Goal: Task Accomplishment & Management: Manage account settings

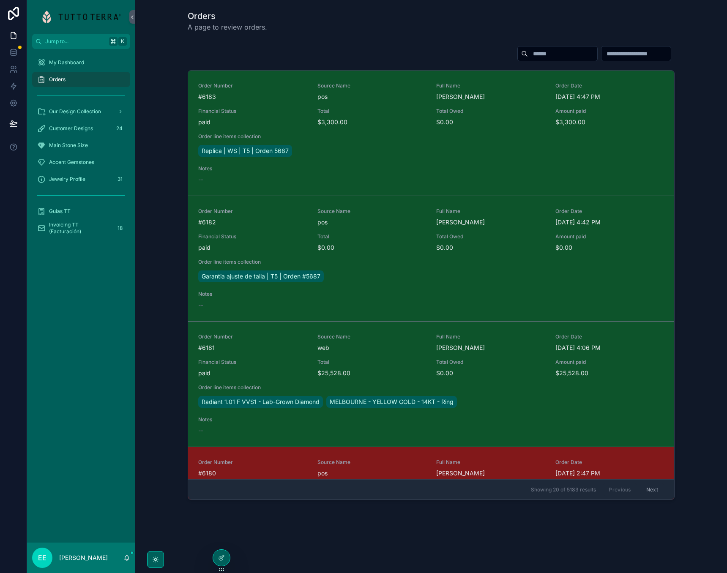
click at [333, 43] on div "Order Number #6183 Source Name pos Full Name Luis Sordo Order Date 10/6/2025 4:…" at bounding box center [431, 274] width 578 height 464
click at [101, 112] on div "Our Design Collection" at bounding box center [81, 112] width 88 height 14
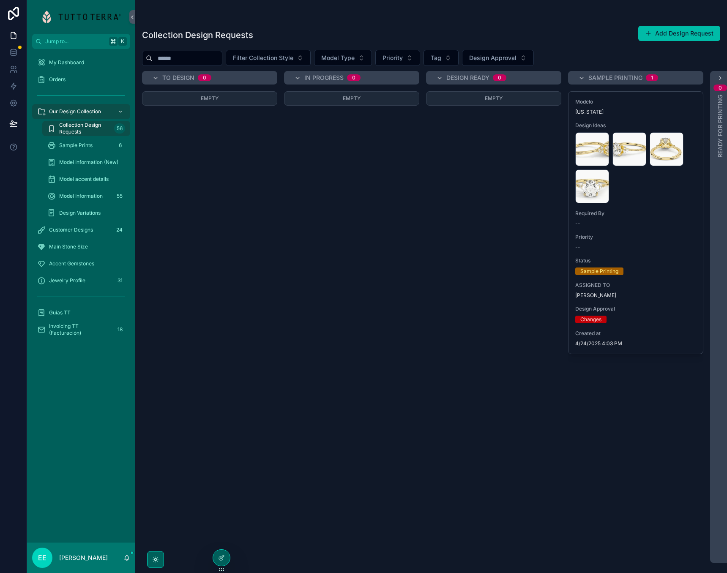
click at [68, 234] on div "Customer Designs 24" at bounding box center [81, 230] width 88 height 14
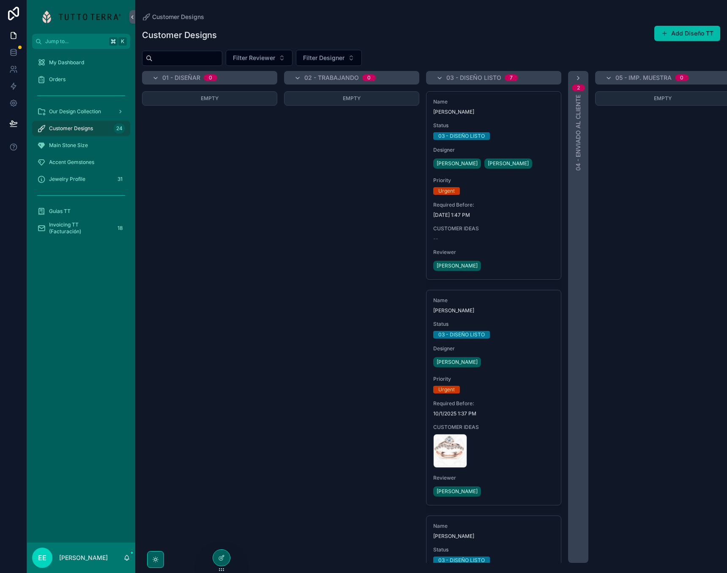
click at [79, 116] on div "Our Design Collection" at bounding box center [81, 112] width 88 height 14
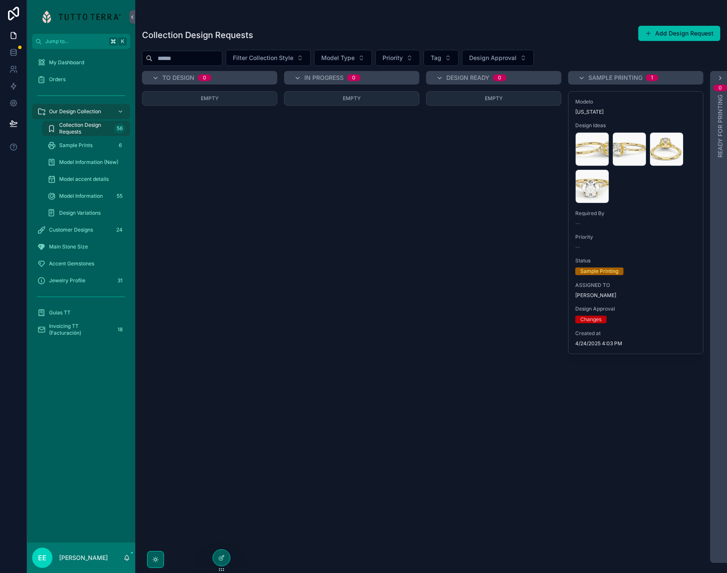
click at [72, 164] on span "Model Information (New)" at bounding box center [88, 162] width 59 height 7
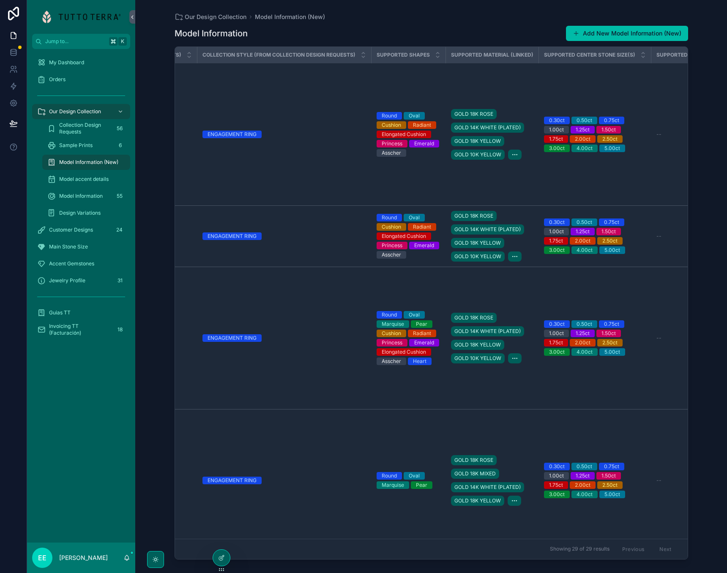
scroll to position [3, 312]
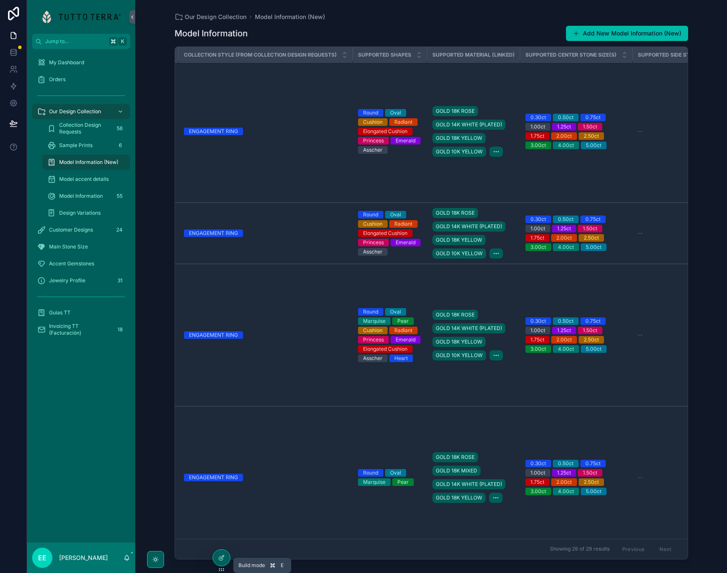
click at [221, 555] on icon at bounding box center [221, 557] width 7 height 7
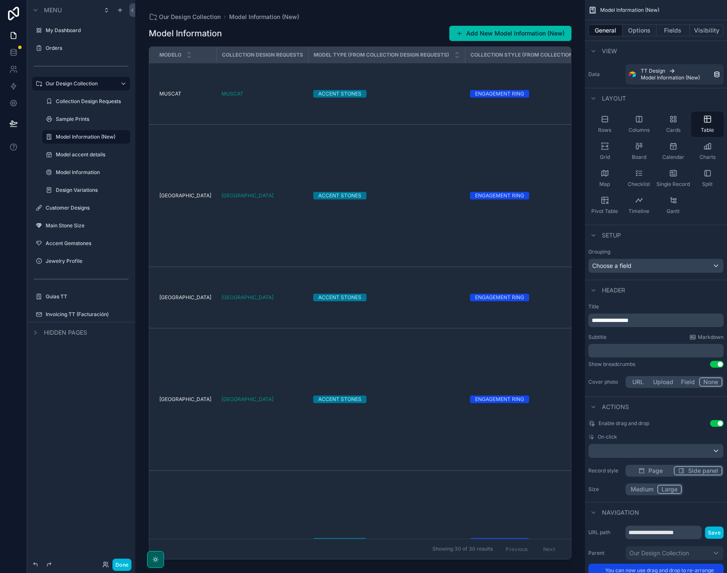
scroll to position [0, 0]
click at [239, 103] on div "scrollable content" at bounding box center [360, 281] width 450 height 563
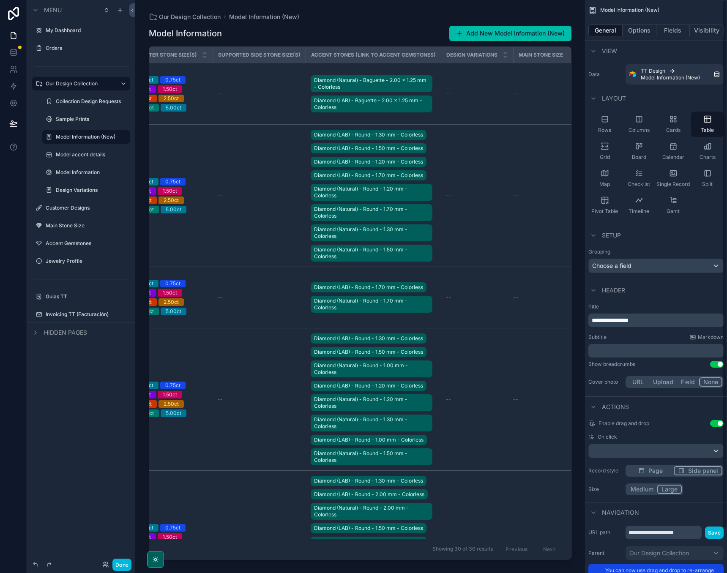
click at [673, 24] on div "General Options Fields Visibility" at bounding box center [656, 30] width 142 height 20
click at [673, 30] on button "Fields" at bounding box center [673, 31] width 34 height 12
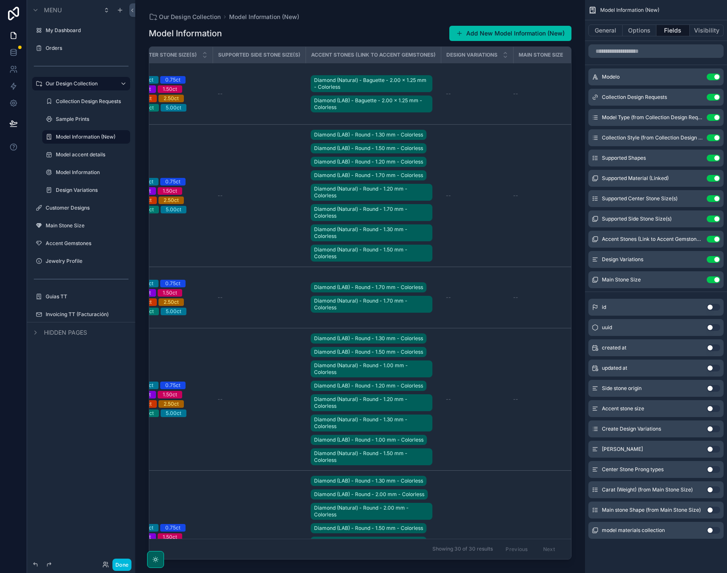
click at [713, 277] on button "Use setting" at bounding box center [713, 279] width 14 height 7
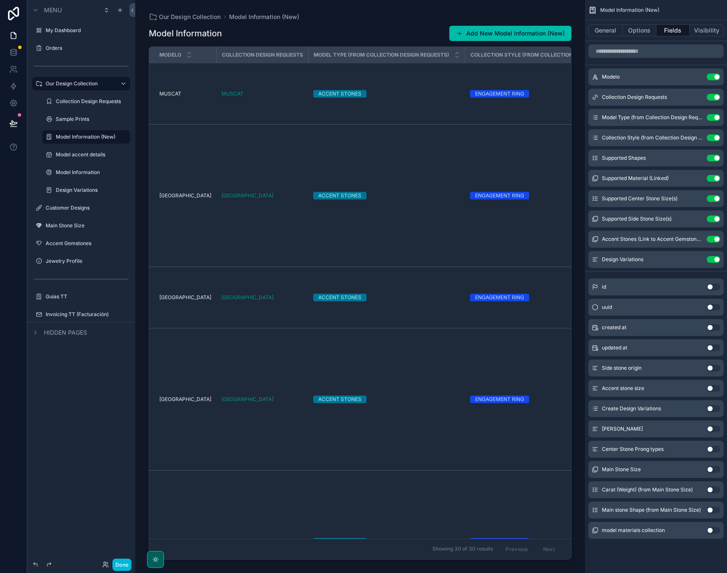
click at [715, 260] on button "Use setting" at bounding box center [713, 259] width 14 height 7
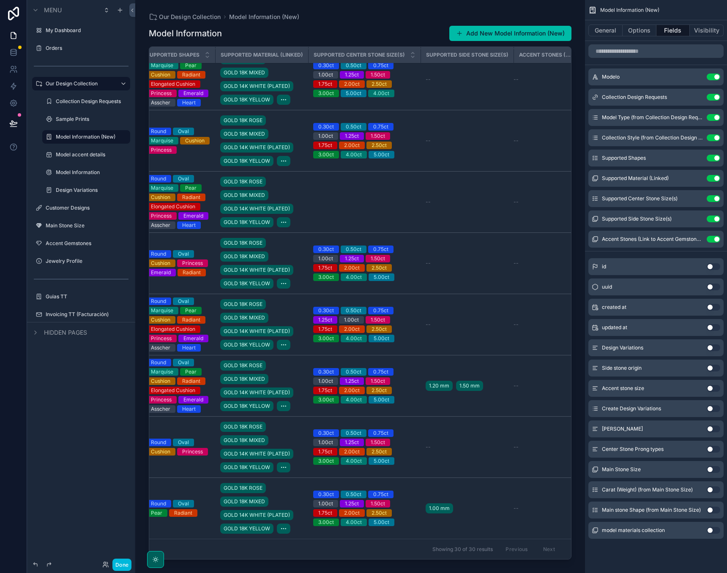
scroll to position [1957, 498]
click at [606, 30] on button "General" at bounding box center [605, 31] width 34 height 12
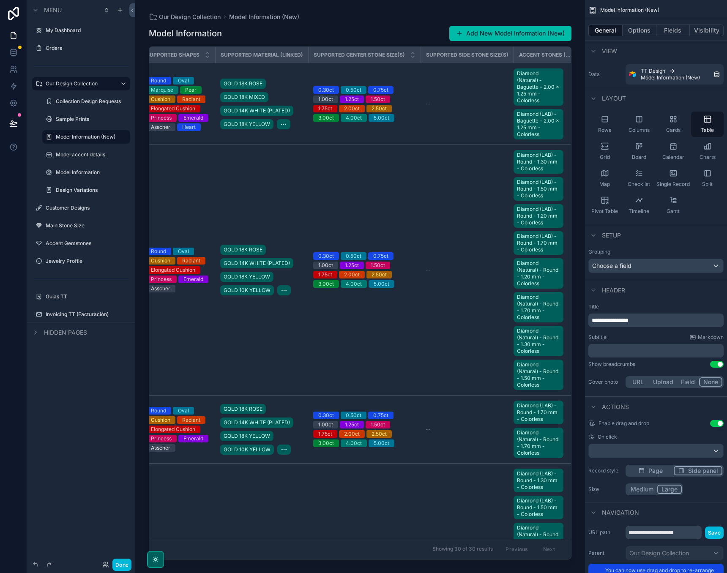
scroll to position [0, 498]
click at [422, 108] on td "--" at bounding box center [466, 104] width 93 height 82
click at [428, 101] on div "--" at bounding box center [466, 104] width 83 height 7
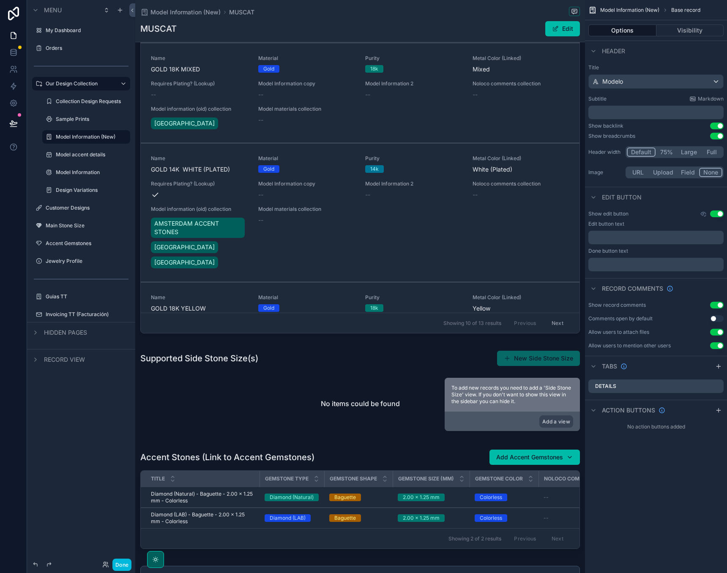
scroll to position [520, 0]
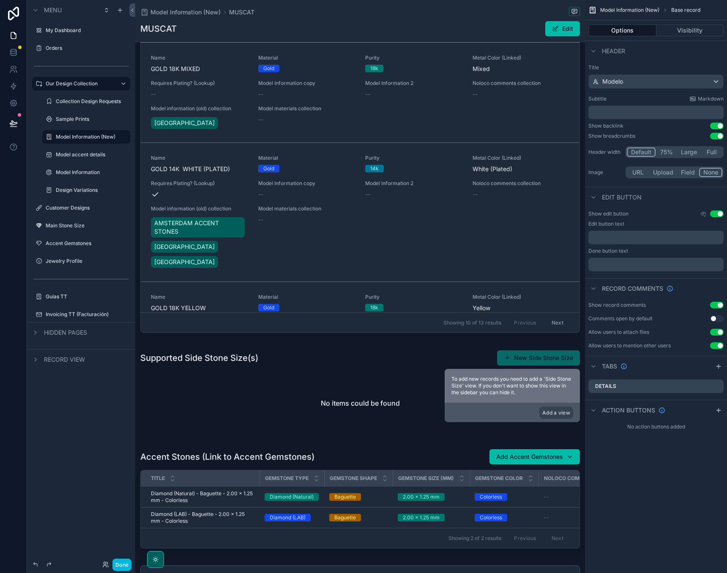
click at [526, 362] on div "scrollable content" at bounding box center [360, 392] width 450 height 92
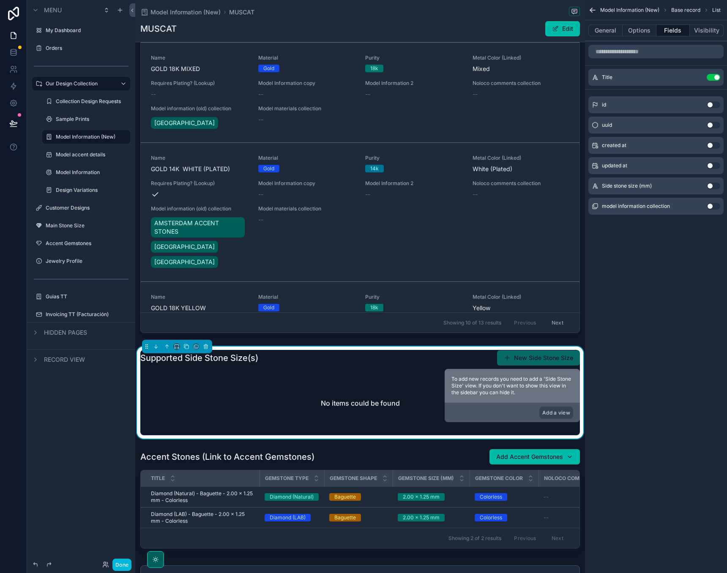
click at [518, 355] on button "New Side Stone Size" at bounding box center [538, 357] width 83 height 15
click at [709, 186] on button "Use setting" at bounding box center [713, 186] width 14 height 7
click at [712, 204] on button "Use setting" at bounding box center [713, 206] width 14 height 7
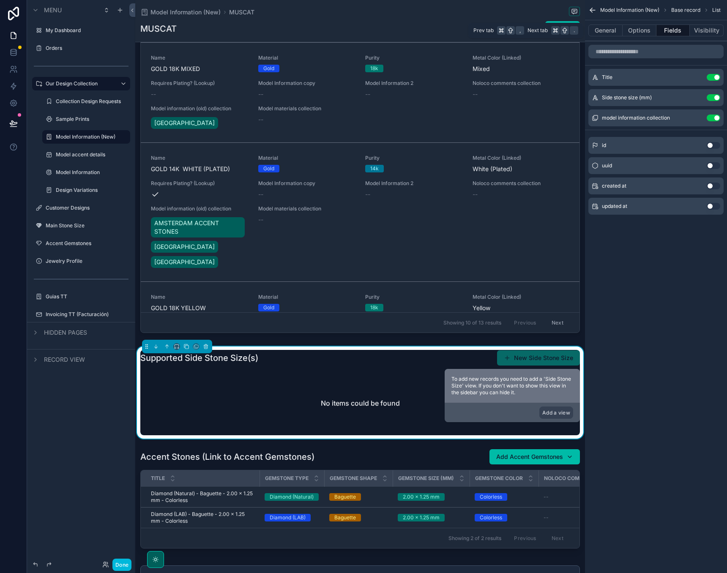
click at [638, 28] on button "Options" at bounding box center [639, 31] width 34 height 12
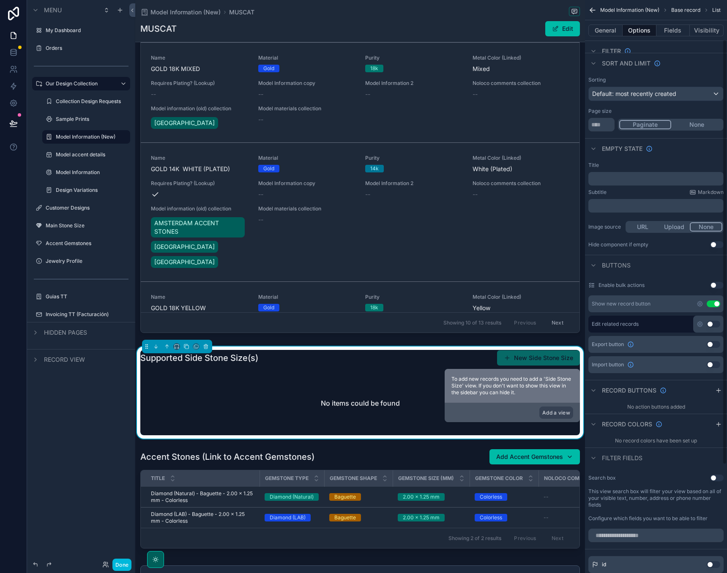
scroll to position [54, 0]
click at [712, 323] on button "Use setting" at bounding box center [713, 323] width 14 height 7
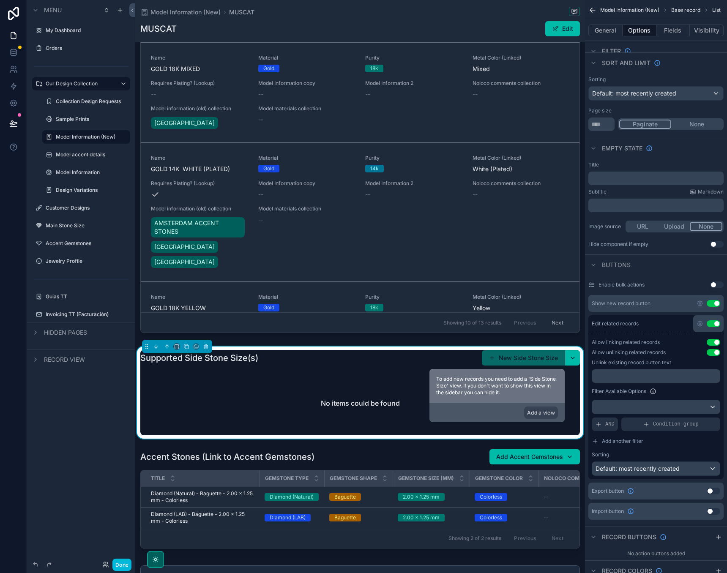
click at [574, 358] on button "scrollable content" at bounding box center [571, 357] width 15 height 15
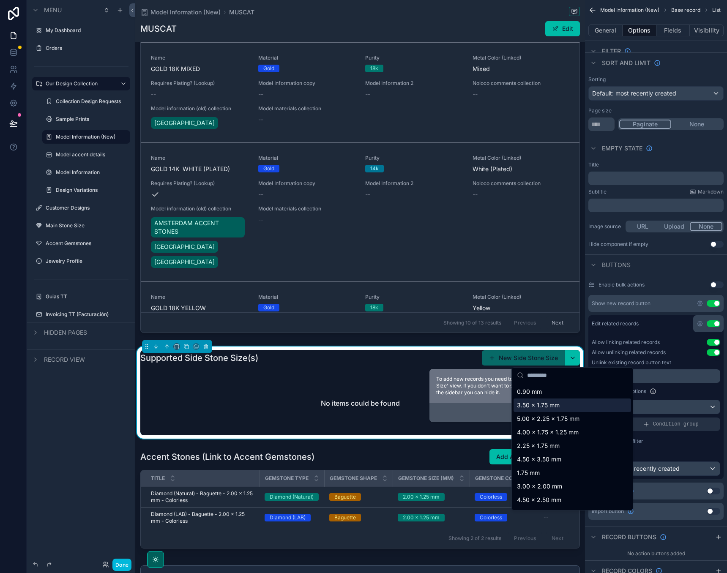
scroll to position [0, 0]
click at [671, 340] on div "Allow linking related records Use setting" at bounding box center [655, 342] width 128 height 7
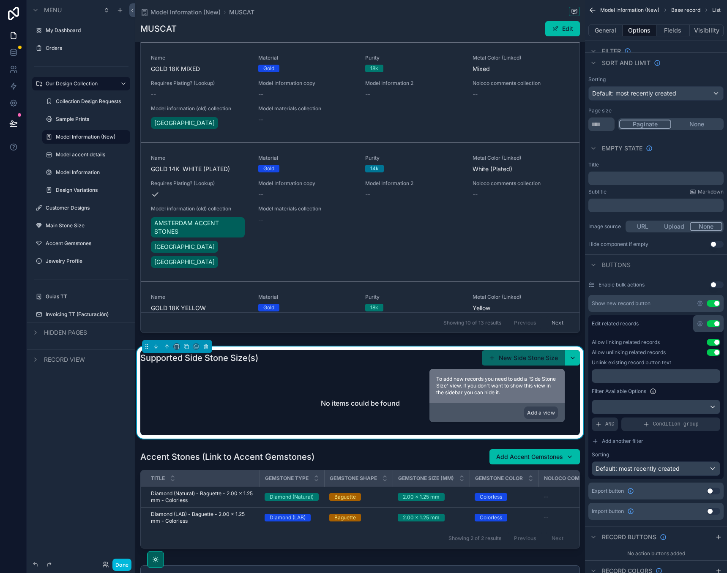
click at [714, 306] on button "Use setting" at bounding box center [713, 303] width 14 height 7
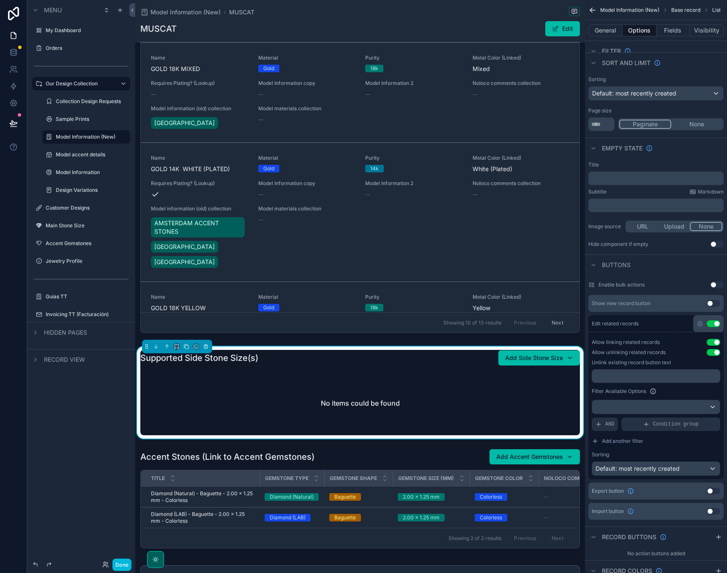
click at [714, 306] on button "Use setting" at bounding box center [713, 303] width 14 height 7
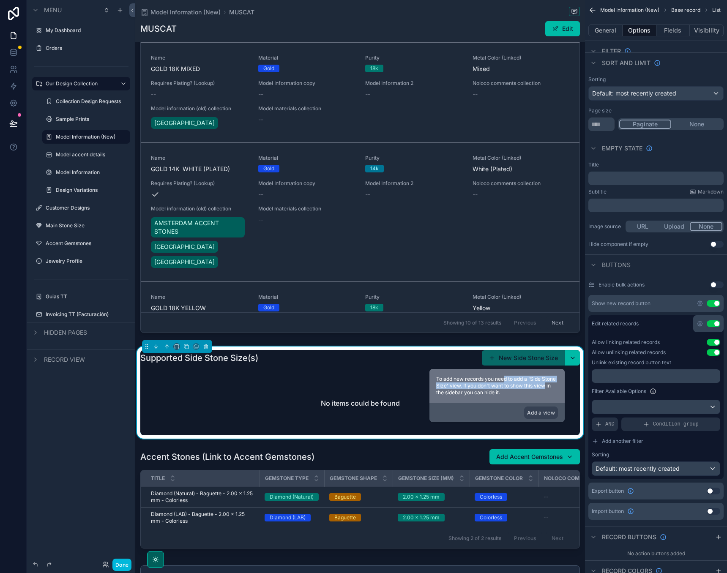
drag, startPoint x: 504, startPoint y: 379, endPoint x: 546, endPoint y: 385, distance: 42.2
click at [546, 385] on span "To add new records you need to add a 'Side Stone Size' view. If you don't want …" at bounding box center [496, 386] width 120 height 20
click at [714, 302] on button "Use setting" at bounding box center [713, 303] width 14 height 7
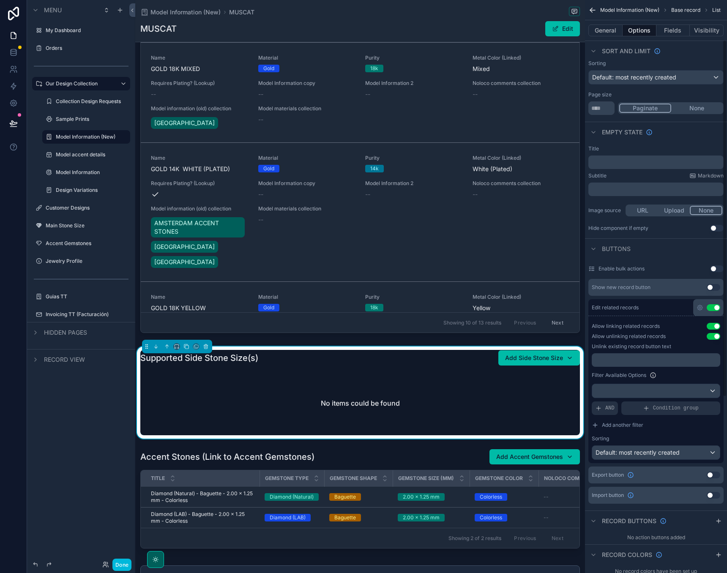
scroll to position [71, 0]
click at [715, 304] on button "Use setting" at bounding box center [713, 305] width 14 height 7
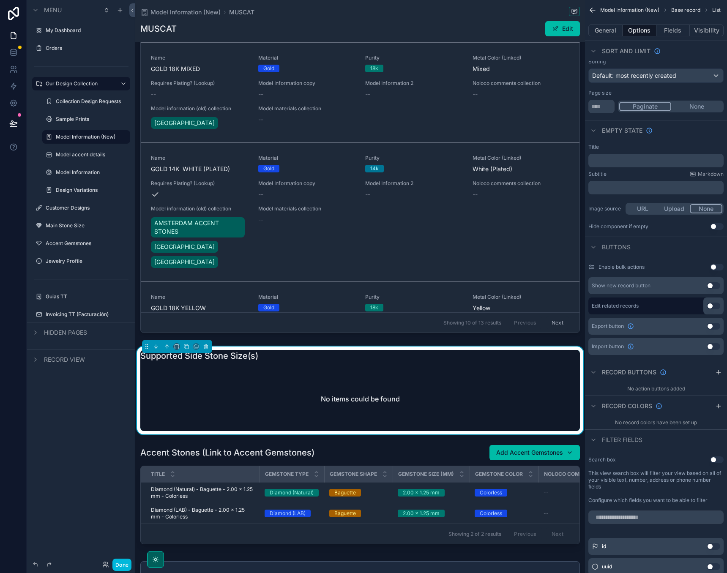
click at [712, 305] on button "Use setting" at bounding box center [713, 305] width 14 height 7
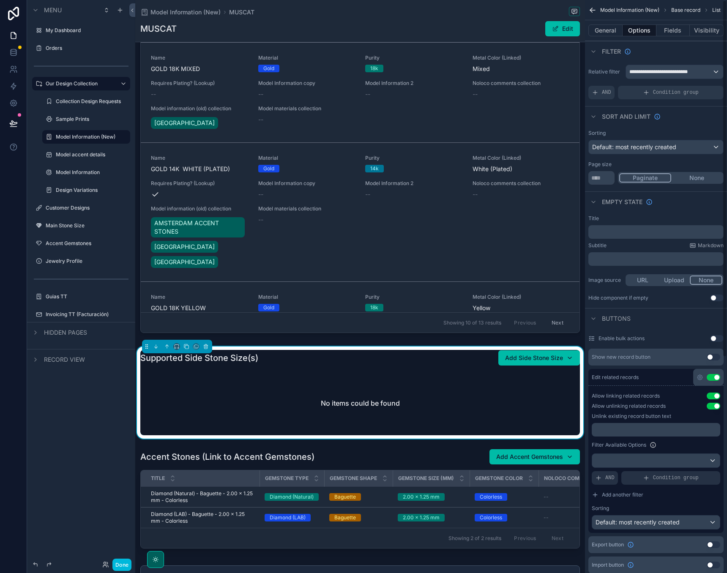
scroll to position [0, 0]
click at [666, 26] on button "Fields" at bounding box center [673, 31] width 34 height 12
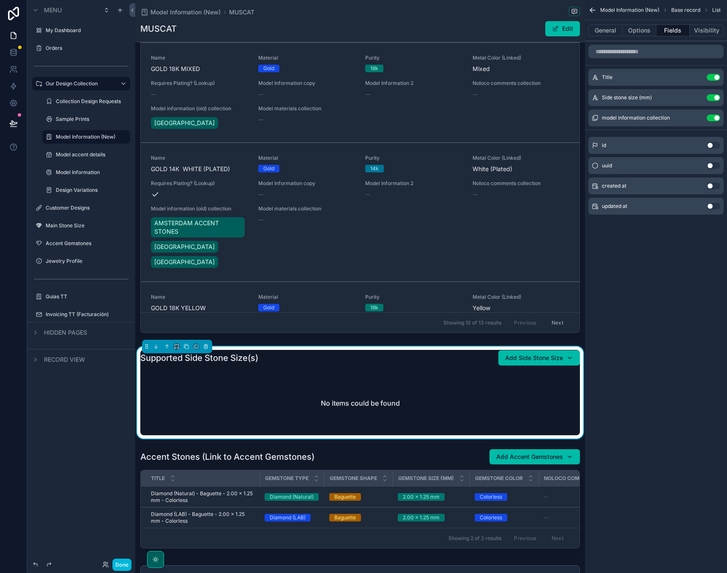
click at [610, 33] on button "General" at bounding box center [605, 31] width 34 height 12
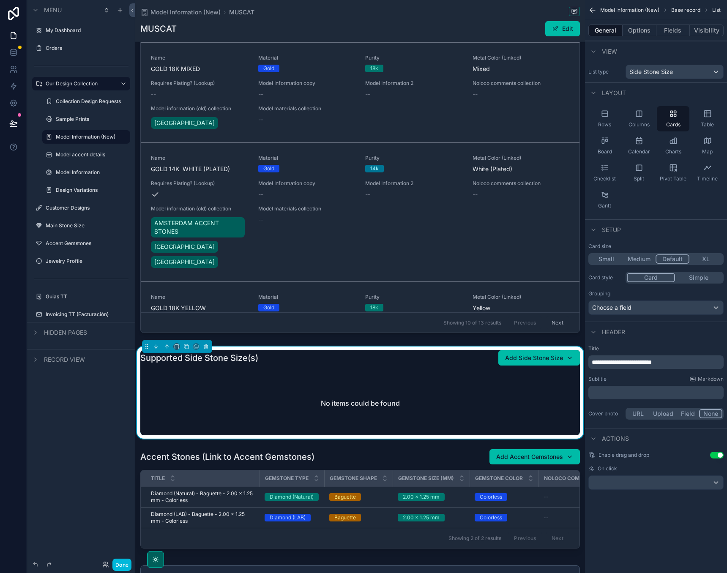
click at [673, 33] on button "Fields" at bounding box center [673, 31] width 34 height 12
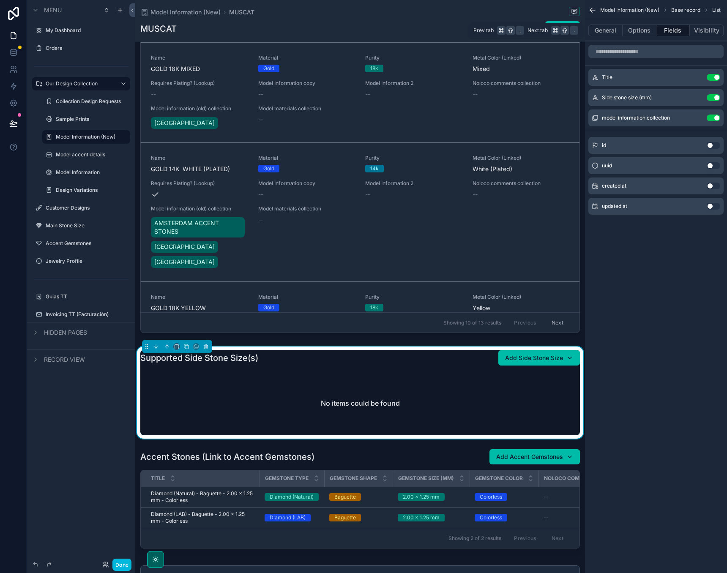
click at [703, 34] on button "Visibility" at bounding box center [706, 31] width 34 height 12
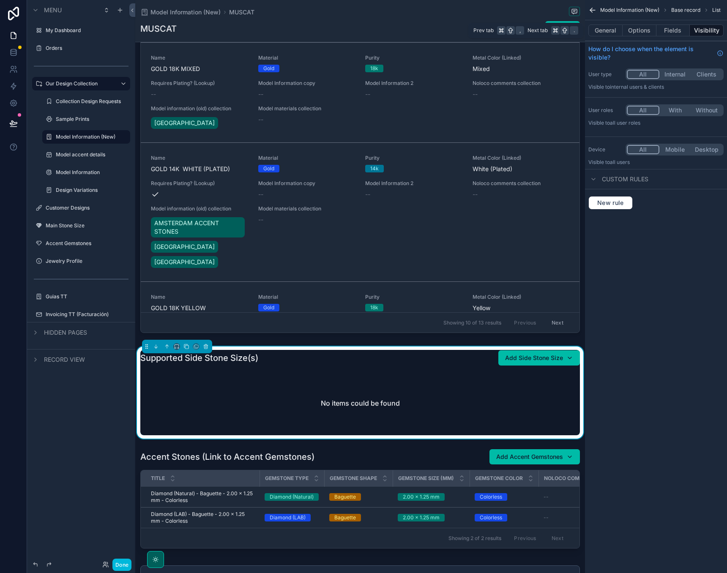
click at [674, 30] on button "Fields" at bounding box center [673, 31] width 34 height 12
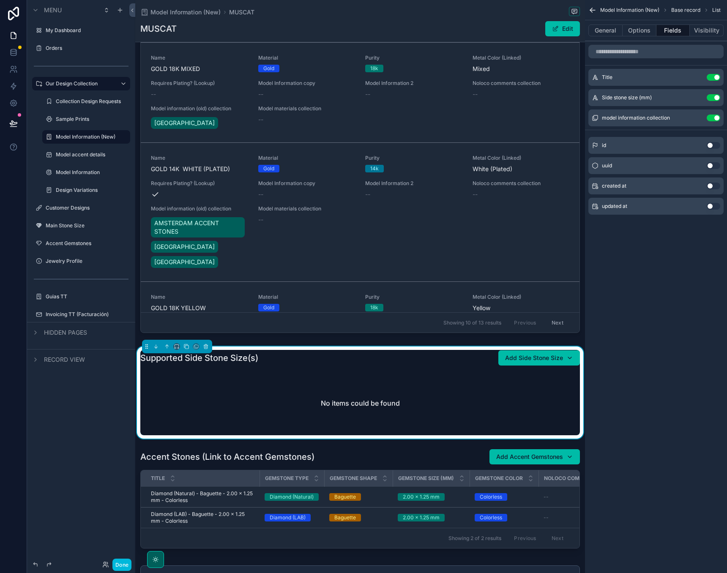
click at [568, 359] on div "Add Side Stone Size" at bounding box center [539, 358] width 68 height 8
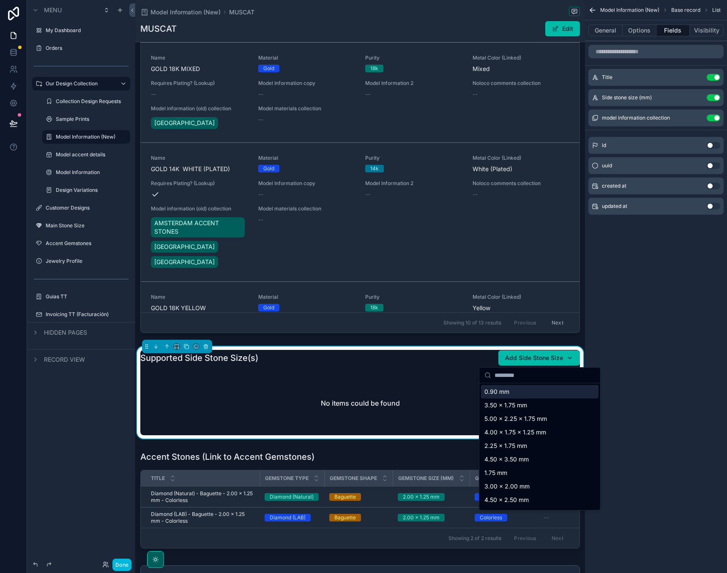
click at [547, 357] on span "Add Side Stone Size" at bounding box center [534, 358] width 58 height 8
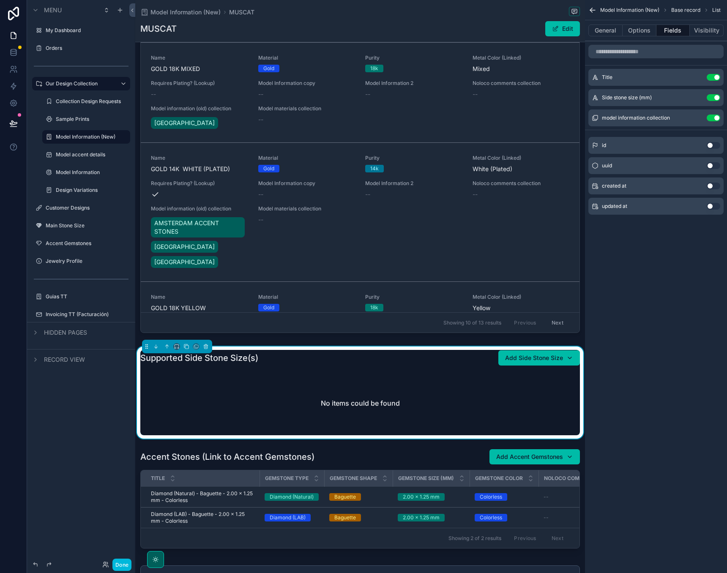
click at [547, 357] on span "Add Side Stone Size" at bounding box center [534, 358] width 58 height 8
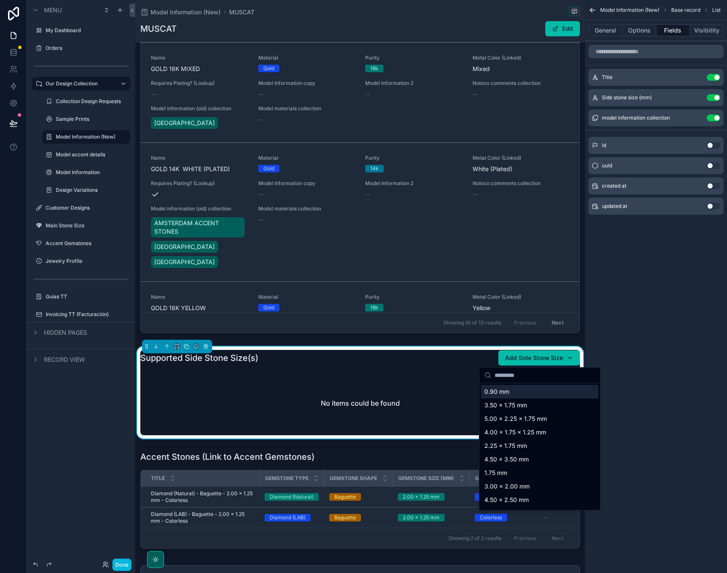
click at [547, 357] on span "Add Side Stone Size" at bounding box center [534, 358] width 58 height 8
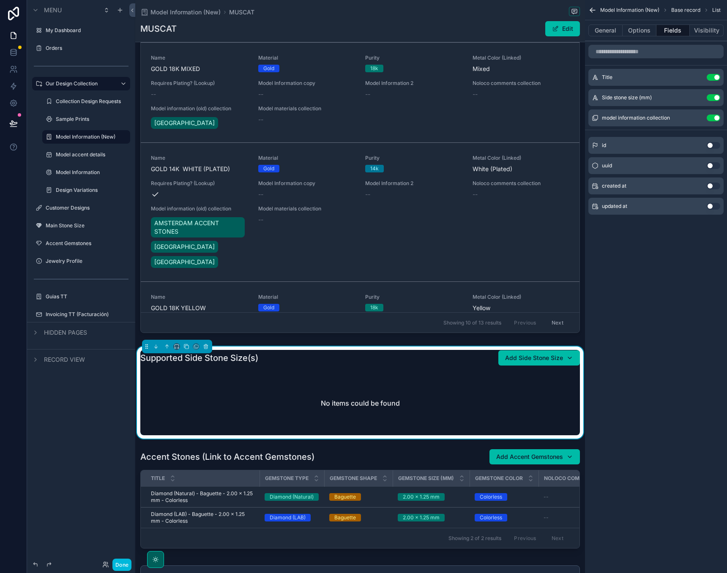
click at [639, 286] on div "Model Information (New) Base record List General Options Fields Visibility Titl…" at bounding box center [656, 286] width 142 height 573
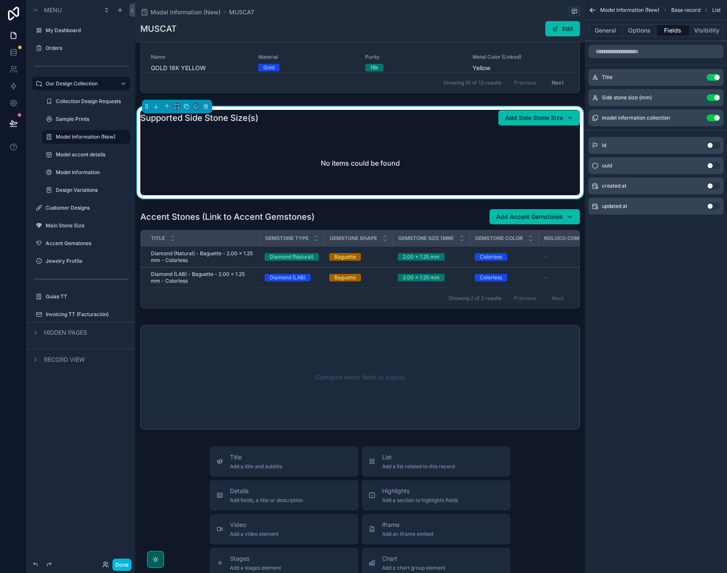
scroll to position [785, 0]
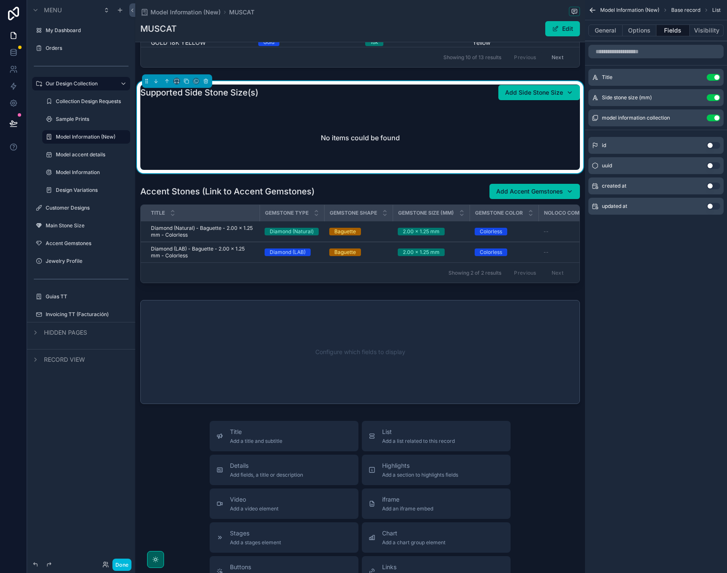
click at [380, 385] on div "scrollable content" at bounding box center [360, 352] width 450 height 111
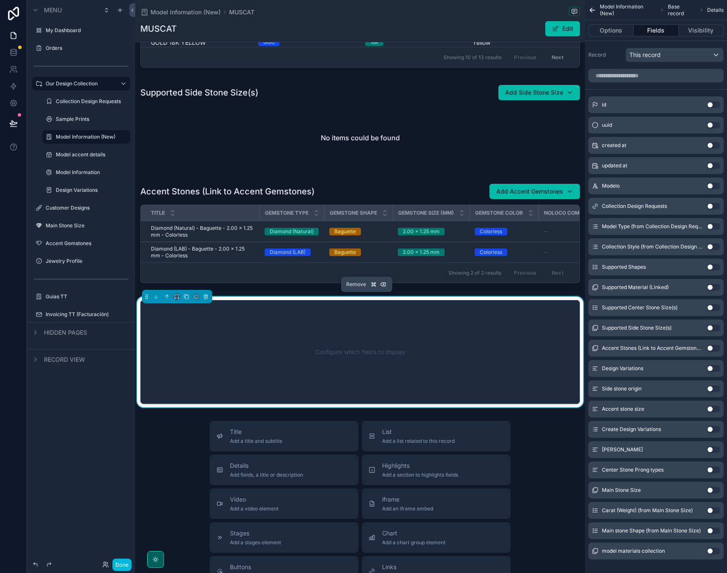
click at [204, 295] on icon "scrollable content" at bounding box center [206, 297] width 6 height 6
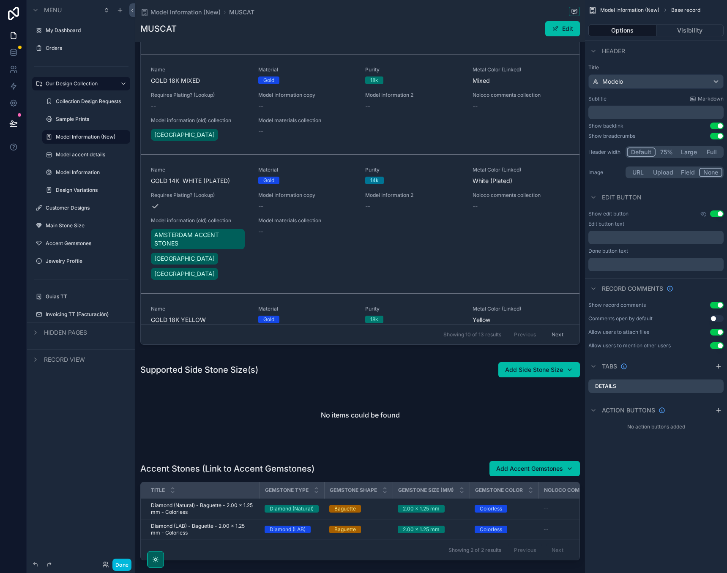
scroll to position [507, 0]
click at [569, 371] on div "scrollable content" at bounding box center [360, 405] width 450 height 92
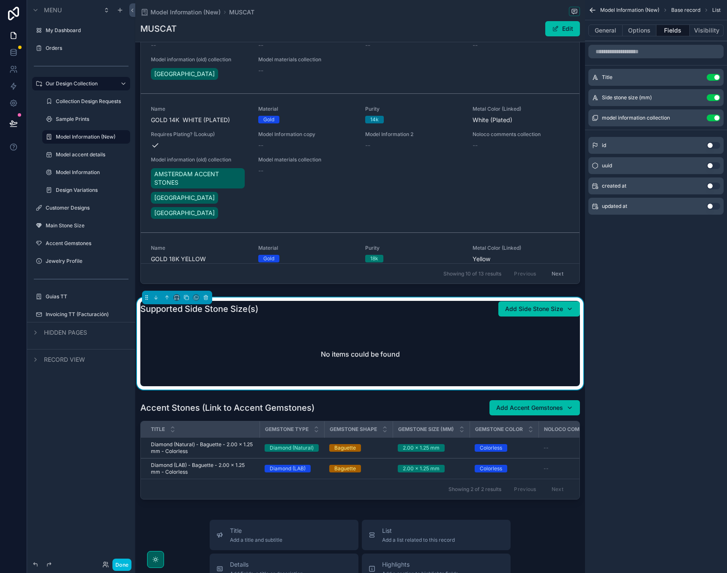
scroll to position [571, 0]
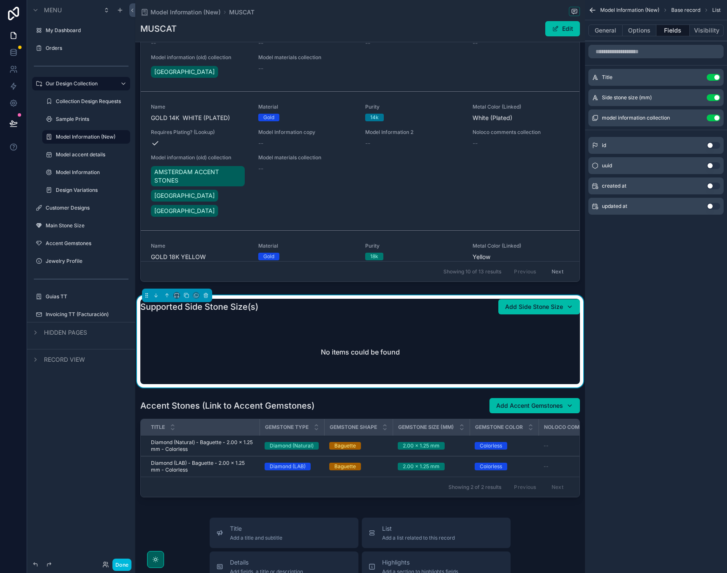
click at [569, 301] on button "Add Side Stone Size" at bounding box center [539, 306] width 82 height 15
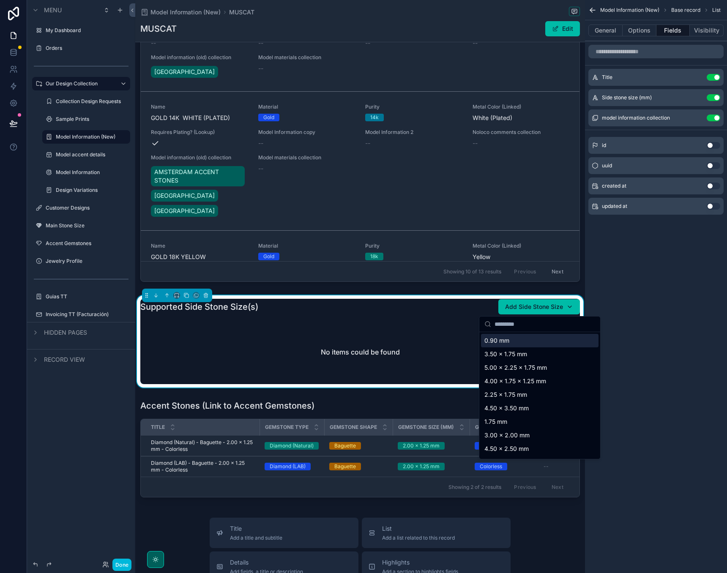
click at [569, 301] on button "Add Side Stone Size" at bounding box center [539, 306] width 82 height 15
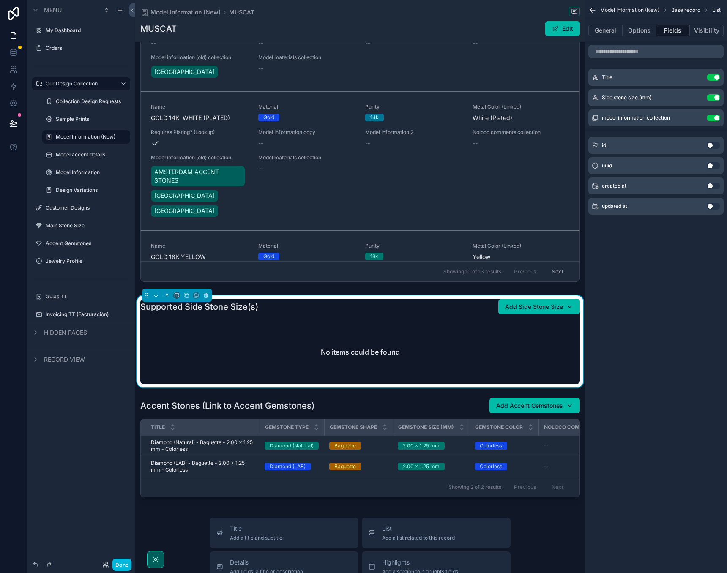
click at [569, 301] on button "Add Side Stone Size" at bounding box center [539, 306] width 82 height 15
type input "*"
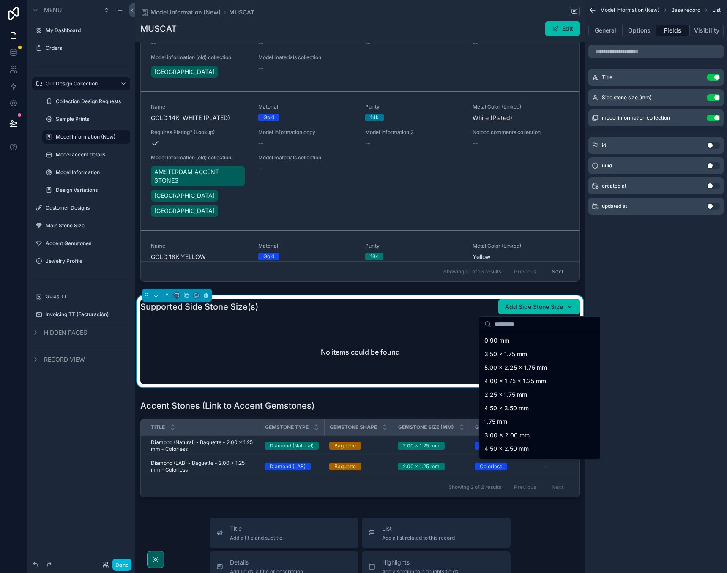
scroll to position [0, 0]
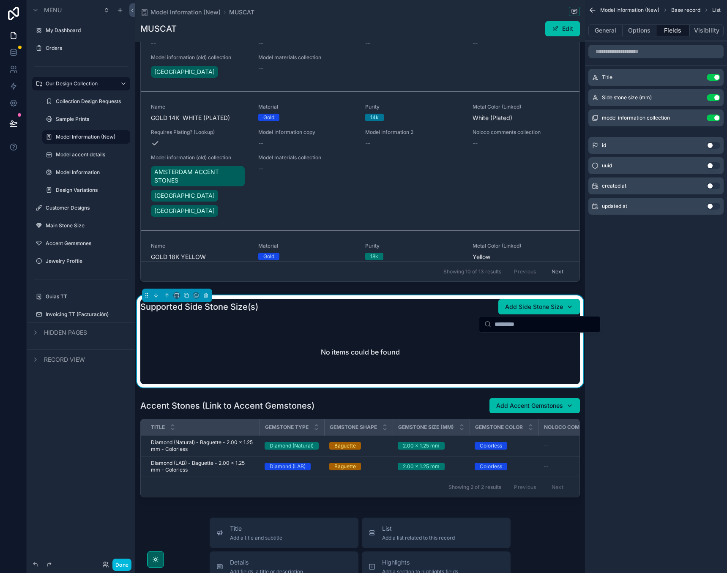
click at [627, 325] on div "Model Information (New) Base record List General Options Fields Visibility Titl…" at bounding box center [656, 286] width 142 height 573
click at [569, 308] on div "Add Side Stone Size" at bounding box center [539, 306] width 68 height 8
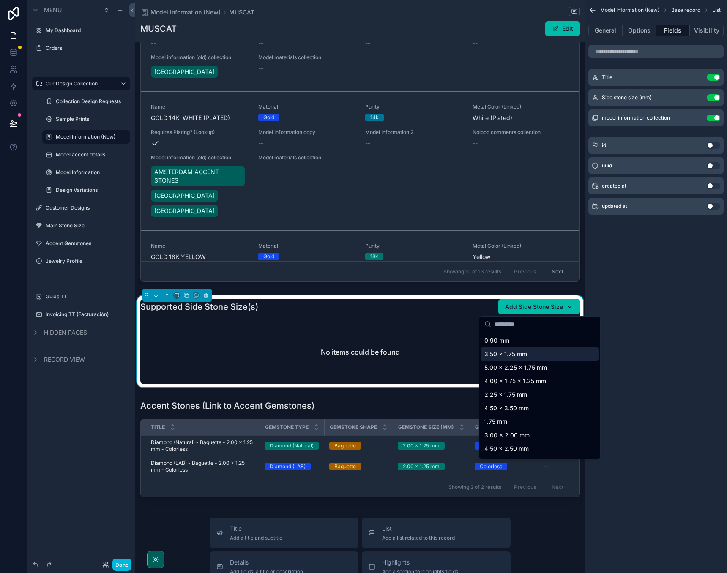
click at [520, 356] on span "3.50 x 1.75 mm" at bounding box center [505, 354] width 43 height 8
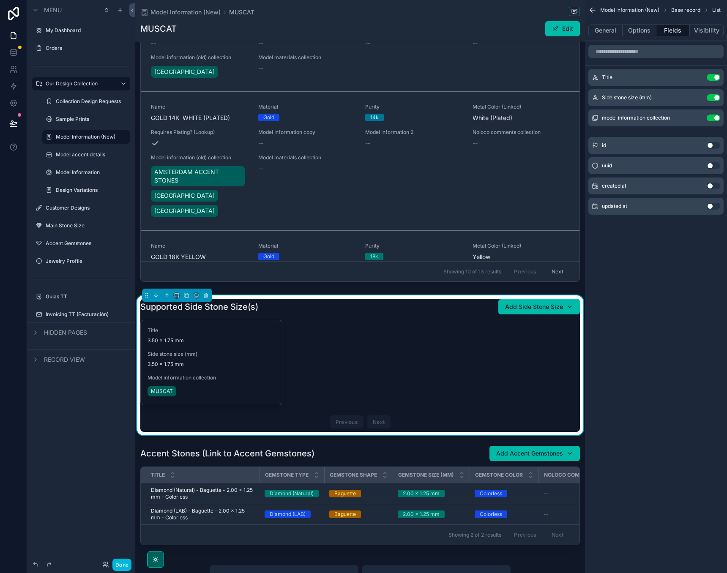
click at [0, 0] on button "Unlink record" at bounding box center [0, 0] width 0 height 0
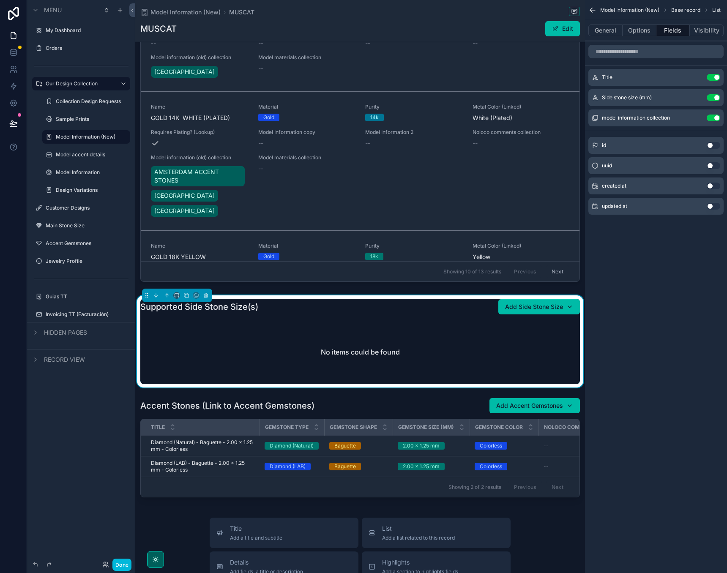
click at [606, 351] on div "Model Information (New) Base record List General Options Fields Visibility Titl…" at bounding box center [656, 286] width 142 height 573
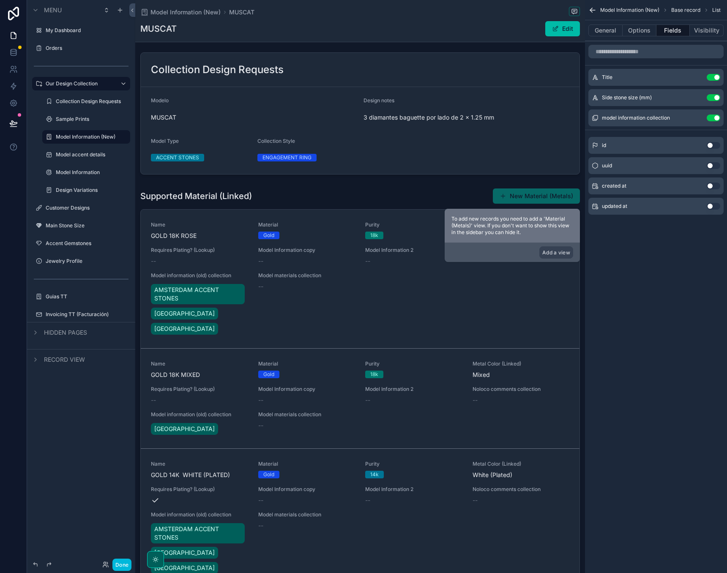
scroll to position [211, 0]
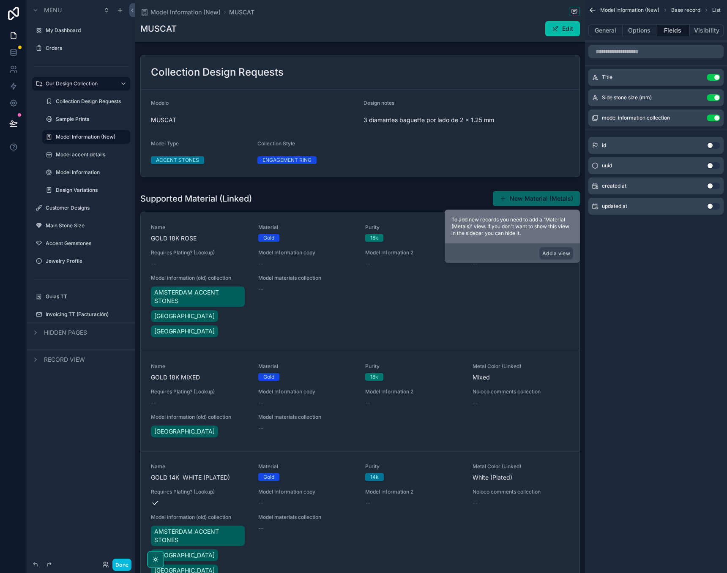
click at [399, 240] on div "scrollable content" at bounding box center [360, 417] width 450 height 461
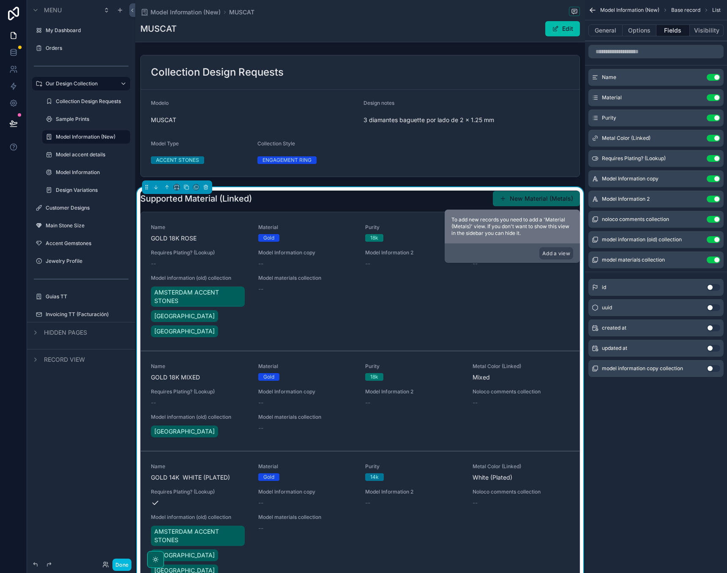
click at [610, 31] on button "General" at bounding box center [605, 31] width 34 height 12
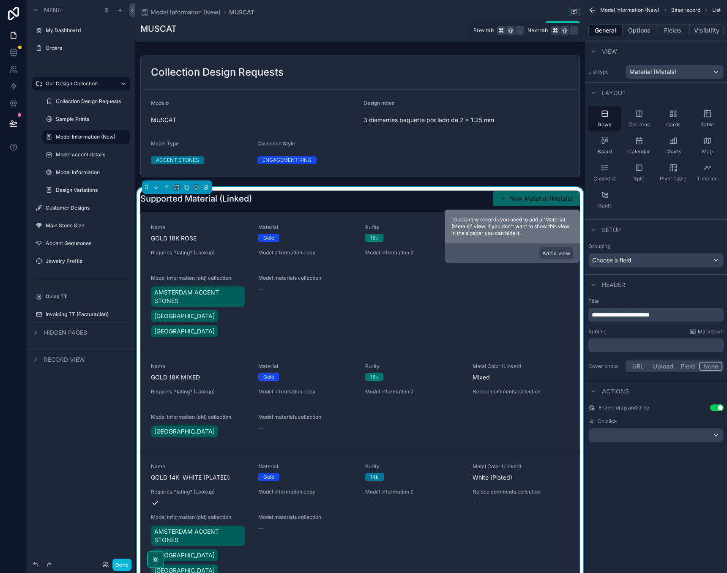
click at [635, 29] on button "Options" at bounding box center [639, 31] width 34 height 12
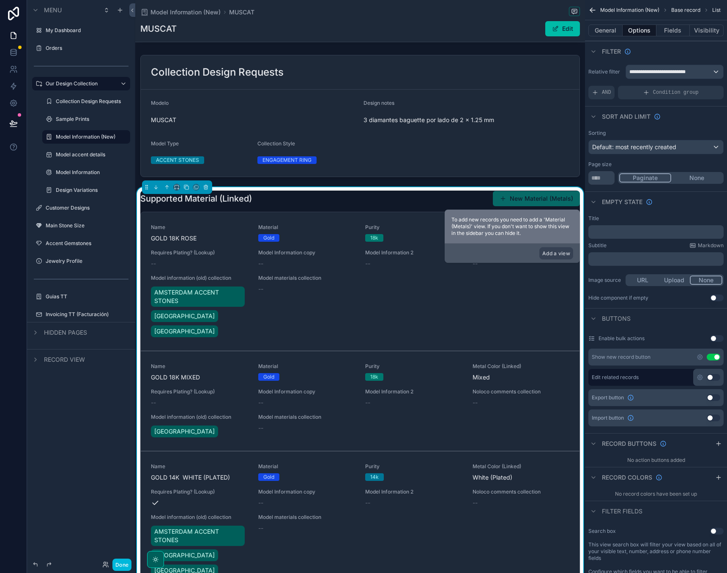
click at [717, 358] on button "Use setting" at bounding box center [713, 357] width 14 height 7
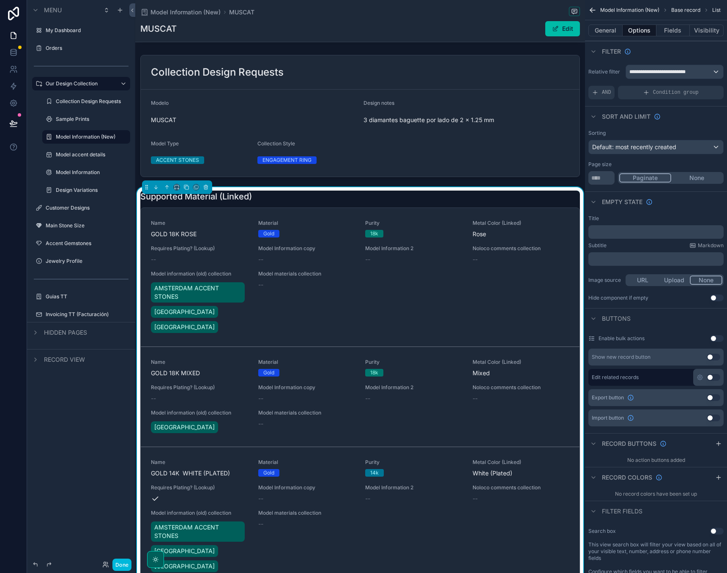
click at [713, 377] on button "Use setting" at bounding box center [713, 377] width 14 height 7
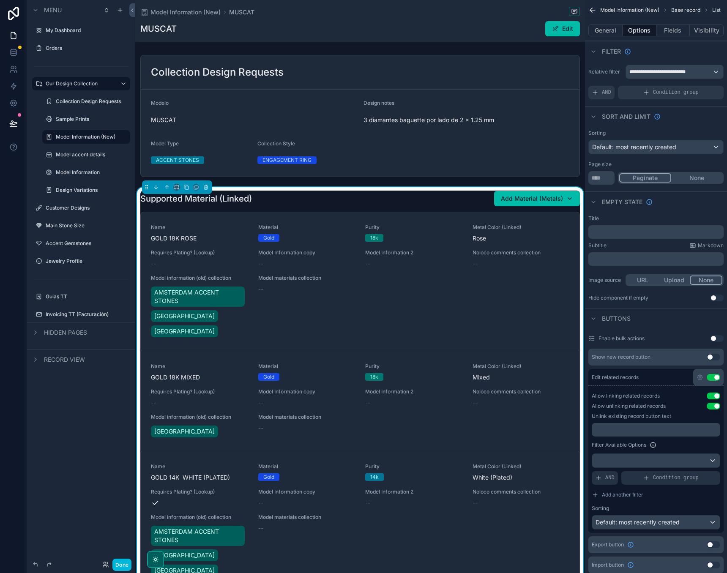
click at [573, 198] on button "Add Material (Metals)" at bounding box center [537, 198] width 86 height 15
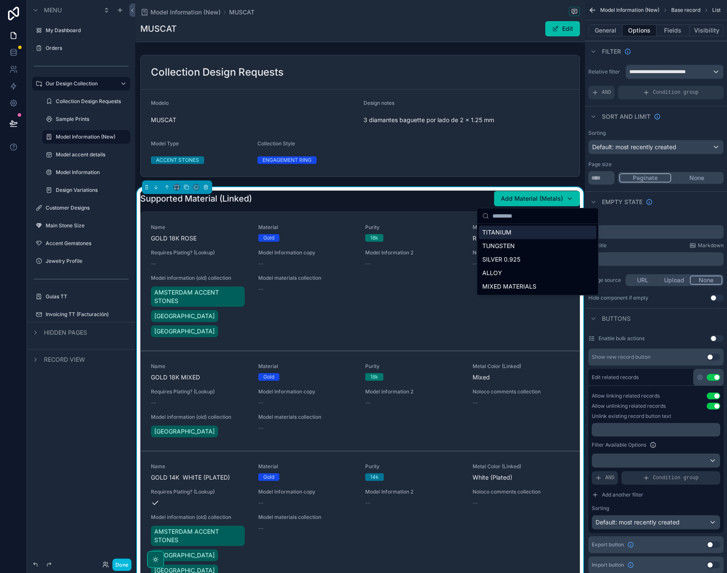
click at [570, 196] on div "Add Material (Metals)" at bounding box center [537, 198] width 72 height 8
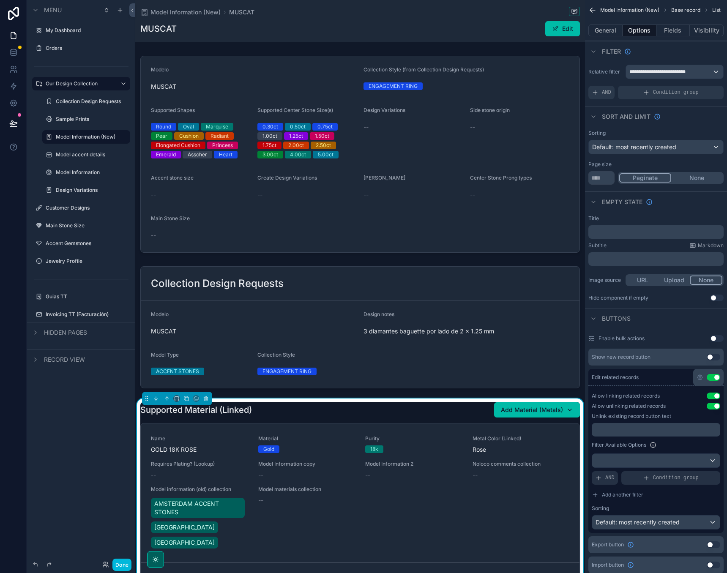
scroll to position [0, 0]
click at [627, 430] on p "﻿" at bounding box center [656, 429] width 123 height 7
click at [682, 441] on div "Filter Available Options" at bounding box center [655, 445] width 128 height 10
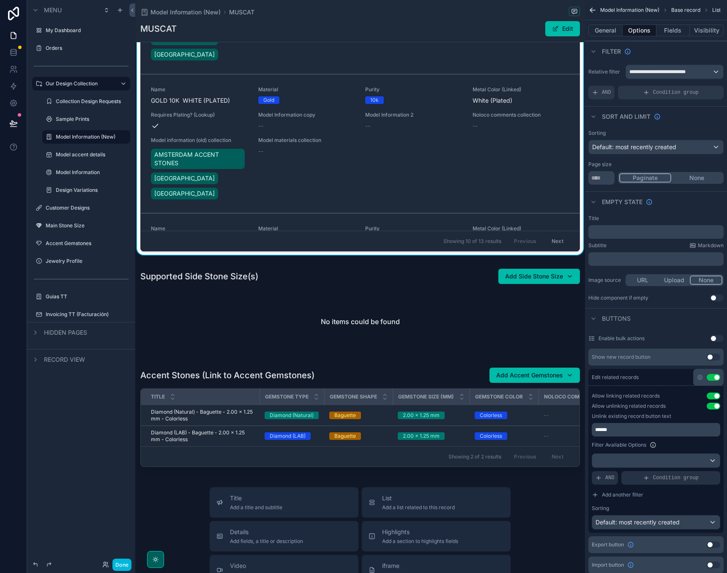
scroll to position [608, 0]
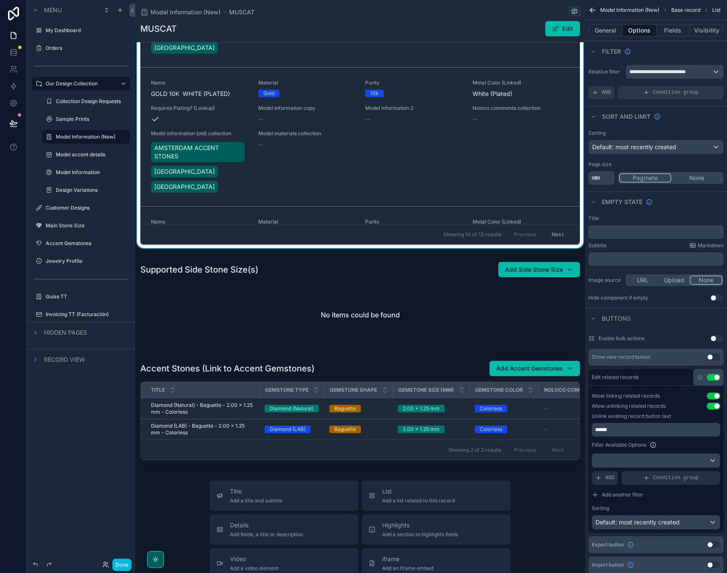
click at [341, 298] on div "scrollable content" at bounding box center [360, 304] width 450 height 92
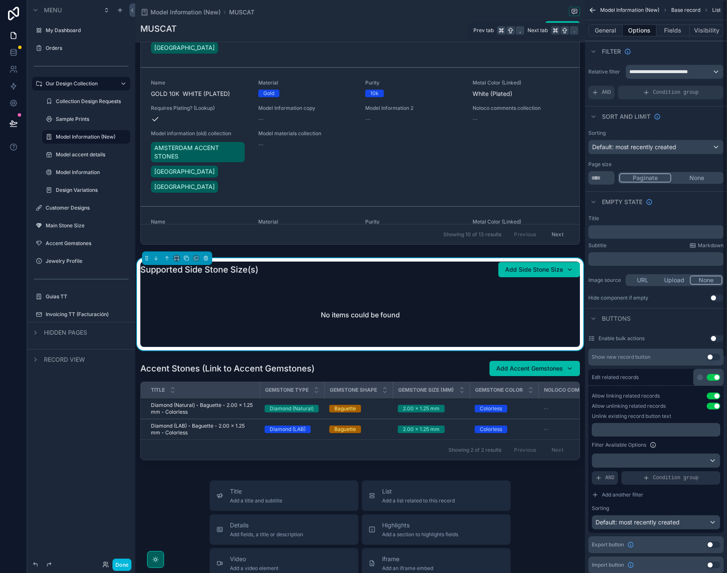
click at [712, 27] on button "Visibility" at bounding box center [706, 31] width 34 height 12
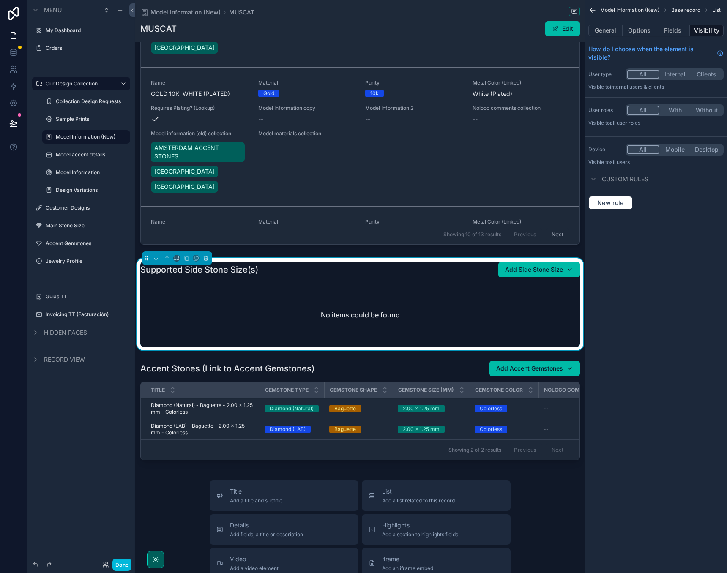
click at [591, 182] on icon "scrollable content" at bounding box center [593, 179] width 7 height 7
click at [590, 178] on icon "scrollable content" at bounding box center [593, 179] width 7 height 7
click at [610, 296] on div "Model Information (New) Base record List General Options Fields Visibility How …" at bounding box center [656, 286] width 142 height 573
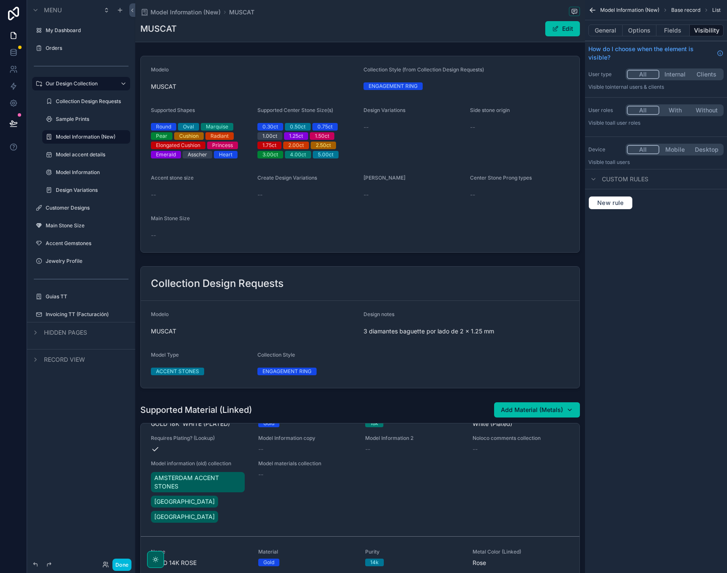
scroll to position [0, 0]
click at [676, 27] on button "Fields" at bounding box center [673, 31] width 34 height 12
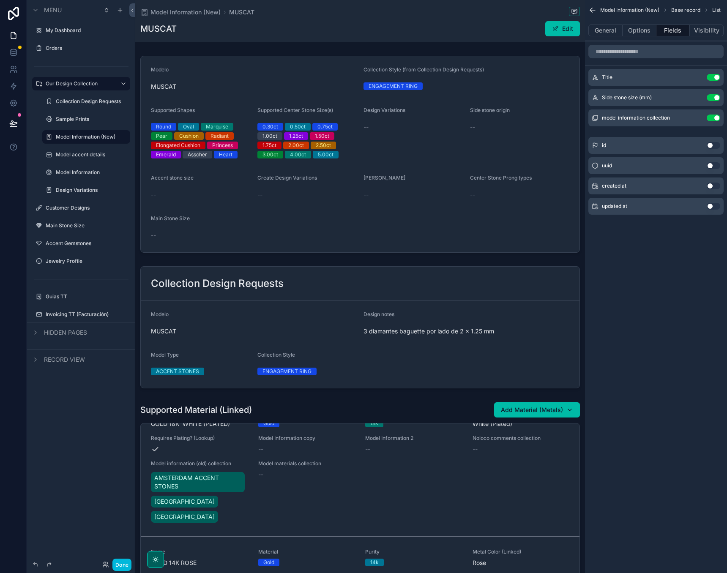
click at [559, 175] on div "scrollable content" at bounding box center [360, 154] width 450 height 204
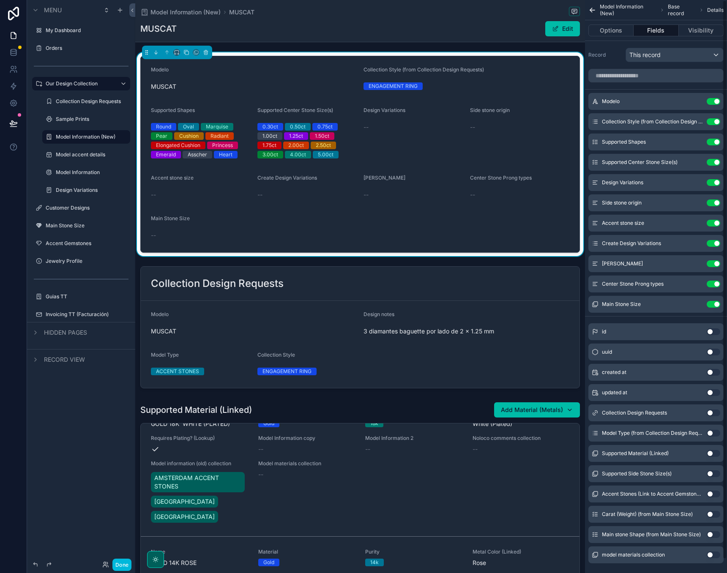
click at [714, 183] on button "Use setting" at bounding box center [713, 182] width 14 height 7
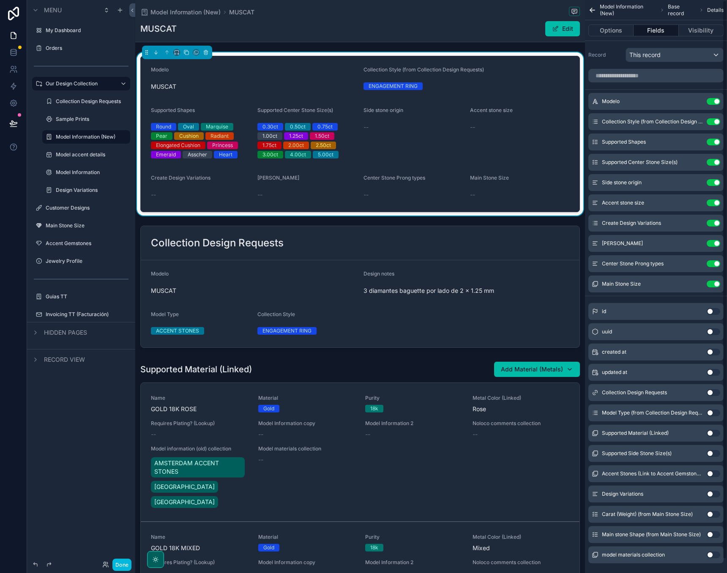
click at [720, 181] on div "Side stone origin Use setting" at bounding box center [655, 182] width 135 height 17
click at [714, 182] on button "Use setting" at bounding box center [713, 182] width 14 height 7
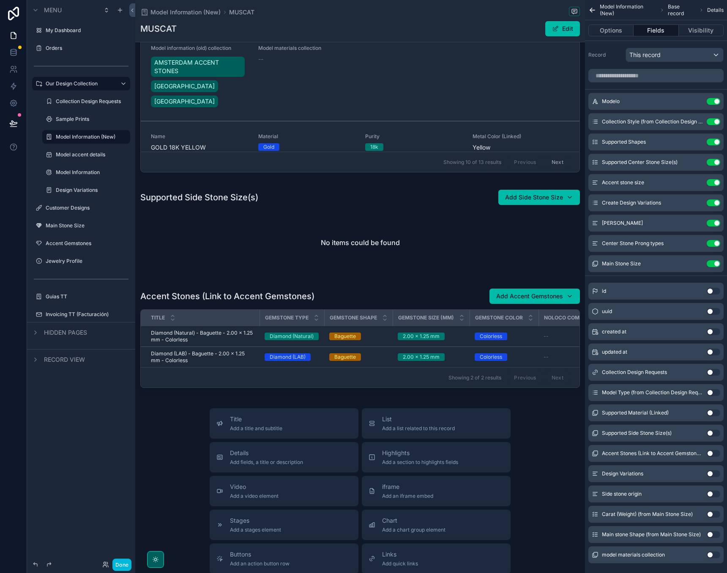
scroll to position [563, 0]
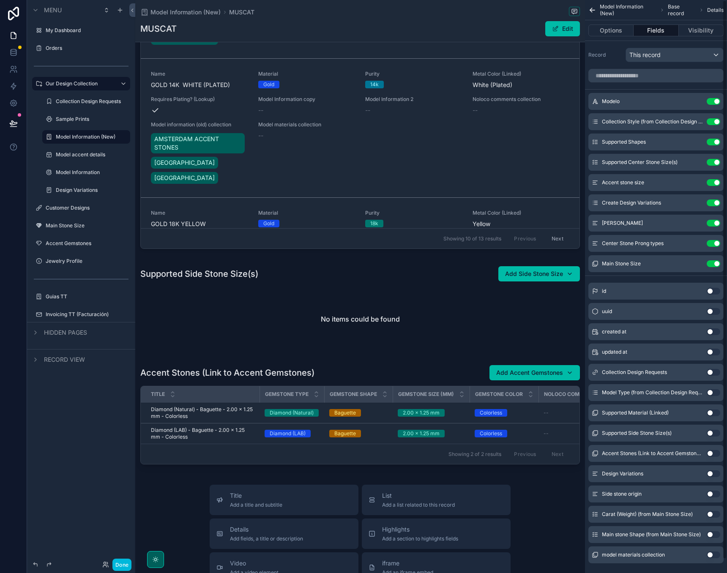
click at [714, 185] on button "Use setting" at bounding box center [713, 182] width 14 height 7
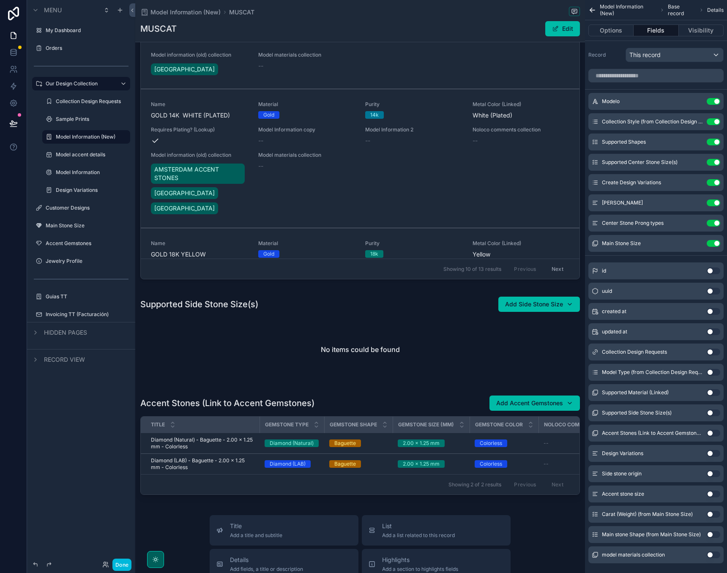
scroll to position [529, 0]
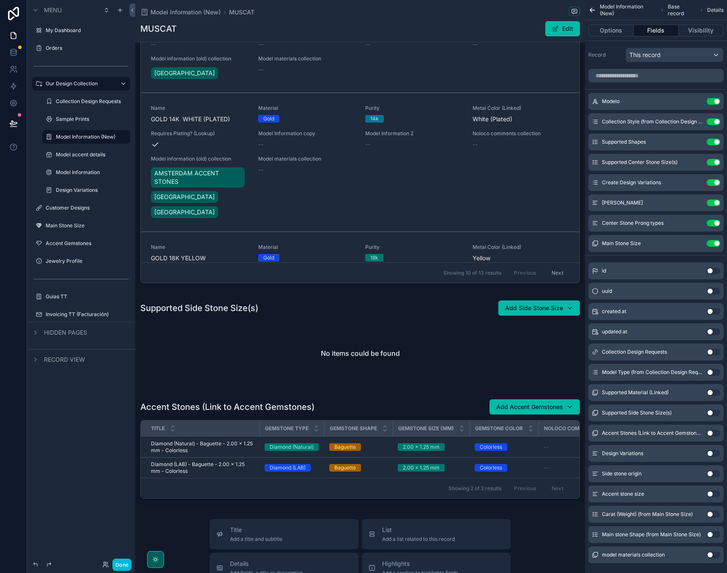
click at [715, 162] on button "Use setting" at bounding box center [713, 162] width 14 height 7
click at [714, 145] on button "Use setting" at bounding box center [713, 142] width 14 height 7
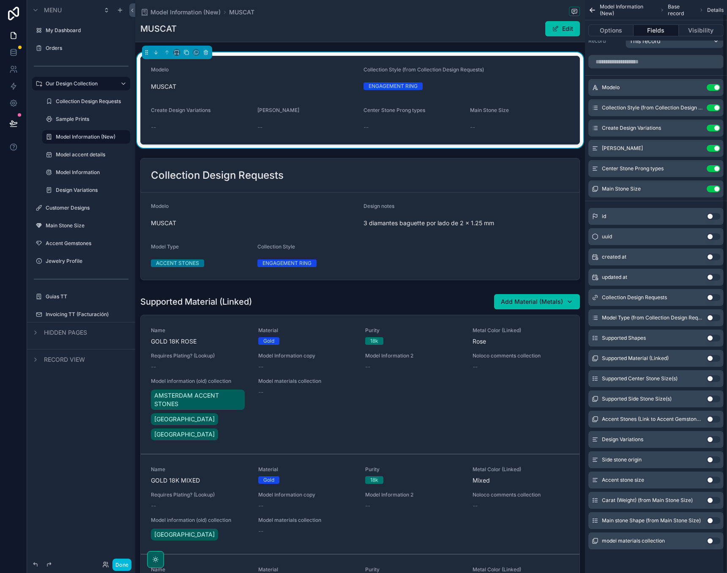
scroll to position [14, 0]
click at [713, 397] on button "Use setting" at bounding box center [713, 398] width 14 height 7
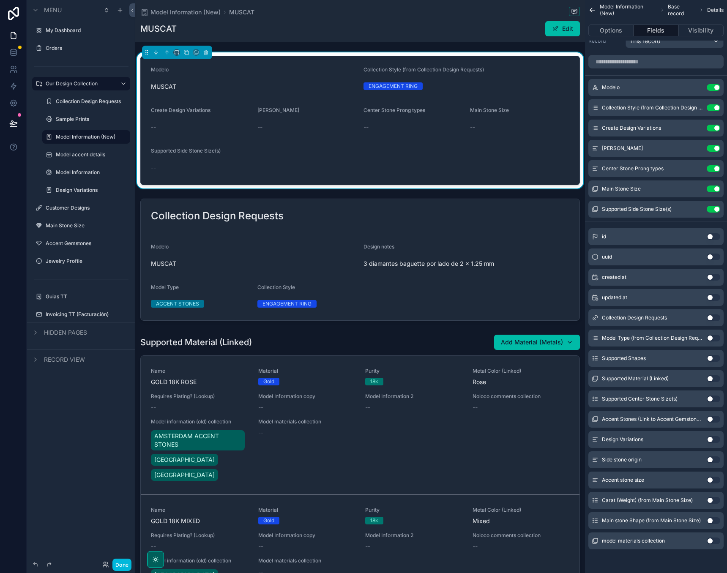
click at [711, 399] on button "Use setting" at bounding box center [713, 398] width 14 height 7
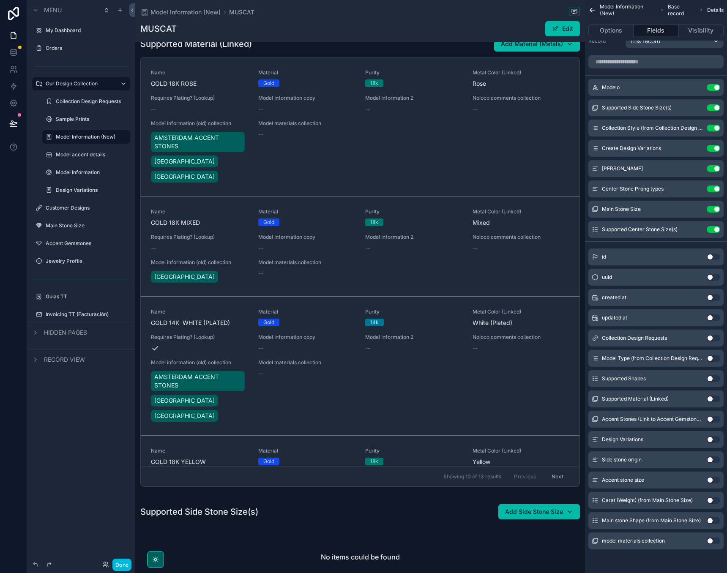
scroll to position [585, 0]
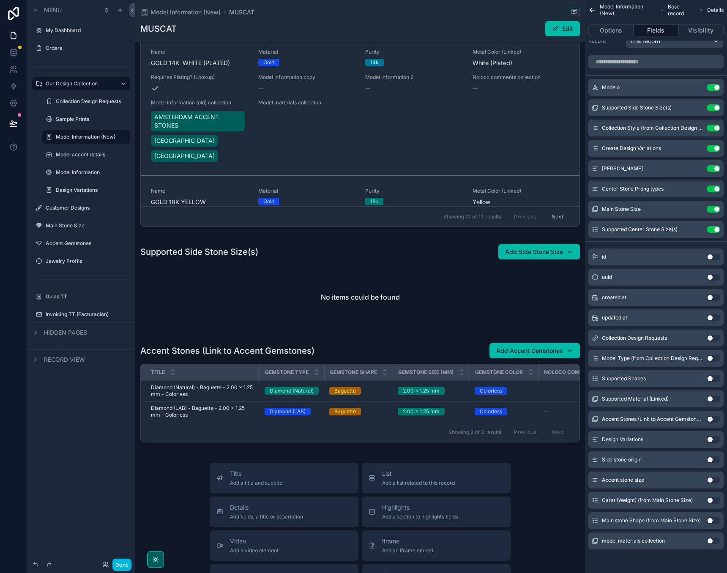
click at [251, 518] on span "Add fields, a title or description" at bounding box center [266, 516] width 73 height 7
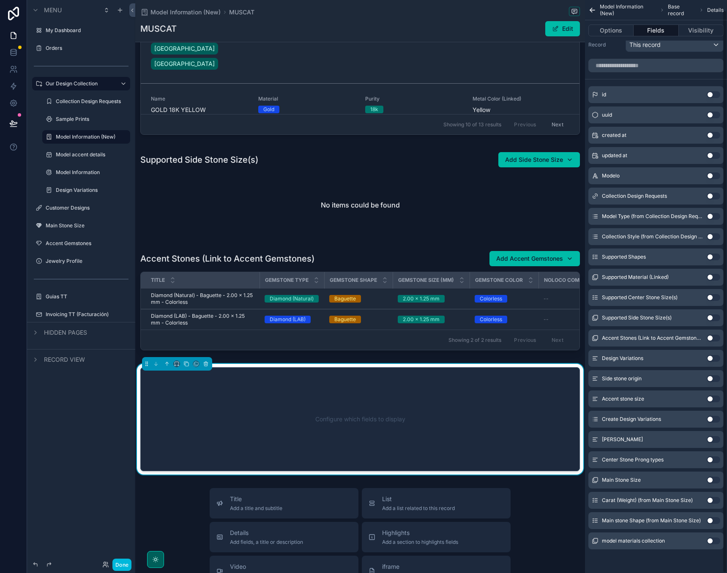
scroll to position [567, 0]
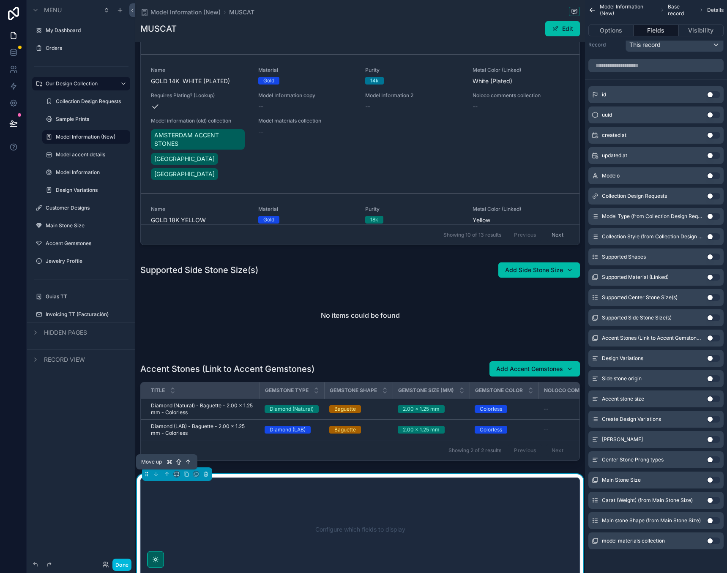
click at [165, 475] on icon "scrollable content" at bounding box center [167, 474] width 6 height 6
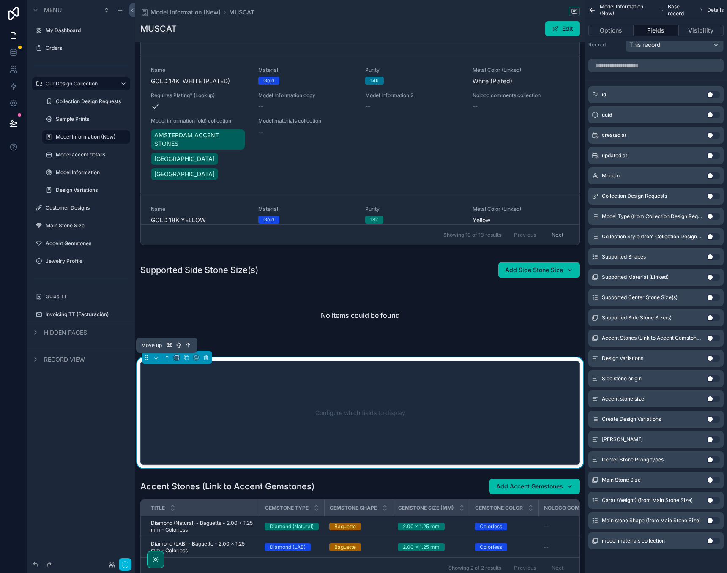
click at [164, 360] on button "scrollable content" at bounding box center [166, 357] width 9 height 9
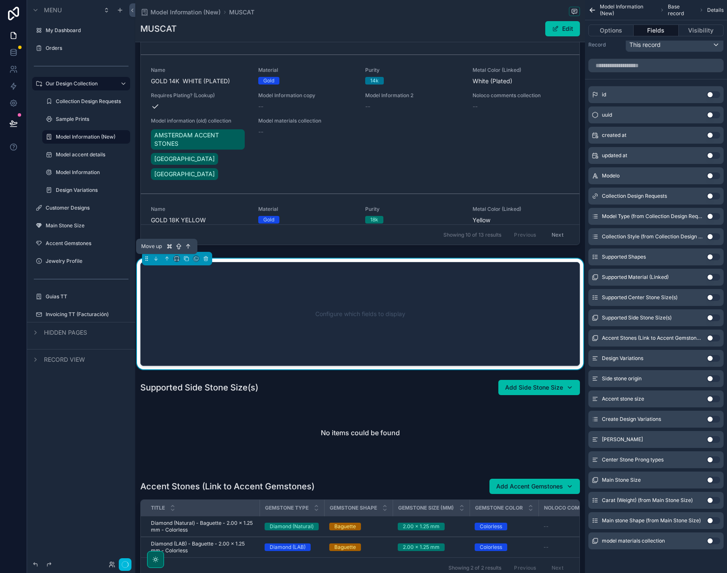
click at [167, 257] on icon "scrollable content" at bounding box center [167, 258] width 0 height 3
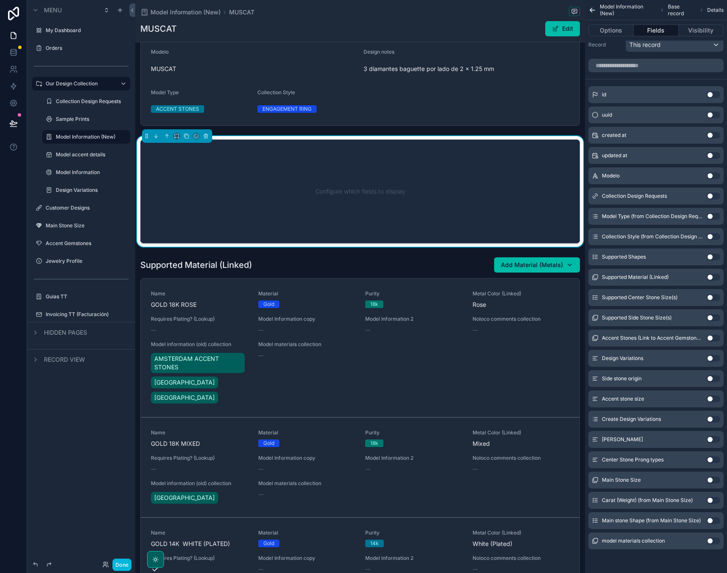
scroll to position [204, 0]
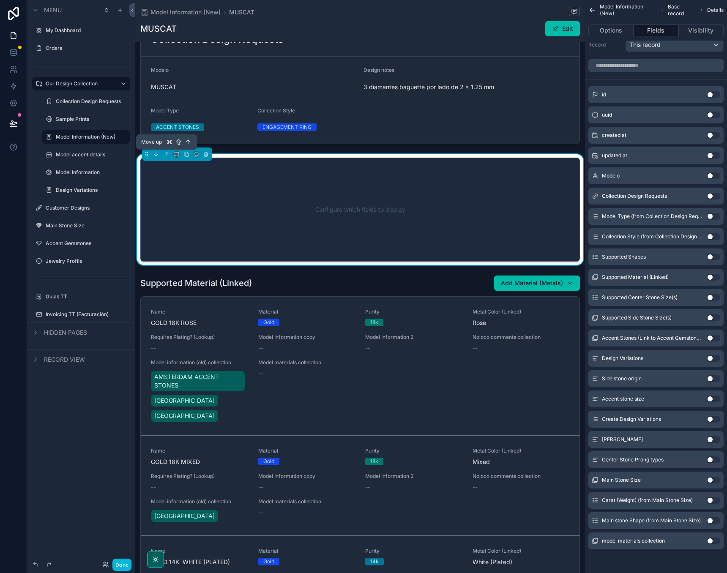
click at [166, 155] on icon "scrollable content" at bounding box center [167, 154] width 6 height 6
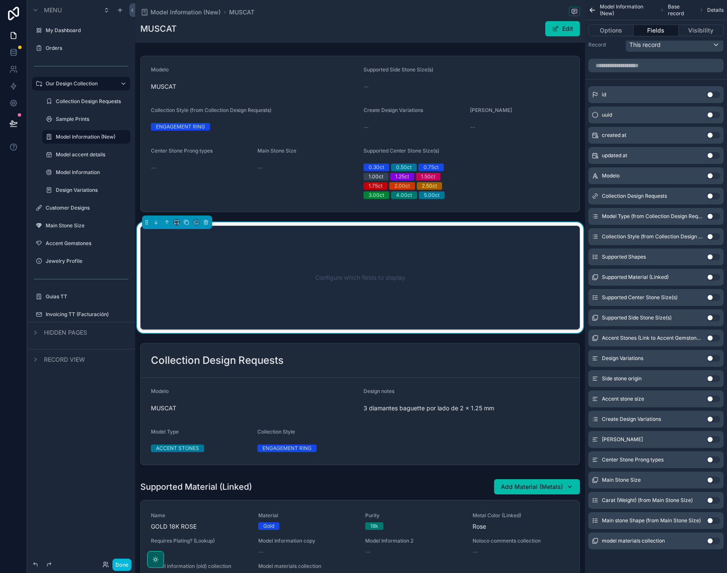
scroll to position [0, 0]
click at [204, 222] on icon "scrollable content" at bounding box center [206, 222] width 6 height 6
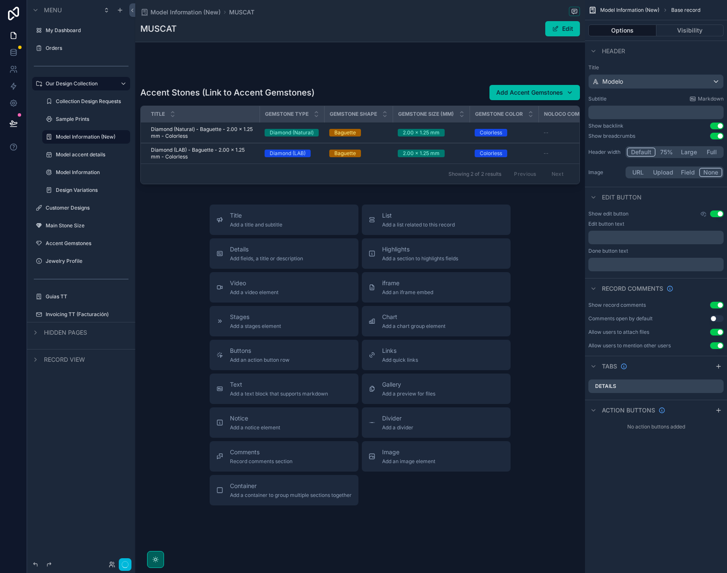
scroll to position [843, 0]
click at [237, 261] on span "Add fields, a title or description" at bounding box center [266, 258] width 73 height 7
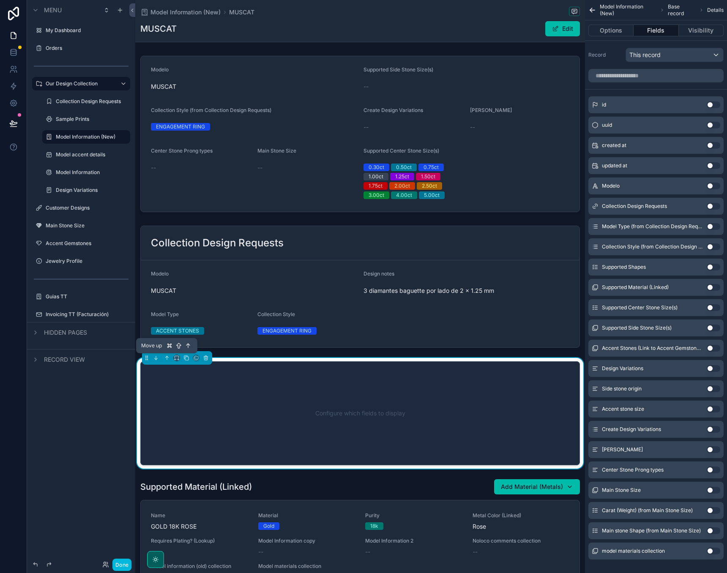
scroll to position [0, 0]
drag, startPoint x: 143, startPoint y: 357, endPoint x: 160, endPoint y: 235, distance: 122.4
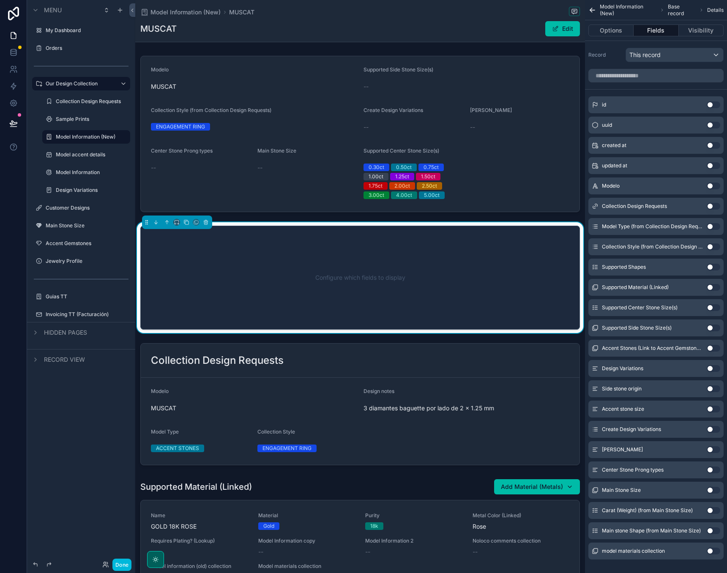
click at [247, 262] on div "Configure which fields to display" at bounding box center [359, 278] width 411 height 76
click at [617, 31] on button "Options" at bounding box center [610, 31] width 45 height 12
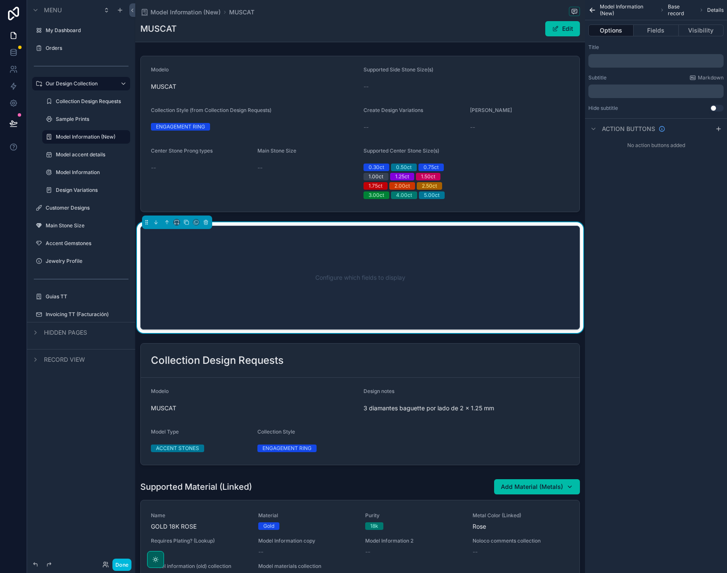
click at [622, 62] on p "﻿" at bounding box center [656, 60] width 130 height 7
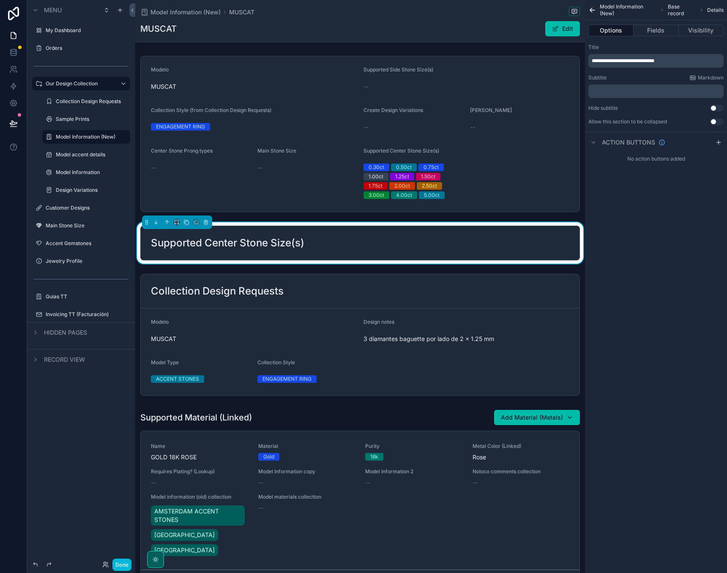
click at [681, 276] on div "**********" at bounding box center [656, 286] width 142 height 573
click at [653, 32] on button "Fields" at bounding box center [655, 31] width 45 height 12
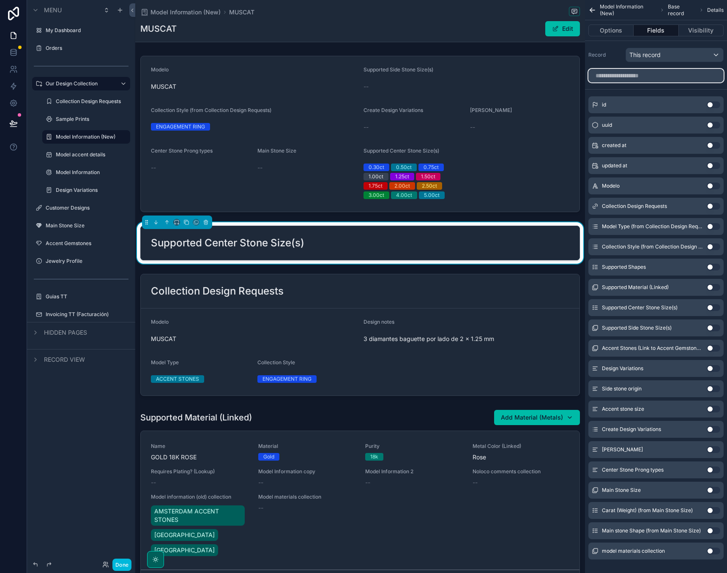
click at [640, 78] on input "scrollable content" at bounding box center [655, 76] width 135 height 14
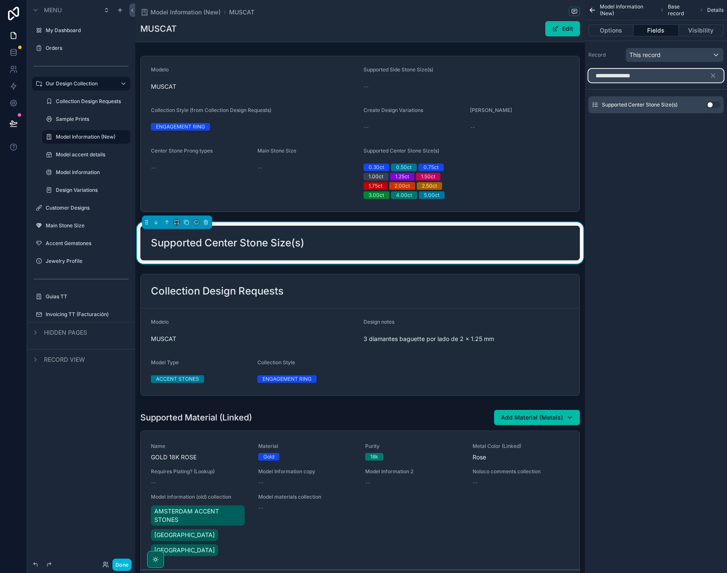
type input "**********"
click at [708, 103] on button "Use setting" at bounding box center [713, 104] width 14 height 7
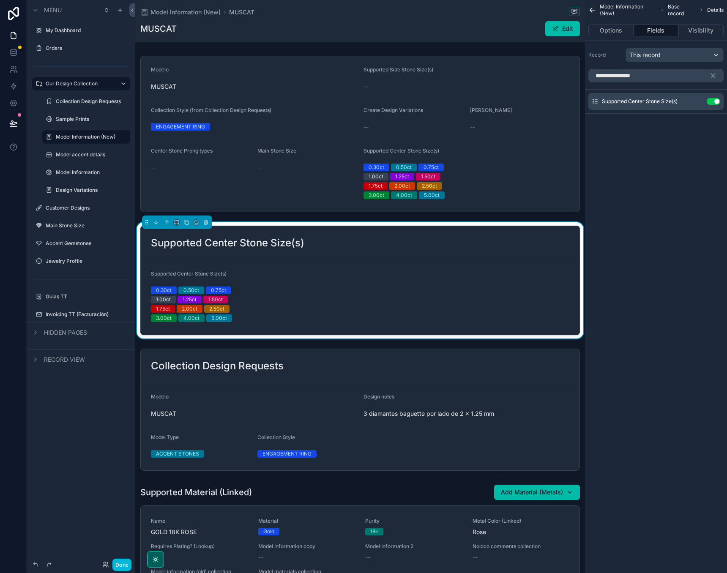
click at [657, 194] on div "**********" at bounding box center [656, 286] width 142 height 573
click at [525, 169] on div "scrollable content" at bounding box center [360, 133] width 450 height 163
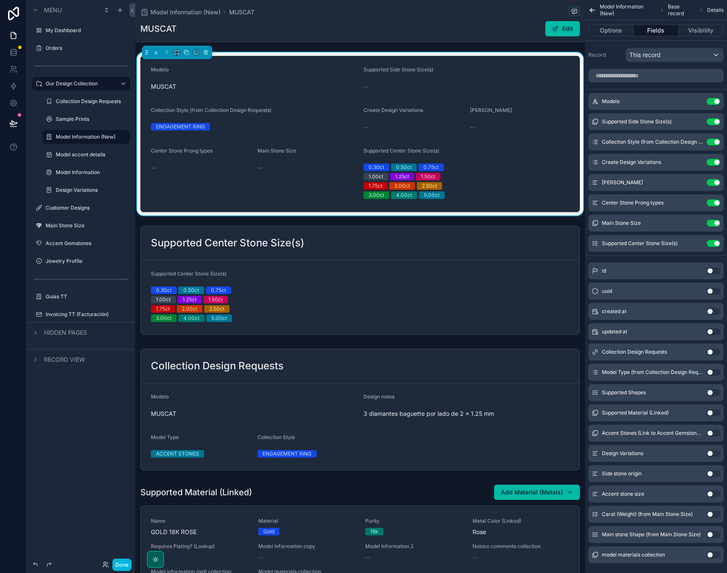
click at [717, 243] on button "Use setting" at bounding box center [713, 243] width 14 height 7
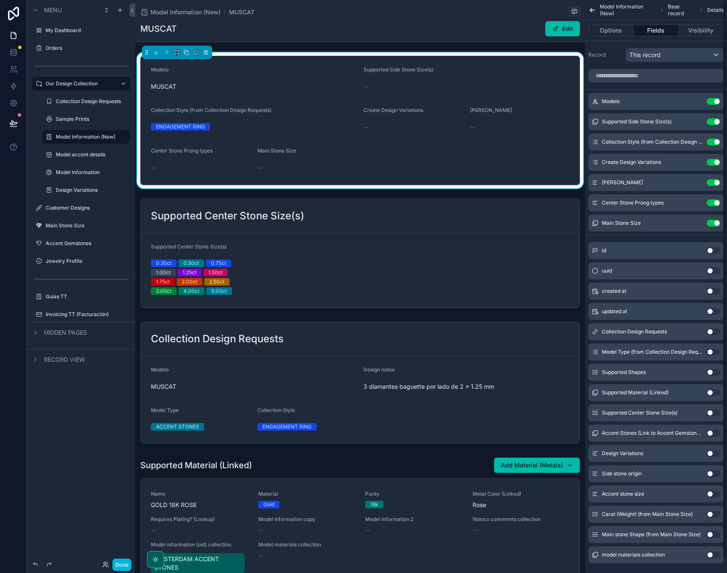
click at [716, 226] on div "Main Stone Size Use setting" at bounding box center [655, 223] width 135 height 17
click at [715, 207] on div "Center Stone Prong types Use setting" at bounding box center [655, 202] width 135 height 17
click at [716, 223] on button "Use setting" at bounding box center [713, 223] width 14 height 7
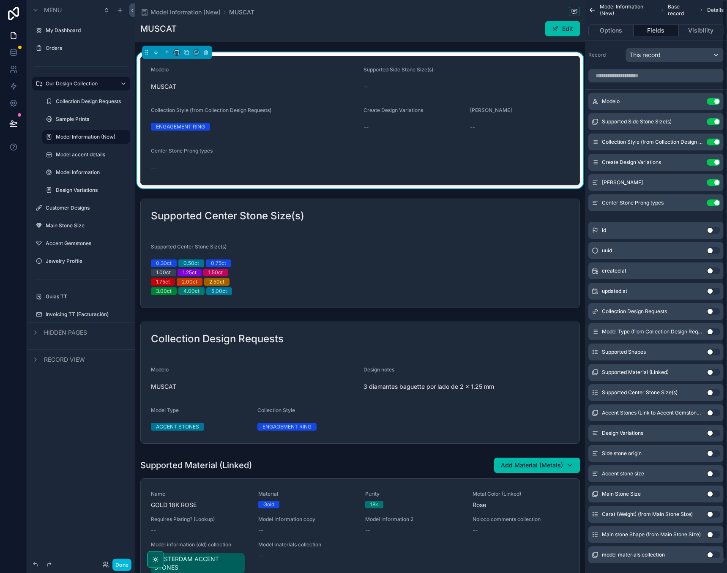
click at [715, 199] on div "Center Stone Prong types Use setting" at bounding box center [655, 202] width 135 height 17
click at [715, 201] on button "Use setting" at bounding box center [713, 202] width 14 height 7
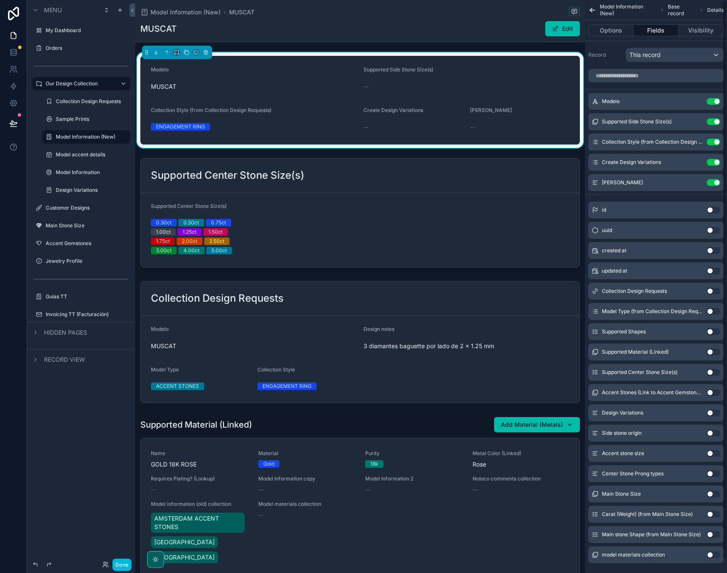
click at [715, 184] on button "Use setting" at bounding box center [713, 182] width 14 height 7
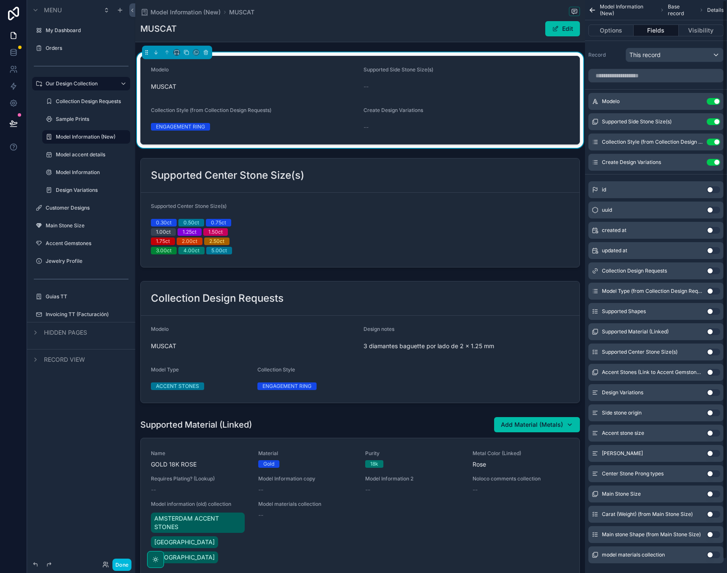
click at [715, 166] on div "Create Design Variations Use setting" at bounding box center [655, 162] width 135 height 17
click at [715, 162] on button "Use setting" at bounding box center [713, 162] width 14 height 7
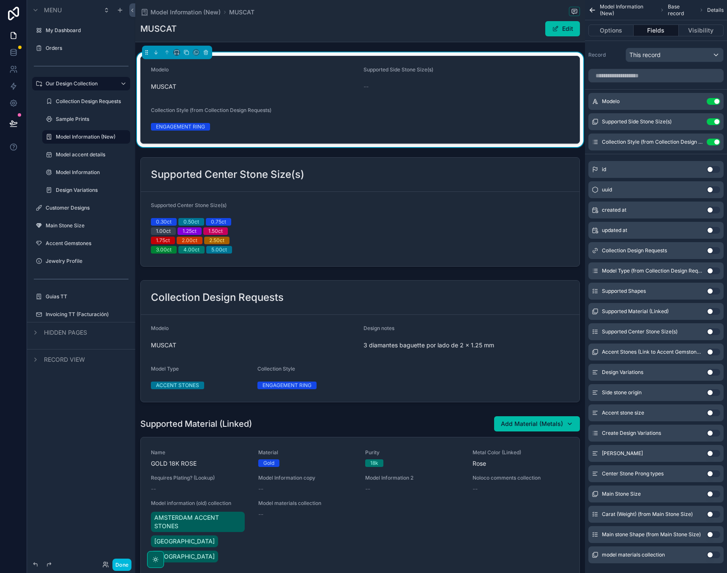
click at [712, 126] on div "Supported Side Stone Size(s) Use setting" at bounding box center [655, 121] width 135 height 17
click at [713, 120] on button "Use setting" at bounding box center [713, 121] width 14 height 7
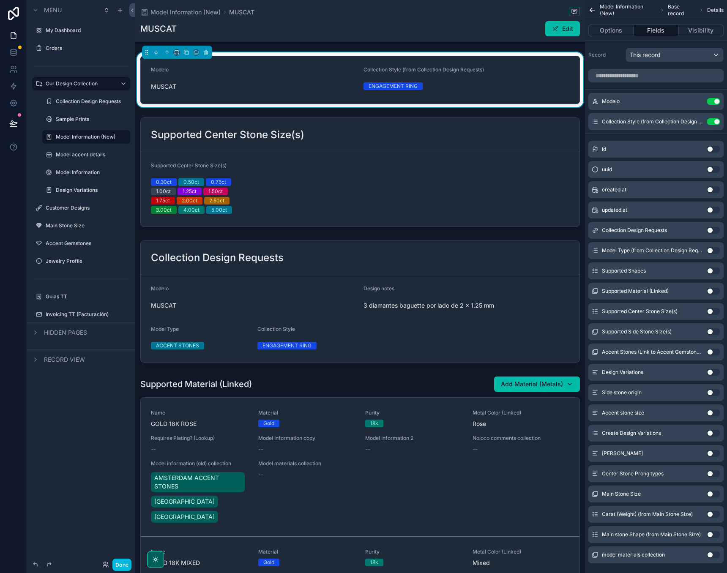
click at [714, 101] on button "Use setting" at bounding box center [713, 101] width 14 height 7
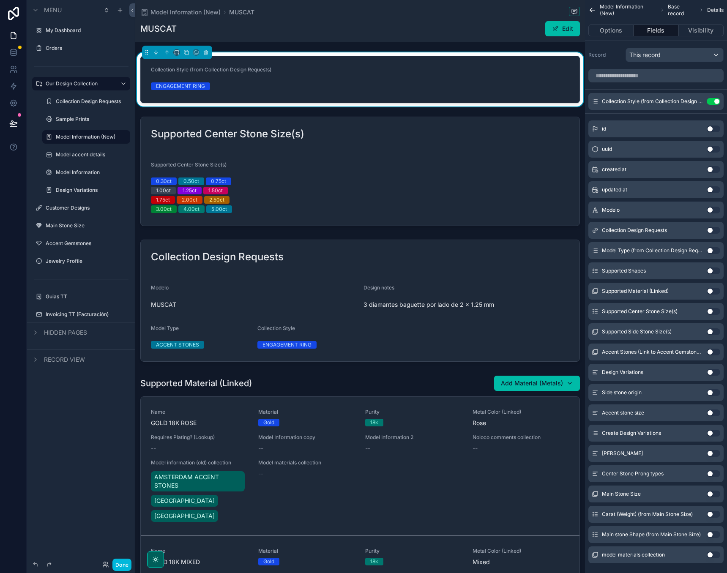
click at [582, 107] on div "Collection Style (from Collection Design Requests) ENGAGEMENT RING Supported Ce…" at bounding box center [360, 550] width 450 height 996
click at [370, 17] on div "Model Information (New) MUSCAT MUSCAT Edit" at bounding box center [359, 21] width 439 height 42
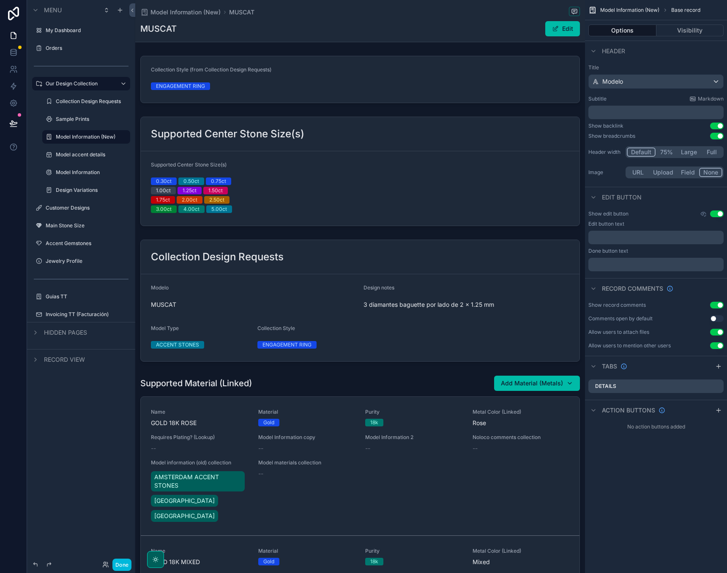
click at [410, 104] on div "scrollable content" at bounding box center [360, 79] width 450 height 54
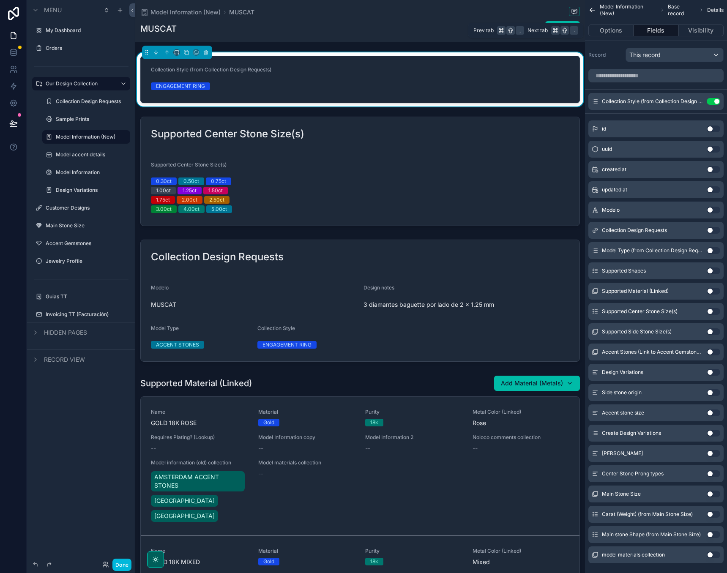
click at [620, 30] on button "Options" at bounding box center [610, 31] width 45 height 12
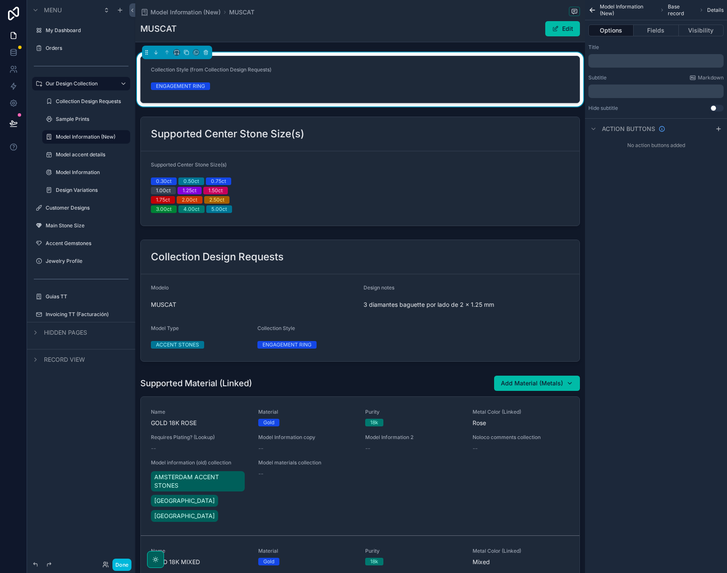
click at [616, 57] on p "﻿" at bounding box center [656, 60] width 130 height 7
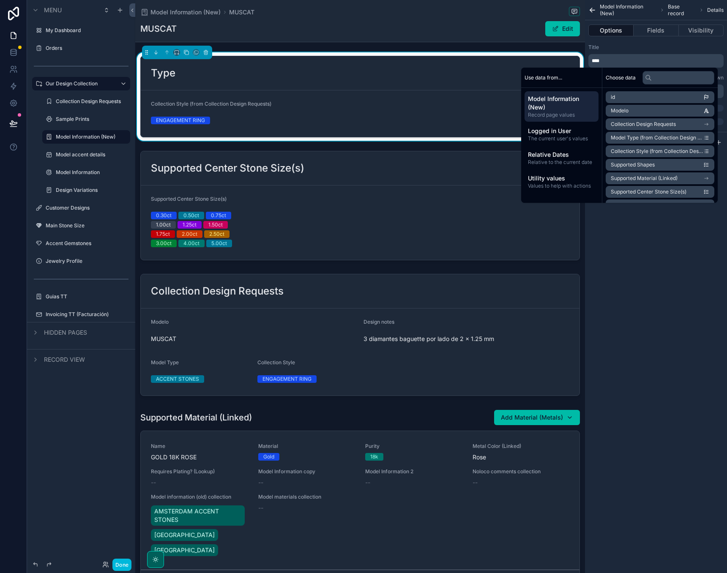
click at [616, 57] on div "****" at bounding box center [655, 61] width 135 height 14
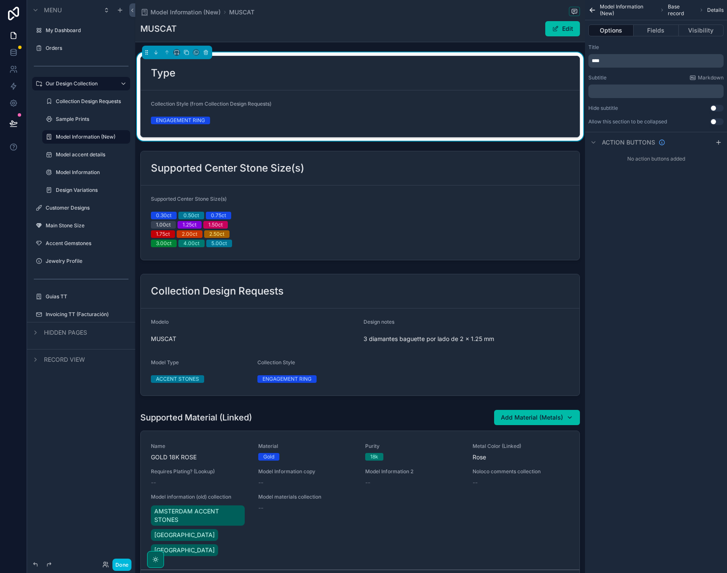
click at [616, 57] on div "****" at bounding box center [655, 61] width 135 height 14
click at [605, 60] on p "****" at bounding box center [656, 60] width 130 height 7
drag, startPoint x: 605, startPoint y: 60, endPoint x: 572, endPoint y: 58, distance: 32.2
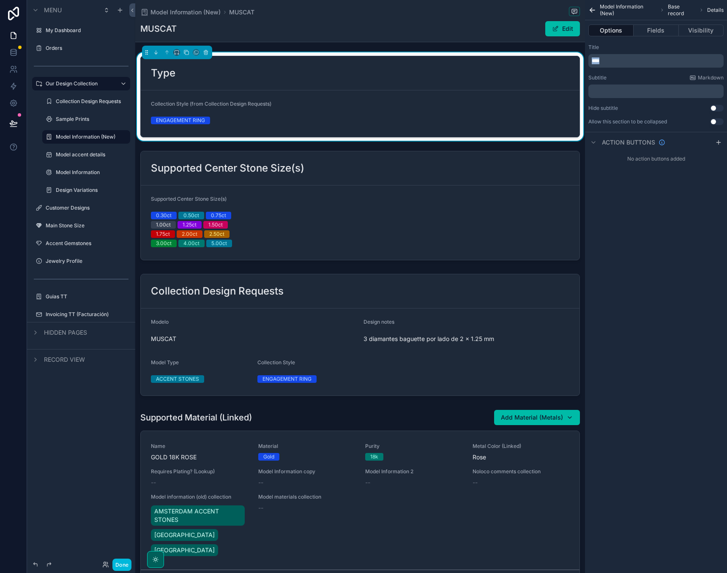
click at [583, 58] on div "Jump to... K My Dashboard Orders Our Design Collection Collection Design Reques…" at bounding box center [430, 286] width 591 height 573
click at [628, 44] on div "Title" at bounding box center [655, 47] width 135 height 7
click at [493, 122] on form "Collection Style (from Collection Design Requests) ENGAGEMENT RING" at bounding box center [360, 113] width 439 height 46
click at [249, 106] on span "Collection Style (from Collection Design Requests)" at bounding box center [211, 104] width 120 height 6
click at [179, 117] on div "ENGAGEMENT RING" at bounding box center [180, 121] width 49 height 8
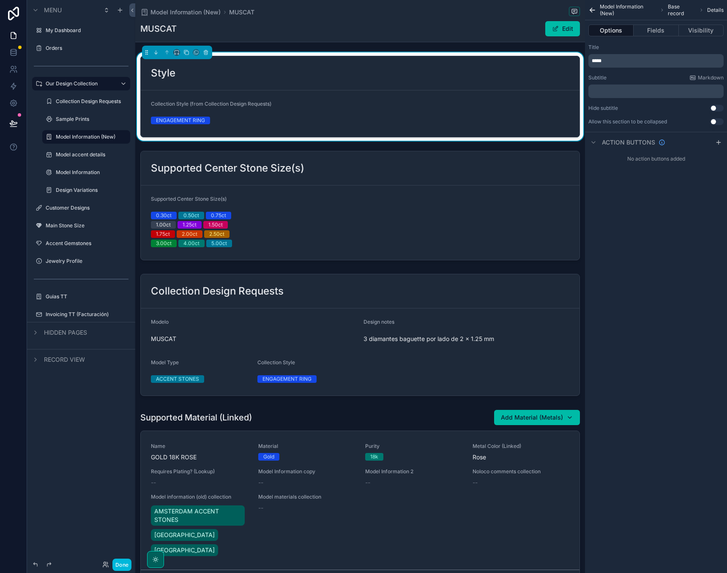
click at [654, 31] on button "Fields" at bounding box center [655, 31] width 45 height 12
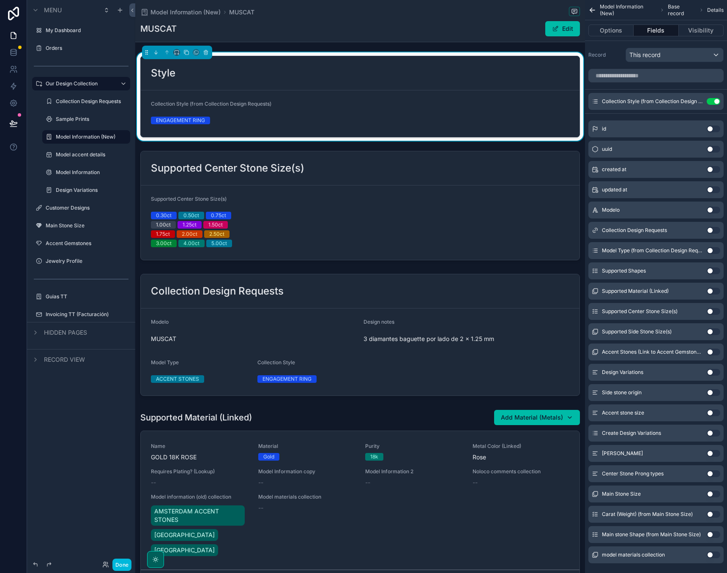
click at [0, 0] on icon "scrollable content" at bounding box center [0, 0] width 0 height 0
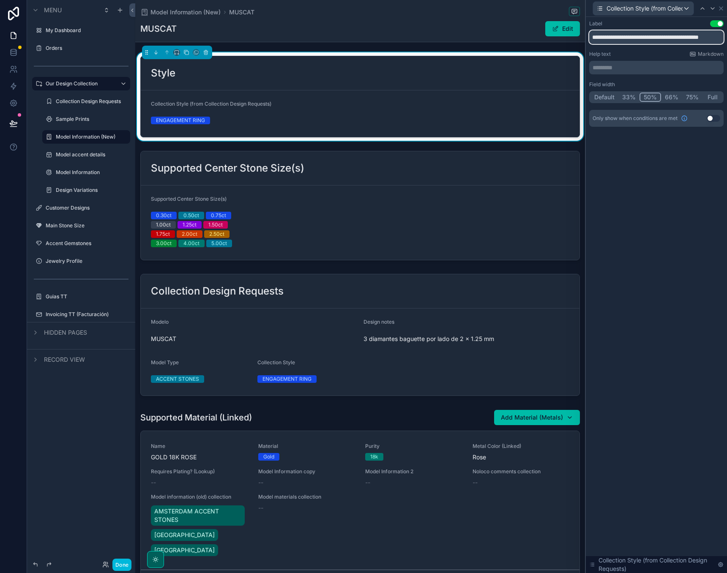
click at [637, 39] on input "**********" at bounding box center [656, 37] width 134 height 14
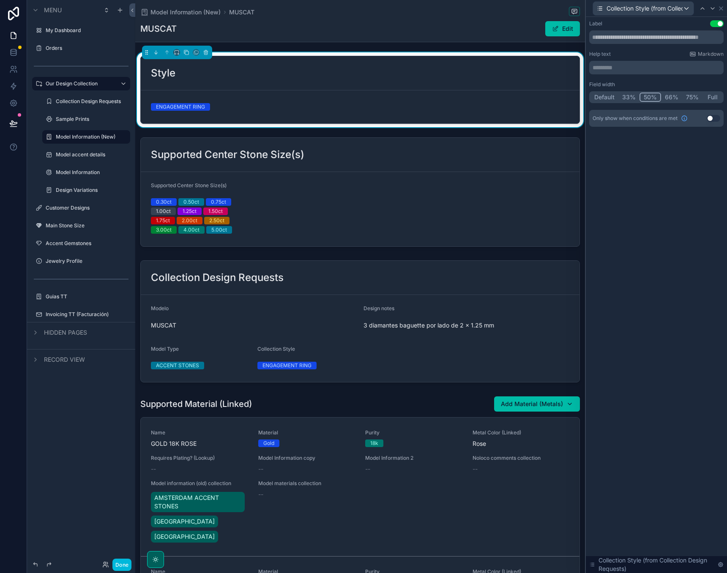
click at [597, 155] on div "Label Use setting Help text Markdown ********* ﻿ Field width Default 33% 50% 66…" at bounding box center [656, 295] width 141 height 556
click at [510, 27] on div "MUSCAT Edit" at bounding box center [359, 29] width 439 height 16
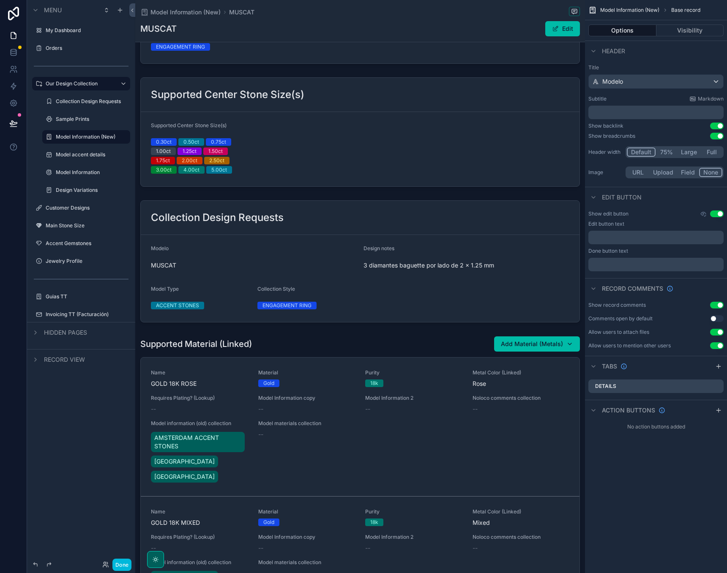
scroll to position [60, 0]
click at [341, 218] on div "scrollable content" at bounding box center [360, 261] width 450 height 129
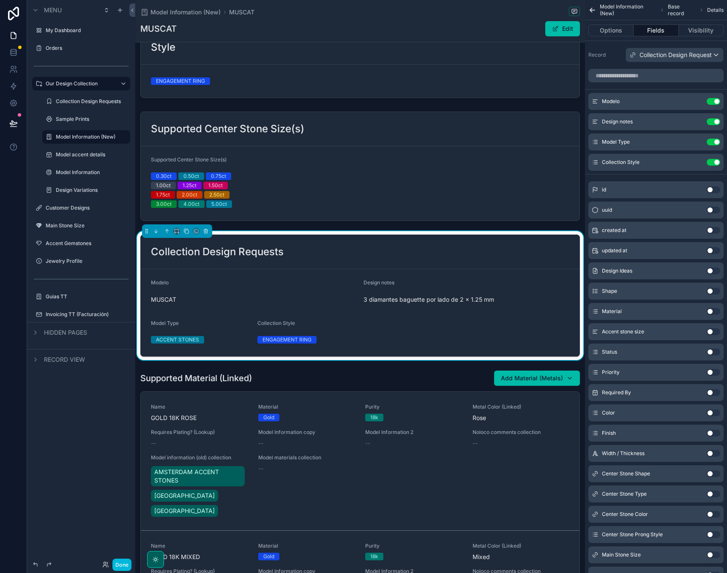
scroll to position [29, 0]
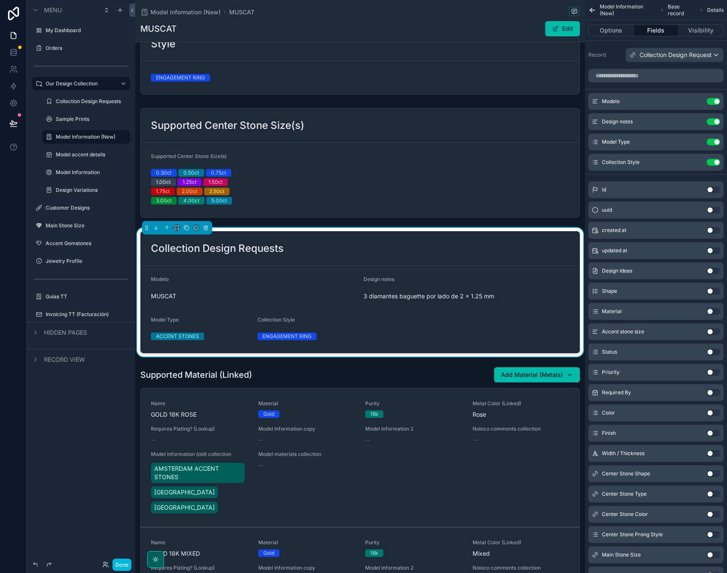
click at [485, 278] on div "Design notes" at bounding box center [466, 281] width 206 height 10
click at [205, 225] on icon "scrollable content" at bounding box center [206, 228] width 6 height 6
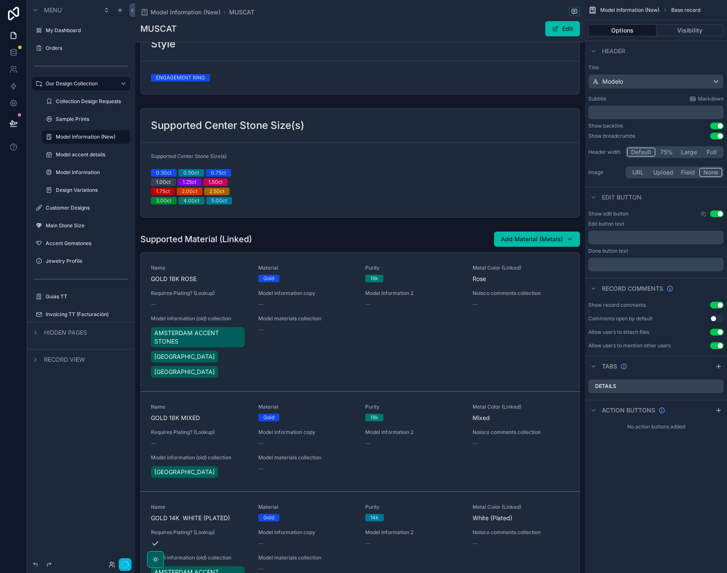
click at [455, 261] on div "scrollable content" at bounding box center [360, 458] width 450 height 461
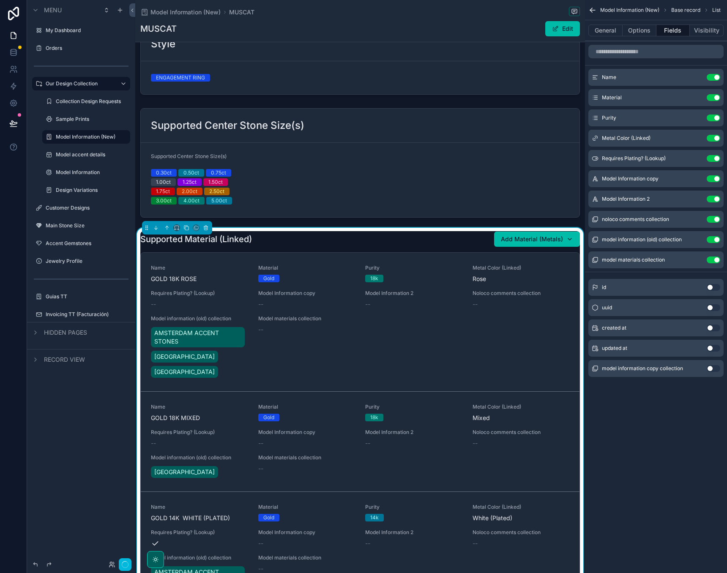
click at [704, 32] on button "Visibility" at bounding box center [706, 31] width 34 height 12
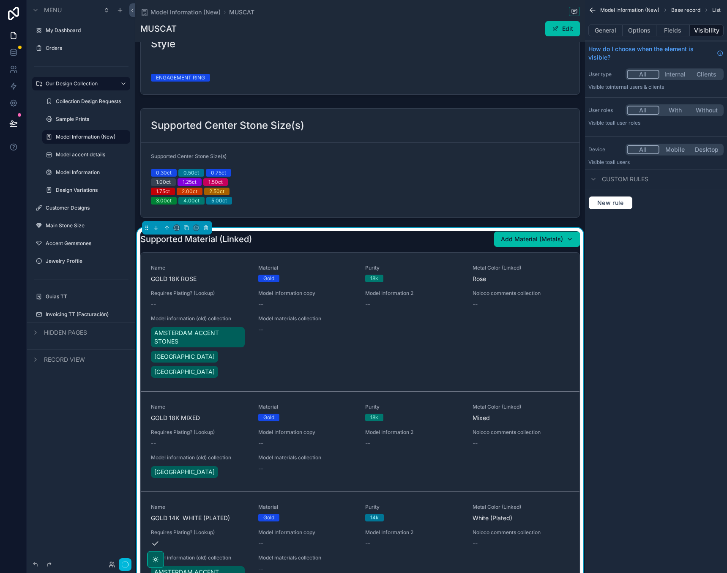
click at [609, 29] on button "General" at bounding box center [605, 31] width 34 height 12
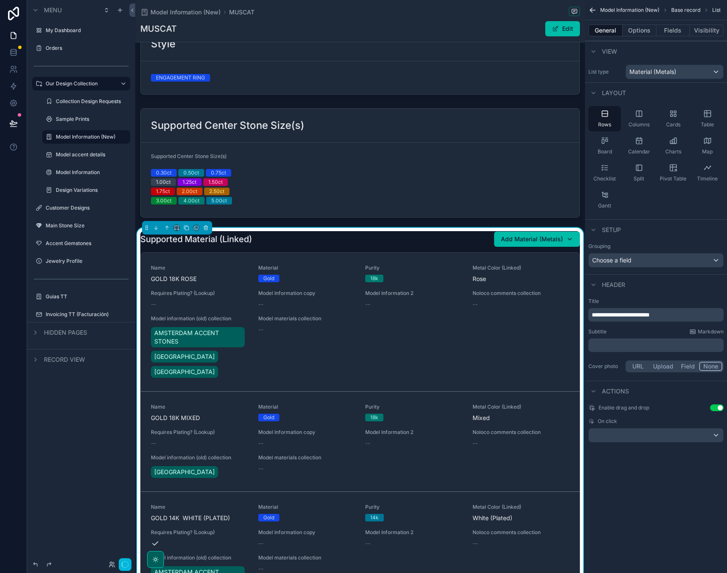
click at [640, 33] on button "Options" at bounding box center [639, 31] width 34 height 12
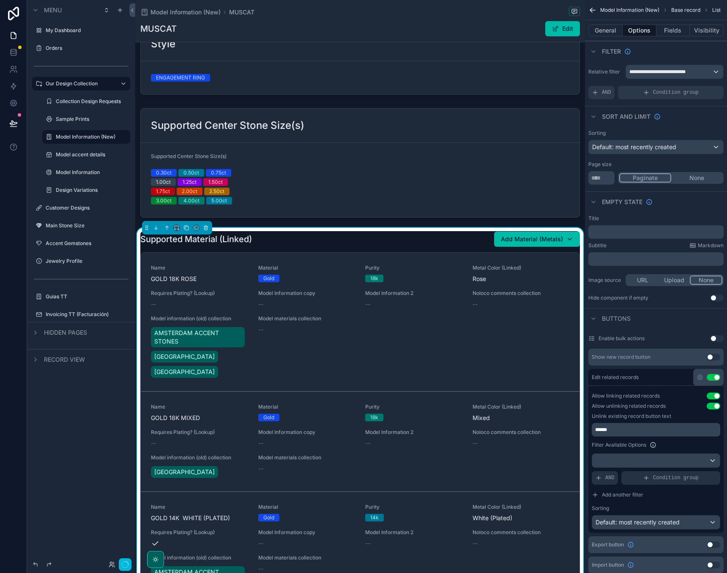
click at [699, 68] on div "**********" at bounding box center [674, 72] width 97 height 14
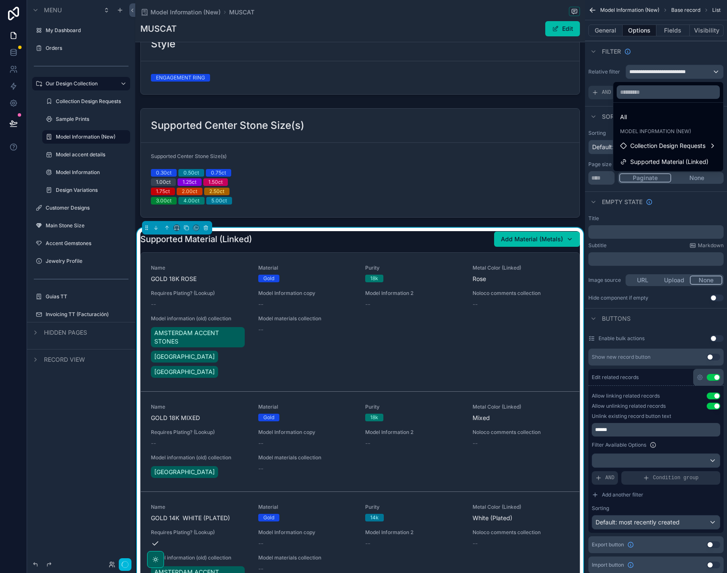
click at [691, 59] on div "scrollable content" at bounding box center [363, 286] width 727 height 573
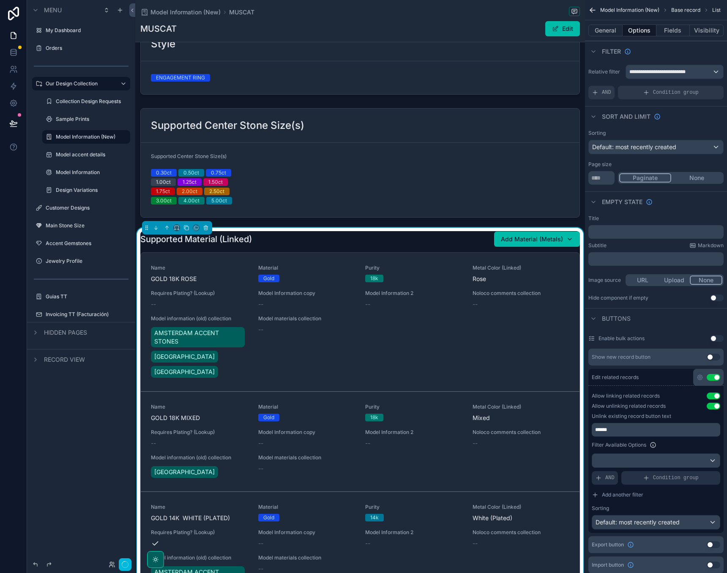
click at [670, 32] on button "Fields" at bounding box center [673, 31] width 34 height 12
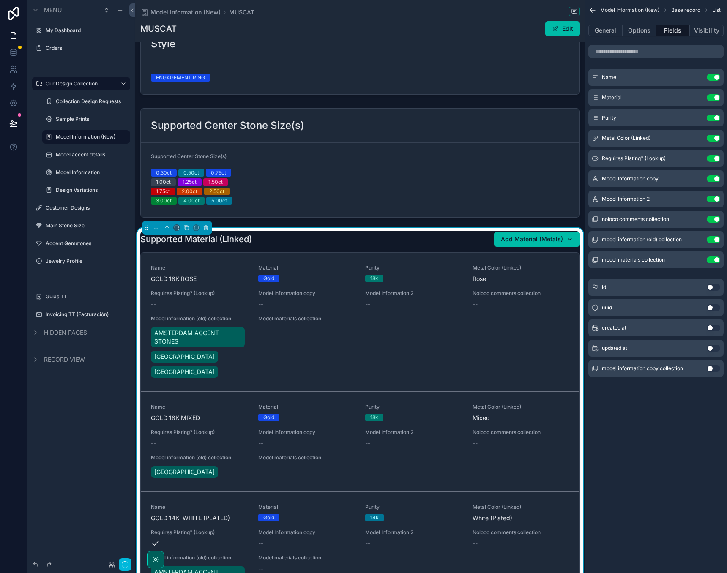
click at [706, 29] on button "Visibility" at bounding box center [706, 31] width 34 height 12
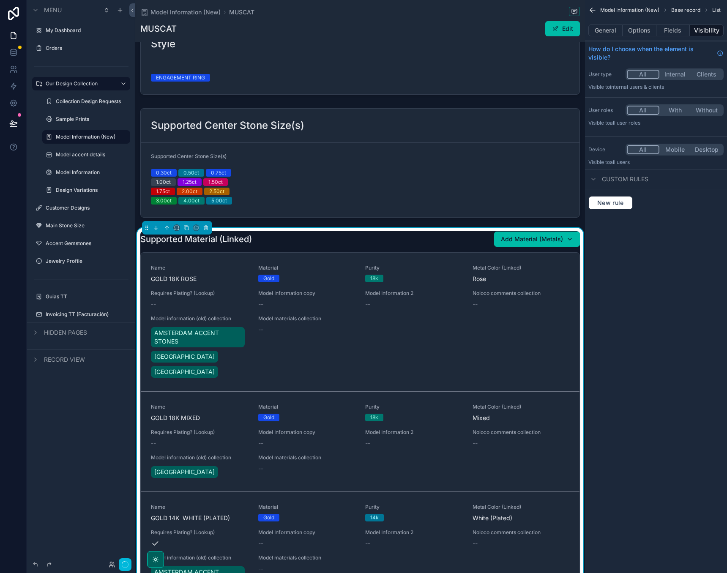
click at [706, 29] on button "Visibility" at bounding box center [706, 31] width 34 height 12
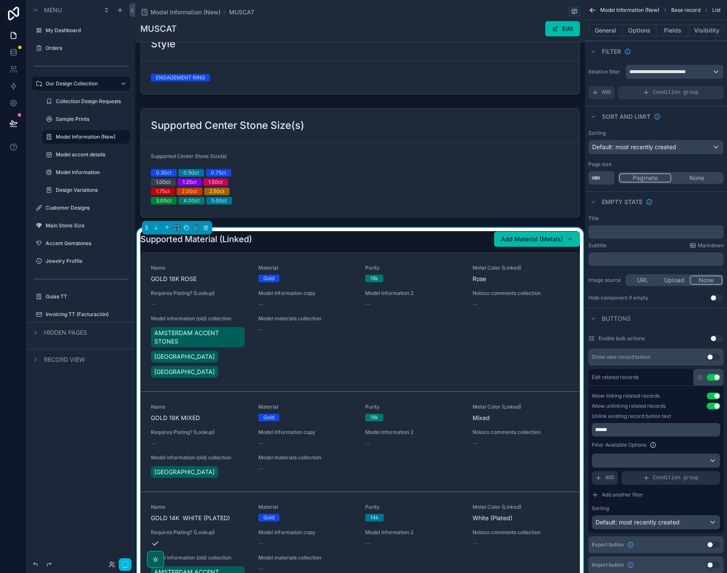
click at [605, 32] on button "General" at bounding box center [605, 31] width 34 height 12
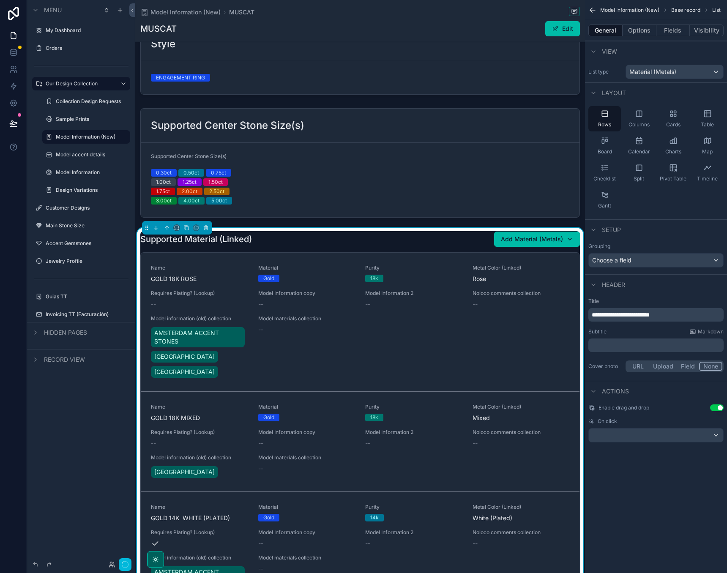
click at [675, 312] on p "**********" at bounding box center [656, 315] width 130 height 8
click at [664, 496] on div "**********" at bounding box center [656, 286] width 142 height 573
click at [635, 24] on div "General Options Fields Visibility" at bounding box center [656, 30] width 142 height 20
click at [635, 27] on button "Options" at bounding box center [639, 31] width 34 height 12
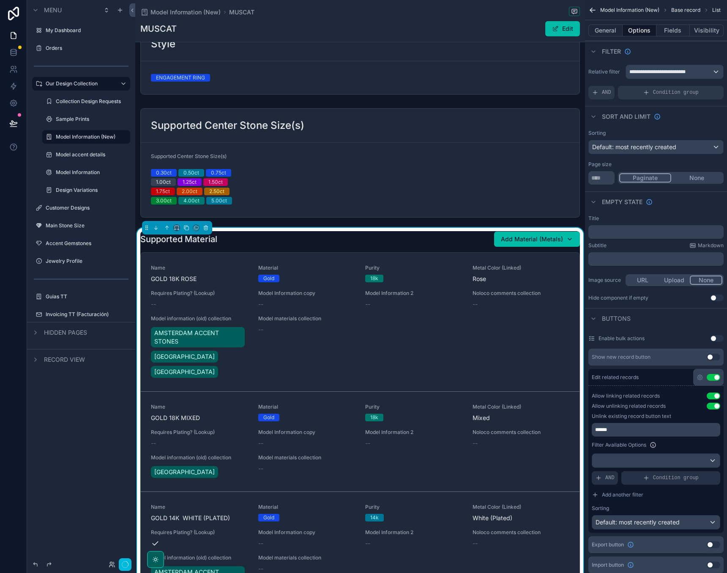
click at [672, 31] on button "Fields" at bounding box center [673, 31] width 34 height 12
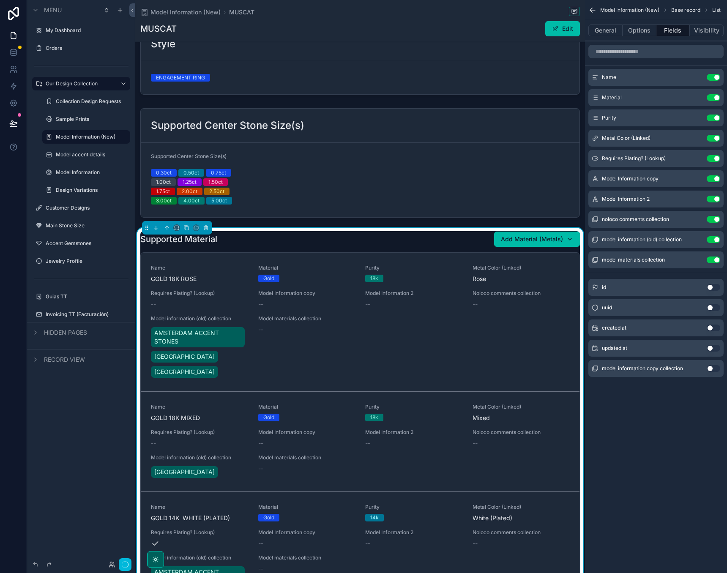
click at [711, 34] on button "Visibility" at bounding box center [706, 31] width 34 height 12
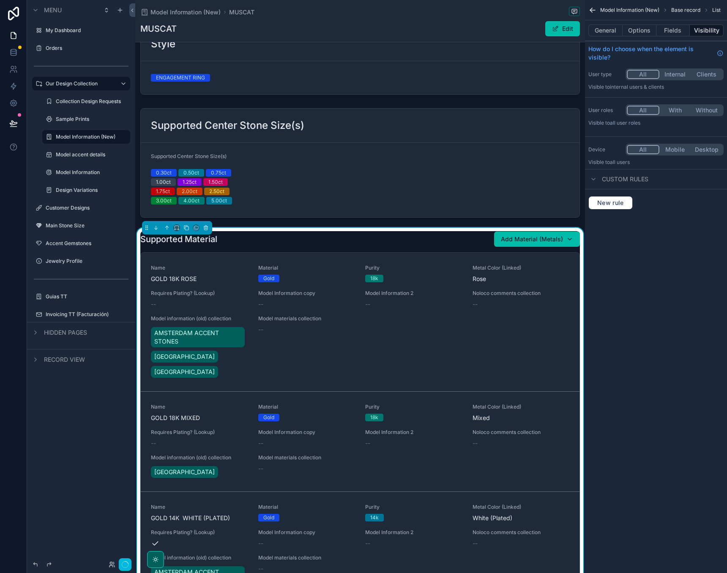
click at [609, 29] on button "General" at bounding box center [605, 31] width 34 height 12
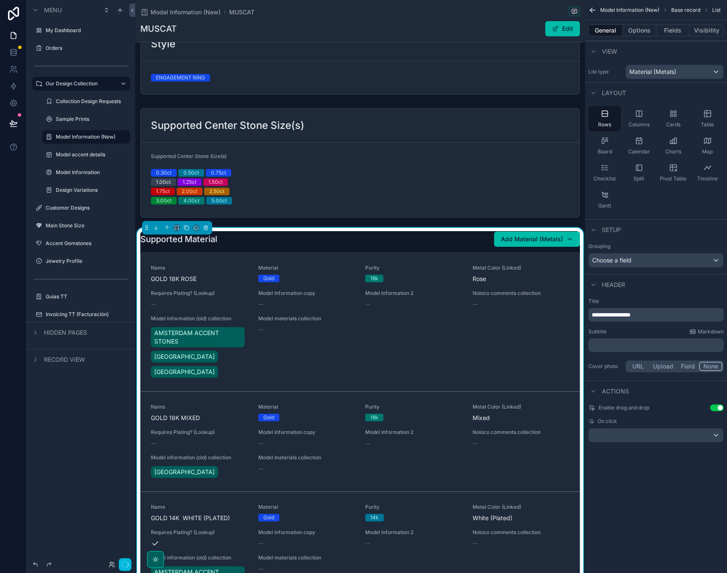
click at [585, 208] on div "Rows Columns Cards Table Board Calendar Charts Map Checklist Split Pivot Table …" at bounding box center [656, 159] width 142 height 113
click at [647, 27] on button "Options" at bounding box center [639, 31] width 34 height 12
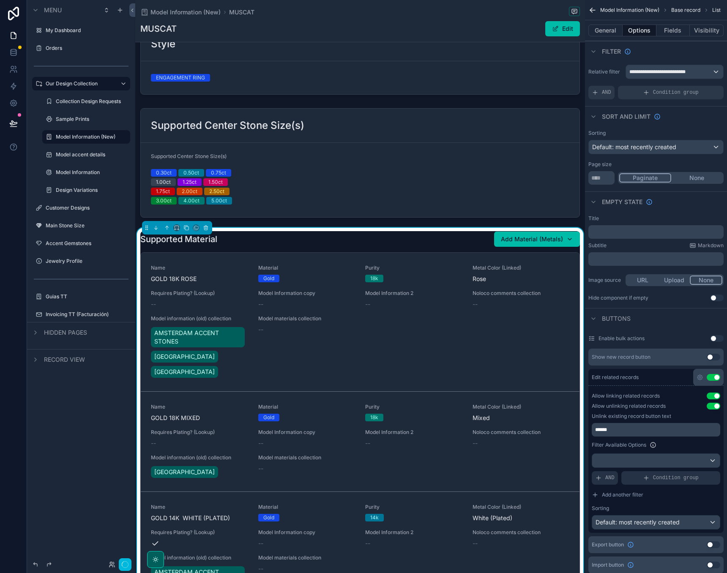
click at [610, 29] on button "General" at bounding box center [605, 31] width 34 height 12
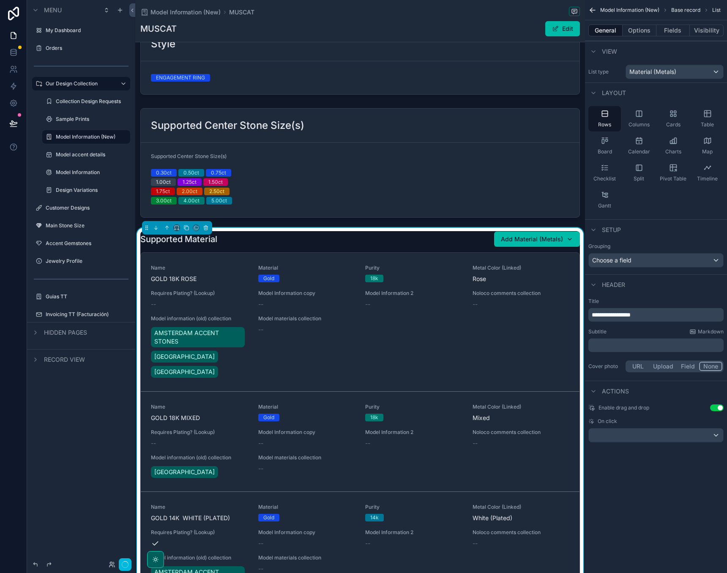
click at [668, 113] on div "Cards" at bounding box center [673, 118] width 33 height 25
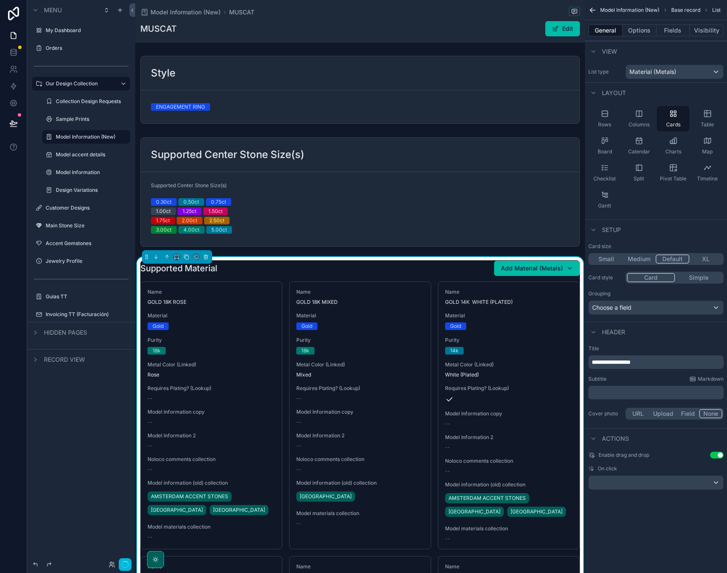
click at [671, 36] on button "Fields" at bounding box center [673, 31] width 34 height 12
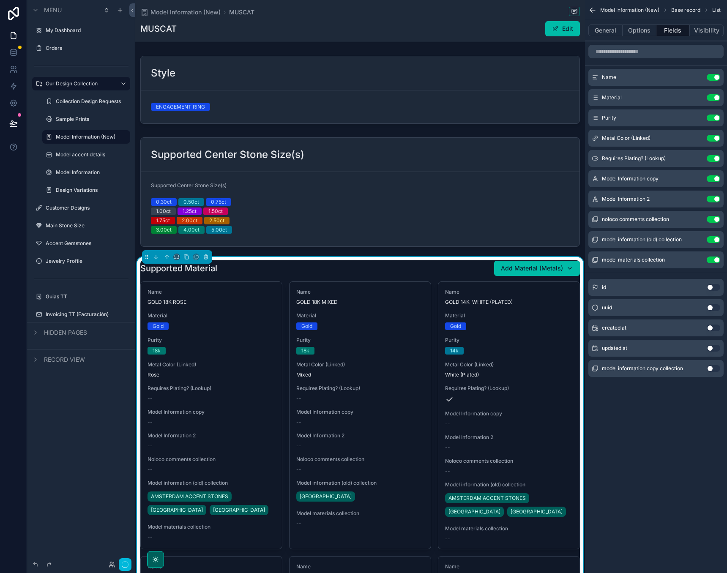
click at [718, 260] on button "Use setting" at bounding box center [713, 259] width 14 height 7
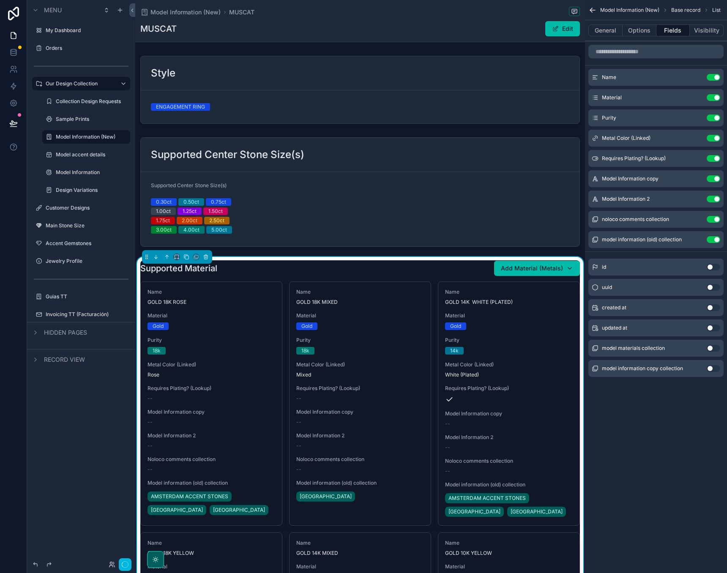
click at [717, 241] on button "Use setting" at bounding box center [713, 239] width 14 height 7
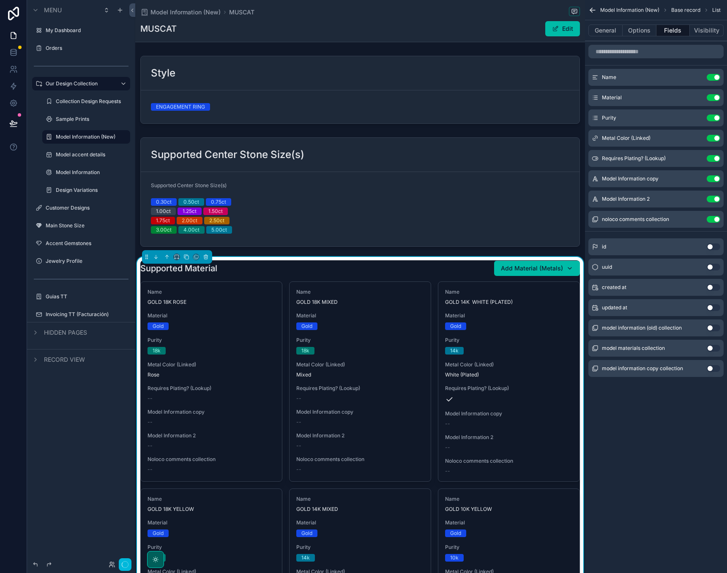
click at [715, 220] on button "Use setting" at bounding box center [713, 219] width 14 height 7
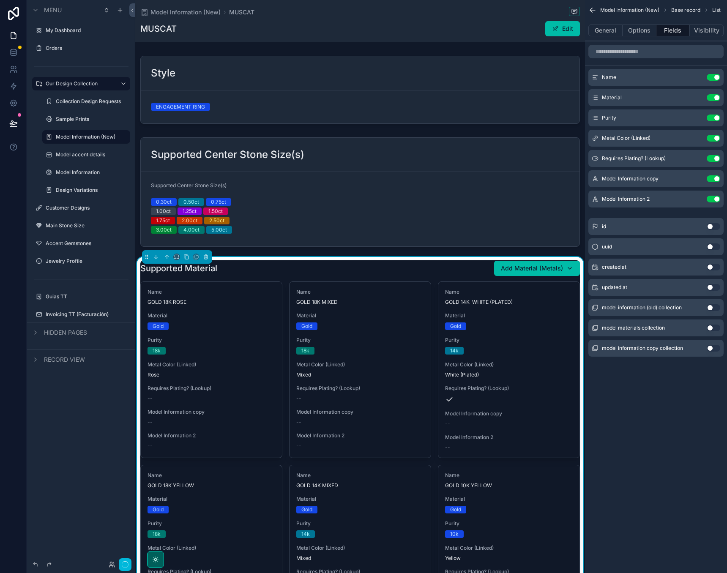
click at [714, 199] on button "Use setting" at bounding box center [713, 199] width 14 height 7
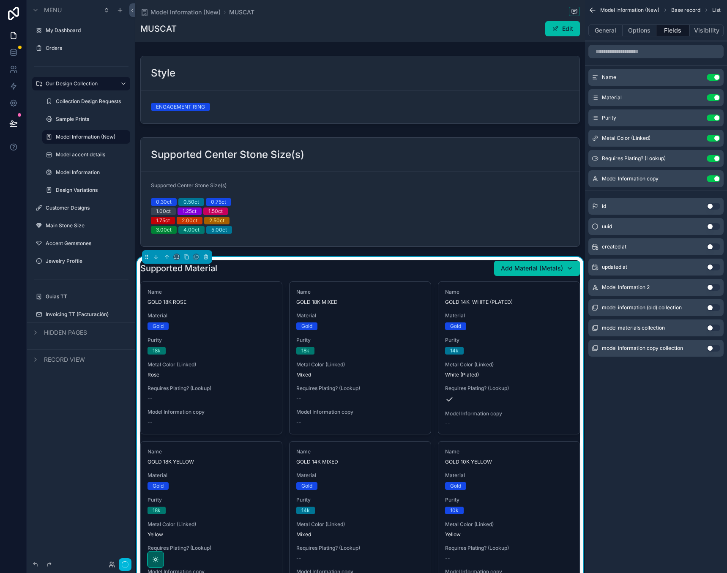
click at [715, 179] on button "Use setting" at bounding box center [713, 178] width 14 height 7
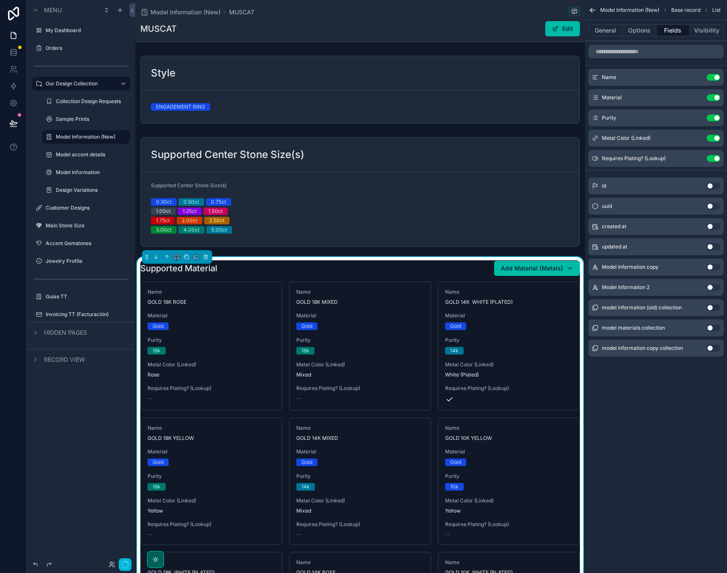
click at [715, 159] on button "Use setting" at bounding box center [713, 158] width 14 height 7
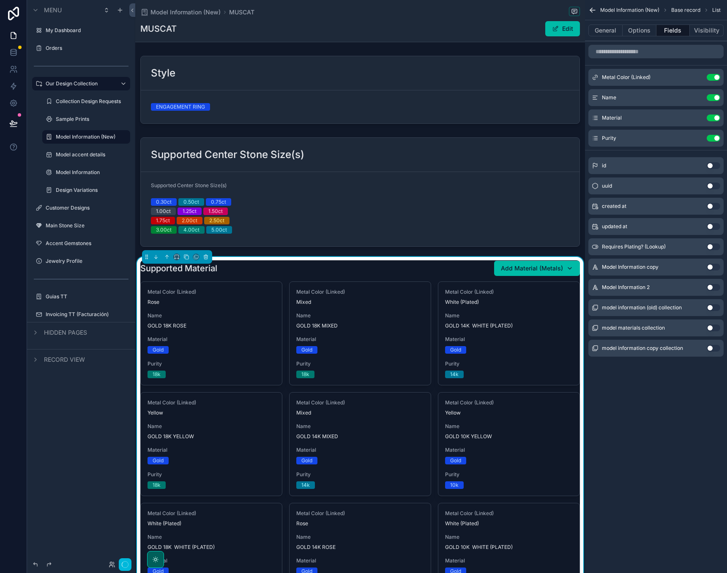
click at [712, 75] on button "Use setting" at bounding box center [713, 77] width 14 height 7
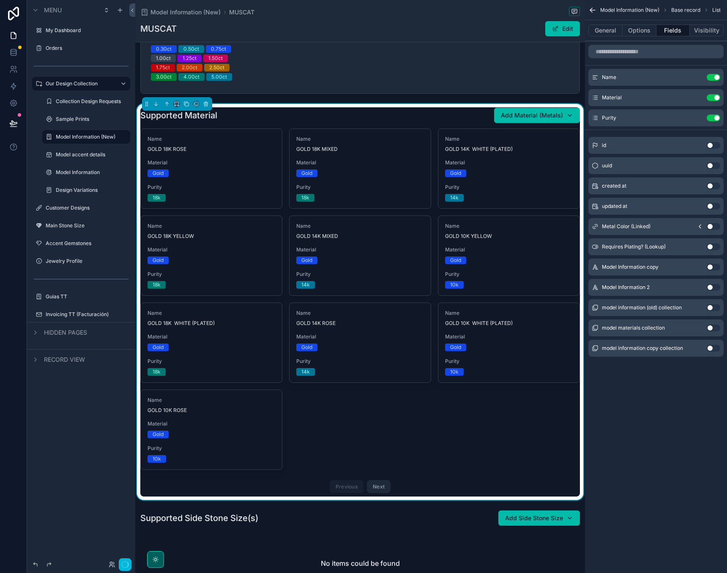
scroll to position [150, 0]
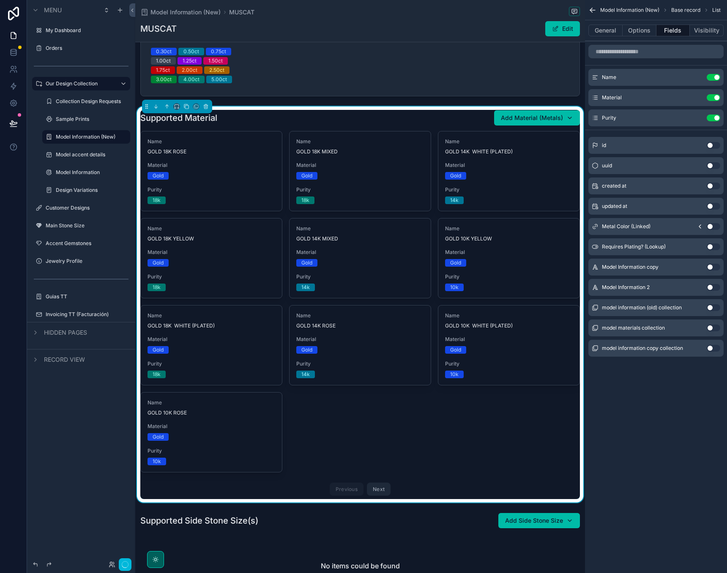
click at [378, 492] on button "Next" at bounding box center [379, 488] width 24 height 13
click at [348, 492] on button "Previous" at bounding box center [347, 488] width 34 height 13
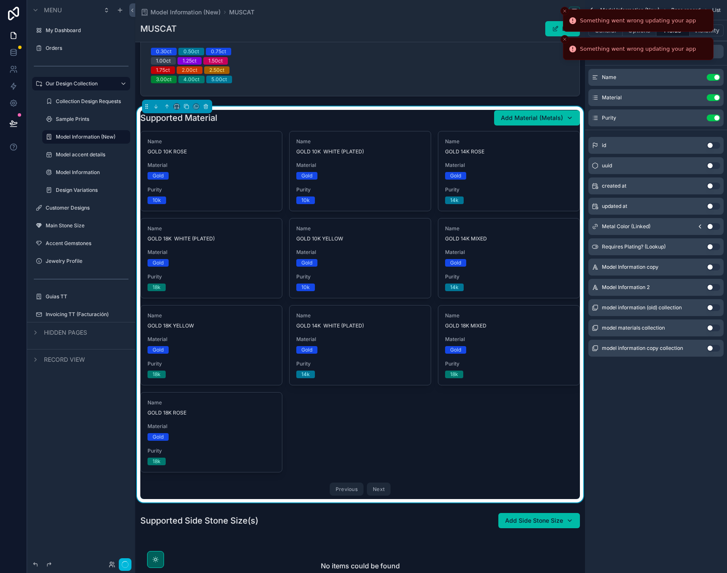
click at [564, 11] on icon "Close toast" at bounding box center [564, 10] width 5 height 5
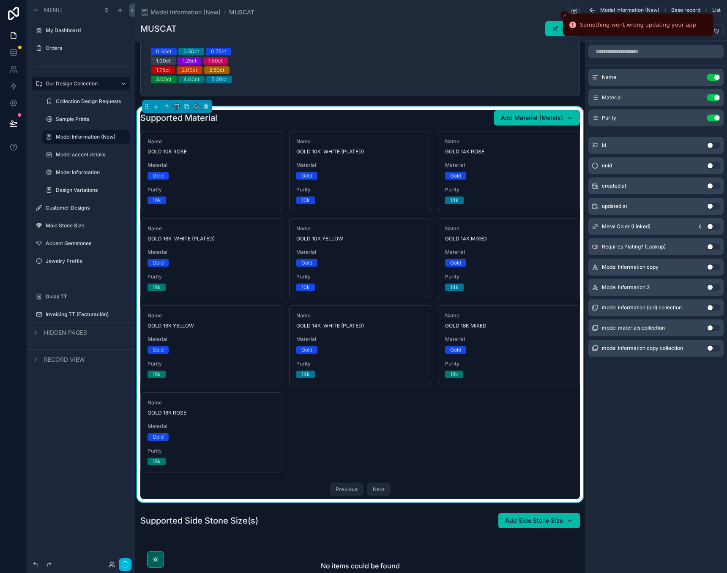
click at [566, 11] on button "Close toast" at bounding box center [564, 15] width 8 height 8
click at [611, 29] on button "General" at bounding box center [605, 31] width 34 height 12
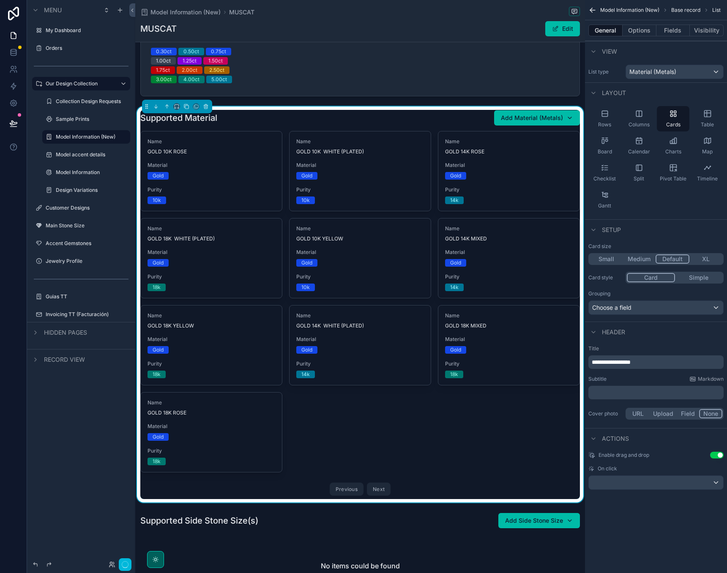
click at [636, 245] on div "Card size" at bounding box center [655, 246] width 135 height 7
click at [612, 260] on button "Small" at bounding box center [605, 258] width 33 height 9
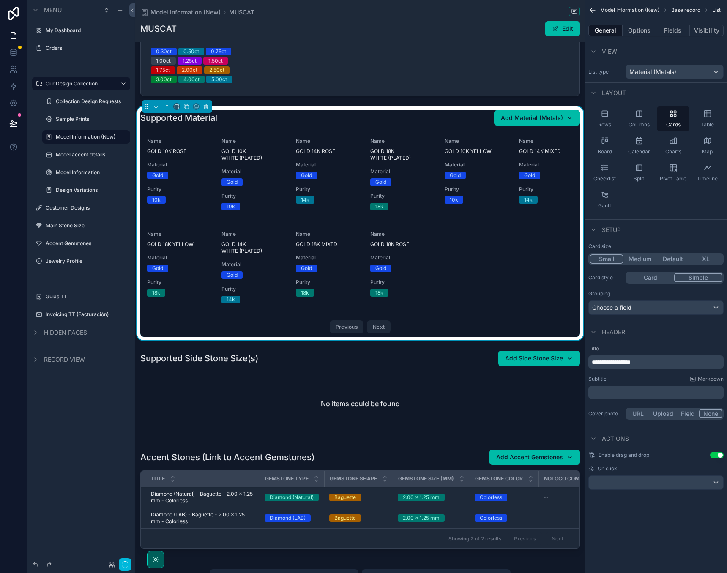
click at [696, 278] on button "Simple" at bounding box center [698, 277] width 48 height 9
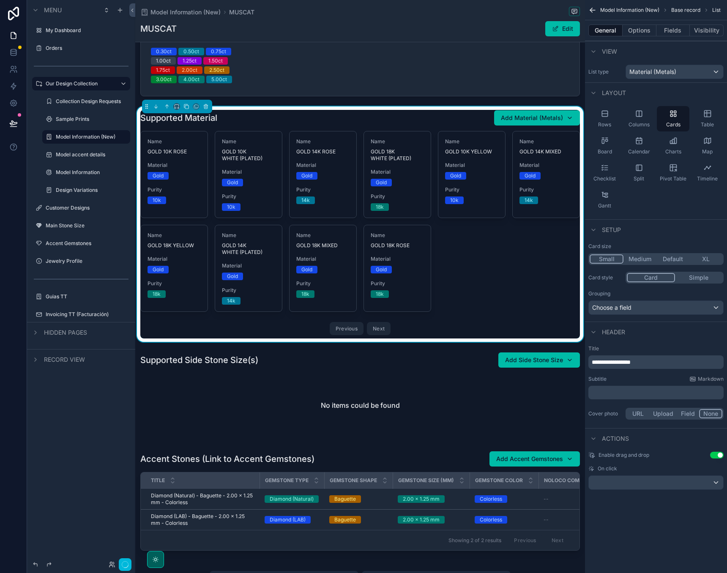
click at [655, 279] on button "Card" at bounding box center [651, 277] width 48 height 9
click at [647, 308] on div "Choose a field" at bounding box center [656, 308] width 134 height 14
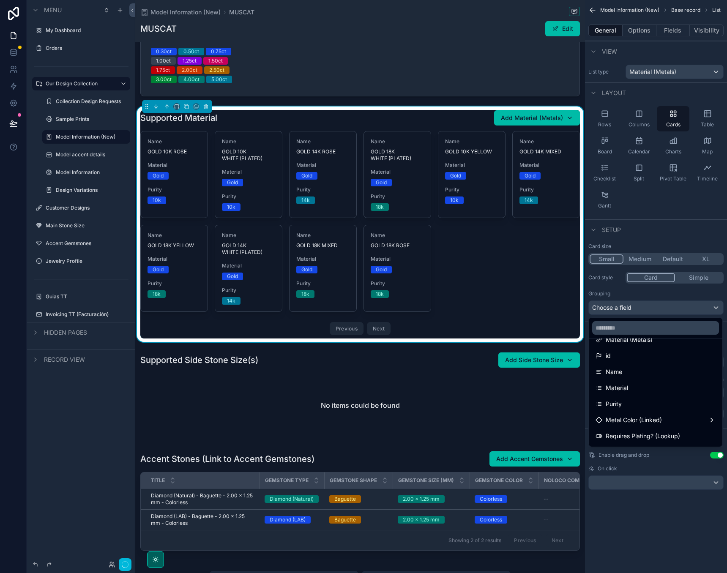
scroll to position [29, 0]
click at [625, 394] on div "Material" at bounding box center [655, 388] width 130 height 15
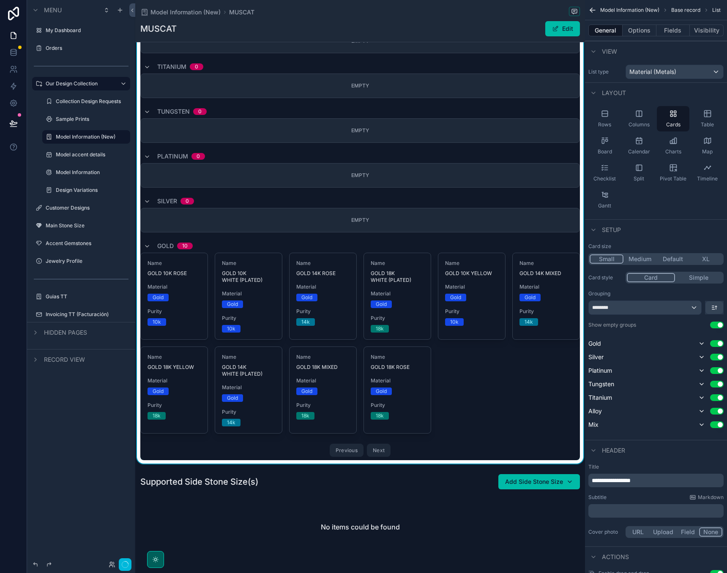
scroll to position [305, 0]
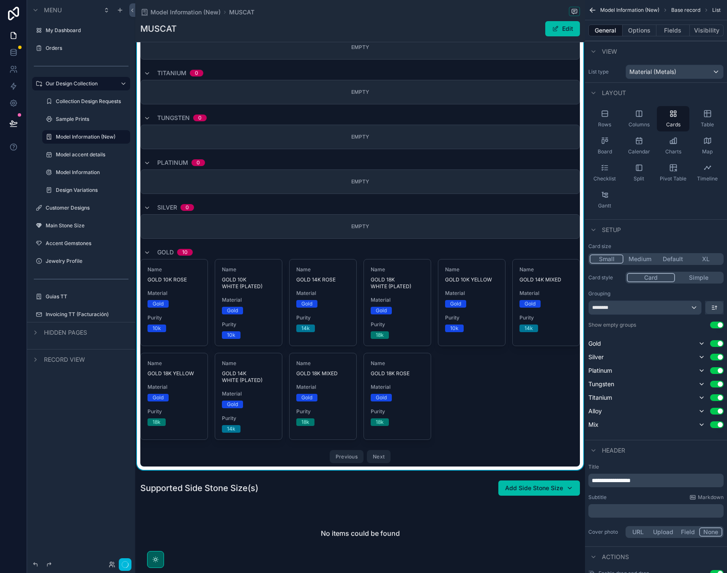
click at [683, 310] on div "********" at bounding box center [645, 308] width 112 height 14
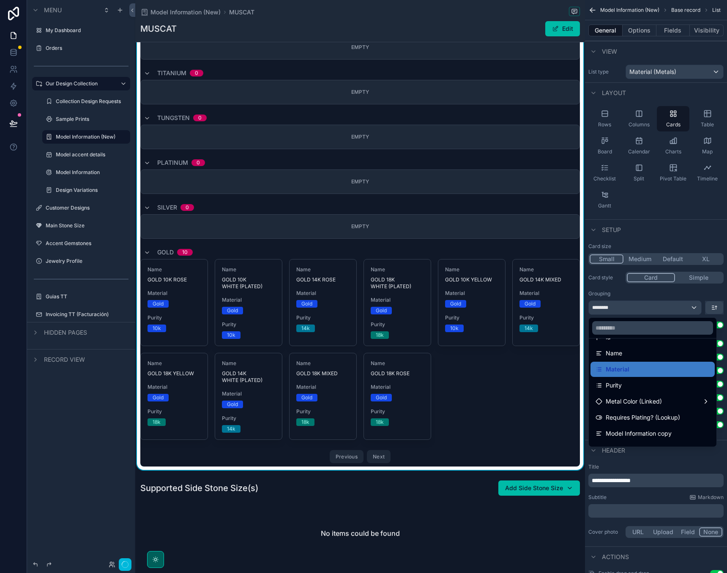
scroll to position [49, 0]
click at [632, 386] on div "Purity" at bounding box center [652, 384] width 114 height 10
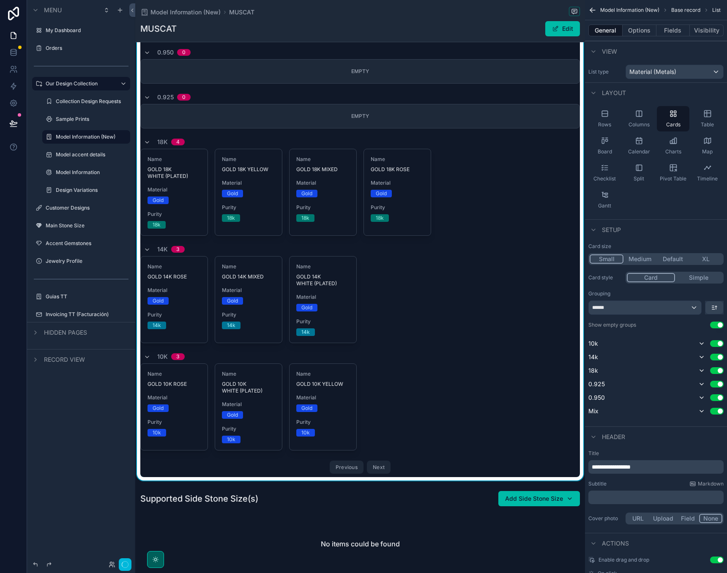
scroll to position [289, 0]
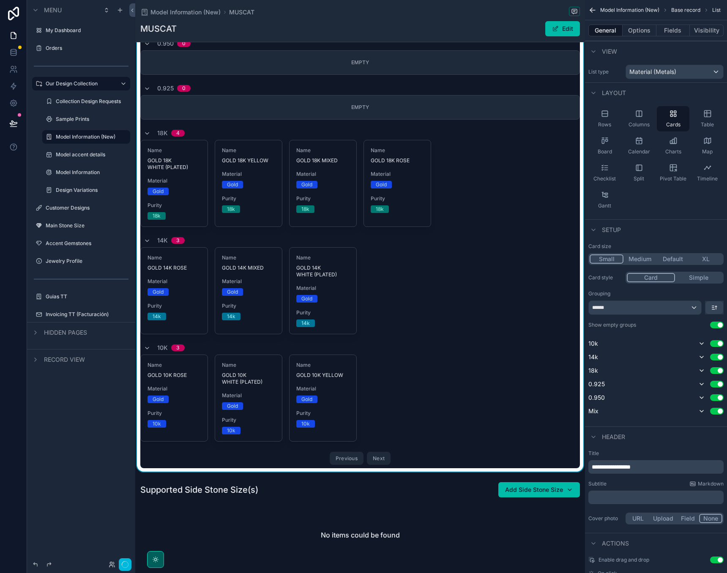
click at [686, 309] on div "******" at bounding box center [645, 308] width 112 height 14
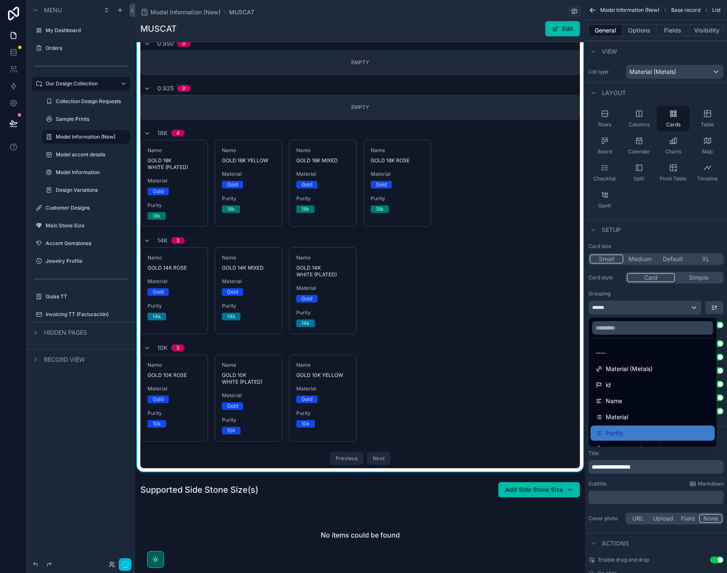
scroll to position [0, 0]
click at [639, 371] on span "Material (Metals)" at bounding box center [628, 369] width 47 height 10
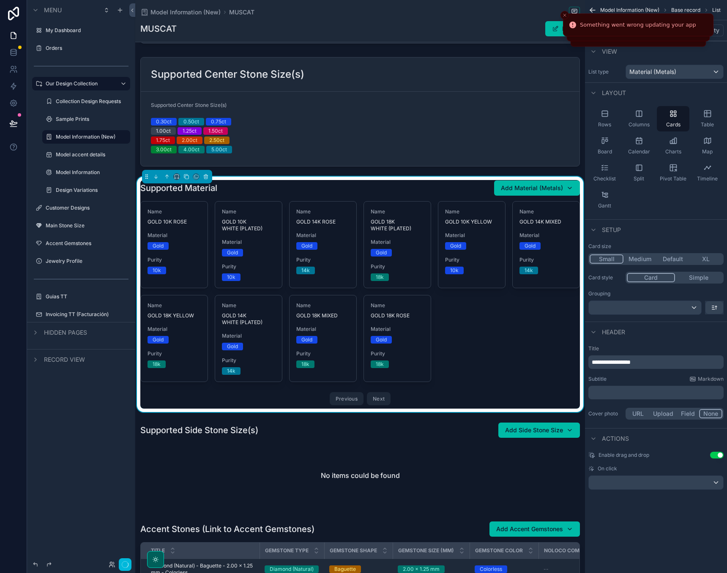
scroll to position [80, 0]
click at [632, 332] on div "Header" at bounding box center [656, 331] width 142 height 20
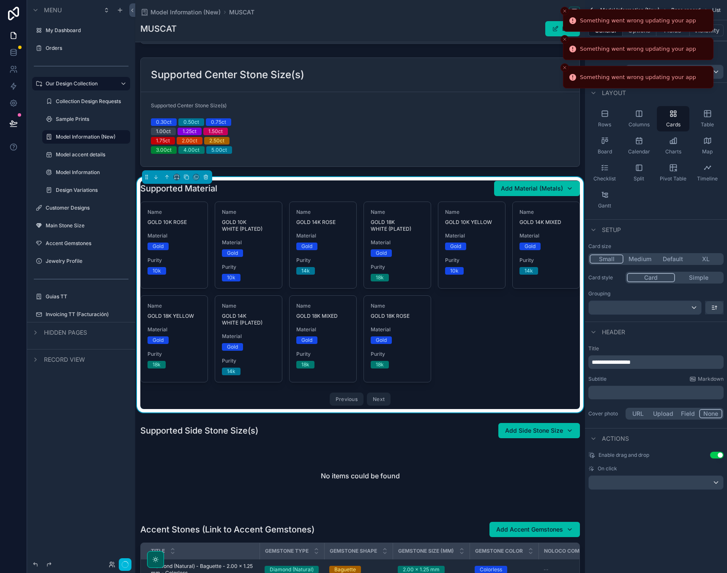
click at [564, 11] on line "Close toast" at bounding box center [564, 11] width 3 height 3
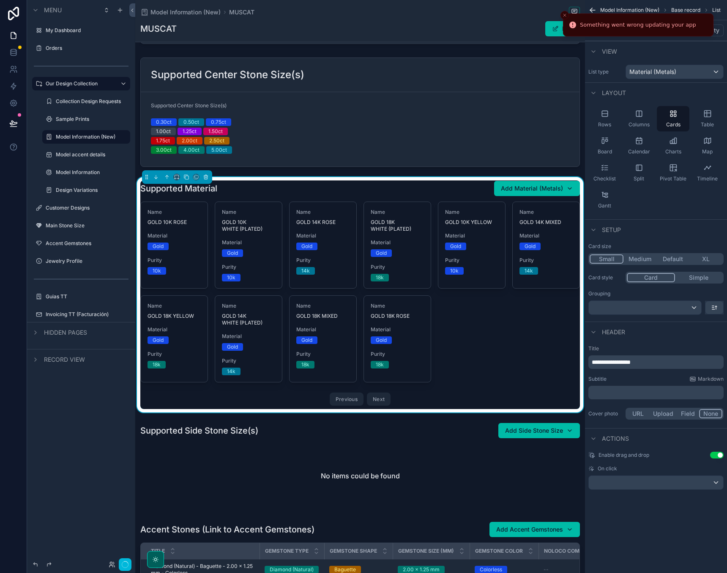
click at [564, 11] on button "Close toast" at bounding box center [564, 15] width 8 height 8
click at [700, 279] on button "Simple" at bounding box center [698, 277] width 47 height 9
click at [654, 277] on button "Card" at bounding box center [651, 277] width 48 height 9
click at [125, 566] on icon "button" at bounding box center [125, 564] width 7 height 7
click at [580, 169] on div "scrollable content" at bounding box center [360, 112] width 450 height 116
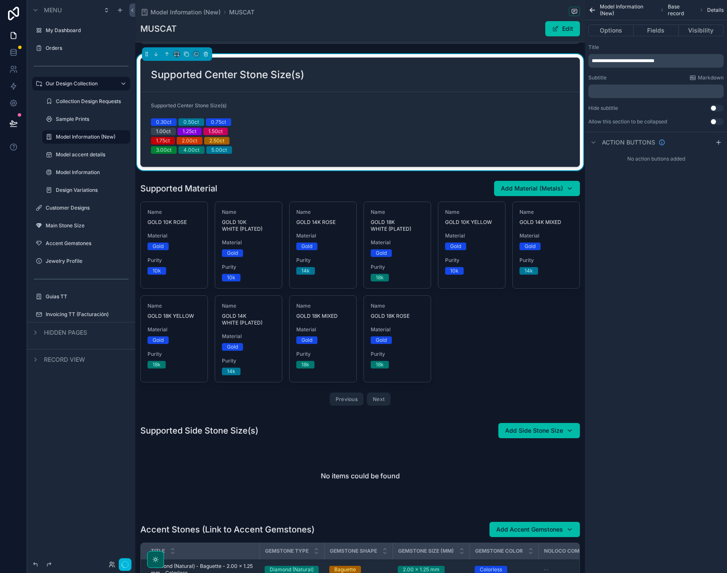
click at [531, 230] on div "scrollable content" at bounding box center [360, 294] width 450 height 235
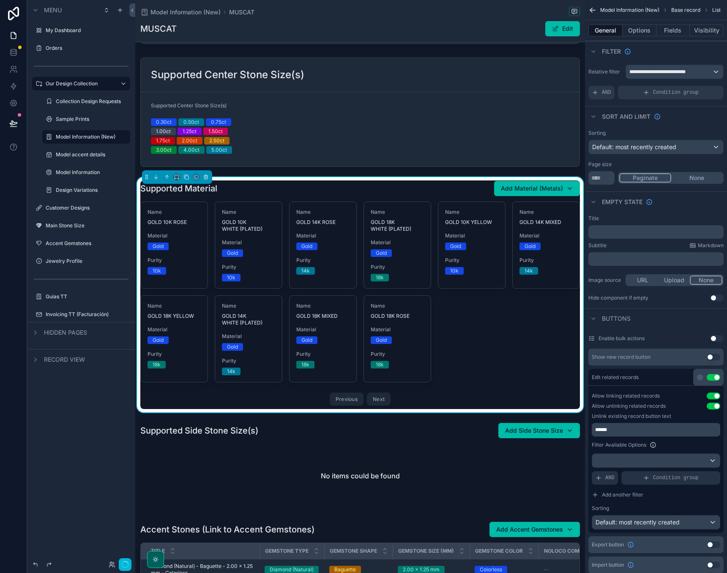
click at [571, 189] on div "Add Material (Metals)" at bounding box center [537, 188] width 72 height 8
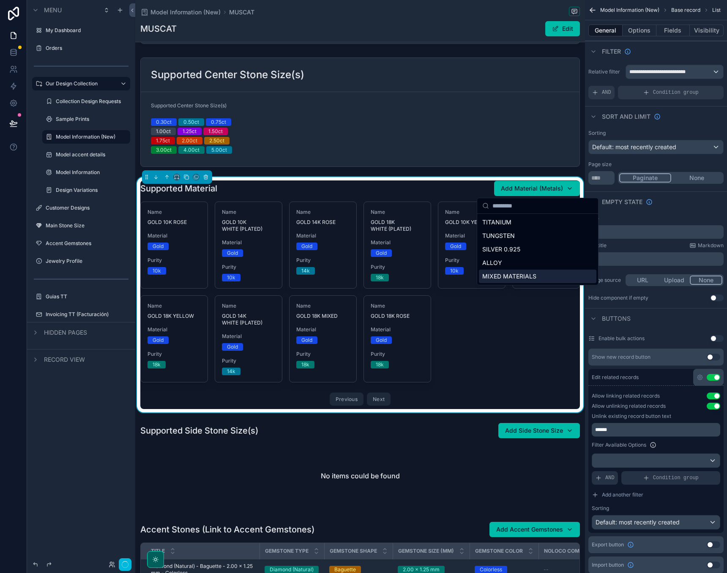
click at [512, 327] on div "Name GOLD 10K ROSE Material Gold Purity 10k Remove Name GOLD 10K WHITE (PLATED)…" at bounding box center [359, 305] width 439 height 207
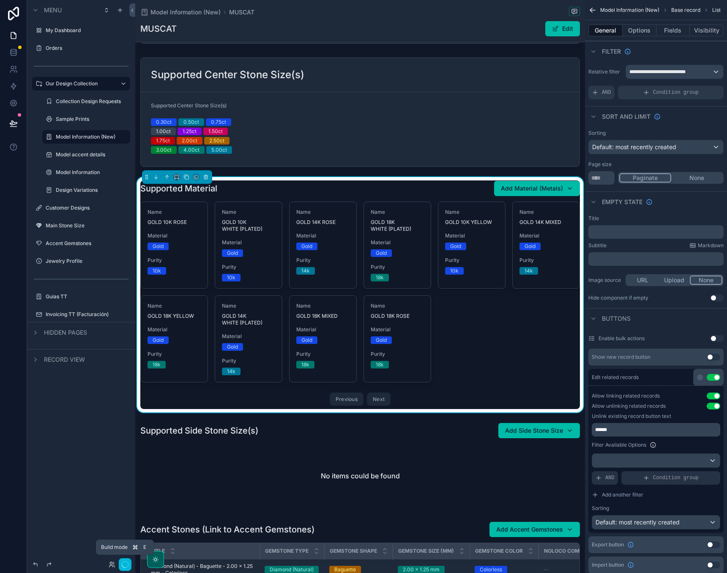
click at [122, 563] on icon "button" at bounding box center [125, 564] width 7 height 7
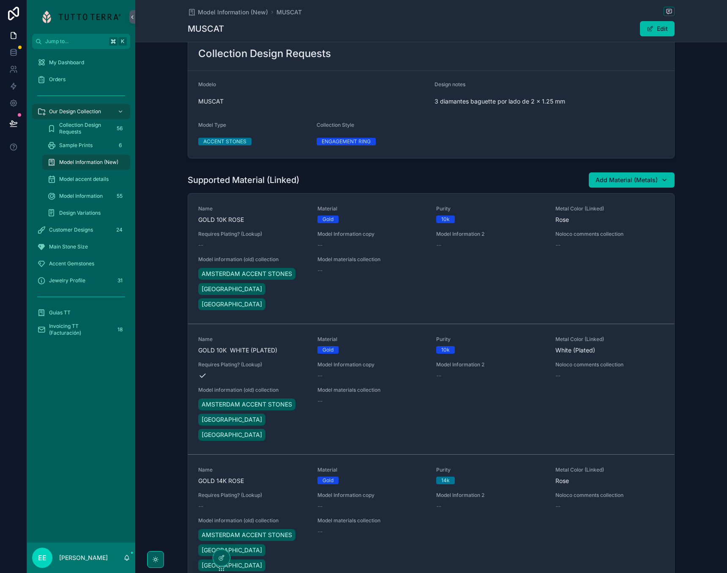
scroll to position [213, 0]
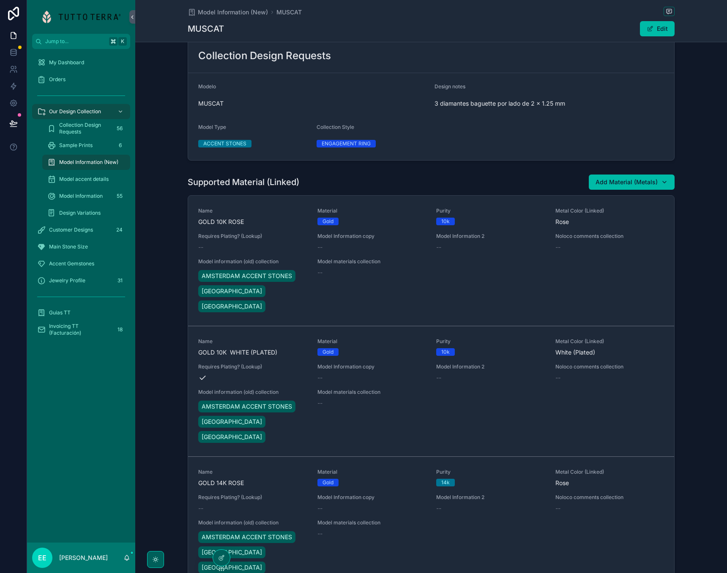
click at [218, 559] on div at bounding box center [221, 558] width 17 height 16
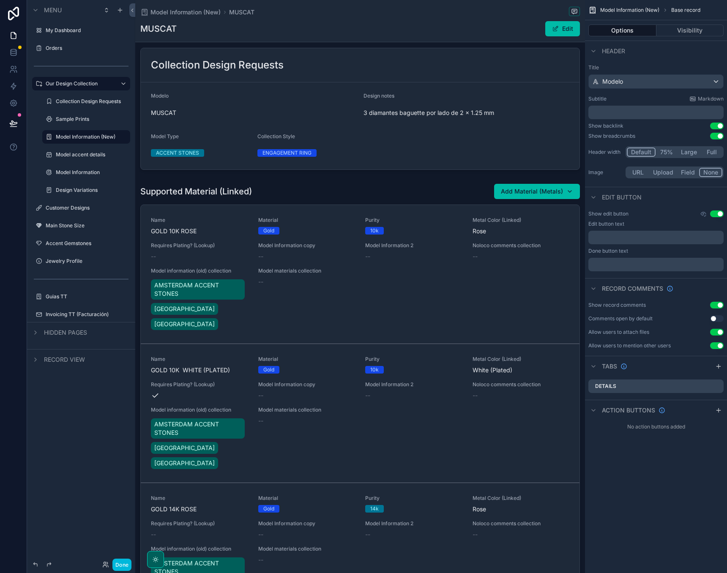
click at [423, 281] on div "scrollable content" at bounding box center [360, 410] width 450 height 461
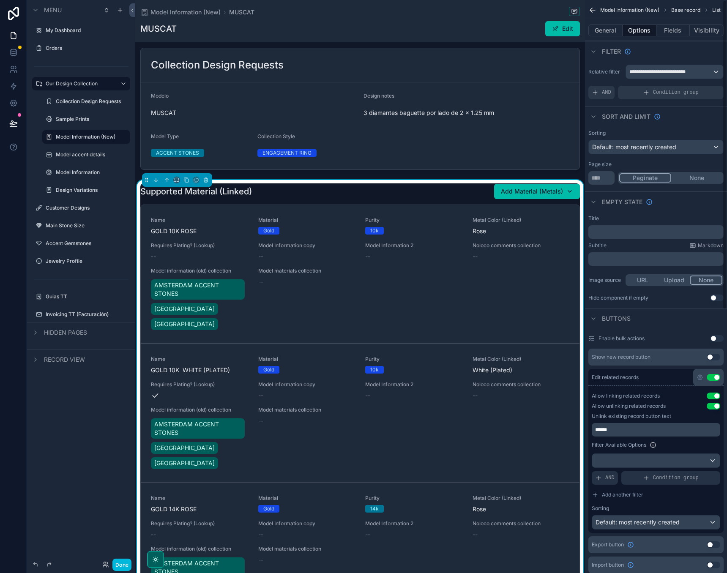
click at [608, 30] on button "General" at bounding box center [605, 31] width 34 height 12
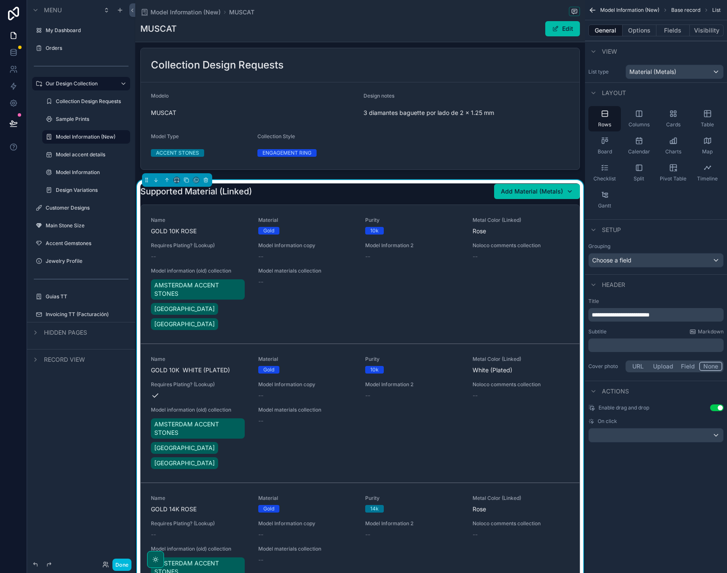
click at [665, 116] on div "Cards" at bounding box center [673, 118] width 33 height 25
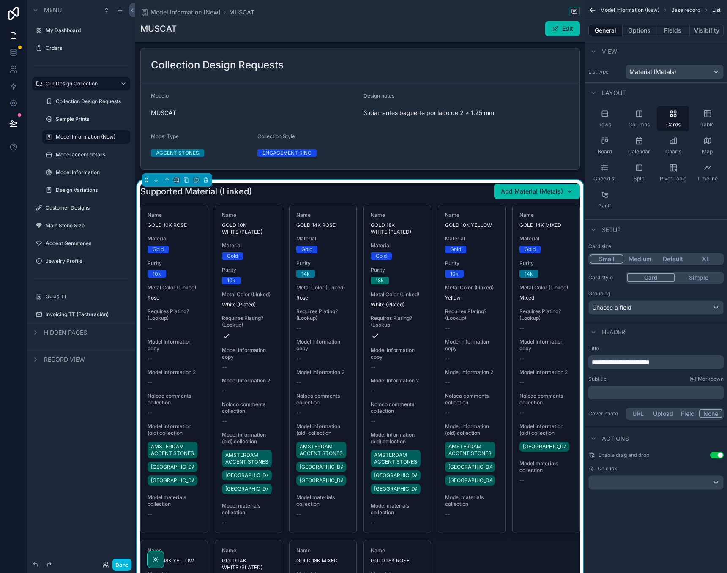
click at [608, 257] on button "Small" at bounding box center [606, 258] width 34 height 9
click at [674, 358] on p "**********" at bounding box center [656, 362] width 130 height 8
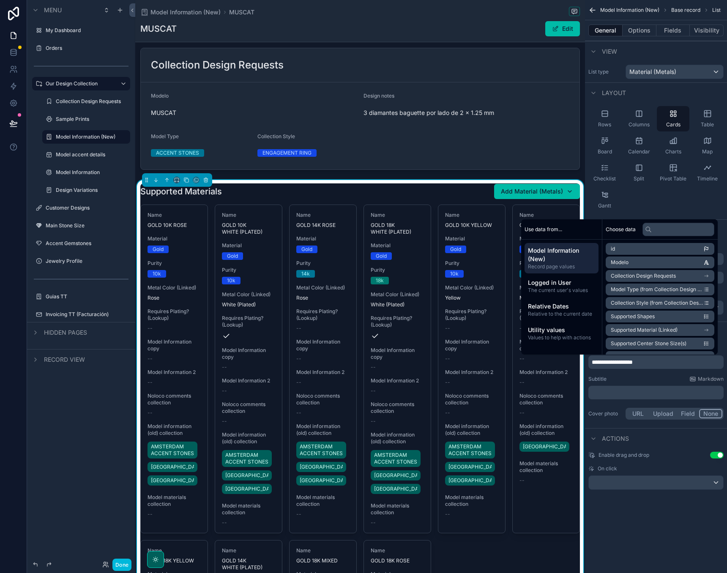
click at [668, 523] on div "**********" at bounding box center [656, 286] width 142 height 573
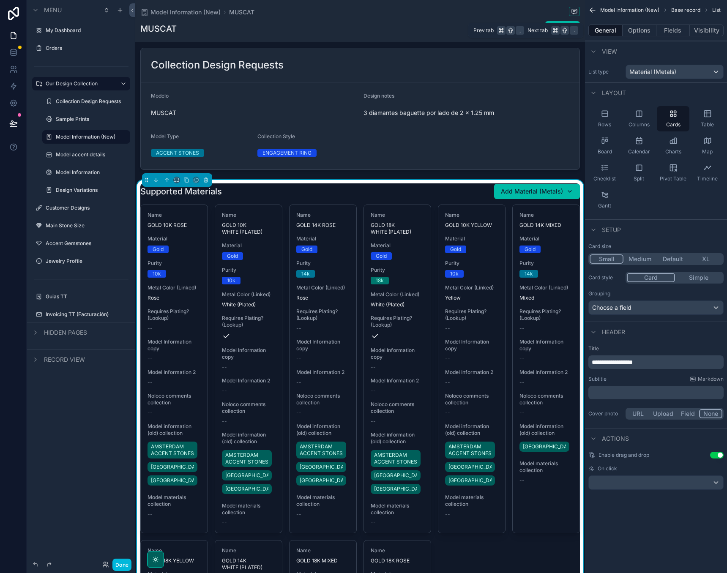
click at [669, 29] on button "Fields" at bounding box center [673, 31] width 34 height 12
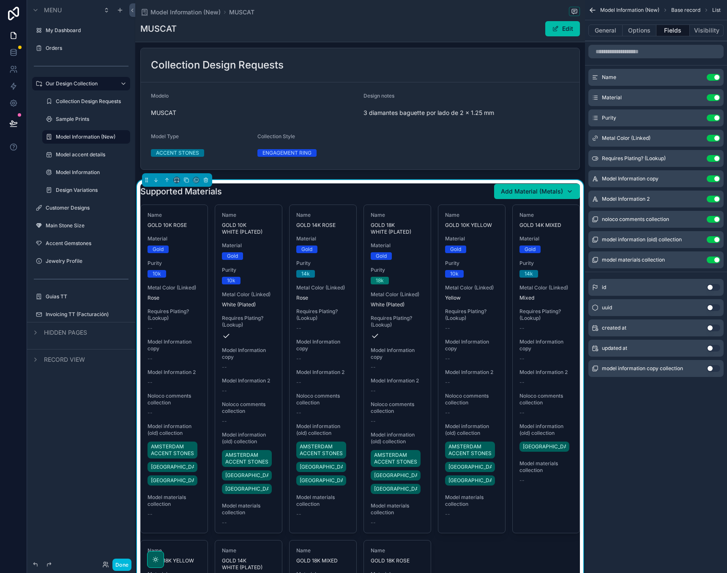
click at [717, 264] on div "model materials collection Use setting" at bounding box center [655, 259] width 135 height 17
click at [716, 240] on button "Use setting" at bounding box center [713, 239] width 14 height 7
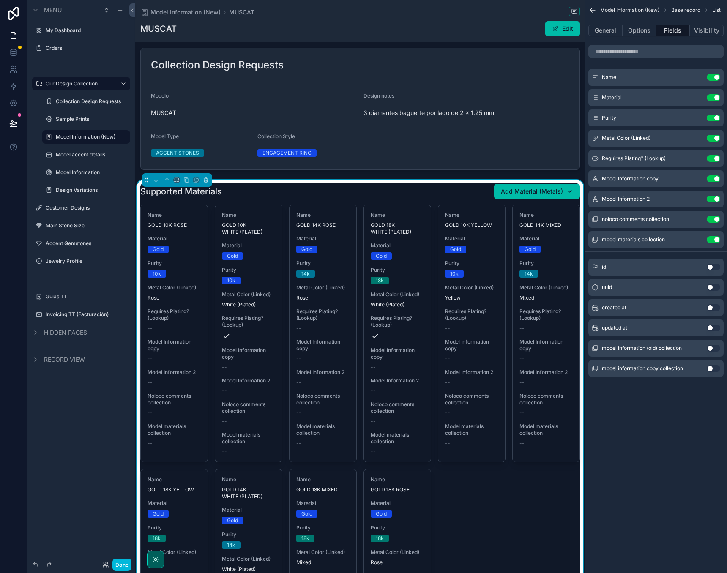
click at [714, 263] on div "id Use setting" at bounding box center [655, 267] width 135 height 17
click at [713, 238] on button "Use setting" at bounding box center [713, 239] width 14 height 7
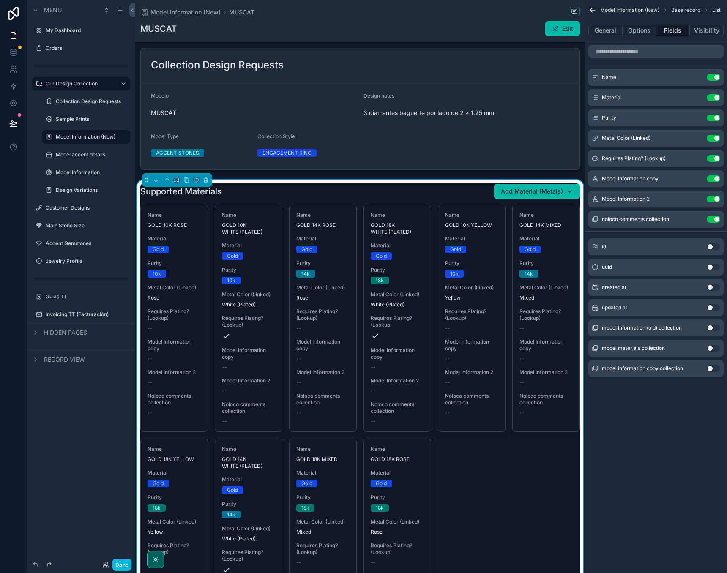
click at [714, 222] on button "Use setting" at bounding box center [713, 219] width 14 height 7
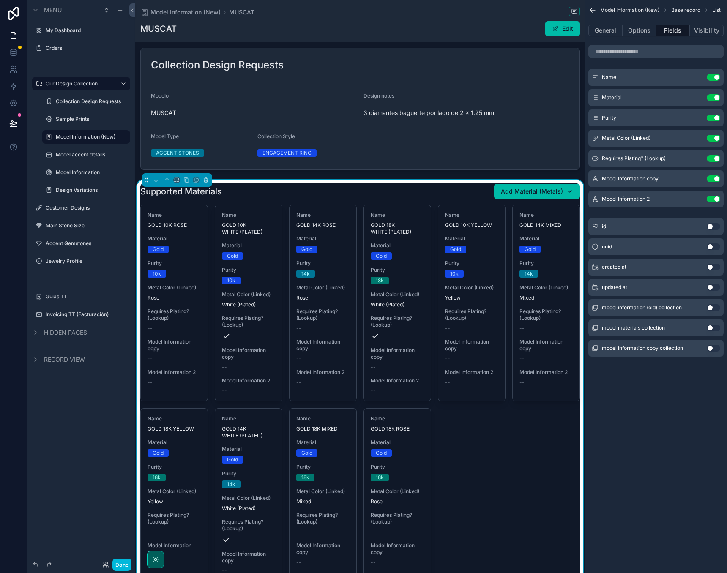
click at [714, 200] on button "Use setting" at bounding box center [713, 199] width 14 height 7
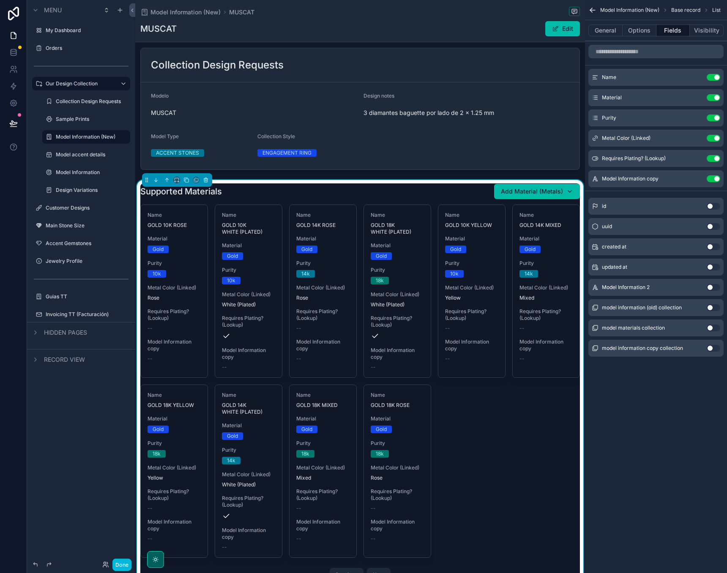
click at [716, 180] on button "Use setting" at bounding box center [713, 178] width 14 height 7
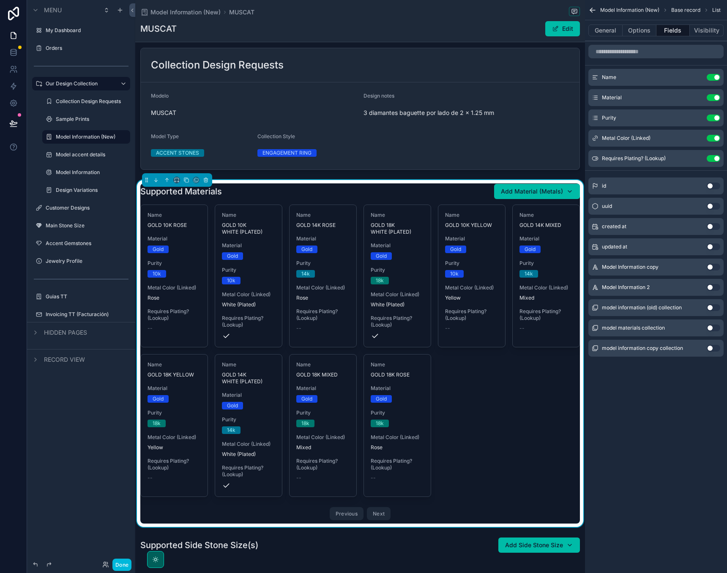
click at [715, 159] on button "Use setting" at bounding box center [713, 158] width 14 height 7
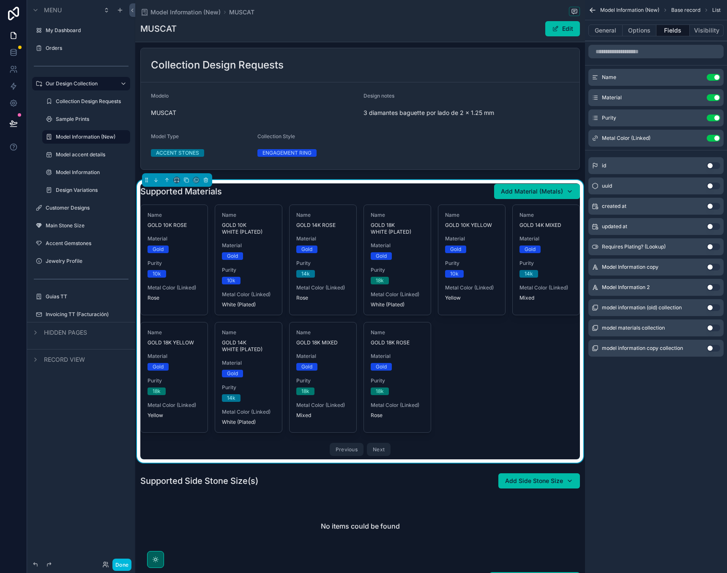
click at [714, 141] on button "Use setting" at bounding box center [713, 138] width 14 height 7
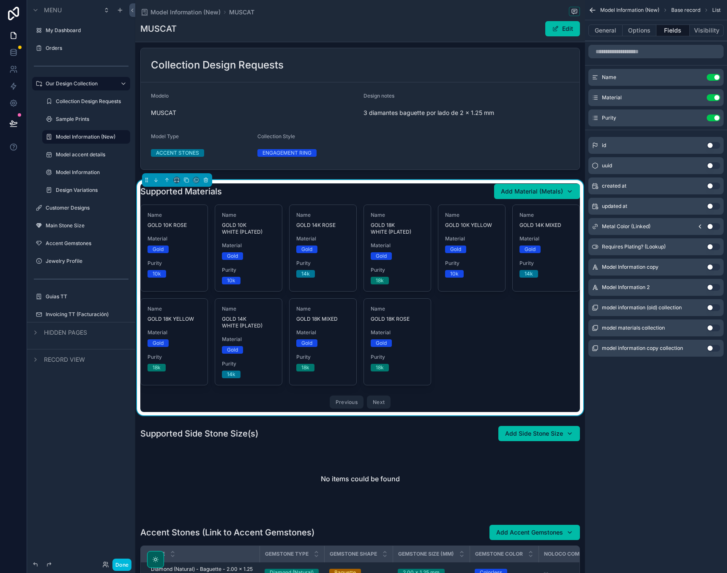
click at [715, 122] on div "Purity Use setting" at bounding box center [655, 117] width 135 height 17
click at [673, 131] on div "Name Use setting Material Use setting Purity Use setting id Use setting uuid Us…" at bounding box center [656, 203] width 142 height 325
click at [640, 416] on div "Model Information (New) Base record List General Options Fields Visibility Name…" at bounding box center [656, 286] width 142 height 573
click at [640, 34] on button "Options" at bounding box center [639, 31] width 34 height 12
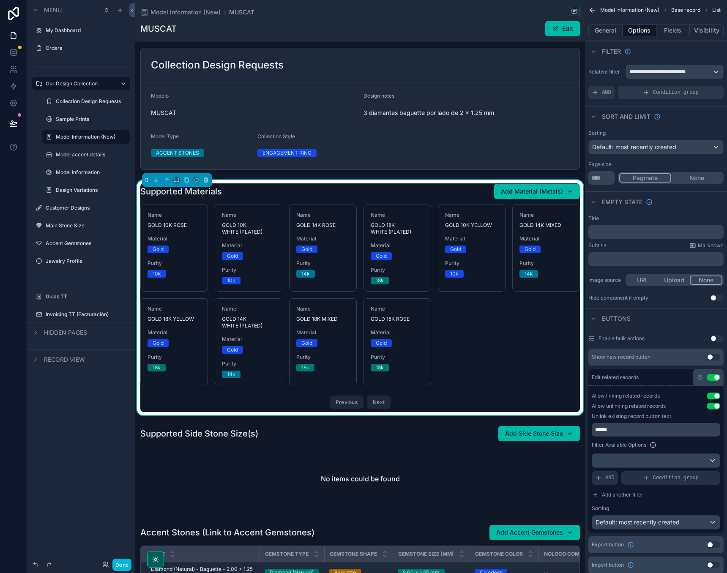
click at [119, 561] on button "Done" at bounding box center [121, 565] width 19 height 12
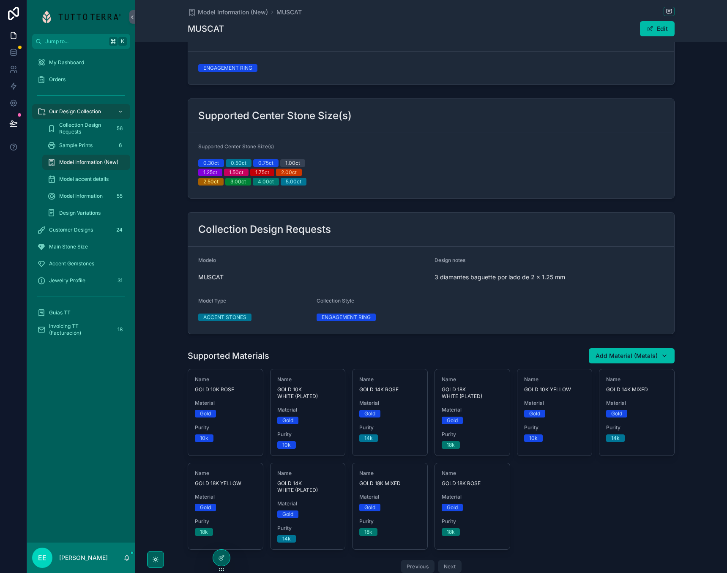
scroll to position [170, 0]
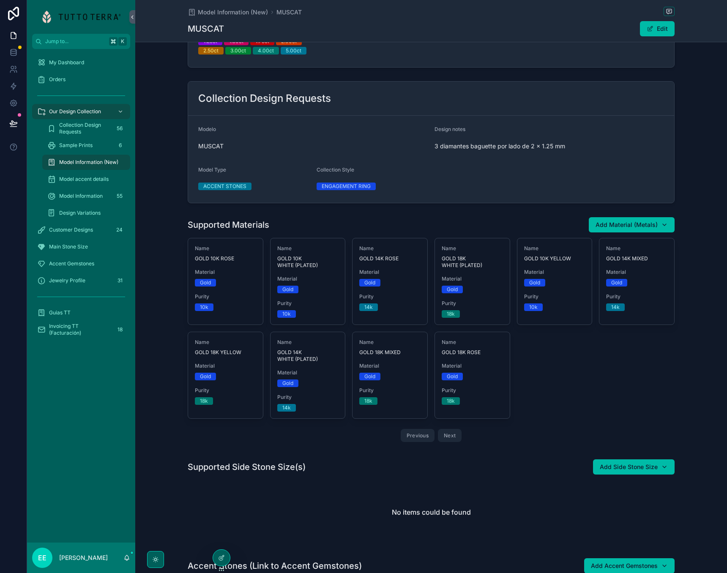
click at [218, 556] on icon at bounding box center [221, 557] width 7 height 7
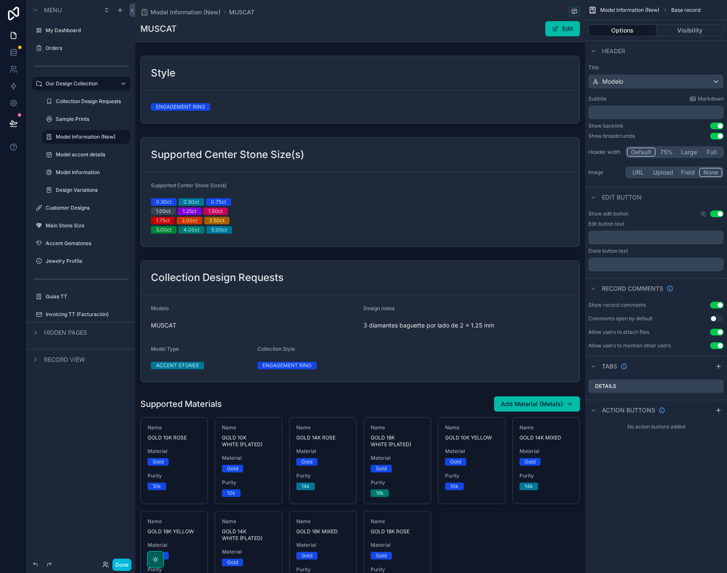
scroll to position [0, 0]
click at [450, 437] on div "scrollable content" at bounding box center [360, 509] width 450 height 235
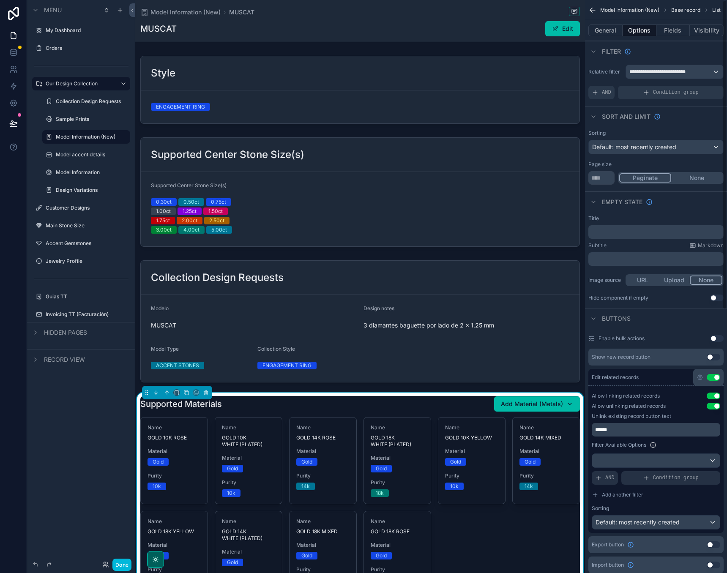
click at [569, 405] on div "Add Material (Metals)" at bounding box center [537, 404] width 72 height 8
click at [473, 549] on div "Name GOLD 10K ROSE Material Gold Purity 10k Remove Name GOLD 10K WHITE (PLATED)…" at bounding box center [359, 520] width 439 height 207
click at [697, 181] on button "None" at bounding box center [696, 177] width 52 height 9
click at [603, 177] on input "**" at bounding box center [601, 178] width 26 height 14
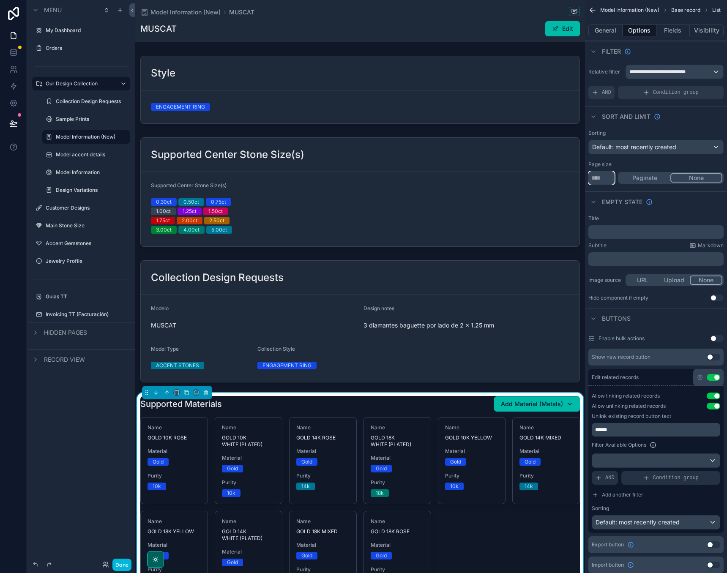
type input "**"
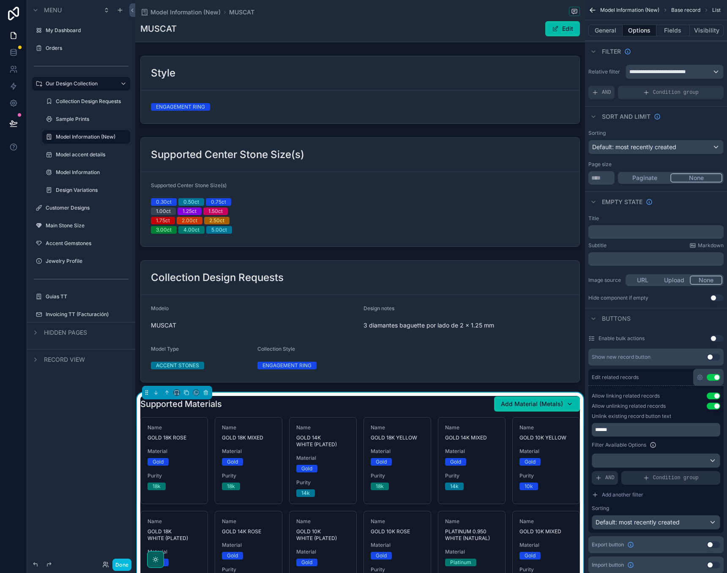
click at [692, 201] on div "Empty state" at bounding box center [656, 201] width 142 height 20
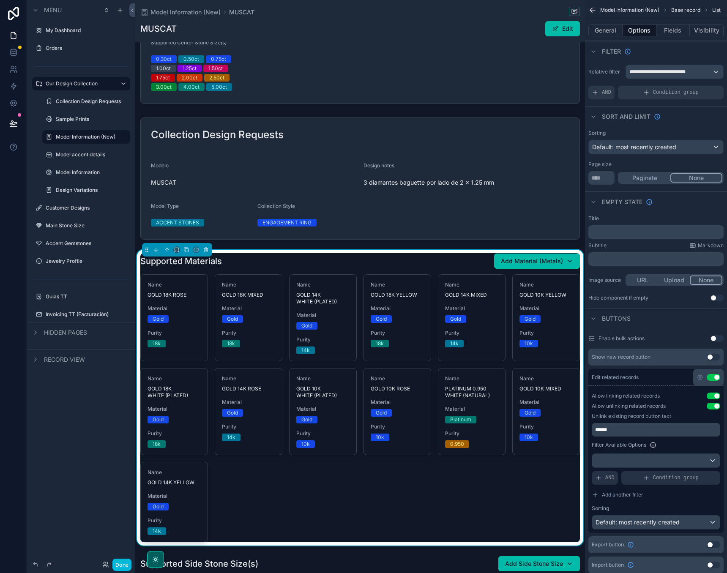
scroll to position [190, 0]
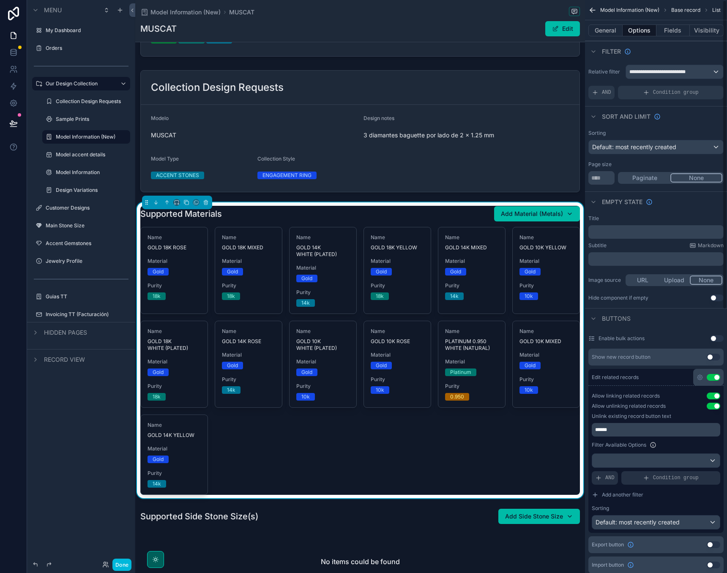
click at [692, 196] on div "Empty state" at bounding box center [656, 201] width 142 height 20
click at [648, 178] on button "Paginate" at bounding box center [644, 177] width 51 height 9
click at [704, 178] on button "None" at bounding box center [696, 177] width 52 height 9
click at [692, 195] on div "Empty state" at bounding box center [656, 201] width 142 height 20
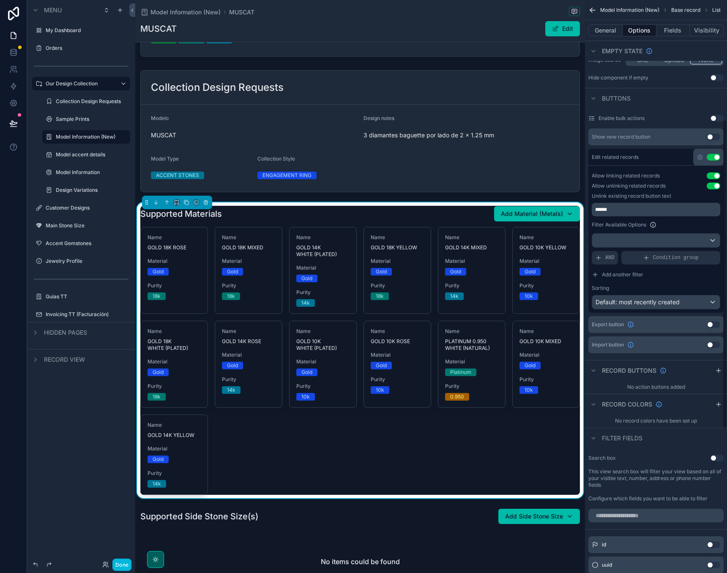
scroll to position [224, 0]
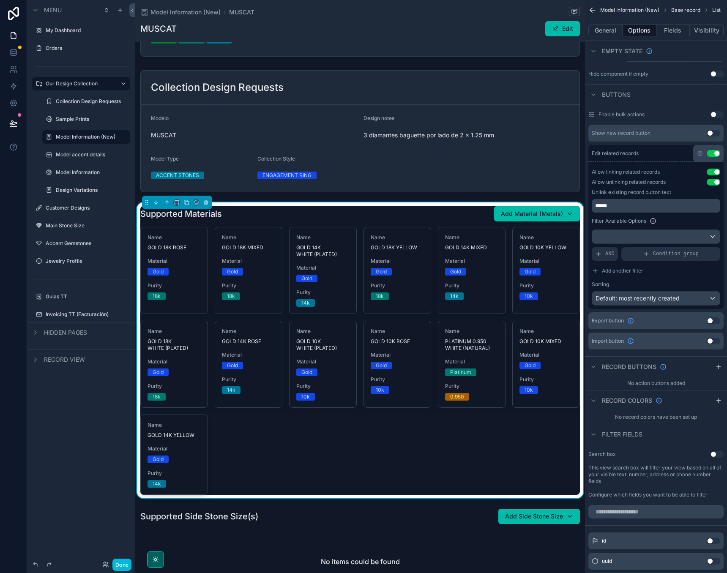
click at [684, 302] on div "Default: most recently created" at bounding box center [656, 299] width 128 height 14
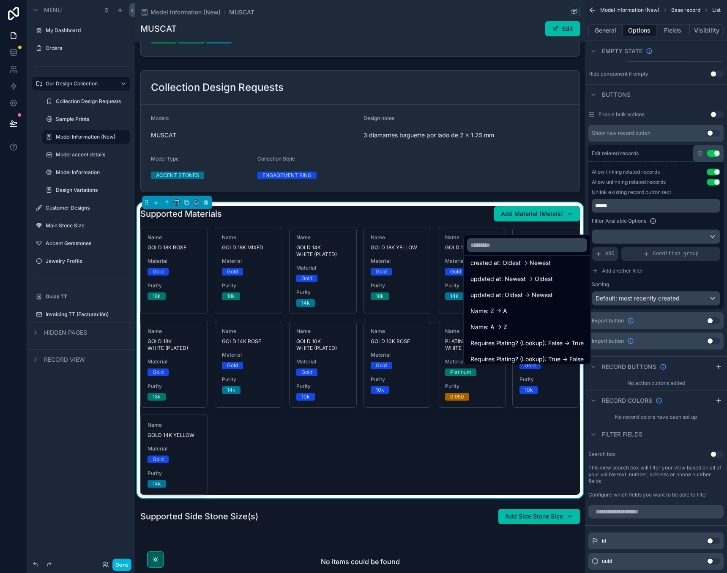
scroll to position [42, 0]
click at [503, 327] on span "Name: A -> Z" at bounding box center [488, 324] width 37 height 10
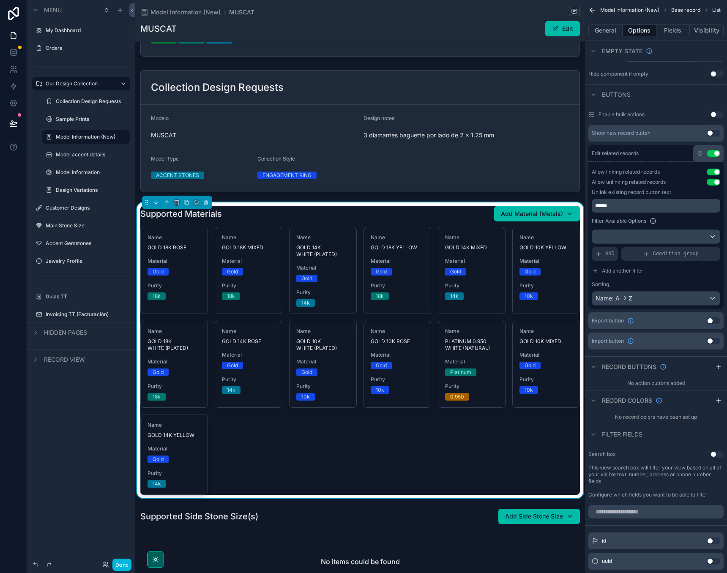
click at [122, 564] on button "Done" at bounding box center [121, 565] width 19 height 12
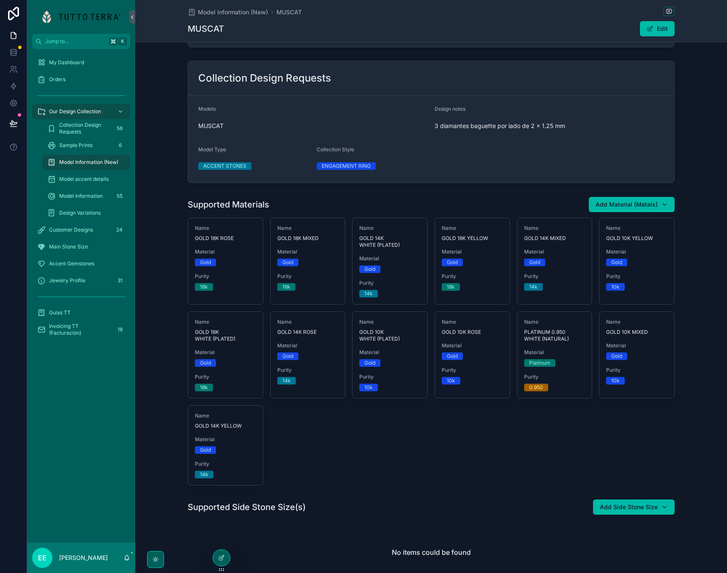
click at [351, 466] on div "Name GOLD 18K ROSE Material Gold Purity 18k Remove Name GOLD 18K MIXED Material…" at bounding box center [431, 352] width 487 height 268
click at [157, 557] on icon "scrollable content" at bounding box center [155, 559] width 7 height 7
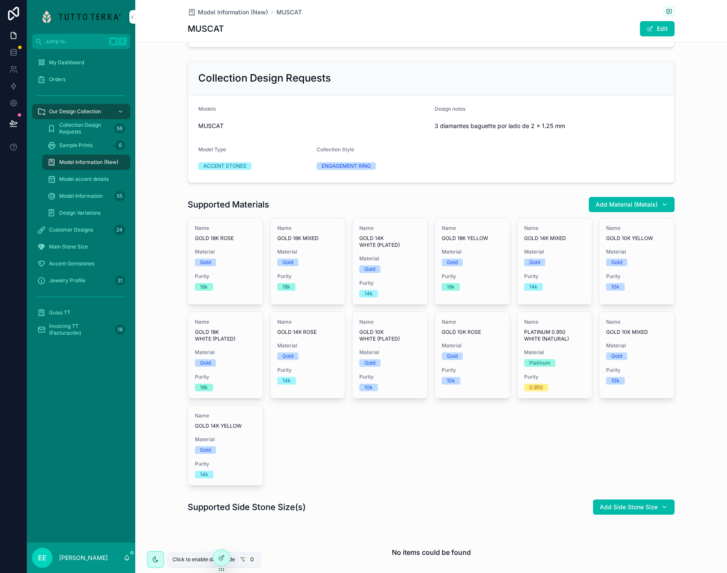
click at [157, 557] on icon "scrollable content" at bounding box center [155, 559] width 7 height 7
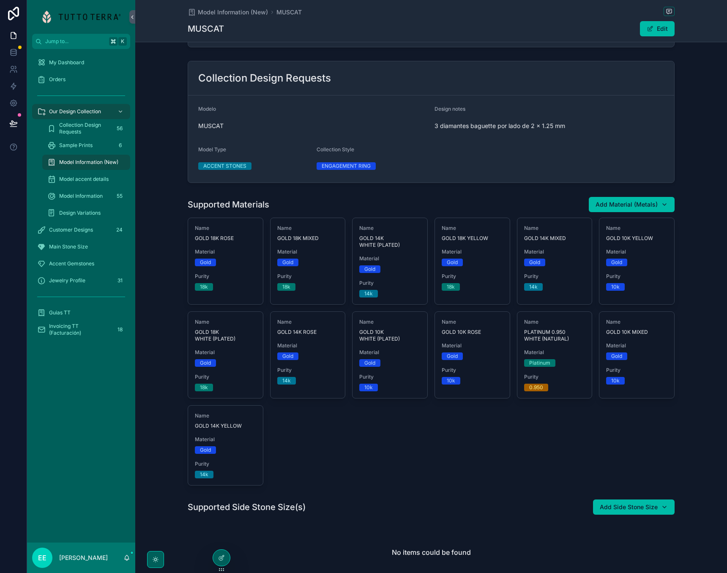
click at [222, 553] on div at bounding box center [221, 558] width 17 height 16
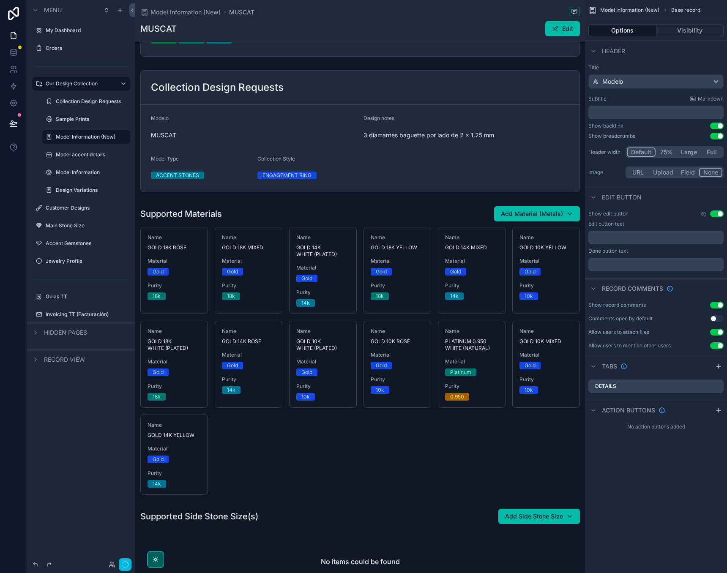
click at [415, 416] on div "scrollable content" at bounding box center [360, 350] width 450 height 296
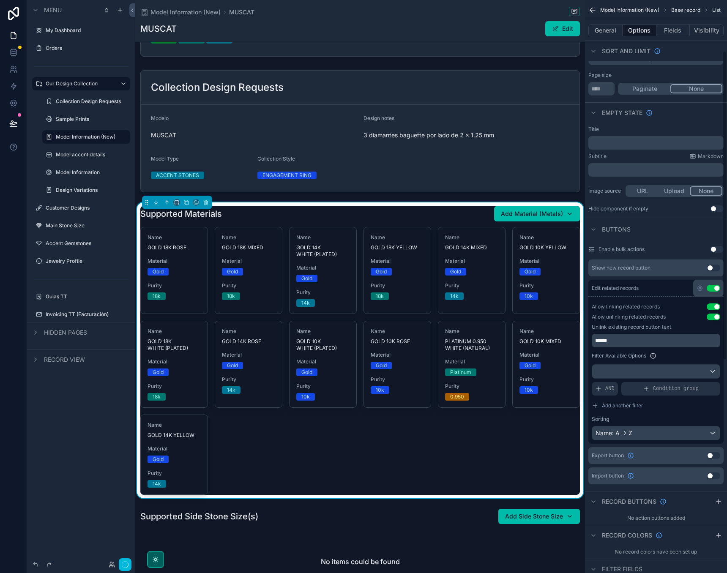
scroll to position [94, 0]
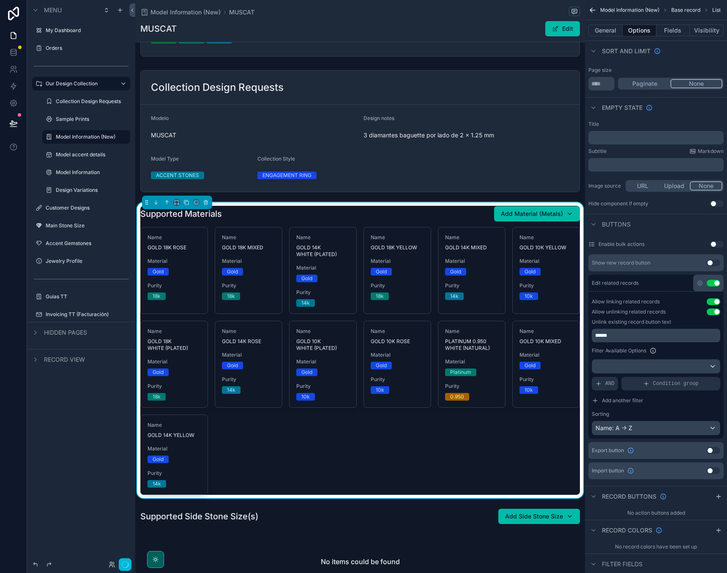
click at [651, 430] on div "Name: A -> Z" at bounding box center [656, 428] width 128 height 14
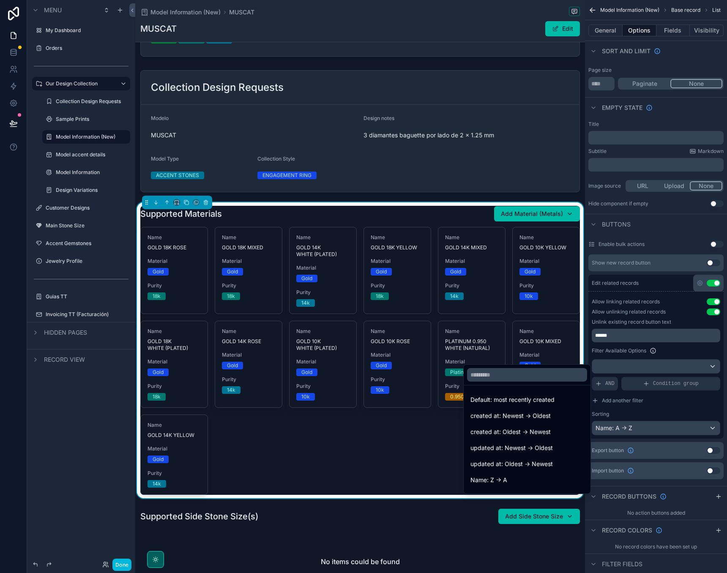
click at [539, 460] on span "updated at: Oldest -> Newest" at bounding box center [511, 464] width 82 height 10
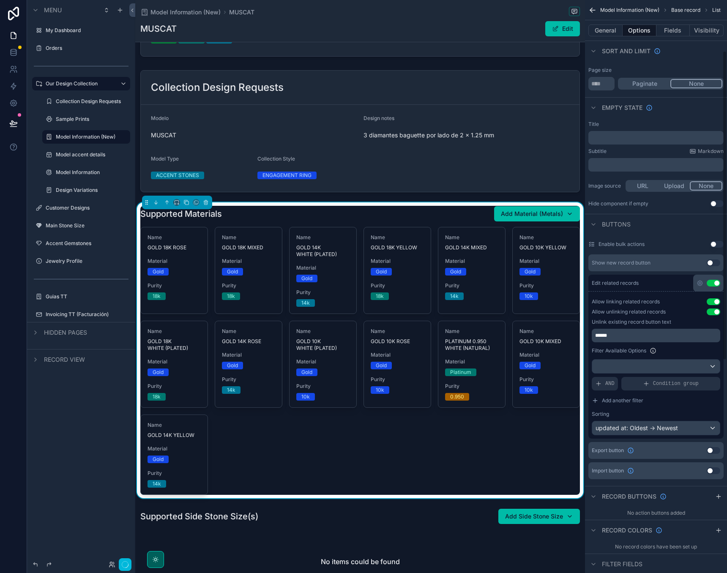
click at [666, 426] on div "updated at: Oldest -> Newest" at bounding box center [656, 428] width 128 height 14
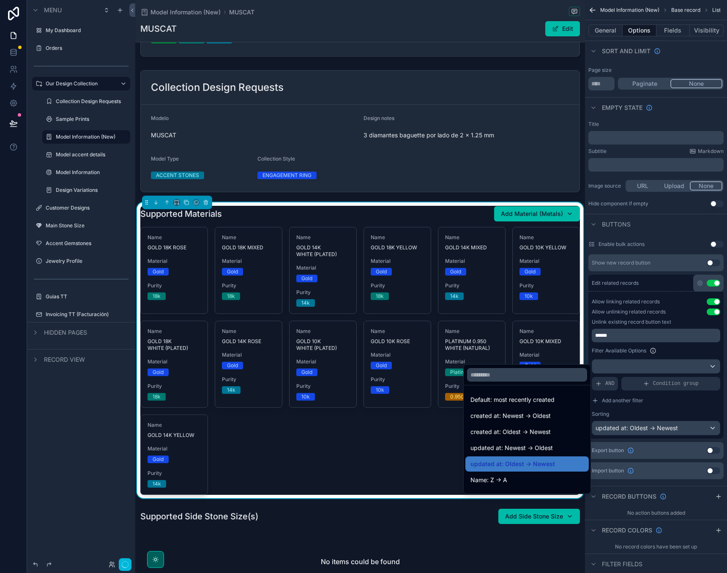
click at [523, 400] on span "Default: most recently created" at bounding box center [512, 400] width 84 height 10
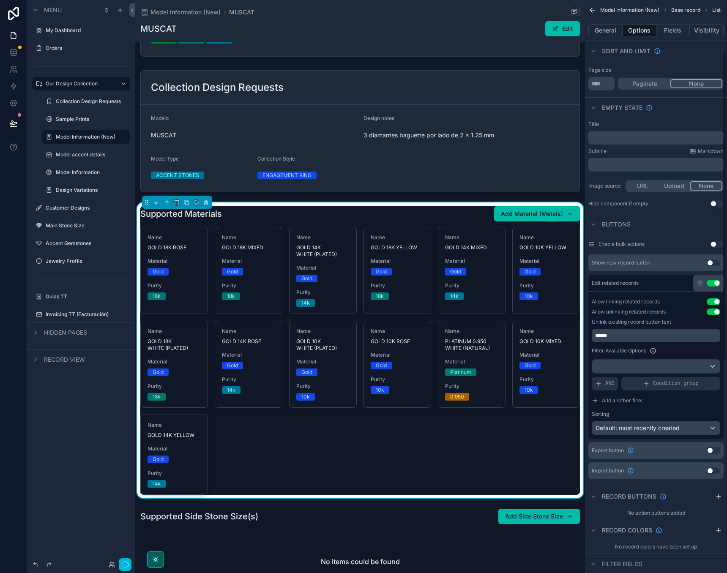
click at [639, 428] on span "Default: most recently created" at bounding box center [637, 427] width 84 height 7
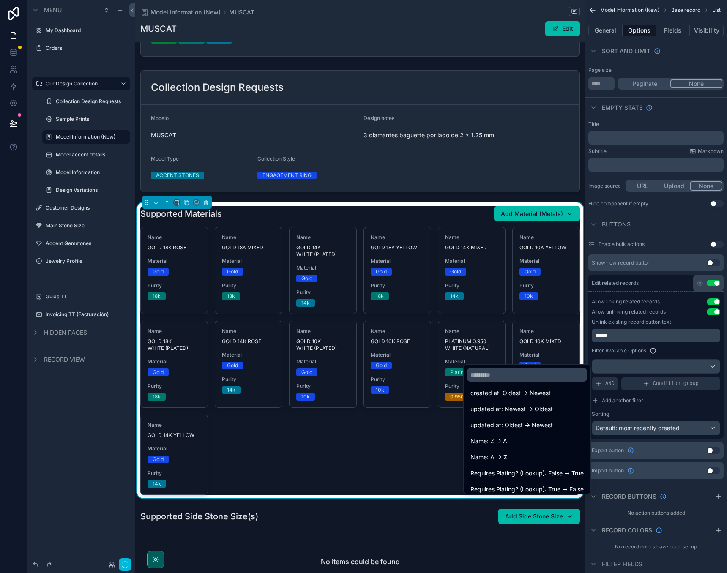
scroll to position [39, 0]
click at [689, 484] on div "scrollable content" at bounding box center [363, 286] width 727 height 573
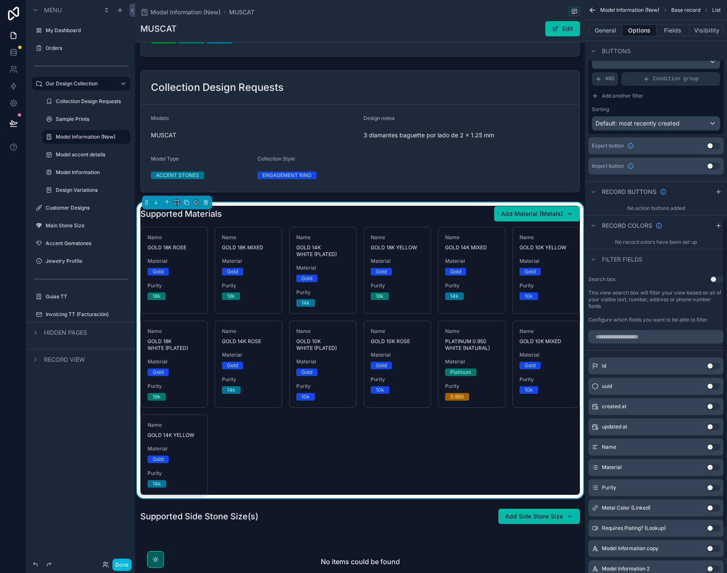
scroll to position [409, 0]
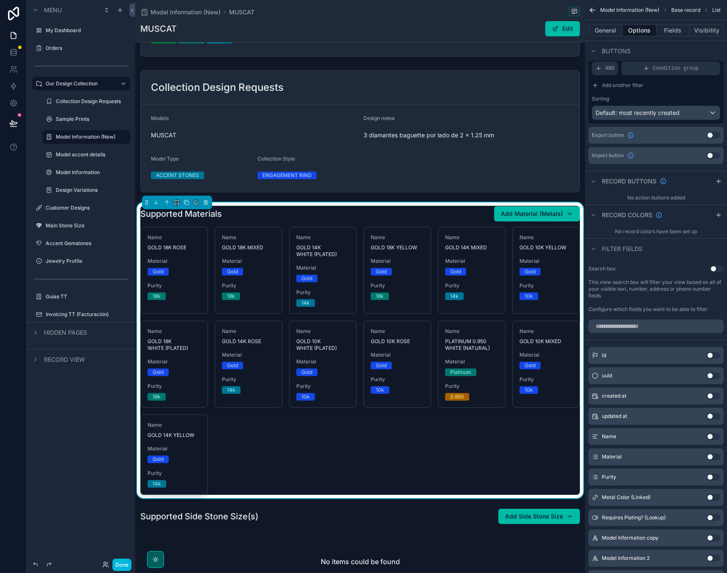
click at [119, 562] on button "Done" at bounding box center [121, 565] width 19 height 12
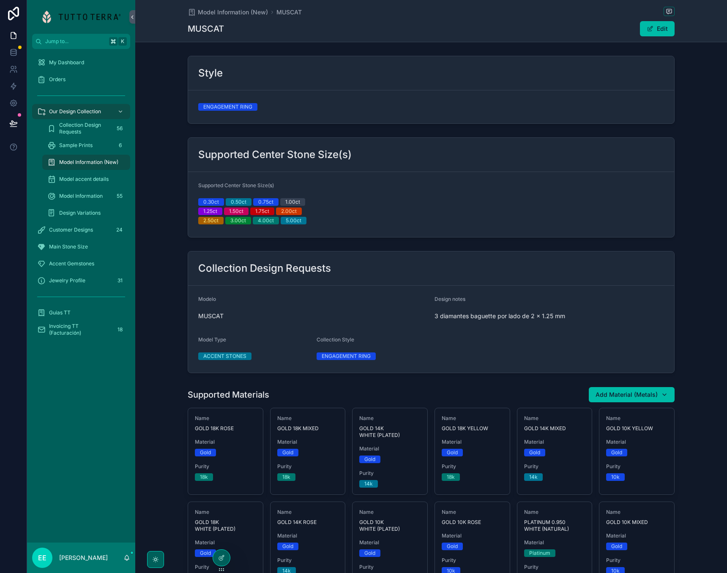
scroll to position [0, 0]
click at [226, 446] on div "Material Gold" at bounding box center [225, 448] width 61 height 18
click at [201, 443] on span "Material" at bounding box center [225, 442] width 61 height 7
click at [199, 428] on span "GOLD 18K ROSE" at bounding box center [225, 428] width 61 height 7
click at [202, 453] on div "Gold" at bounding box center [205, 453] width 11 height 8
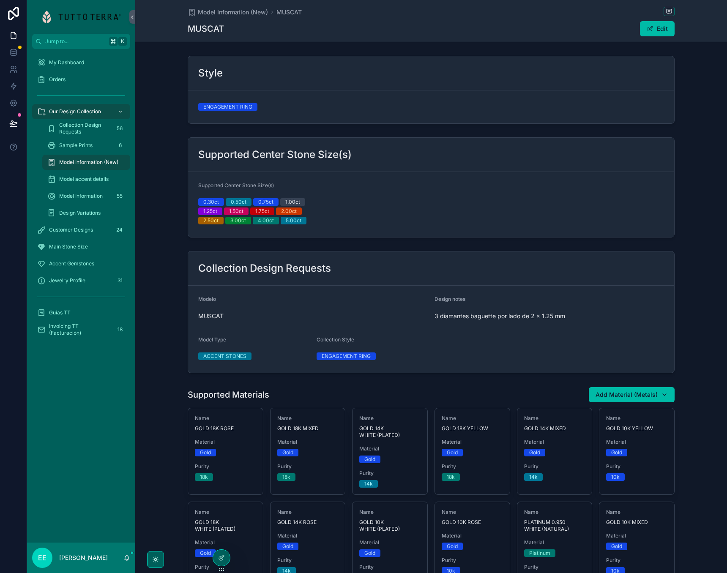
click at [202, 473] on div "Purity 18k" at bounding box center [225, 472] width 61 height 18
click at [203, 483] on div "Name GOLD 18K ROSE Material Gold Purity 18k" at bounding box center [225, 447] width 75 height 79
click at [202, 478] on div "18k" at bounding box center [204, 477] width 8 height 8
click at [328, 446] on div "Material Gold" at bounding box center [307, 448] width 61 height 18
click at [712, 433] on div "Supported Materials Add Material (Metals) Name GOLD 18K ROSE Material Gold Puri…" at bounding box center [430, 531] width 591 height 296
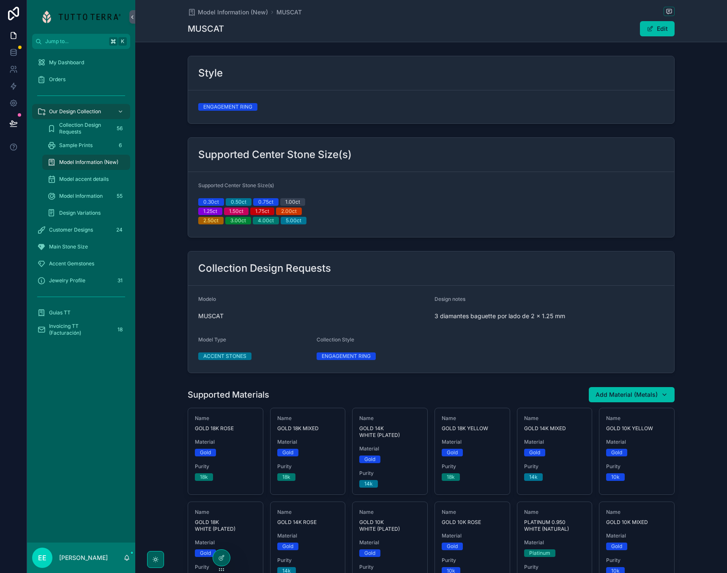
click at [659, 24] on button "Edit" at bounding box center [657, 28] width 35 height 15
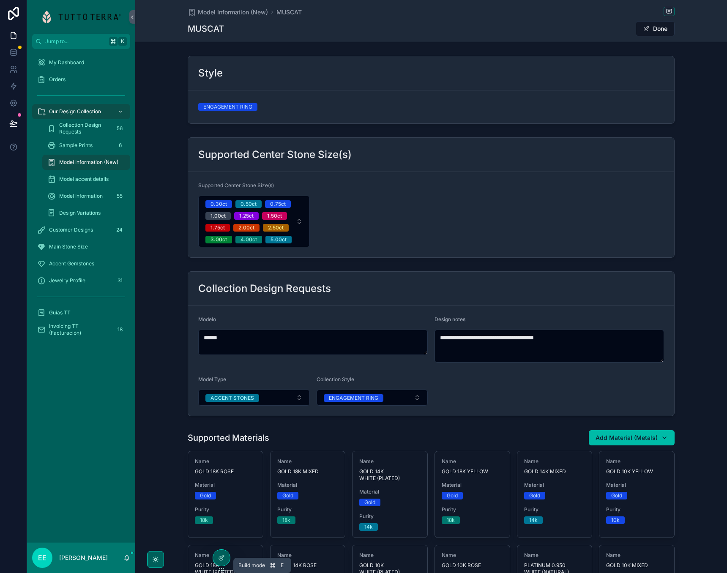
click at [220, 560] on icon at bounding box center [221, 558] width 4 height 4
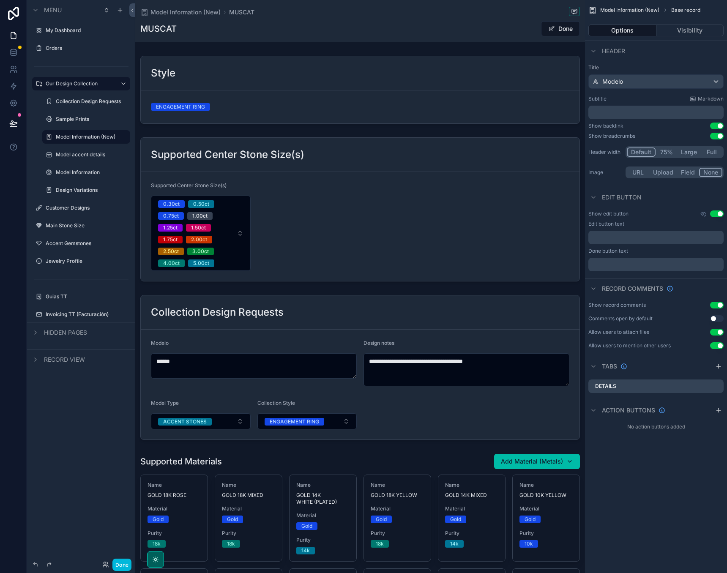
click at [552, 32] on button "Done" at bounding box center [560, 28] width 39 height 15
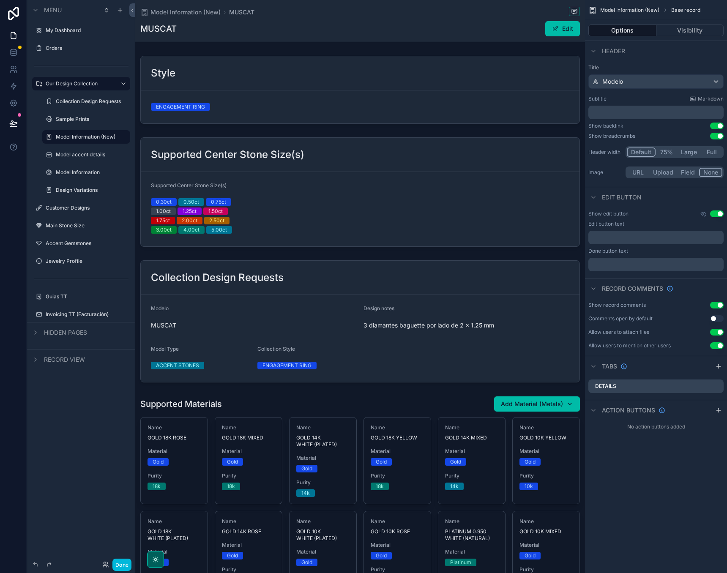
click at [432, 214] on div "scrollable content" at bounding box center [360, 192] width 450 height 116
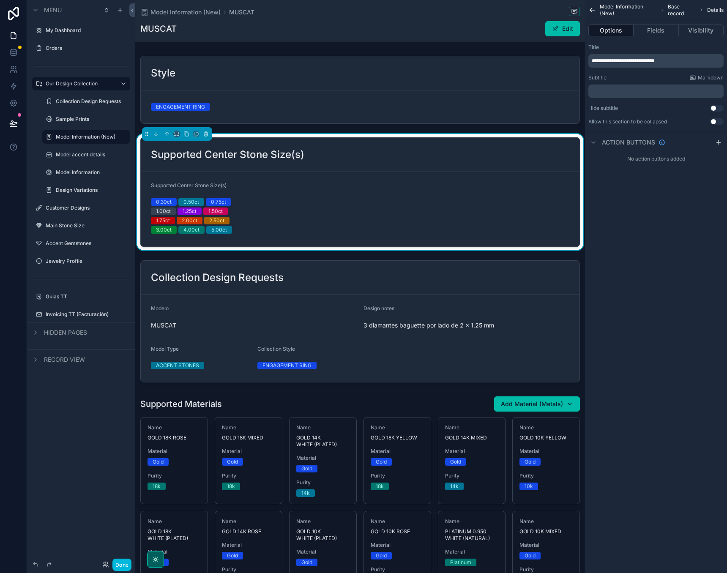
click at [565, 25] on button "Edit" at bounding box center [562, 28] width 35 height 15
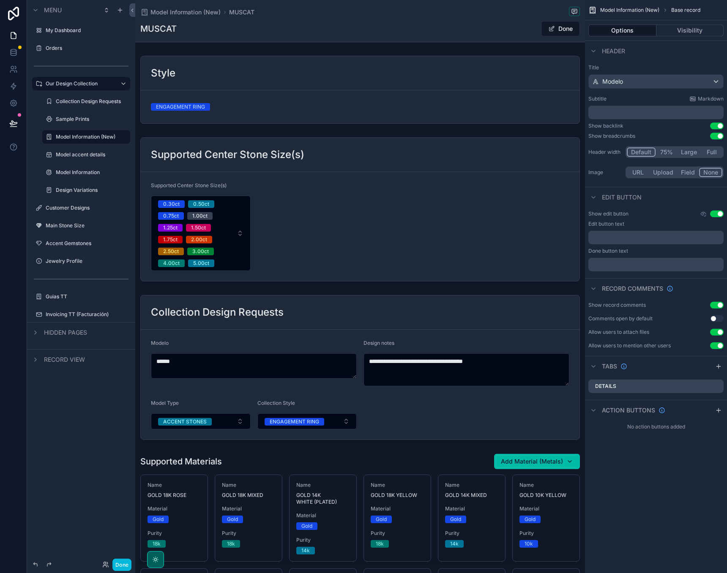
click at [235, 241] on div "scrollable content" at bounding box center [360, 209] width 450 height 151
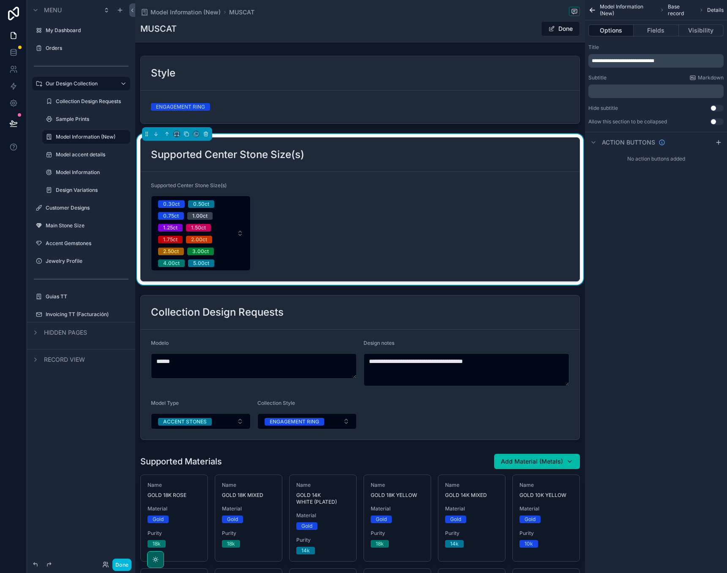
click at [236, 233] on button "0.30ct 0.50ct 0.75ct 1.00ct 1.25ct 1.50ct 1.75ct 2.00ct 2.50ct 3.00ct 4.00ct 5.…" at bounding box center [201, 233] width 100 height 75
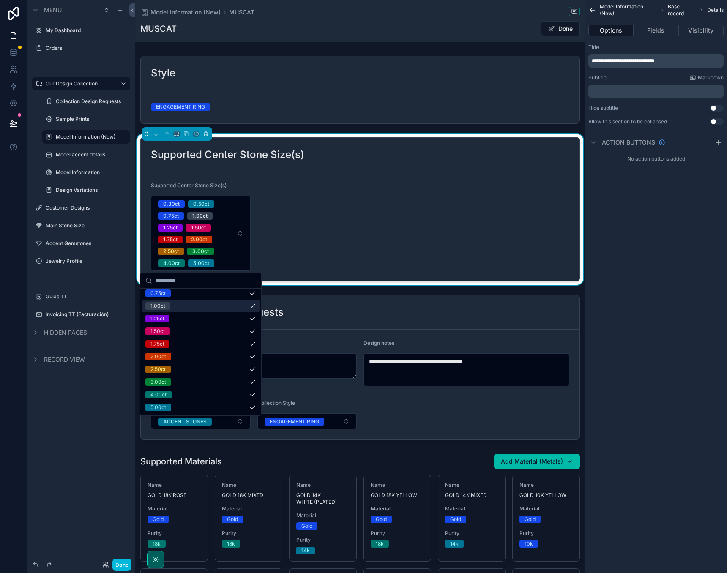
scroll to position [29, 0]
click at [627, 244] on div "**********" at bounding box center [656, 286] width 142 height 573
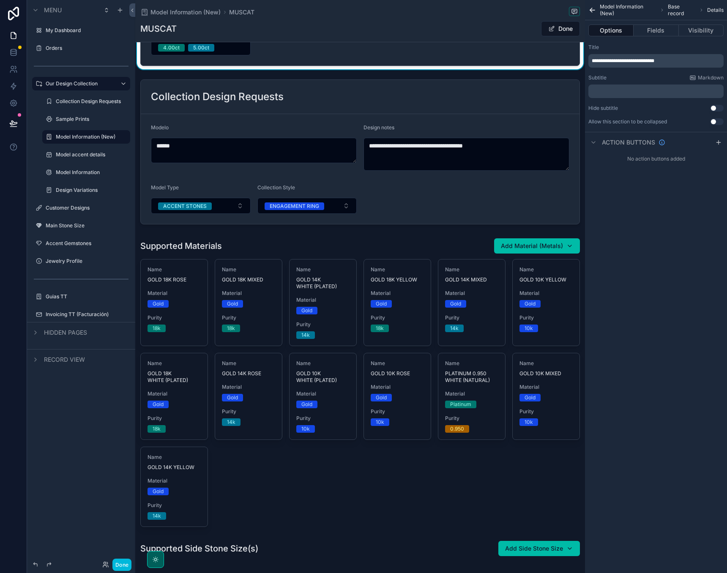
scroll to position [292, 0]
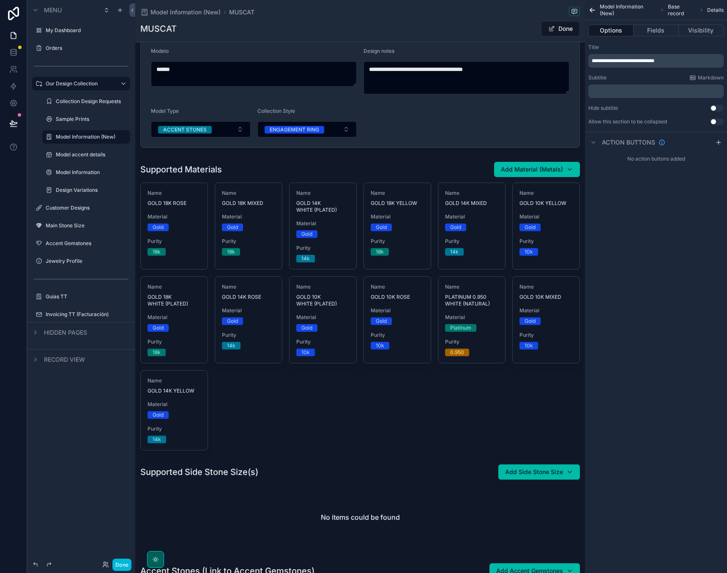
click at [563, 26] on button "Done" at bounding box center [560, 28] width 39 height 15
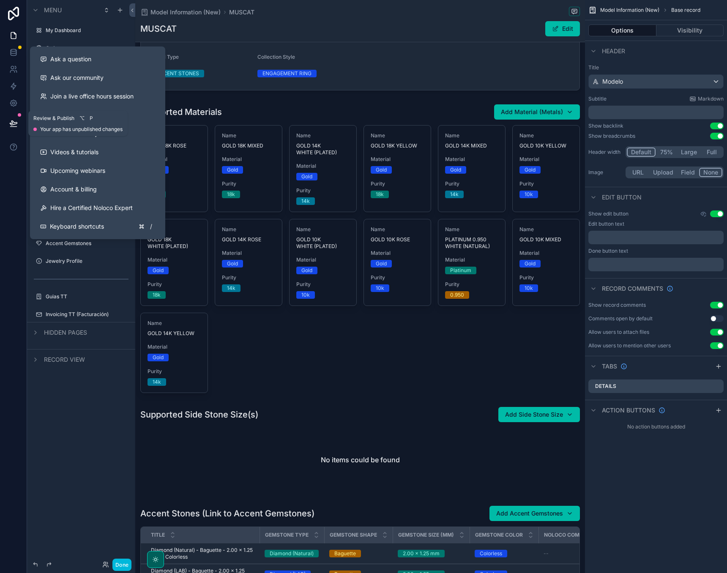
click at [15, 124] on icon at bounding box center [13, 123] width 7 height 4
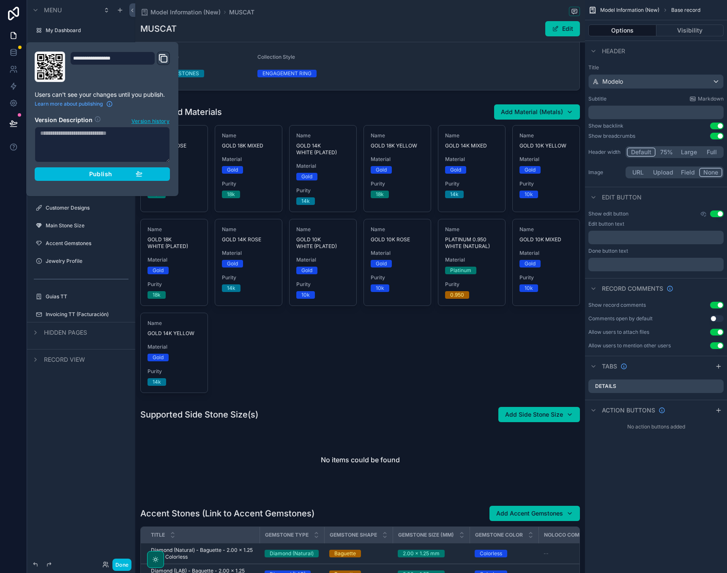
click at [108, 172] on span "Publish" at bounding box center [100, 174] width 23 height 8
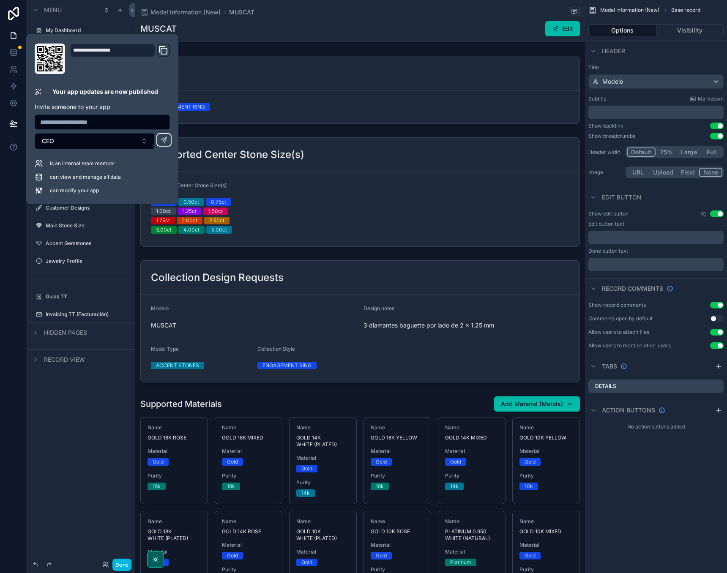
click at [478, 180] on div "scrollable content" at bounding box center [360, 192] width 450 height 116
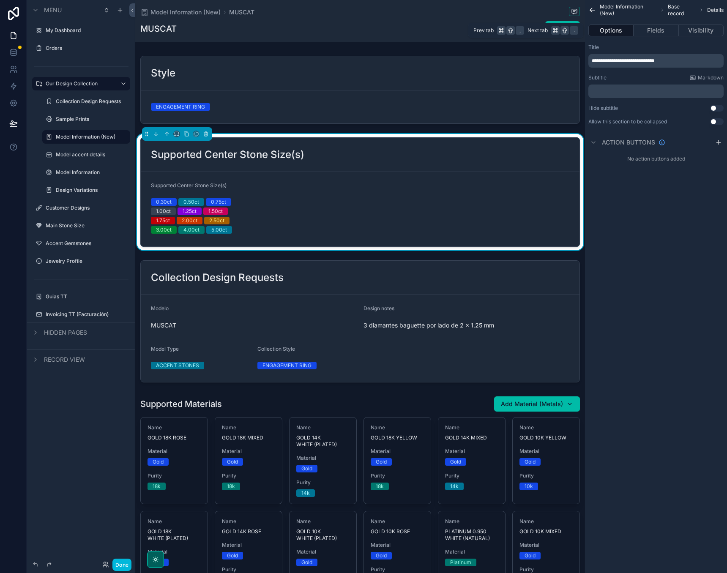
click at [659, 26] on button "Fields" at bounding box center [655, 31] width 45 height 12
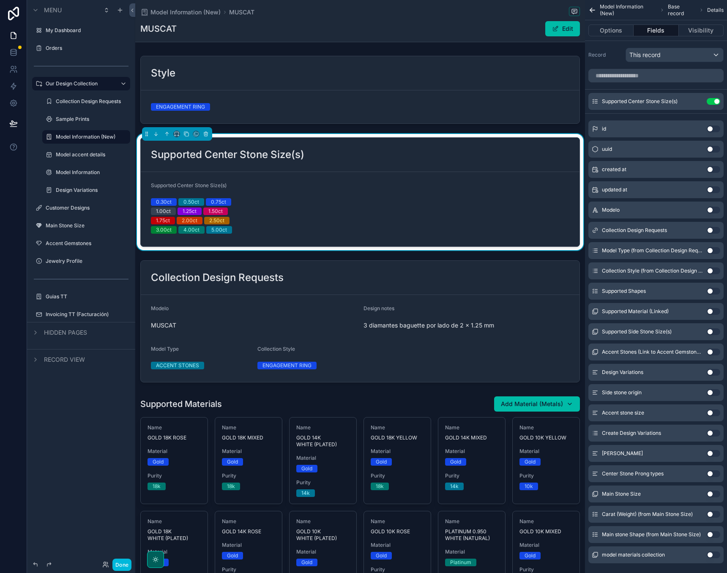
click at [293, 220] on form "Supported Center Stone Size(s) 0.30ct 0.50ct 0.75ct 1.00ct 1.25ct 1.50ct 1.75ct…" at bounding box center [360, 209] width 439 height 74
click at [632, 476] on span "Center Stone Prong types" at bounding box center [633, 473] width 62 height 7
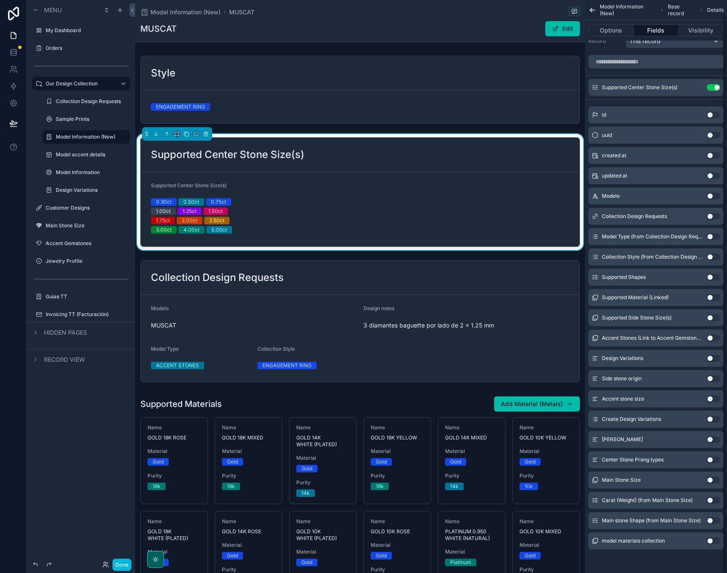
scroll to position [14, 0]
click at [711, 460] on button "Use setting" at bounding box center [713, 459] width 14 height 7
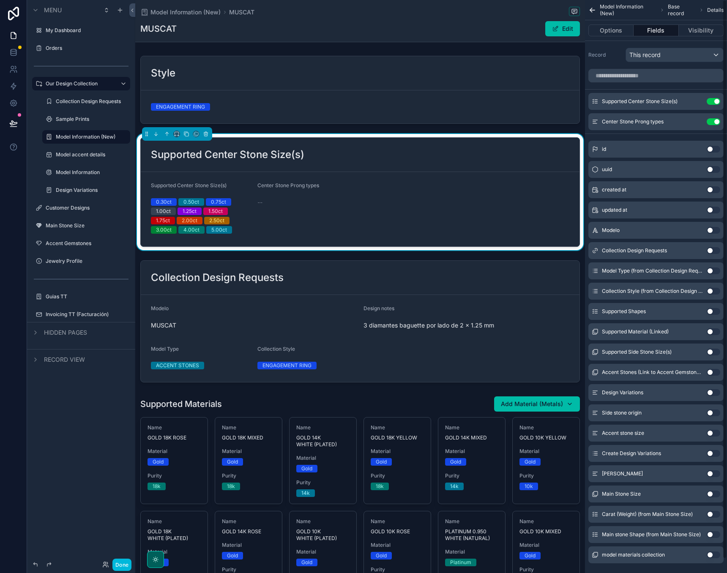
scroll to position [0, 0]
click at [713, 310] on button "Use setting" at bounding box center [713, 311] width 14 height 7
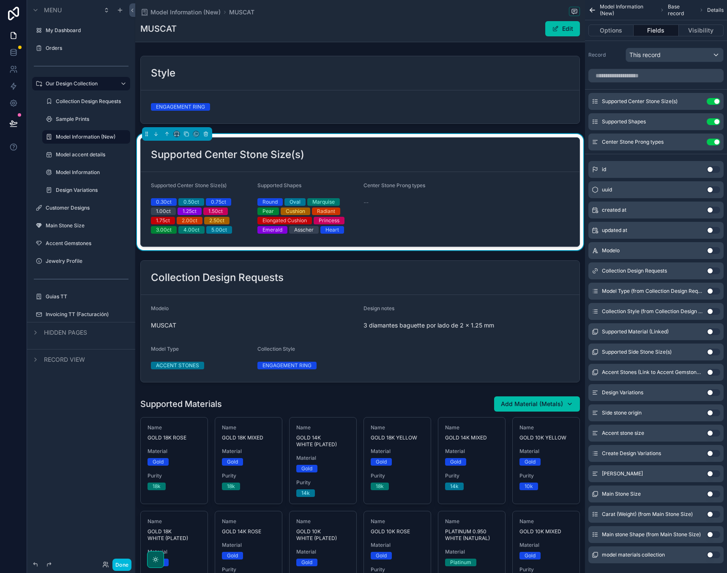
click at [715, 139] on button "Use setting" at bounding box center [713, 142] width 14 height 7
click at [618, 37] on div "Options Fields Visibility" at bounding box center [656, 30] width 142 height 20
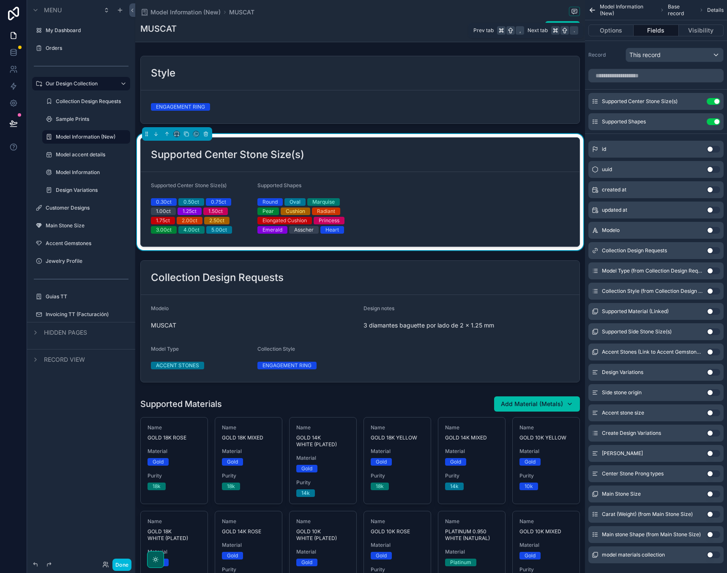
click at [618, 35] on button "Options" at bounding box center [610, 31] width 45 height 12
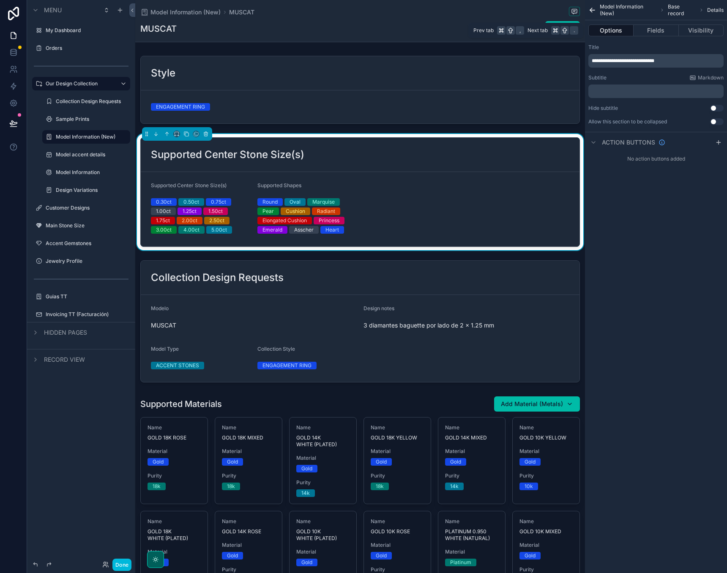
click at [668, 30] on button "Fields" at bounding box center [655, 31] width 45 height 12
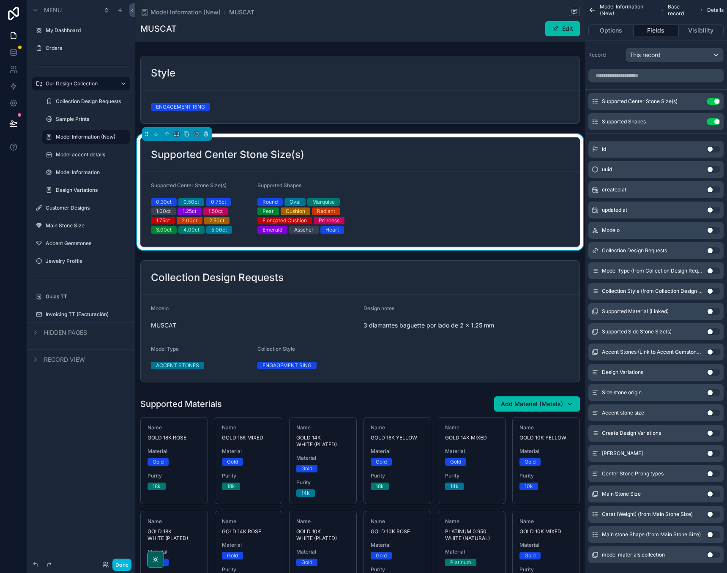
click at [0, 0] on icon "scrollable content" at bounding box center [0, 0] width 0 height 0
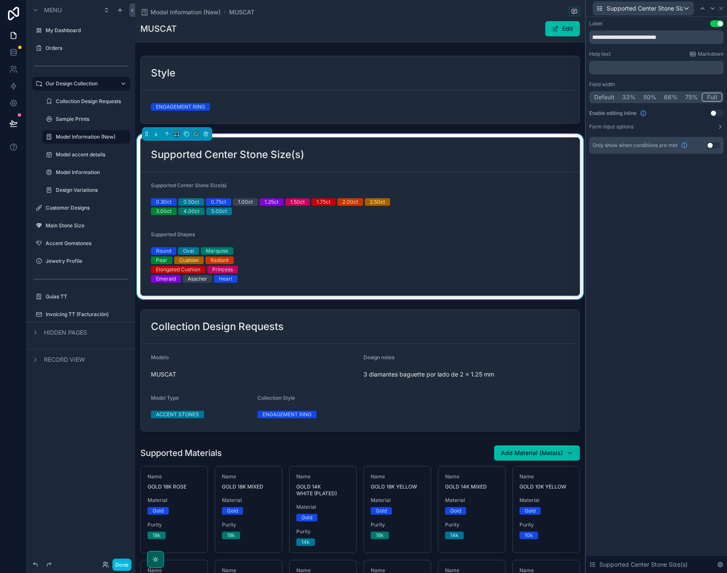
click at [706, 94] on button "Full" at bounding box center [711, 97] width 21 height 9
click at [249, 157] on h2 "Supported Center Stone Size(s)" at bounding box center [227, 155] width 153 height 14
click at [270, 159] on h2 "Supported Center Stone Size(s)" at bounding box center [227, 155] width 153 height 14
click at [673, 35] on input "**********" at bounding box center [656, 37] width 134 height 14
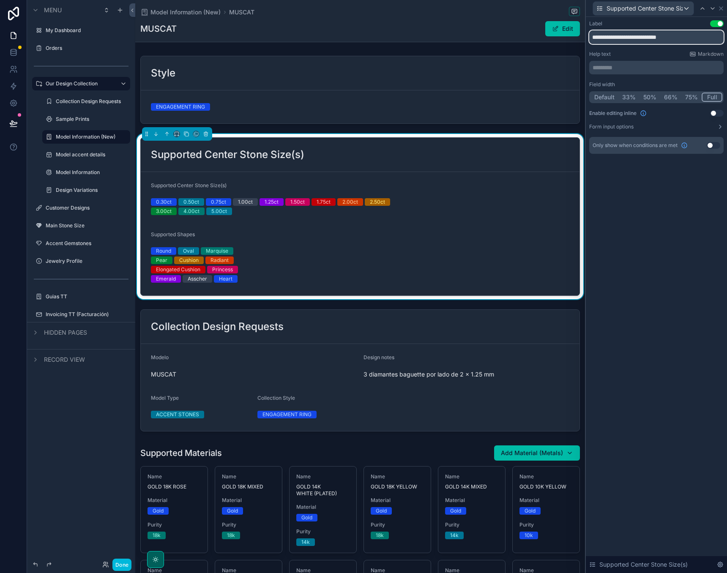
drag, startPoint x: 624, startPoint y: 38, endPoint x: 566, endPoint y: 38, distance: 57.9
click at [566, 38] on div "**********" at bounding box center [363, 286] width 727 height 573
drag, startPoint x: 684, startPoint y: 38, endPoint x: 582, endPoint y: 37, distance: 101.8
click at [582, 37] on div "**********" at bounding box center [363, 286] width 727 height 573
type input "**********"
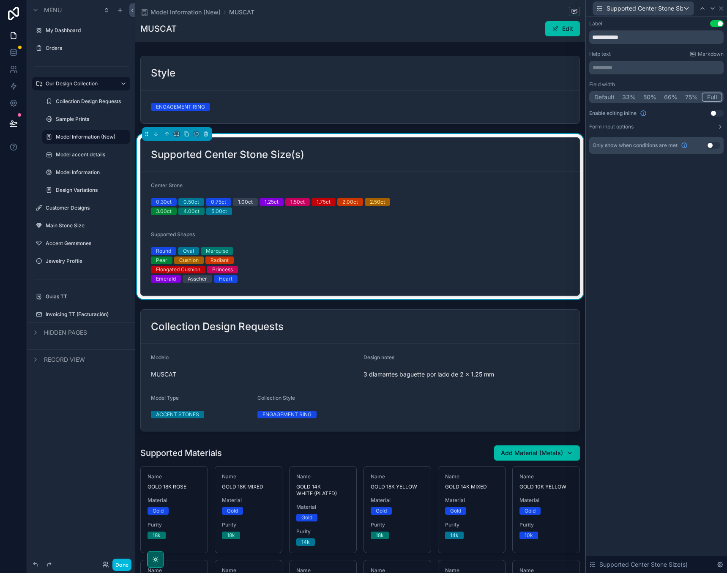
click at [664, 251] on div "**********" at bounding box center [656, 295] width 141 height 556
click at [635, 41] on input "**********" at bounding box center [656, 37] width 134 height 14
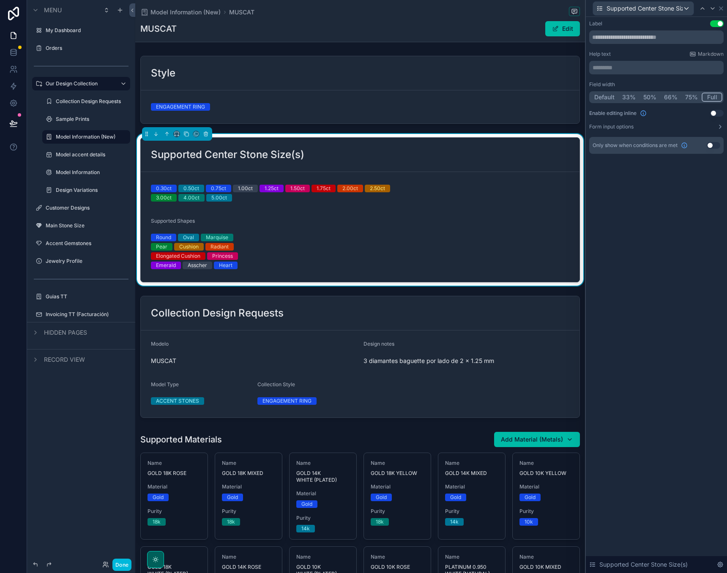
click at [625, 207] on div "Label Use setting Help text Markdown ********* ﻿ Field width Default 33% 50% 66…" at bounding box center [656, 295] width 141 height 556
click at [637, 37] on input "text" at bounding box center [656, 37] width 134 height 14
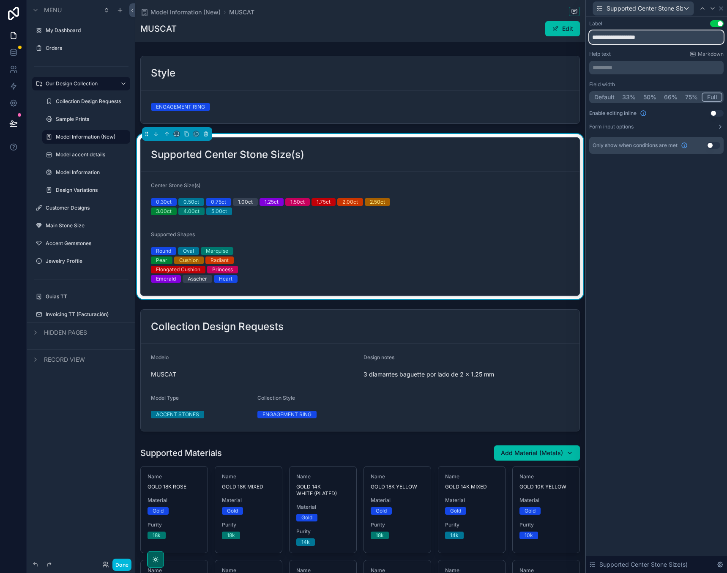
click at [592, 35] on input "**********" at bounding box center [656, 37] width 134 height 14
click at [600, 38] on input "**********" at bounding box center [656, 37] width 134 height 14
click at [700, 38] on input "**********" at bounding box center [656, 37] width 134 height 14
type input "**********"
click at [659, 211] on div "**********" at bounding box center [656, 295] width 141 height 556
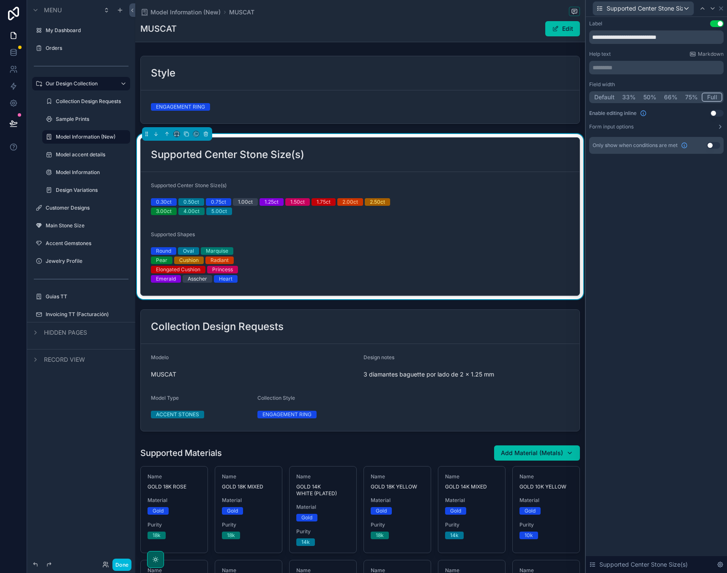
click at [659, 211] on div "**********" at bounding box center [656, 295] width 141 height 556
click at [263, 270] on form "Supported Center Stone Size(s) 0.30ct 0.50ct 0.75ct 1.00ct 1.25ct 1.50ct 1.75ct…" at bounding box center [360, 233] width 439 height 123
click at [722, 9] on icon at bounding box center [720, 8] width 7 height 7
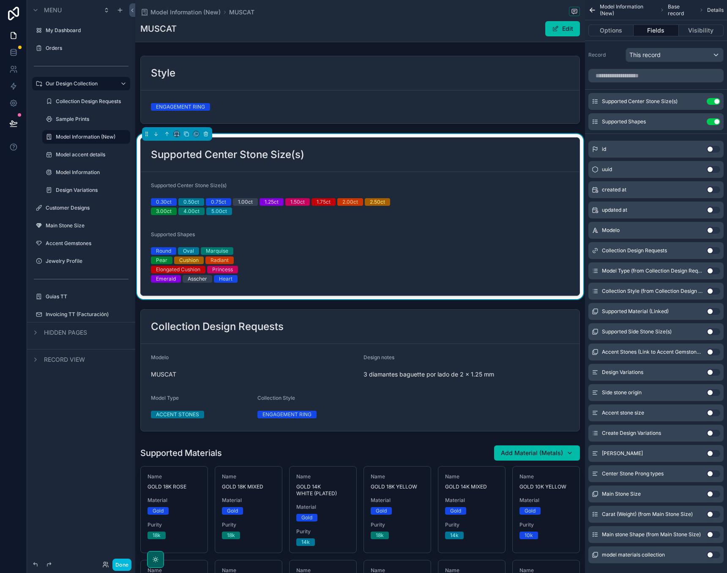
click at [0, 0] on icon "scrollable content" at bounding box center [0, 0] width 0 height 0
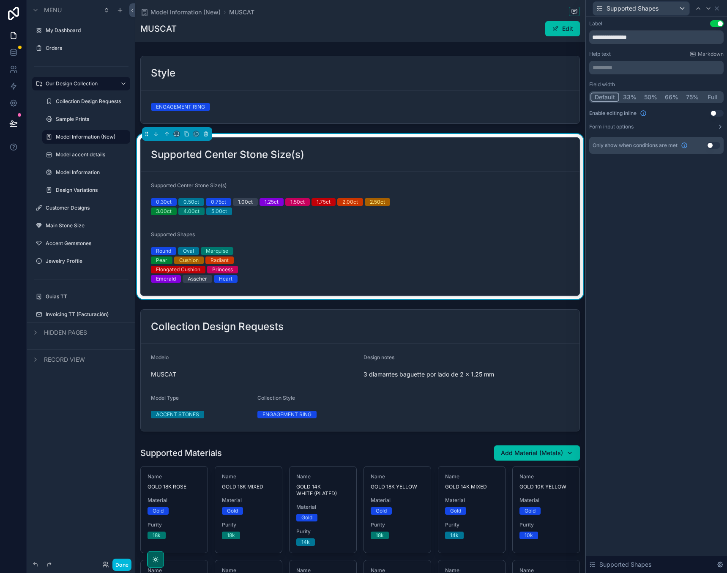
click at [712, 95] on button "Full" at bounding box center [712, 97] width 20 height 9
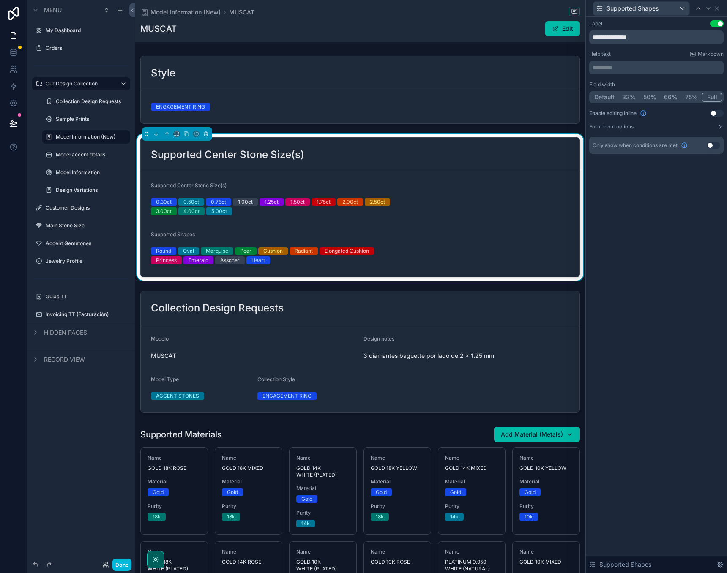
click at [677, 210] on div "**********" at bounding box center [656, 295] width 141 height 556
click at [717, 9] on icon at bounding box center [716, 8] width 7 height 7
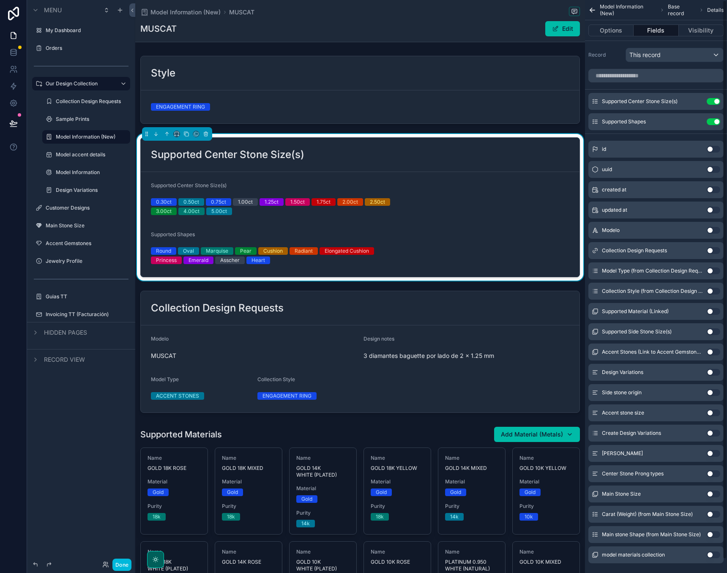
click at [586, 115] on div "Supported Center Stone Size(s) Use setting Supported Shapes Use setting" at bounding box center [656, 111] width 142 height 37
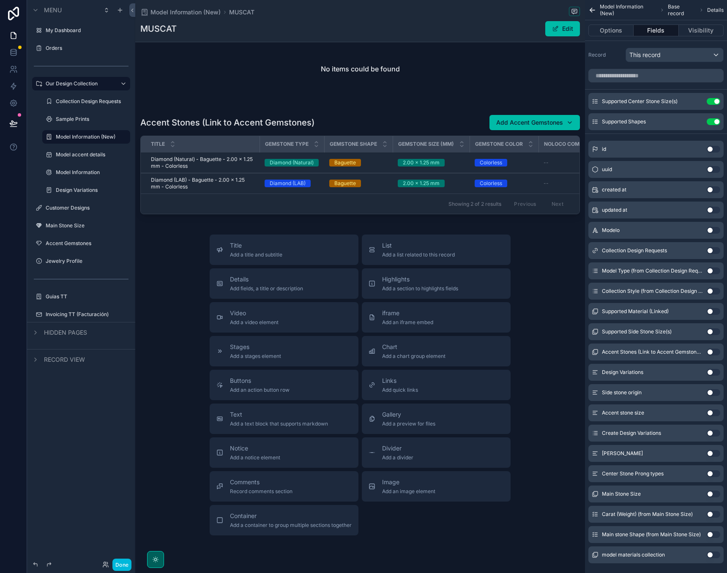
scroll to position [714, 0]
click at [248, 516] on span "Container" at bounding box center [291, 515] width 122 height 8
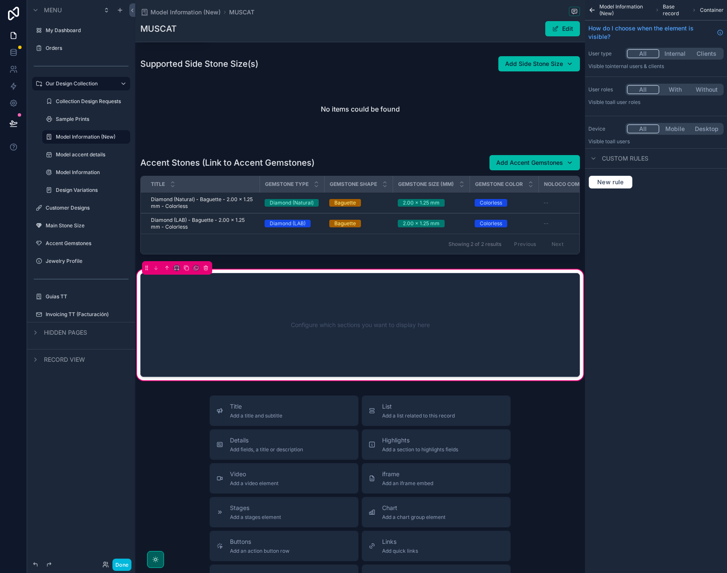
scroll to position [671, 0]
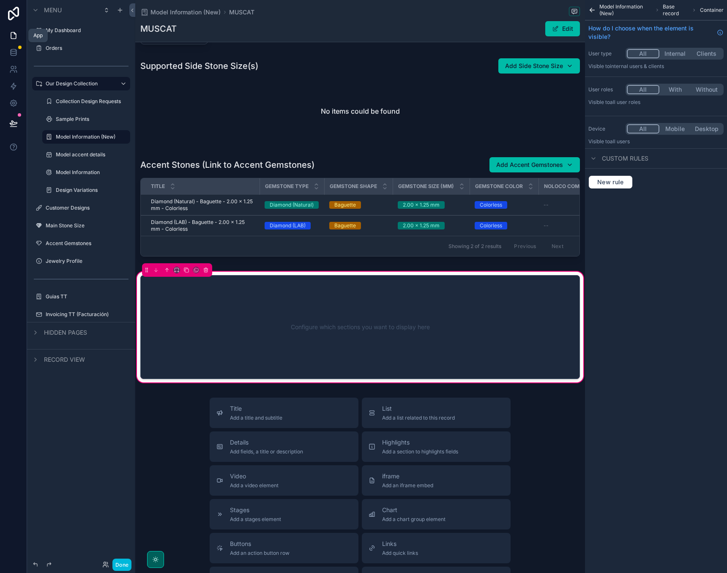
click at [11, 33] on icon at bounding box center [13, 36] width 5 height 6
click at [34, 327] on div "Hidden pages" at bounding box center [81, 332] width 108 height 20
click at [34, 334] on icon "scrollable content" at bounding box center [35, 332] width 7 height 7
click at [35, 331] on icon "scrollable content" at bounding box center [35, 332] width 7 height 7
click at [36, 360] on icon "scrollable content" at bounding box center [35, 359] width 7 height 7
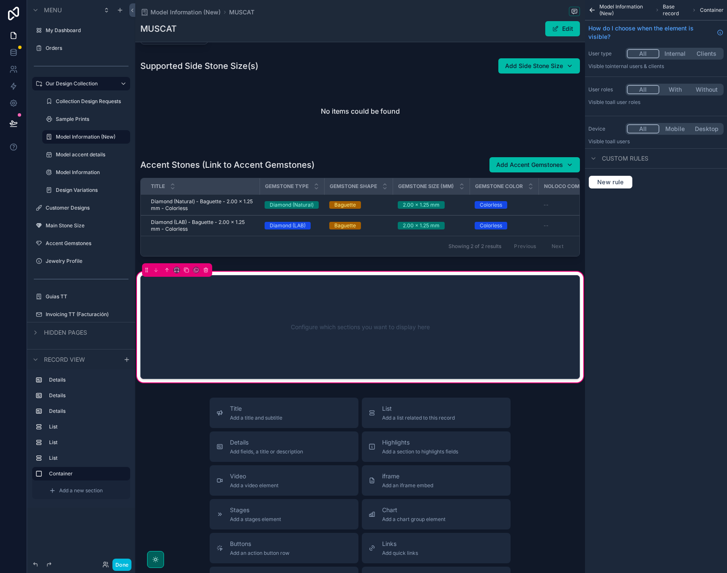
click at [36, 360] on icon "scrollable content" at bounding box center [35, 360] width 3 height 2
click at [36, 360] on icon "scrollable content" at bounding box center [36, 359] width 2 height 3
click at [52, 491] on icon "scrollable content" at bounding box center [52, 490] width 7 height 7
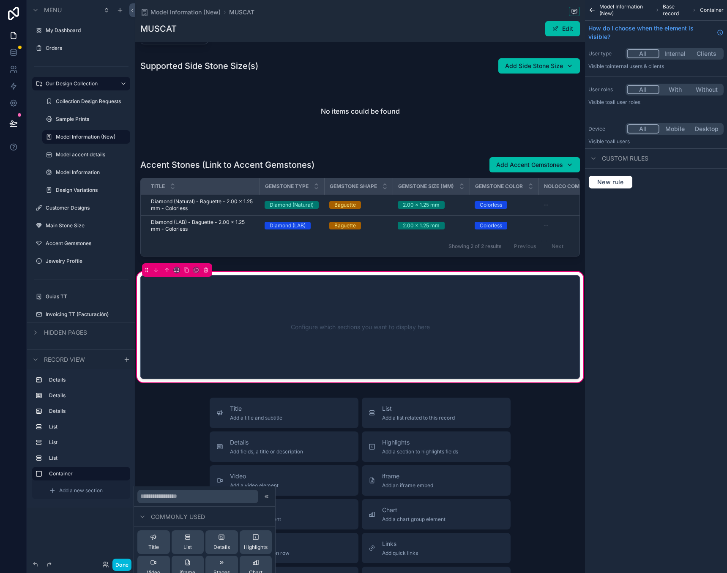
scroll to position [0, 0]
click at [221, 540] on icon at bounding box center [221, 537] width 7 height 7
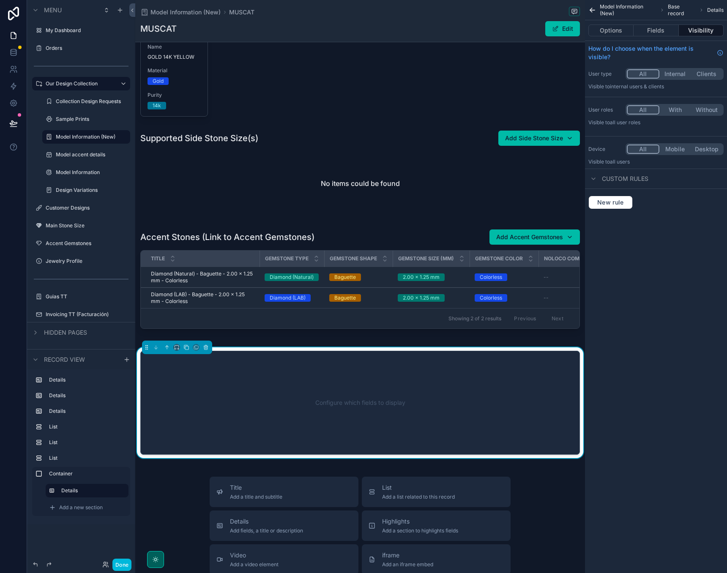
scroll to position [597, 0]
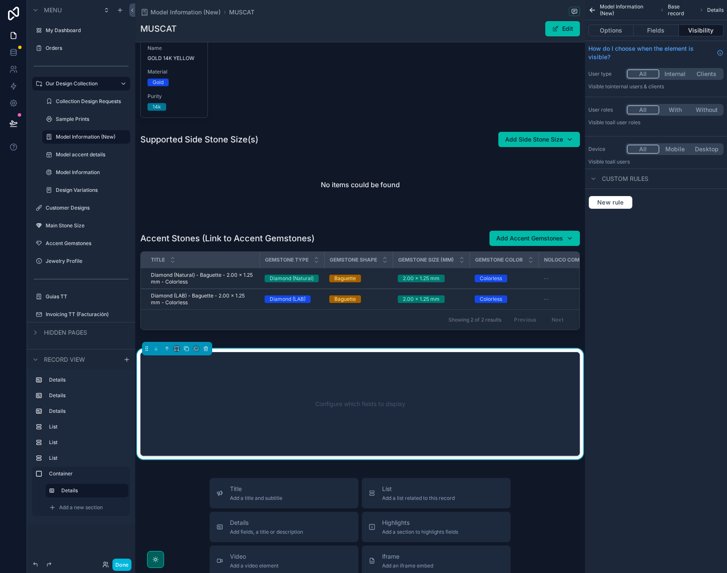
click at [238, 411] on div "Configure which fields to display" at bounding box center [359, 404] width 411 height 76
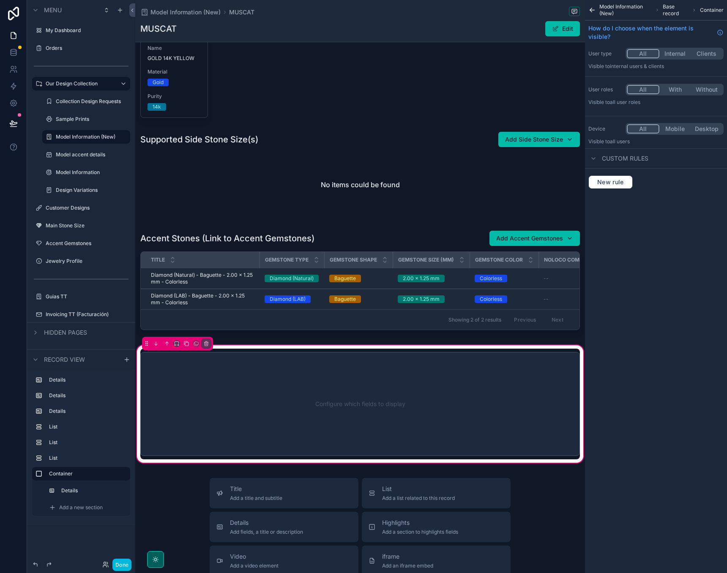
click at [252, 393] on div "scrollable content" at bounding box center [360, 404] width 450 height 111
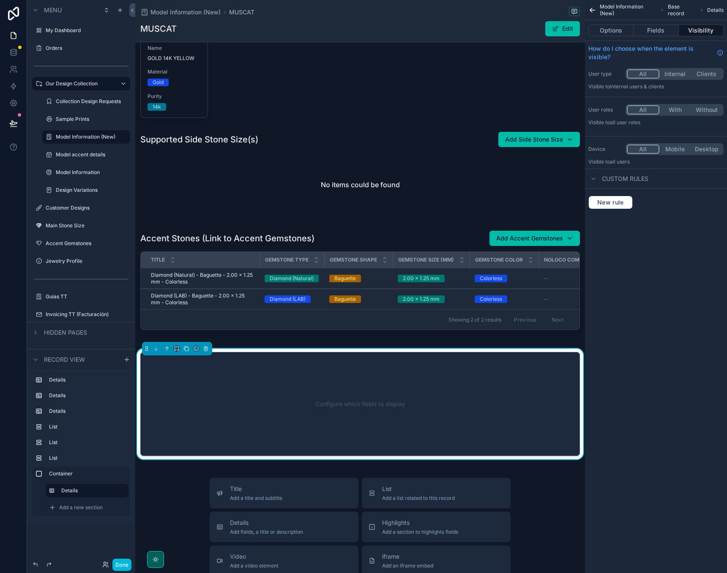
click at [654, 33] on button "Fields" at bounding box center [655, 31] width 45 height 12
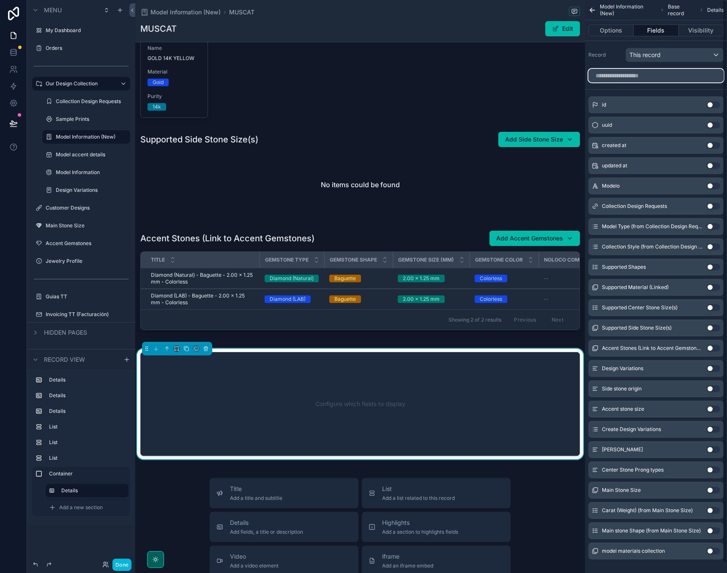
click at [657, 75] on input "scrollable content" at bounding box center [655, 76] width 135 height 14
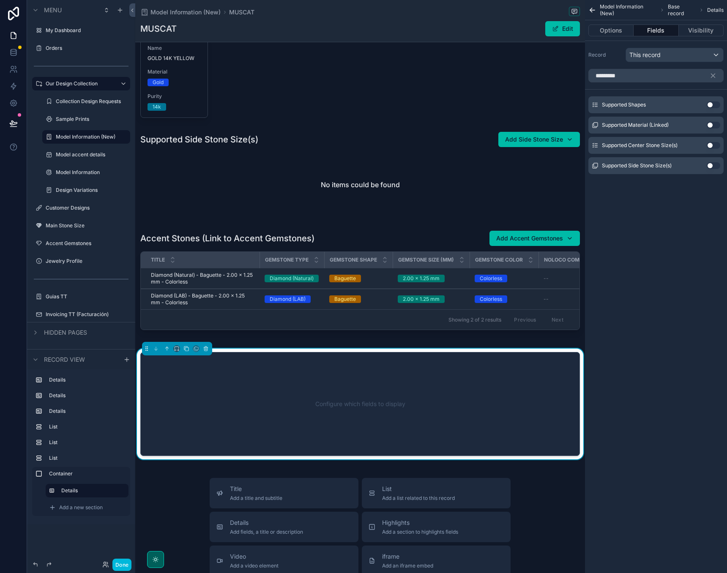
click at [709, 166] on button "Use setting" at bounding box center [713, 165] width 14 height 7
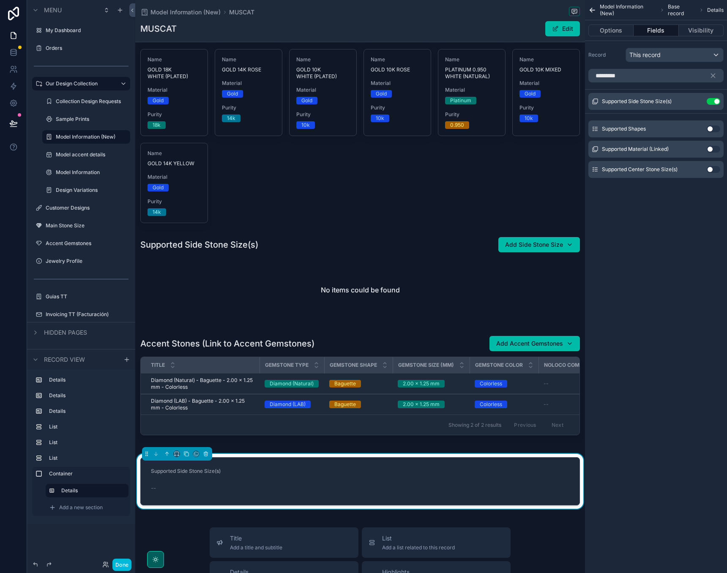
scroll to position [495, 0]
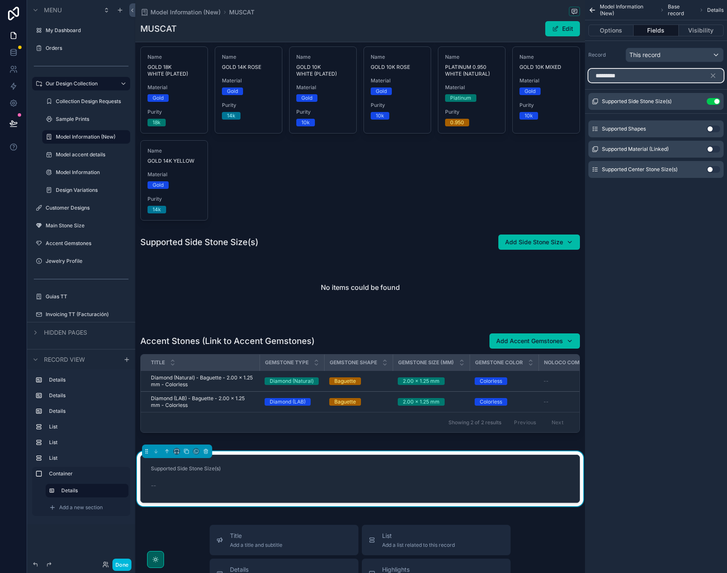
click at [628, 75] on input "*********" at bounding box center [655, 76] width 135 height 14
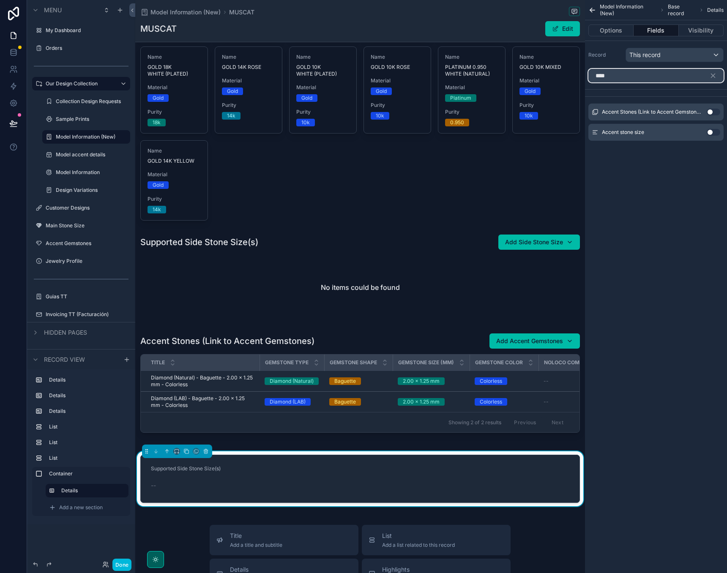
type input "****"
click at [713, 110] on button "Use setting" at bounding box center [713, 112] width 14 height 7
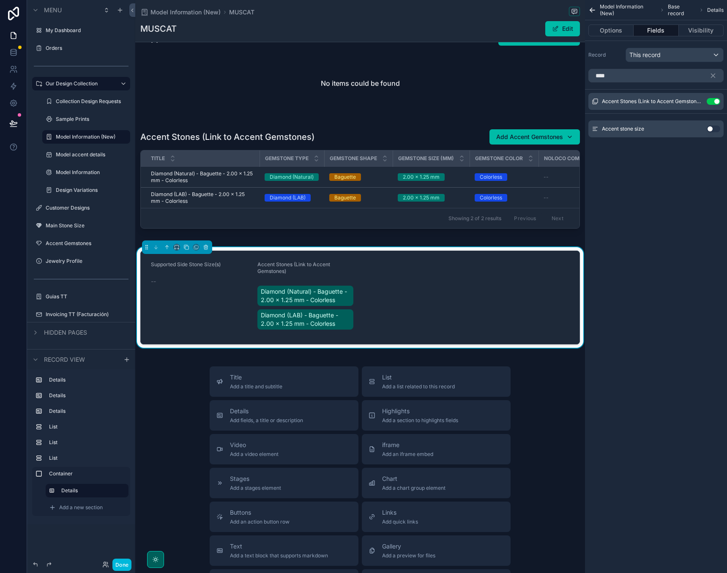
scroll to position [698, 0]
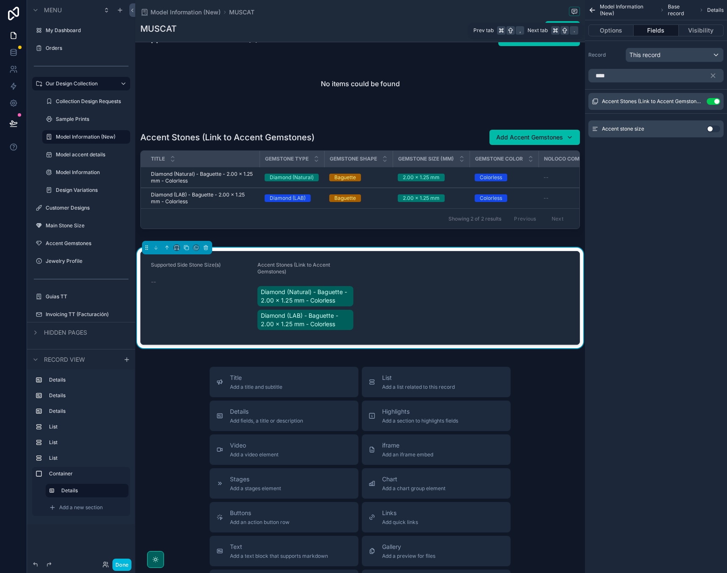
click at [694, 33] on button "Visibility" at bounding box center [700, 31] width 45 height 12
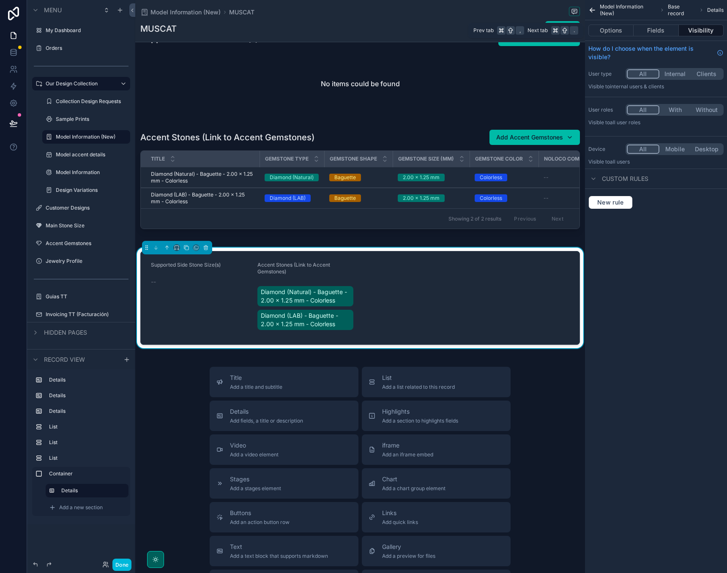
click at [613, 32] on button "Options" at bounding box center [610, 31] width 45 height 12
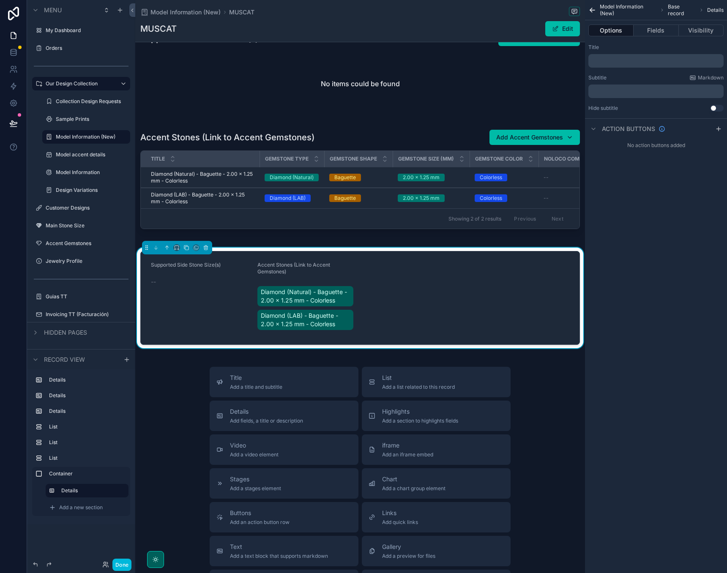
click at [608, 57] on div "﻿" at bounding box center [655, 61] width 135 height 14
click at [604, 61] on p "﻿" at bounding box center [656, 60] width 130 height 7
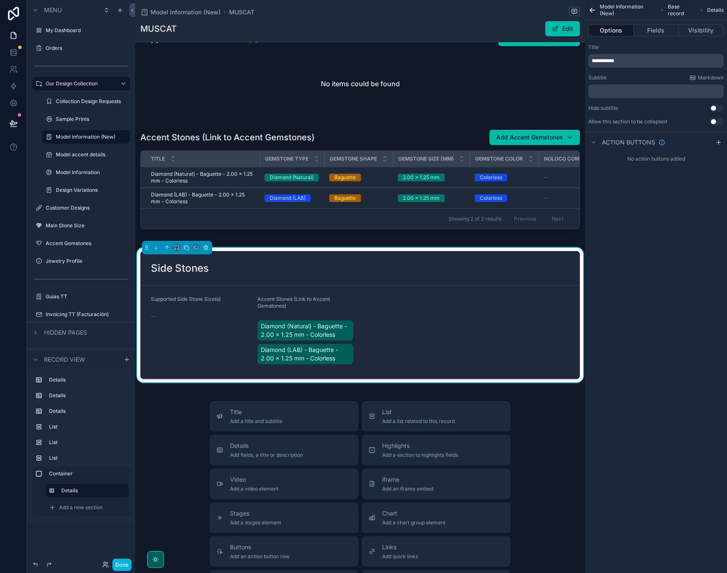
click at [623, 311] on div "**********" at bounding box center [656, 286] width 142 height 573
click at [379, 318] on form "Supported Side Stone Size(s) -- Accent Stones (Link to Accent Gemstones) Diamon…" at bounding box center [360, 332] width 439 height 93
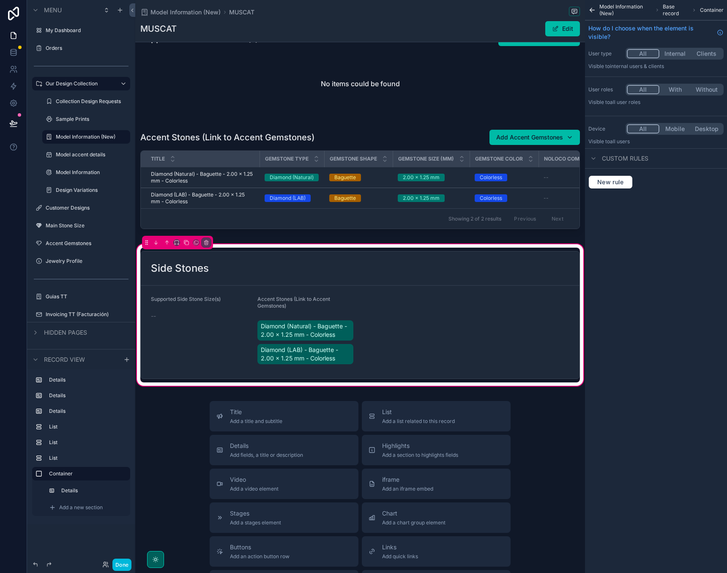
click at [672, 238] on div "Model Information (New) Base record Container How do I choose when the element …" at bounding box center [656, 286] width 142 height 573
click at [459, 335] on div "scrollable content" at bounding box center [360, 315] width 450 height 135
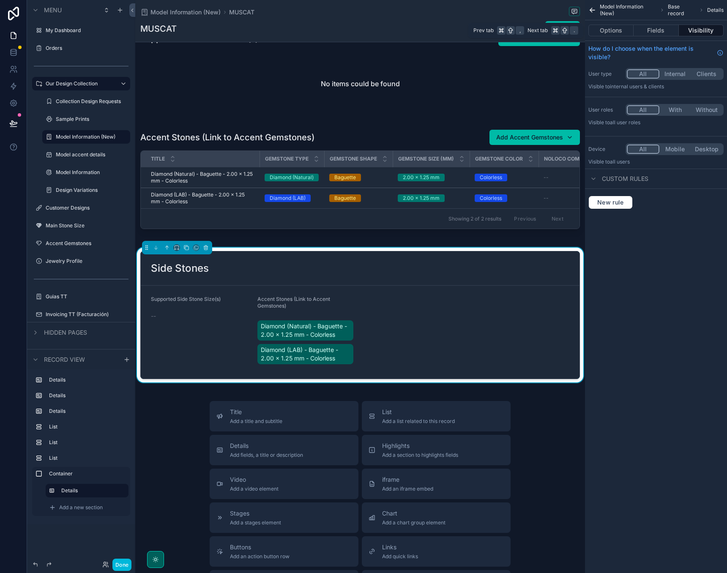
click at [651, 30] on button "Fields" at bounding box center [655, 31] width 45 height 12
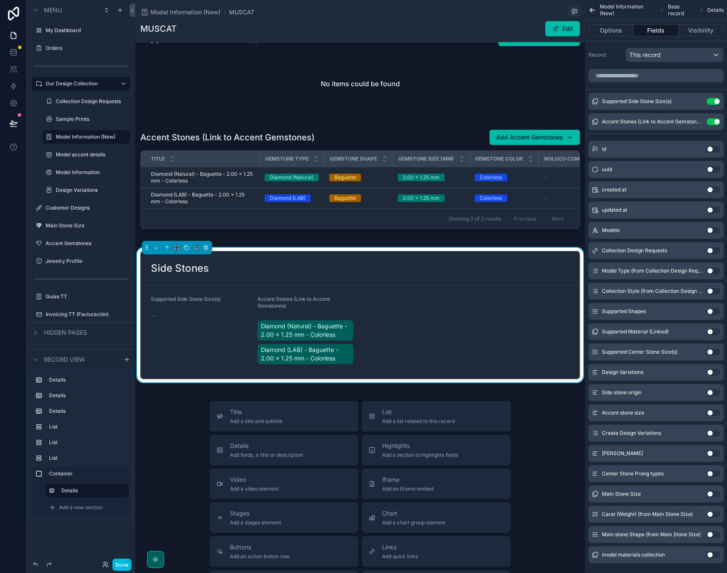
click at [0, 0] on icon "scrollable content" at bounding box center [0, 0] width 0 height 0
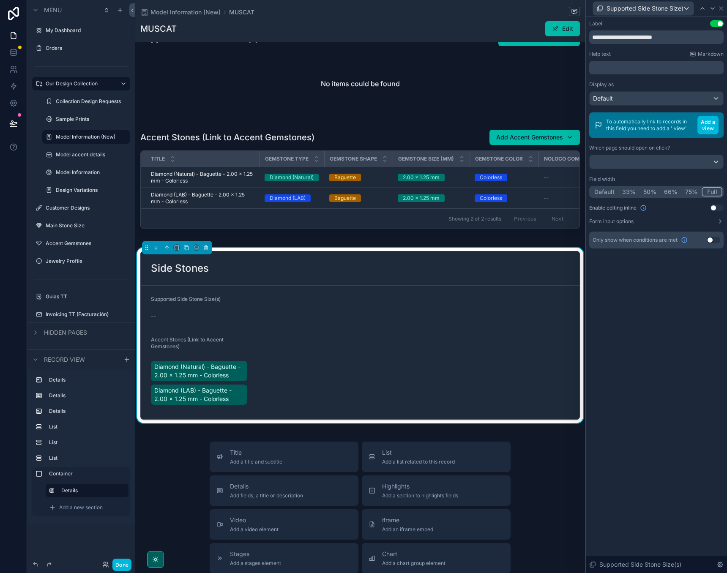
click at [714, 192] on button "Full" at bounding box center [711, 191] width 21 height 9
click at [720, 6] on icon at bounding box center [720, 8] width 7 height 7
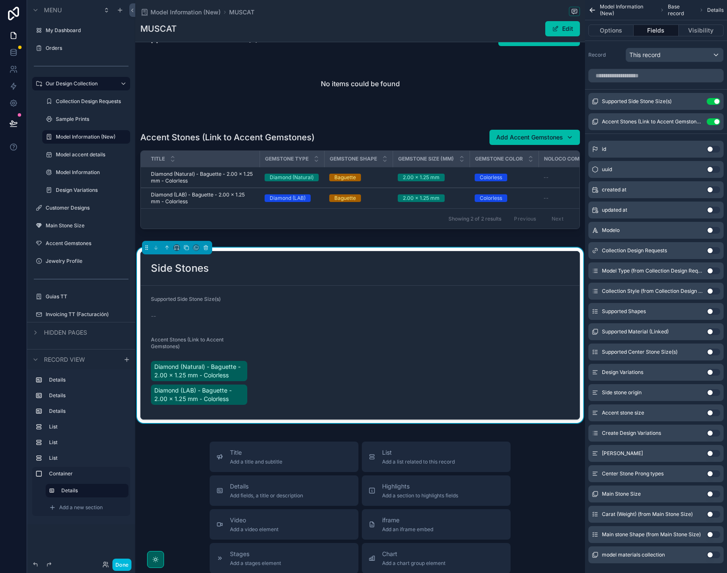
click at [0, 0] on icon "scrollable content" at bounding box center [0, 0] width 0 height 0
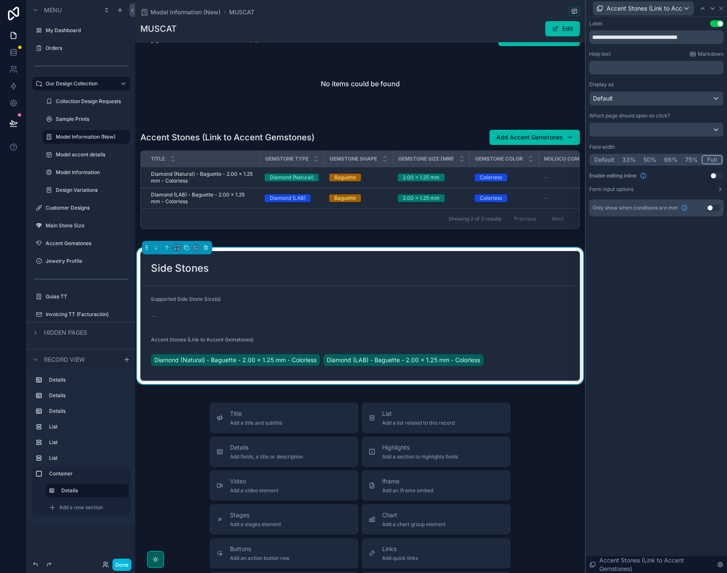
click at [716, 162] on button "Full" at bounding box center [711, 159] width 21 height 9
click at [651, 286] on div "**********" at bounding box center [656, 295] width 141 height 556
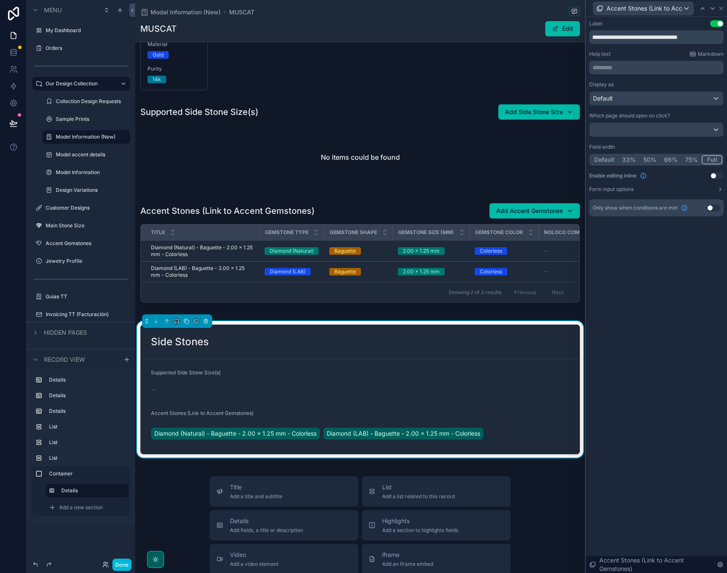
scroll to position [622, 0]
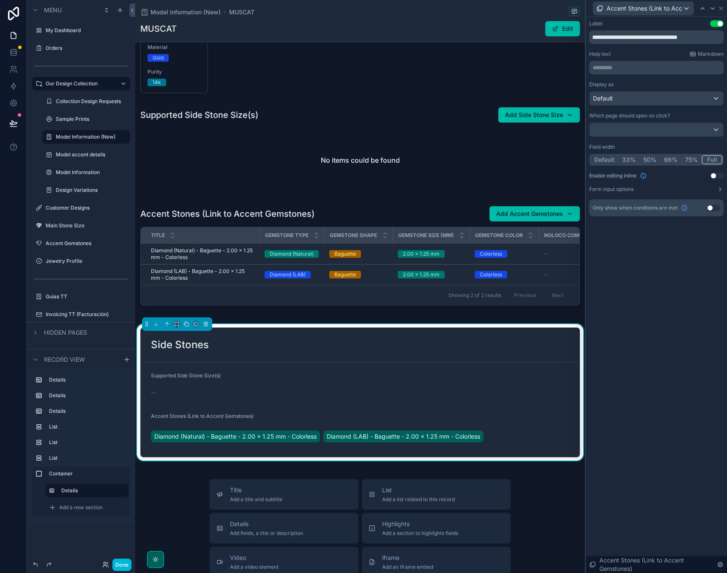
click at [493, 233] on span "Gemstone color" at bounding box center [499, 235] width 48 height 7
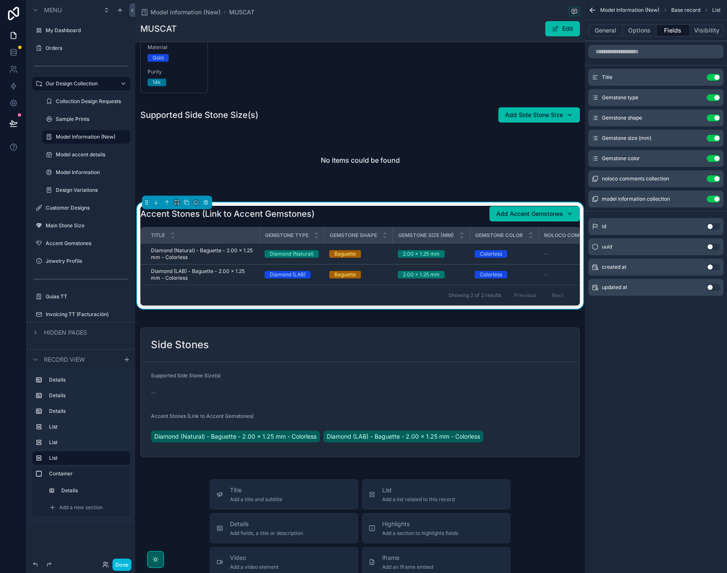
click at [396, 349] on div "scrollable content" at bounding box center [360, 392] width 450 height 147
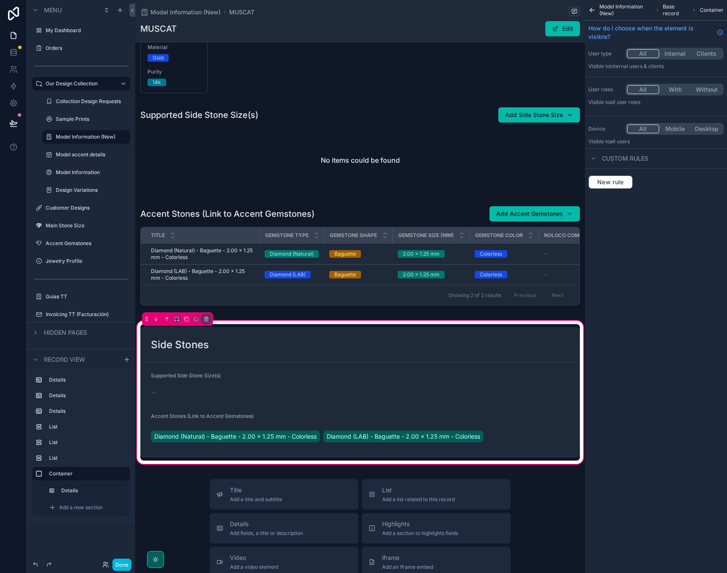
click at [613, 9] on span "Model Information (New)" at bounding box center [625, 10] width 52 height 14
click at [404, 365] on div "scrollable content" at bounding box center [360, 392] width 450 height 136
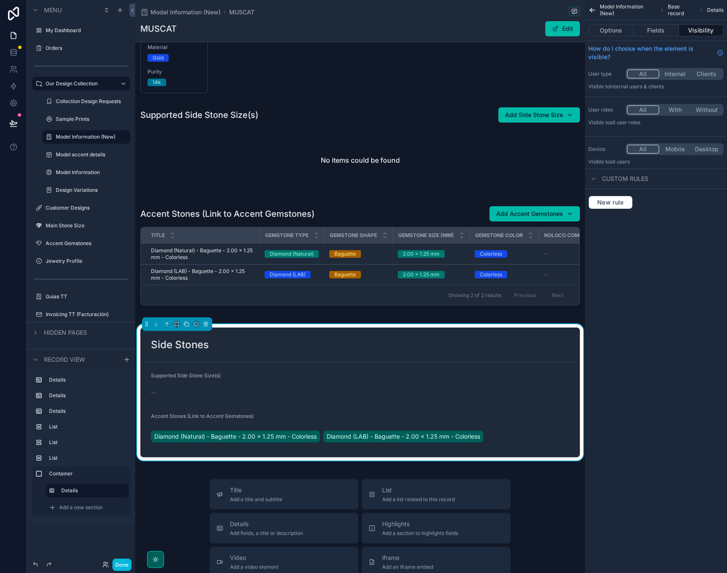
click at [396, 365] on form "Supported Side Stone Size(s) -- Accent Stones (Link to Accent Gemstones) Diamon…" at bounding box center [360, 409] width 439 height 95
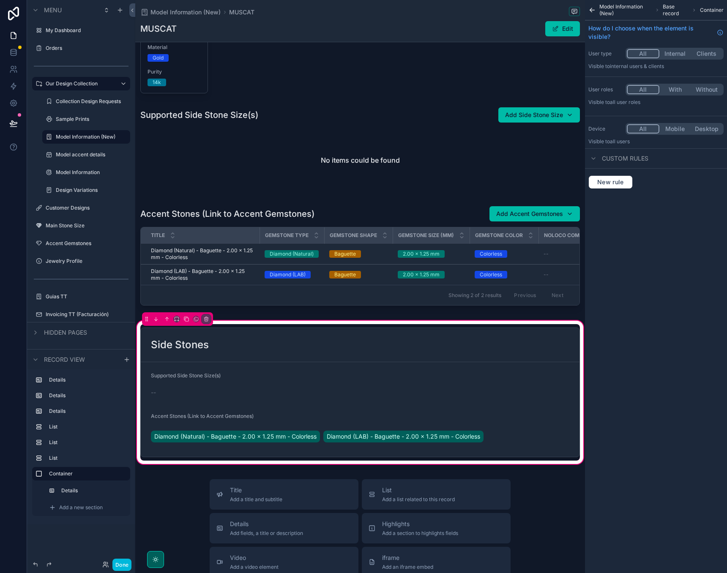
click at [367, 434] on div "scrollable content" at bounding box center [360, 392] width 450 height 136
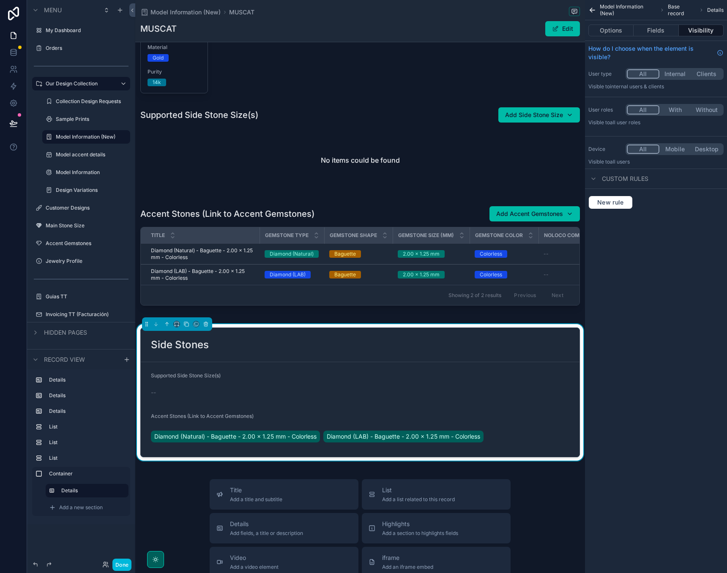
click at [654, 28] on button "Fields" at bounding box center [655, 31] width 45 height 12
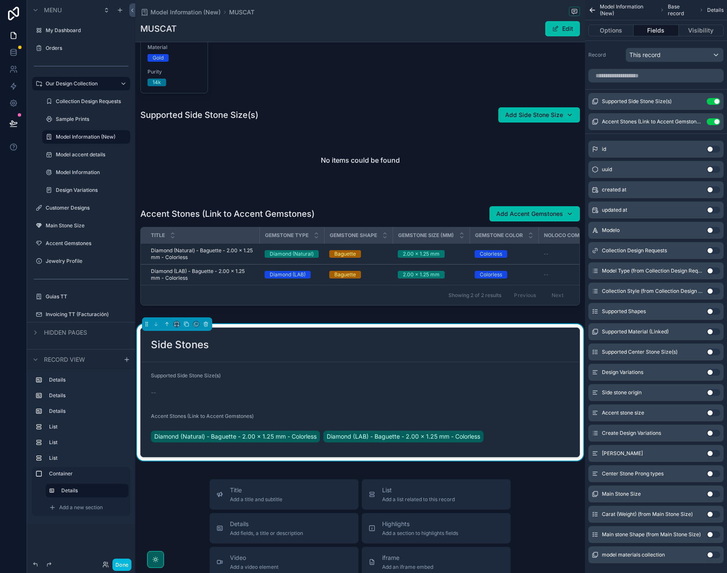
click at [0, 0] on icon "scrollable content" at bounding box center [0, 0] width 0 height 0
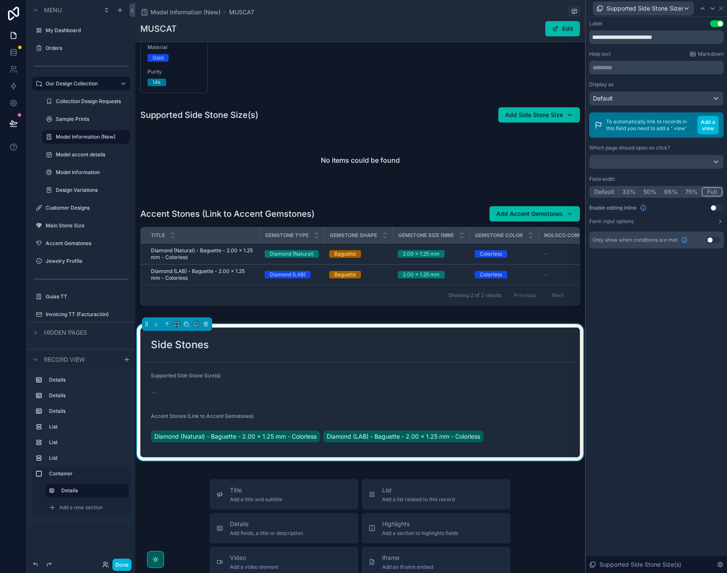
click at [715, 207] on button "Use setting" at bounding box center [717, 207] width 14 height 7
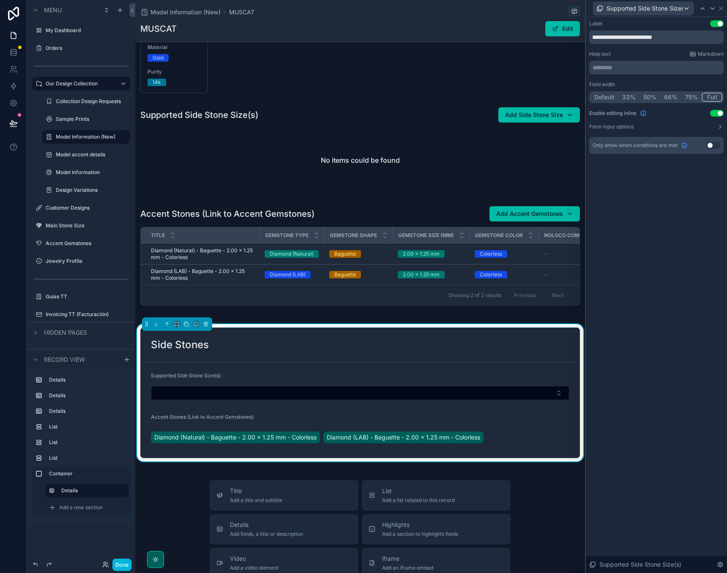
click at [484, 388] on button "Select Button" at bounding box center [360, 393] width 418 height 14
click at [525, 360] on div "Side Stones" at bounding box center [360, 345] width 439 height 34
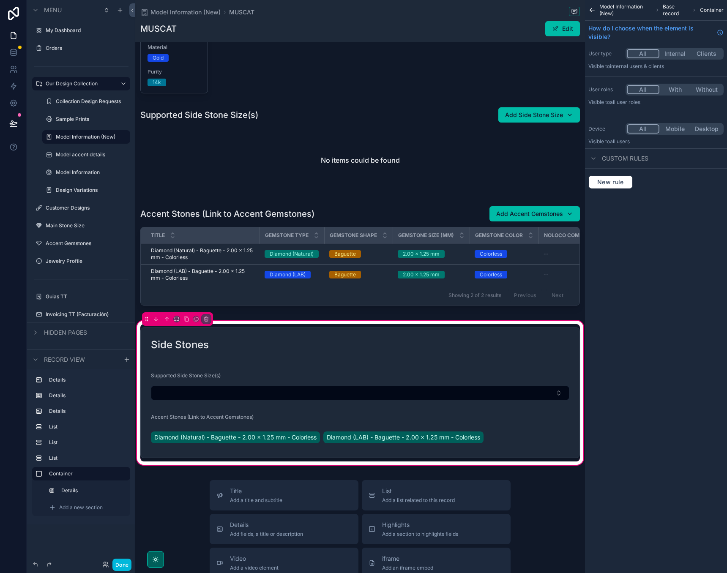
click at [494, 436] on div "scrollable content" at bounding box center [360, 392] width 450 height 137
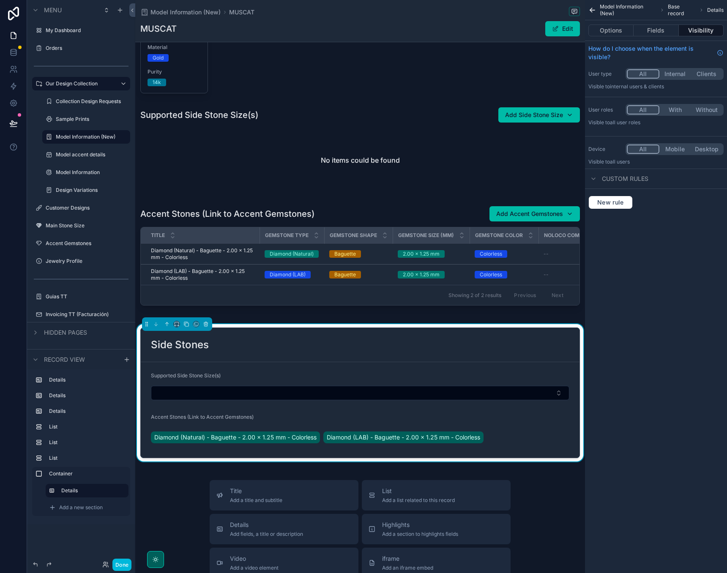
click at [662, 30] on button "Fields" at bounding box center [655, 31] width 45 height 12
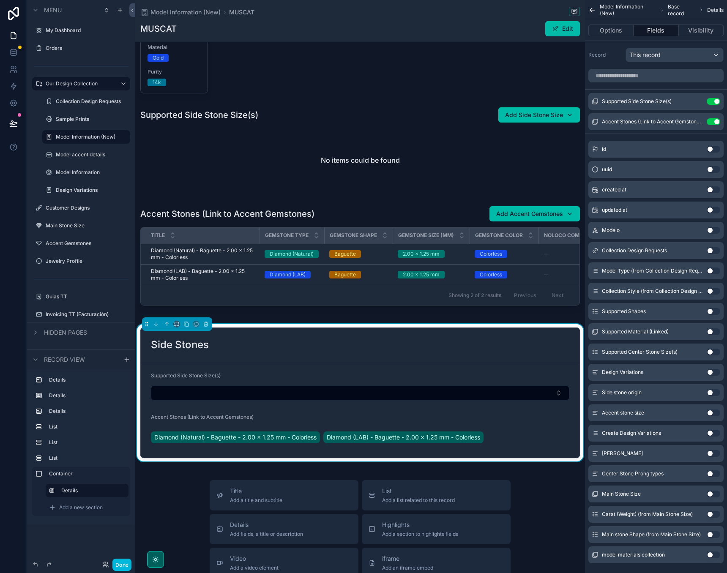
click at [58, 507] on div "Add a new section" at bounding box center [87, 508] width 83 height 14
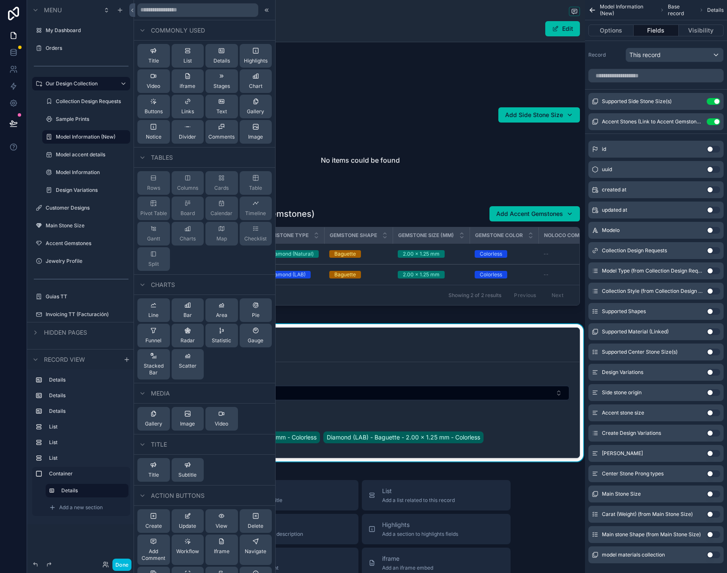
scroll to position [0, 0]
click at [185, 10] on input "text" at bounding box center [197, 10] width 121 height 14
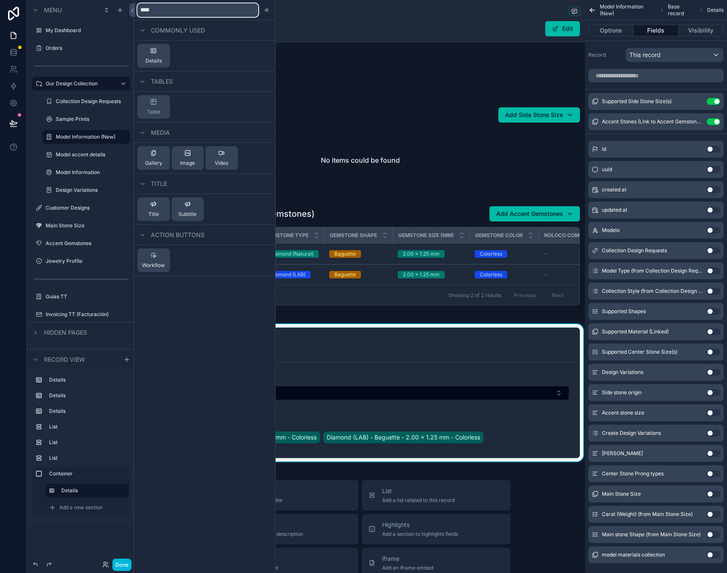
type input "****"
click at [153, 53] on icon at bounding box center [153, 51] width 5 height 5
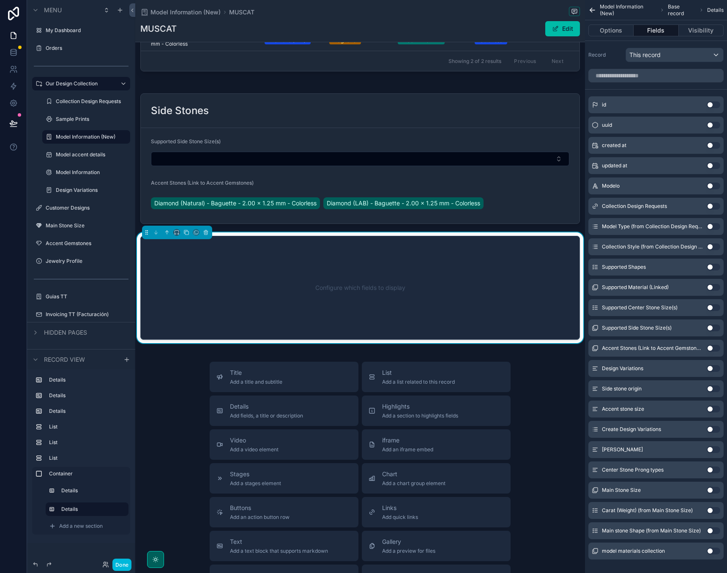
scroll to position [857, 0]
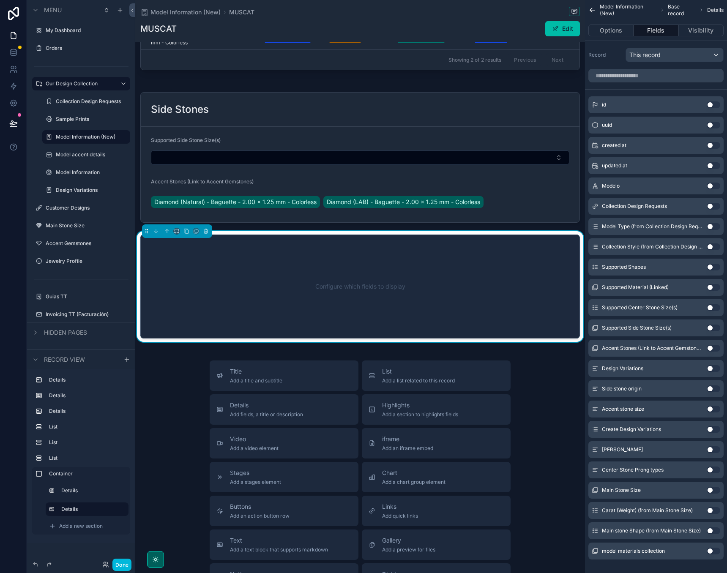
click at [190, 386] on div "Title Add a title and subtitle List Add a list related to this record Details A…" at bounding box center [360, 510] width 450 height 301
click at [238, 111] on div "scrollable content" at bounding box center [360, 157] width 450 height 137
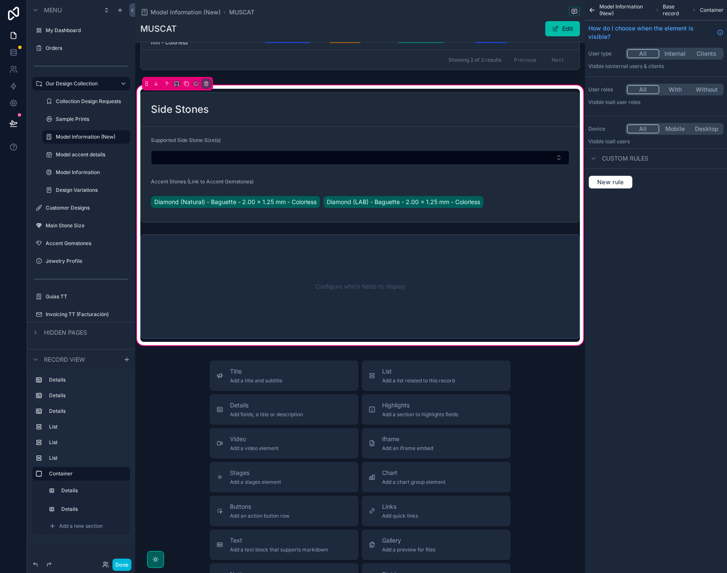
click at [594, 9] on icon "scrollable content" at bounding box center [592, 10] width 8 height 8
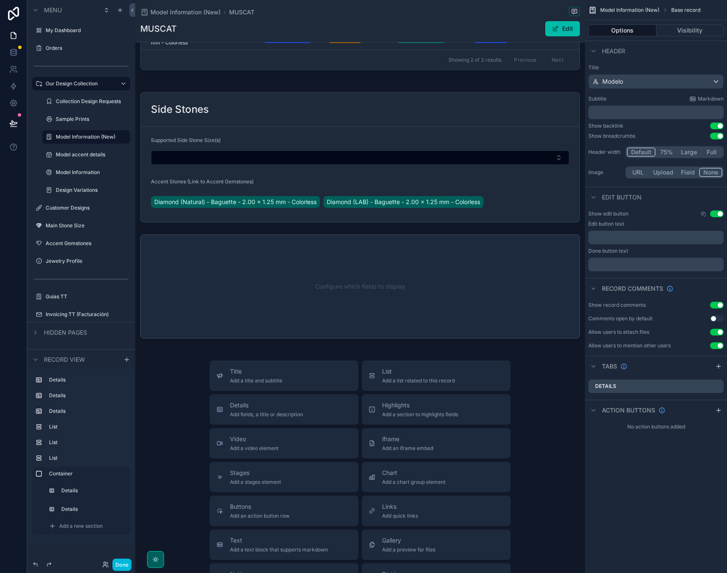
click at [683, 38] on div "Options Visibility" at bounding box center [656, 30] width 142 height 20
click at [400, 176] on div "scrollable content" at bounding box center [360, 215] width 450 height 263
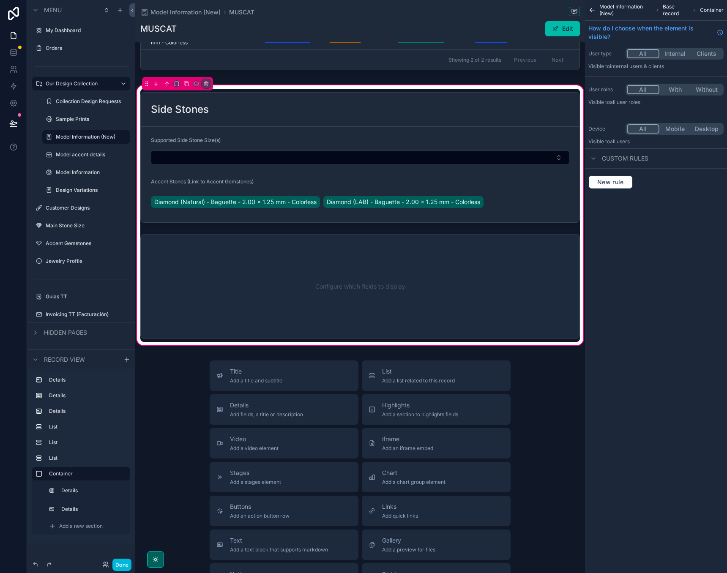
click at [400, 176] on div "scrollable content" at bounding box center [360, 157] width 450 height 137
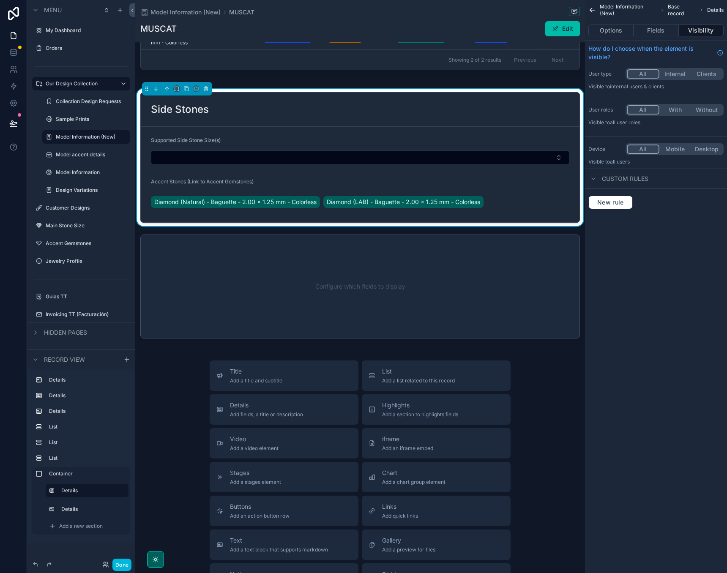
click at [657, 31] on button "Fields" at bounding box center [655, 31] width 45 height 12
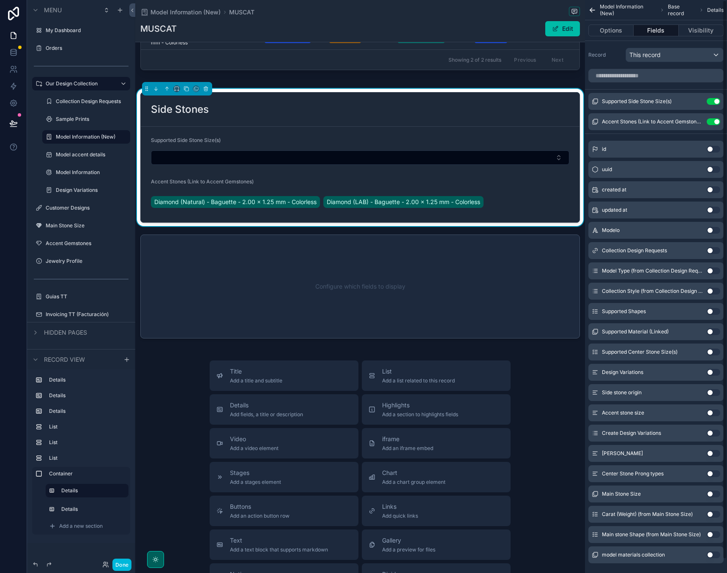
click at [719, 124] on button "Use setting" at bounding box center [713, 121] width 14 height 7
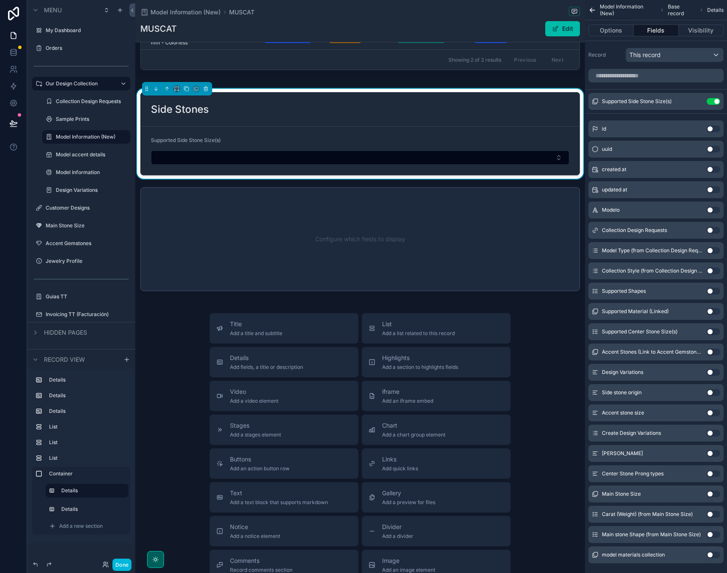
click at [610, 31] on button "Options" at bounding box center [610, 31] width 45 height 12
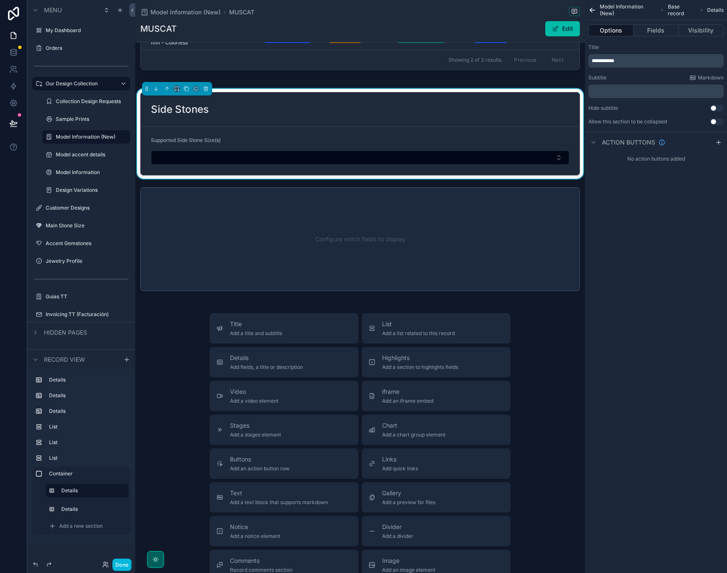
click at [657, 33] on button "Fields" at bounding box center [655, 31] width 45 height 12
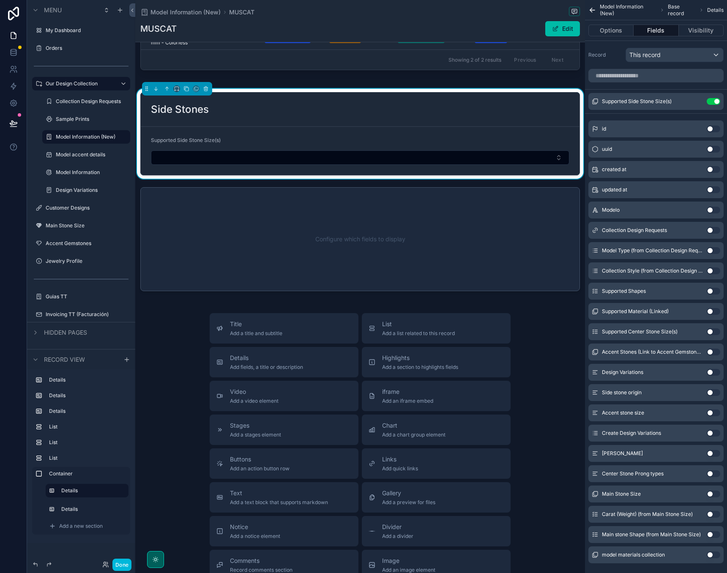
click at [696, 98] on div "Supported Side Stone Size(s) Use setting" at bounding box center [655, 101] width 135 height 17
click at [0, 0] on icon "scrollable content" at bounding box center [0, 0] width 0 height 0
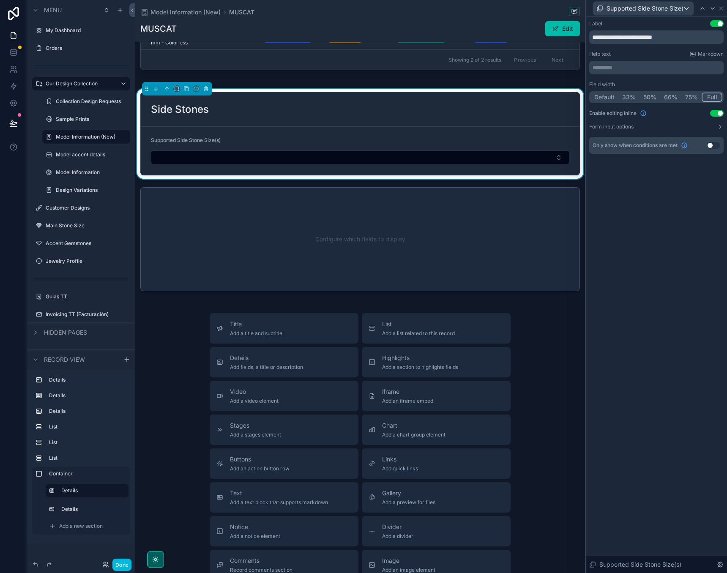
click at [715, 110] on button "Use setting" at bounding box center [717, 113] width 14 height 7
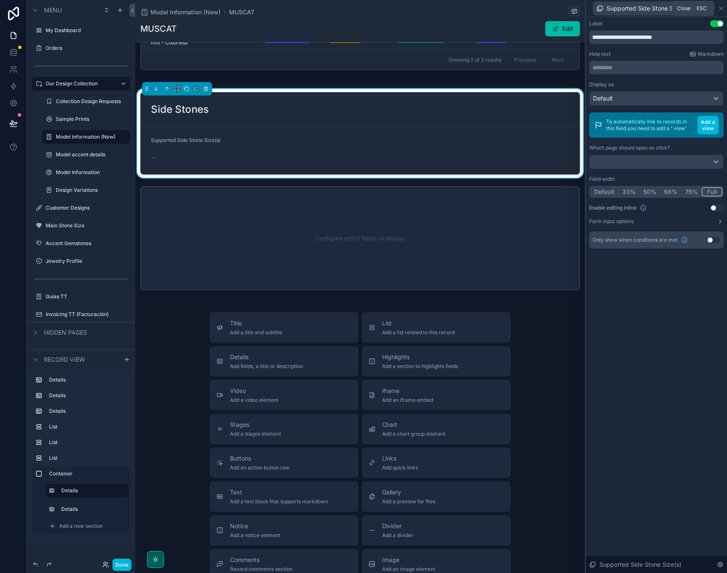
click at [719, 8] on icon at bounding box center [720, 8] width 7 height 7
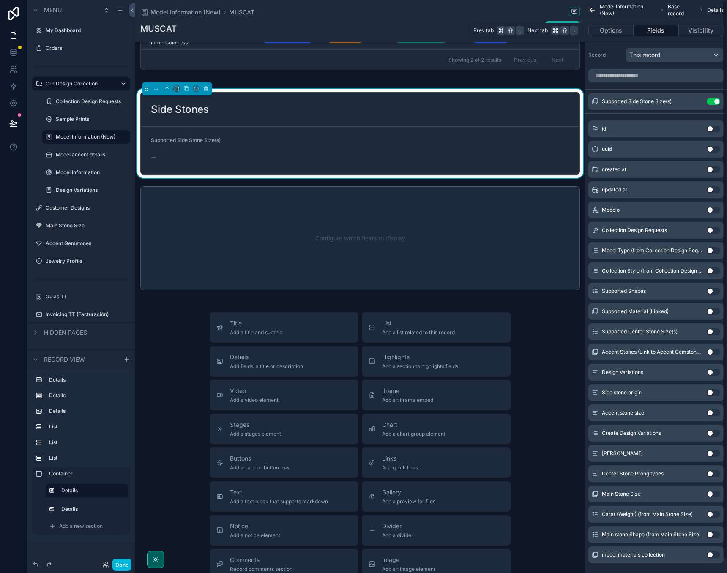
click at [616, 30] on button "Options" at bounding box center [610, 31] width 45 height 12
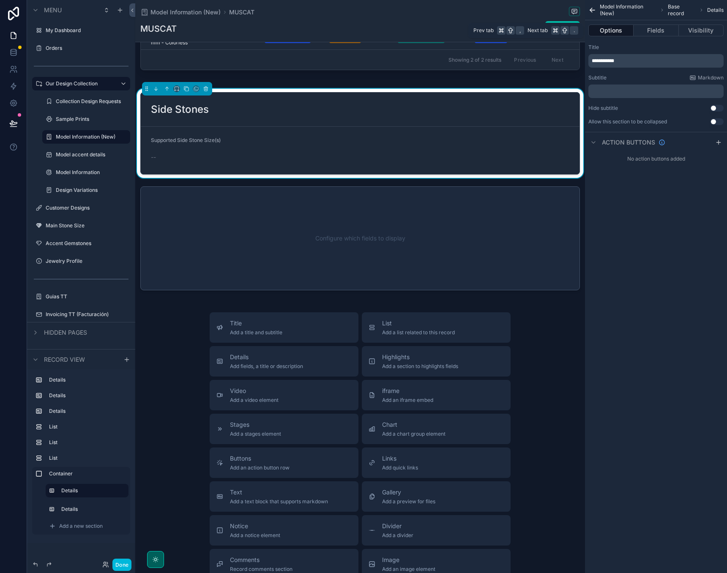
click at [708, 30] on button "Visibility" at bounding box center [700, 31] width 45 height 12
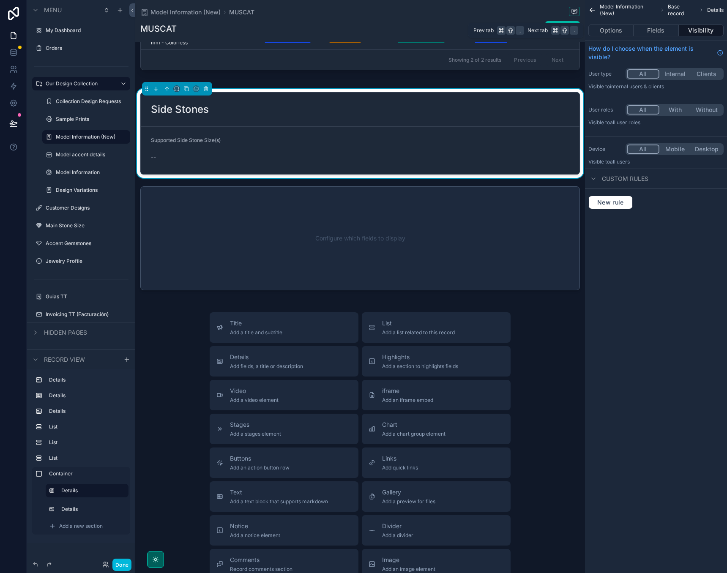
click at [653, 33] on button "Fields" at bounding box center [655, 31] width 45 height 12
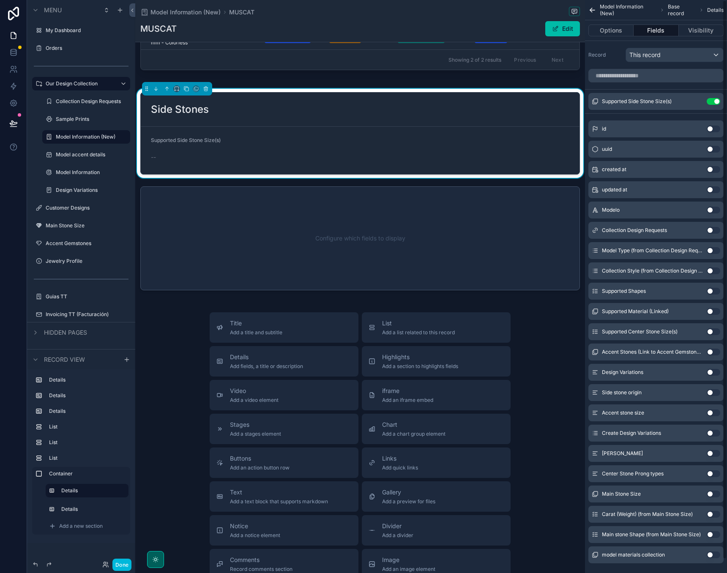
scroll to position [0, 0]
click at [605, 31] on button "Options" at bounding box center [610, 31] width 45 height 12
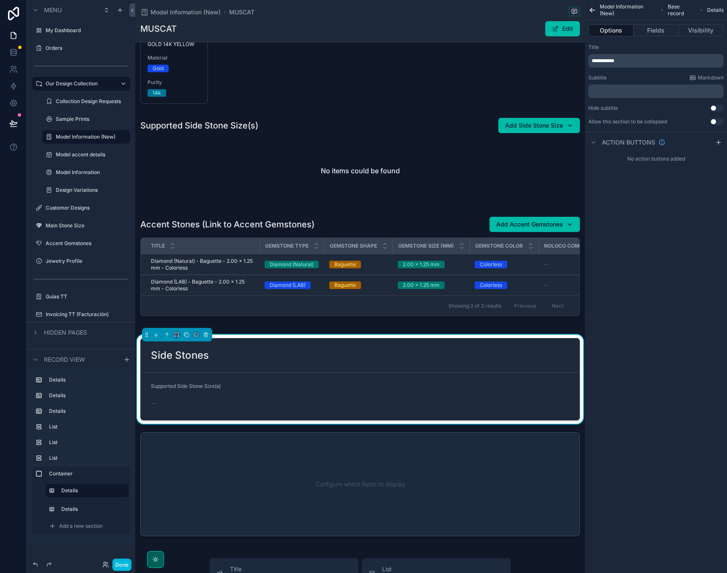
scroll to position [611, 0]
click at [715, 120] on button "Use setting" at bounding box center [717, 121] width 14 height 7
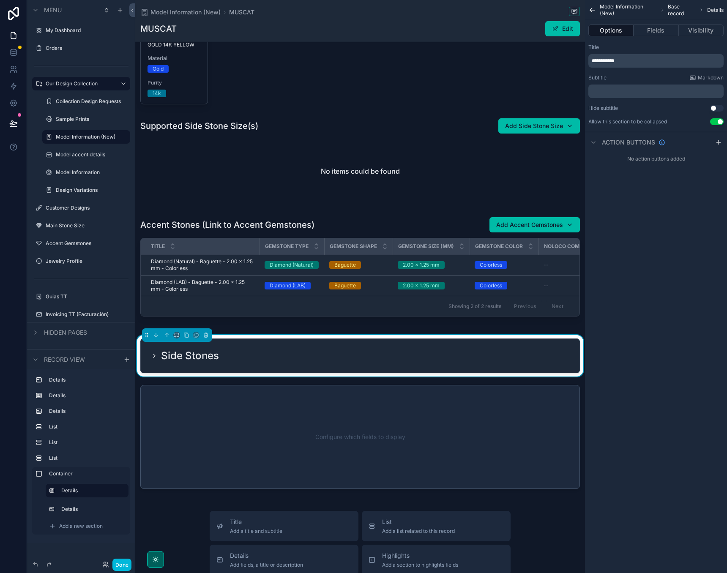
click at [715, 120] on button "Use setting" at bounding box center [717, 121] width 14 height 7
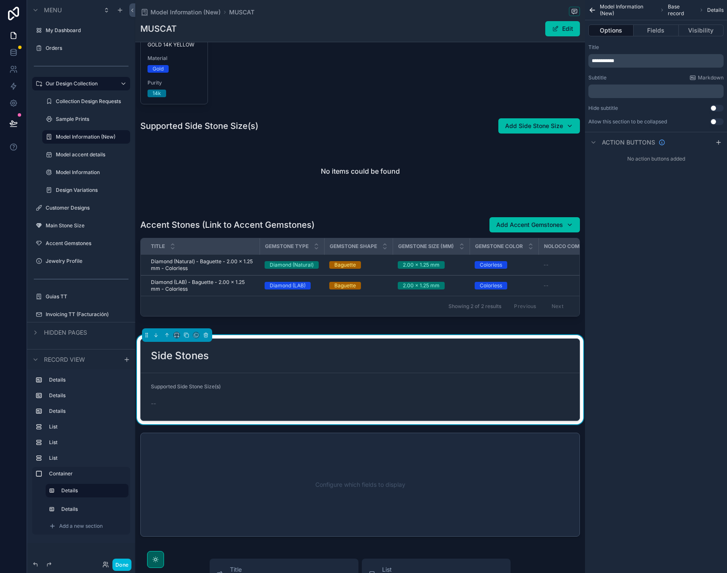
click at [636, 205] on div "**********" at bounding box center [656, 286] width 142 height 573
click at [715, 142] on icon "scrollable content" at bounding box center [718, 142] width 7 height 7
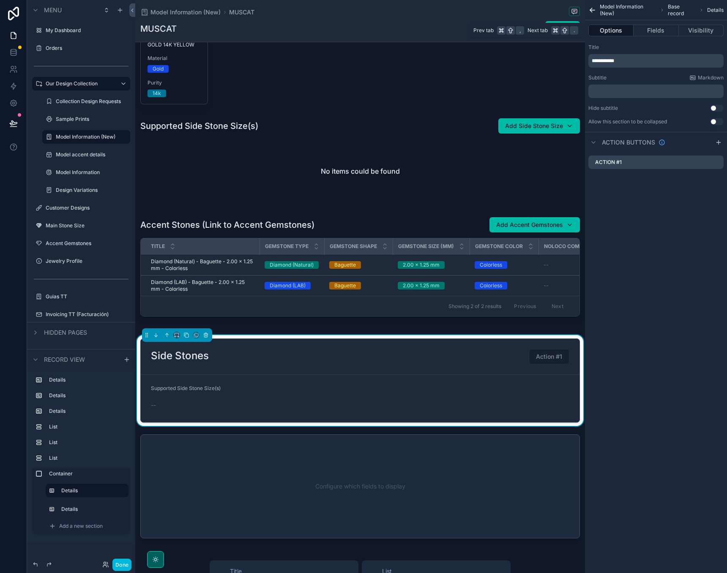
click at [654, 32] on button "Fields" at bounding box center [655, 31] width 45 height 12
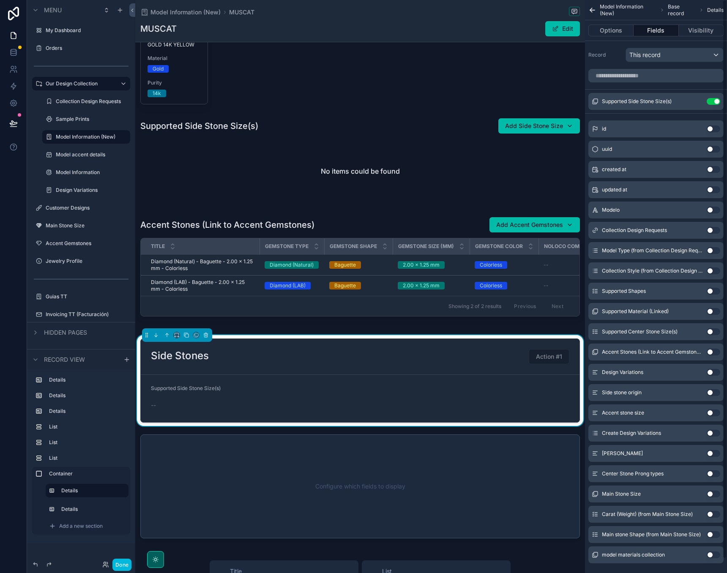
scroll to position [0, 0]
click at [0, 0] on icon "scrollable content" at bounding box center [0, 0] width 0 height 0
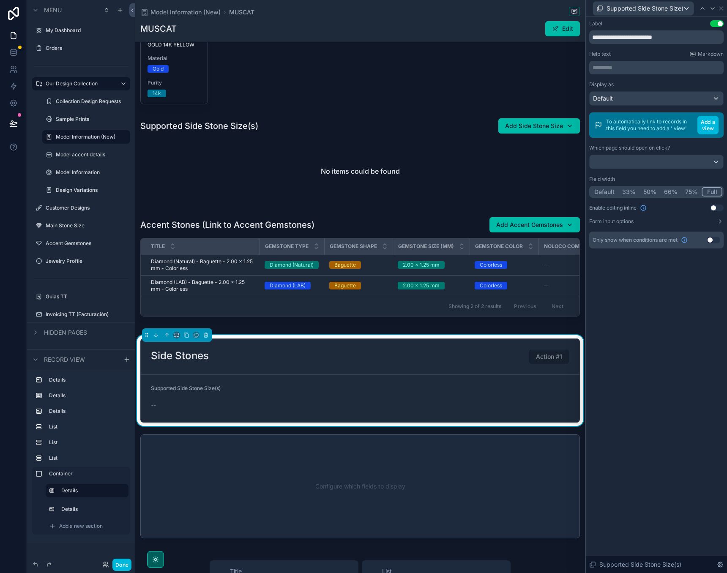
click at [713, 223] on button "Form input options" at bounding box center [656, 221] width 134 height 7
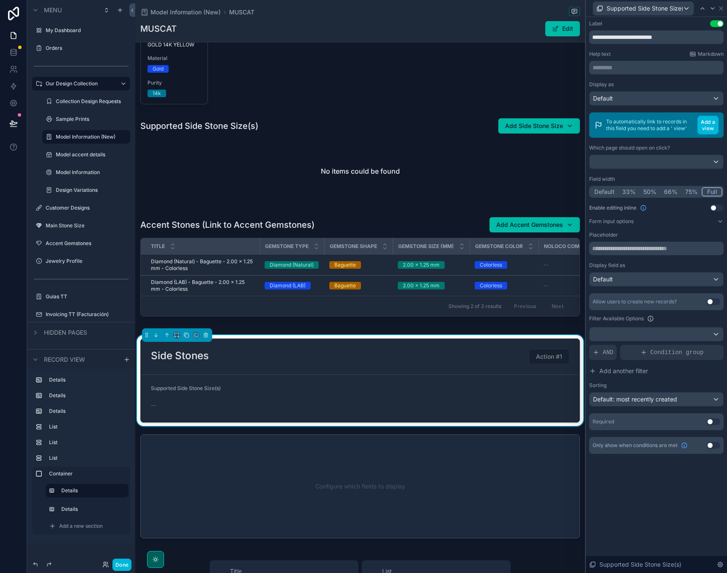
click at [712, 300] on button "Use setting" at bounding box center [713, 301] width 14 height 7
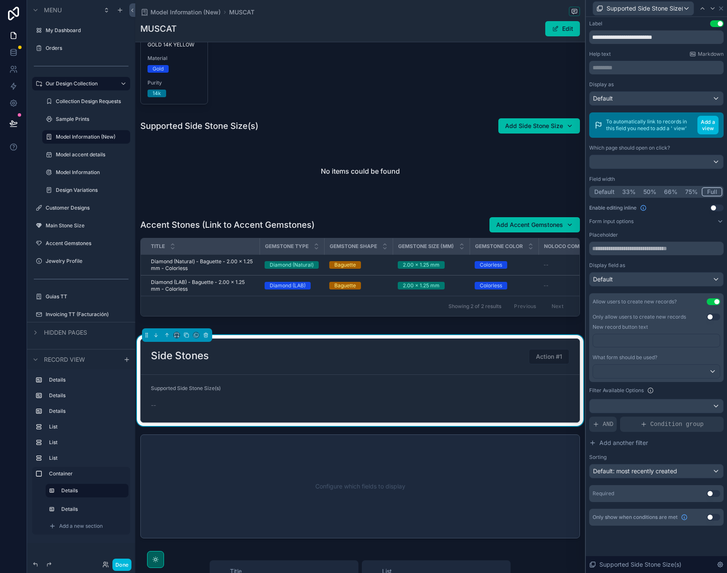
click at [712, 300] on button "Use setting" at bounding box center [713, 301] width 14 height 7
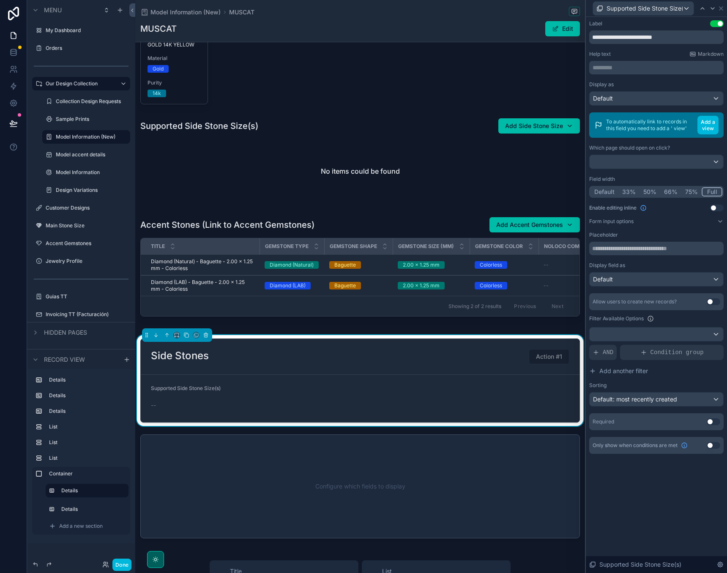
click at [712, 300] on button "Use setting" at bounding box center [713, 301] width 14 height 7
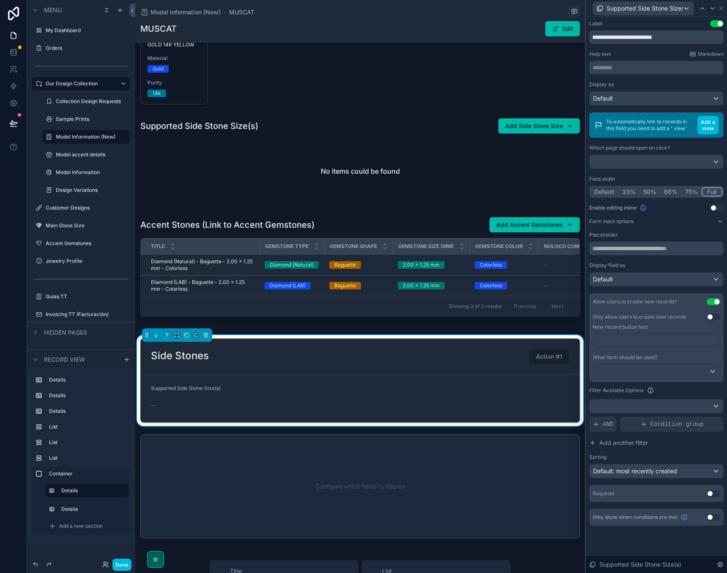
click at [711, 315] on button "Use setting" at bounding box center [713, 316] width 14 height 7
click at [714, 300] on button "Use setting" at bounding box center [713, 301] width 14 height 7
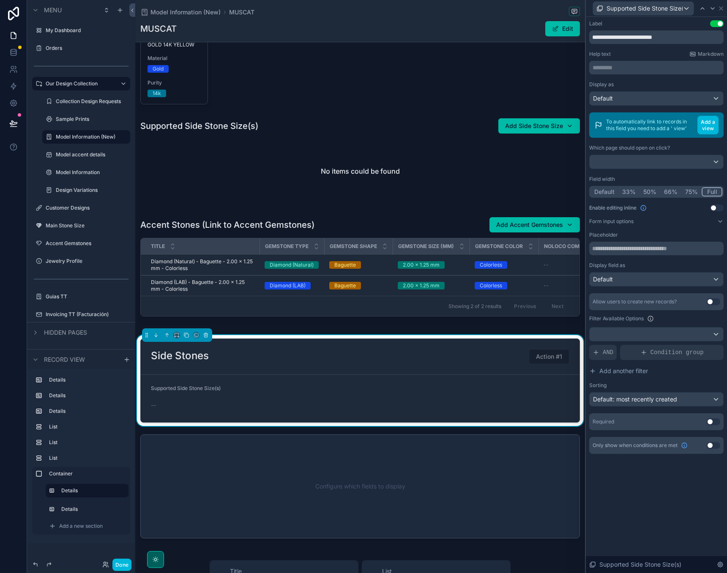
click at [654, 280] on div "Default" at bounding box center [656, 279] width 134 height 14
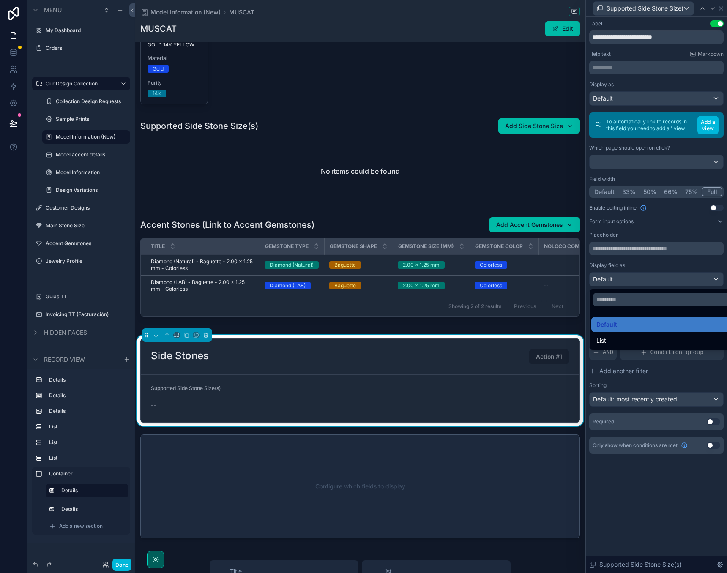
click at [654, 280] on div at bounding box center [656, 286] width 141 height 573
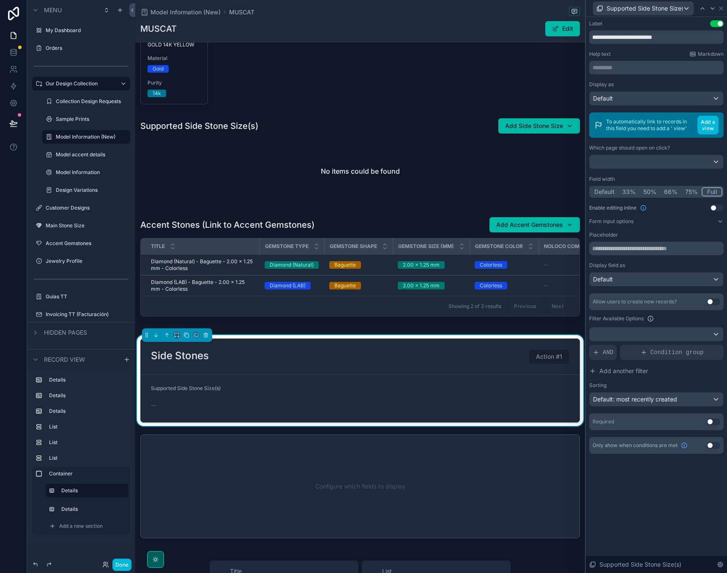
click at [663, 333] on div at bounding box center [656, 334] width 134 height 14
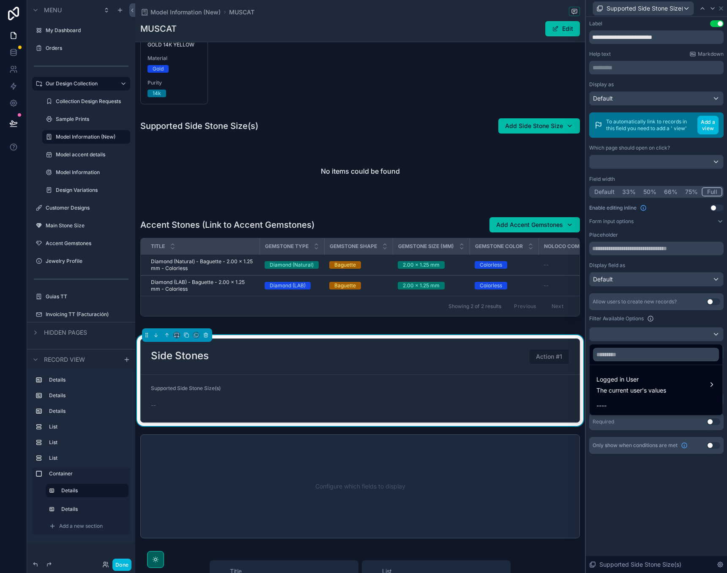
click at [663, 333] on div at bounding box center [656, 286] width 141 height 573
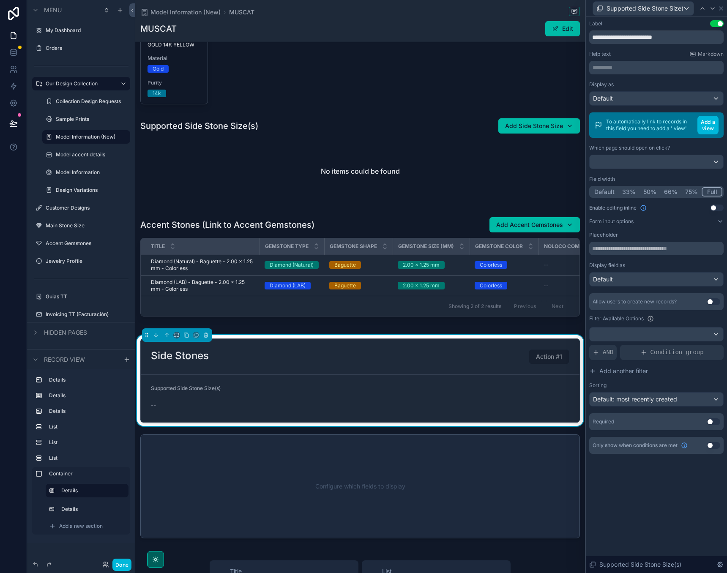
click at [722, 565] on icon at bounding box center [719, 564] width 5 height 5
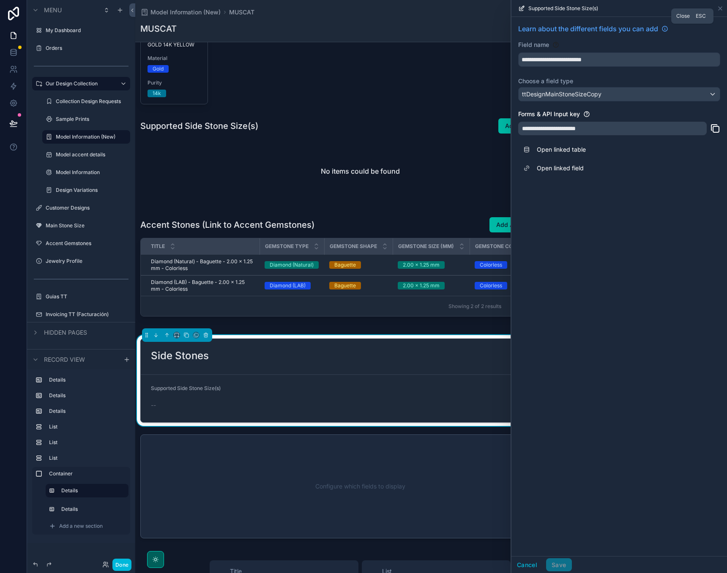
click at [720, 8] on icon at bounding box center [720, 8] width 7 height 7
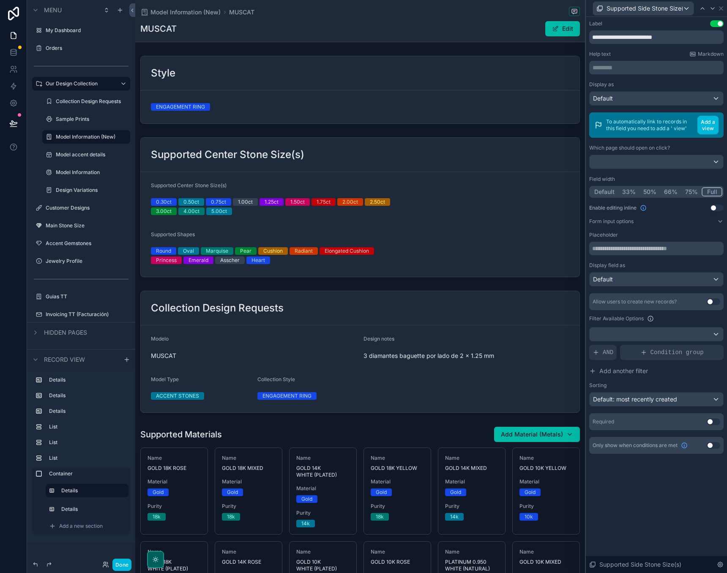
click at [325, 113] on div "scrollable content" at bounding box center [360, 89] width 450 height 75
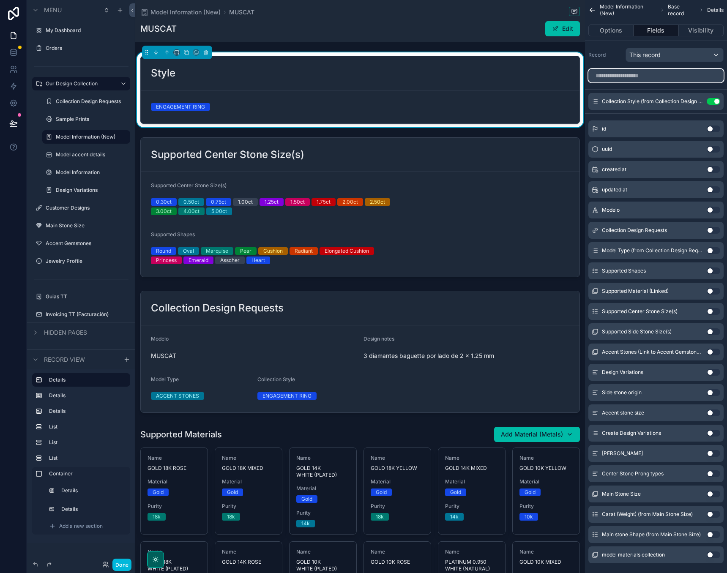
click at [625, 76] on input "scrollable content" at bounding box center [655, 76] width 135 height 14
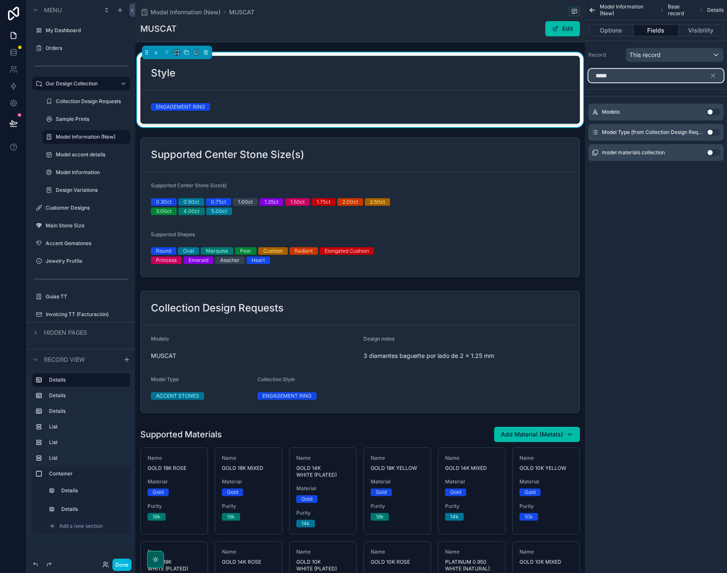
type input "*****"
click at [710, 130] on button "Use setting" at bounding box center [713, 132] width 14 height 7
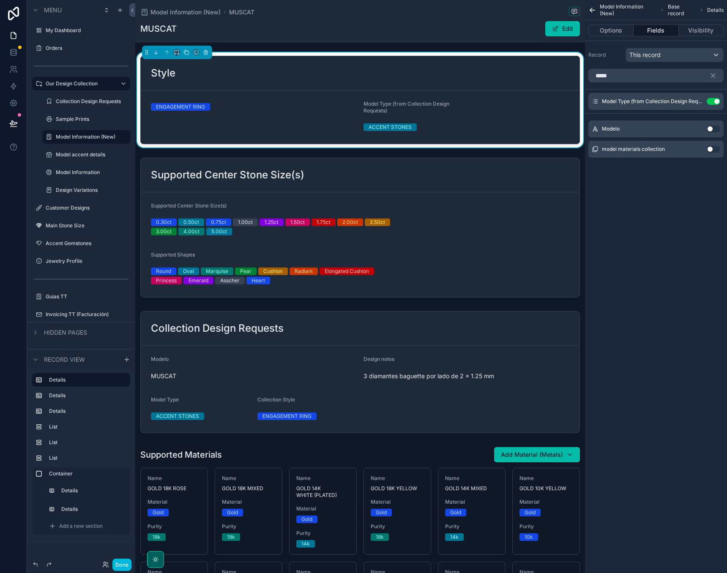
click at [529, 91] on form "ENGAGEMENT RING Model Type (from Collection Design Requests) ACCENT STONES" at bounding box center [360, 116] width 439 height 53
click at [533, 90] on div "Style" at bounding box center [360, 73] width 439 height 34
click at [614, 79] on input "*****" at bounding box center [655, 76] width 135 height 14
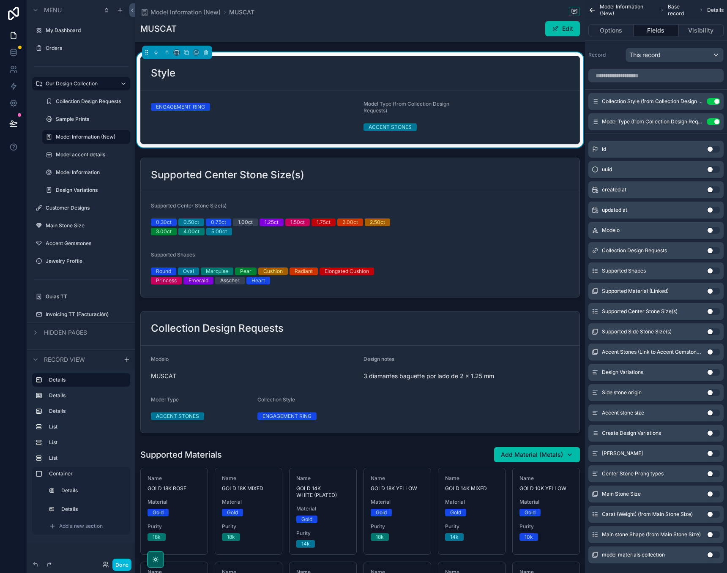
click at [709, 270] on button "Use setting" at bounding box center [713, 270] width 14 height 7
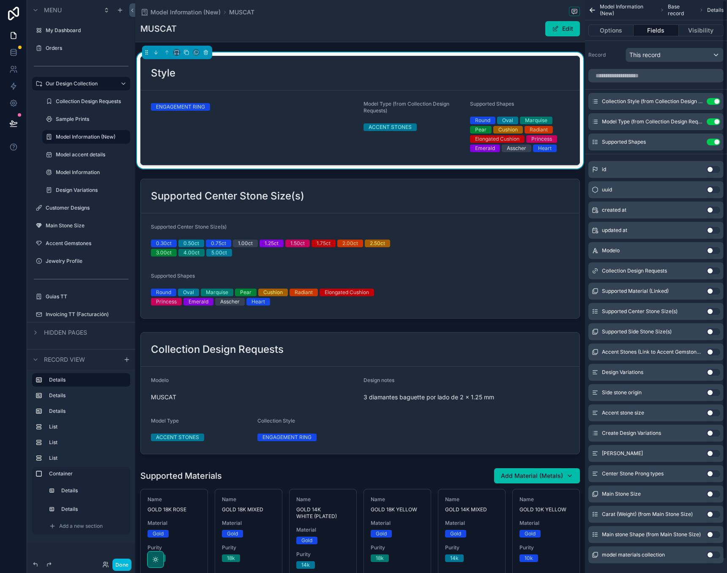
click at [719, 143] on button "Use setting" at bounding box center [713, 142] width 14 height 7
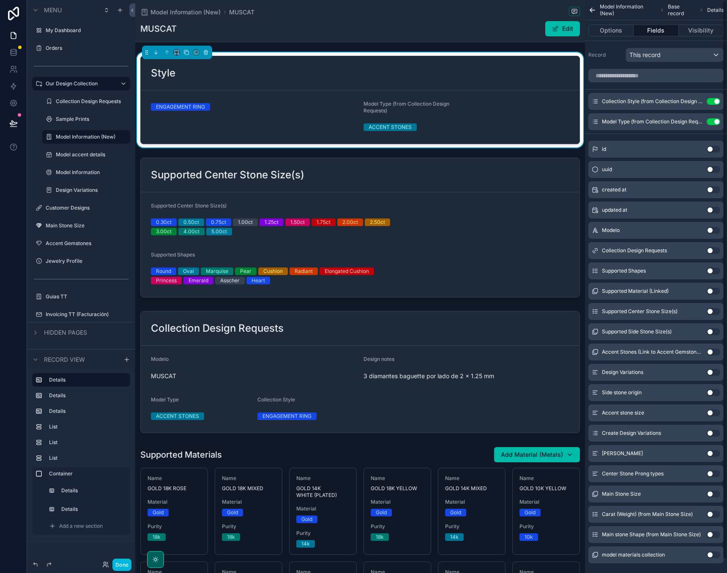
click at [422, 86] on div "Style" at bounding box center [360, 73] width 439 height 34
click at [696, 27] on button "Visibility" at bounding box center [700, 31] width 45 height 12
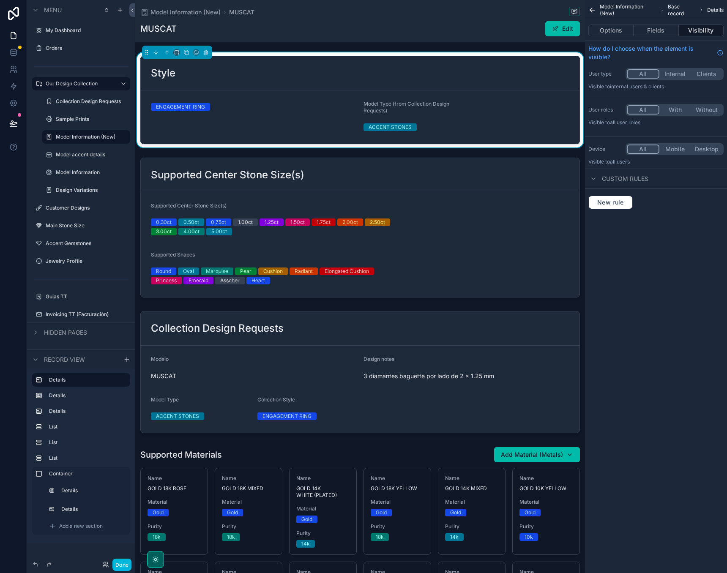
click at [611, 23] on div "Options Fields Visibility" at bounding box center [656, 30] width 142 height 20
click at [609, 32] on button "Options" at bounding box center [610, 31] width 45 height 12
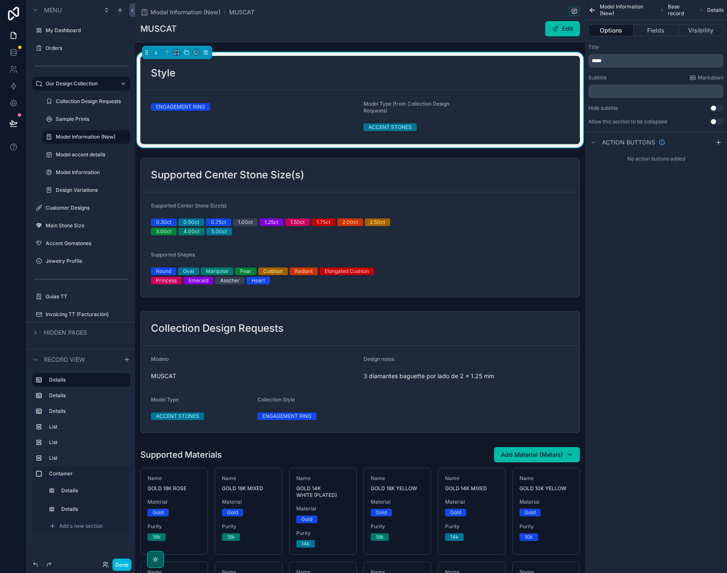
click at [471, 99] on form "ENGAGEMENT RING Model Type (from Collection Design Requests) ACCENT STONES" at bounding box center [360, 116] width 439 height 53
click at [471, 98] on form "ENGAGEMENT RING Model Type (from Collection Design Requests) ACCENT STONES" at bounding box center [360, 116] width 439 height 53
click at [337, 196] on div "scrollable content" at bounding box center [360, 227] width 450 height 147
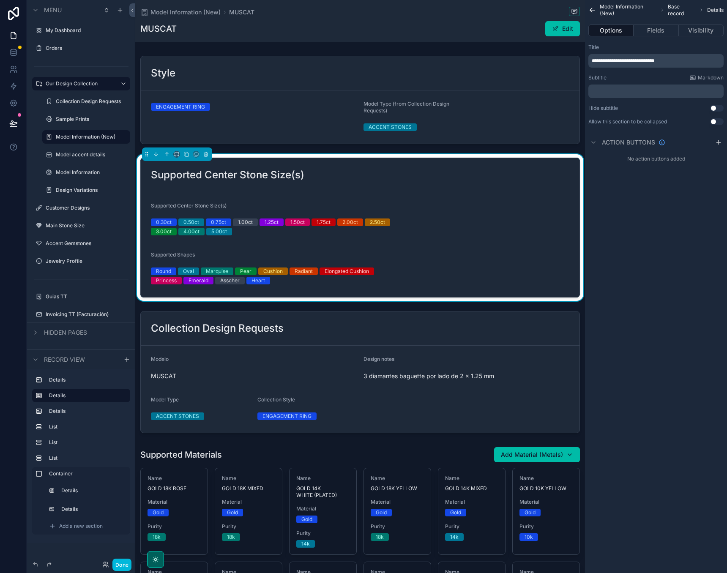
click at [409, 101] on div "scrollable content" at bounding box center [360, 99] width 450 height 95
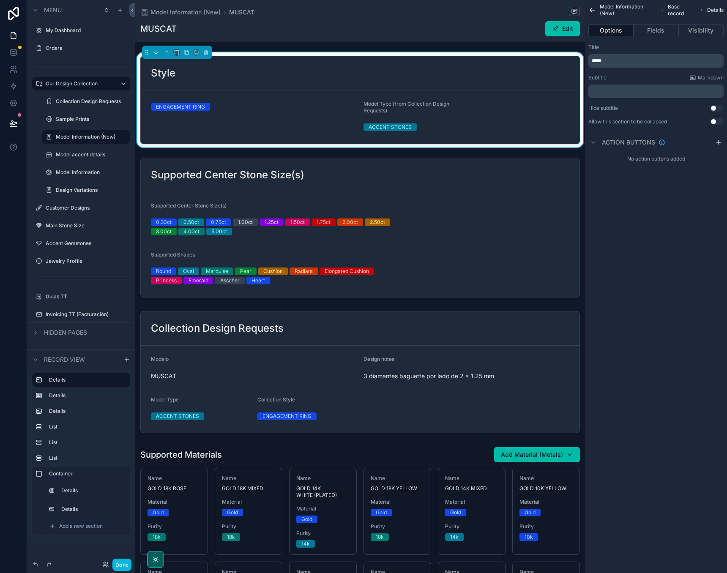
click at [659, 30] on button "Fields" at bounding box center [655, 31] width 45 height 12
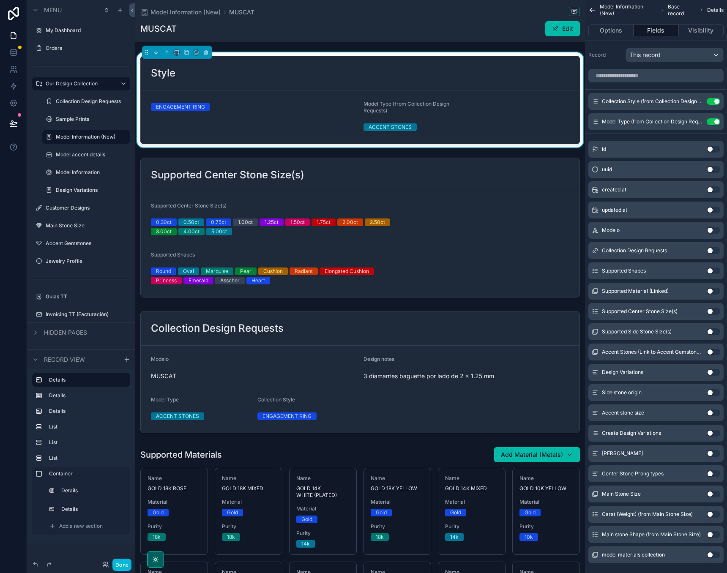
click at [0, 0] on icon "scrollable content" at bounding box center [0, 0] width 0 height 0
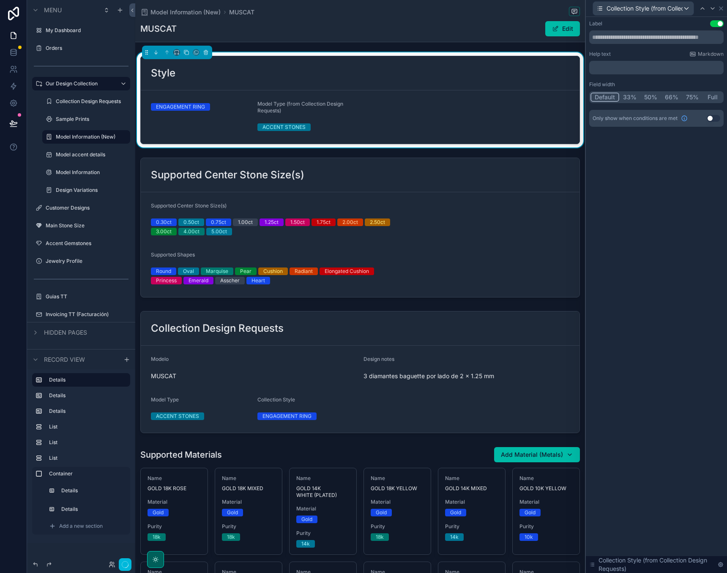
click at [607, 99] on button "Default" at bounding box center [604, 97] width 29 height 9
click at [445, 125] on form "ENGAGEMENT RING Model Type (from Collection Design Requests) ACCENT STONES" at bounding box center [360, 116] width 439 height 53
click at [235, 122] on div "ENGAGEMENT RING" at bounding box center [201, 117] width 100 height 33
click at [720, 8] on icon at bounding box center [720, 8] width 7 height 7
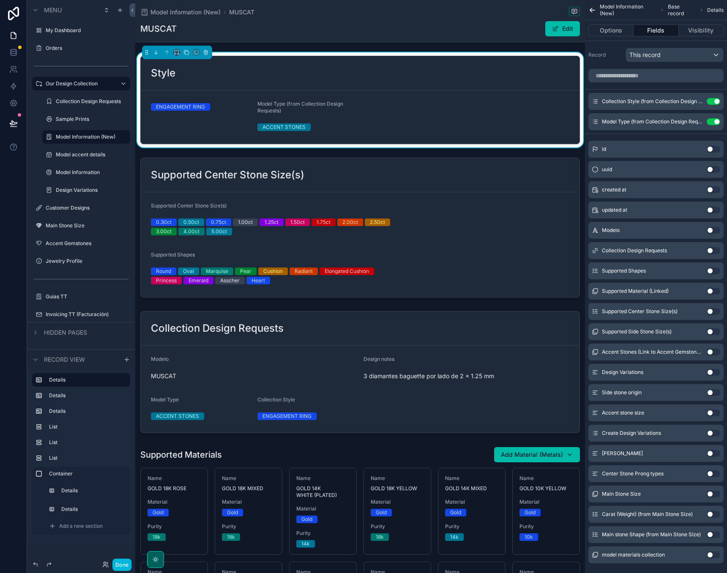
click at [0, 0] on icon "scrollable content" at bounding box center [0, 0] width 0 height 0
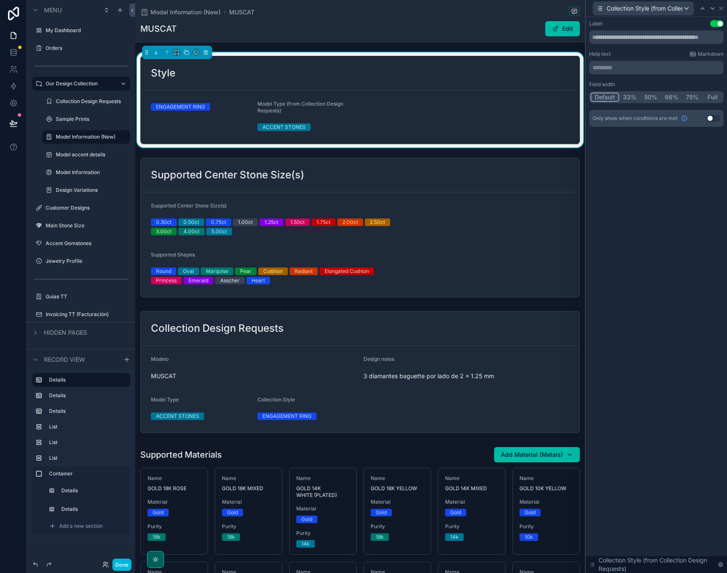
click at [594, 100] on button "Default" at bounding box center [604, 97] width 29 height 9
click at [722, 8] on icon at bounding box center [720, 8] width 7 height 7
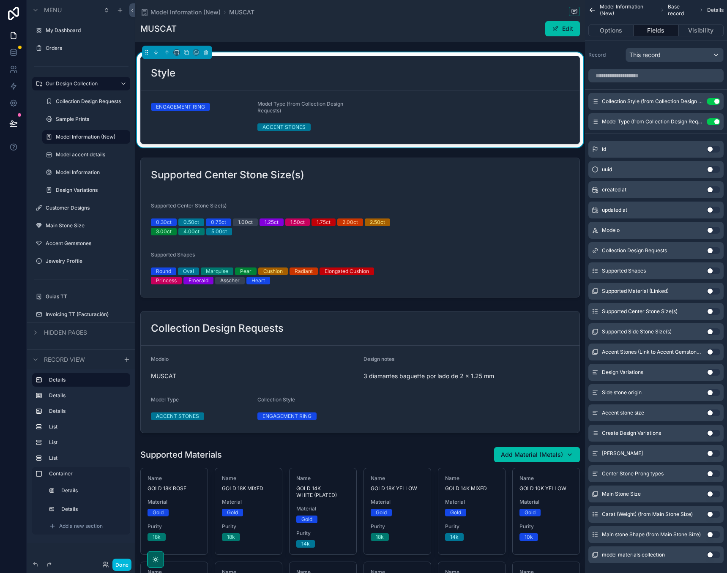
click at [384, 23] on div "MUSCAT Edit" at bounding box center [359, 29] width 439 height 16
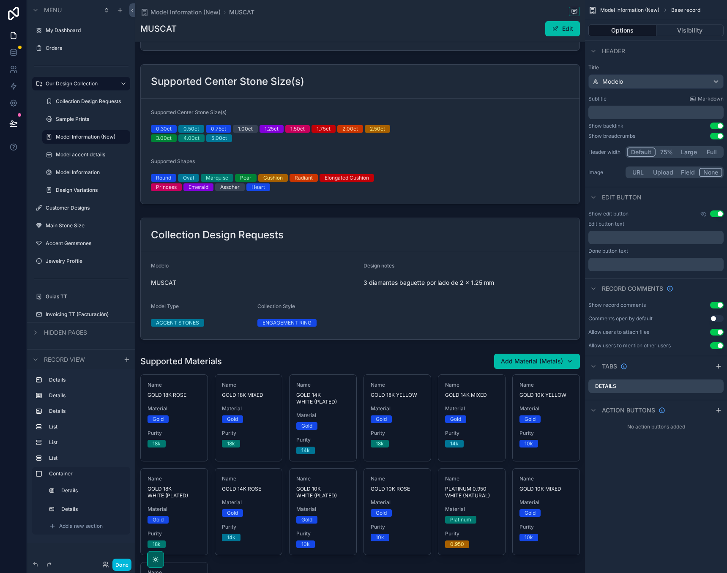
scroll to position [95, 0]
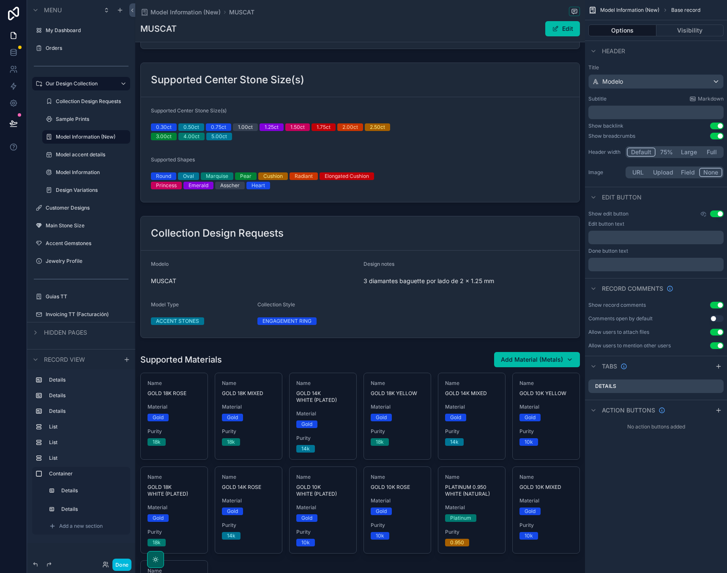
click at [410, 302] on div "scrollable content" at bounding box center [360, 277] width 450 height 129
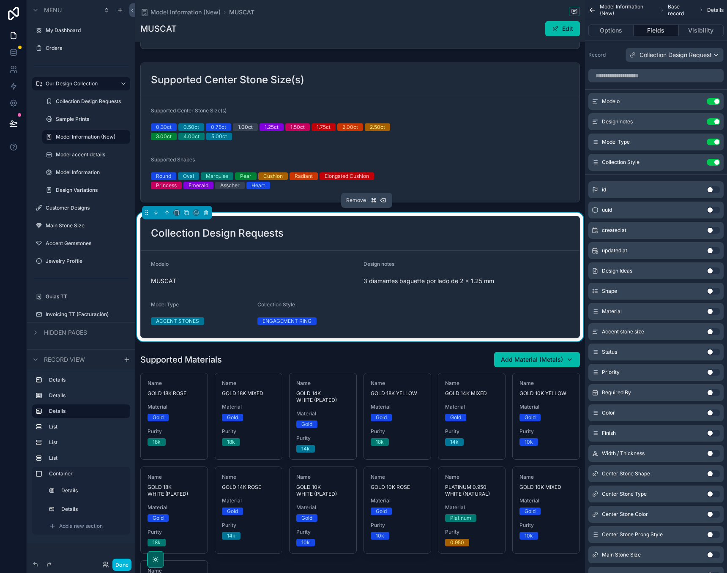
click at [203, 211] on icon "scrollable content" at bounding box center [206, 213] width 6 height 6
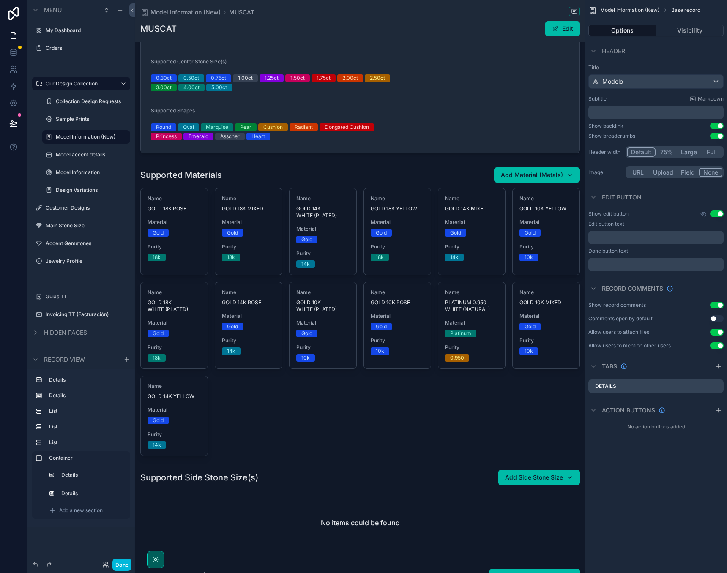
scroll to position [134, 0]
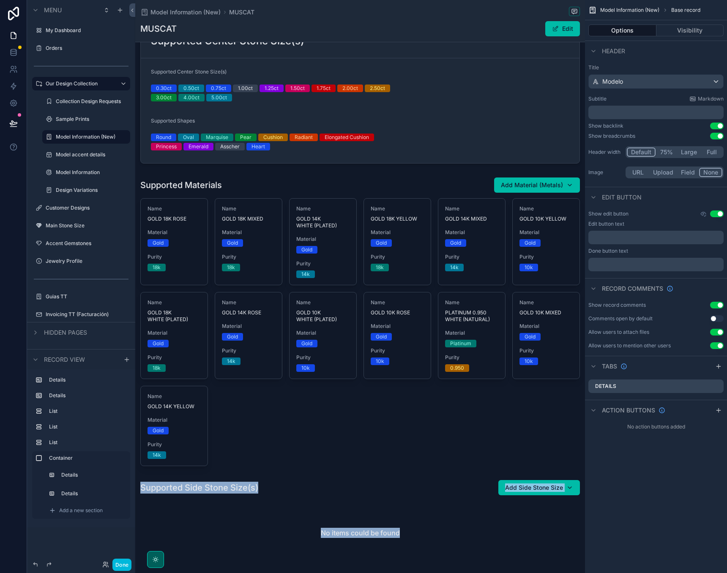
drag, startPoint x: 271, startPoint y: 514, endPoint x: 240, endPoint y: 245, distance: 271.2
click at [240, 245] on div "Style ENGAGEMENT RING Model Type (from Collection Design Requests) ACCENT STONE…" at bounding box center [360, 413] width 450 height 990
click at [172, 497] on div "scrollable content" at bounding box center [360, 522] width 450 height 92
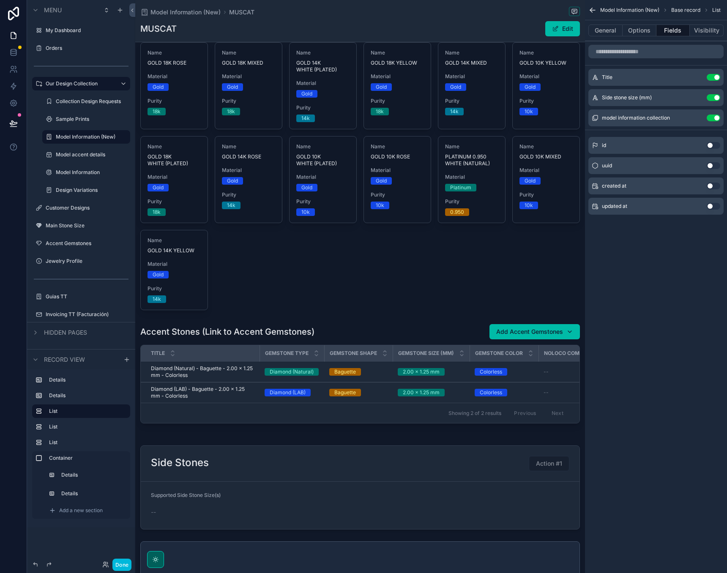
scroll to position [389, 0]
click at [152, 331] on div "scrollable content" at bounding box center [360, 375] width 450 height 110
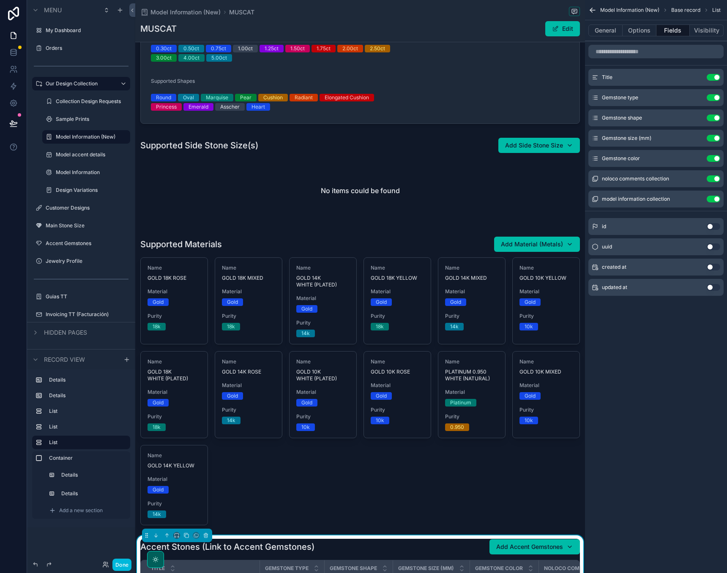
scroll to position [175, 0]
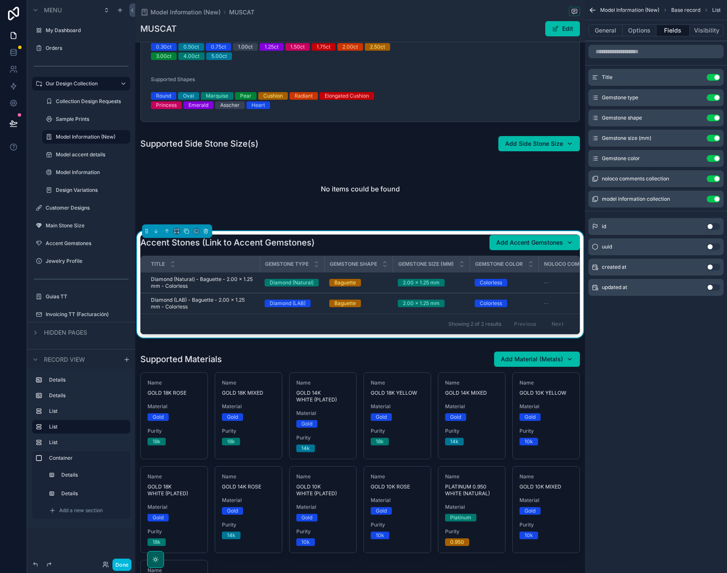
click at [618, 346] on div "Model Information (New) Base record List General Options Fields Visibility Titl…" at bounding box center [656, 286] width 142 height 573
click at [487, 345] on div "Style ENGAGEMENT RING Model Type (from Collection Design Requests) ACCENT STONE…" at bounding box center [360, 372] width 450 height 990
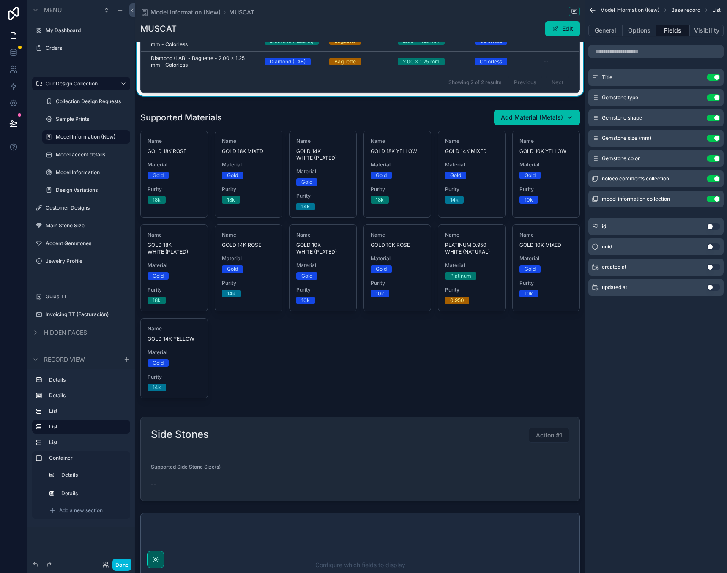
scroll to position [394, 0]
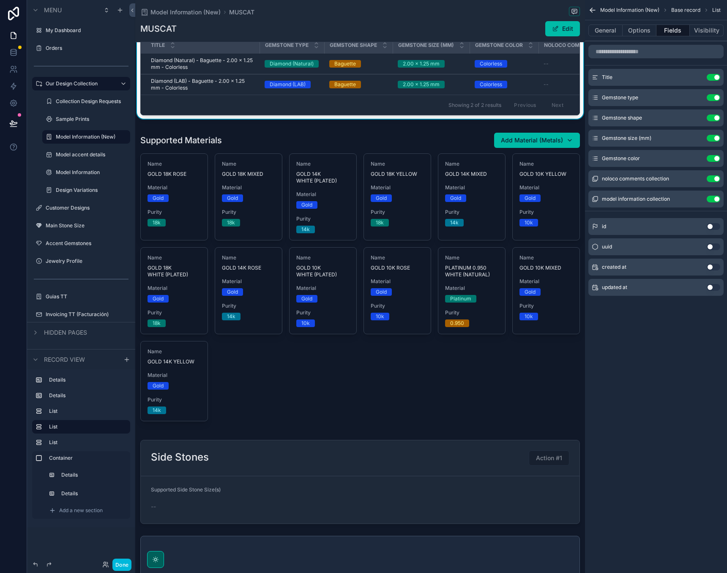
click at [168, 456] on div "scrollable content" at bounding box center [360, 539] width 450 height 217
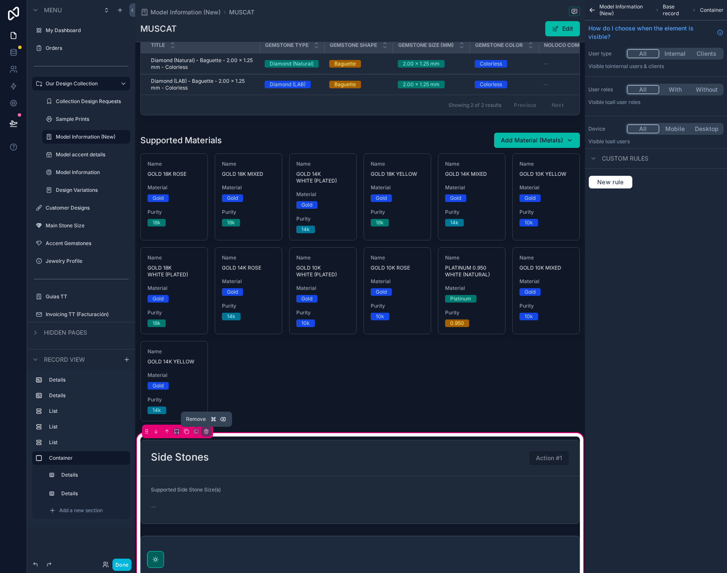
click at [207, 430] on icon "scrollable content" at bounding box center [206, 429] width 2 height 1
click at [220, 463] on span "Remove entire container" at bounding box center [241, 465] width 67 height 10
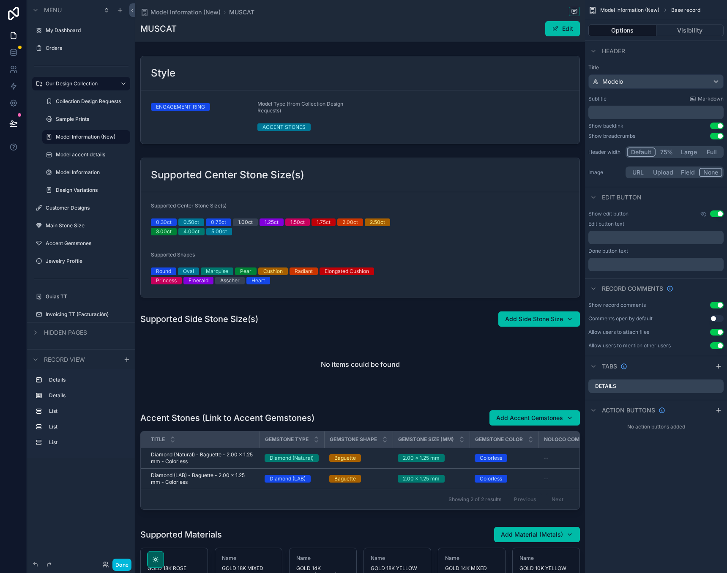
scroll to position [0, 0]
click at [123, 562] on button "Done" at bounding box center [121, 565] width 19 height 12
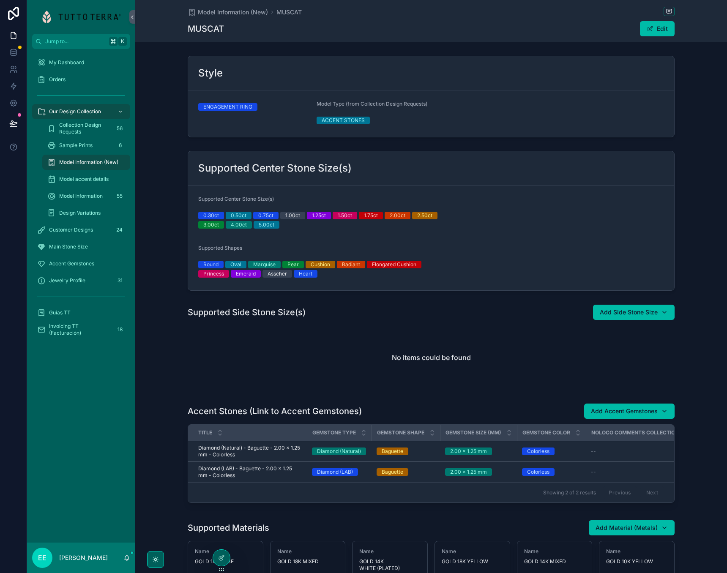
click at [246, 14] on span "Model Information (New)" at bounding box center [233, 12] width 70 height 8
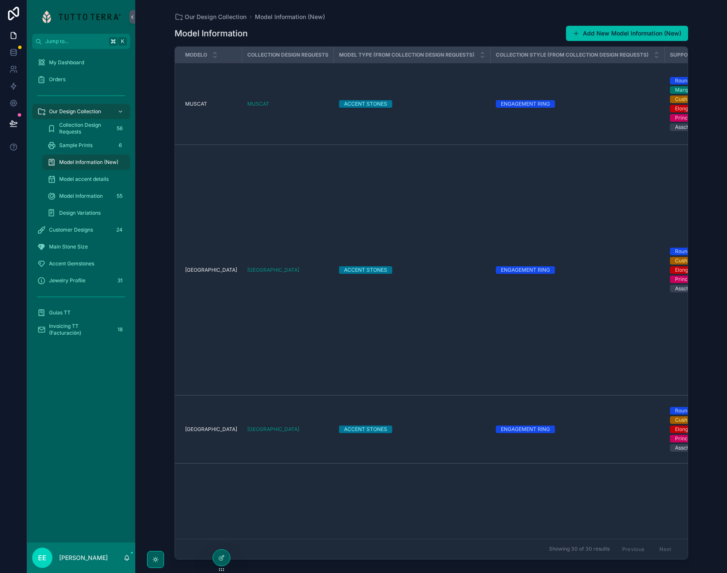
click at [356, 133] on td "ACCENT STONES" at bounding box center [412, 104] width 157 height 82
click at [287, 106] on div "MUSCAT" at bounding box center [288, 104] width 82 height 7
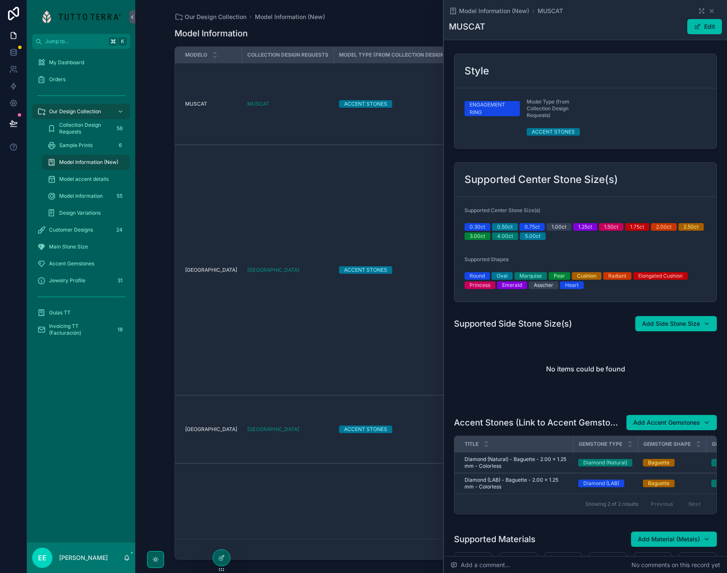
click at [712, 9] on icon "scrollable content" at bounding box center [711, 11] width 7 height 7
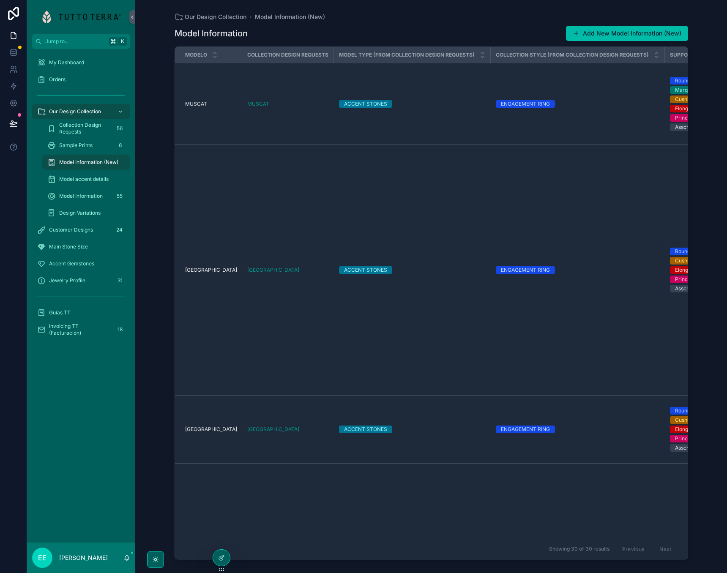
click at [226, 556] on div at bounding box center [221, 558] width 17 height 16
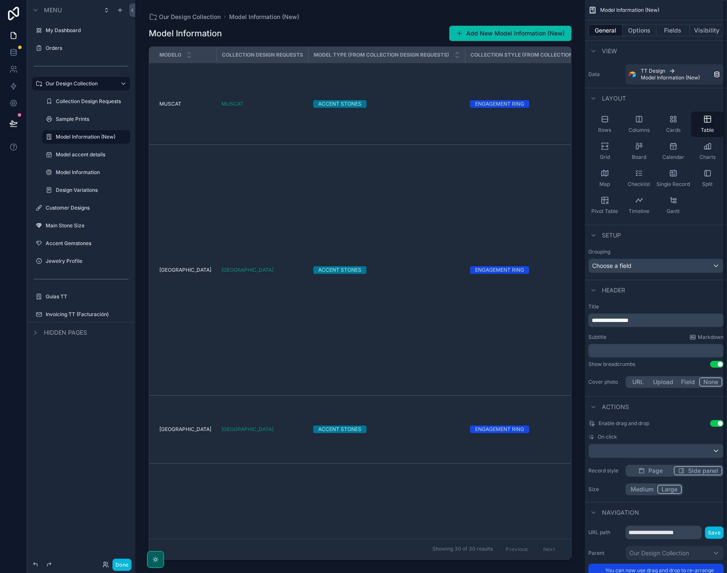
click at [669, 28] on button "Fields" at bounding box center [673, 31] width 34 height 12
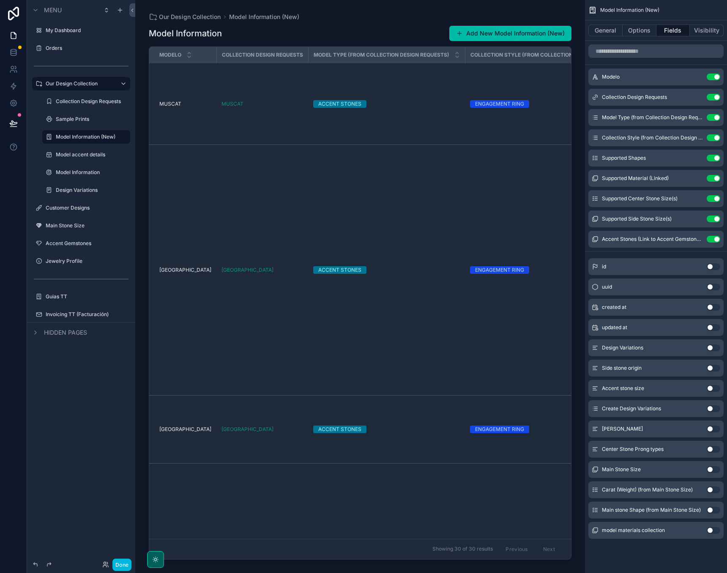
click at [717, 98] on button "Use setting" at bounding box center [713, 97] width 14 height 7
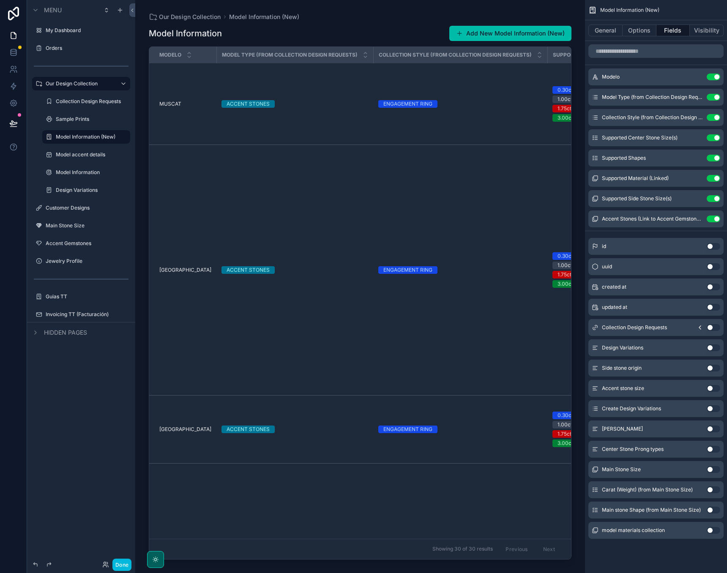
click at [710, 530] on button "Use setting" at bounding box center [713, 530] width 14 height 7
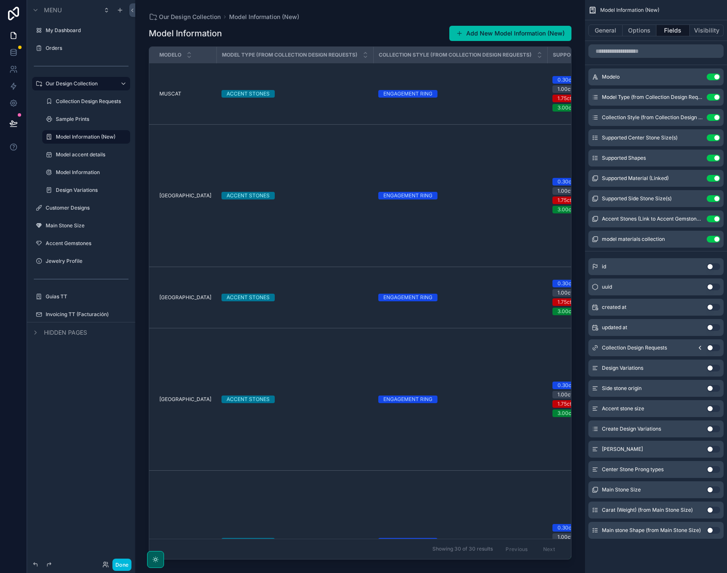
click at [121, 567] on button "Done" at bounding box center [121, 565] width 19 height 12
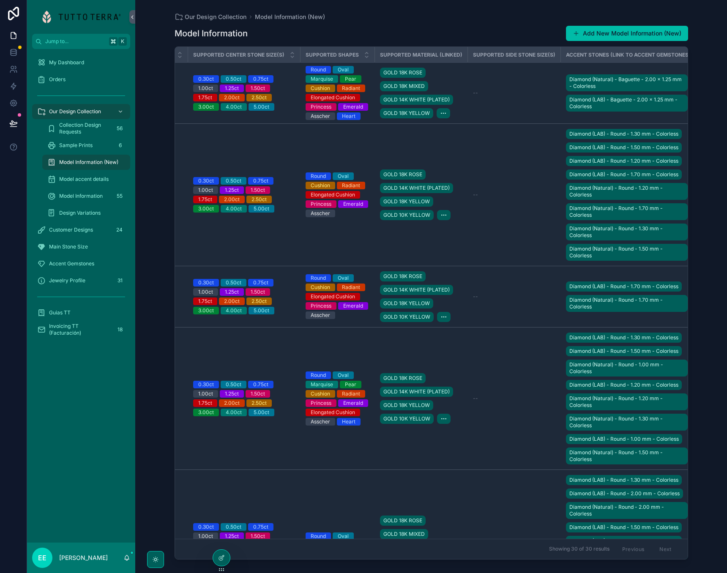
scroll to position [1, 377]
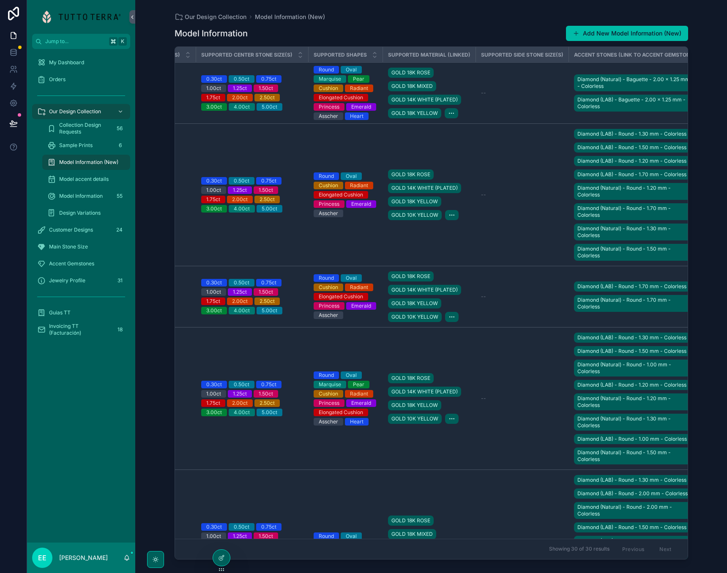
click at [223, 561] on div at bounding box center [221, 558] width 17 height 16
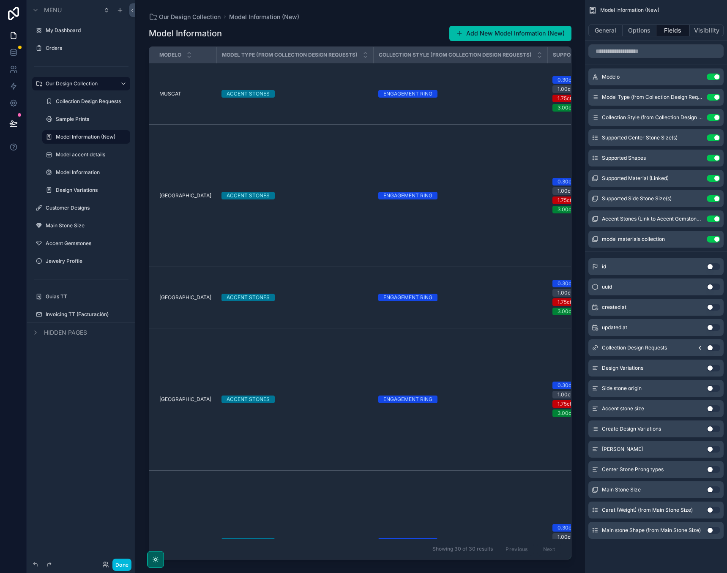
click at [475, 29] on div "scrollable content" at bounding box center [360, 281] width 450 height 563
click at [469, 31] on button "Add New Model Information (New)" at bounding box center [510, 33] width 122 height 15
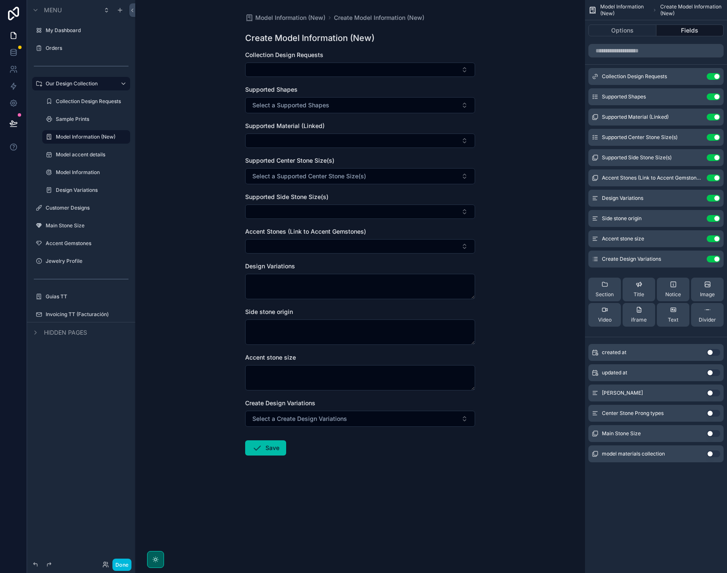
click at [398, 66] on button "Select Button" at bounding box center [360, 70] width 230 height 14
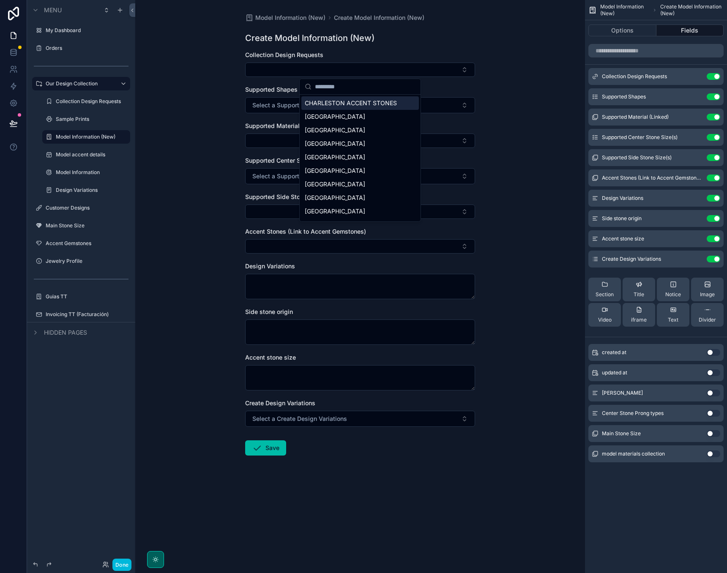
click at [488, 35] on div "Model Information (New) Create Model Information (New) Create Model Information…" at bounding box center [360, 286] width 450 height 573
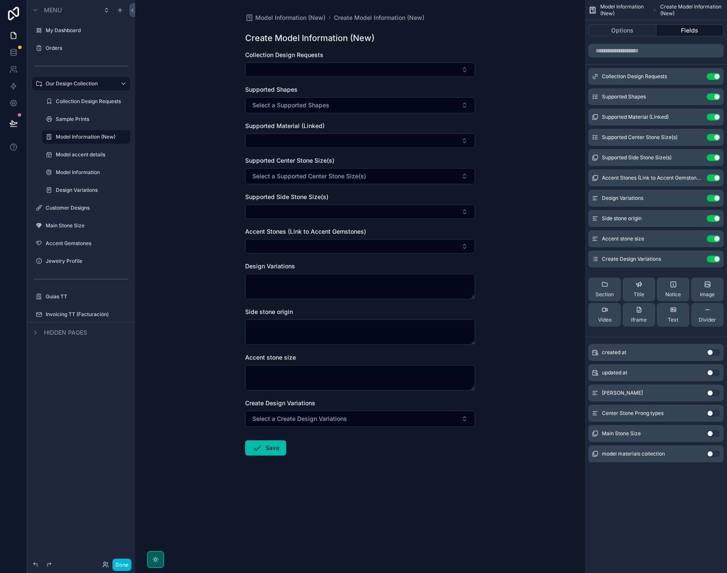
click at [370, 107] on button "Select a Supported Shapes" at bounding box center [360, 105] width 230 height 16
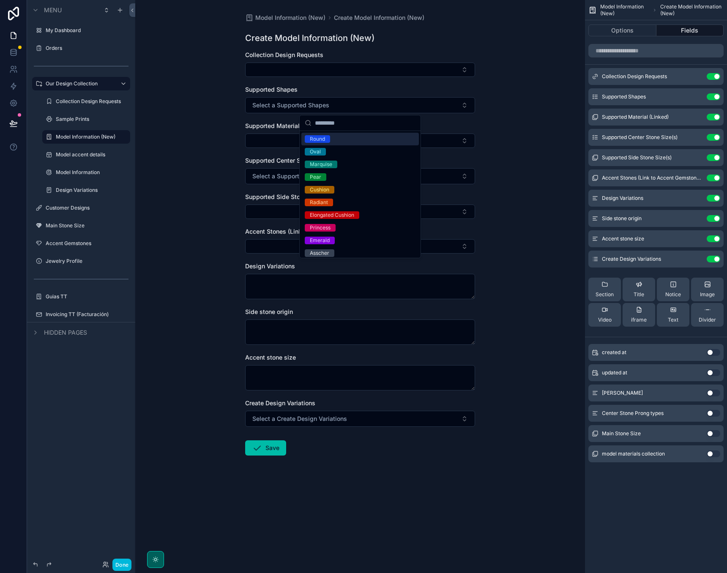
click at [511, 87] on div "Model Information (New) Create Model Information (New) Create Model Information…" at bounding box center [360, 286] width 450 height 573
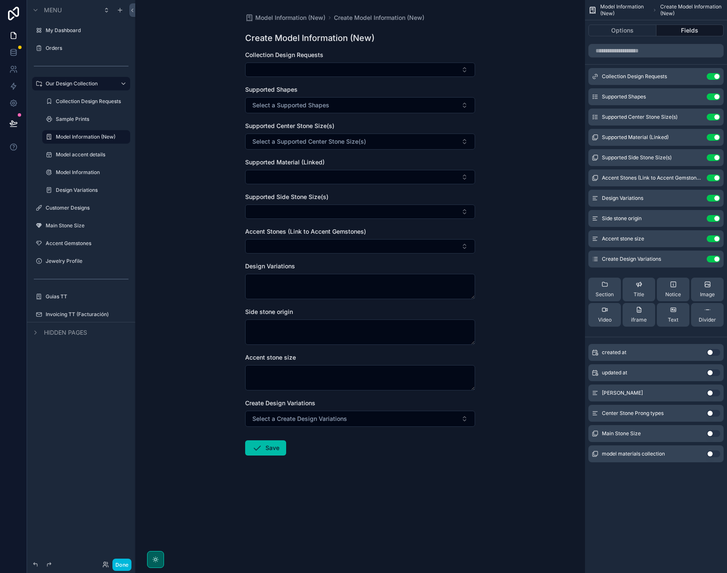
click at [714, 199] on button "Use setting" at bounding box center [713, 198] width 14 height 7
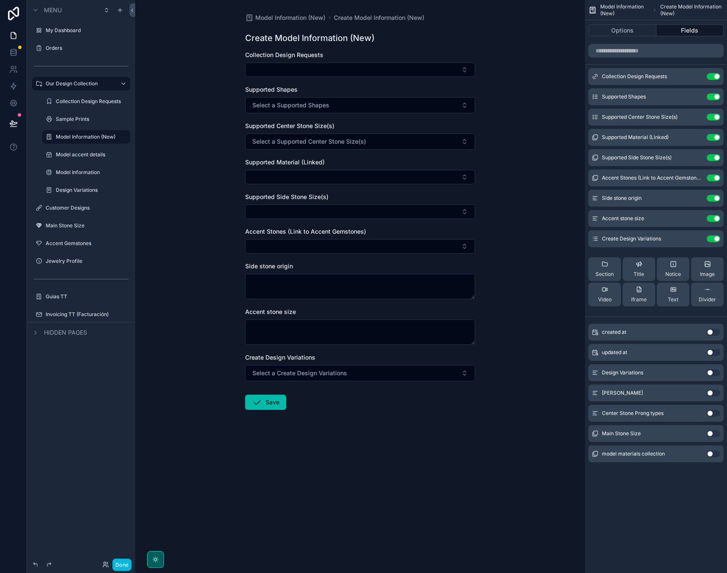
click at [714, 199] on button "Use setting" at bounding box center [713, 198] width 14 height 7
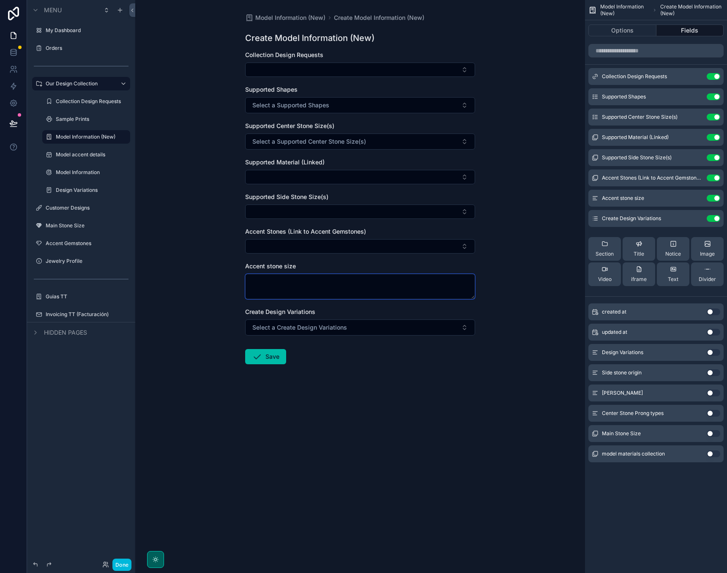
click at [333, 292] on textarea "scrollable content" at bounding box center [360, 286] width 230 height 25
click at [711, 198] on button "Use setting" at bounding box center [713, 198] width 14 height 7
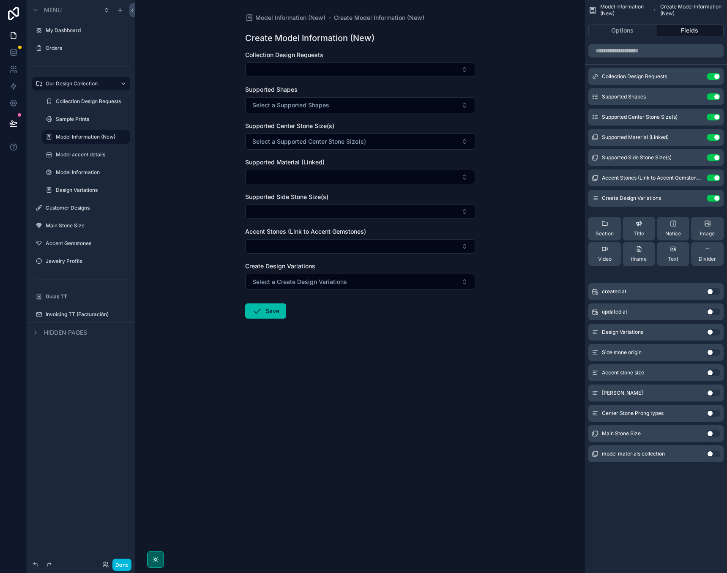
click at [711, 199] on button "Use setting" at bounding box center [713, 198] width 14 height 7
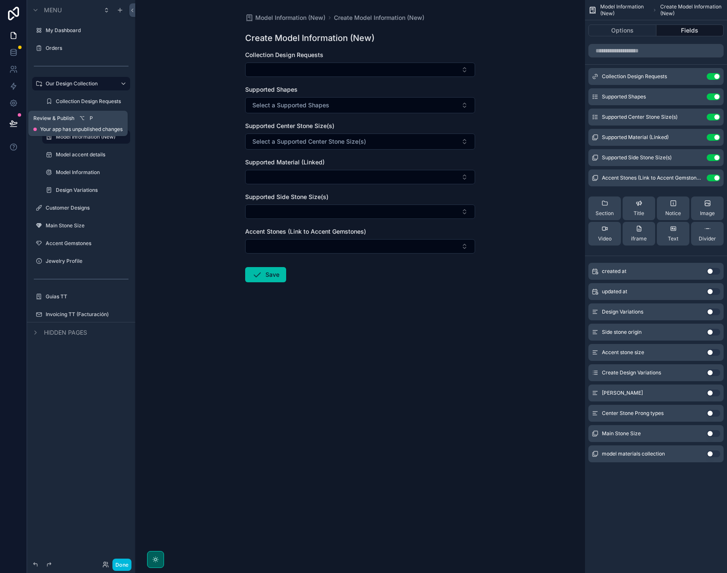
click at [16, 120] on icon at bounding box center [13, 123] width 8 height 8
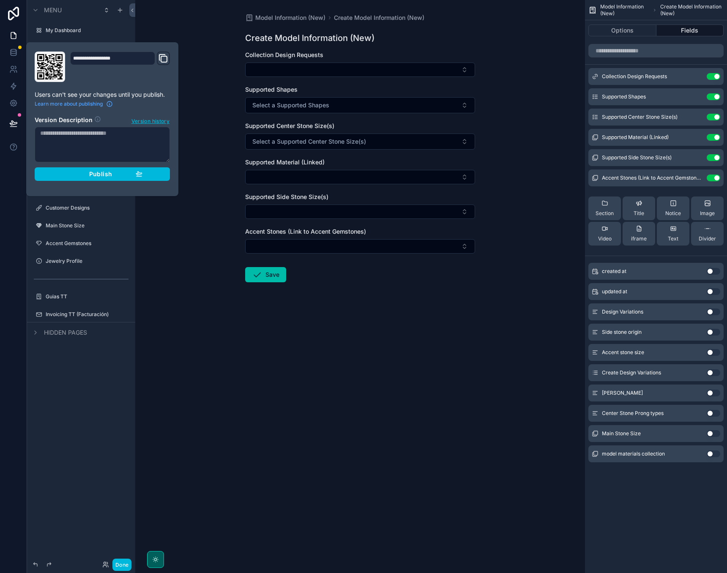
click at [111, 177] on button "Publish" at bounding box center [102, 174] width 135 height 14
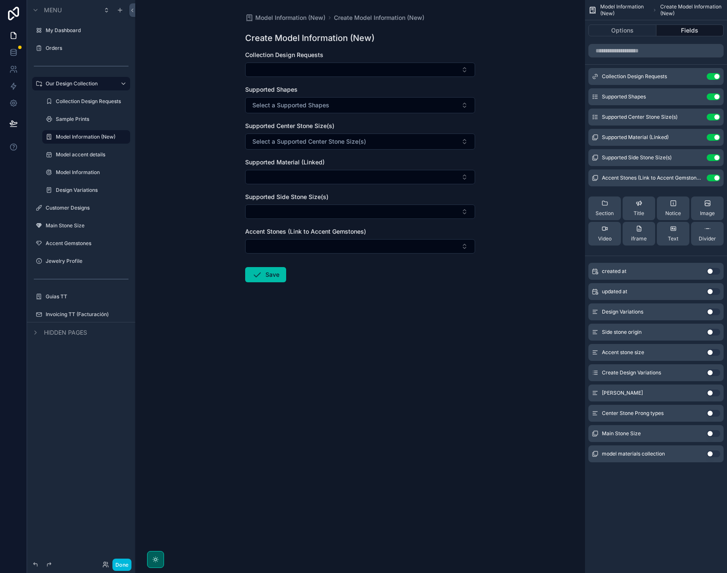
click at [350, 359] on div "Model Information (New) Create Model Information (New) Create Model Information…" at bounding box center [360, 286] width 450 height 573
click at [271, 20] on span "Model Information (New)" at bounding box center [290, 18] width 70 height 8
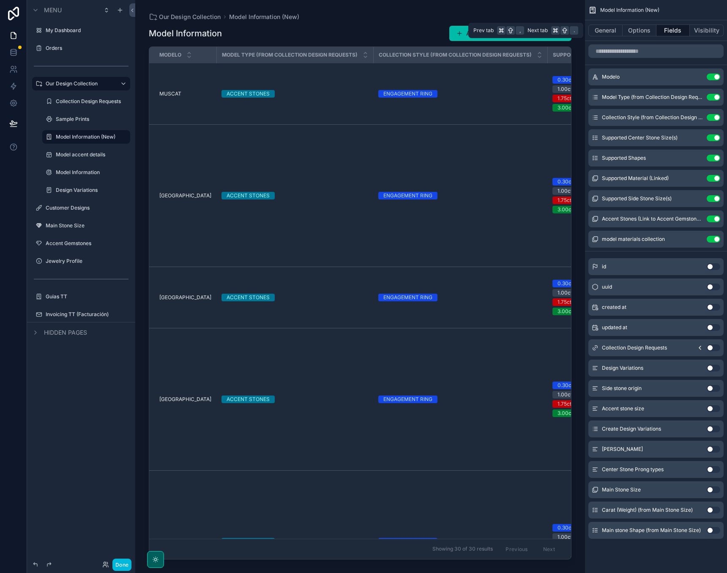
click at [604, 27] on button "General" at bounding box center [605, 31] width 34 height 12
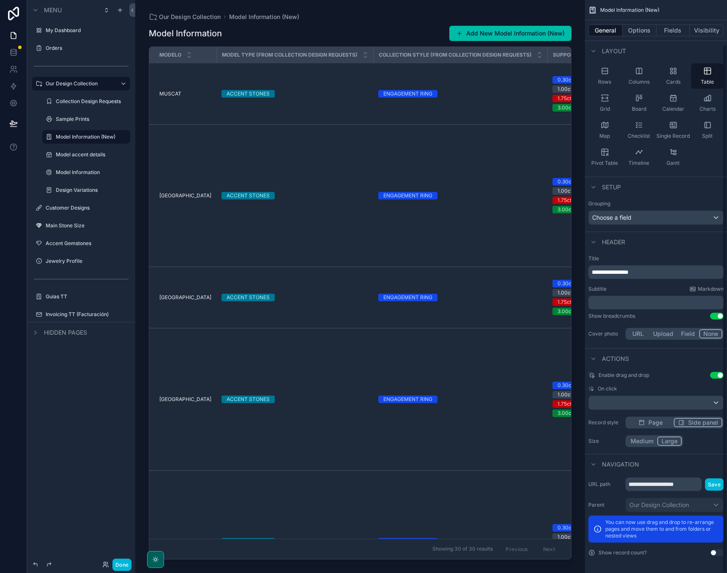
scroll to position [48, 0]
click at [714, 549] on div "**********" at bounding box center [656, 516] width 142 height 85
click at [713, 553] on button "Use setting" at bounding box center [717, 552] width 14 height 7
click at [119, 561] on button "Done" at bounding box center [121, 565] width 19 height 12
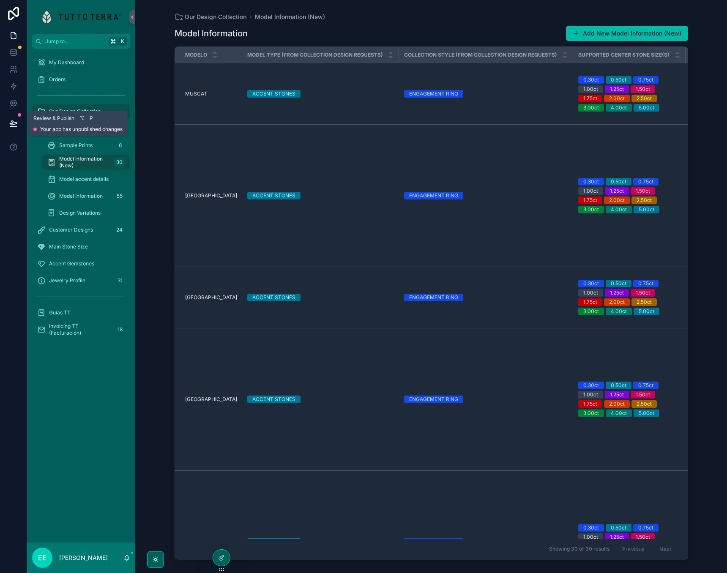
click at [14, 118] on button at bounding box center [13, 124] width 19 height 24
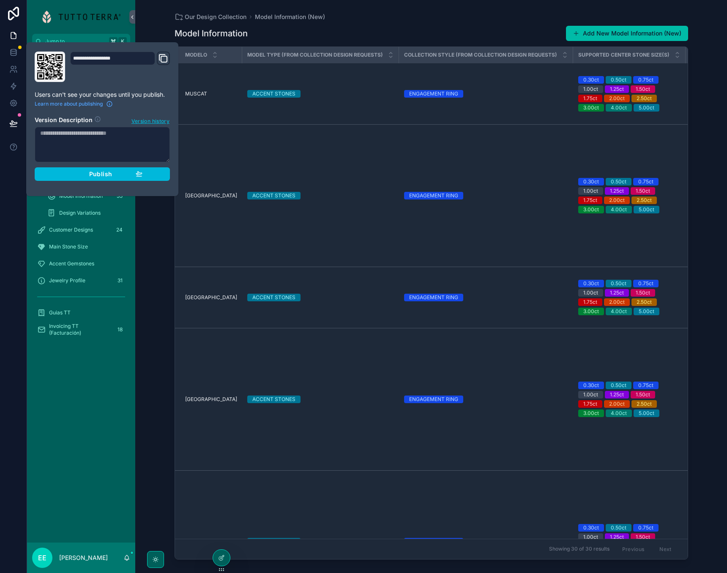
click at [113, 175] on div "Publish" at bounding box center [102, 174] width 80 height 8
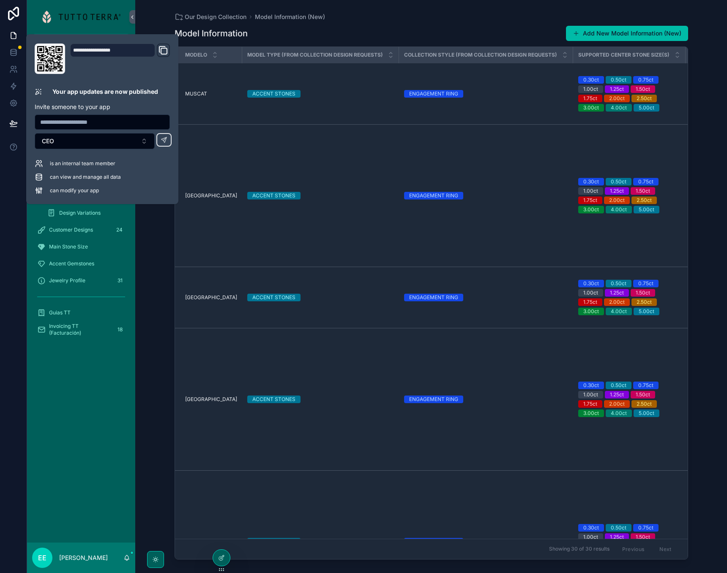
click at [116, 533] on div "My Dashboard Orders Our Design Collection Collection Design Requests 56 Sample …" at bounding box center [81, 295] width 108 height 493
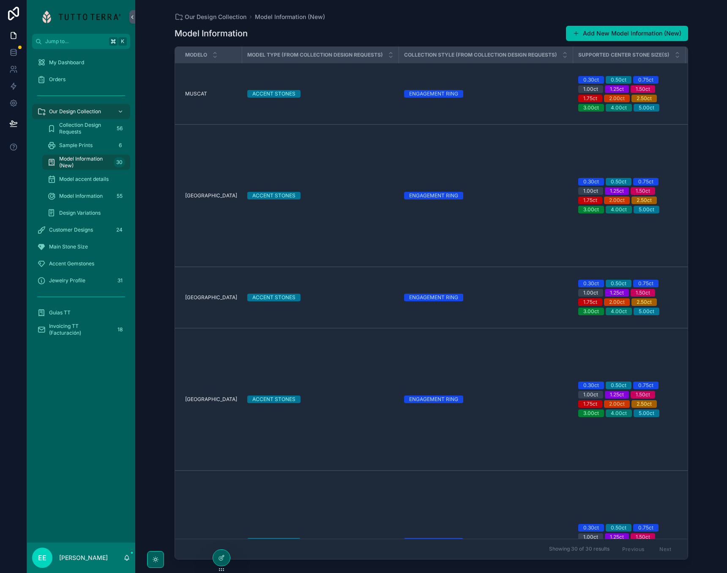
click at [130, 559] on div "EE Eduardo Escobedo" at bounding box center [81, 557] width 108 height 30
click at [127, 558] on icon "scrollable content" at bounding box center [126, 557] width 7 height 7
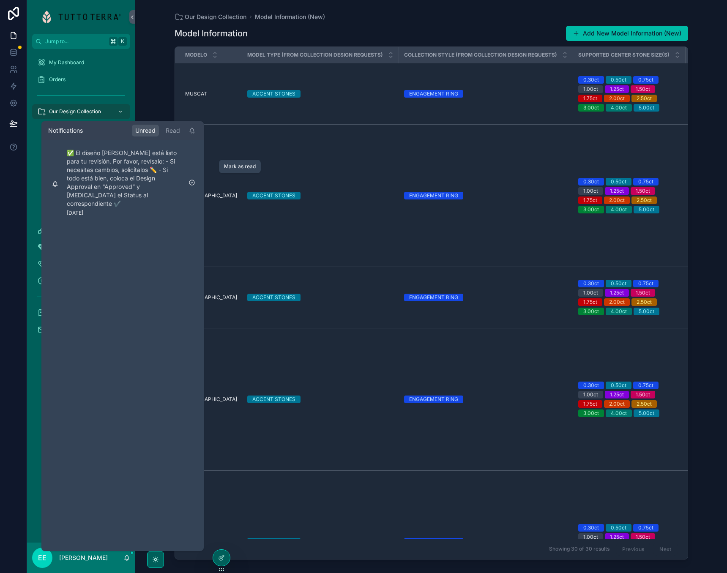
click at [191, 179] on icon "scrollable content" at bounding box center [191, 182] width 7 height 7
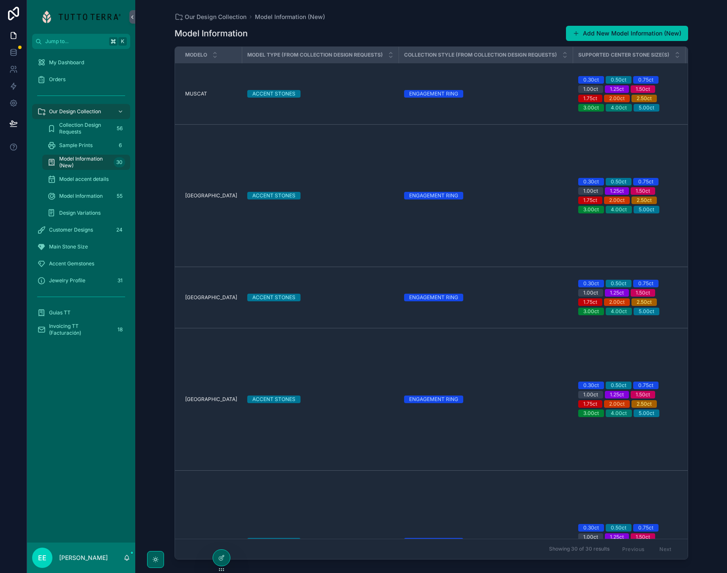
click at [34, 488] on div "My Dashboard Orders Our Design Collection Collection Design Requests 56 Sample …" at bounding box center [81, 295] width 108 height 493
click at [220, 557] on icon at bounding box center [221, 557] width 7 height 7
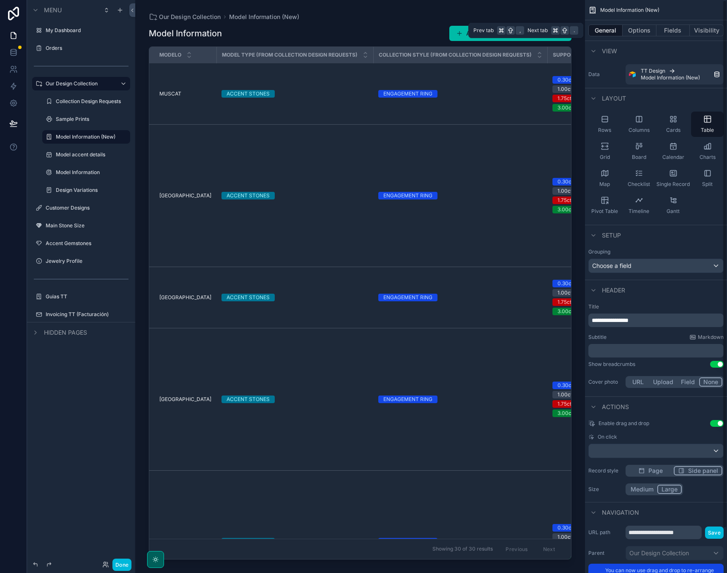
click at [636, 28] on button "Options" at bounding box center [639, 31] width 34 height 12
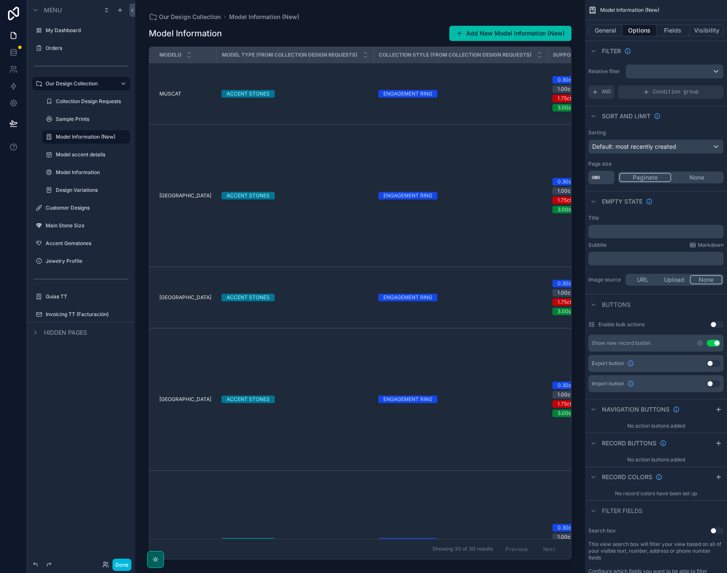
click at [711, 362] on button "Use setting" at bounding box center [713, 363] width 14 height 7
click at [700, 362] on icon "scrollable content" at bounding box center [699, 363] width 7 height 7
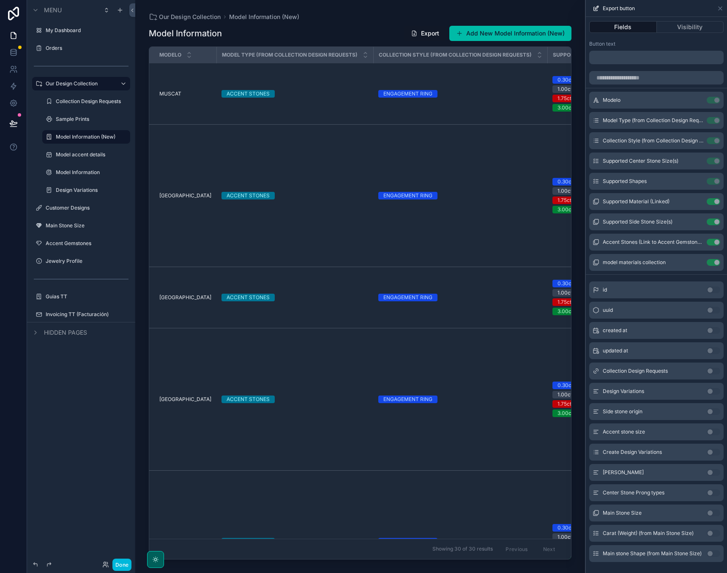
click at [687, 28] on button "Visibility" at bounding box center [690, 27] width 67 height 12
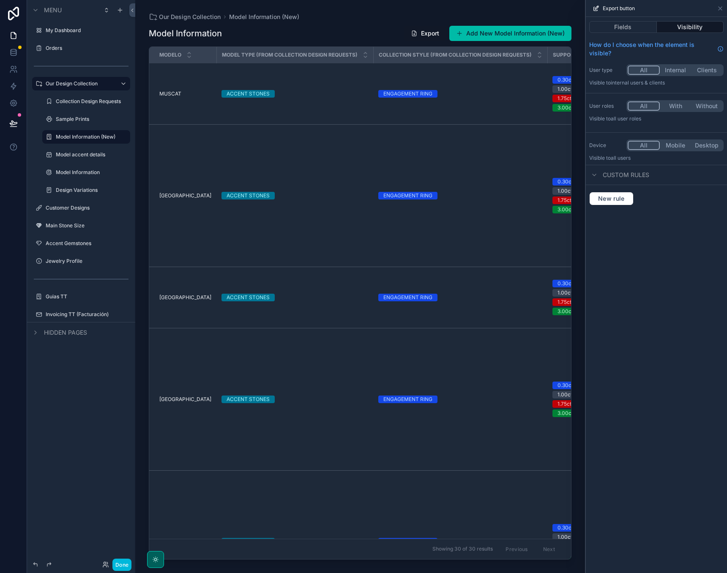
click at [613, 201] on span "New rule" at bounding box center [610, 199] width 33 height 8
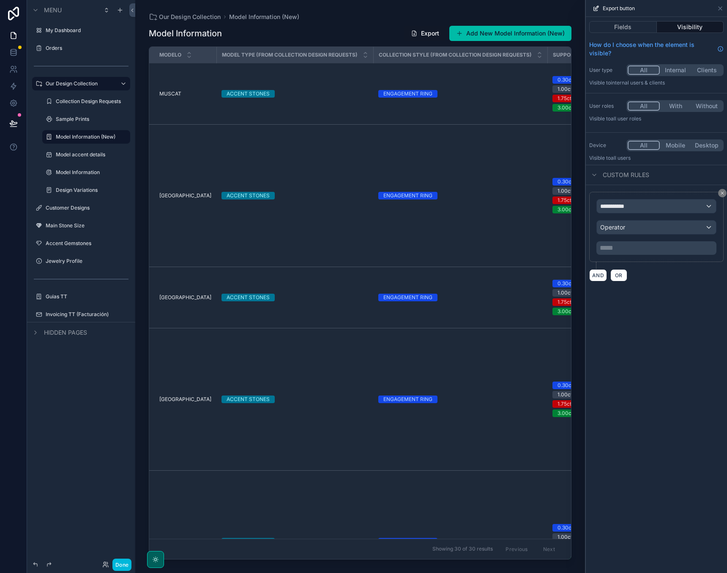
click at [628, 203] on span "**********" at bounding box center [615, 206] width 31 height 8
click at [635, 256] on span "Logged in User" at bounding box center [638, 251] width 70 height 10
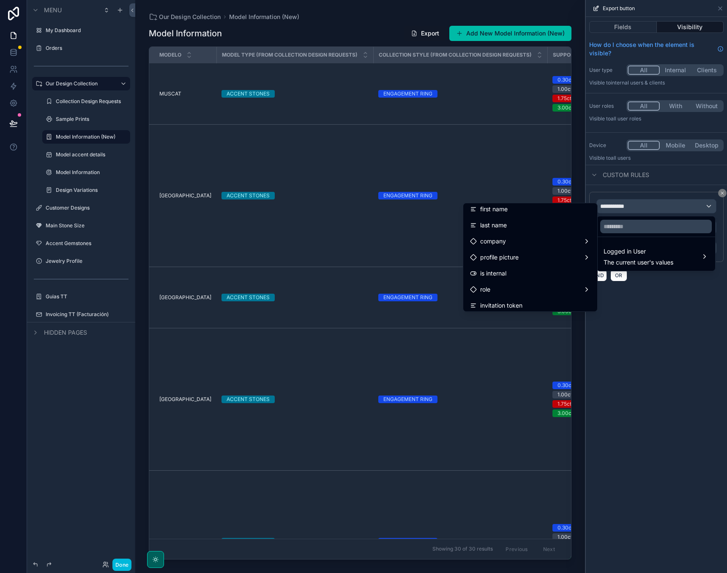
scroll to position [37, 0]
click at [503, 283] on div "role" at bounding box center [530, 288] width 120 height 10
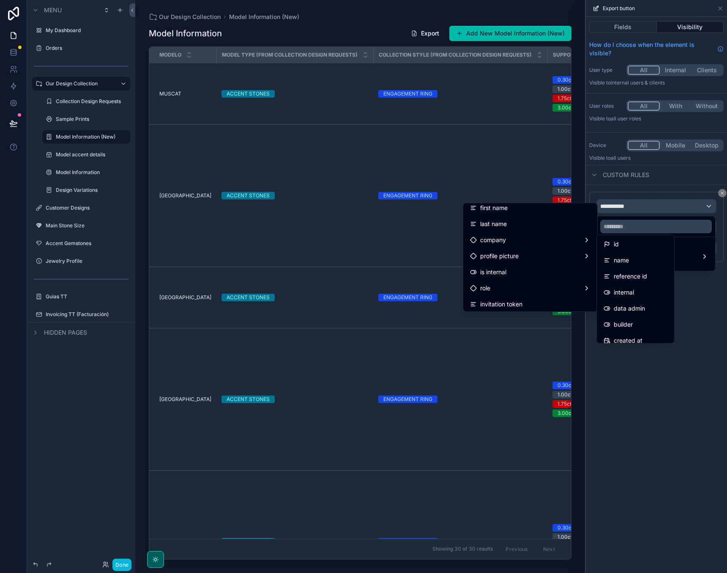
click at [627, 238] on div "id" at bounding box center [635, 244] width 74 height 15
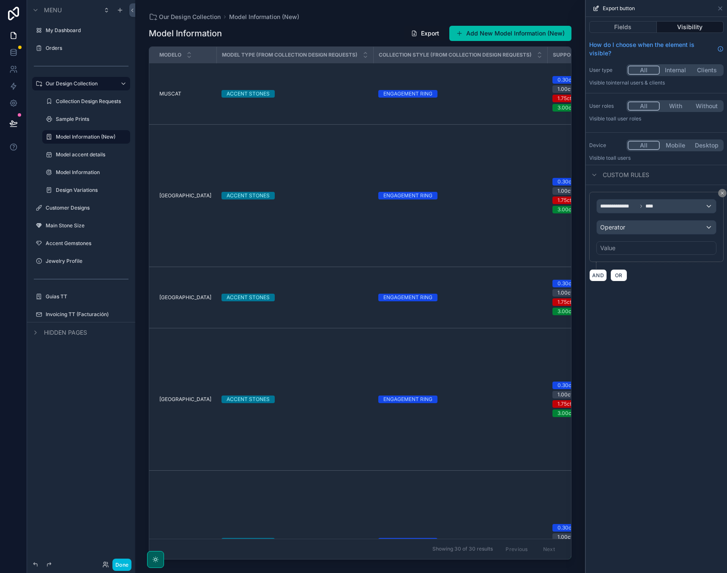
click at [653, 230] on div "Operator" at bounding box center [656, 228] width 119 height 14
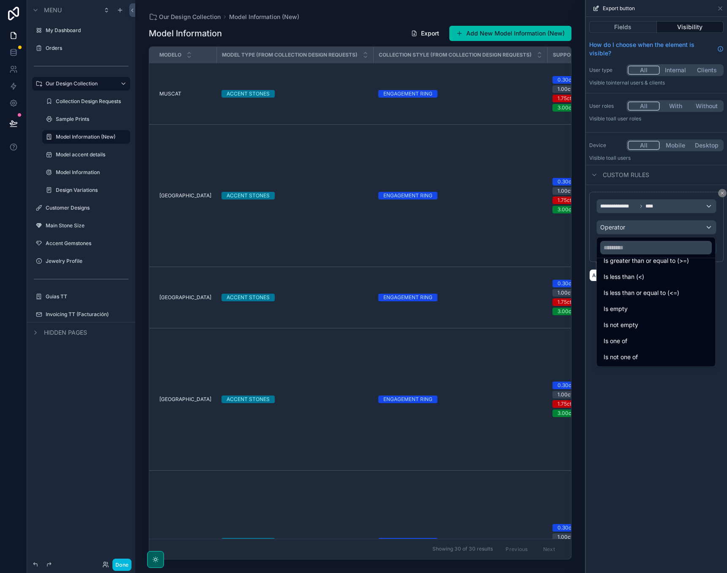
scroll to position [60, 0]
click at [632, 344] on div "Is one of" at bounding box center [655, 341] width 105 height 10
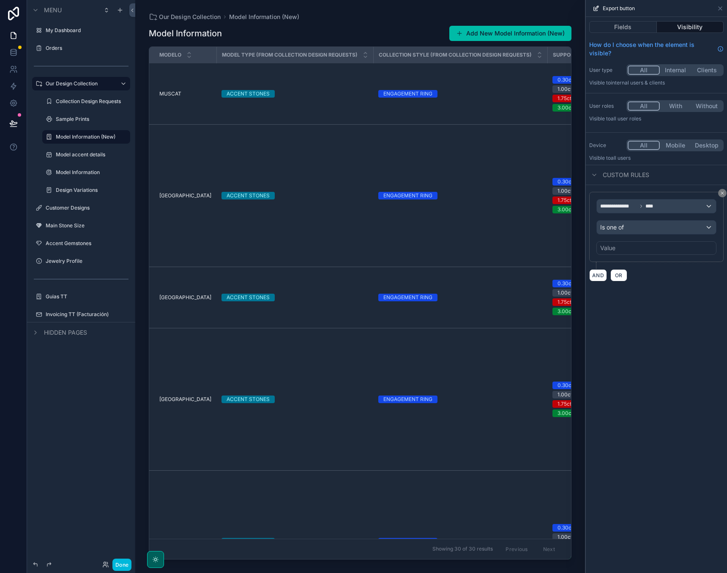
click at [616, 243] on div "Value" at bounding box center [656, 248] width 120 height 14
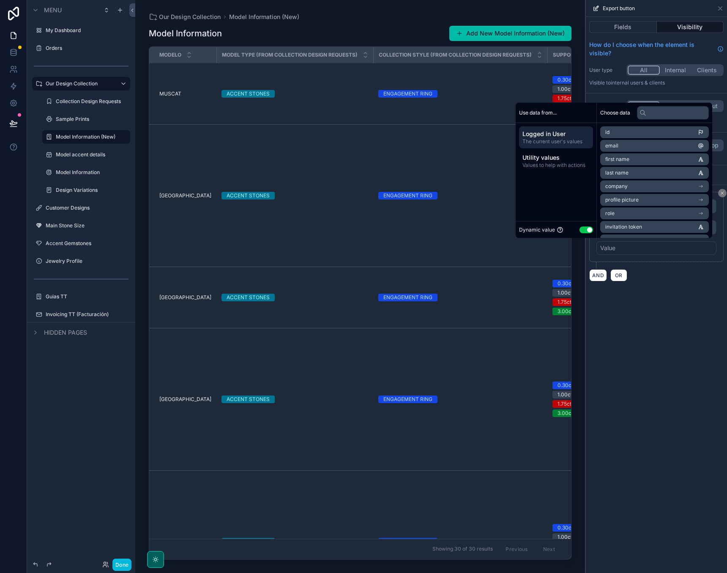
click at [582, 230] on button "Use setting" at bounding box center [586, 229] width 14 height 7
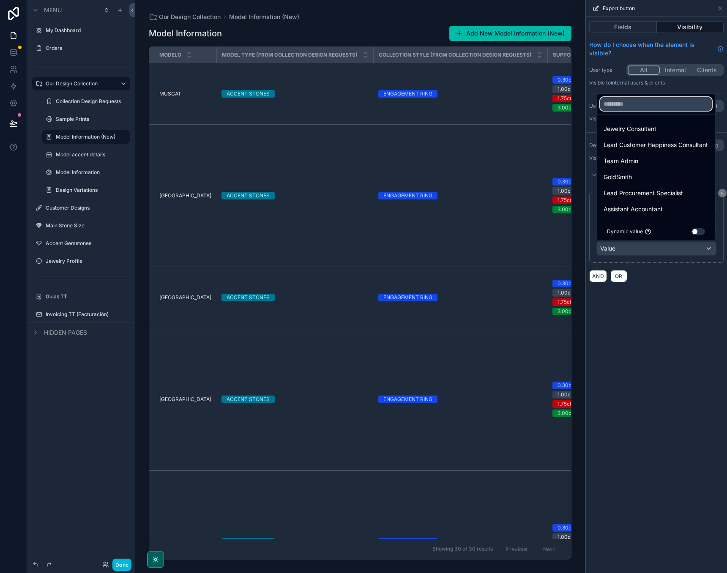
click at [619, 107] on input "text" at bounding box center [656, 104] width 112 height 14
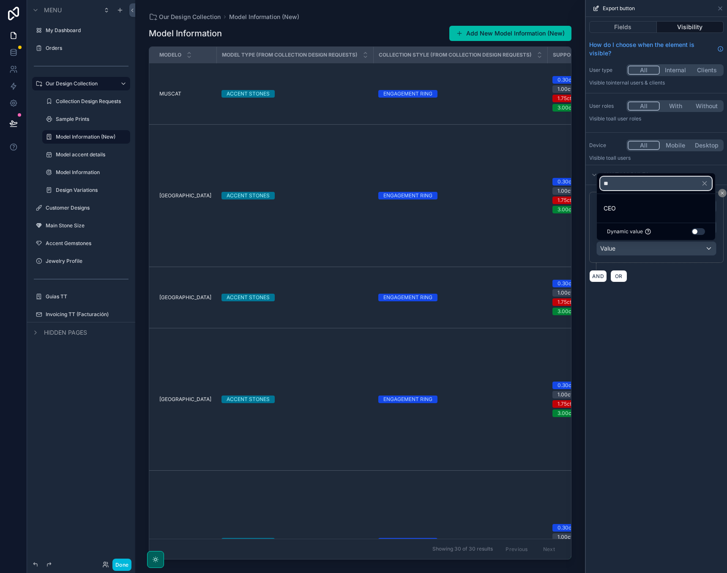
type input "**"
click at [618, 204] on div "CEO" at bounding box center [655, 208] width 105 height 10
click at [657, 361] on div "**********" at bounding box center [656, 295] width 141 height 556
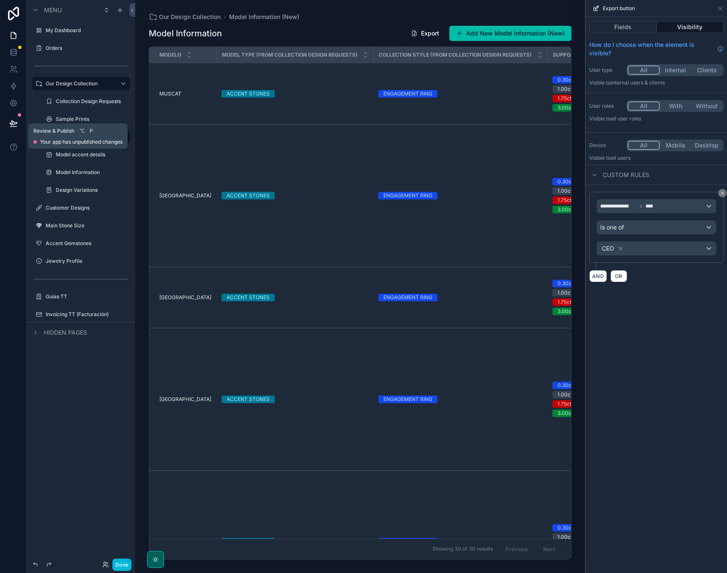
click at [14, 121] on icon at bounding box center [13, 123] width 8 height 8
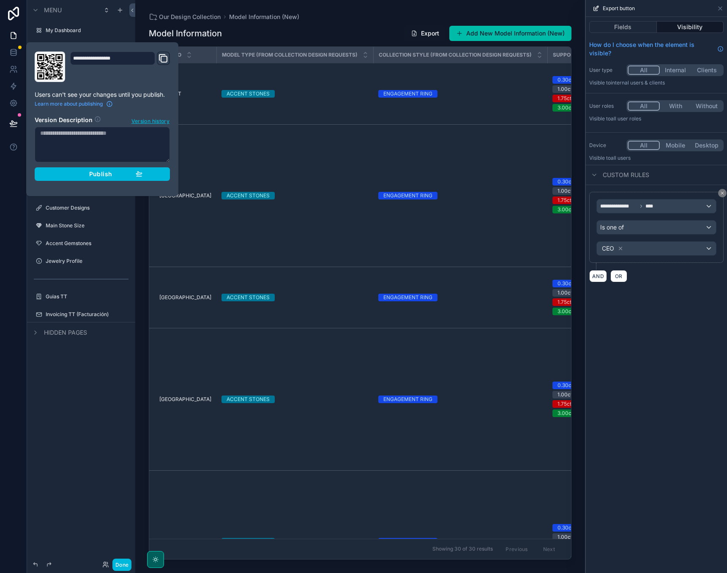
click at [100, 175] on span "Publish" at bounding box center [100, 174] width 23 height 8
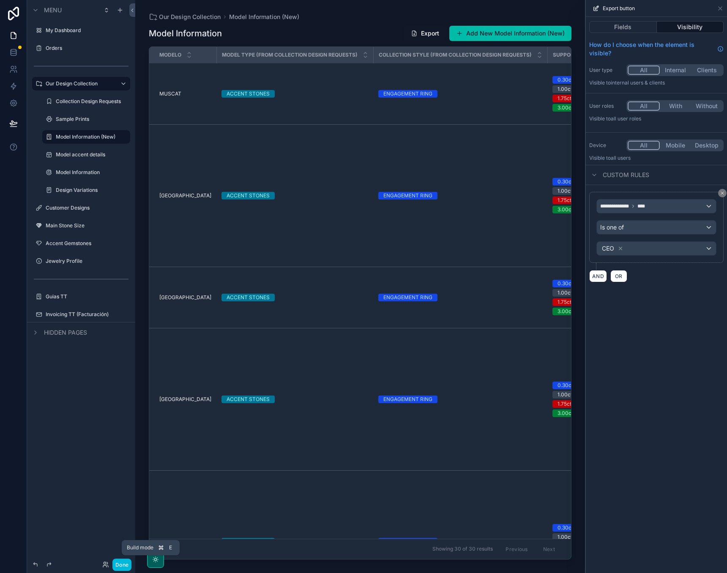
click at [122, 560] on button "Done" at bounding box center [121, 565] width 19 height 12
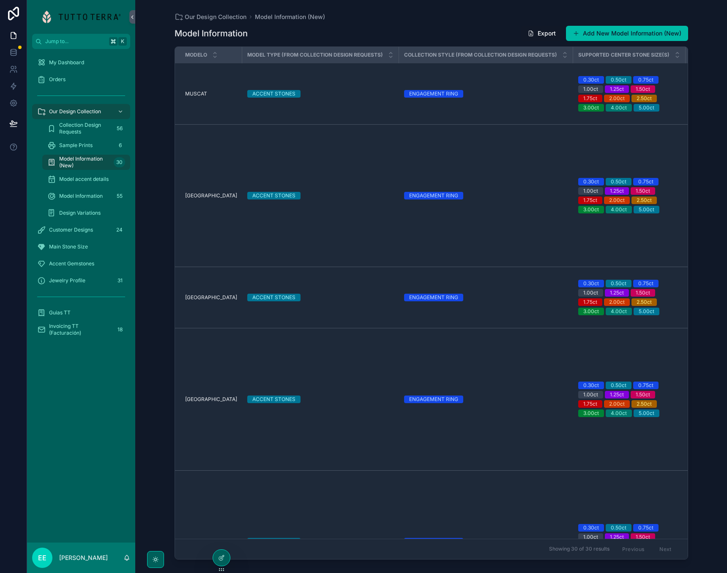
click at [493, 23] on div "Model Information Export Add New Model Information (New) Modelo Model Type (fro…" at bounding box center [430, 291] width 513 height 542
click at [539, 32] on button "Export" at bounding box center [541, 33] width 42 height 15
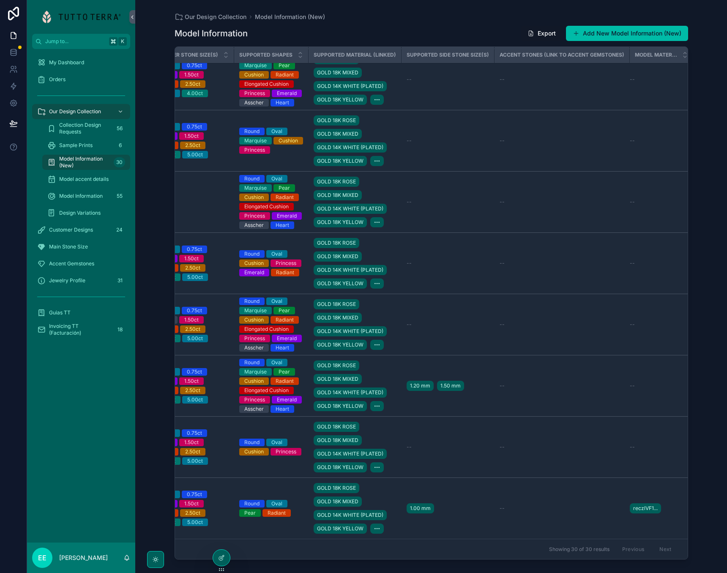
scroll to position [1605, 450]
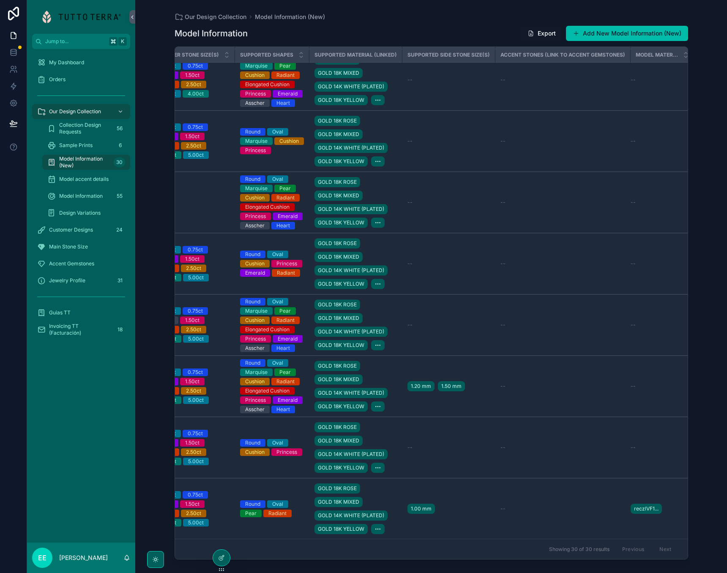
click at [219, 558] on icon at bounding box center [221, 557] width 7 height 7
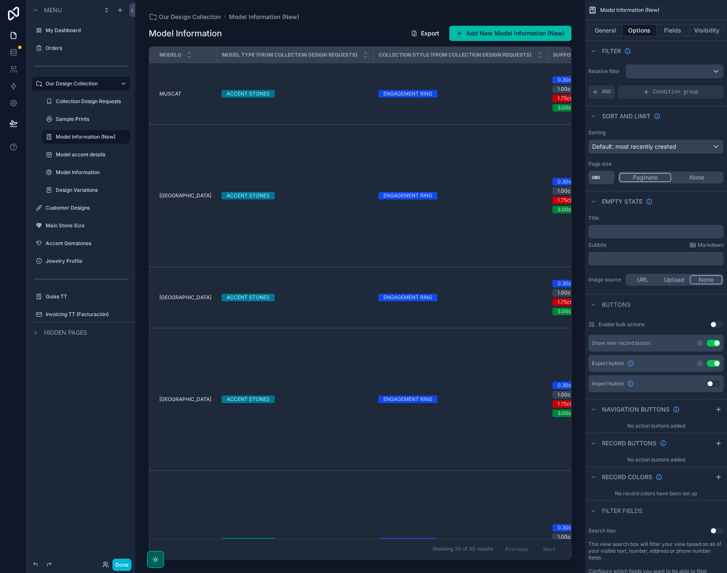
click at [219, 558] on div "Showing 30 of 30 results Previous Next" at bounding box center [360, 549] width 422 height 20
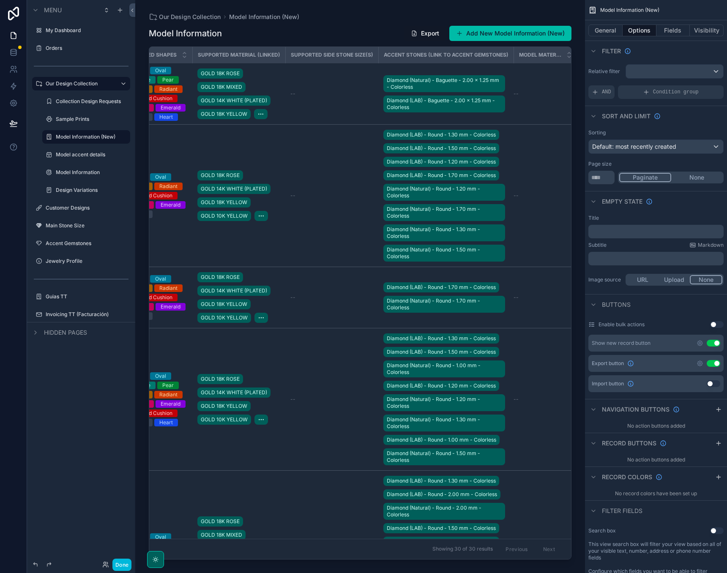
scroll to position [0, 541]
click at [673, 31] on button "Fields" at bounding box center [673, 31] width 34 height 12
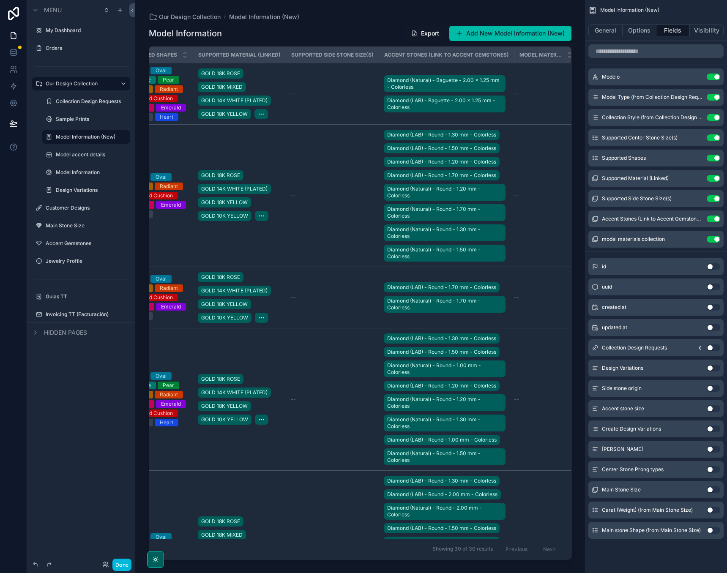
scroll to position [0, 0]
click at [714, 238] on button "Use setting" at bounding box center [713, 239] width 14 height 7
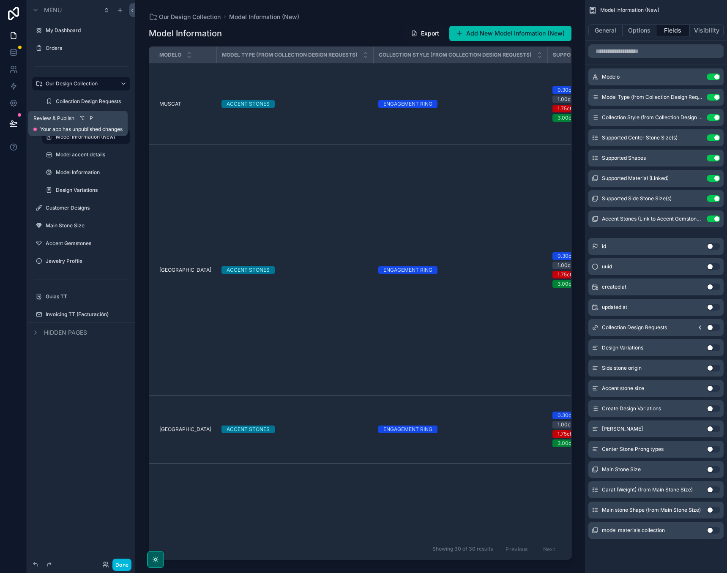
click at [14, 116] on button at bounding box center [13, 124] width 19 height 24
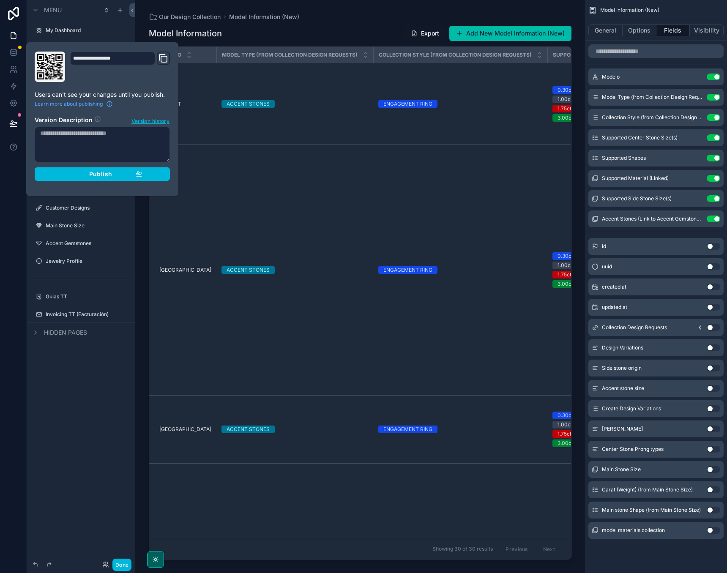
click at [114, 174] on div "Publish" at bounding box center [102, 174] width 80 height 8
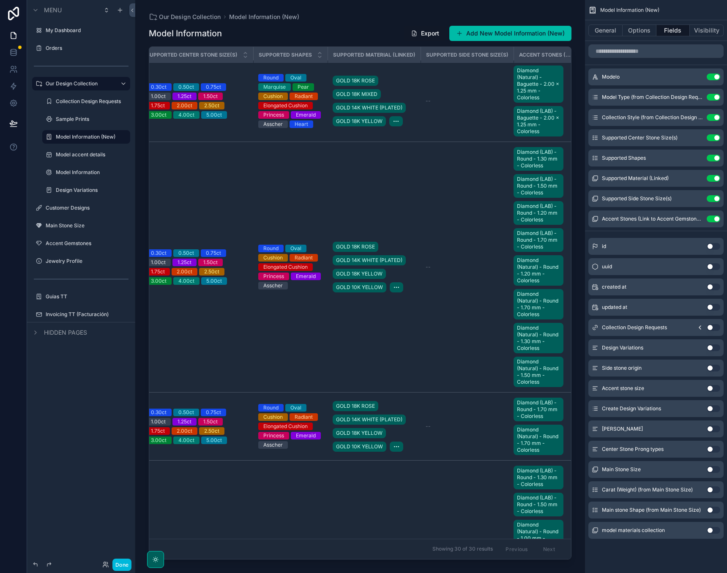
scroll to position [3, 406]
click at [607, 34] on button "General" at bounding box center [605, 31] width 34 height 12
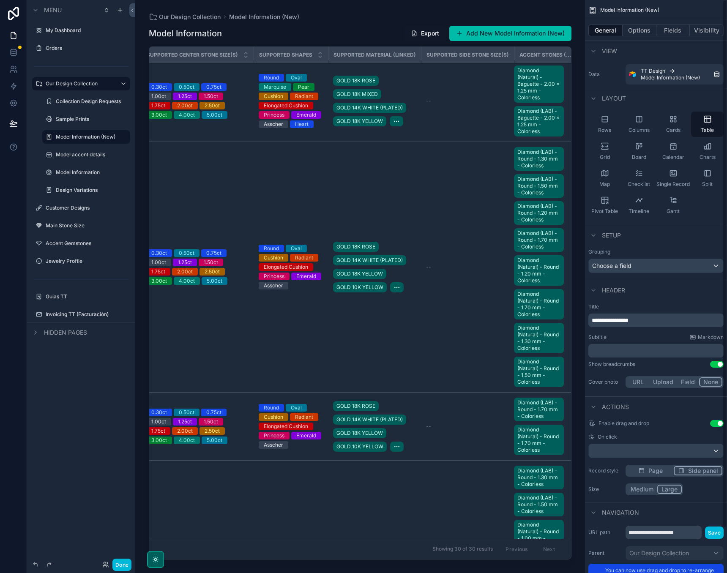
scroll to position [0, 0]
click at [636, 30] on button "Options" at bounding box center [639, 31] width 34 height 12
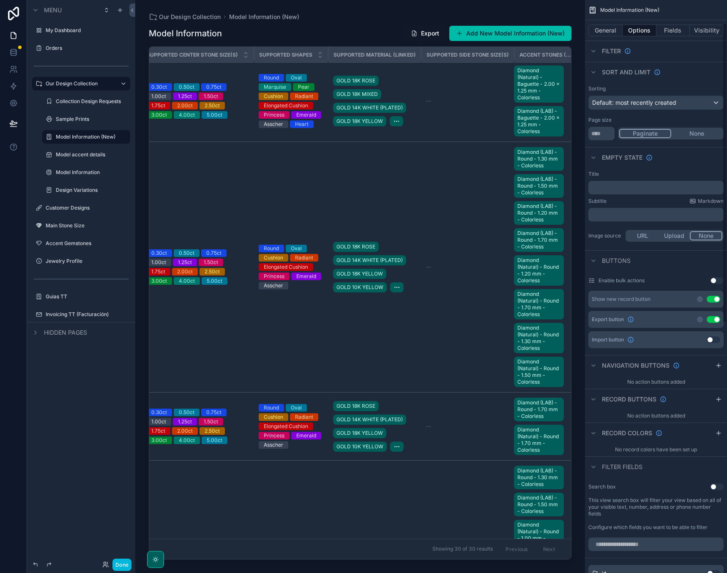
scroll to position [44, 0]
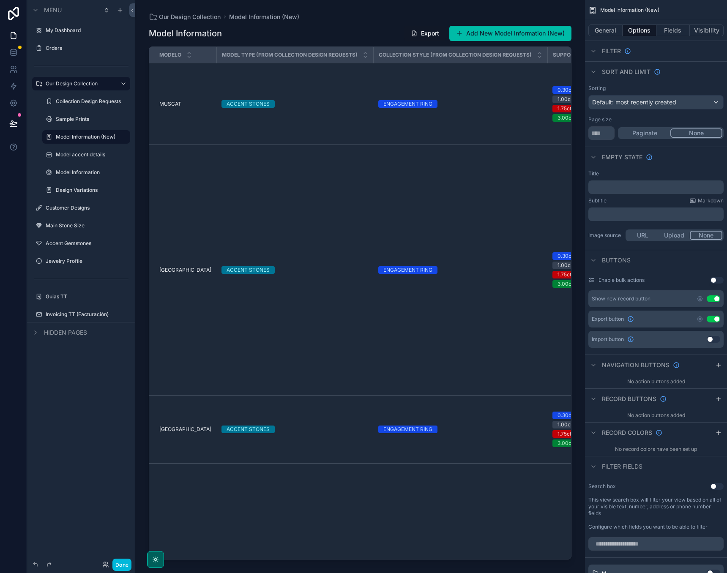
click at [699, 136] on button "None" at bounding box center [696, 132] width 52 height 9
click at [653, 129] on button "Paginate" at bounding box center [645, 132] width 52 height 9
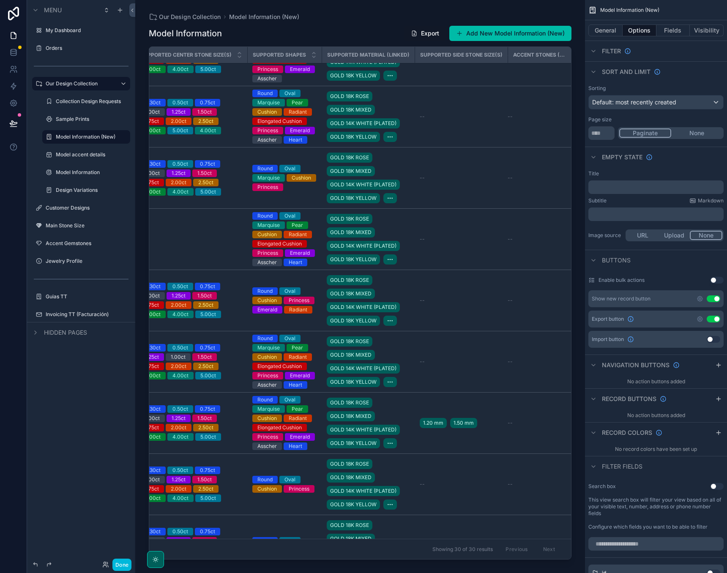
scroll to position [1920, 406]
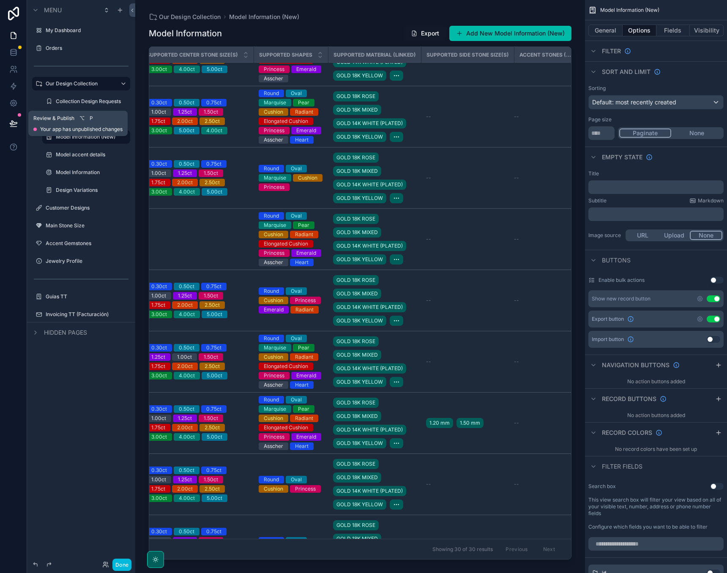
click at [16, 116] on button at bounding box center [13, 124] width 19 height 24
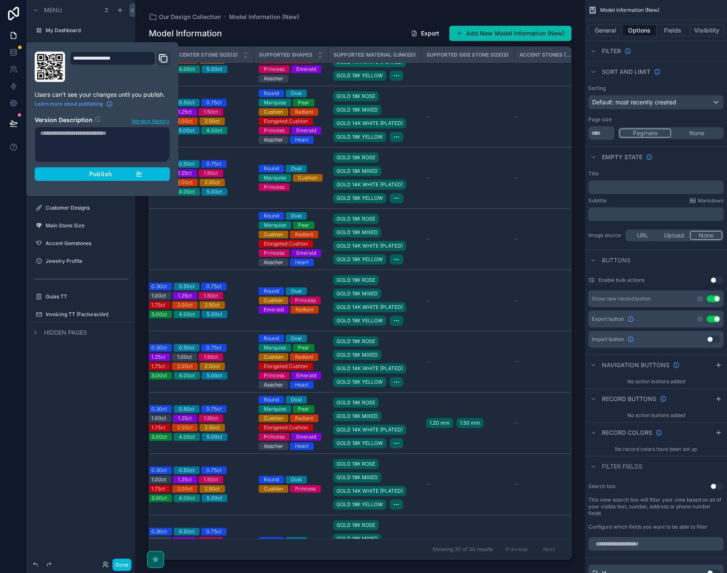
click at [85, 174] on div "Publish" at bounding box center [102, 174] width 80 height 8
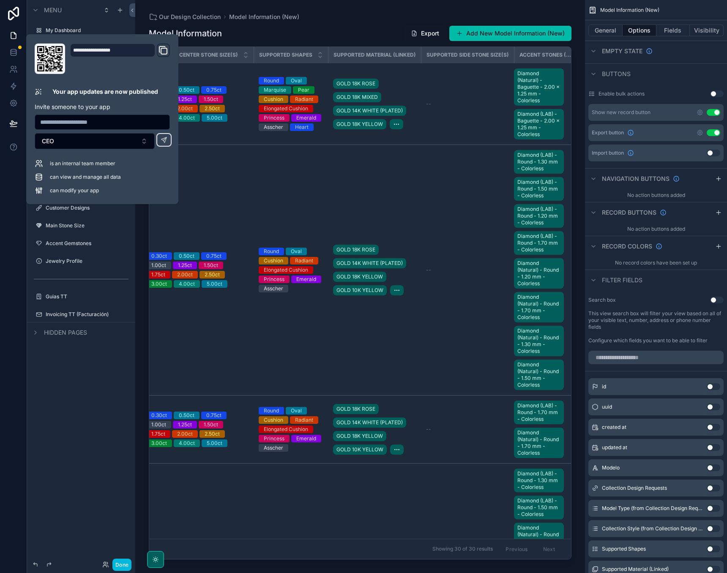
click at [490, 9] on div "Our Design Collection Model Information (New) Model Information Export Add New …" at bounding box center [360, 281] width 450 height 563
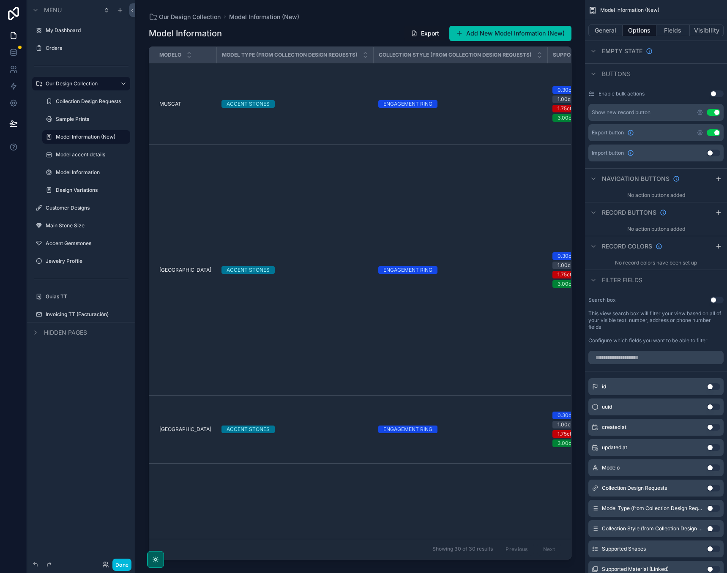
click at [422, 32] on button "Export" at bounding box center [425, 33] width 42 height 15
click at [486, 75] on td "ENGAGEMENT RING" at bounding box center [460, 104] width 174 height 82
click at [373, 174] on td "ENGAGEMENT RING" at bounding box center [460, 270] width 174 height 251
click at [716, 92] on button "Use setting" at bounding box center [717, 93] width 14 height 7
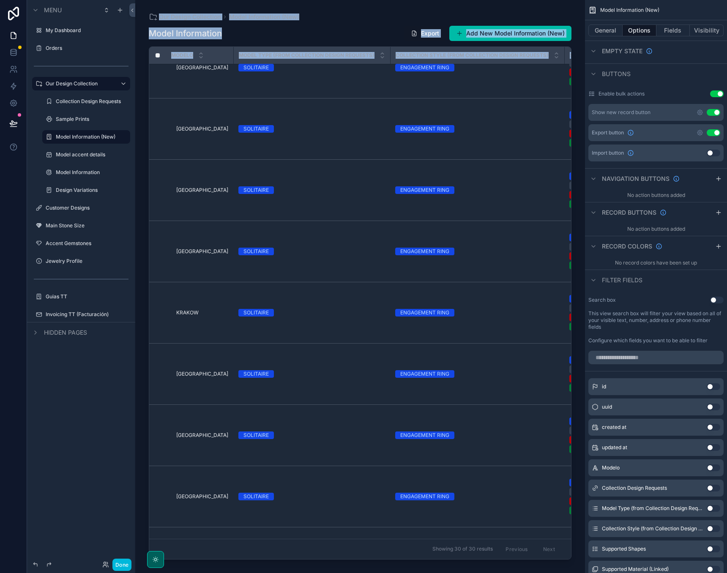
drag, startPoint x: 180, startPoint y: 274, endPoint x: 210, endPoint y: 594, distance: 321.7
click at [210, 572] on html "Menu My Dashboard Orders Our Design Collection Collection Design Requests Sampl…" at bounding box center [363, 286] width 727 height 573
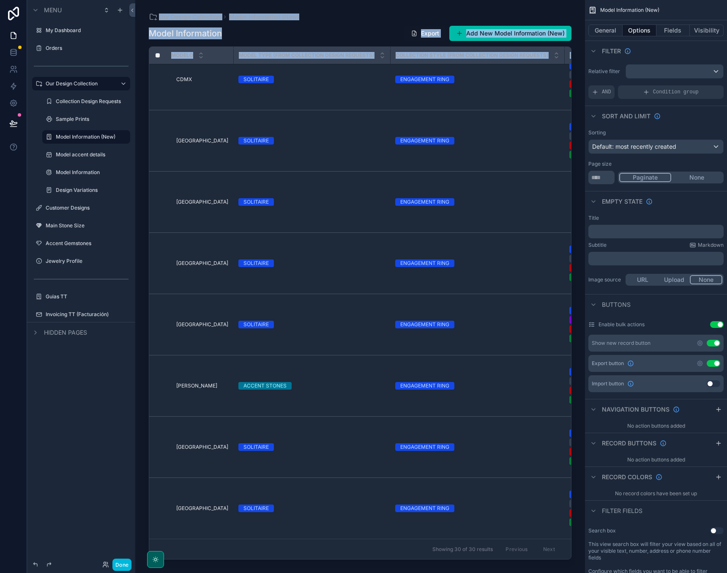
click at [656, 145] on span "Default: most recently created" at bounding box center [634, 146] width 84 height 7
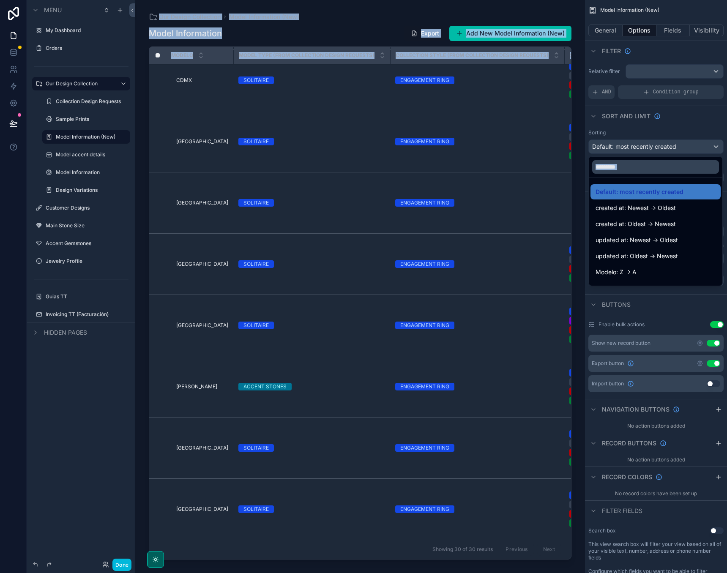
click at [667, 144] on div "scrollable content" at bounding box center [363, 286] width 727 height 573
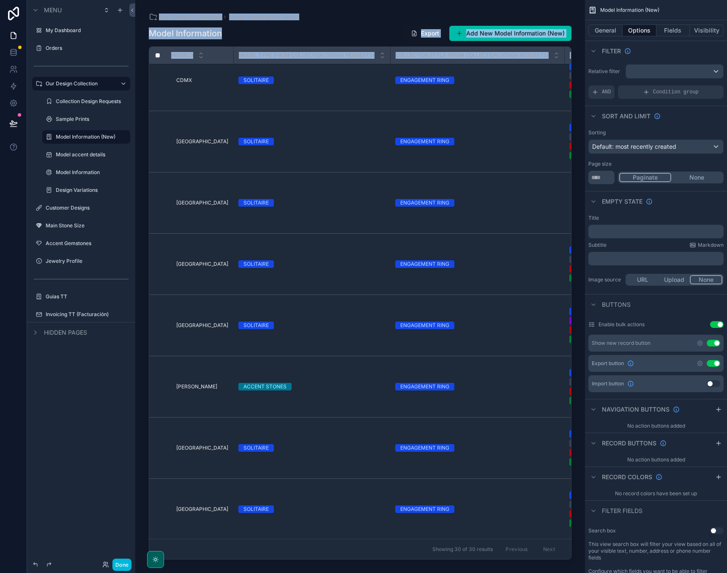
click at [667, 144] on span "Default: most recently created" at bounding box center [634, 146] width 84 height 7
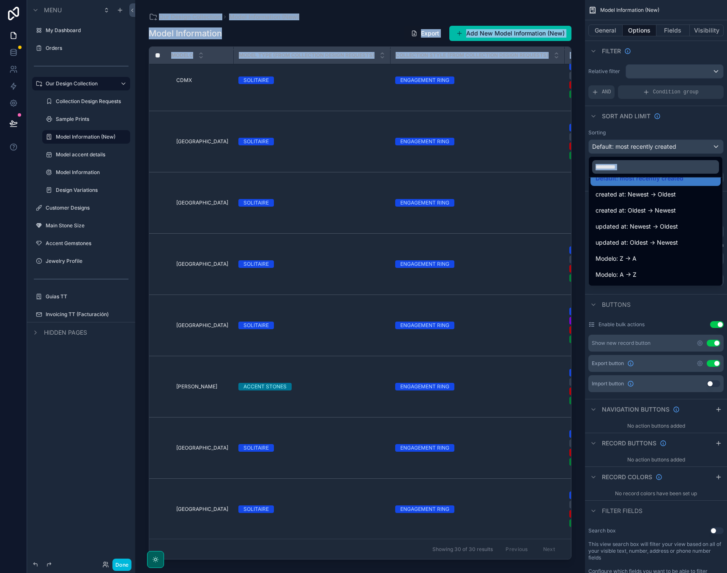
scroll to position [16, 0]
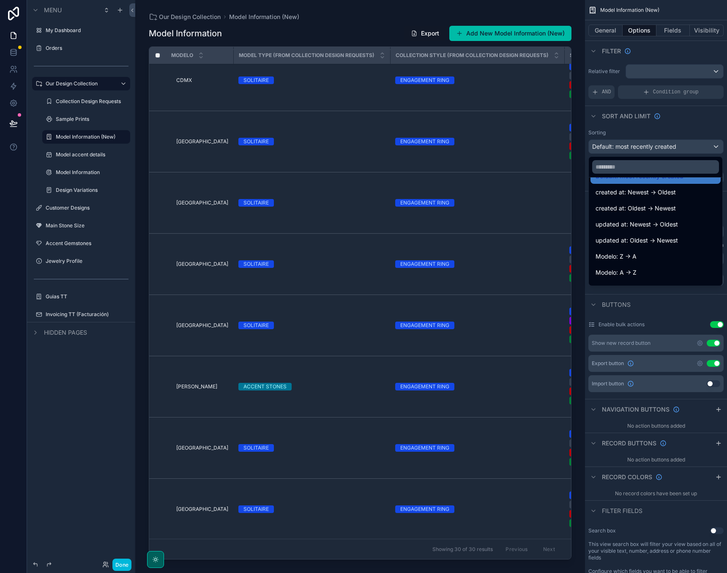
click at [615, 274] on span "Modelo: A -> Z" at bounding box center [615, 272] width 41 height 10
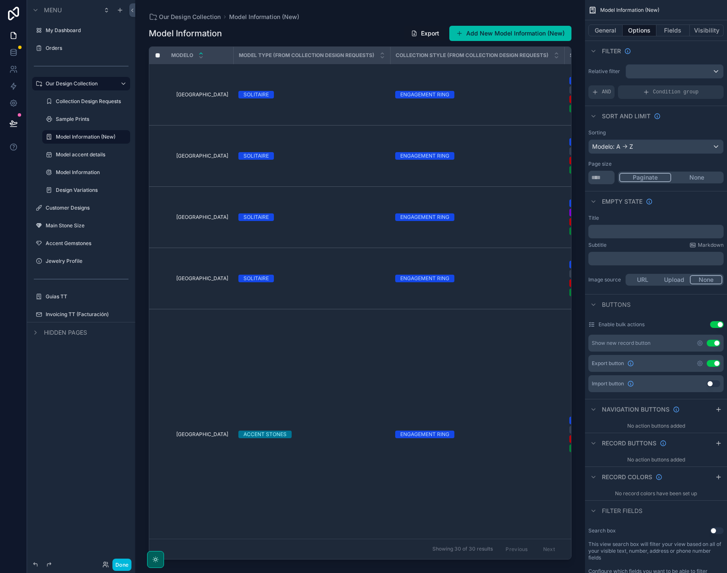
scroll to position [0, 0]
click at [14, 120] on icon at bounding box center [13, 123] width 8 height 8
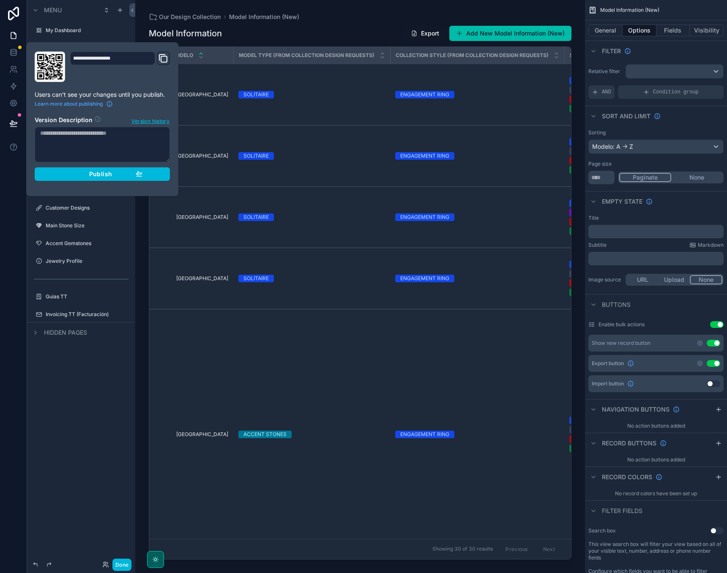
click at [109, 173] on span "Publish" at bounding box center [100, 174] width 23 height 8
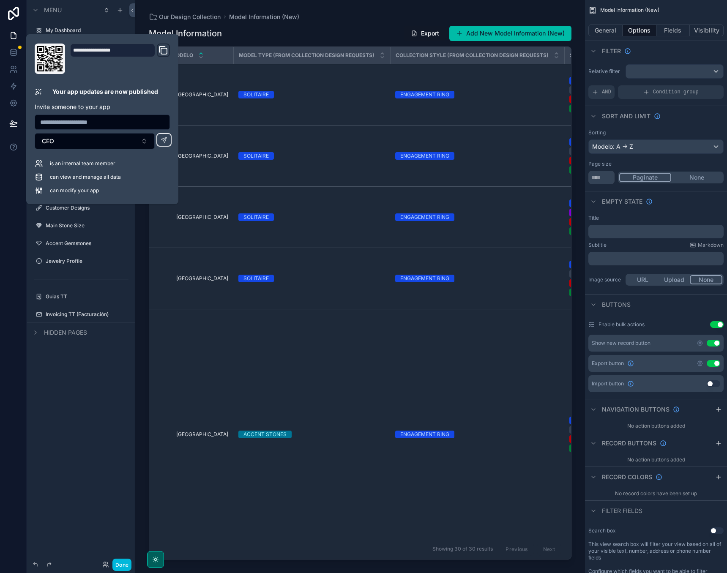
click at [333, 31] on div "Model Information Export Add New Model Information (New)" at bounding box center [360, 33] width 422 height 16
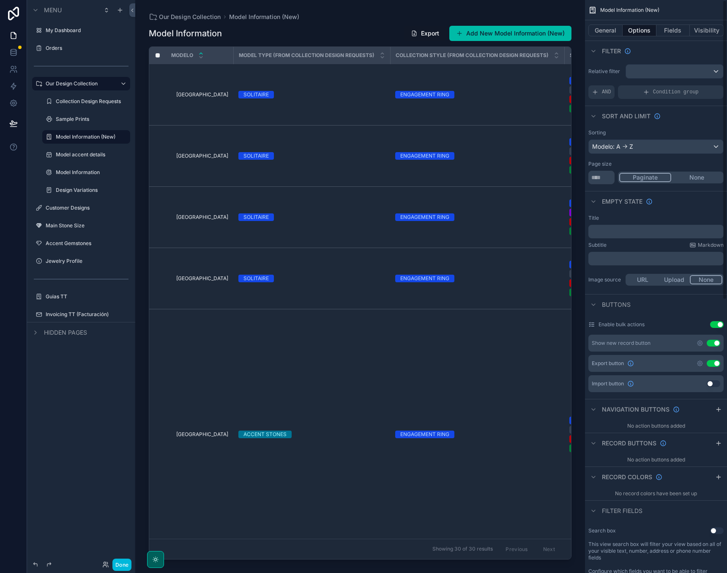
click at [677, 68] on div "scrollable content" at bounding box center [674, 72] width 97 height 14
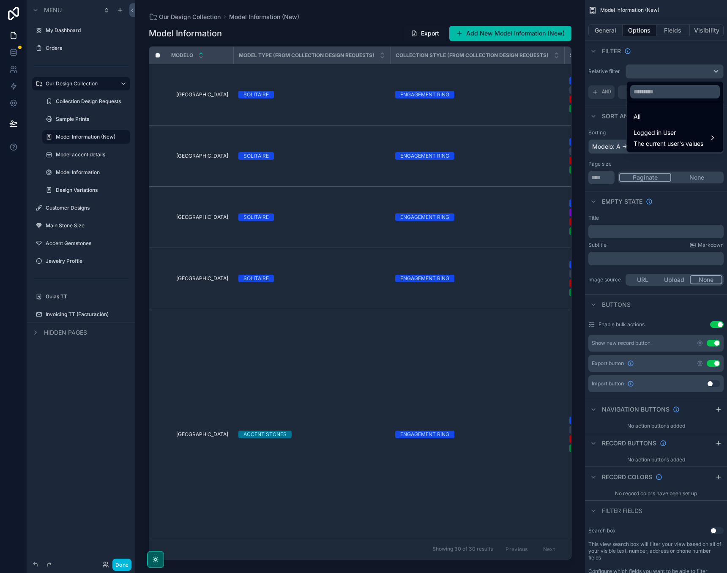
click at [696, 49] on div "scrollable content" at bounding box center [363, 286] width 727 height 573
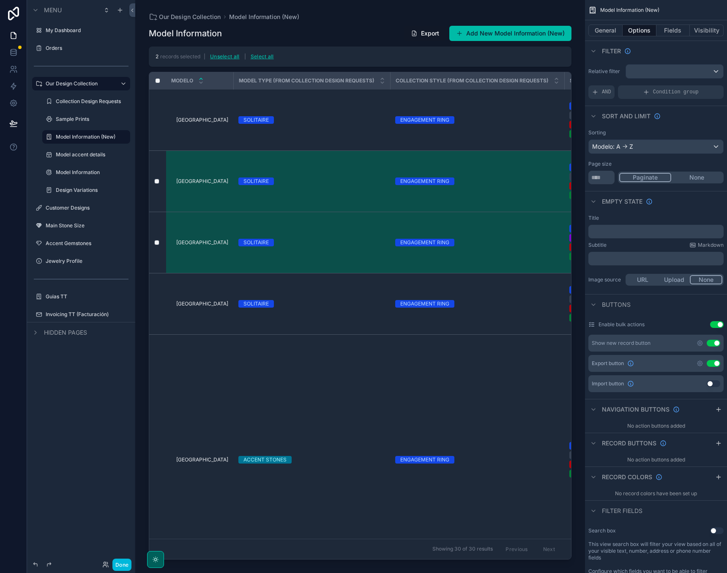
click at [428, 30] on button "Export" at bounding box center [425, 33] width 42 height 15
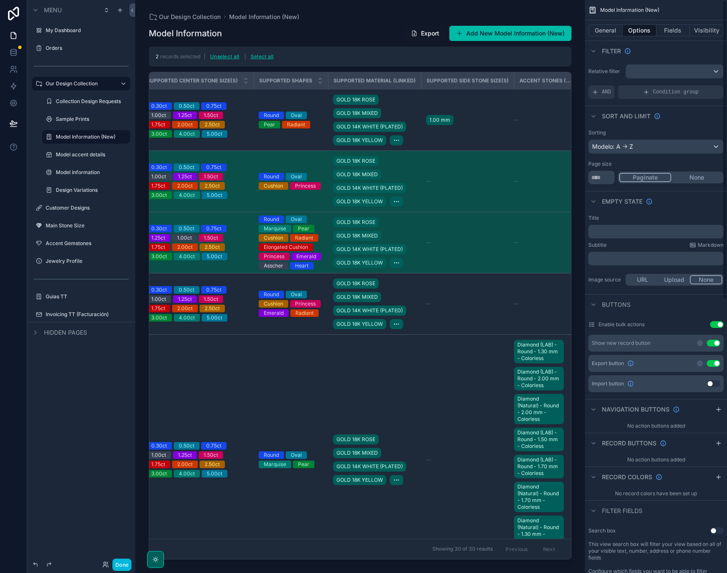
click at [701, 365] on icon "scrollable content" at bounding box center [699, 363] width 7 height 7
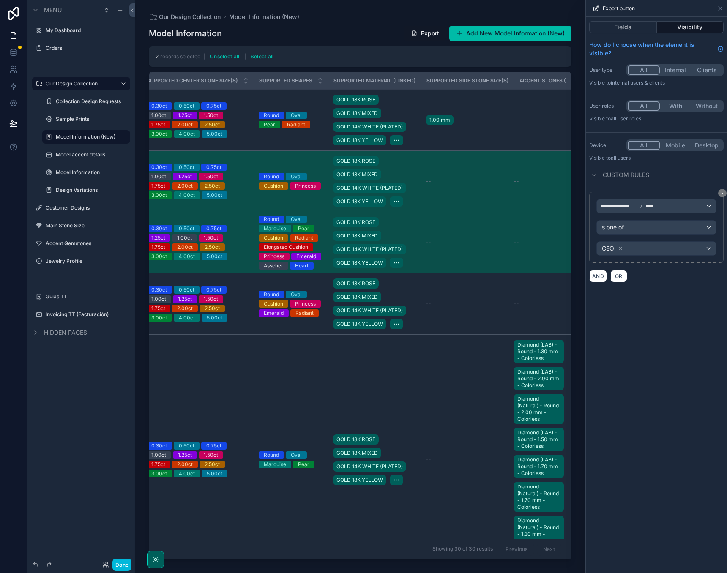
click at [636, 25] on button "Fields" at bounding box center [623, 27] width 68 height 12
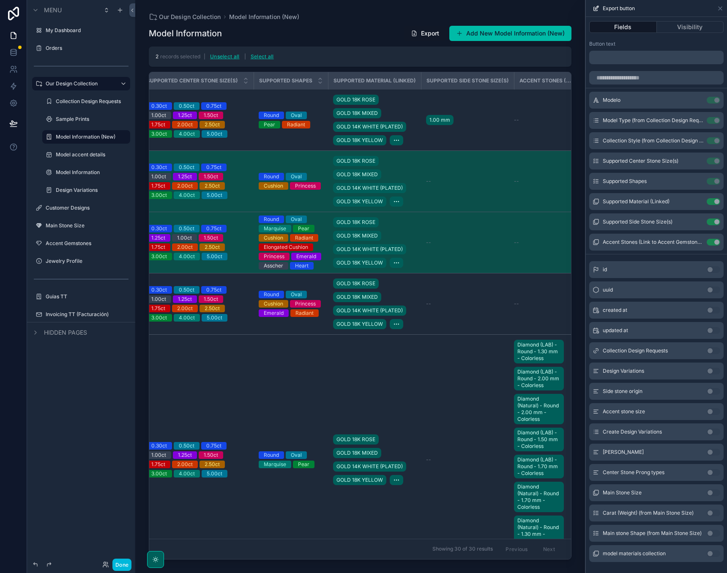
click at [684, 33] on div "Fields Visibility" at bounding box center [656, 27] width 141 height 20
click at [684, 29] on button "Visibility" at bounding box center [690, 27] width 67 height 12
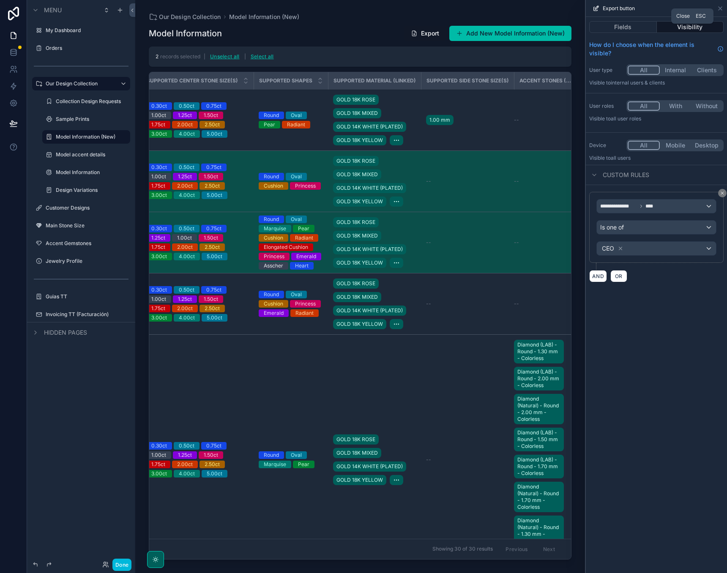
click at [720, 9] on icon at bounding box center [720, 8] width 7 height 7
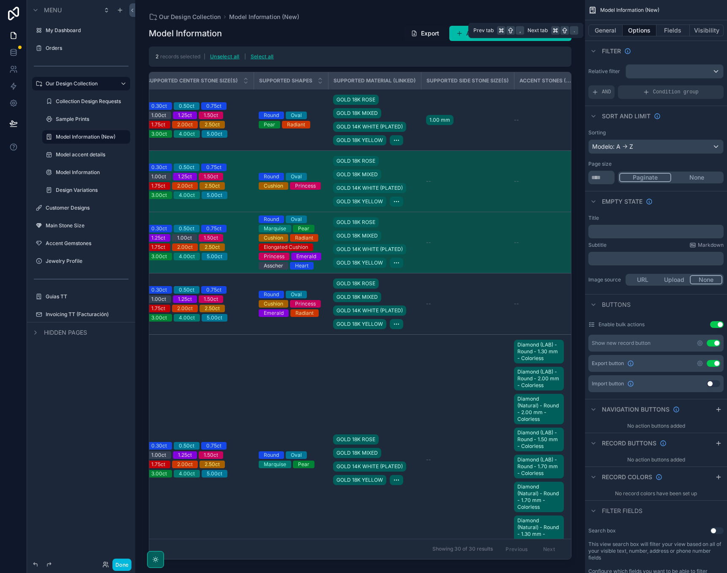
click at [681, 32] on button "Fields" at bounding box center [673, 31] width 34 height 12
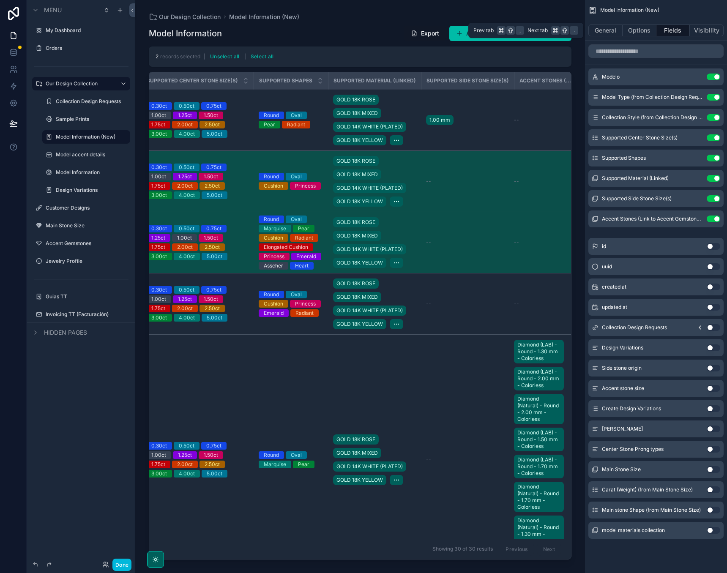
click at [609, 29] on button "General" at bounding box center [605, 31] width 34 height 12
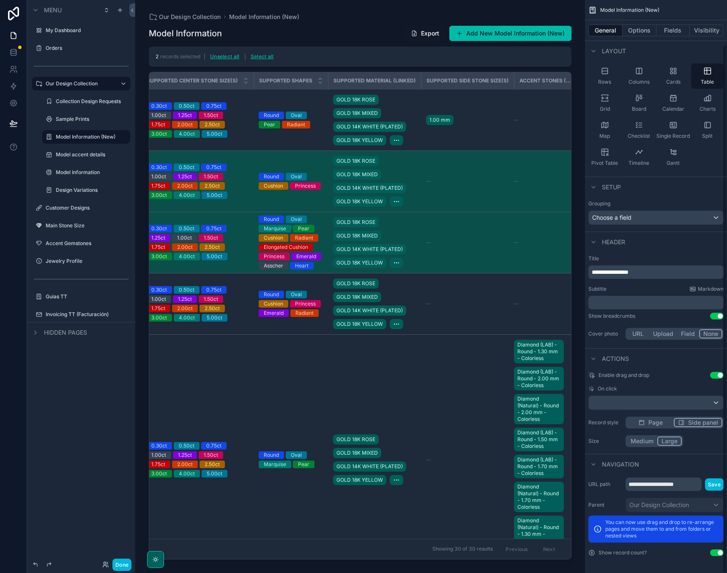
scroll to position [48, 0]
click at [502, 130] on td "1.00 mm" at bounding box center [467, 120] width 93 height 61
click at [638, 35] on button "Options" at bounding box center [639, 31] width 34 height 12
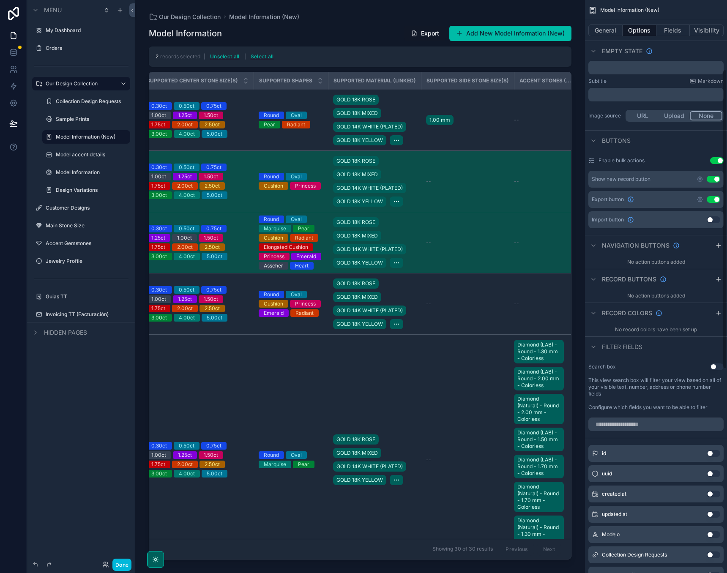
scroll to position [70, 0]
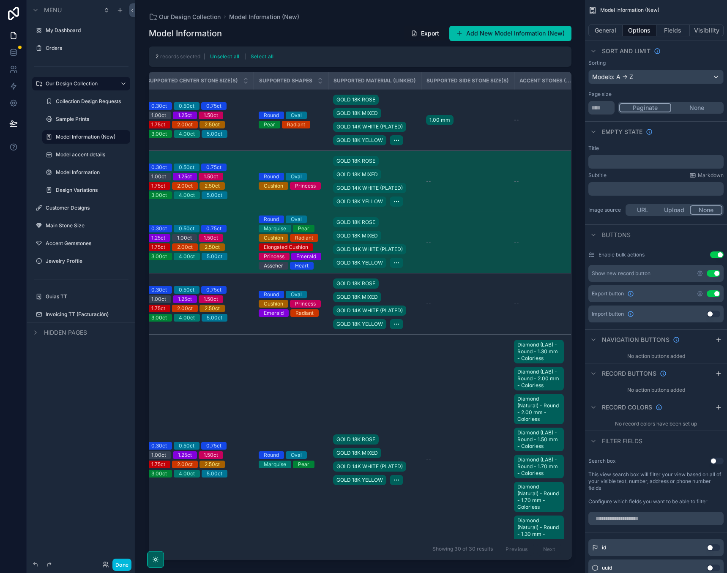
click at [712, 463] on button "Use setting" at bounding box center [717, 461] width 14 height 7
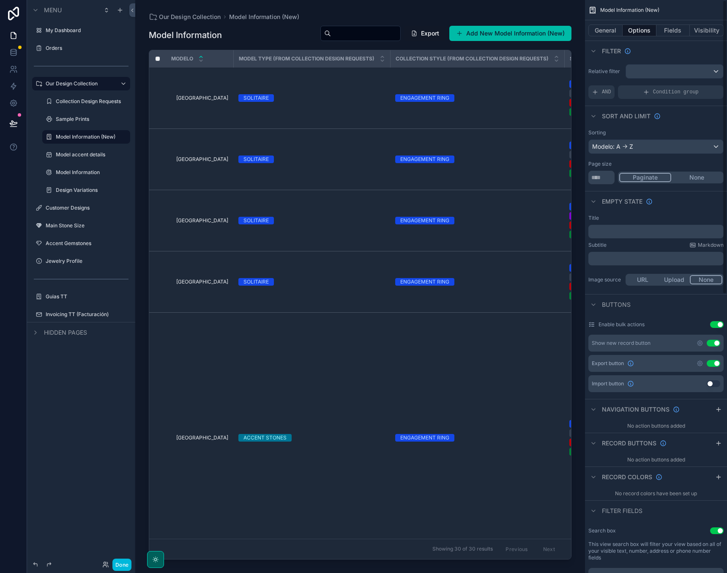
scroll to position [0, 0]
click at [13, 120] on icon at bounding box center [13, 123] width 8 height 8
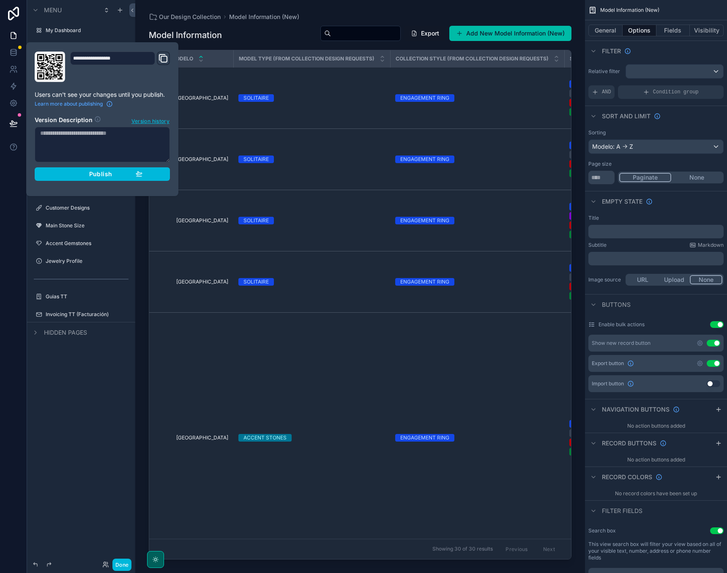
click at [109, 176] on span "Publish" at bounding box center [100, 174] width 23 height 8
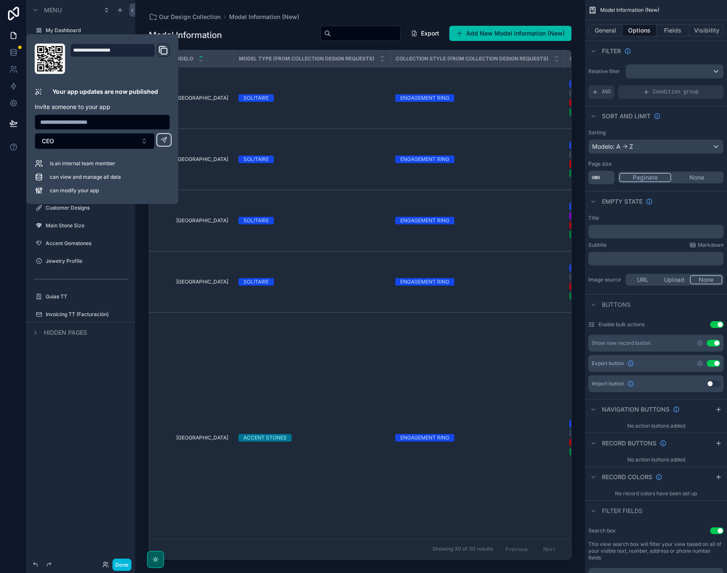
click at [387, 9] on div "Our Design Collection Model Information (New) Model Information Export Add New …" at bounding box center [360, 281] width 450 height 563
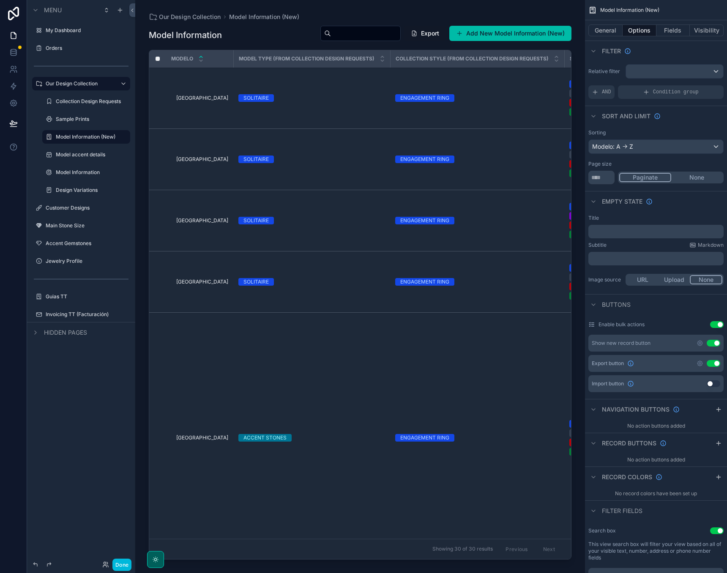
click at [121, 564] on button "Done" at bounding box center [121, 565] width 19 height 12
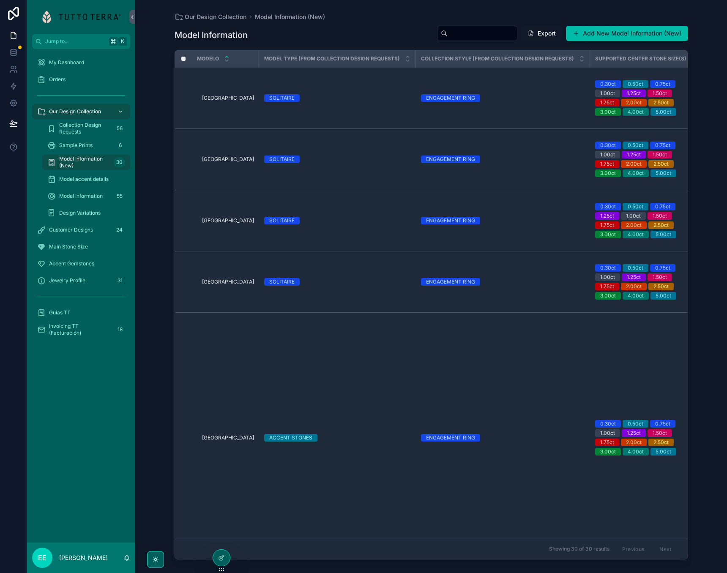
click at [450, 37] on input "scrollable content" at bounding box center [481, 33] width 69 height 12
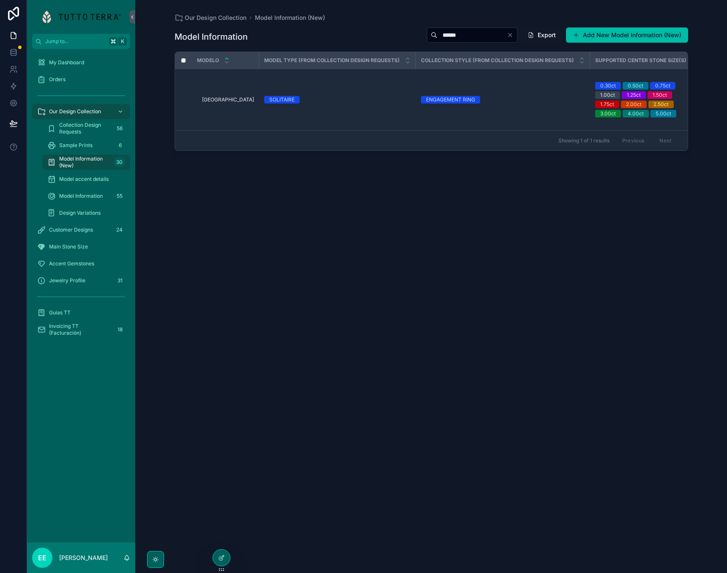
click at [300, 255] on div "Model Information ****** Export Add New Model Information (New) Modelo Model Ty…" at bounding box center [430, 292] width 513 height 541
click at [341, 107] on td "SOLITAIRE" at bounding box center [337, 99] width 157 height 61
click at [362, 93] on td "SOLITAIRE" at bounding box center [337, 99] width 157 height 61
click at [369, 98] on div "SOLITAIRE" at bounding box center [337, 100] width 147 height 8
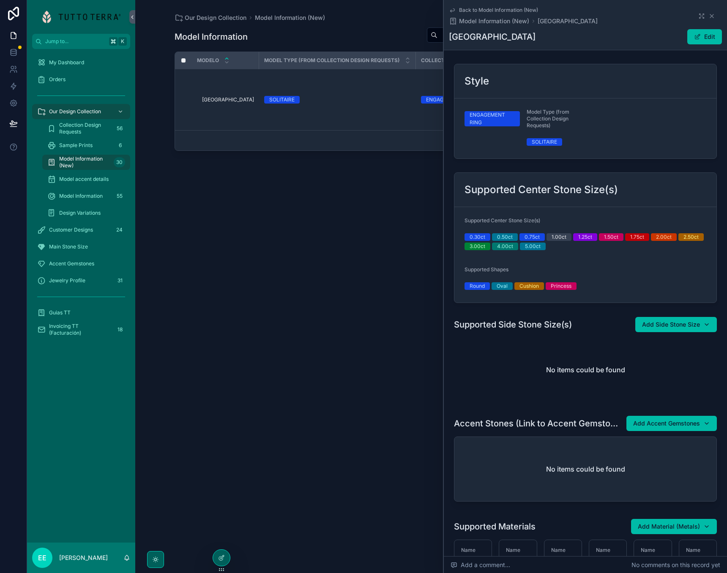
click at [714, 16] on icon "scrollable content" at bounding box center [711, 16] width 7 height 7
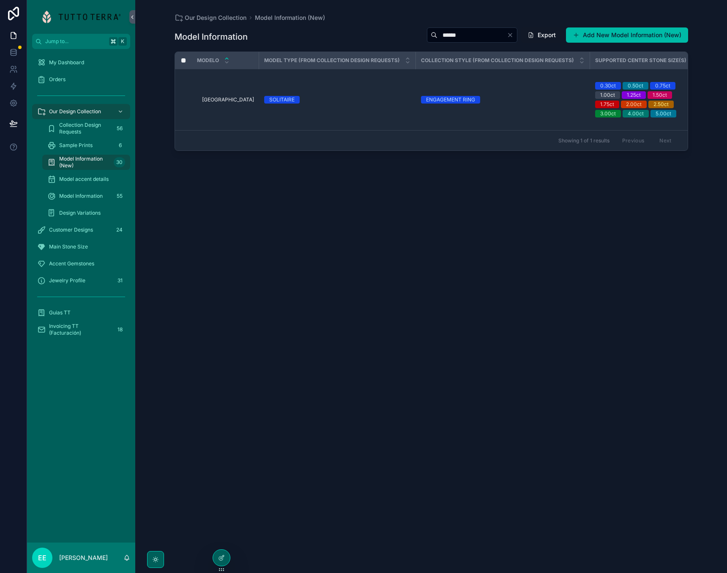
click at [439, 35] on input "******" at bounding box center [471, 35] width 69 height 12
type input "****"
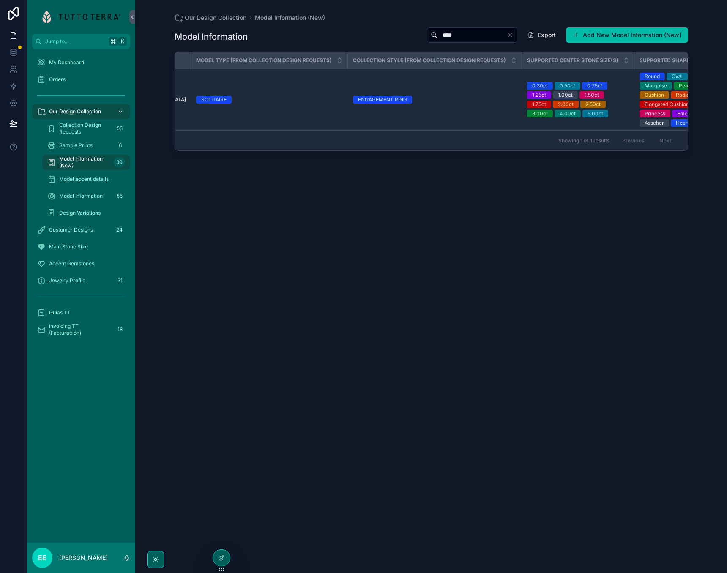
scroll to position [0, 70]
click at [412, 108] on td "ENGAGEMENT RING" at bounding box center [433, 99] width 174 height 61
click at [434, 100] on div "ENGAGEMENT RING" at bounding box center [433, 100] width 164 height 8
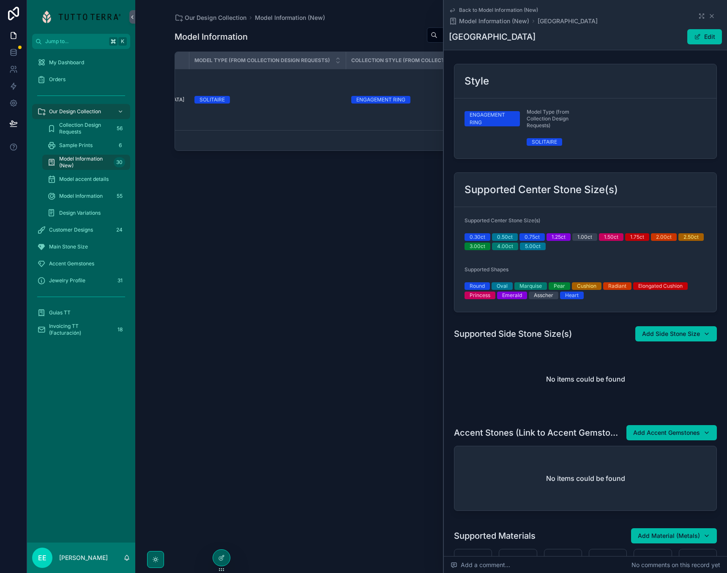
click at [392, 213] on div "Model Information **** Export Add New Model Information (New) Modelo Model Type…" at bounding box center [430, 292] width 513 height 541
click at [419, 157] on div "Model Information **** Export Add New Model Information (New) Modelo Model Type…" at bounding box center [430, 292] width 513 height 541
click at [712, 14] on icon "scrollable content" at bounding box center [711, 16] width 7 height 7
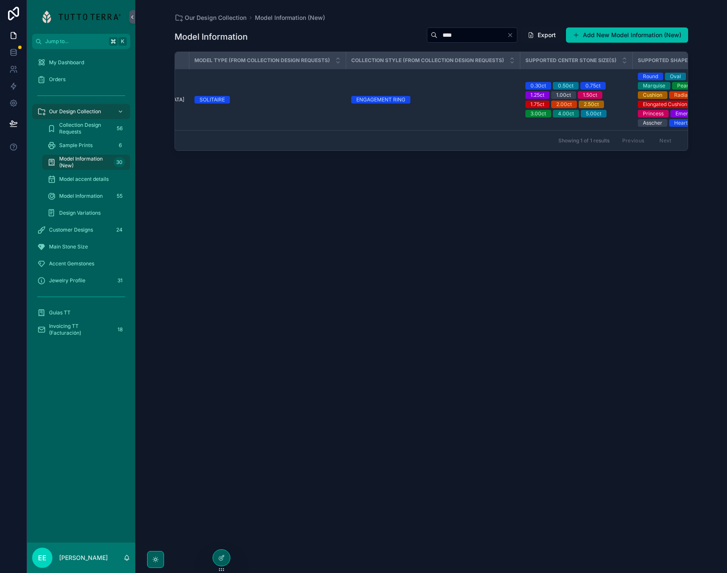
click at [220, 556] on icon at bounding box center [221, 557] width 7 height 7
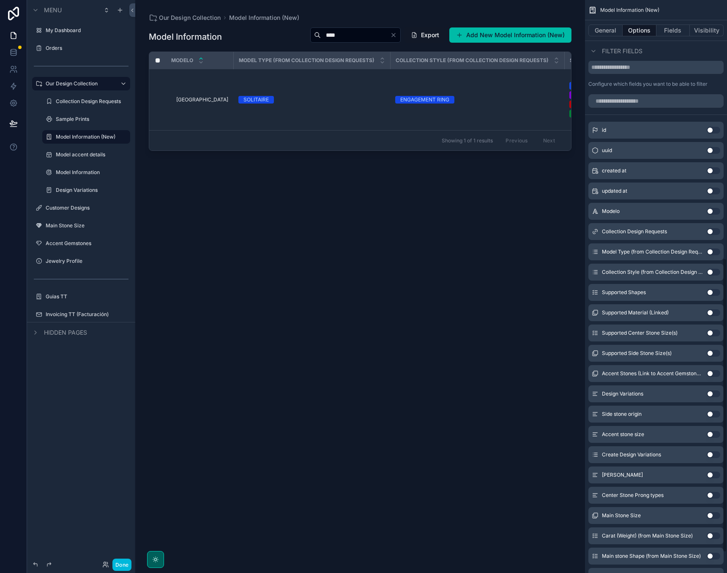
scroll to position [502, 0]
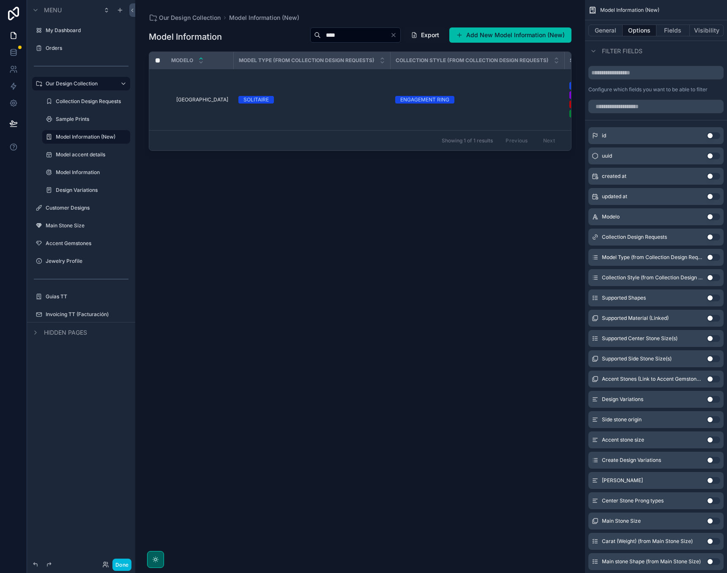
click at [711, 258] on button "Use setting" at bounding box center [713, 257] width 14 height 7
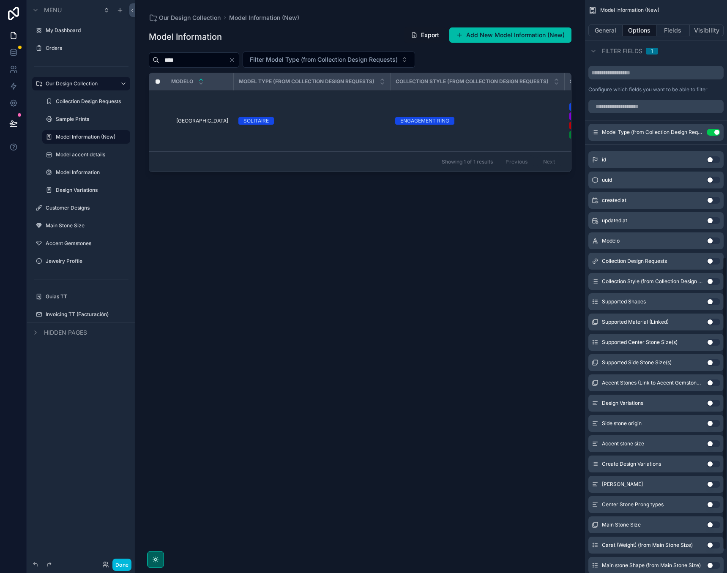
click at [406, 59] on div "scrollable content" at bounding box center [360, 281] width 450 height 563
click at [398, 59] on span "Filter Model Type (from Collection Design Requests)" at bounding box center [324, 59] width 148 height 8
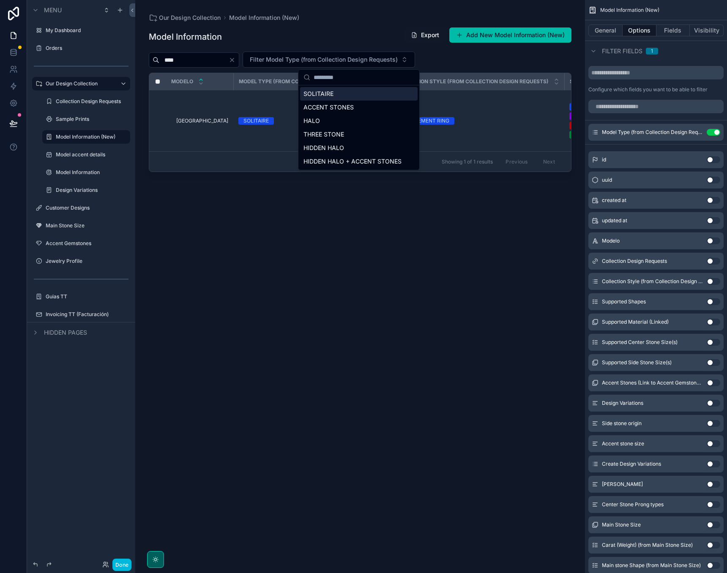
click at [398, 59] on span "Filter Model Type (from Collection Design Requests)" at bounding box center [324, 59] width 148 height 8
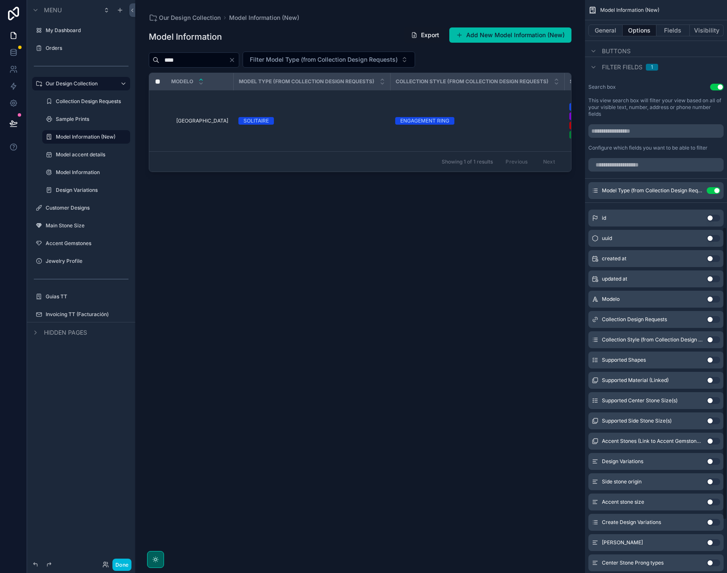
scroll to position [416, 0]
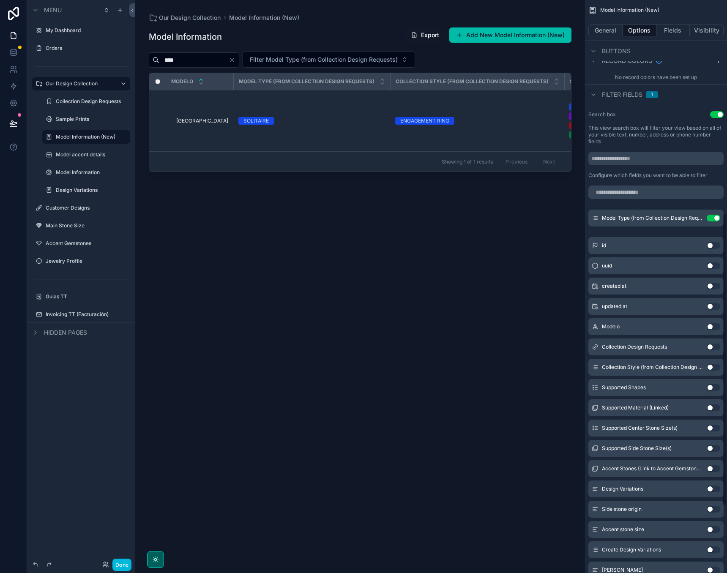
click at [0, 0] on icon "scrollable content" at bounding box center [0, 0] width 0 height 0
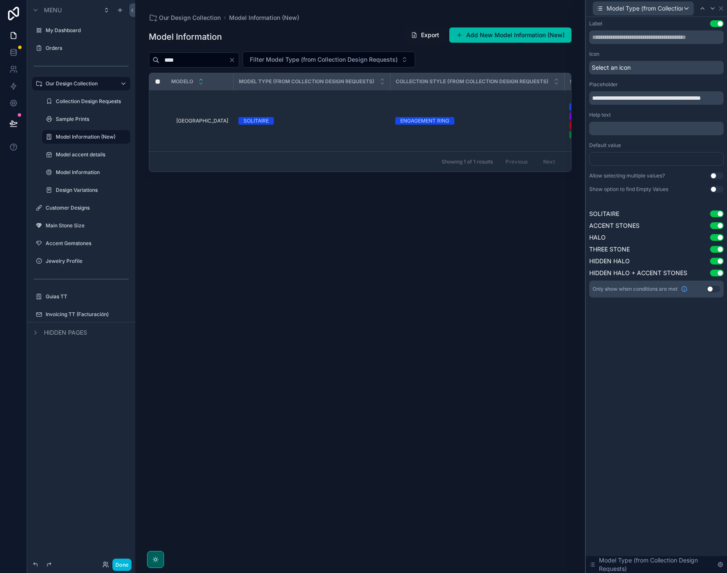
click at [712, 177] on button "Use setting" at bounding box center [717, 175] width 14 height 7
click at [716, 188] on button "Use setting" at bounding box center [717, 189] width 14 height 7
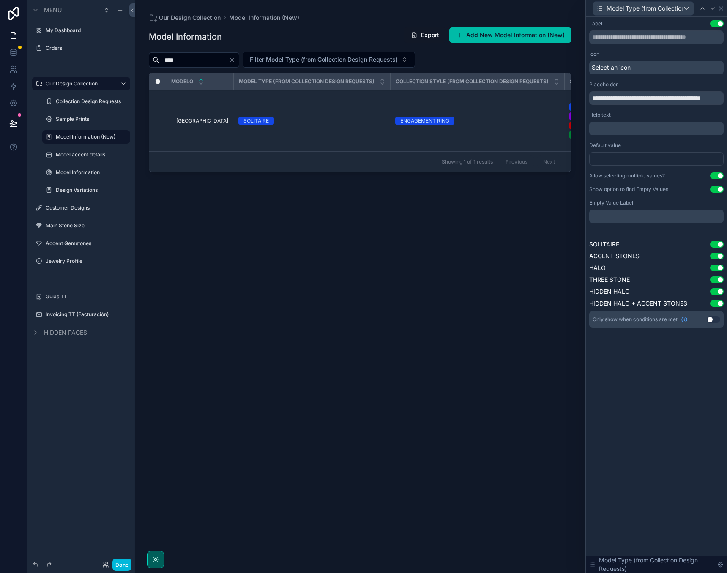
click at [716, 188] on button "Use setting" at bounding box center [717, 189] width 14 height 7
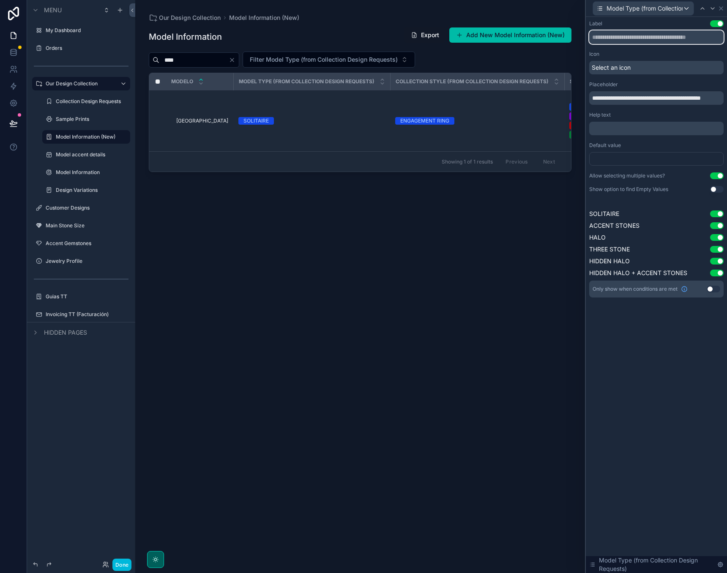
click at [625, 38] on input "text" at bounding box center [656, 37] width 134 height 14
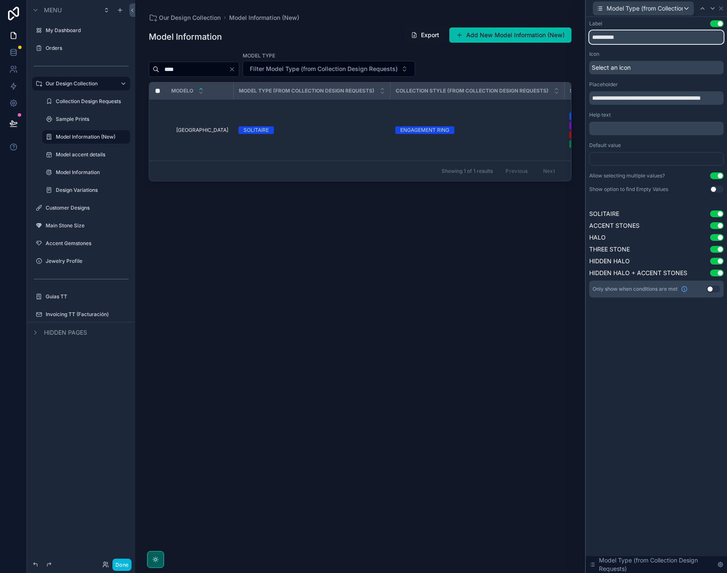
type input "**********"
click at [631, 387] on div "**********" at bounding box center [656, 295] width 141 height 556
click at [299, 231] on div "Model Information Export Add New Model Information (New) **** Model Type Filter…" at bounding box center [360, 292] width 422 height 541
click at [722, 8] on icon at bounding box center [720, 8] width 7 height 7
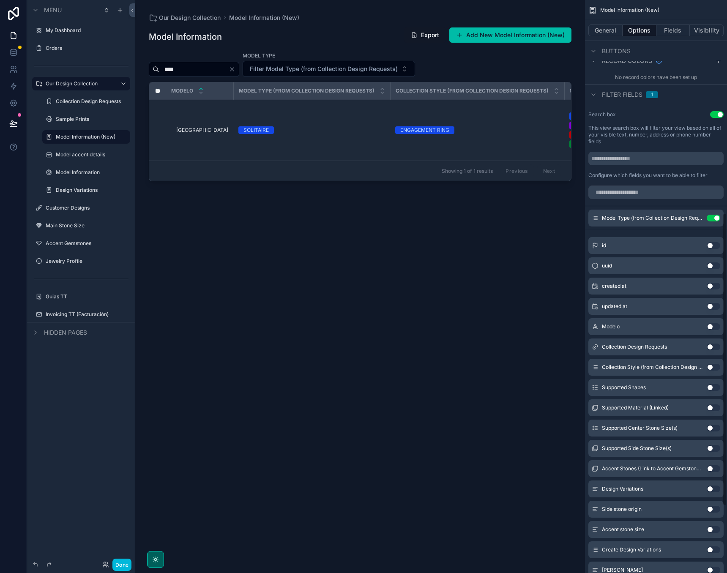
click at [477, 56] on div "**** Model Type Filter Model Type (from Collection Design Requests)" at bounding box center [360, 64] width 422 height 25
click at [122, 562] on button "Done" at bounding box center [121, 565] width 19 height 12
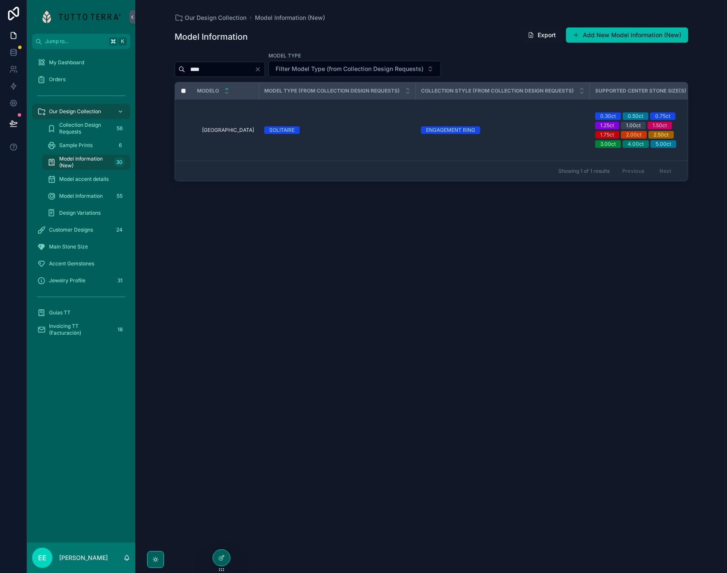
click at [312, 313] on div "Model Information Export Add New Model Information (New) **** Model Type Filter…" at bounding box center [430, 292] width 513 height 541
click at [5, 114] on button at bounding box center [13, 124] width 19 height 24
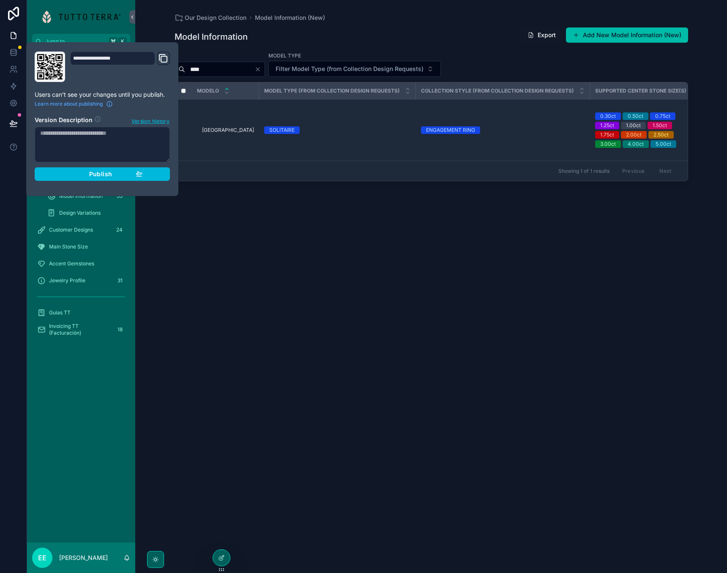
click at [116, 177] on button "Publish" at bounding box center [102, 174] width 135 height 14
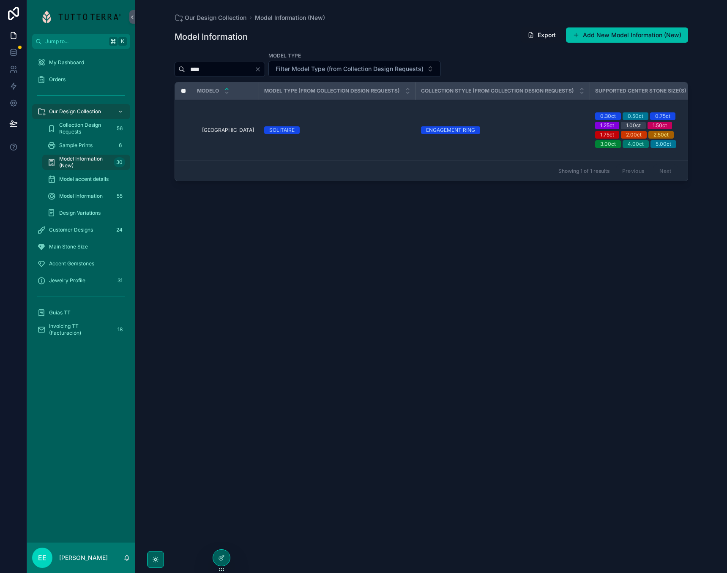
click at [281, 235] on div "Model Information Export Add New Model Information (New) **** Model Type Filter…" at bounding box center [430, 292] width 513 height 541
click at [220, 559] on icon at bounding box center [221, 557] width 7 height 7
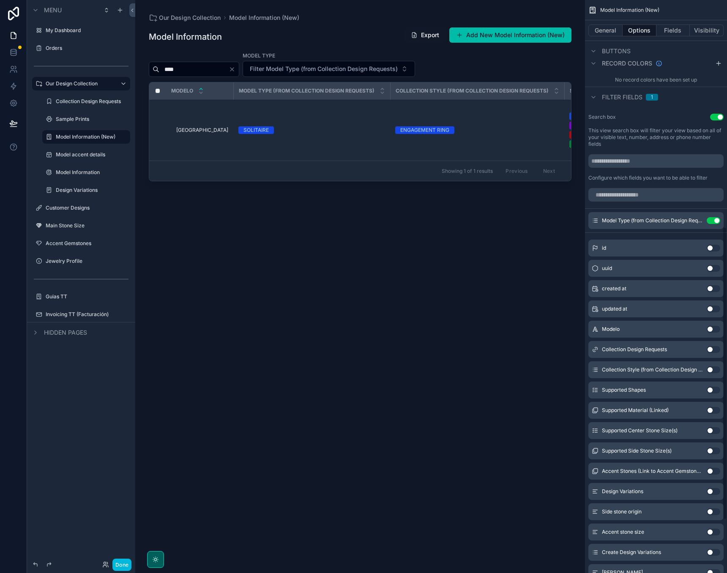
scroll to position [401, 0]
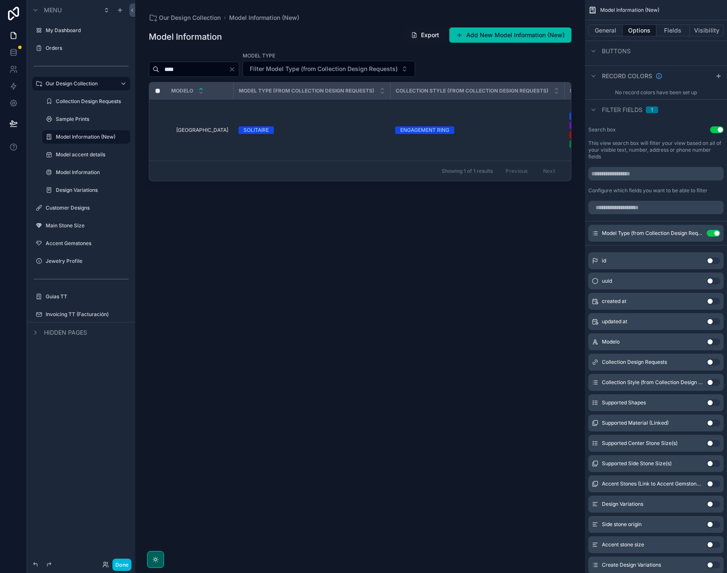
click at [0, 0] on icon "scrollable content" at bounding box center [0, 0] width 0 height 0
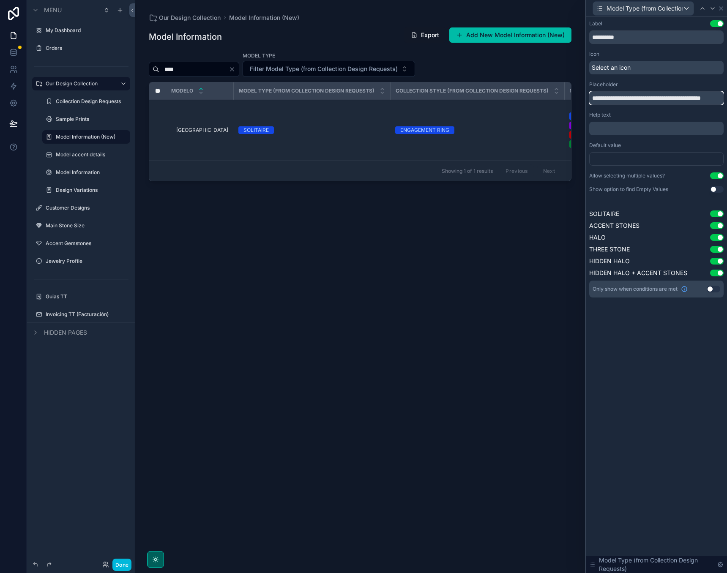
click at [653, 99] on input "**********" at bounding box center [656, 98] width 134 height 14
click at [652, 99] on input "**********" at bounding box center [656, 98] width 134 height 14
drag, startPoint x: 641, startPoint y: 99, endPoint x: 726, endPoint y: 96, distance: 85.0
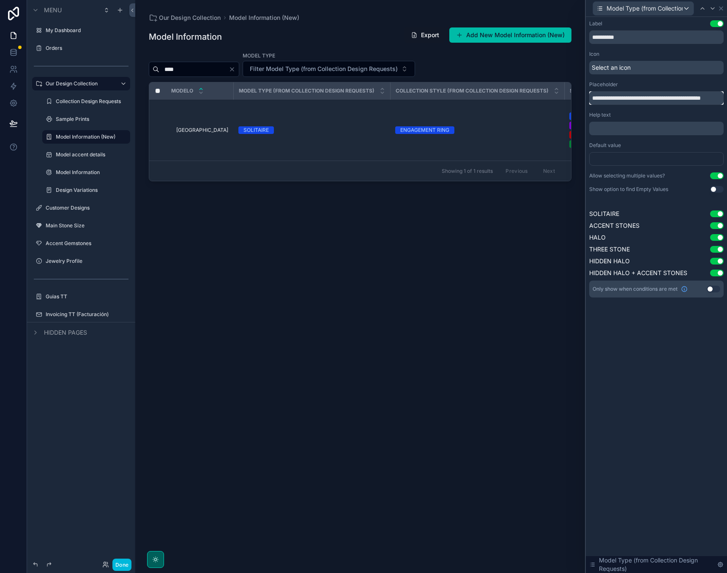
click at [726, 96] on div "**********" at bounding box center [656, 167] width 141 height 301
type input "**********"
click at [721, 10] on icon at bounding box center [720, 8] width 7 height 7
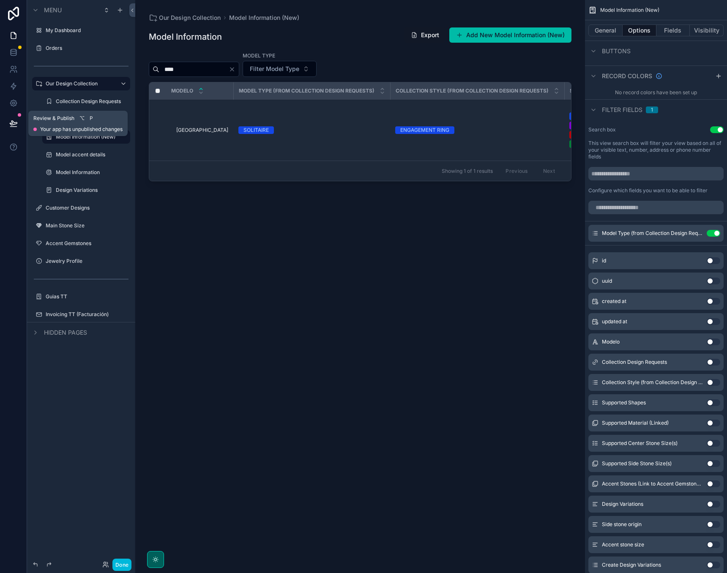
click at [14, 120] on icon at bounding box center [13, 123] width 8 height 8
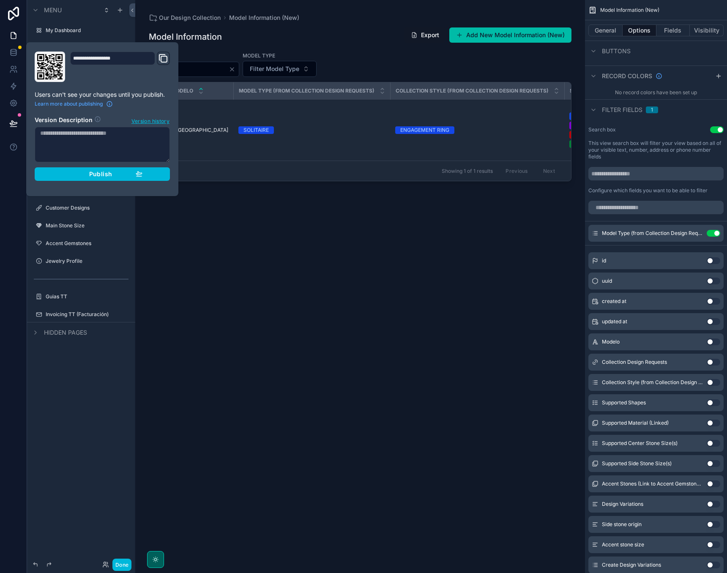
click at [98, 173] on span "Publish" at bounding box center [100, 174] width 23 height 8
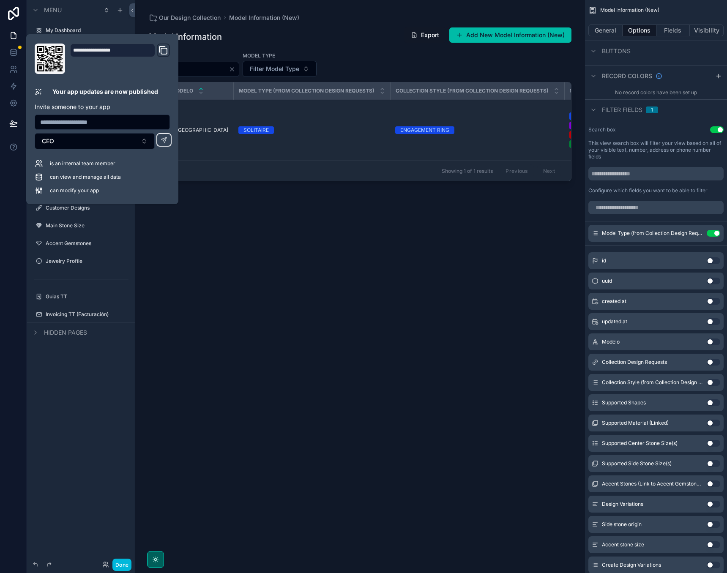
click at [232, 292] on div "scrollable content" at bounding box center [360, 281] width 450 height 563
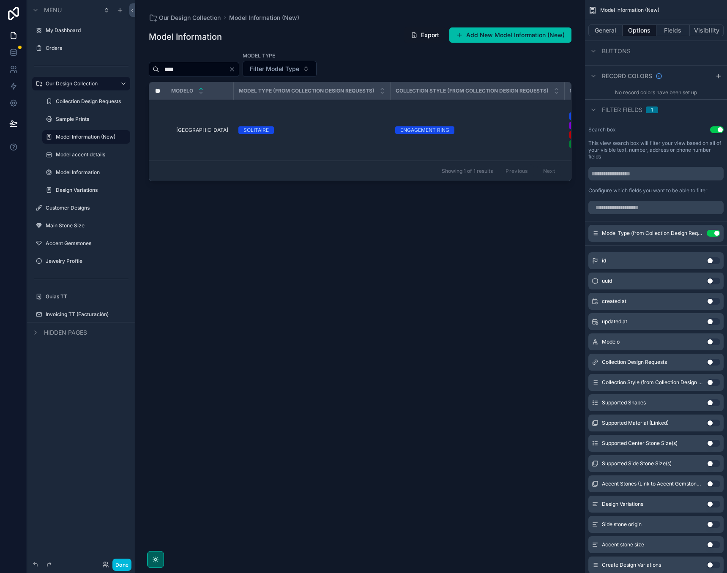
click at [299, 66] on span "Filter Model Type" at bounding box center [274, 69] width 49 height 8
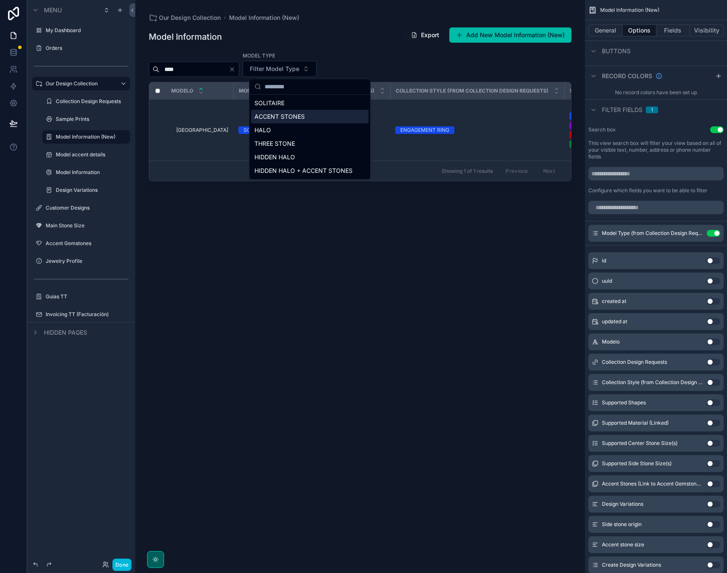
click at [278, 117] on div "ACCENT STONES" at bounding box center [309, 117] width 117 height 14
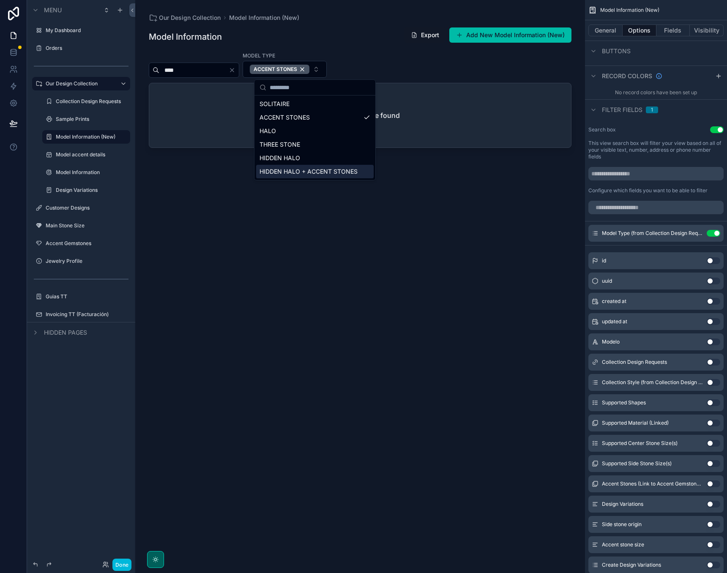
click at [313, 278] on div "Model Information Export Add New Model Information (New) **** Model Type ACCENT…" at bounding box center [360, 292] width 422 height 541
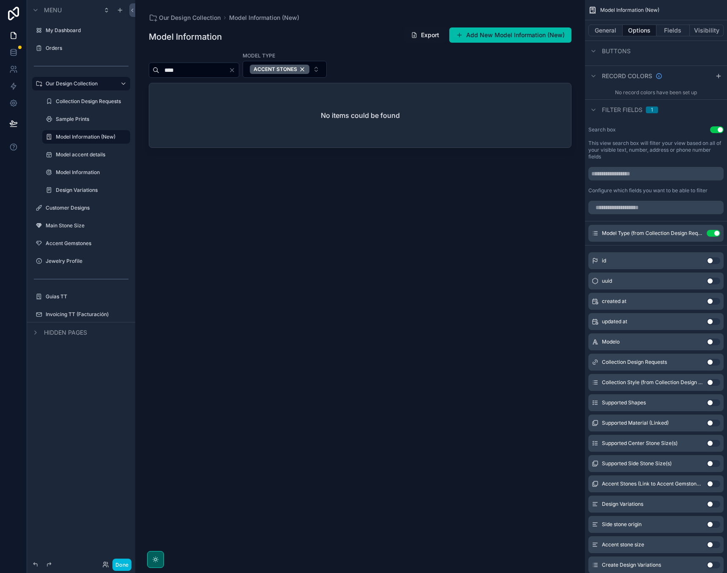
click at [309, 68] on div "ACCENT STONES" at bounding box center [280, 69] width 60 height 9
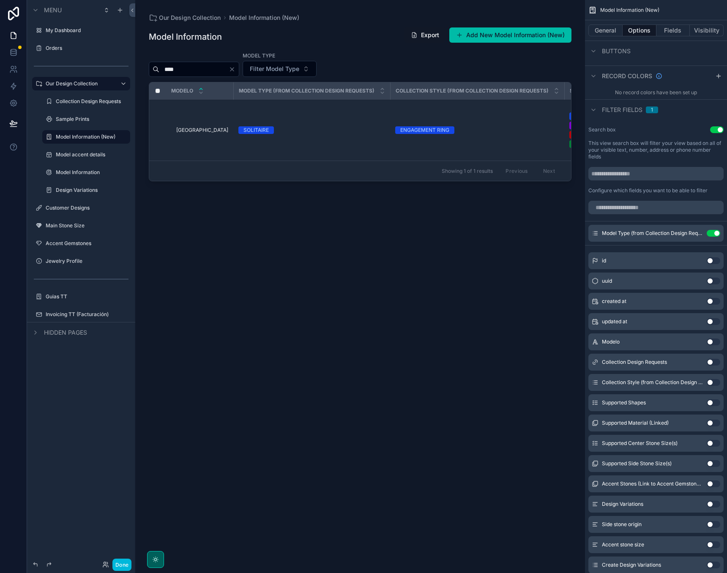
click at [299, 70] on span "Filter Model Type" at bounding box center [274, 69] width 49 height 8
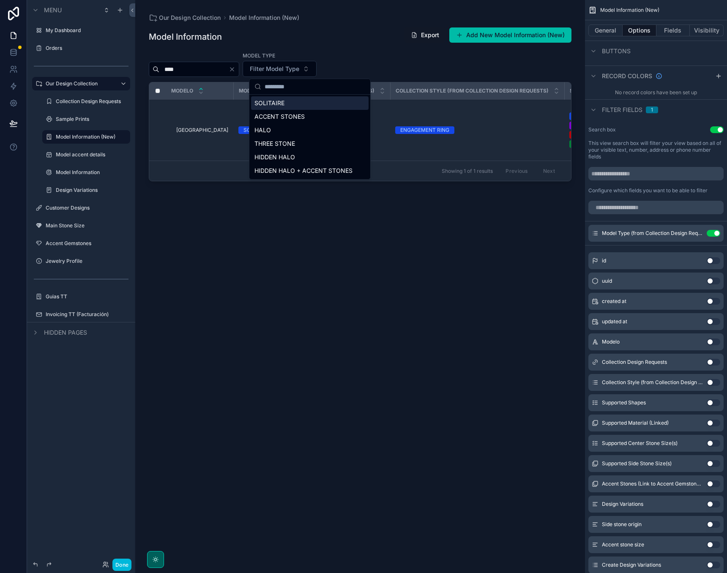
click at [373, 50] on div "Model Information Export Add New Model Information (New) **** Model Type Filter…" at bounding box center [360, 292] width 422 height 541
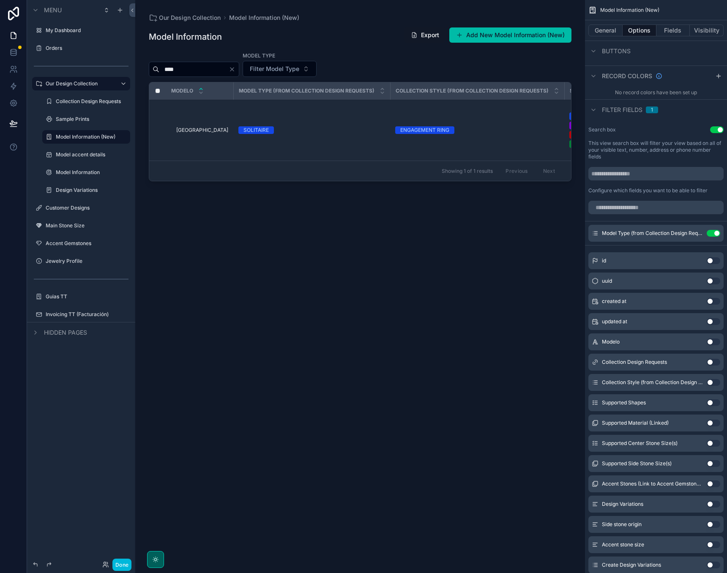
click at [239, 64] on div "****" at bounding box center [194, 69] width 90 height 15
click at [235, 69] on icon "Clear" at bounding box center [232, 69] width 7 height 7
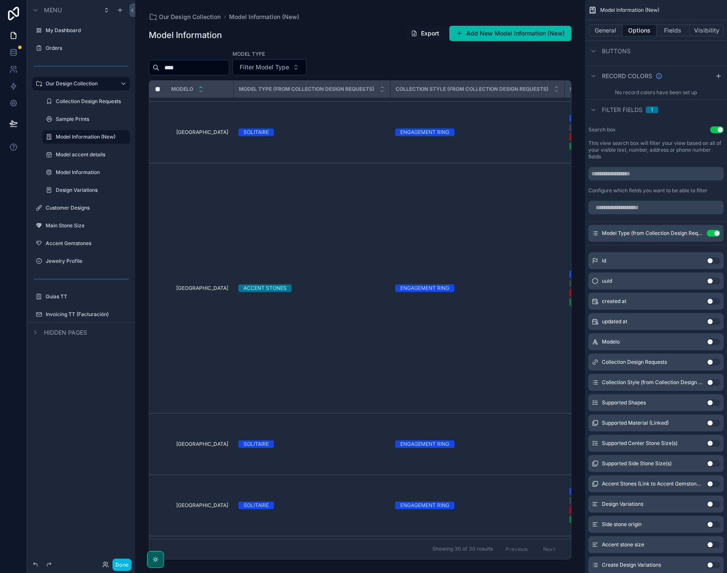
scroll to position [180, 0]
click at [289, 67] on span "Filter Model Type" at bounding box center [264, 67] width 49 height 8
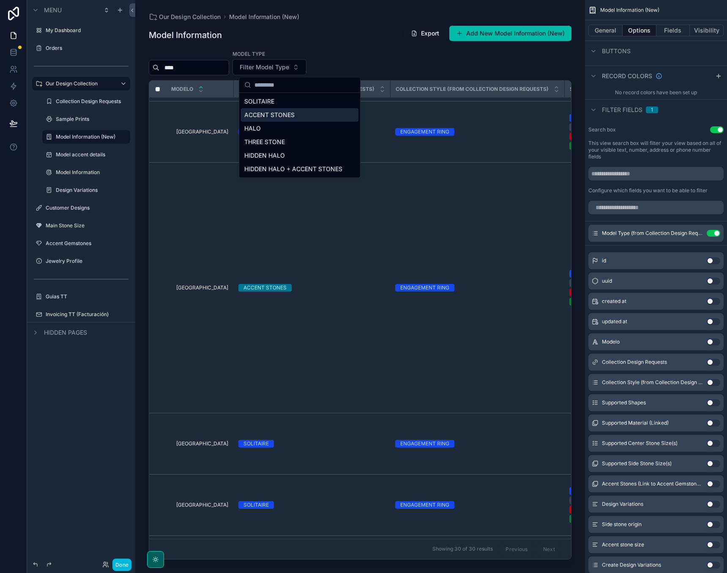
click at [270, 117] on div "ACCENT STONES" at bounding box center [299, 115] width 117 height 14
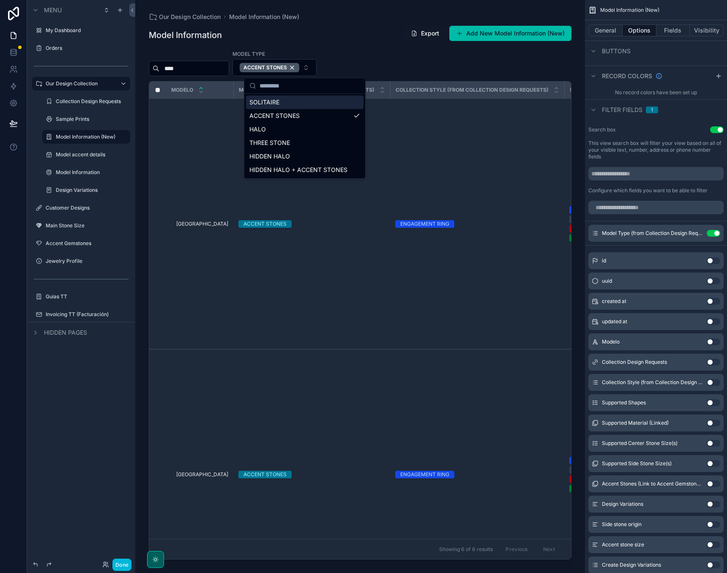
click at [417, 53] on div "**** Model Type ACCENT STONES" at bounding box center [360, 63] width 422 height 26
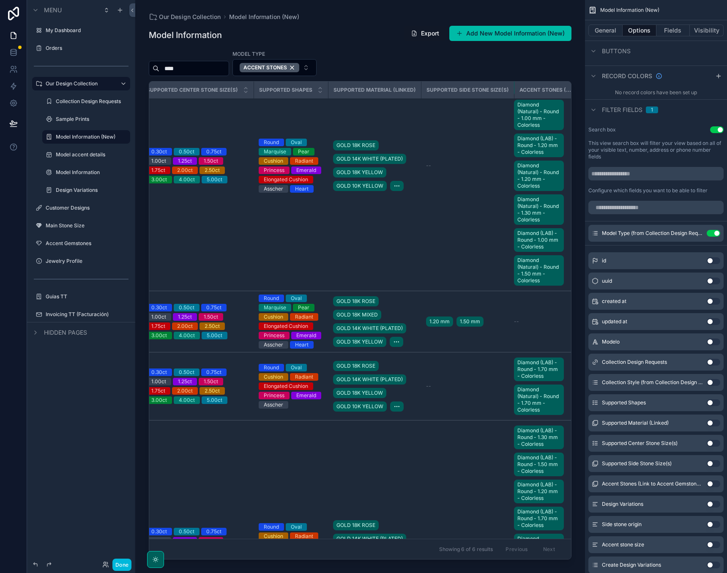
click at [514, 311] on td "--" at bounding box center [545, 321] width 63 height 61
click at [429, 319] on span "1.20 mm" at bounding box center [439, 321] width 20 height 7
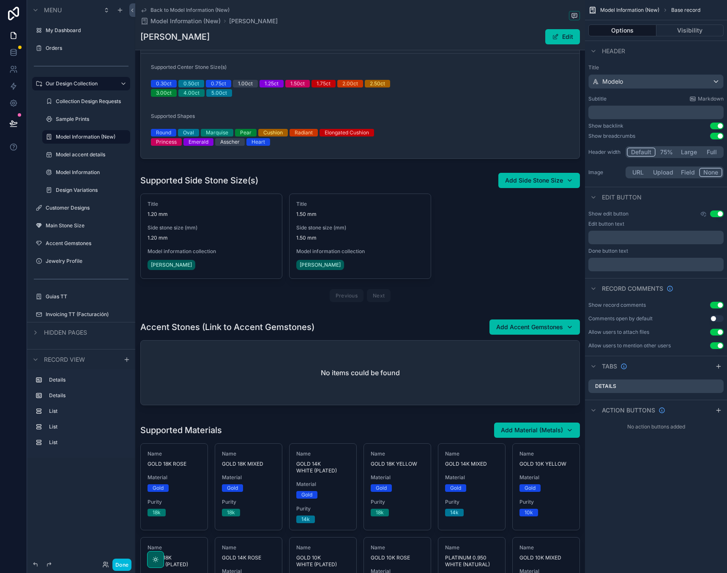
scroll to position [189, 0]
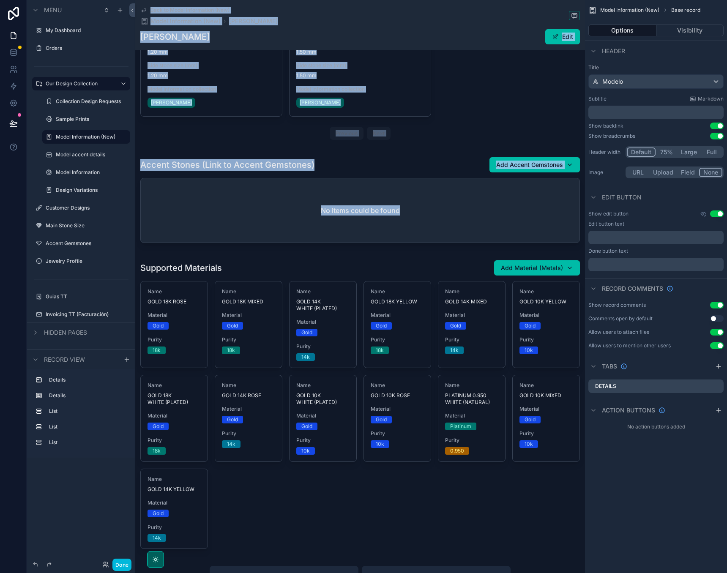
drag, startPoint x: 292, startPoint y: 341, endPoint x: 245, endPoint y: 594, distance: 257.9
click at [245, 572] on html "Menu My Dashboard Orders Our Design Collection Collection Design Requests Sampl…" at bounding box center [363, 286] width 727 height 573
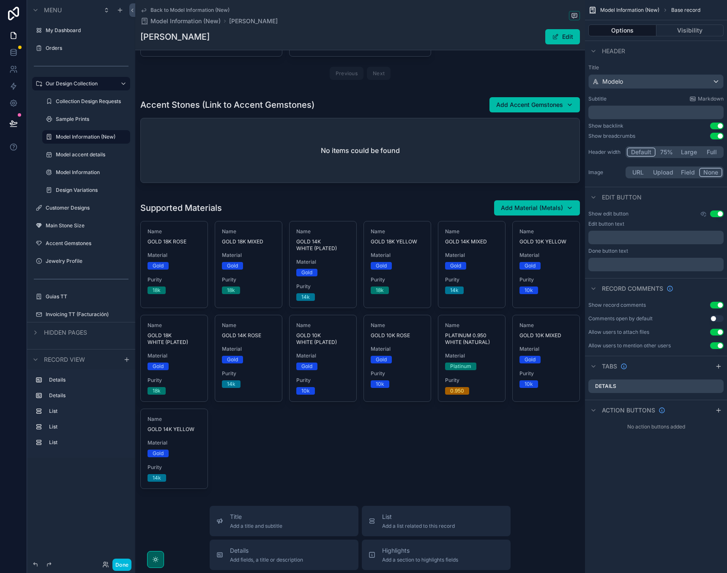
click at [353, 447] on div "scrollable content" at bounding box center [360, 344] width 450 height 296
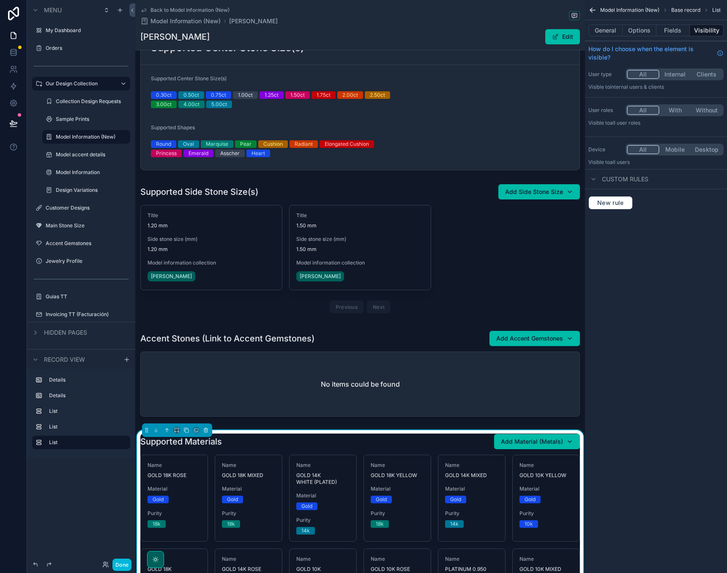
scroll to position [123, 0]
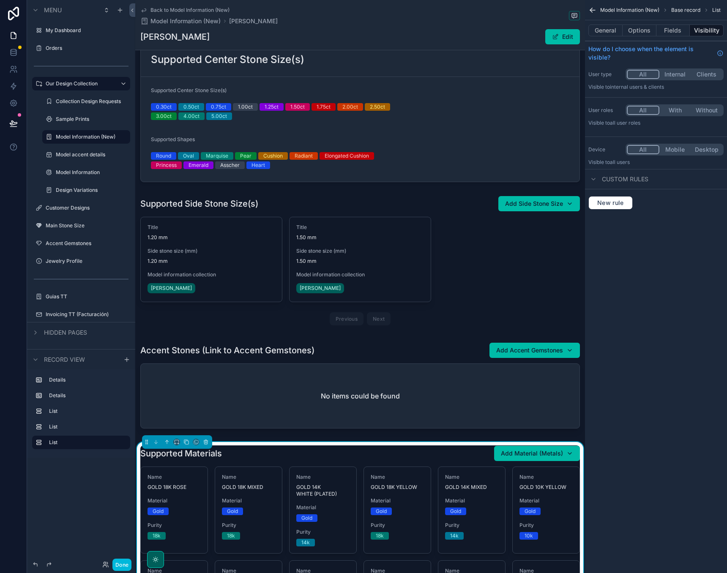
click at [568, 349] on div "scrollable content" at bounding box center [360, 387] width 450 height 96
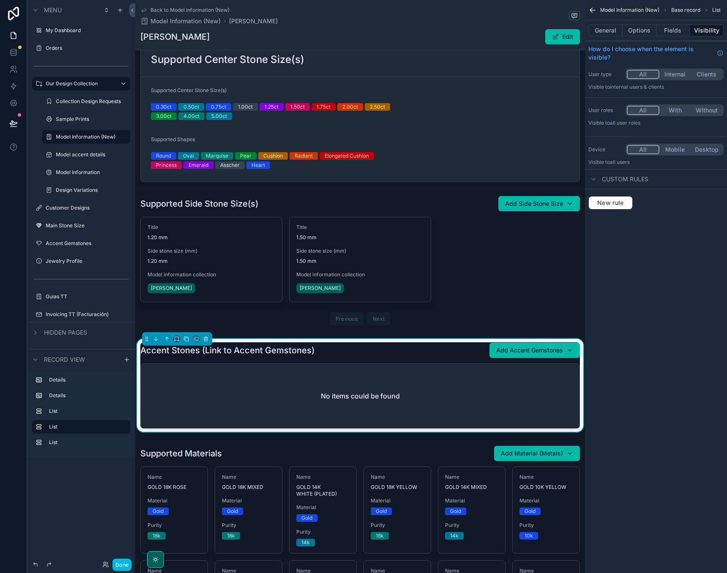
click at [570, 349] on div "Add Accent Gemstones" at bounding box center [534, 350] width 77 height 8
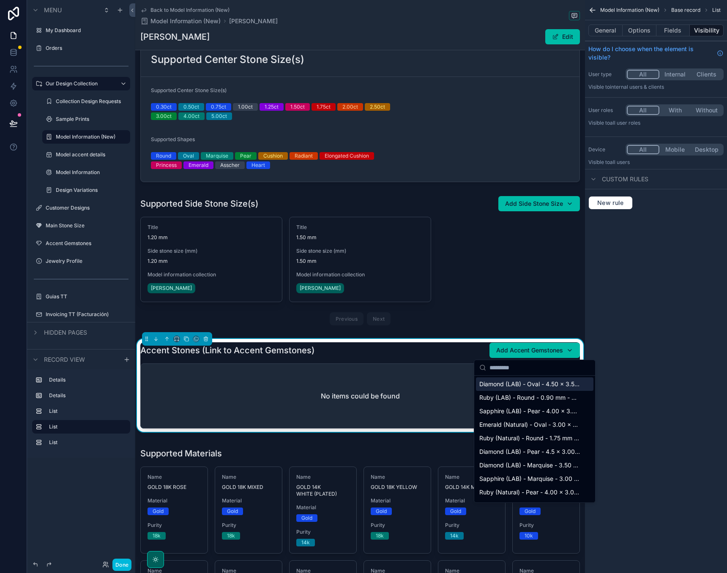
click at [518, 365] on input "scrollable content" at bounding box center [539, 367] width 101 height 15
type input "*"
click at [339, 371] on div "No items could be found" at bounding box center [360, 396] width 439 height 64
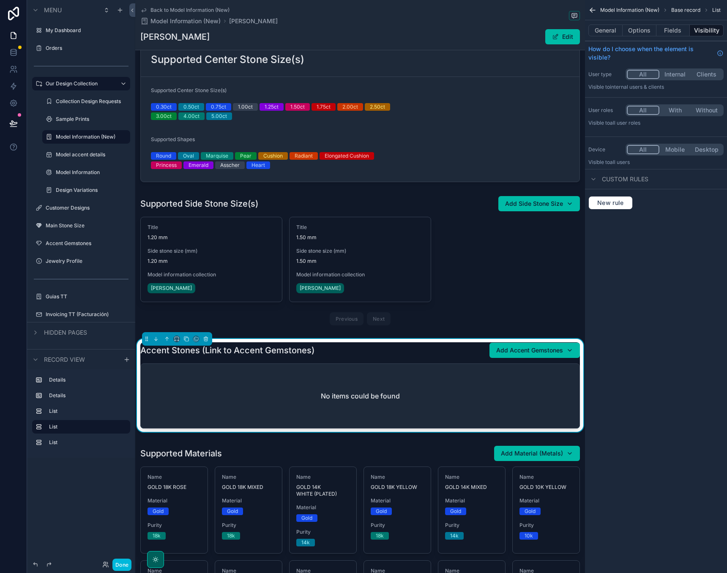
click at [668, 31] on button "Fields" at bounding box center [673, 31] width 34 height 12
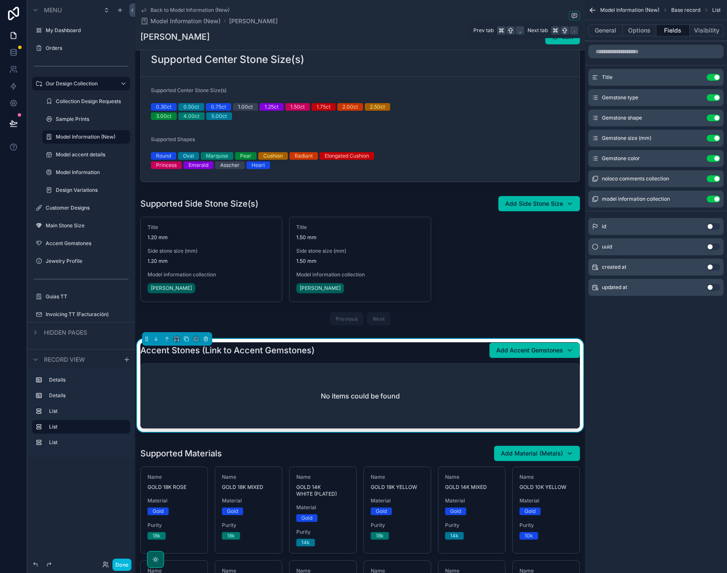
click at [640, 31] on button "Options" at bounding box center [639, 31] width 34 height 12
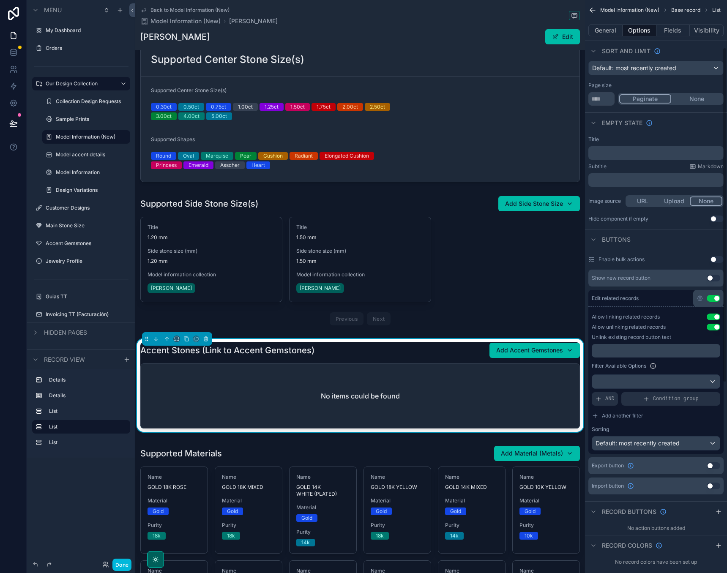
scroll to position [83, 0]
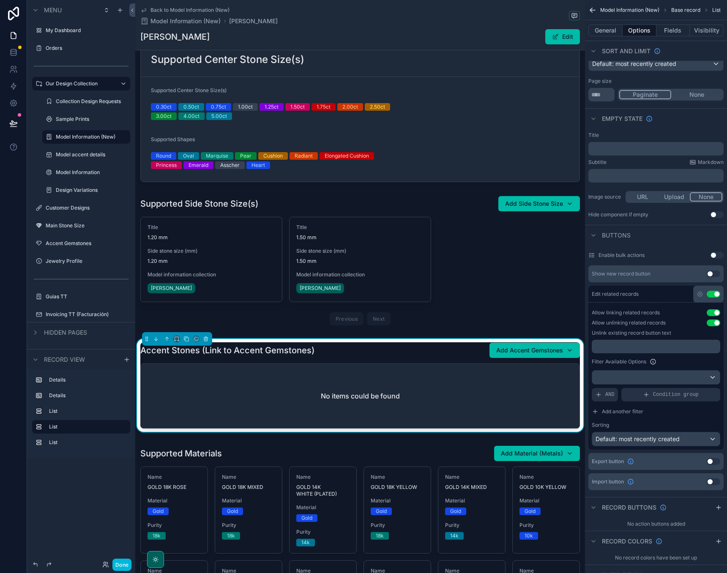
click at [700, 294] on icon "scrollable content" at bounding box center [700, 294] width 2 height 2
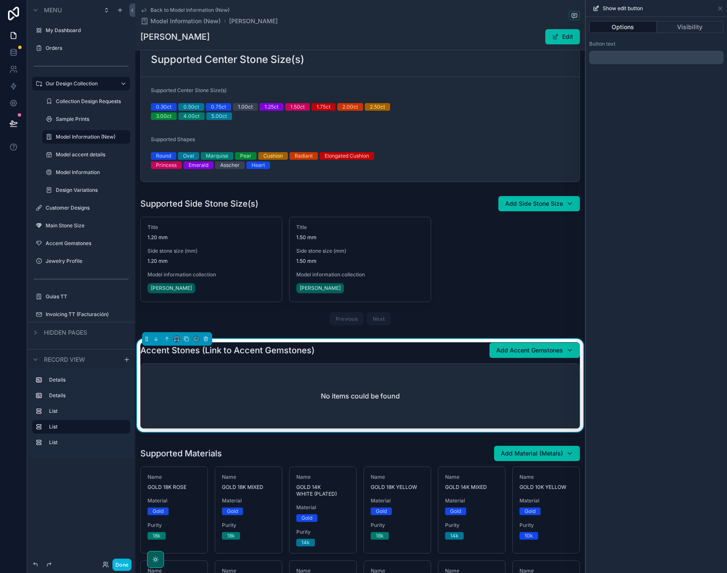
click at [662, 60] on p "﻿" at bounding box center [656, 57] width 129 height 10
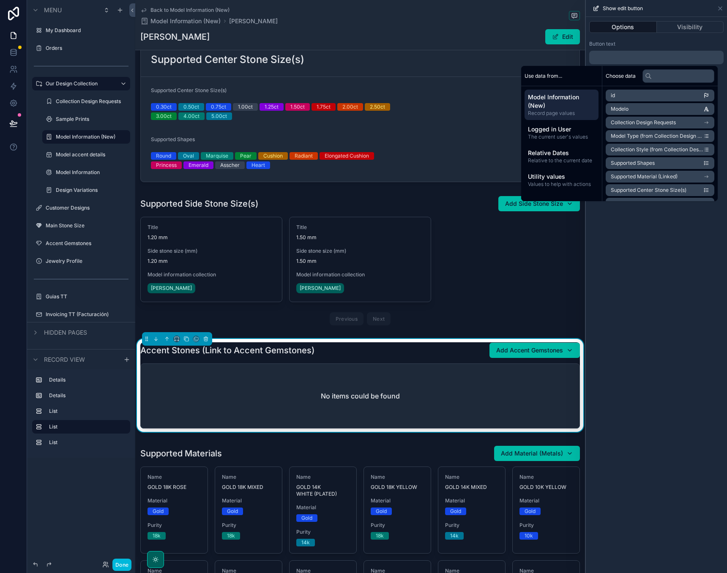
click at [677, 43] on div "Button text" at bounding box center [656, 44] width 134 height 7
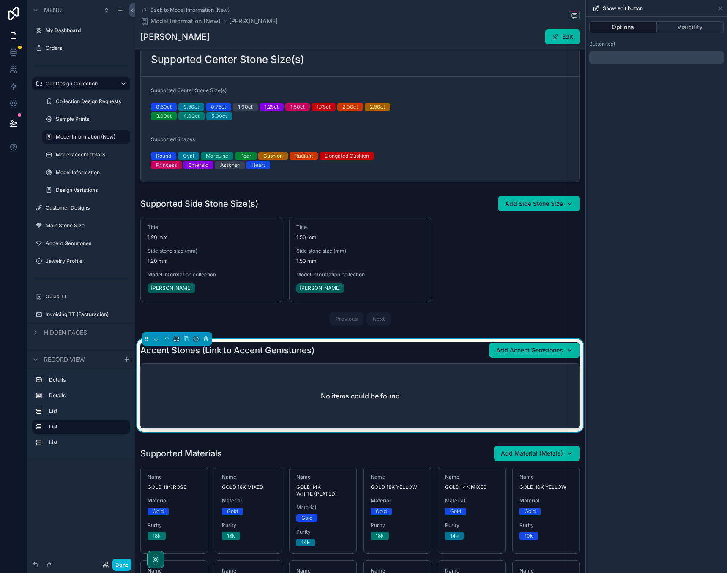
click at [681, 25] on button "Visibility" at bounding box center [690, 27] width 67 height 12
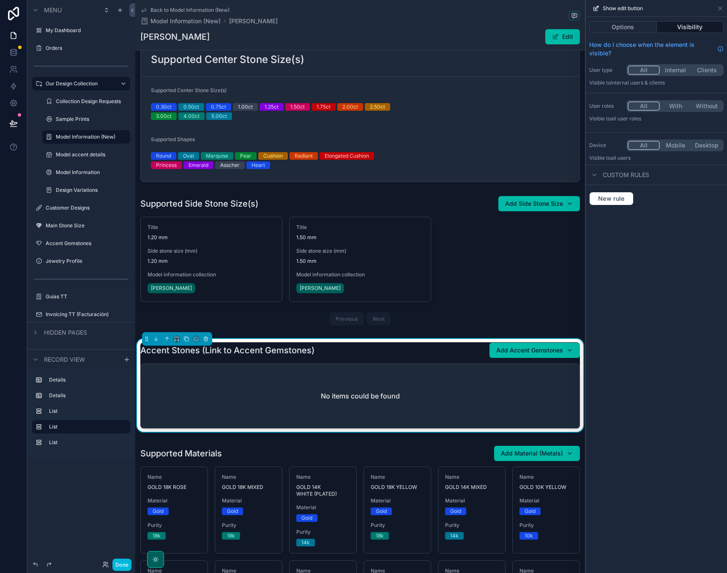
click at [625, 22] on button "Options" at bounding box center [623, 27] width 68 height 12
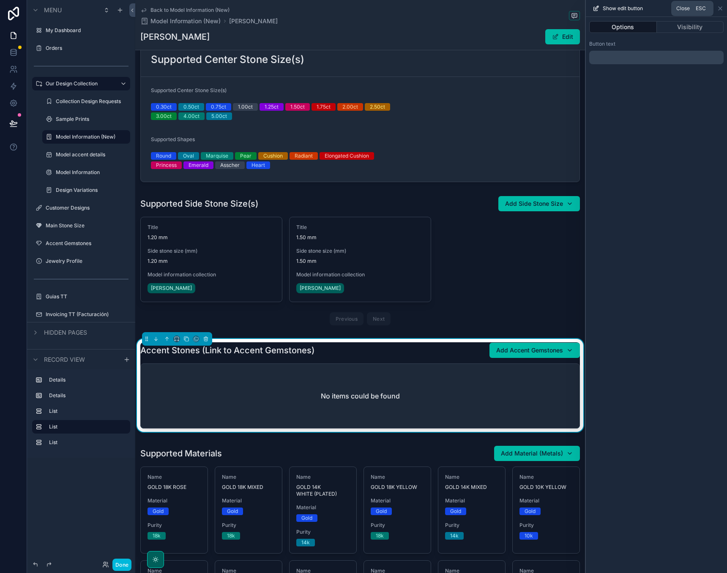
click at [719, 6] on icon at bounding box center [720, 8] width 7 height 7
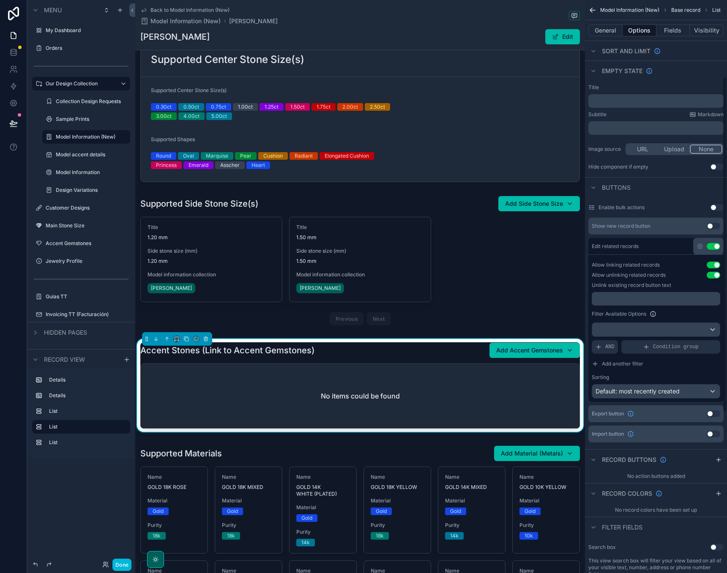
scroll to position [132, 0]
click at [659, 332] on div "scrollable content" at bounding box center [656, 329] width 128 height 14
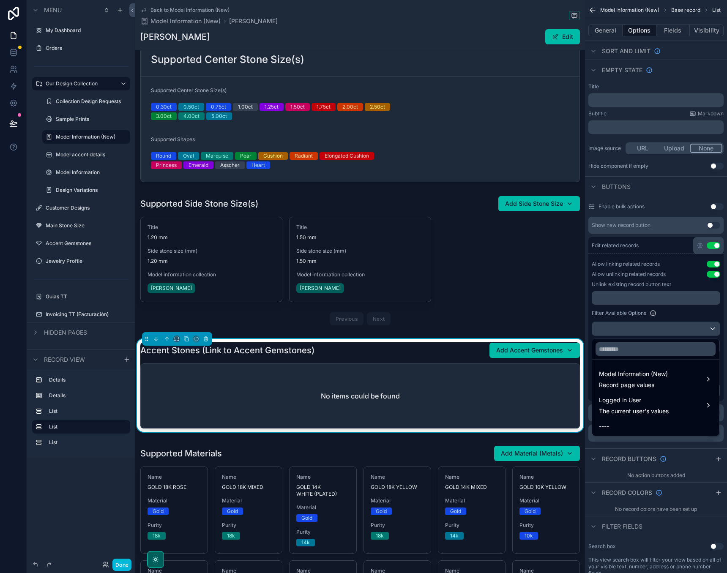
click at [662, 329] on div "scrollable content" at bounding box center [363, 286] width 727 height 573
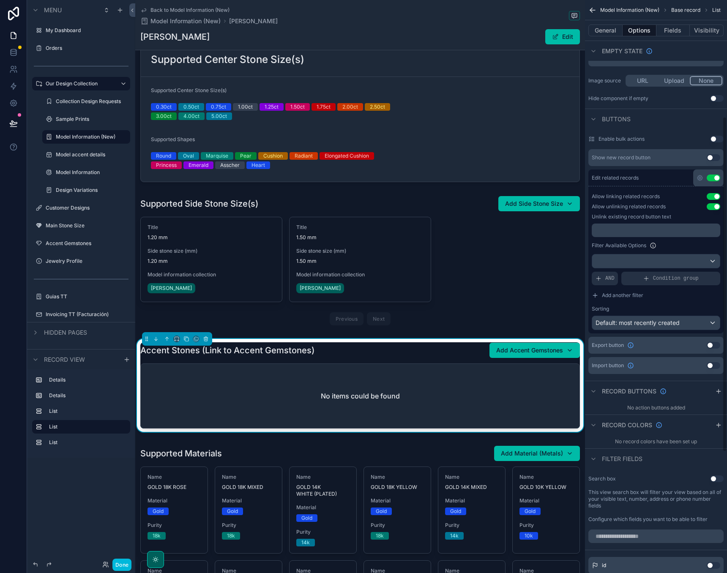
scroll to position [201, 0]
click at [678, 322] on span "Default: most recently created" at bounding box center [637, 320] width 84 height 7
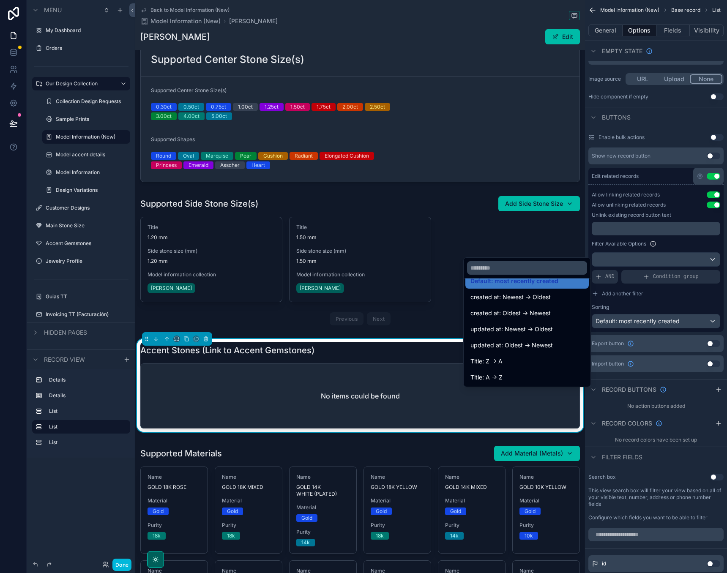
scroll to position [12, 0]
click at [490, 378] on span "Title: A -> Z" at bounding box center [486, 377] width 32 height 10
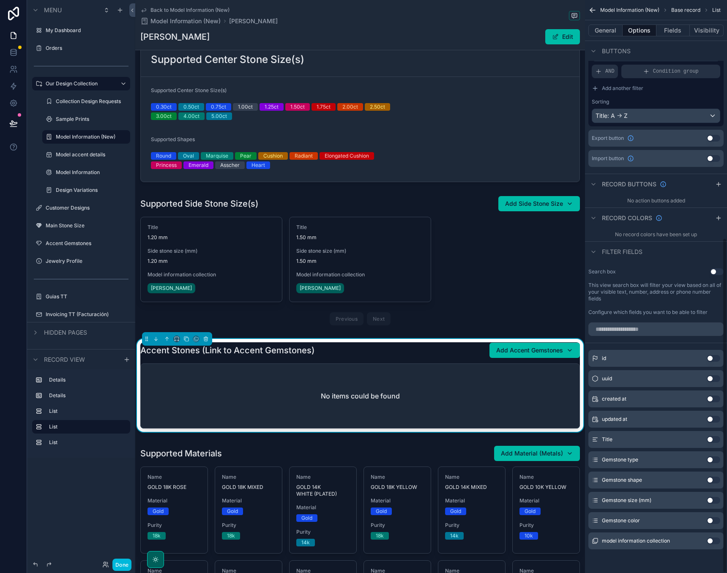
scroll to position [406, 0]
click at [710, 358] on button "Use setting" at bounding box center [713, 358] width 14 height 7
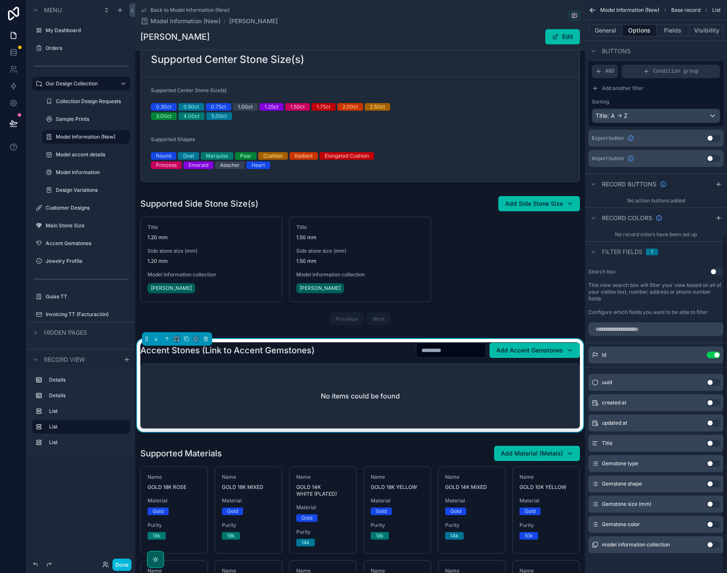
click at [713, 355] on button "Use setting" at bounding box center [713, 354] width 14 height 7
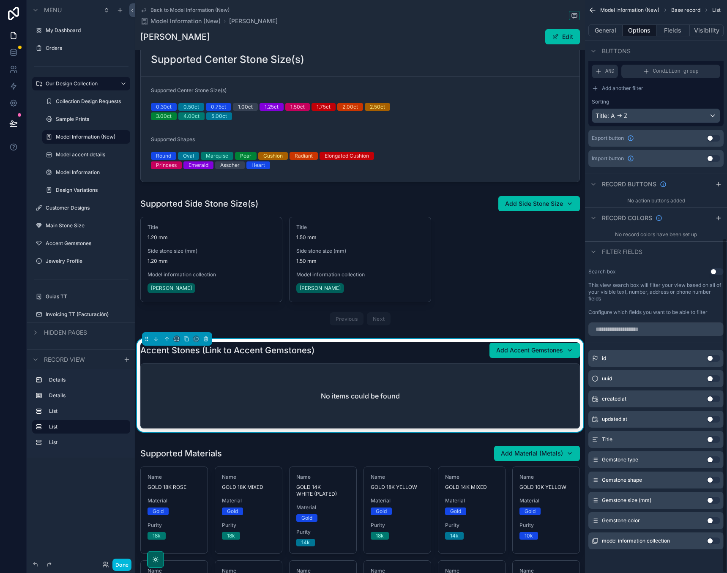
click at [712, 541] on button "Use setting" at bounding box center [713, 540] width 14 height 7
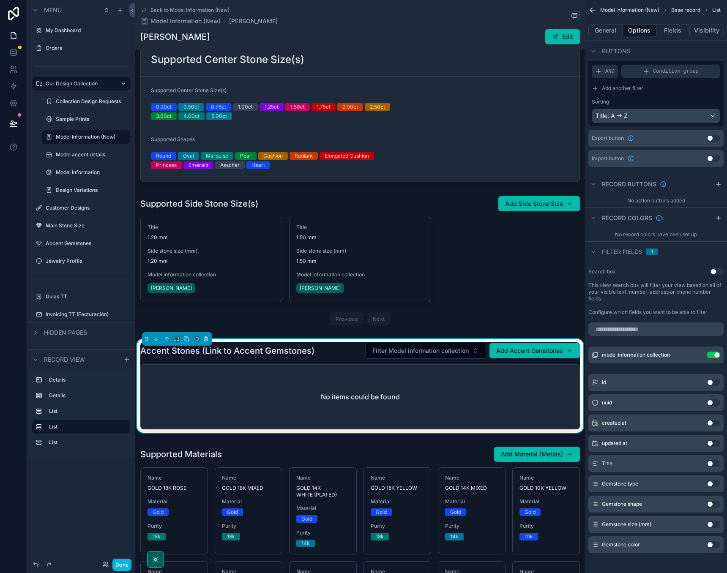
click at [712, 542] on button "Use setting" at bounding box center [713, 544] width 14 height 7
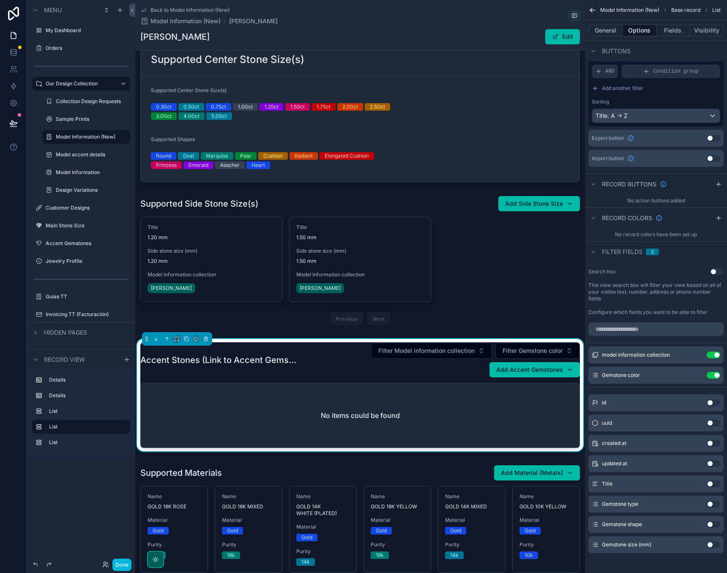
click at [714, 373] on button "Use setting" at bounding box center [713, 375] width 14 height 7
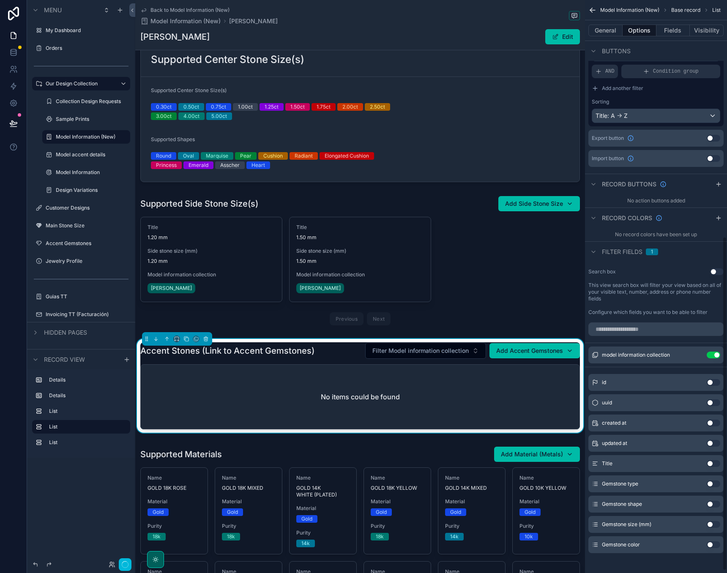
click at [714, 354] on button "Use setting" at bounding box center [713, 354] width 14 height 7
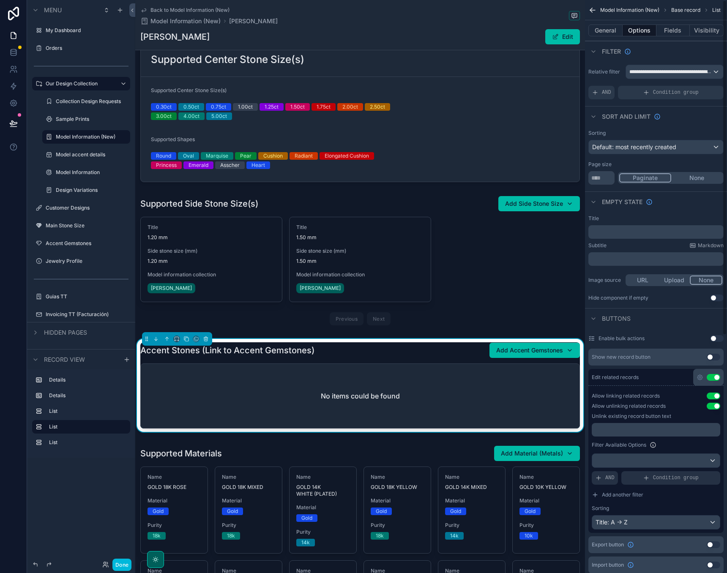
scroll to position [0, 0]
click at [672, 150] on span "Default: most recently created" at bounding box center [634, 146] width 84 height 7
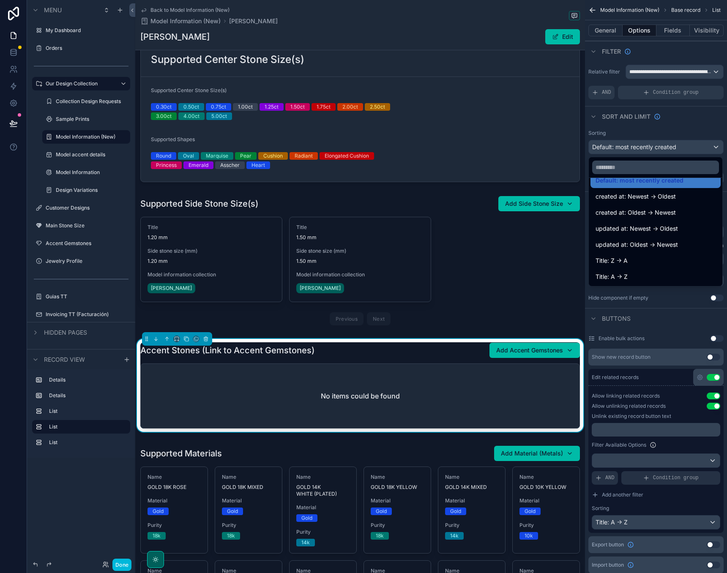
scroll to position [12, 0]
click at [613, 278] on span "Title: A -> Z" at bounding box center [611, 277] width 32 height 10
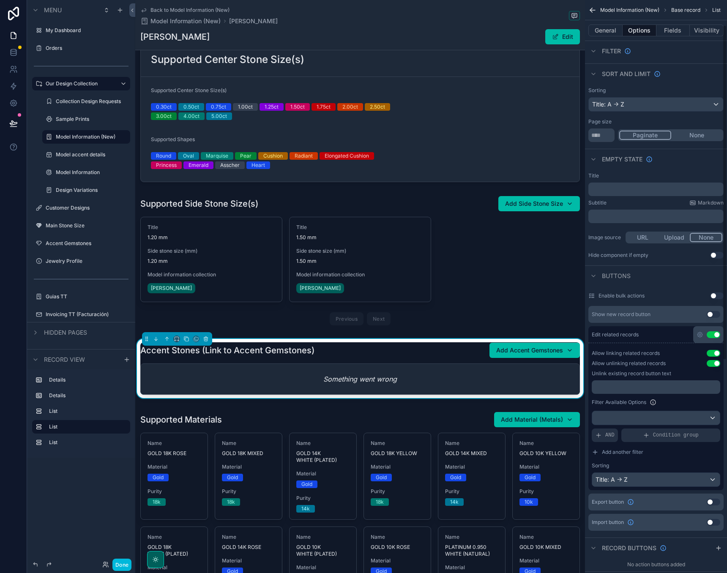
scroll to position [43, 0]
click at [14, 123] on icon at bounding box center [13, 123] width 8 height 8
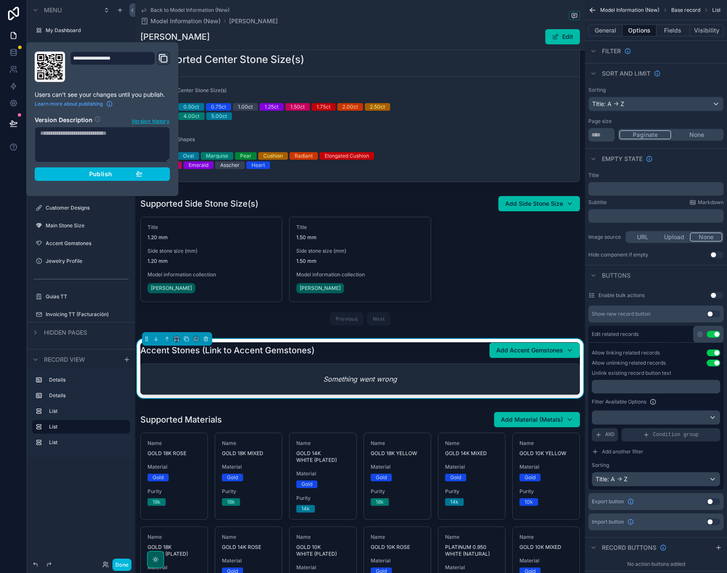
click at [102, 177] on span "Publish" at bounding box center [100, 174] width 23 height 8
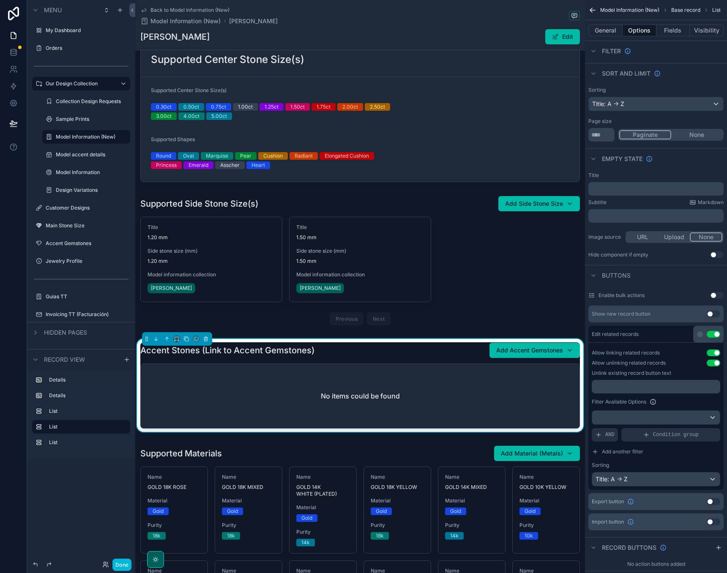
click at [533, 347] on span "Add Accent Gemstones" at bounding box center [529, 350] width 67 height 8
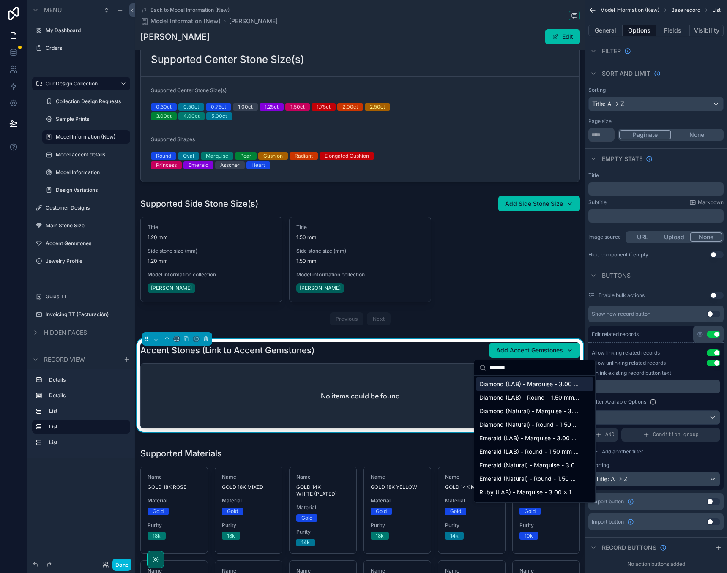
click at [497, 367] on input "*******" at bounding box center [539, 367] width 101 height 15
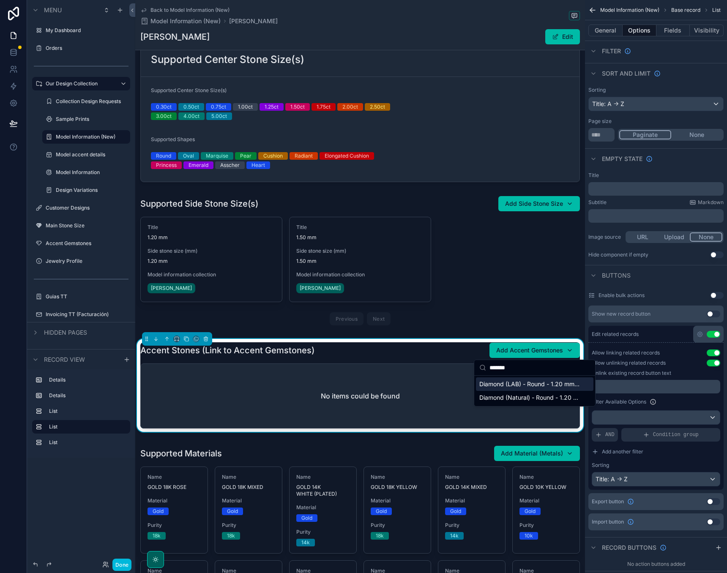
type input "*******"
click at [525, 385] on span "Diamond (LAB) - Round - 1.20 mm - Colorless" at bounding box center [529, 384] width 101 height 8
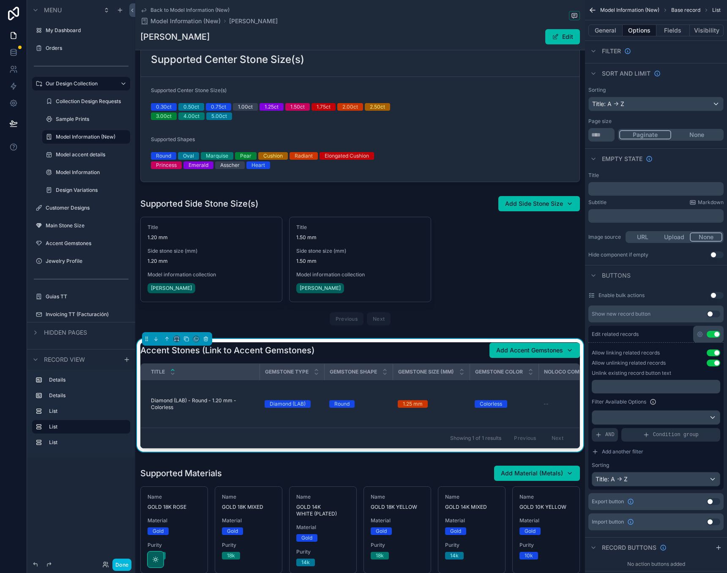
click at [563, 346] on div "Add Accent Gemstones" at bounding box center [534, 350] width 77 height 8
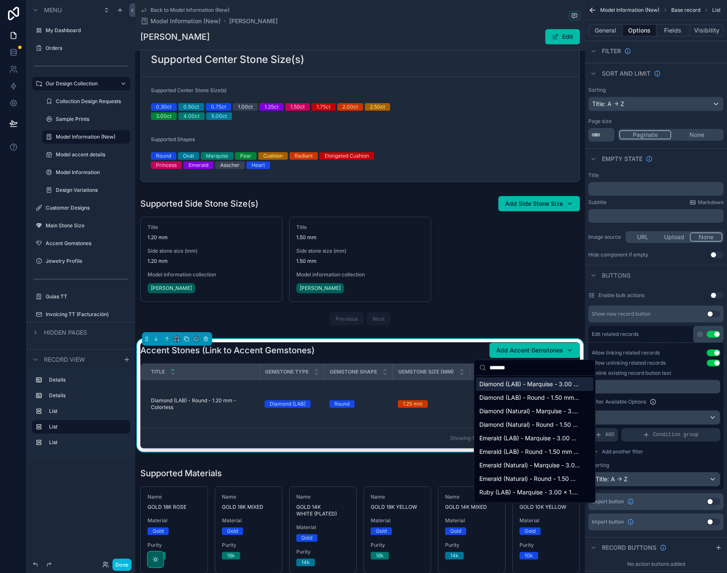
click at [501, 368] on input "*******" at bounding box center [539, 367] width 101 height 15
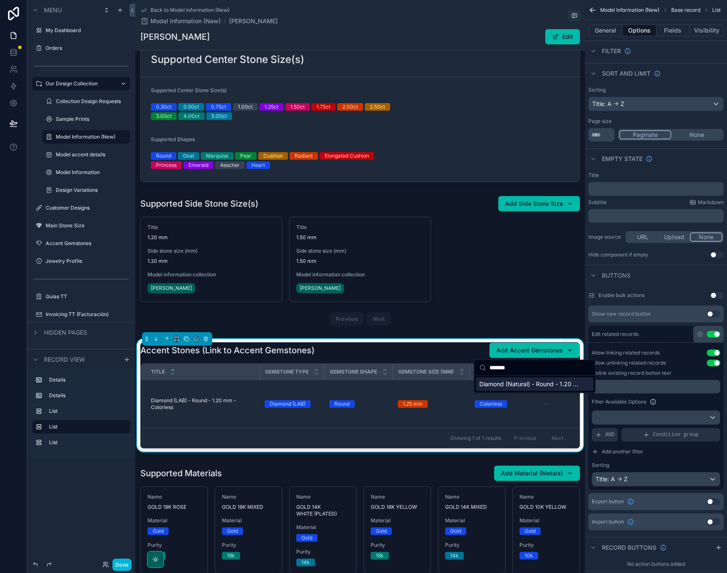
type input "*******"
click at [514, 387] on span "Diamond (Natural) - Round - 1.20 mm - Colorless" at bounding box center [529, 384] width 101 height 8
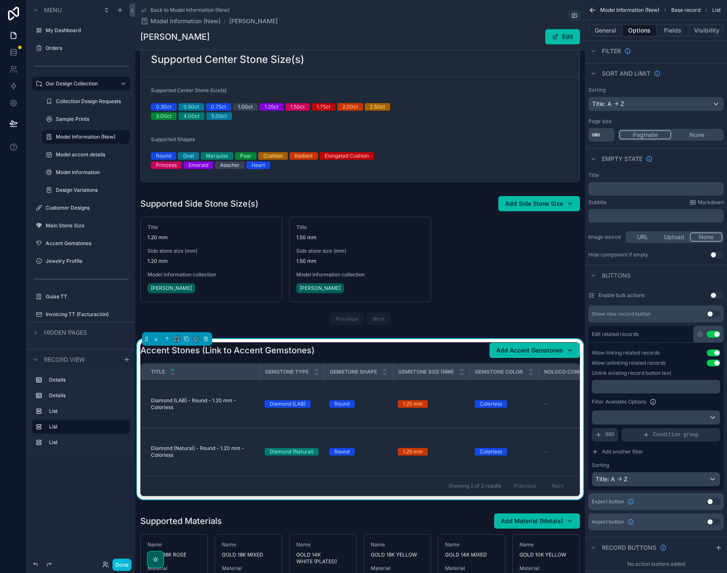
click at [504, 347] on span "Add Accent Gemstones" at bounding box center [529, 350] width 67 height 8
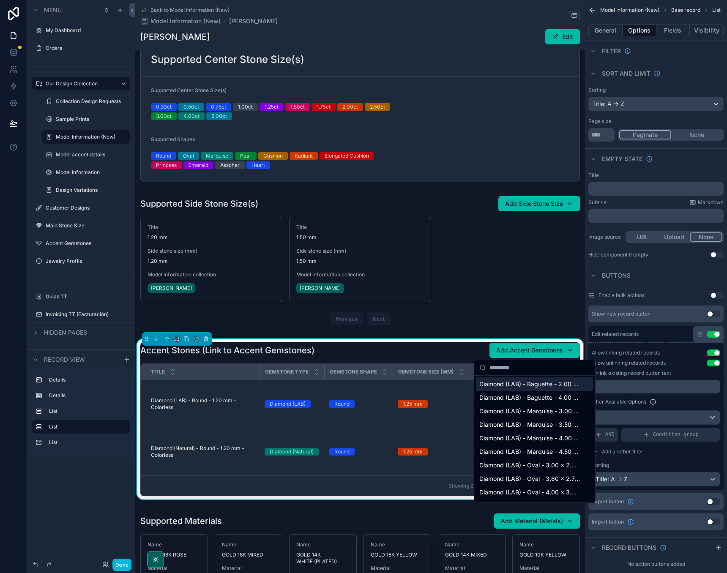
click at [474, 332] on div "Style ENGAGEMENT RING Model Type (from Collection Design Requests) ACCENT STONE…" at bounding box center [360, 371] width 450 height 868
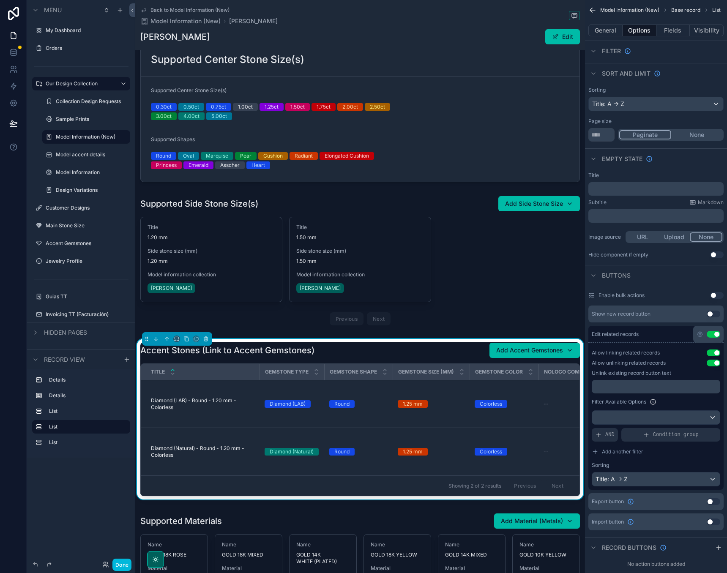
click at [224, 404] on span "Diamond (LAB) - Round - 1.20 mm - Colorless" at bounding box center [203, 404] width 104 height 14
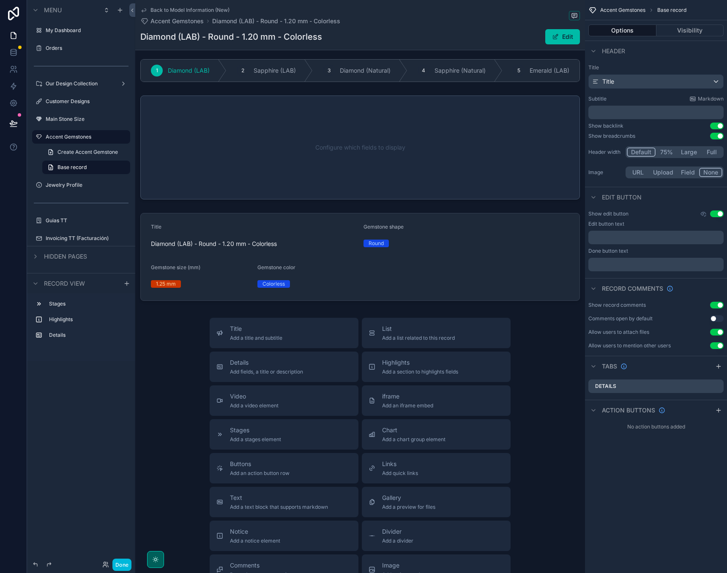
click at [220, 259] on div "scrollable content" at bounding box center [360, 257] width 450 height 95
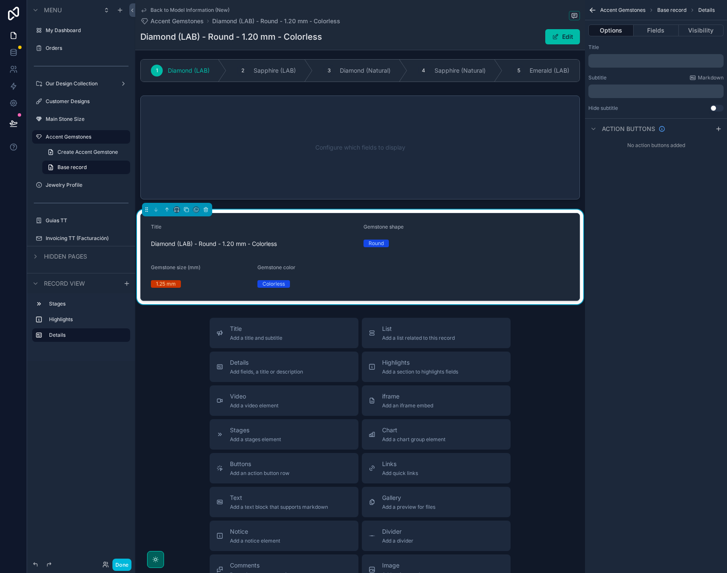
click at [217, 245] on span "Diamond (LAB) - Round - 1.20 mm - Colorless" at bounding box center [254, 244] width 206 height 8
click at [64, 390] on div "Menu My Dashboard Orders Our Design Collection Customer Designs Main Stone Size…" at bounding box center [81, 281] width 108 height 563
click at [448, 265] on form "Title Diamond (LAB) - Round - 1.20 mm - Colorless Gemstone shape Round Gemstone…" at bounding box center [360, 256] width 439 height 87
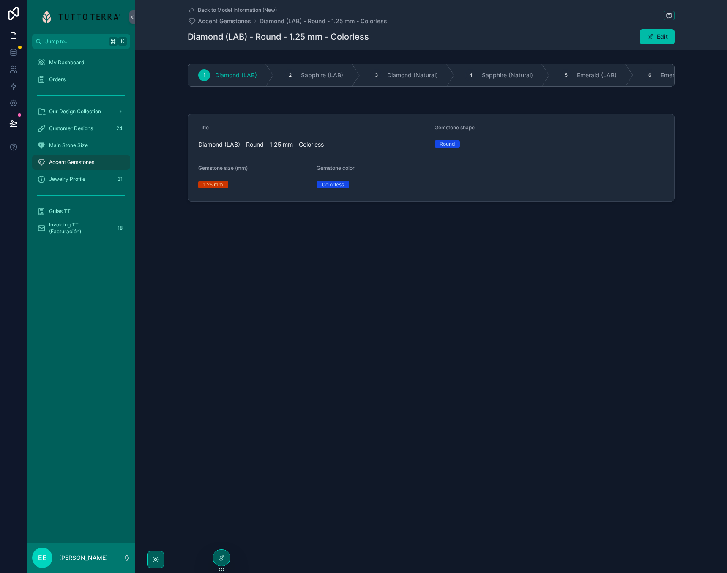
click at [234, 11] on span "Back to Model Information (New)" at bounding box center [237, 10] width 79 height 7
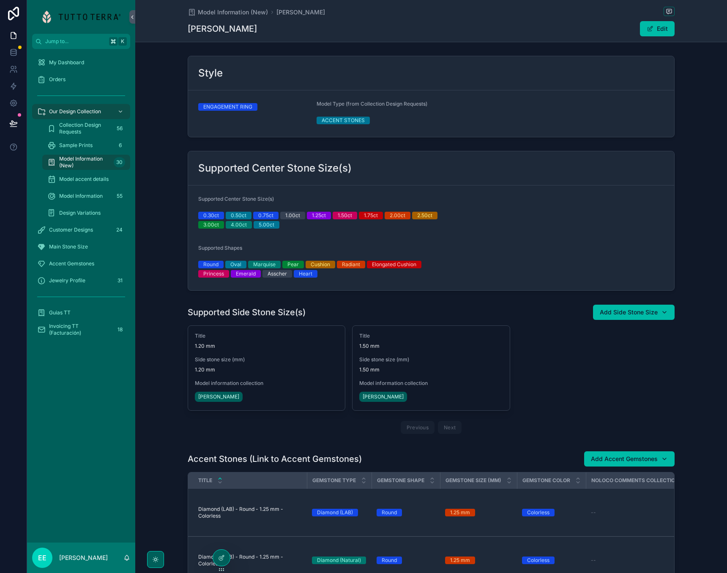
click at [664, 316] on div "Add Side Stone Size" at bounding box center [633, 312] width 68 height 8
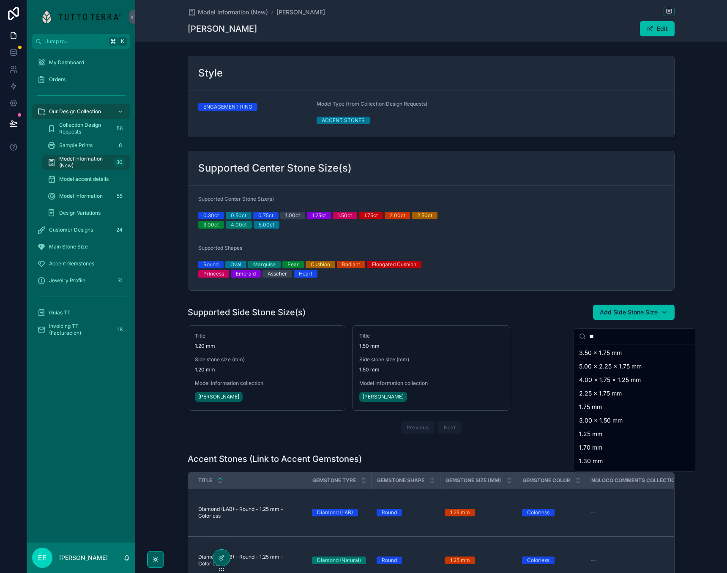
type input "*"
click at [517, 335] on div "Title 1.20 mm Side stone size (mm) 1.20 mm Model information collection [PERSON…" at bounding box center [431, 381] width 487 height 112
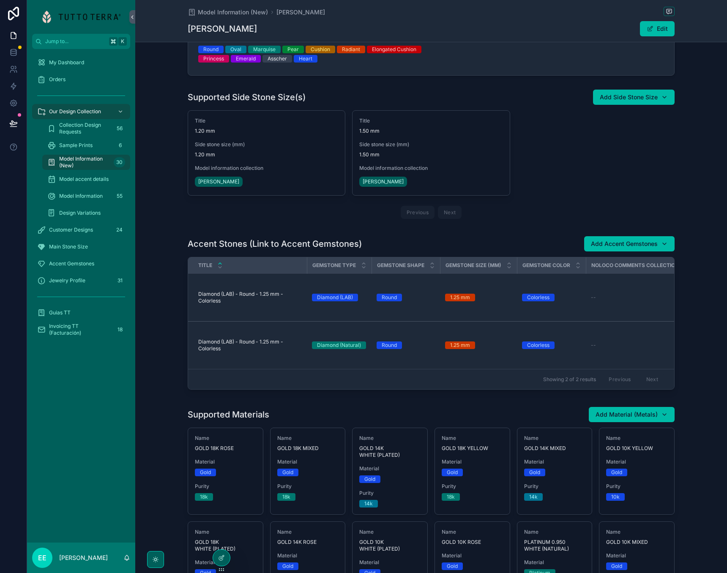
scroll to position [223, 0]
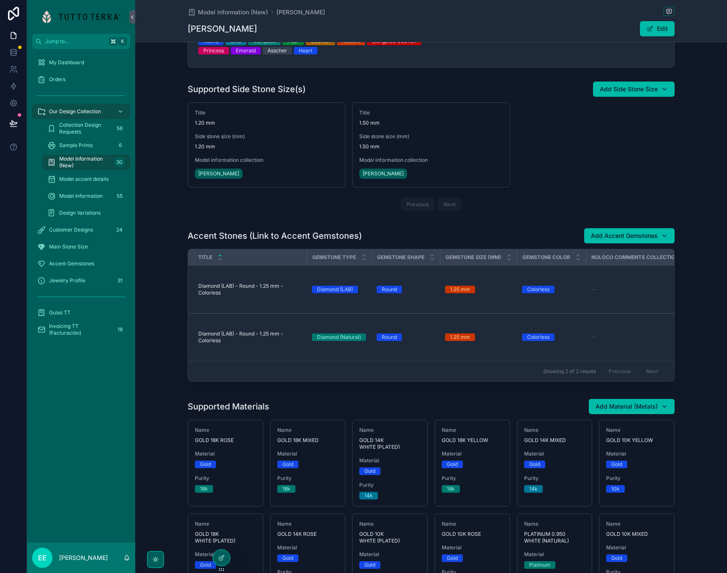
click at [653, 243] on button "Add Accent Gemstones" at bounding box center [629, 235] width 90 height 15
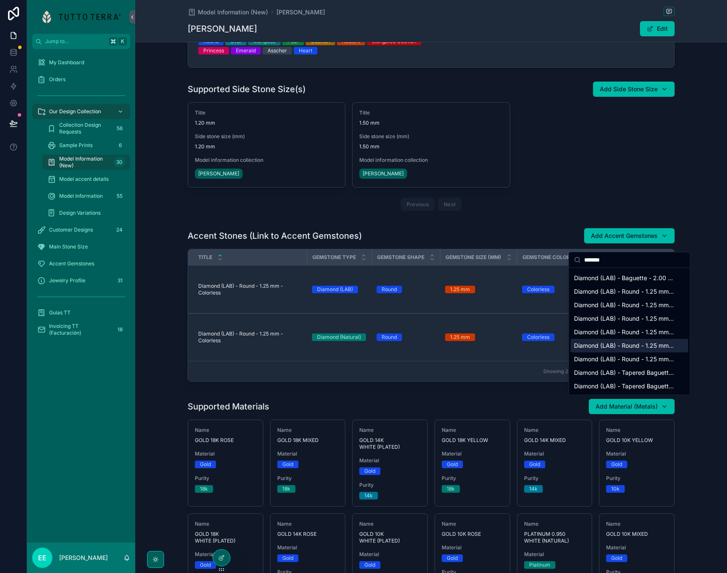
scroll to position [12, 0]
type input "*******"
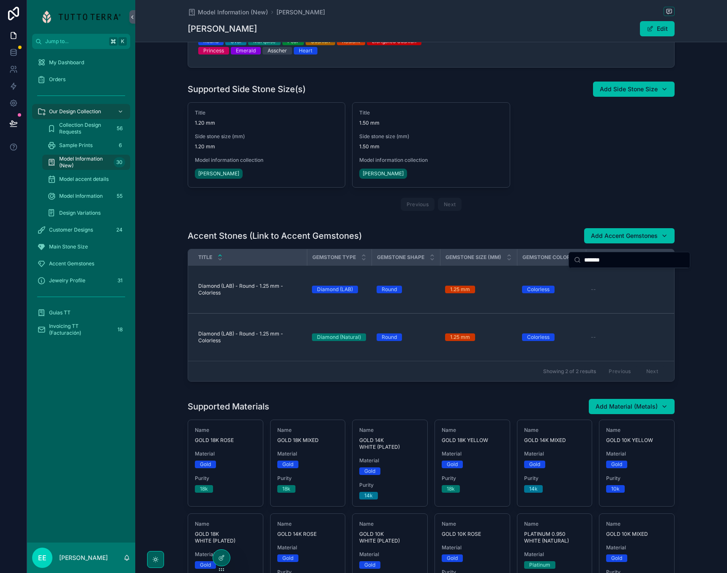
click at [132, 377] on div "My Dashboard Orders Our Design Collection Collection Design Requests 56 Sample …" at bounding box center [81, 295] width 108 height 493
click at [629, 236] on button "Add Accent Gemstones" at bounding box center [629, 235] width 90 height 15
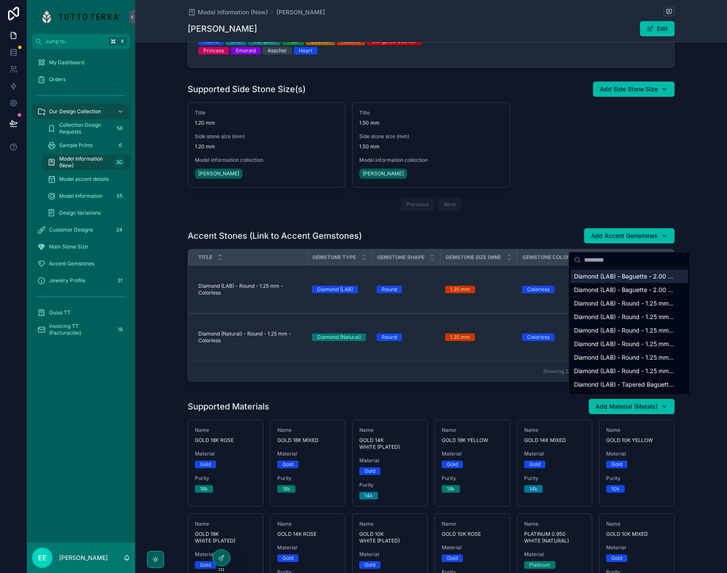
click at [606, 262] on input "scrollable content" at bounding box center [634, 259] width 101 height 15
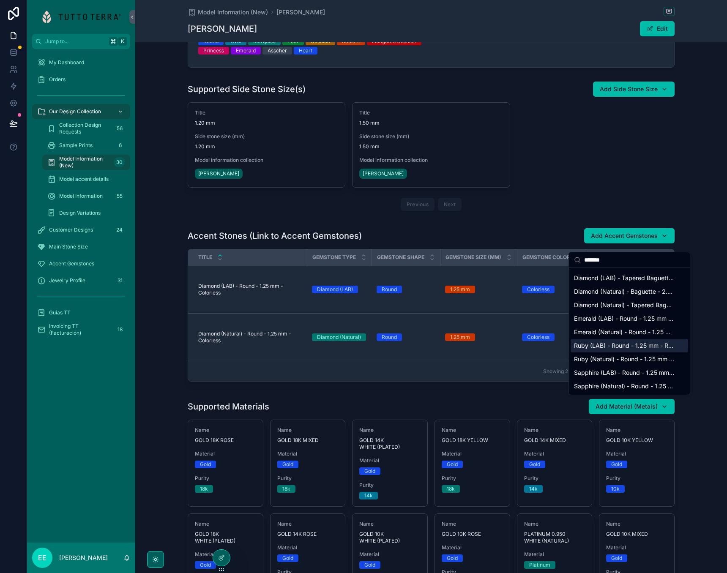
scroll to position [12, 0]
type input "*******"
click at [621, 320] on span "Emerald (LAB) - Round - 1.25 mm - Green" at bounding box center [624, 318] width 101 height 8
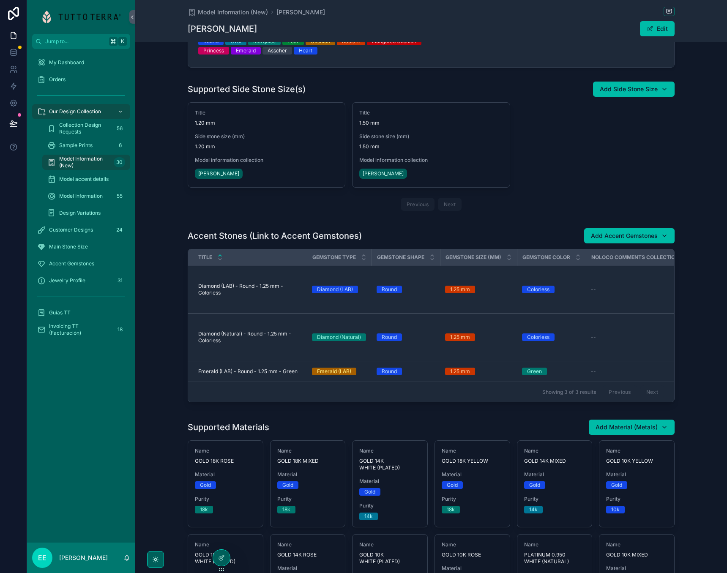
click at [627, 240] on span "Add Accent Gemstones" at bounding box center [624, 236] width 67 height 8
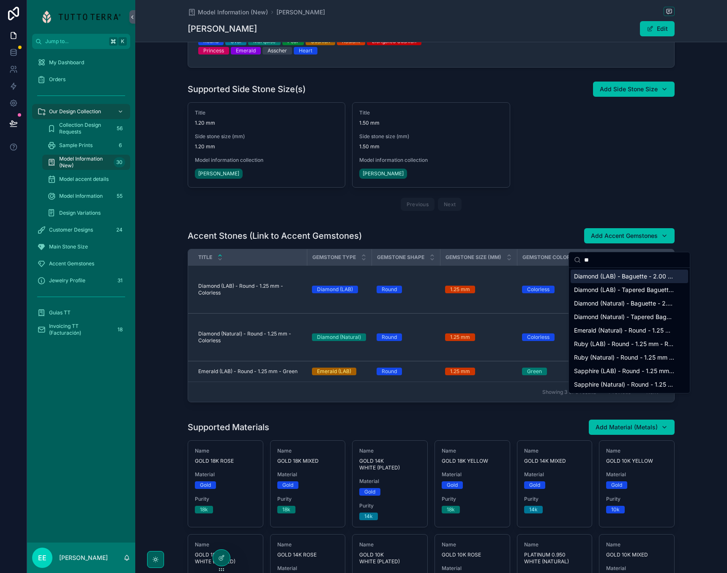
type input "*"
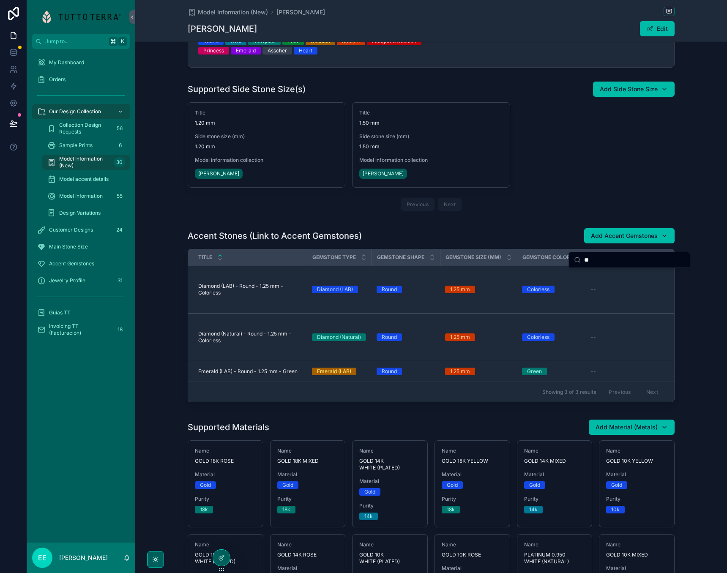
type input "*"
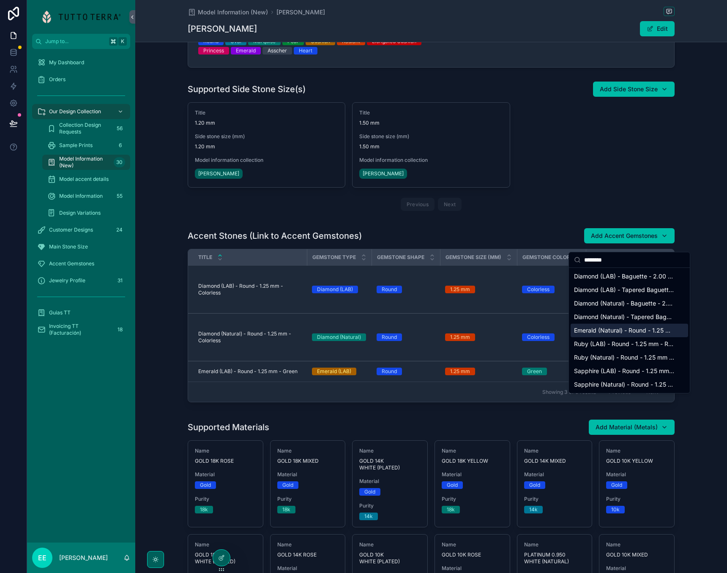
type input "*******"
click at [594, 331] on span "Emerald (Natural) - Round - 1.25 mm - Green" at bounding box center [624, 330] width 101 height 8
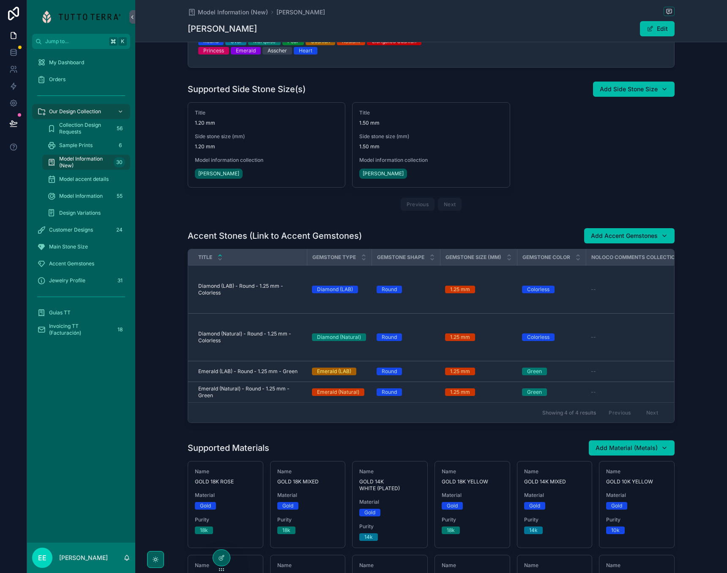
click at [621, 239] on span "Add Accent Gemstones" at bounding box center [624, 236] width 67 height 8
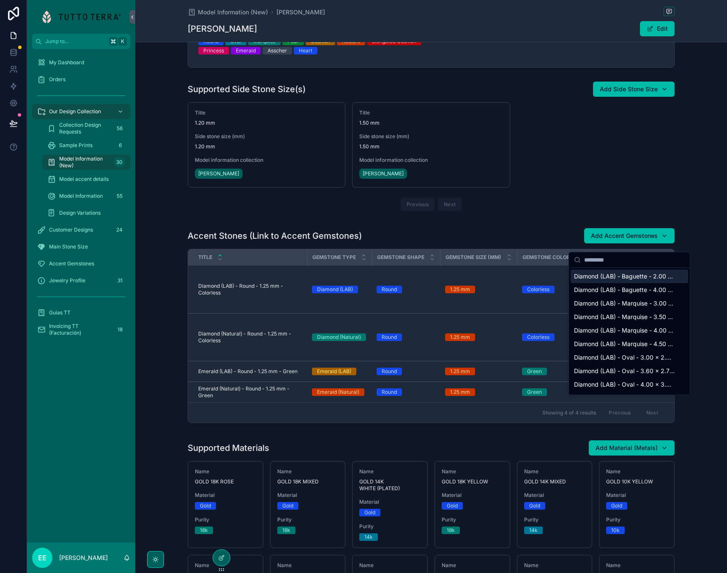
click at [602, 260] on input "scrollable content" at bounding box center [634, 259] width 101 height 15
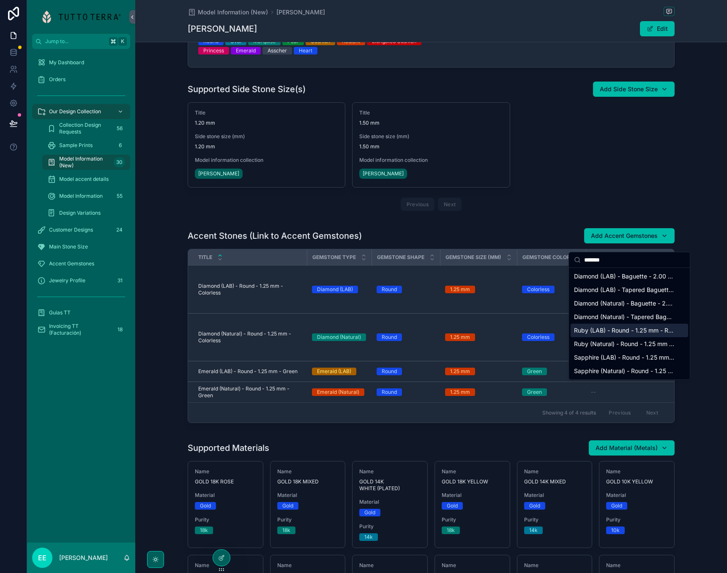
type input "*******"
click at [602, 330] on span "Ruby (LAB) - Round - 1.25 mm - Red" at bounding box center [624, 330] width 101 height 8
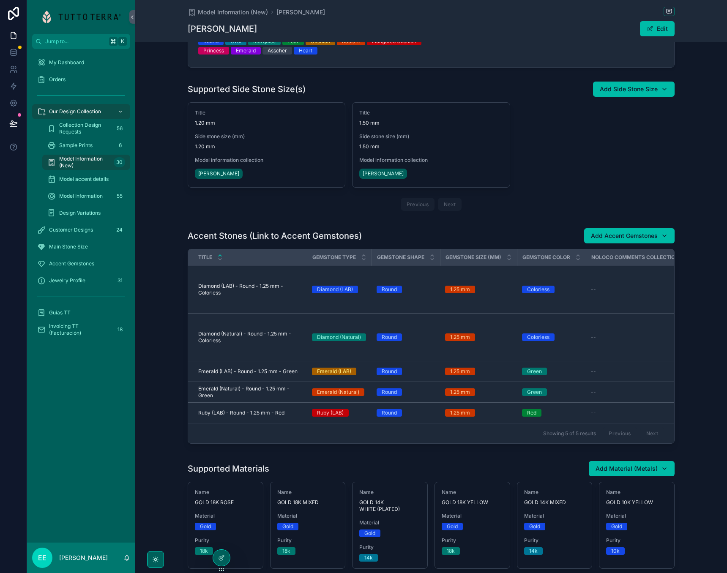
click at [667, 240] on div "Add Accent Gemstones" at bounding box center [629, 236] width 77 height 8
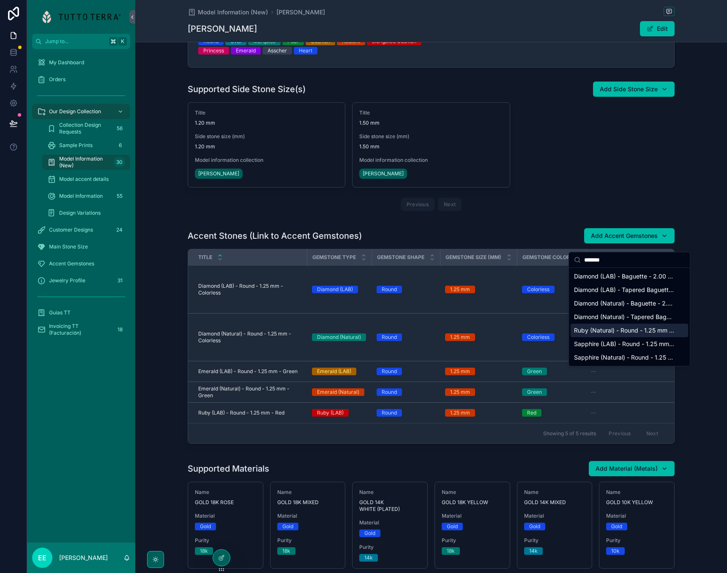
type input "*******"
click at [605, 332] on span "Ruby (Natural) - Round - 1.25 mm - Red" at bounding box center [624, 330] width 101 height 8
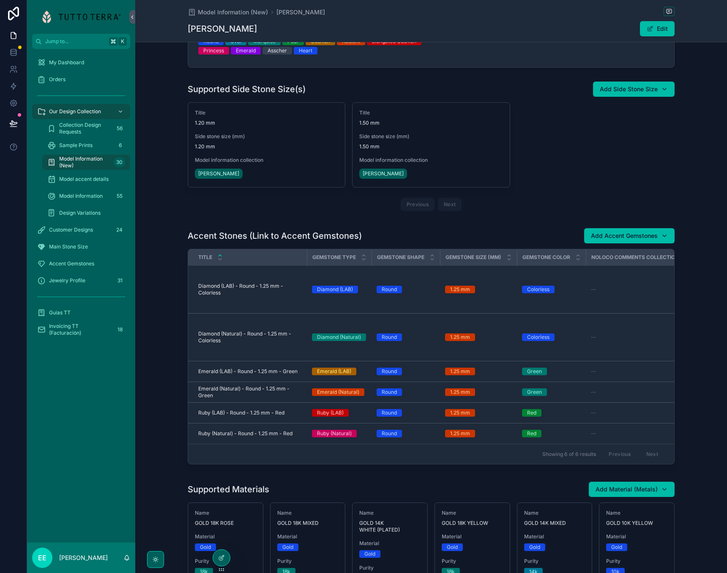
click at [667, 240] on button "Add Accent Gemstones" at bounding box center [629, 235] width 90 height 15
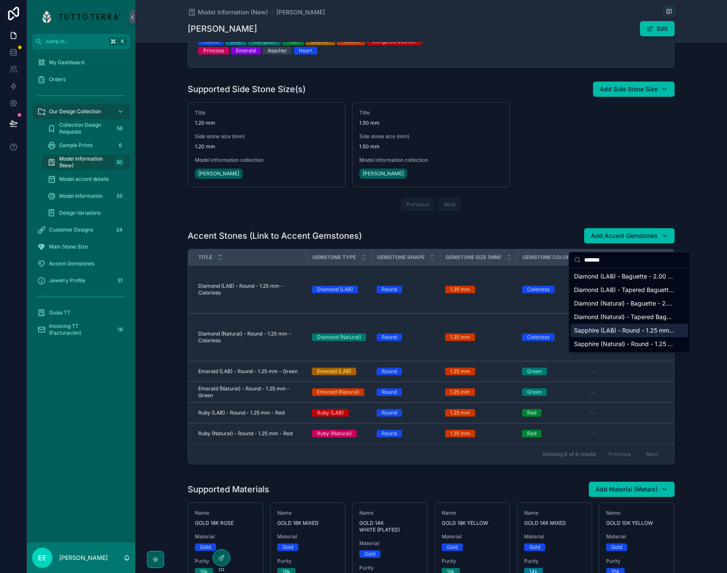
type input "*******"
click at [589, 329] on span "Sapphire (LAB) - Round - 1.25 mm - Blue" at bounding box center [624, 330] width 101 height 8
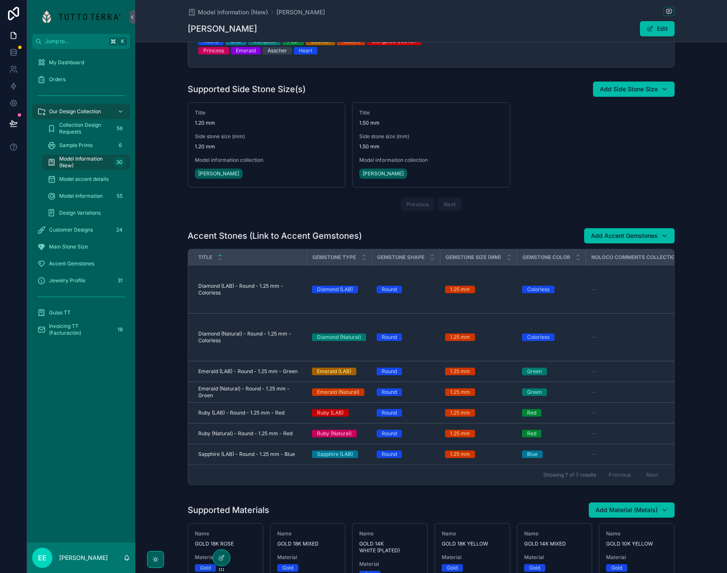
click at [667, 240] on div "Add Accent Gemstones" at bounding box center [629, 236] width 77 height 8
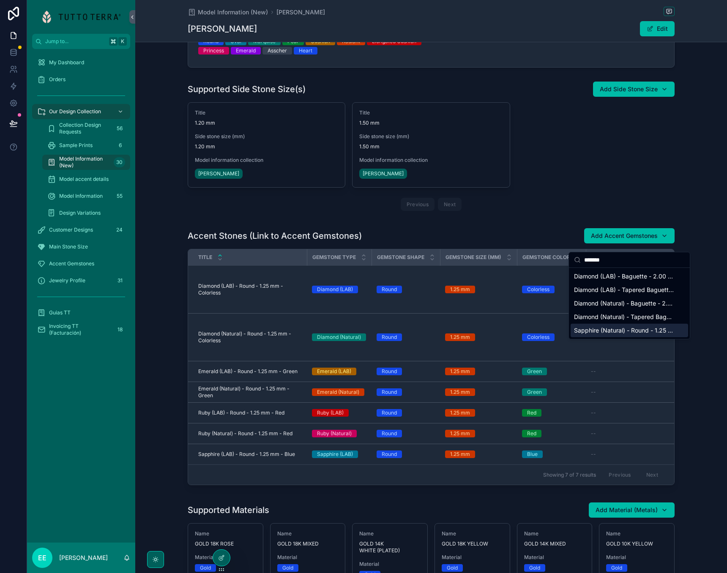
type input "*******"
click at [603, 330] on span "Sapphire (Natural) - Round - 1.25 mm - Blue" at bounding box center [624, 330] width 101 height 8
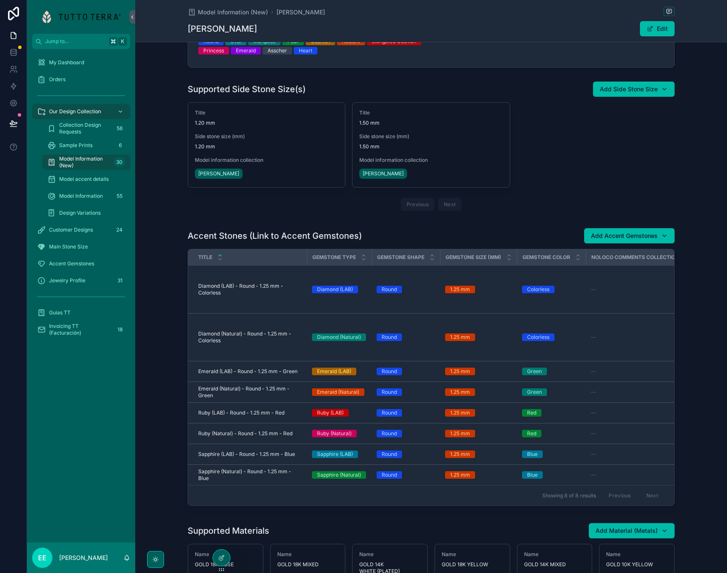
click at [664, 240] on div "Add Accent Gemstones" at bounding box center [629, 236] width 77 height 8
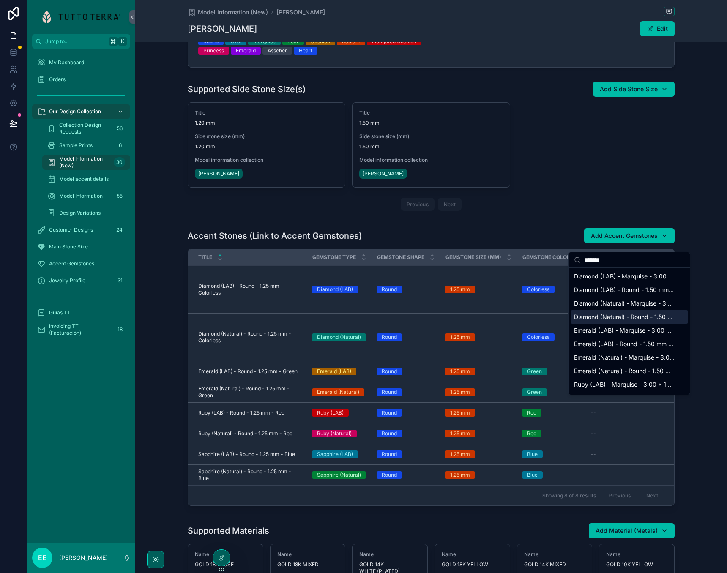
scroll to position [0, 0]
type input "*******"
click at [602, 288] on span "Diamond (LAB) - Round - 1.50 mm - Colorless" at bounding box center [624, 290] width 101 height 8
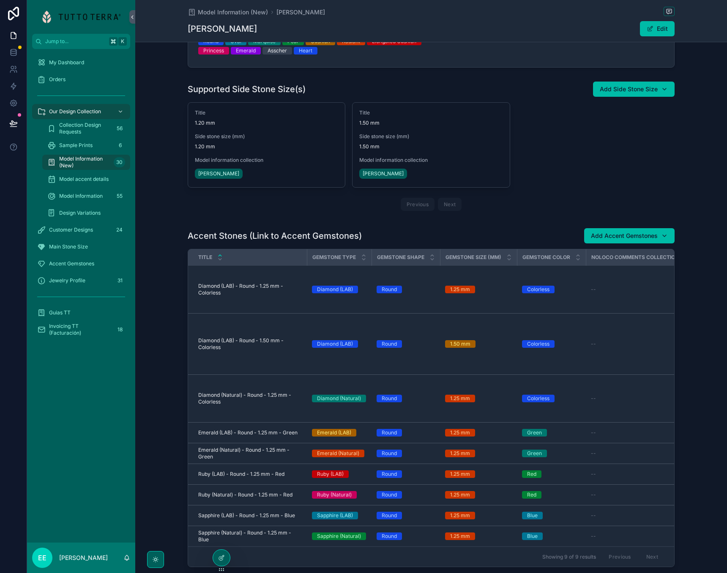
click at [665, 240] on div "Add Accent Gemstones" at bounding box center [629, 236] width 77 height 8
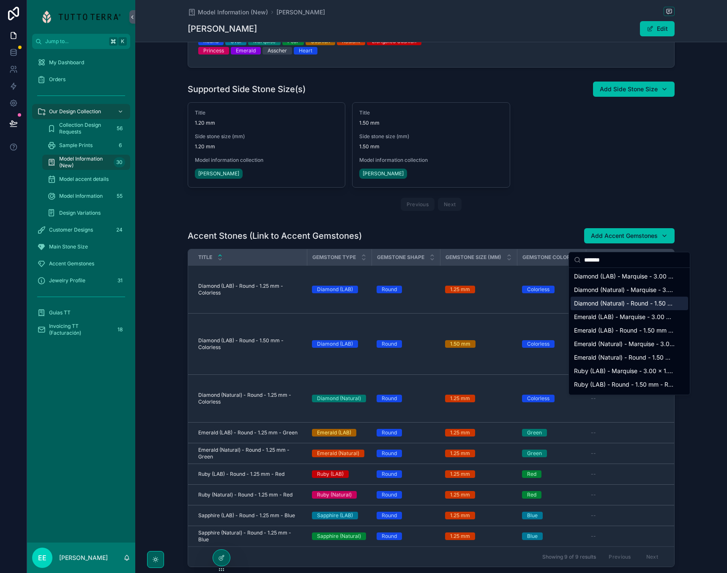
type input "*******"
click at [604, 308] on div "Diamond (Natural) - Round - 1.50 mm - Colorless" at bounding box center [628, 304] width 117 height 14
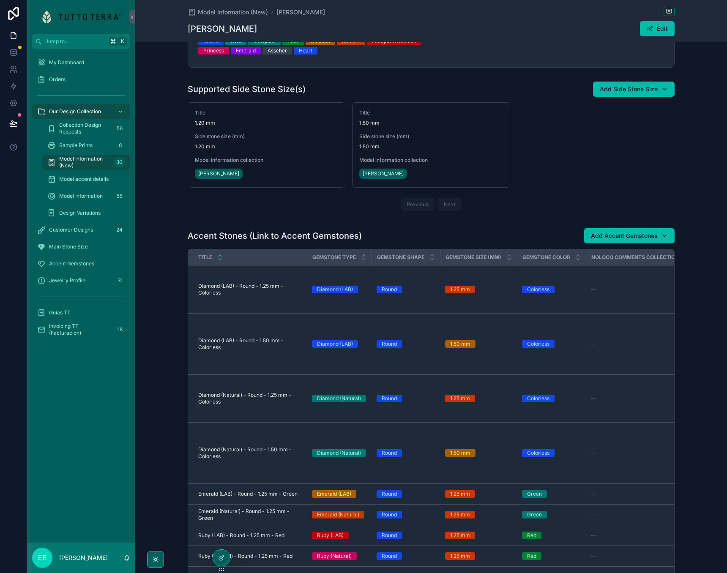
click at [667, 238] on button "Add Accent Gemstones" at bounding box center [629, 235] width 90 height 15
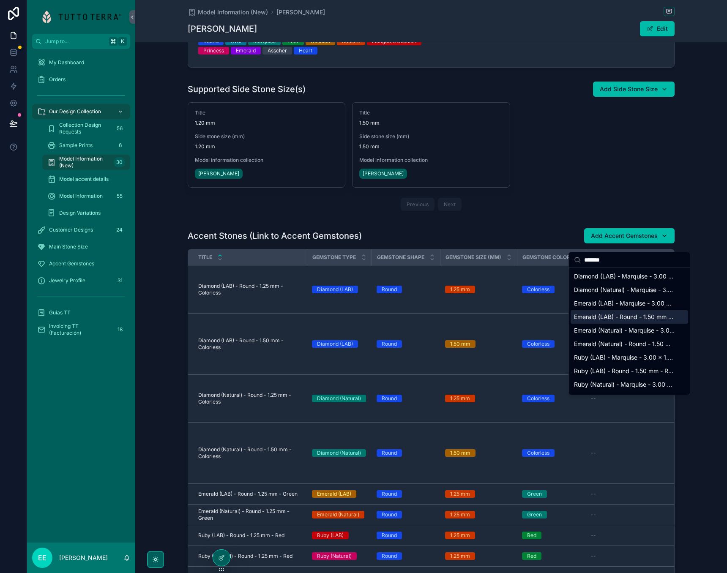
type input "*******"
click at [594, 316] on span "Emerald (LAB) - Round - 1.50 mm - Green" at bounding box center [624, 317] width 101 height 8
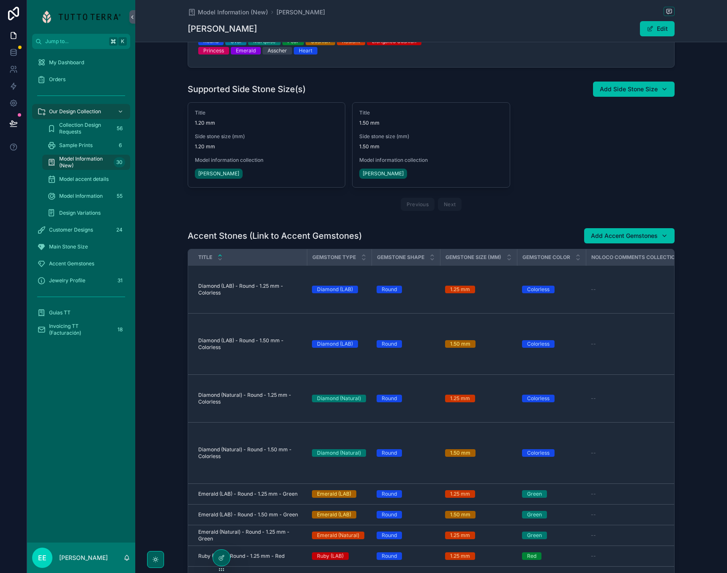
click at [665, 240] on div "Add Accent Gemstones" at bounding box center [629, 236] width 77 height 8
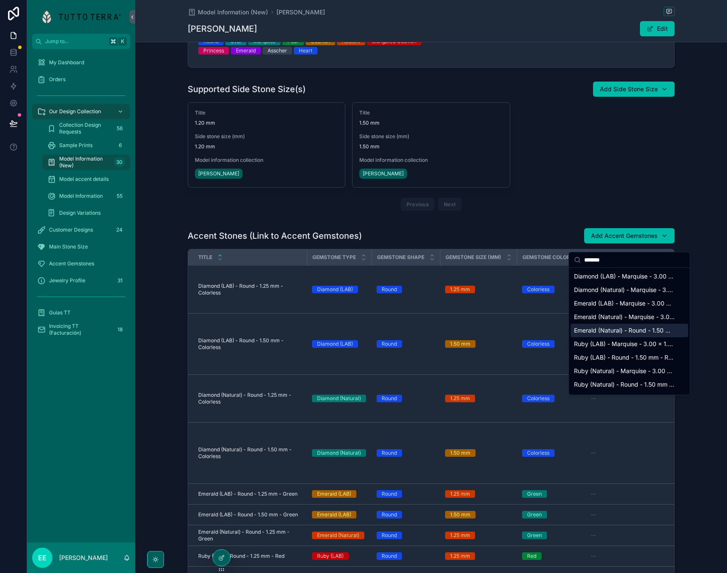
type input "*******"
click at [594, 332] on span "Emerald (Natural) - Round - 1.50 mm - Green" at bounding box center [624, 330] width 101 height 8
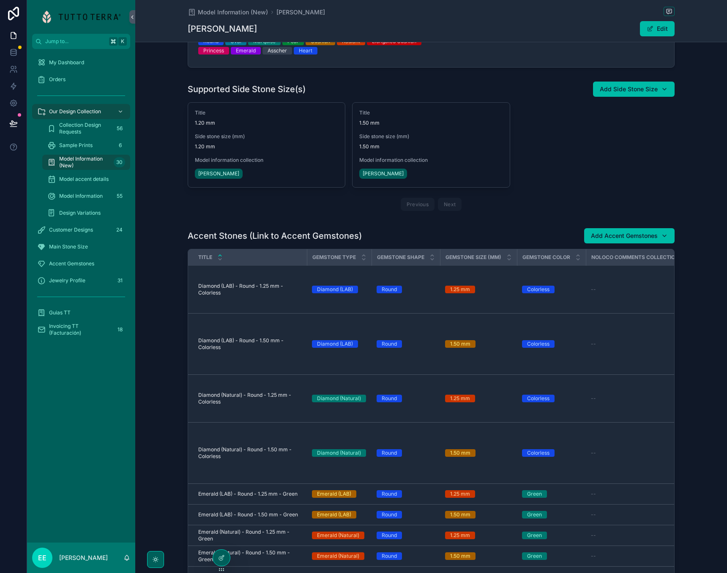
click at [668, 241] on button "Add Accent Gemstones" at bounding box center [629, 235] width 90 height 15
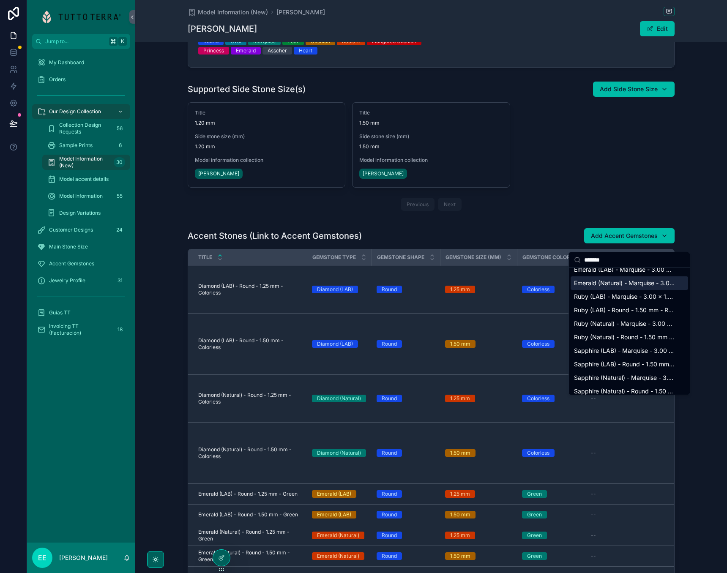
scroll to position [39, 0]
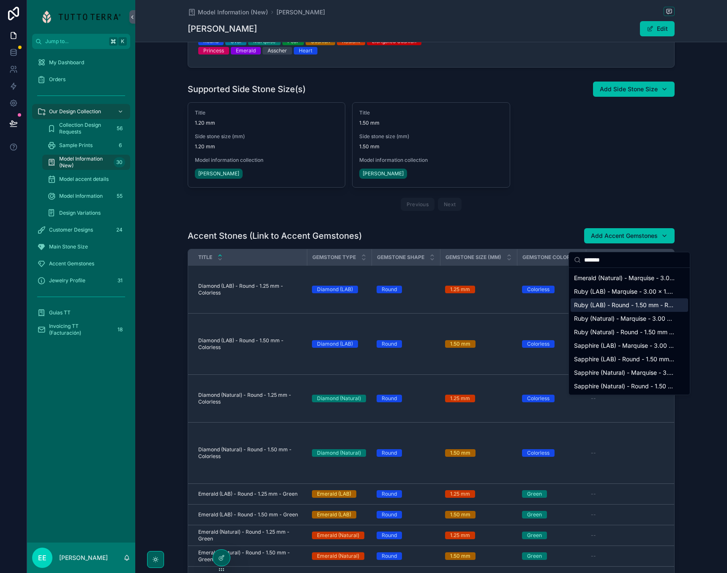
type input "*******"
click at [610, 307] on span "Ruby (LAB) - Round - 1.50 mm - Red" at bounding box center [624, 305] width 101 height 8
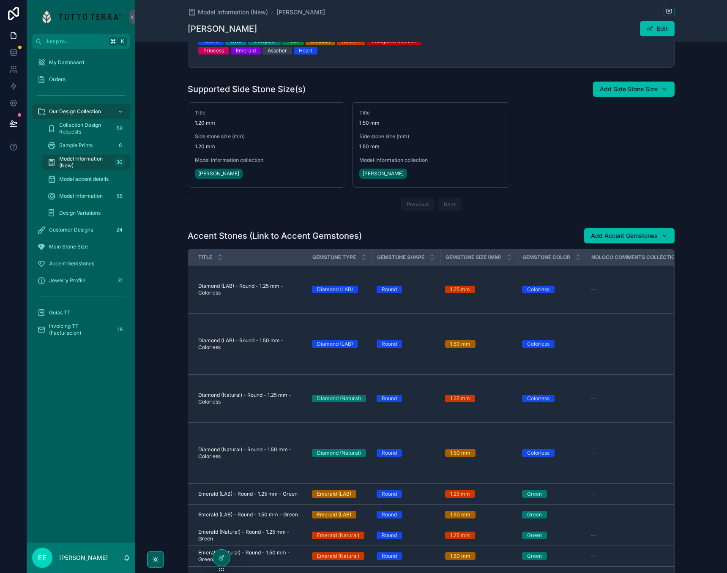
click at [666, 240] on div "Add Accent Gemstones" at bounding box center [629, 236] width 77 height 8
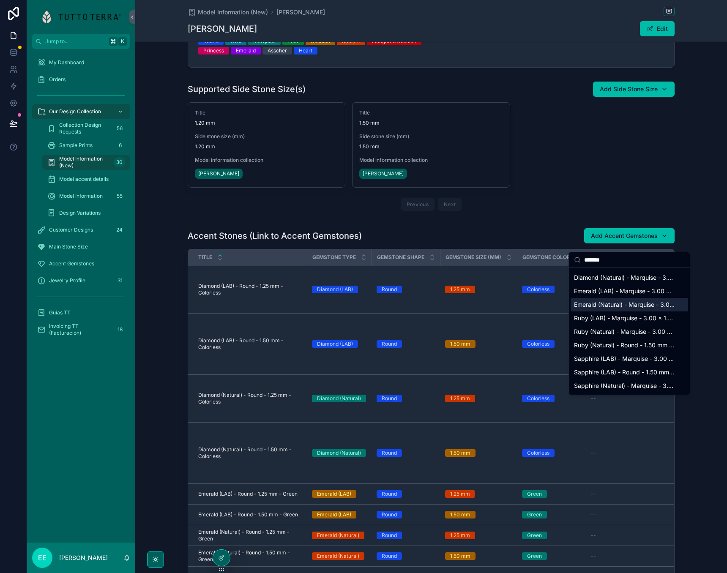
scroll to position [14, 0]
type input "*******"
click at [613, 346] on span "Ruby (Natural) - Round - 1.50 mm - Red" at bounding box center [624, 343] width 101 height 8
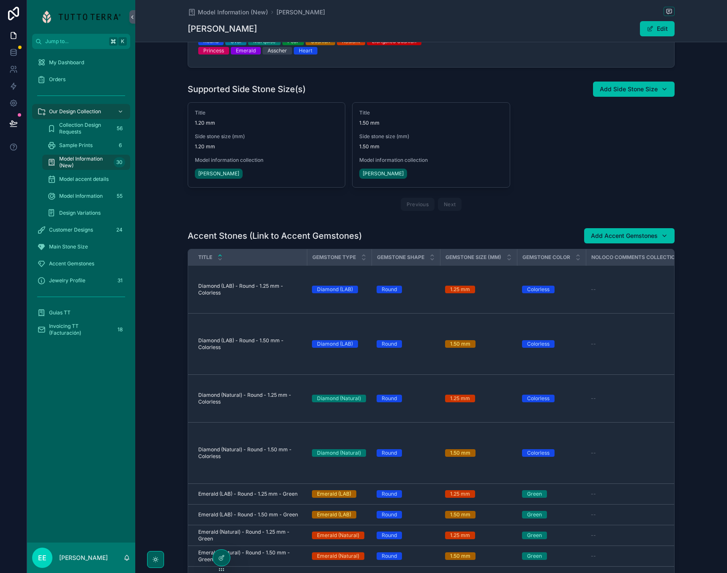
click at [667, 240] on div "Add Accent Gemstones" at bounding box center [629, 236] width 77 height 8
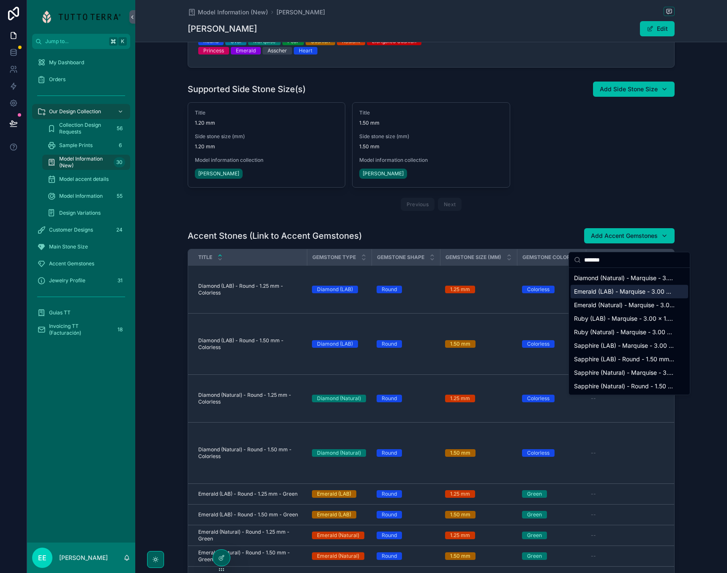
scroll to position [12, 0]
type input "*******"
click at [610, 358] on span "Sapphire (LAB) - Round - 1.50 mm - Blue" at bounding box center [624, 359] width 101 height 8
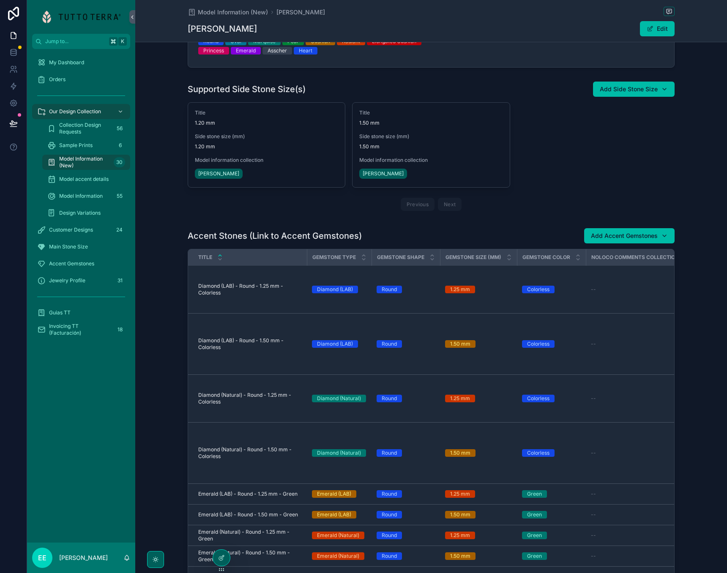
click at [666, 240] on div "Add Accent Gemstones" at bounding box center [629, 236] width 77 height 8
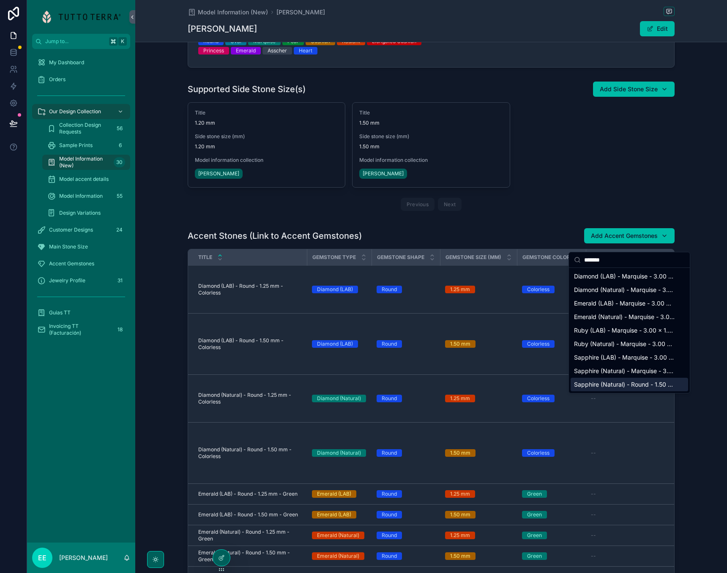
type input "*******"
click at [601, 384] on span "Sapphire (Natural) - Round - 1.50 mm - Blue" at bounding box center [624, 384] width 101 height 8
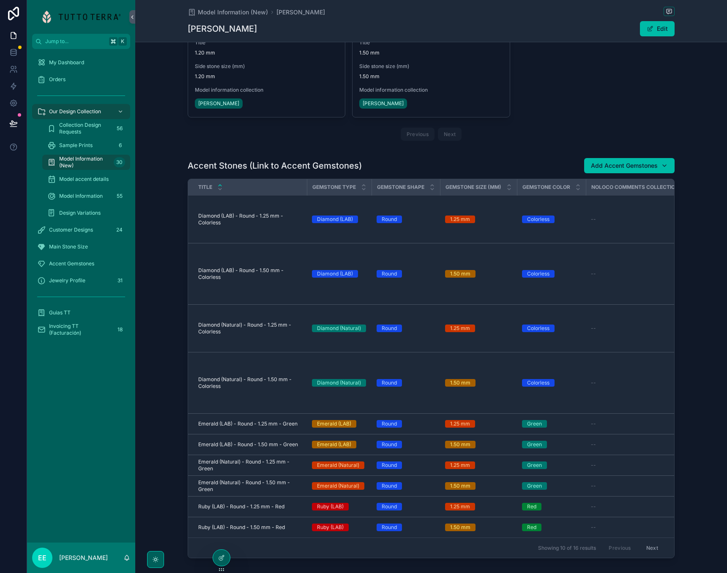
scroll to position [300, 0]
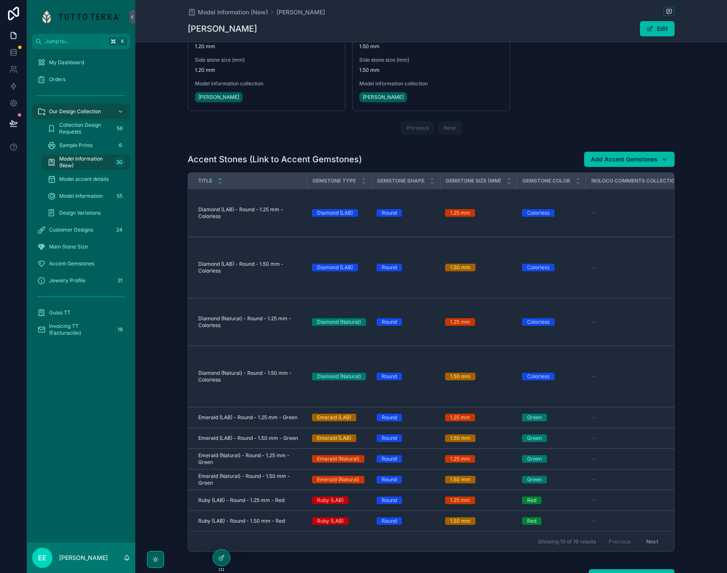
click at [225, 556] on div at bounding box center [221, 558] width 17 height 16
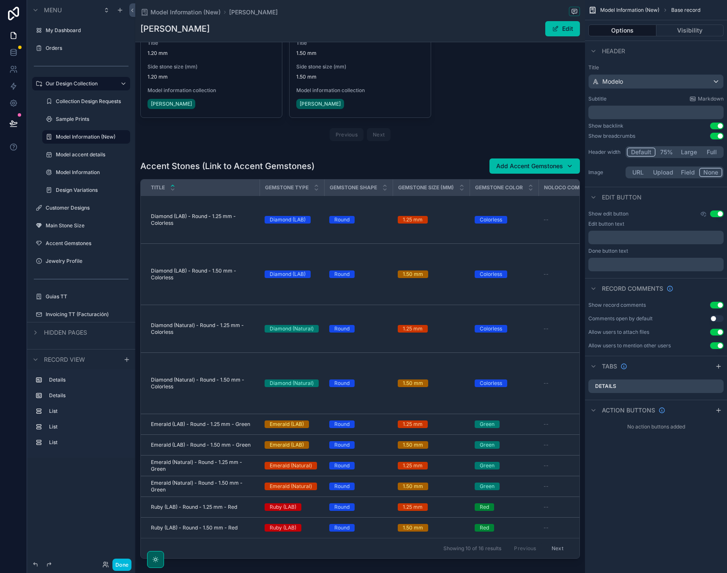
click at [523, 247] on div "scrollable content" at bounding box center [360, 360] width 450 height 411
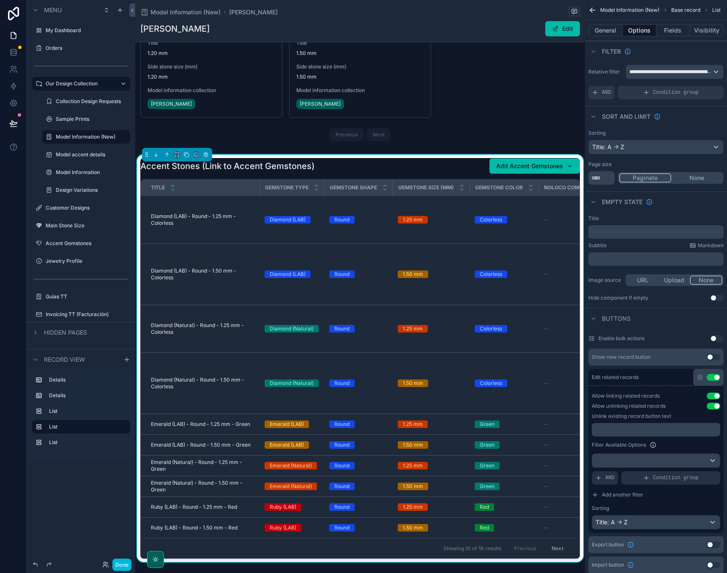
click at [608, 35] on button "General" at bounding box center [605, 31] width 34 height 12
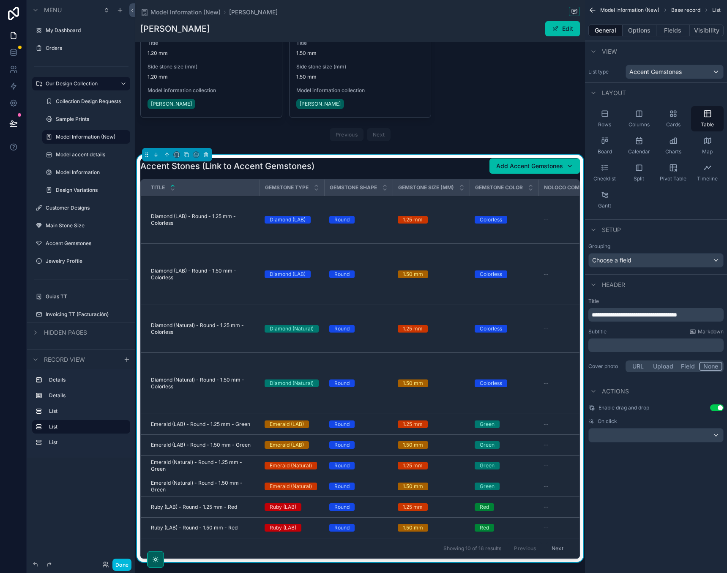
click at [672, 114] on icon "scrollable content" at bounding box center [671, 115] width 2 height 2
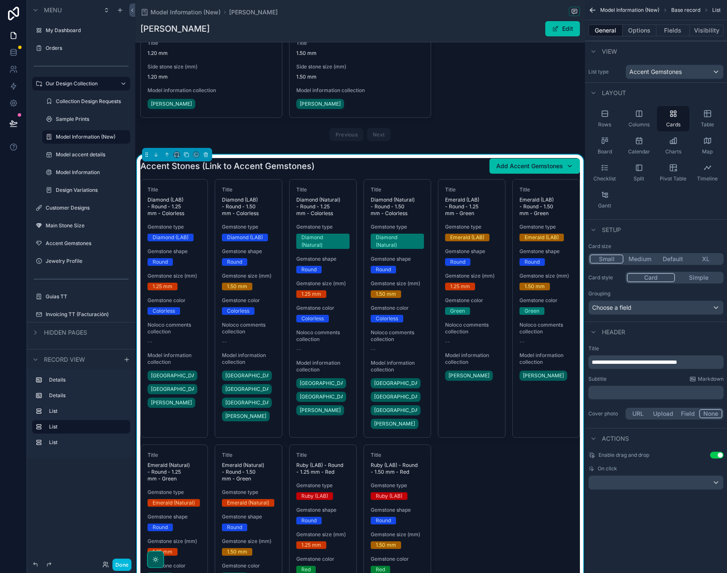
click at [605, 258] on button "Small" at bounding box center [606, 258] width 34 height 9
click at [648, 307] on div "Choose a field" at bounding box center [656, 308] width 134 height 14
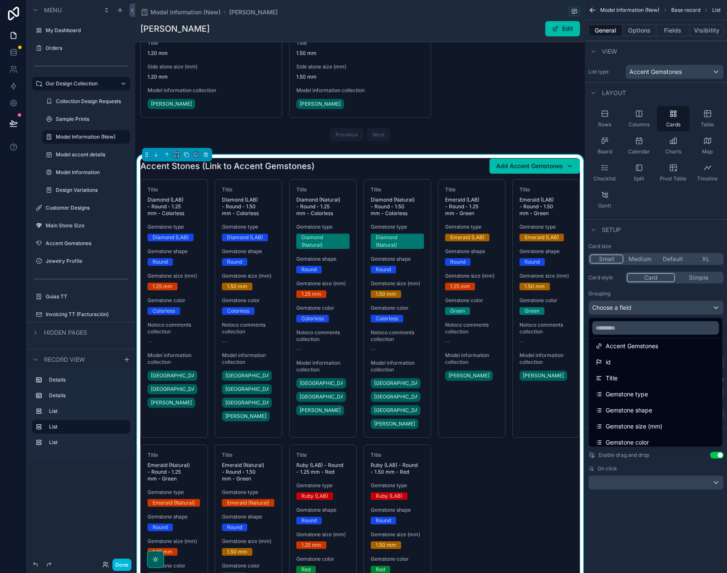
scroll to position [29, 0]
click at [630, 390] on span "Gemstone type" at bounding box center [626, 388] width 42 height 10
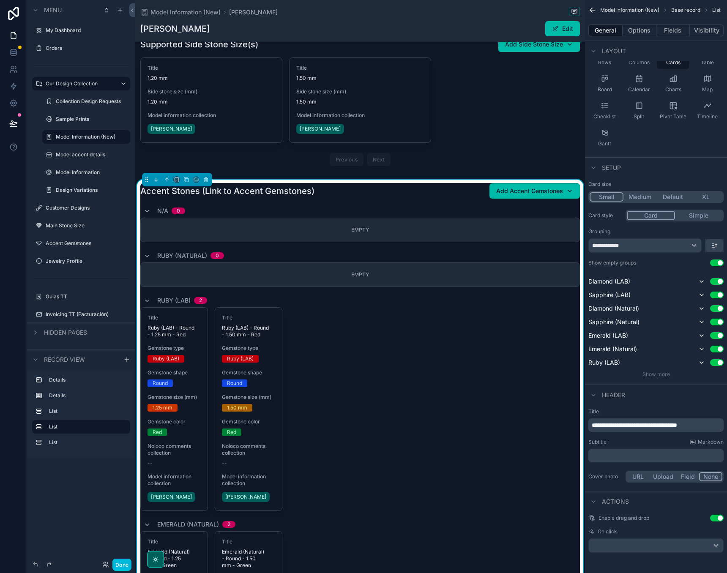
scroll to position [275, 0]
click at [117, 565] on button "Done" at bounding box center [121, 565] width 19 height 12
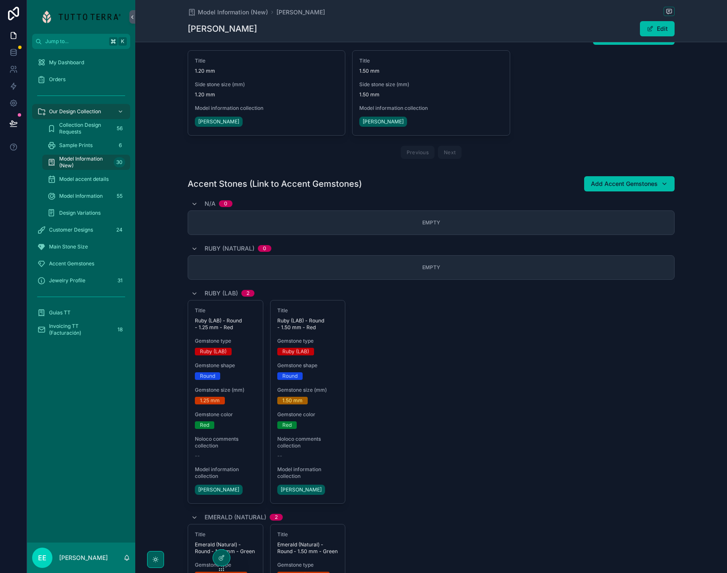
click at [422, 325] on div "Title Ruby (LAB) - Round - 1.25 mm - Red Gemstone type Ruby (LAB) Gemstone shap…" at bounding box center [431, 402] width 487 height 204
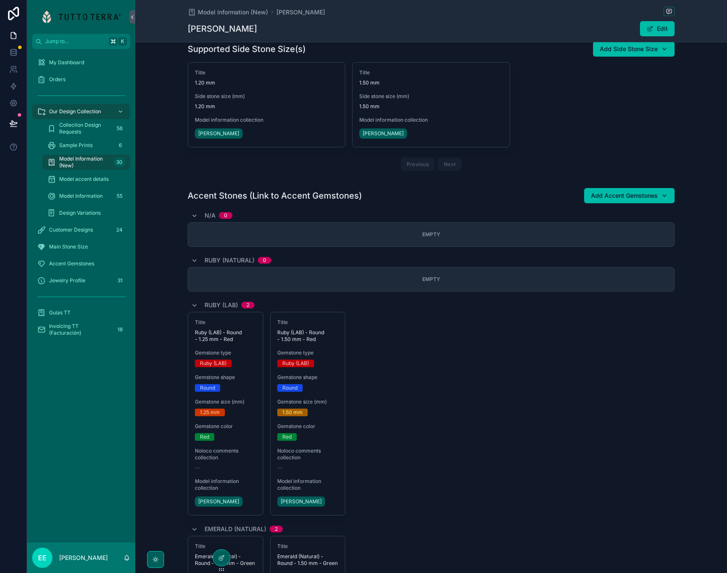
scroll to position [258, 0]
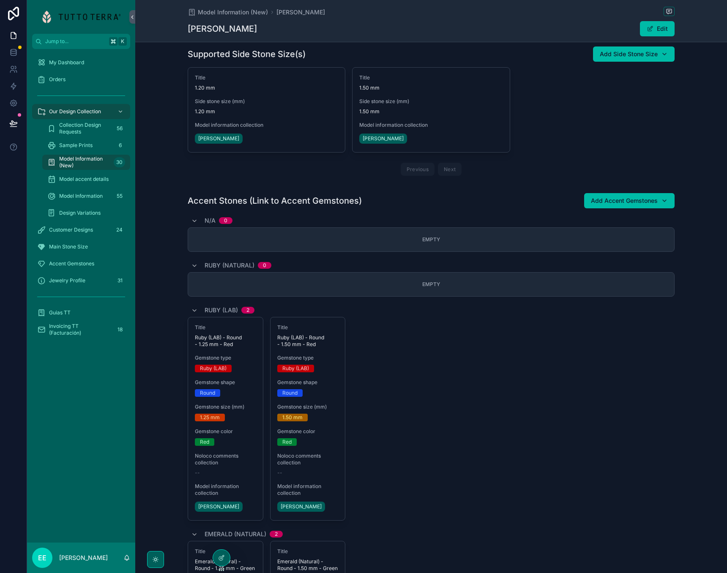
click at [450, 347] on div "Title Ruby (LAB) - Round - 1.25 mm - Red Gemstone type Ruby (LAB) Gemstone shap…" at bounding box center [431, 419] width 487 height 204
click at [223, 558] on icon at bounding box center [221, 557] width 7 height 7
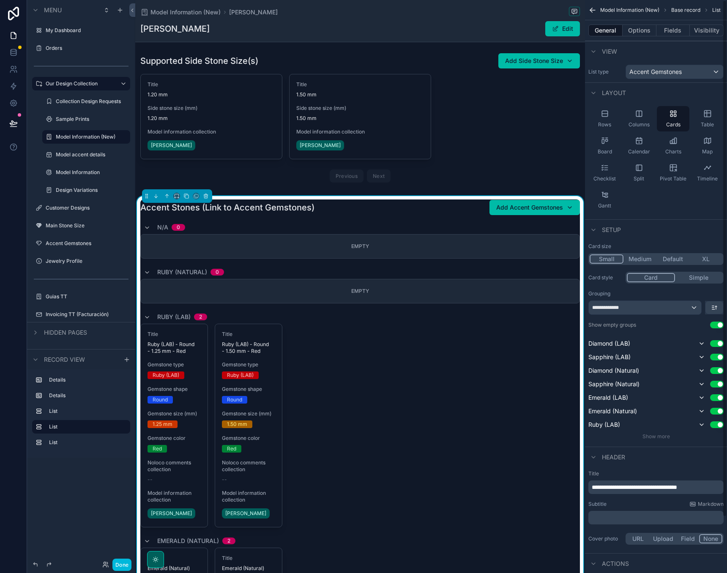
click at [715, 324] on button "Use setting" at bounding box center [717, 324] width 14 height 7
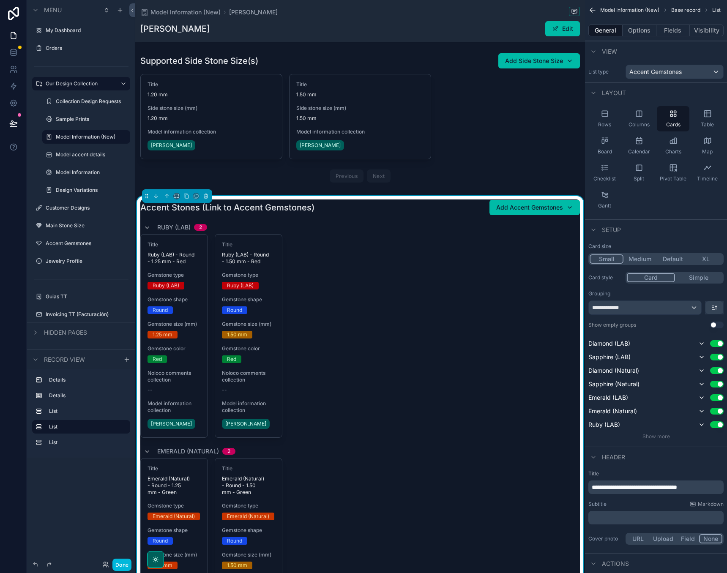
click at [715, 324] on button "Use setting" at bounding box center [717, 324] width 14 height 7
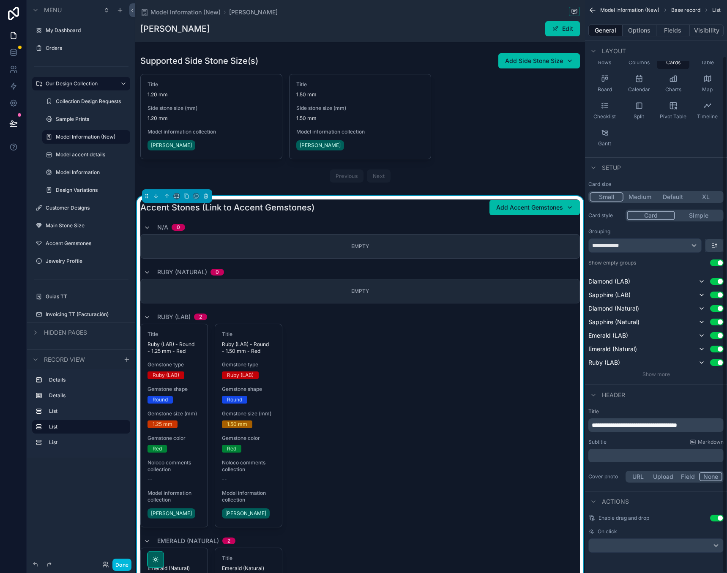
scroll to position [62, 0]
click at [654, 376] on span "Show more" at bounding box center [655, 374] width 27 height 6
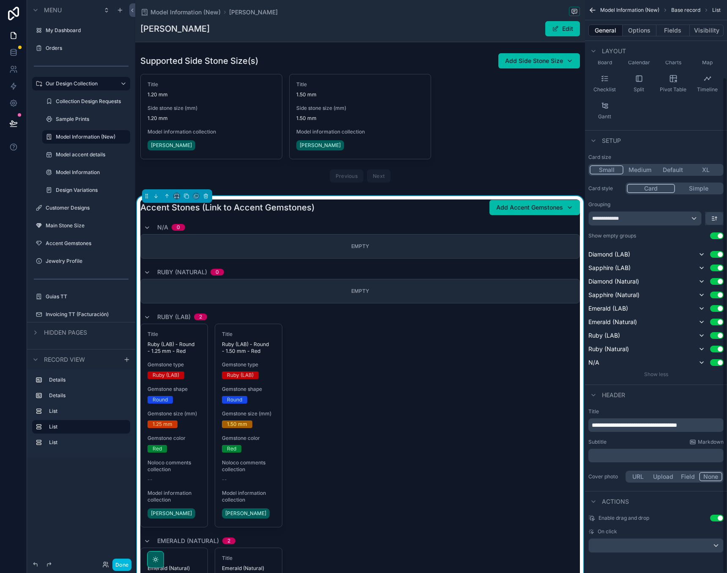
scroll to position [89, 0]
click at [272, 458] on div "Title Ruby (LAB) - Round - 1.50 mm - Red Gemstone type Ruby (LAB) Gemstone shap…" at bounding box center [248, 425] width 67 height 203
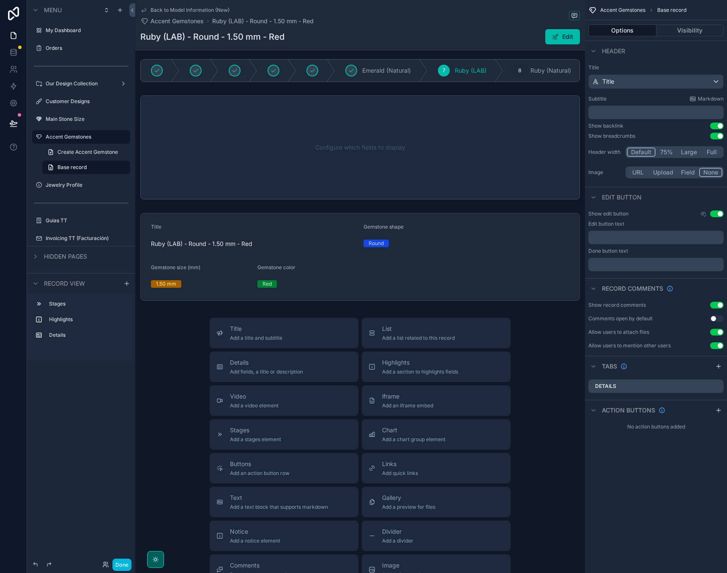
click at [152, 12] on span "Back to Model Information (New)" at bounding box center [189, 10] width 79 height 7
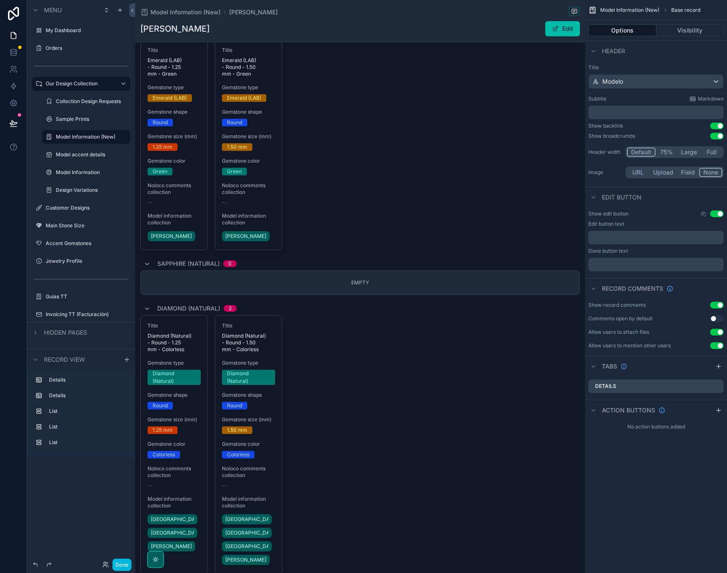
scroll to position [999, 0]
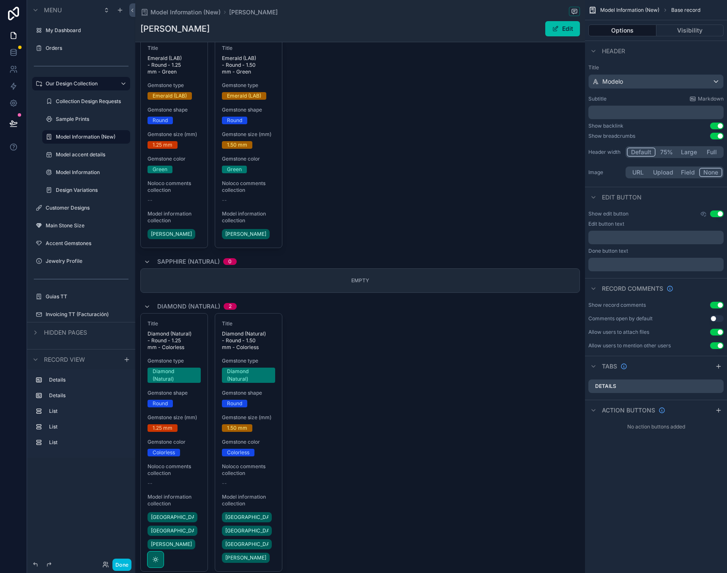
click at [228, 384] on div "scrollable content" at bounding box center [360, 186] width 450 height 1462
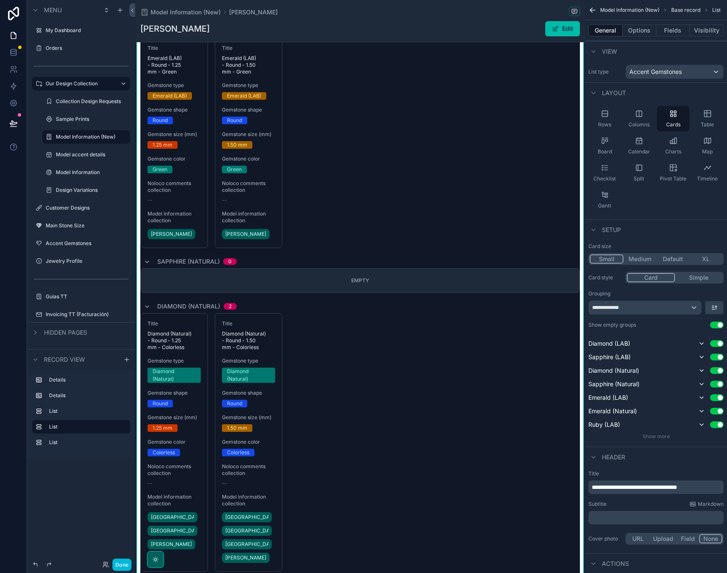
click at [319, 336] on div "Title Diamond (Natural) - Round - 1.25 mm - Colorless Gemstone type Diamond (Na…" at bounding box center [359, 442] width 439 height 259
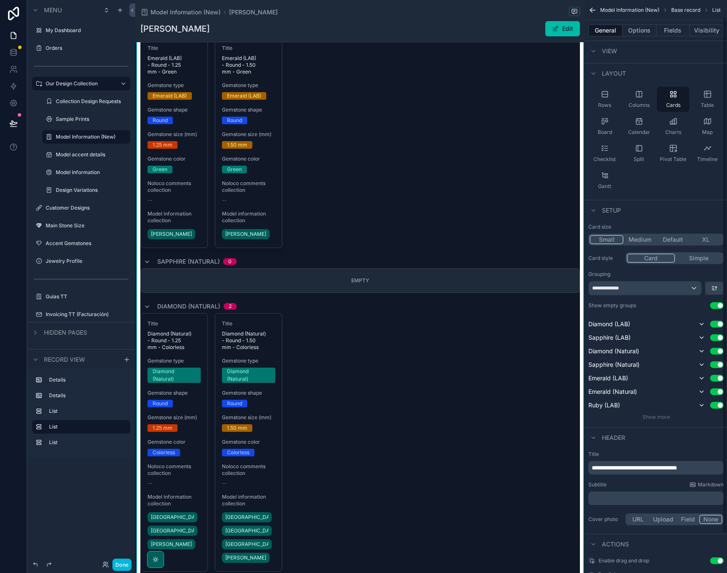
scroll to position [19, 0]
click at [677, 290] on div "**********" at bounding box center [645, 289] width 112 height 14
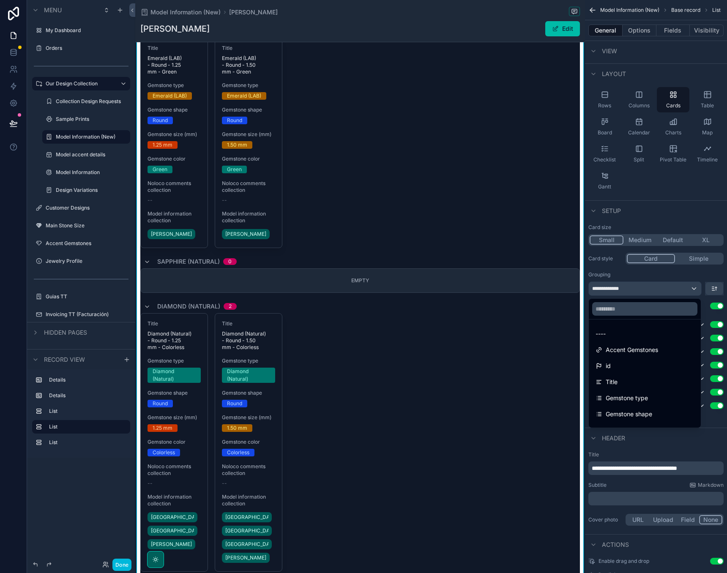
click at [606, 330] on div "----" at bounding box center [644, 334] width 98 height 10
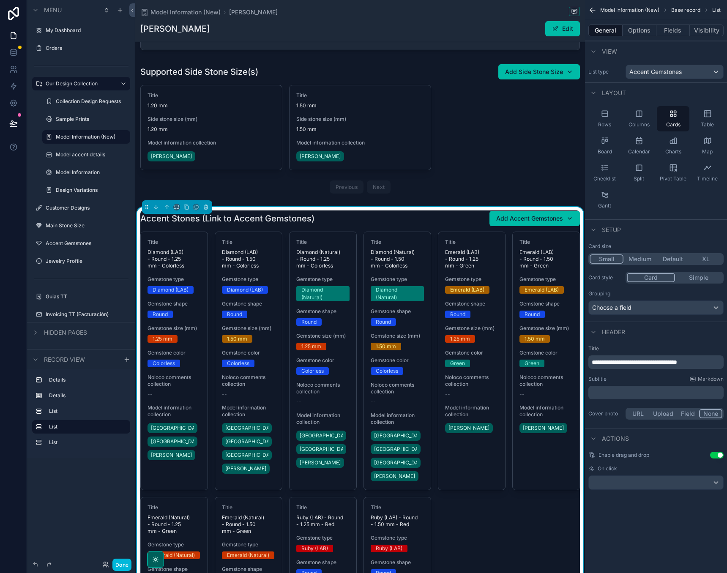
scroll to position [246, 0]
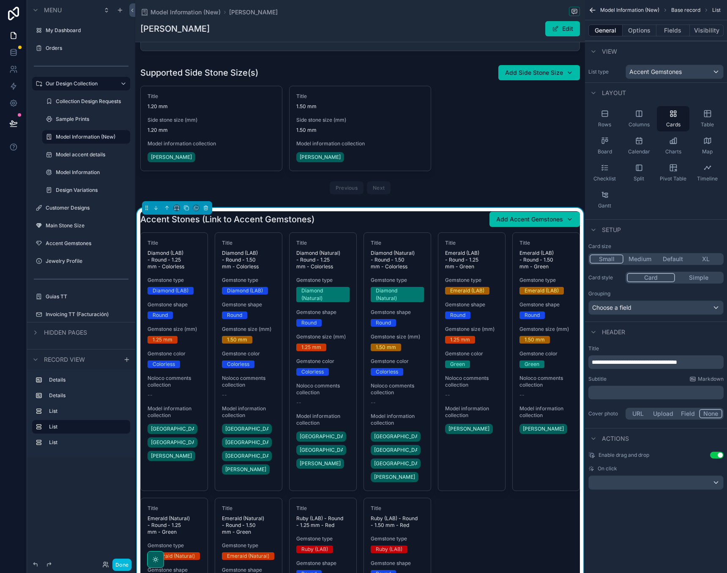
click at [671, 33] on button "Fields" at bounding box center [673, 31] width 34 height 12
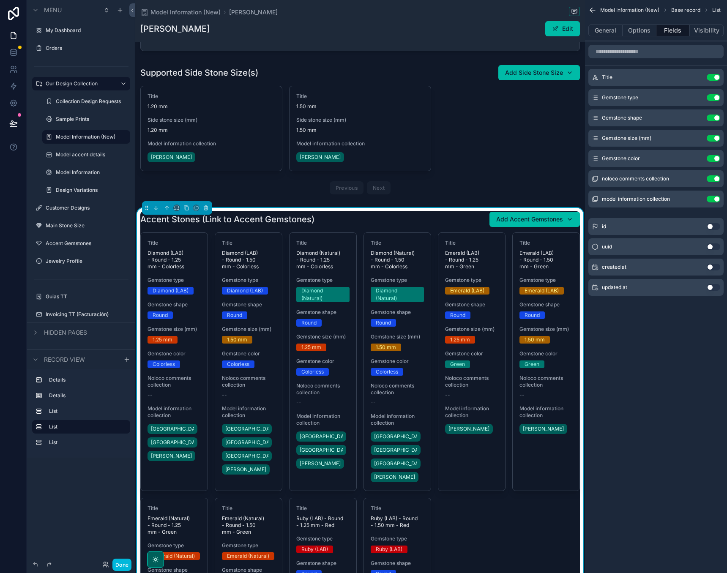
click at [717, 159] on button "Use setting" at bounding box center [713, 158] width 14 height 7
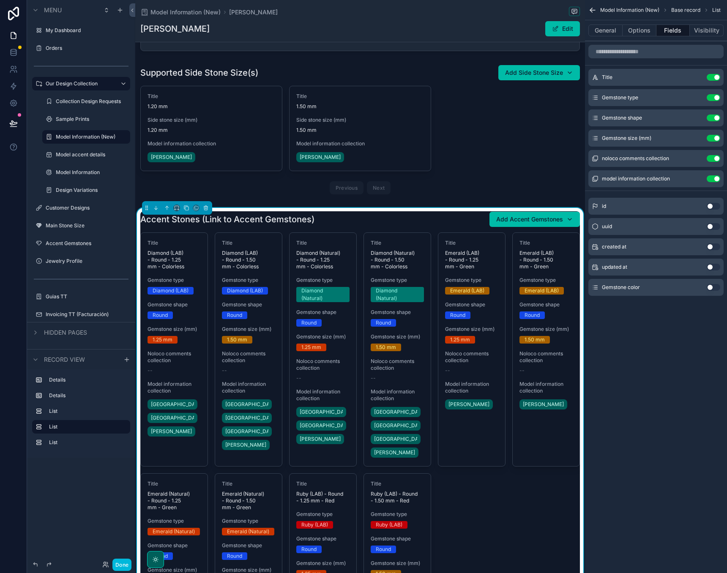
click at [716, 158] on button "Use setting" at bounding box center [713, 158] width 14 height 7
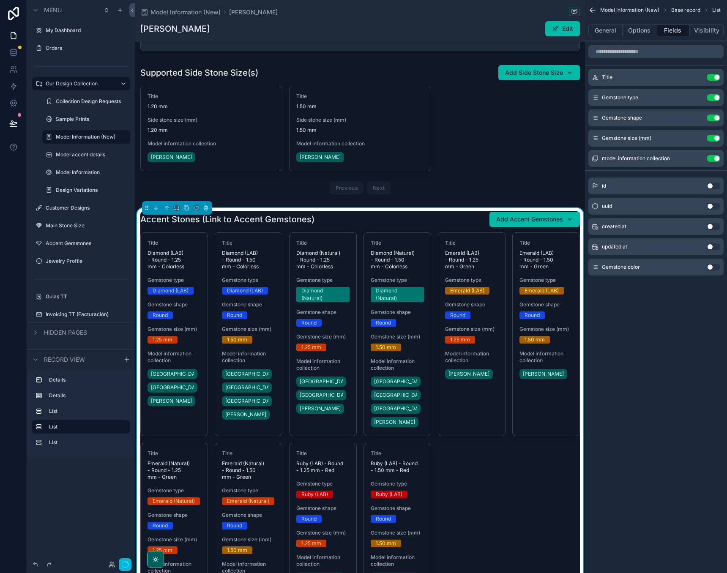
click at [716, 158] on button "Use setting" at bounding box center [713, 158] width 14 height 7
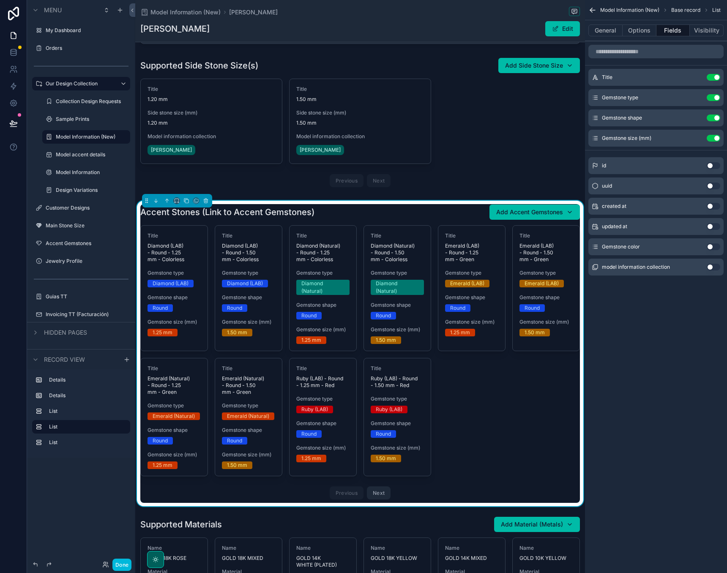
scroll to position [257, 0]
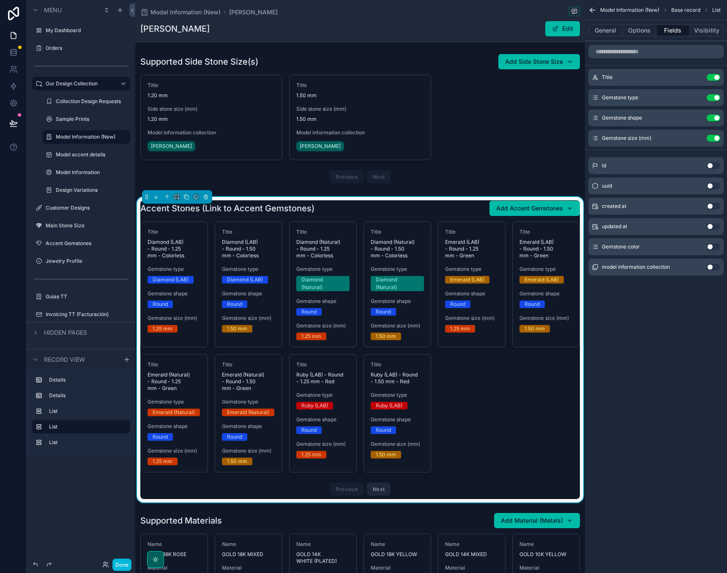
click at [609, 28] on button "General" at bounding box center [605, 31] width 34 height 12
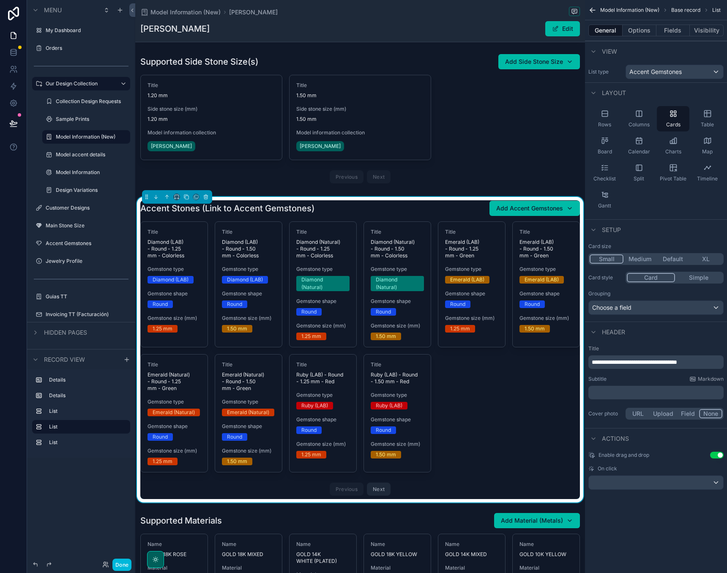
click at [660, 305] on div "Choose a field" at bounding box center [656, 308] width 134 height 14
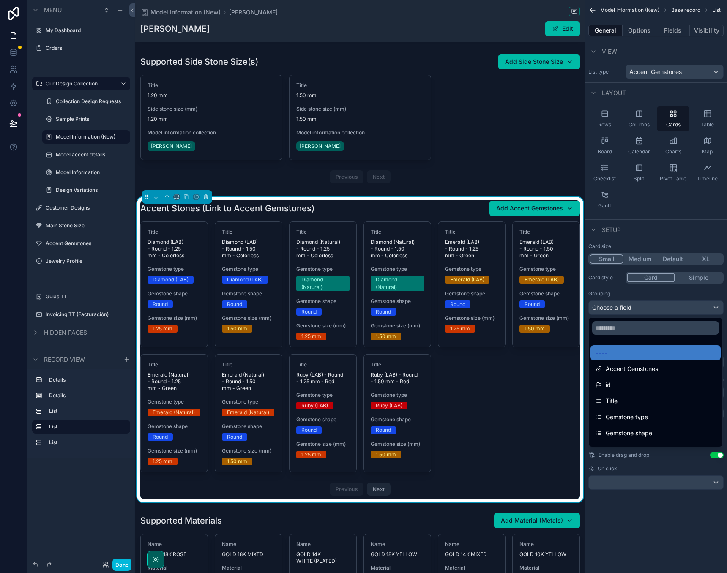
scroll to position [0, 0]
click at [635, 418] on span "Gemstone type" at bounding box center [626, 417] width 42 height 10
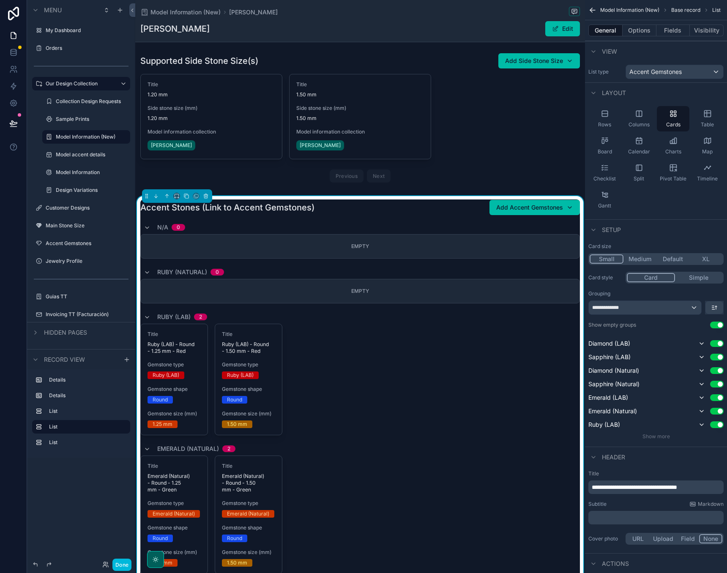
scroll to position [255, 0]
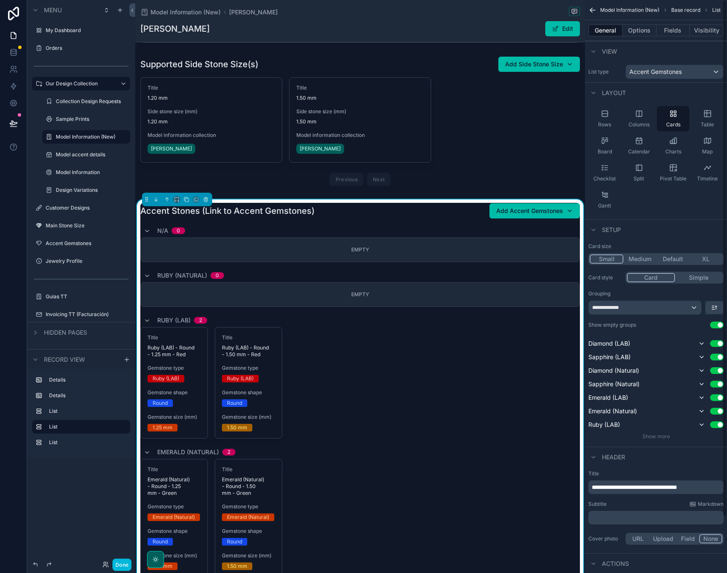
click at [645, 303] on div "**********" at bounding box center [645, 308] width 112 height 14
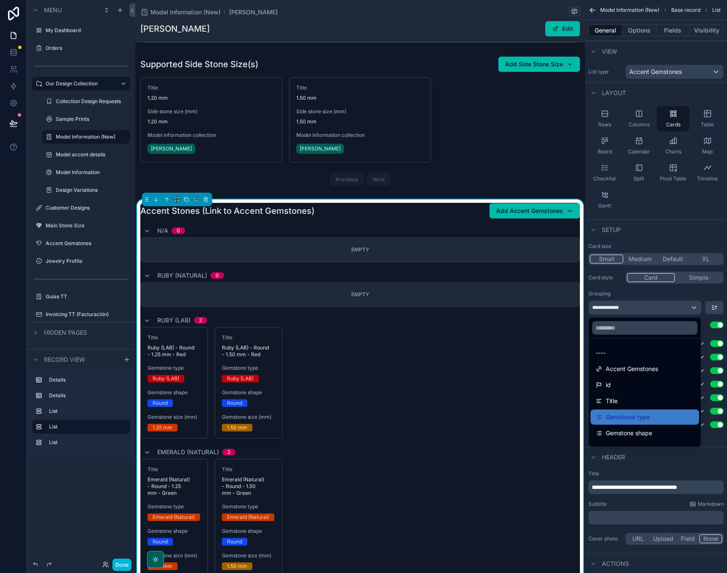
click at [607, 348] on div "----" at bounding box center [644, 353] width 98 height 10
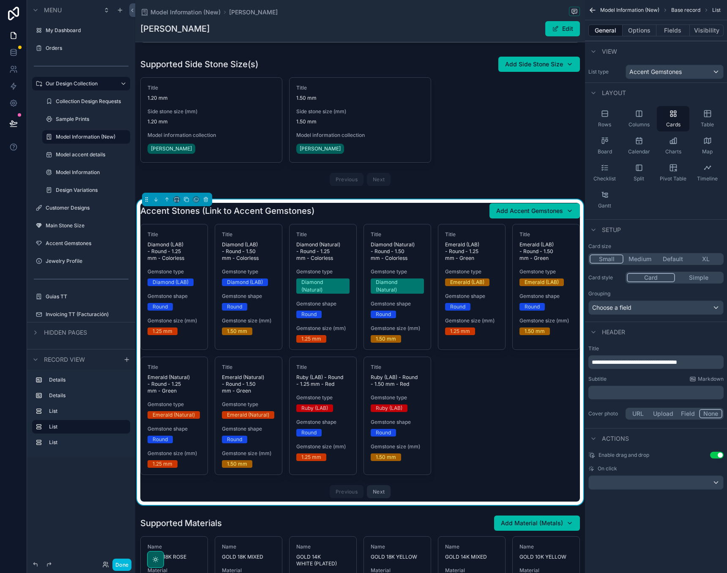
click at [576, 196] on div "Style ENGAGEMENT RING Model Type (from Collection Design Requests) ACCENT STONE…" at bounding box center [360, 303] width 450 height 1010
click at [11, 128] on button at bounding box center [13, 124] width 19 height 24
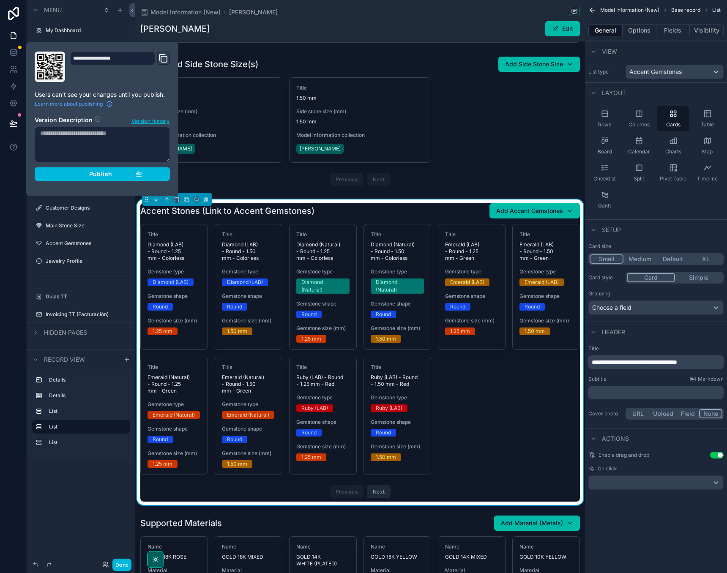
click at [94, 178] on button "Publish" at bounding box center [102, 174] width 135 height 14
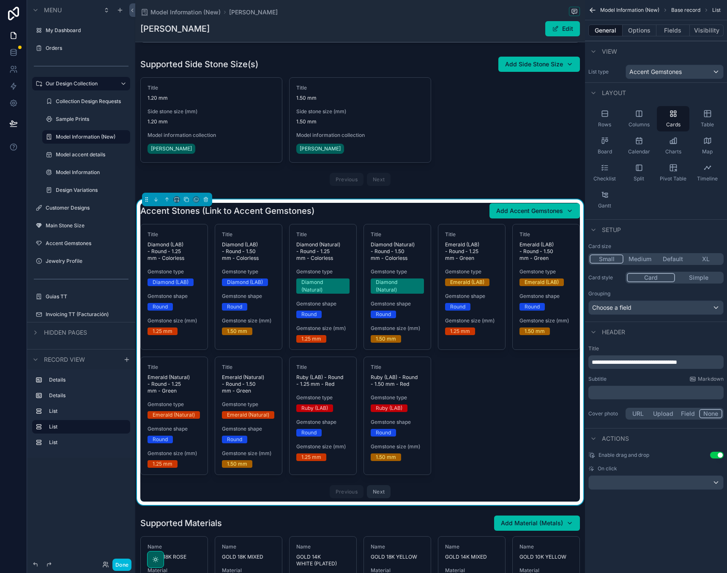
click at [11, 213] on div at bounding box center [13, 286] width 27 height 573
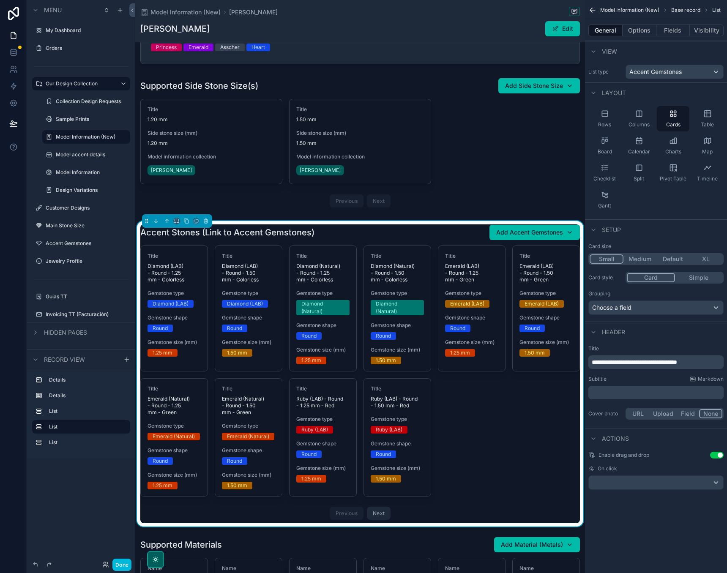
scroll to position [226, 0]
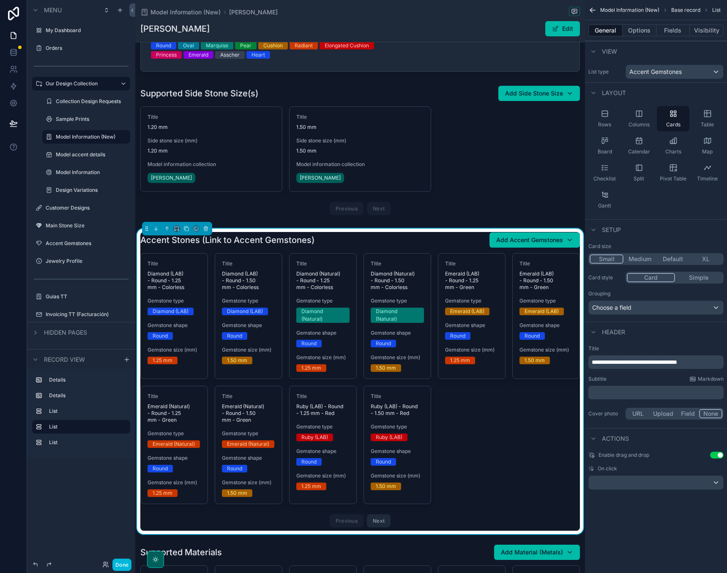
click at [709, 33] on button "Visibility" at bounding box center [706, 31] width 34 height 12
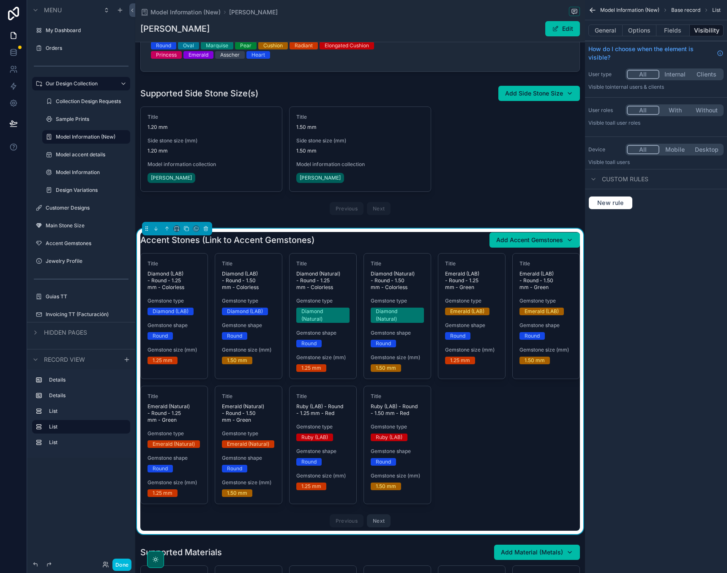
click at [664, 35] on button "Fields" at bounding box center [673, 31] width 34 height 12
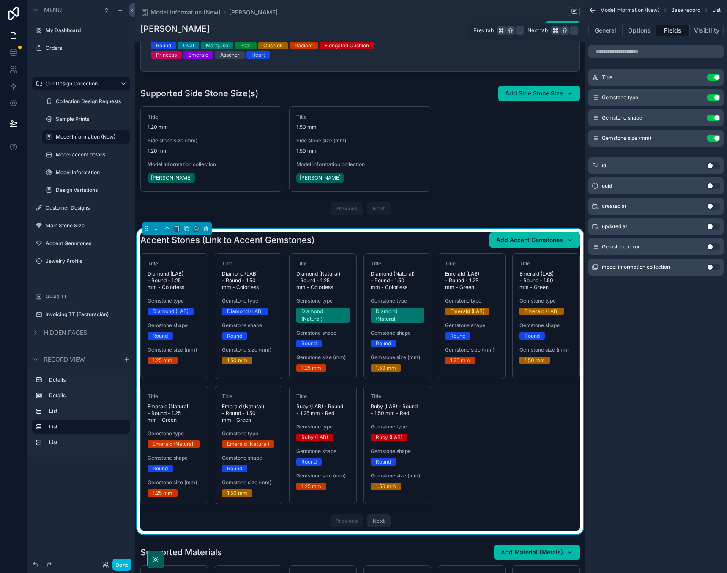
click at [647, 30] on button "Options" at bounding box center [639, 31] width 34 height 12
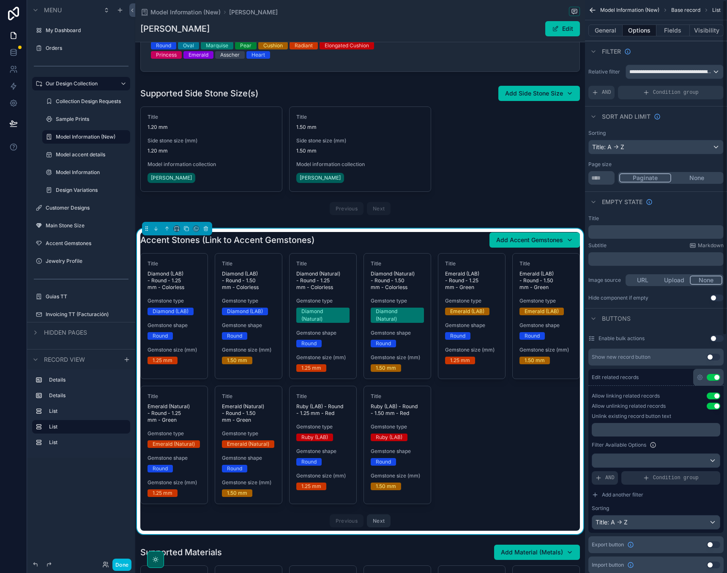
click at [698, 72] on span "**********" at bounding box center [670, 71] width 83 height 7
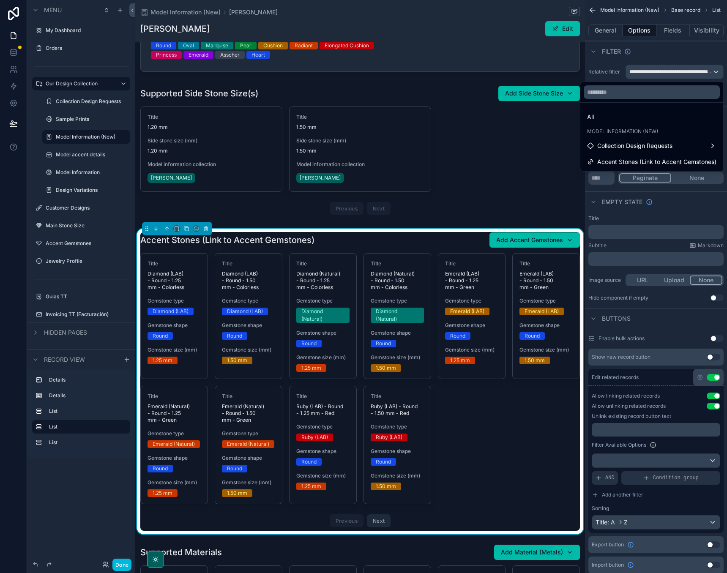
click at [684, 53] on div "scrollable content" at bounding box center [363, 286] width 727 height 573
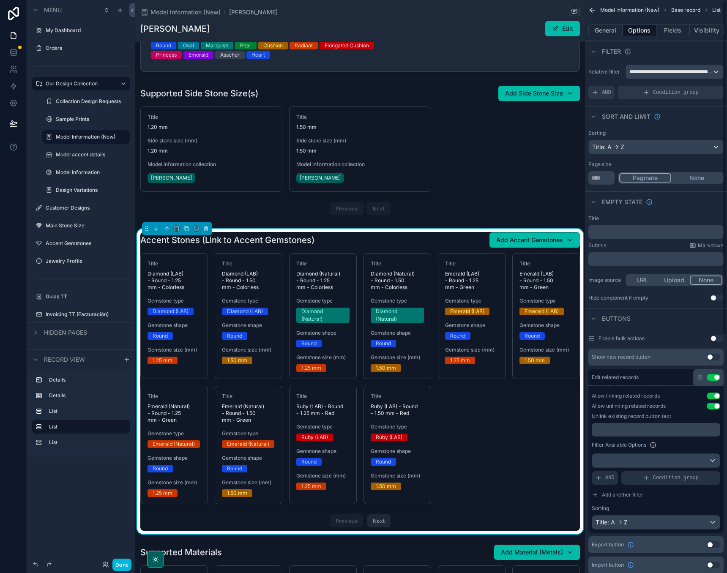
scroll to position [0, 0]
click at [609, 29] on button "General" at bounding box center [605, 31] width 34 height 12
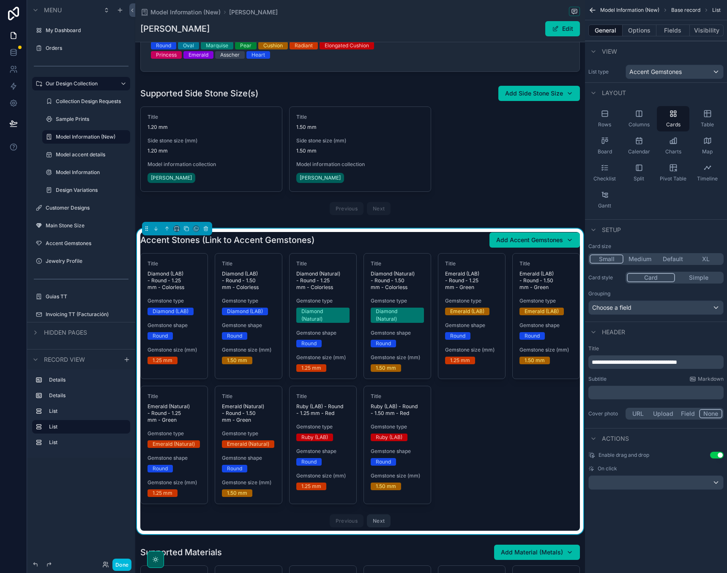
click at [677, 362] on span "**********" at bounding box center [633, 362] width 85 height 6
drag, startPoint x: 712, startPoint y: 362, endPoint x: 634, endPoint y: 357, distance: 78.7
click at [634, 357] on div "**********" at bounding box center [655, 362] width 135 height 14
click at [678, 344] on div "**********" at bounding box center [656, 383] width 142 height 83
click at [674, 335] on div "Header" at bounding box center [656, 331] width 142 height 20
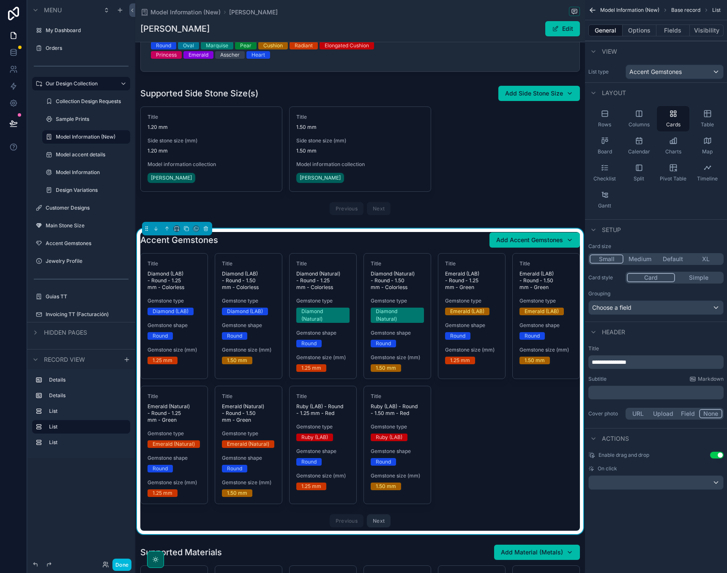
click at [578, 171] on div "scrollable content" at bounding box center [360, 152] width 450 height 140
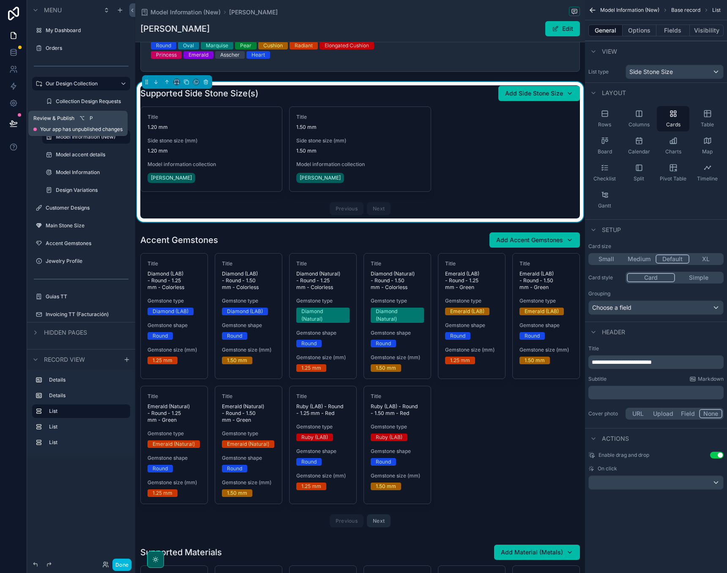
click at [12, 119] on button at bounding box center [13, 124] width 19 height 24
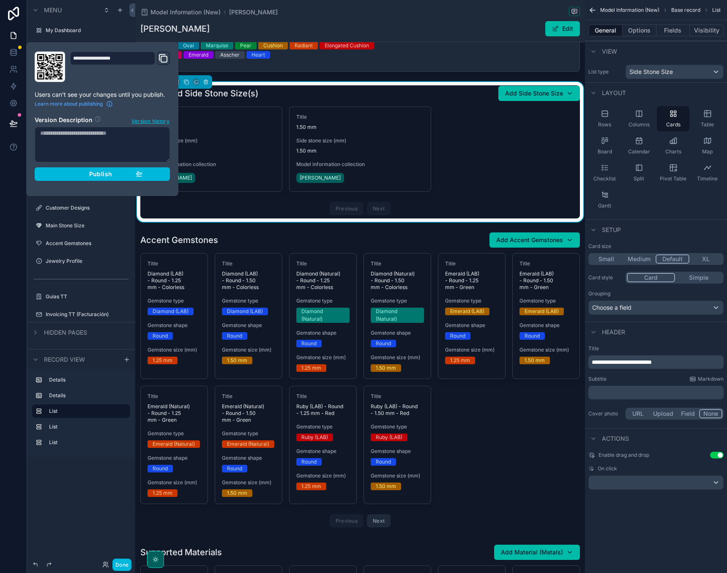
click at [87, 174] on div "Publish" at bounding box center [102, 174] width 80 height 8
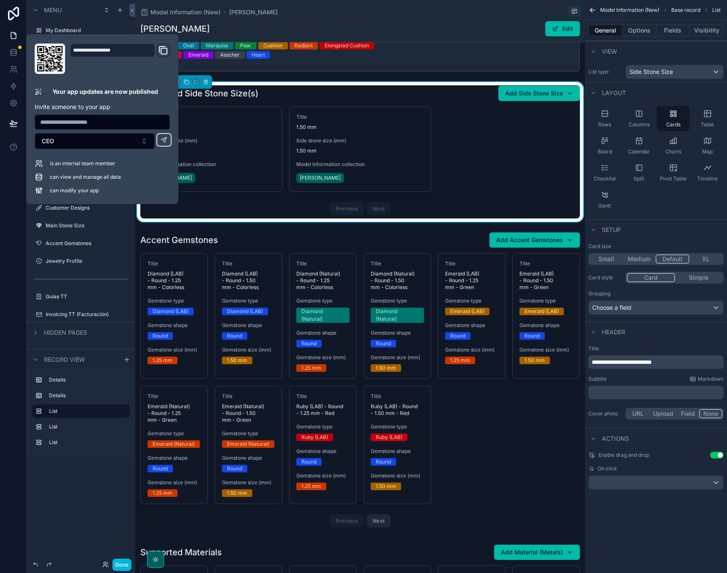
click at [11, 203] on div at bounding box center [13, 286] width 27 height 573
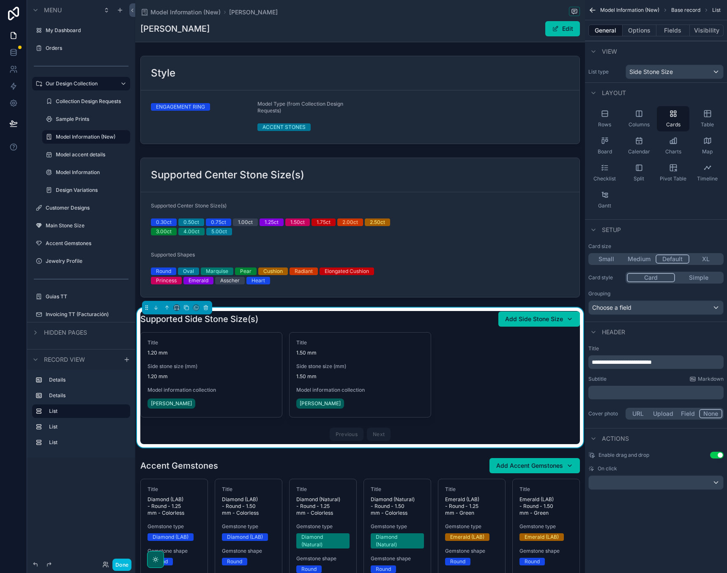
click at [116, 565] on button "Done" at bounding box center [121, 565] width 19 height 12
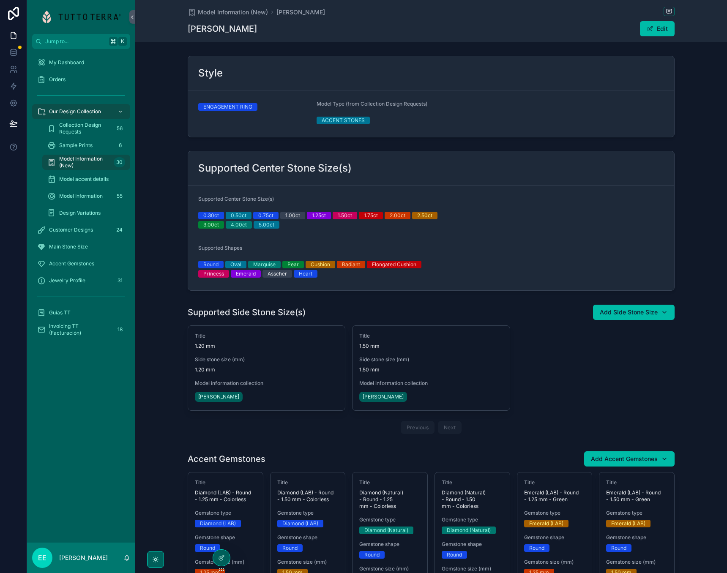
click at [256, 127] on div "ENGAGEMENT RING" at bounding box center [254, 114] width 112 height 26
click at [225, 555] on div at bounding box center [221, 558] width 17 height 16
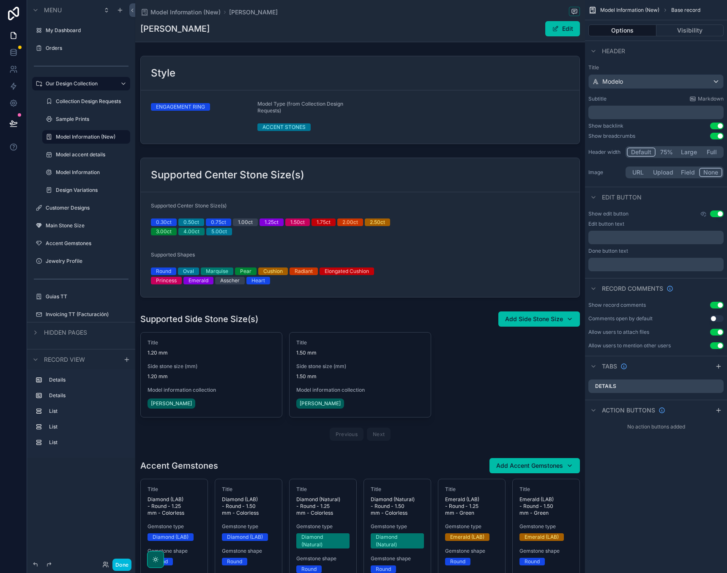
click at [340, 151] on div "Style ENGAGEMENT RING Model Type (from Collection Design Requests) ACCENT STONE…" at bounding box center [360, 557] width 450 height 1010
click at [346, 129] on div "scrollable content" at bounding box center [360, 99] width 450 height 95
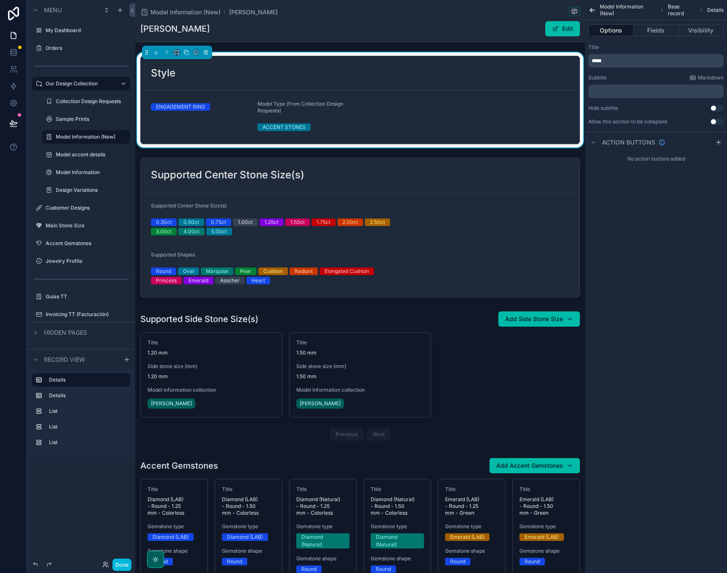
click at [662, 29] on button "Fields" at bounding box center [655, 31] width 45 height 12
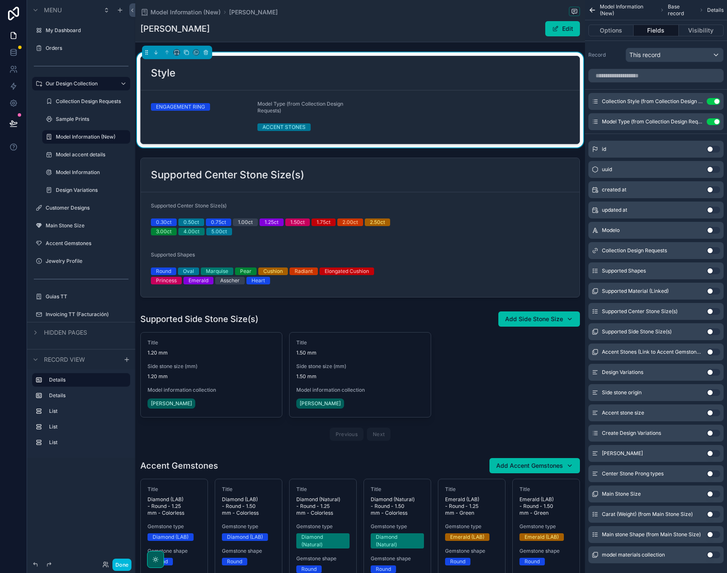
click at [0, 0] on icon "scrollable content" at bounding box center [0, 0] width 0 height 0
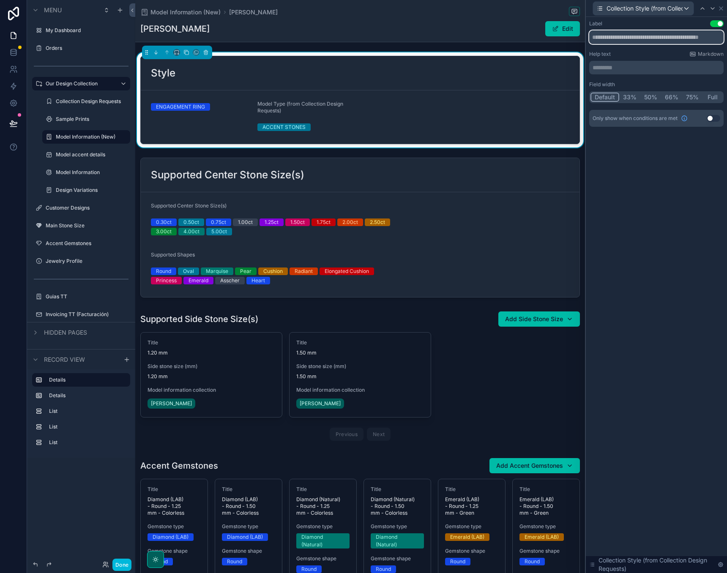
click at [626, 42] on input "text" at bounding box center [656, 37] width 134 height 14
type input "**********"
click at [618, 172] on div "**********" at bounding box center [656, 295] width 141 height 556
click at [721, 6] on icon at bounding box center [720, 8] width 7 height 7
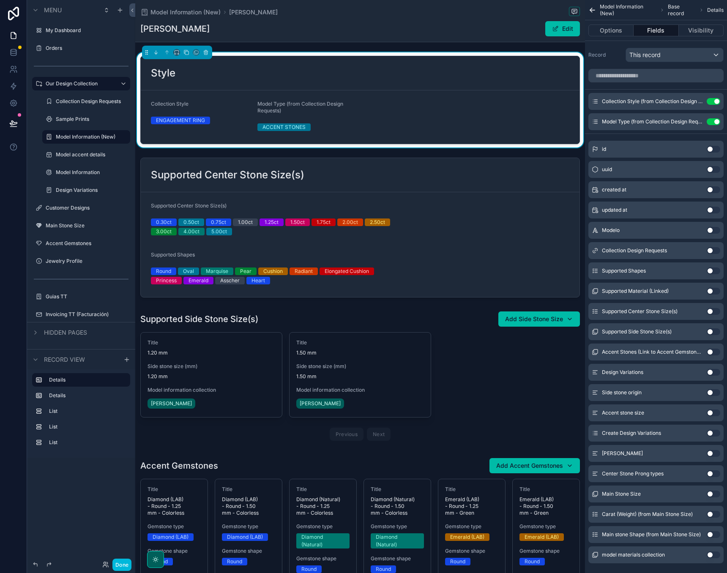
click at [0, 0] on icon "scrollable content" at bounding box center [0, 0] width 0 height 0
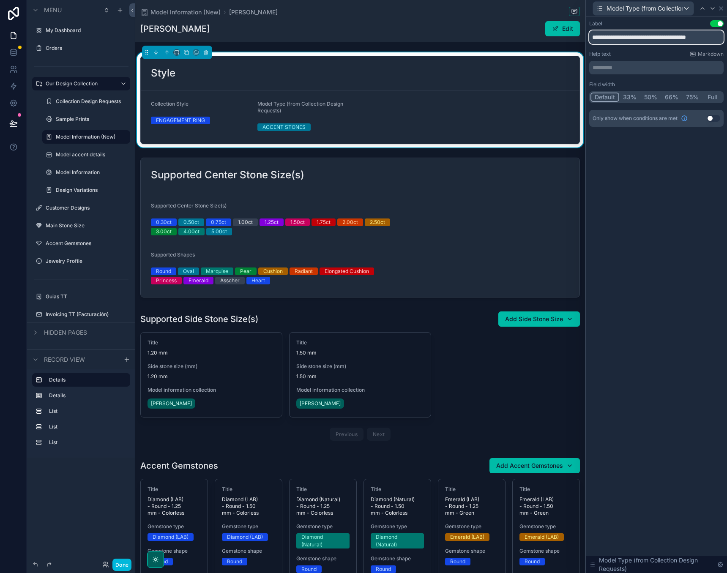
drag, startPoint x: 629, startPoint y: 36, endPoint x: 726, endPoint y: 44, distance: 97.0
click at [726, 44] on div "**********" at bounding box center [656, 82] width 141 height 130
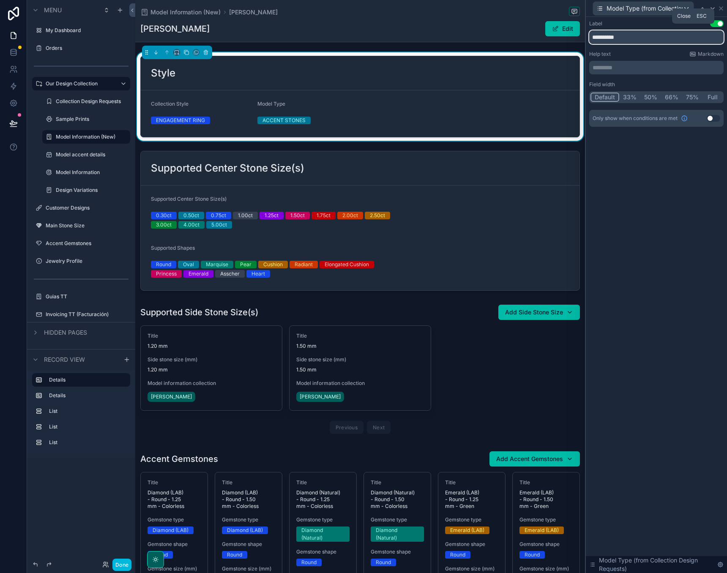
type input "**********"
click at [722, 9] on icon at bounding box center [720, 8] width 3 height 3
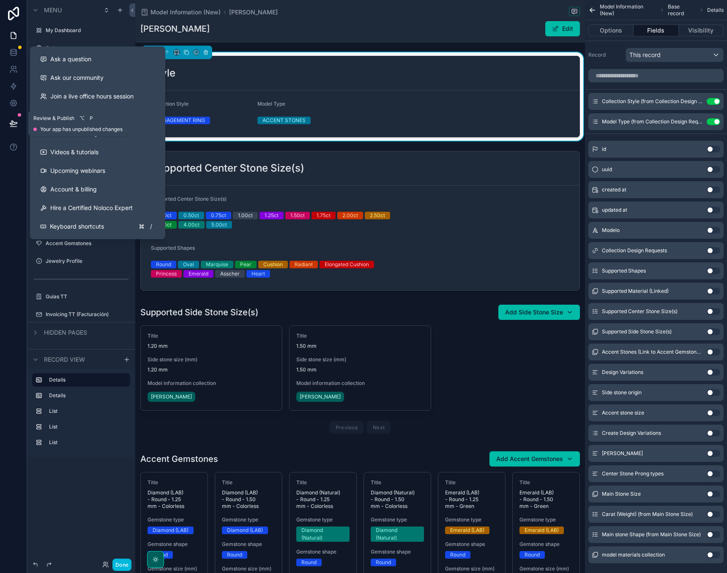
click at [10, 121] on icon at bounding box center [13, 123] width 8 height 8
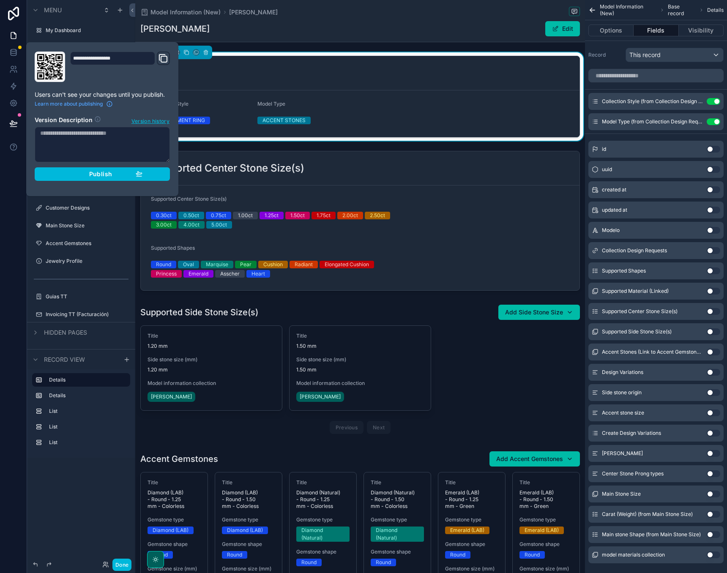
click at [68, 172] on div "Publish" at bounding box center [102, 174] width 80 height 8
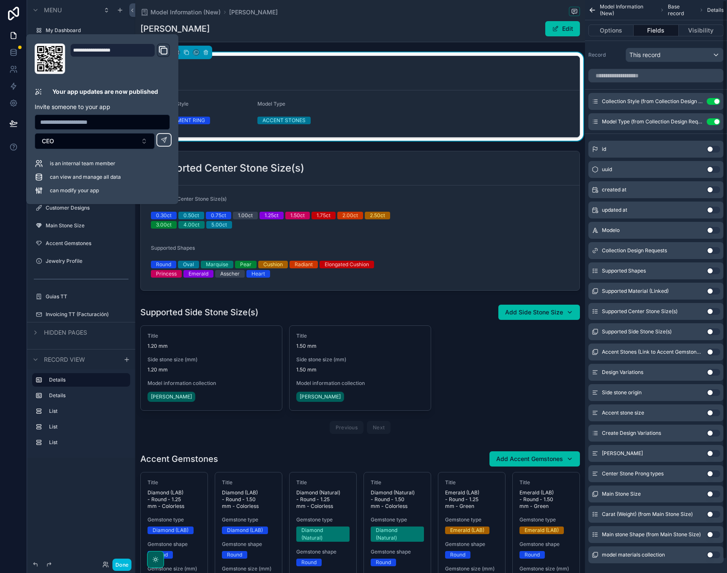
click at [392, 5] on div "Model Information (New) [PERSON_NAME] Edit" at bounding box center [359, 21] width 439 height 42
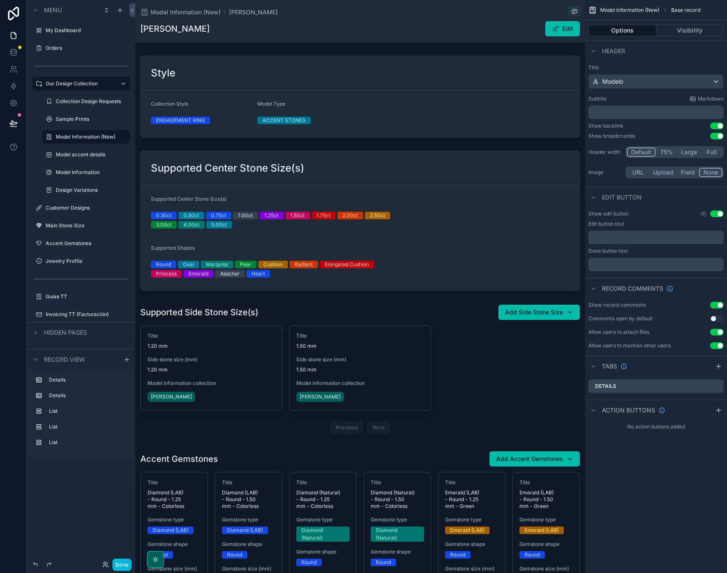
click at [119, 564] on button "Done" at bounding box center [121, 565] width 19 height 12
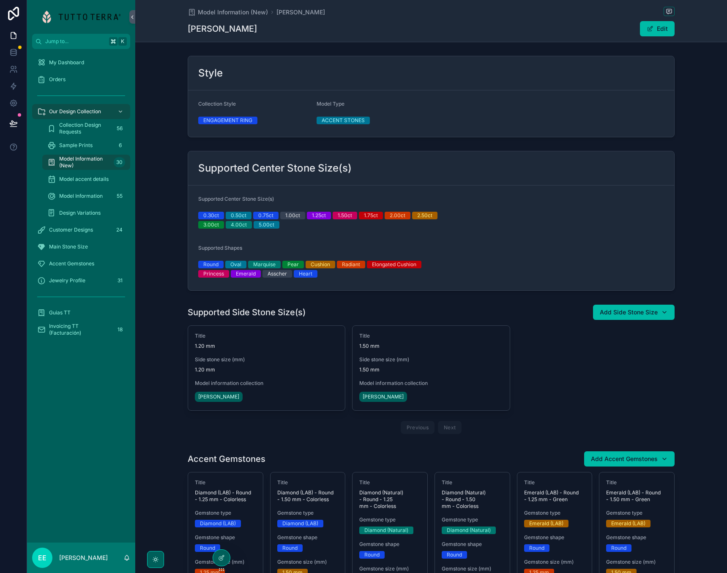
click at [219, 7] on div "Model Information (New) [PERSON_NAME]" at bounding box center [431, 12] width 487 height 11
click at [219, 14] on span "Model Information (New)" at bounding box center [233, 12] width 70 height 8
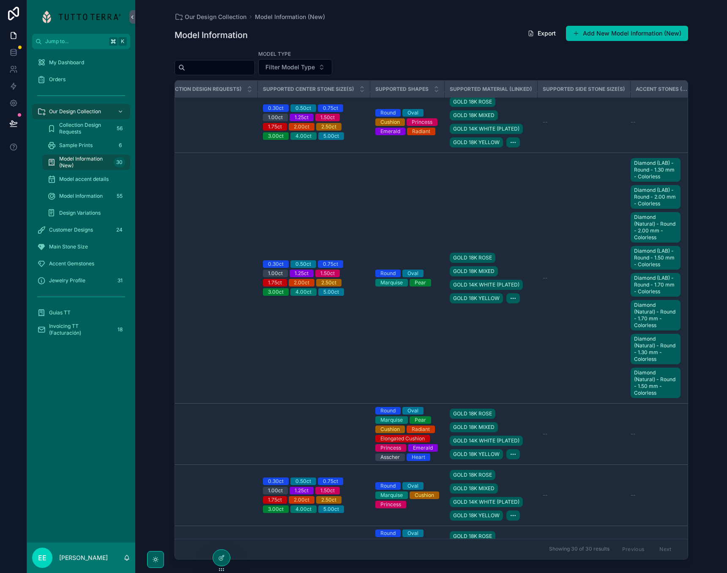
scroll to position [189, 331]
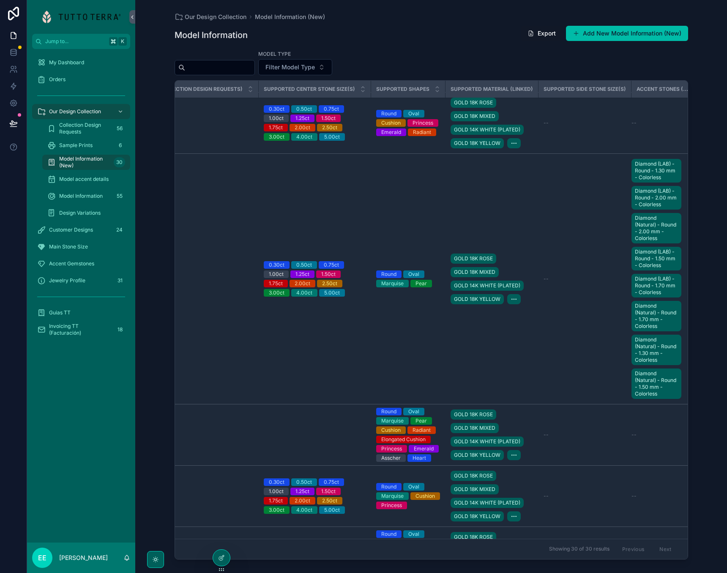
click at [581, 266] on td "--" at bounding box center [584, 279] width 93 height 251
click at [218, 562] on div at bounding box center [221, 558] width 17 height 16
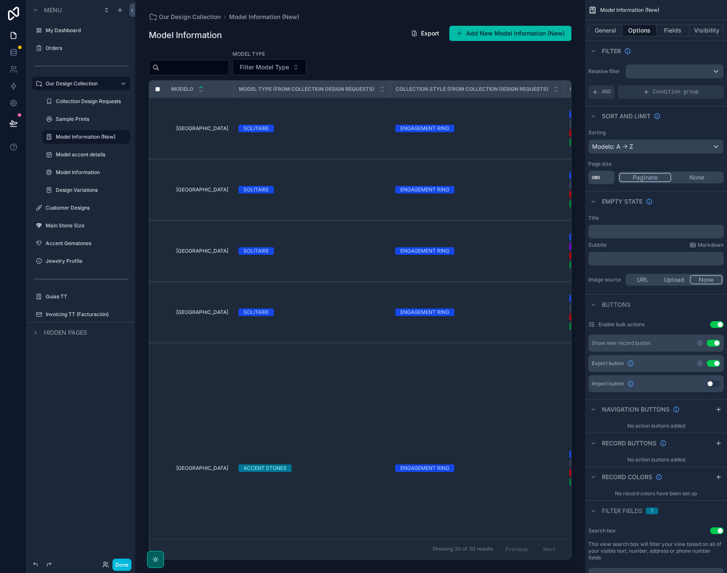
scroll to position [0, 0]
click at [501, 284] on div "scrollable content" at bounding box center [360, 281] width 450 height 563
click at [481, 267] on td "ENGAGEMENT RING" at bounding box center [477, 251] width 174 height 61
click at [471, 235] on td "ENGAGEMENT RING" at bounding box center [477, 251] width 174 height 61
click at [469, 200] on td "ENGAGEMENT RING" at bounding box center [477, 189] width 174 height 61
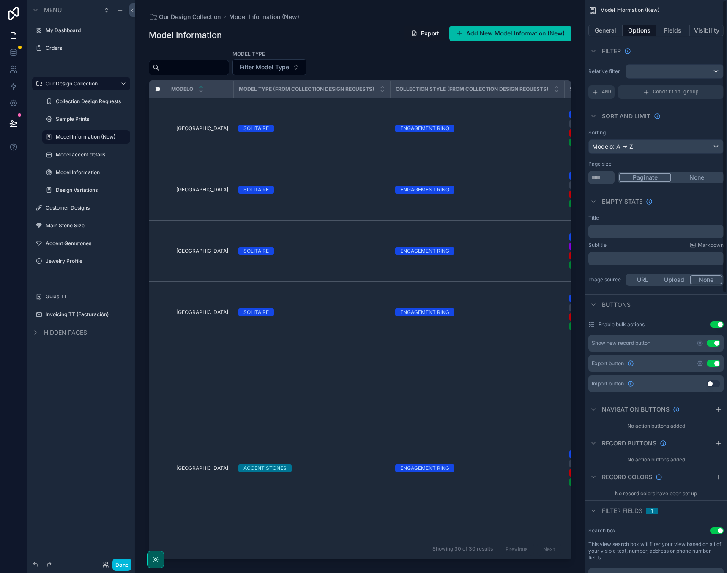
click at [606, 29] on button "General" at bounding box center [605, 31] width 34 height 12
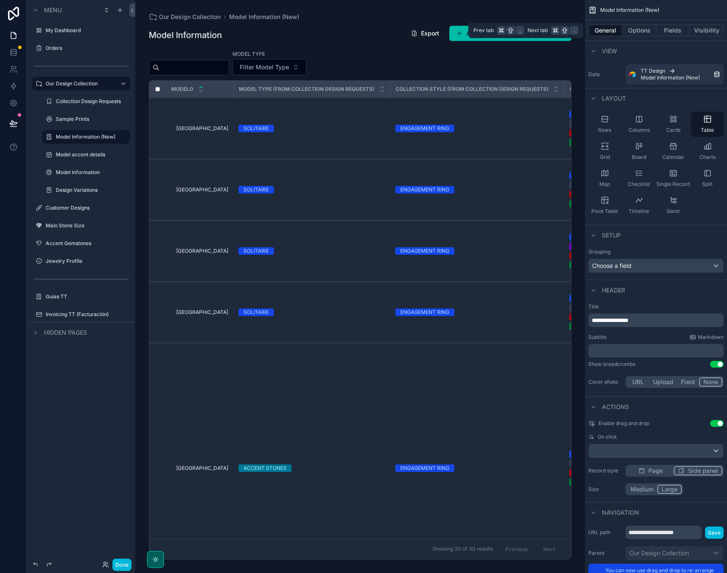
click at [671, 26] on button "Fields" at bounding box center [673, 31] width 34 height 12
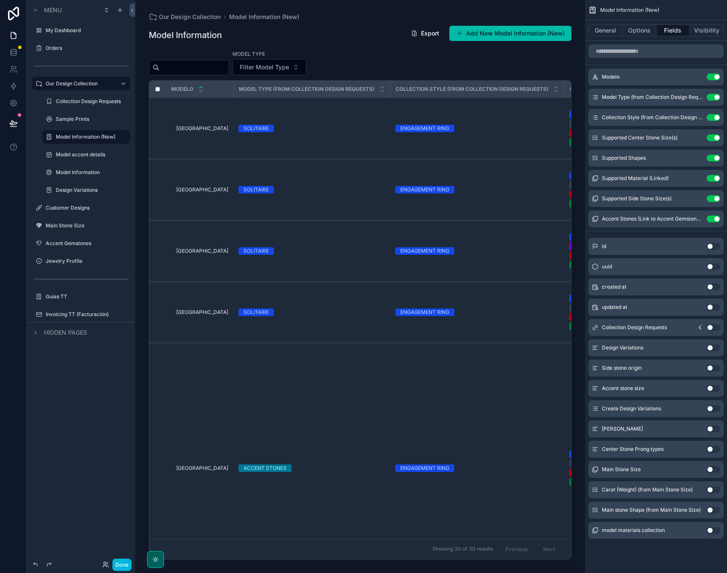
click at [0, 0] on icon "scrollable content" at bounding box center [0, 0] width 0 height 0
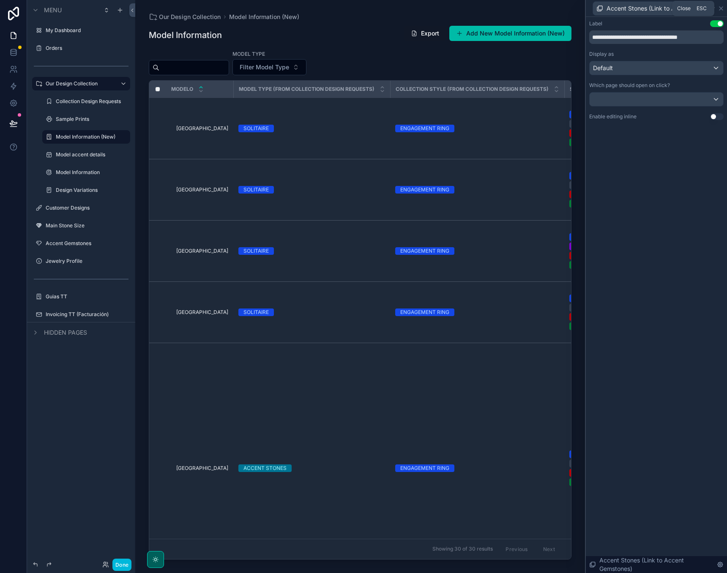
click at [719, 8] on icon at bounding box center [720, 8] width 7 height 7
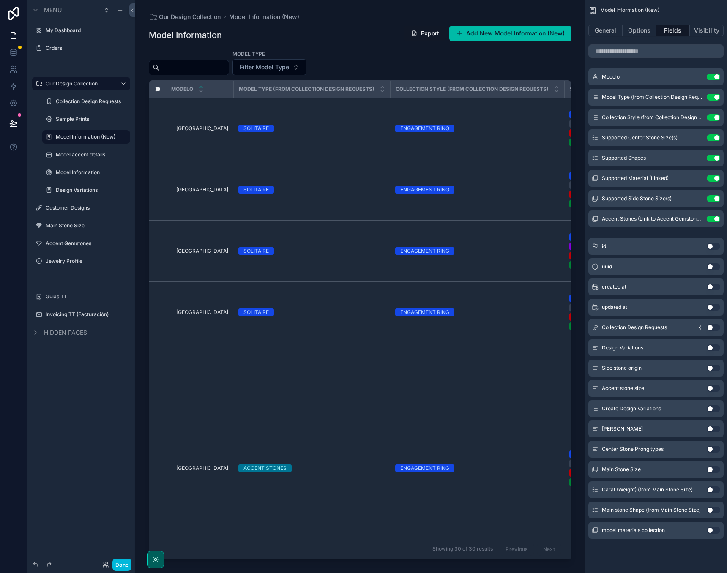
click at [0, 0] on icon "scrollable content" at bounding box center [0, 0] width 0 height 0
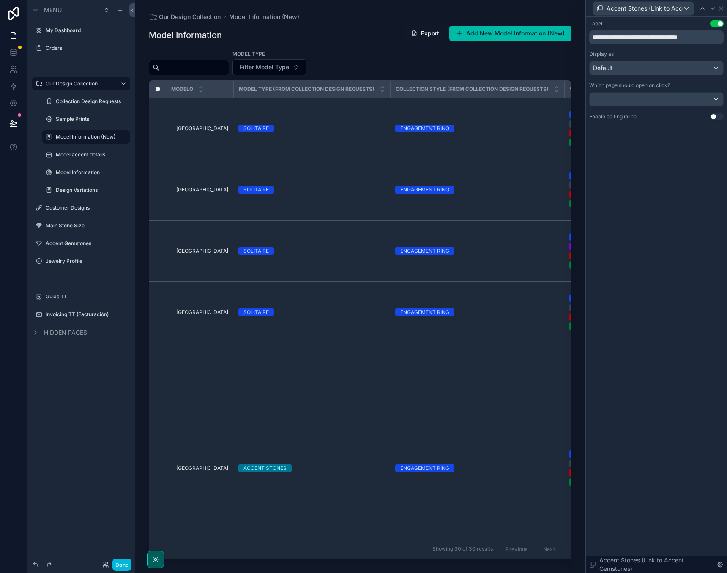
click at [659, 68] on div "Default" at bounding box center [656, 68] width 134 height 14
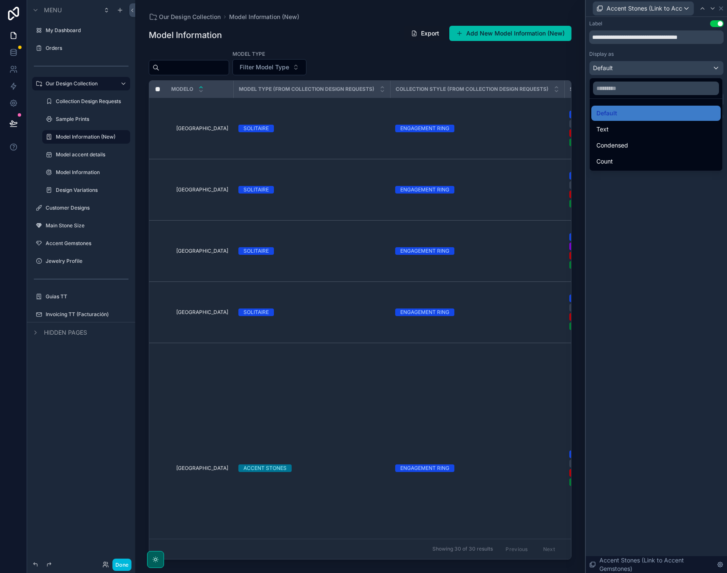
click at [635, 147] on div "Condensed" at bounding box center [655, 145] width 119 height 10
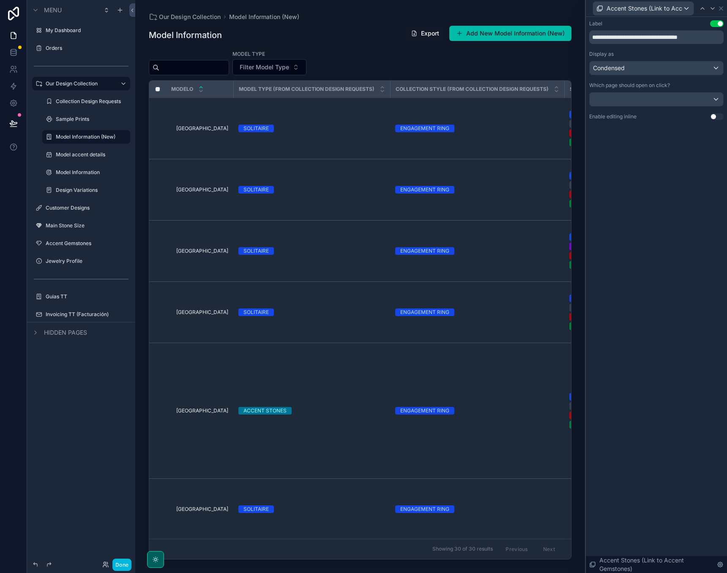
click at [635, 147] on div "**********" at bounding box center [656, 295] width 141 height 556
click at [722, 8] on icon at bounding box center [720, 8] width 7 height 7
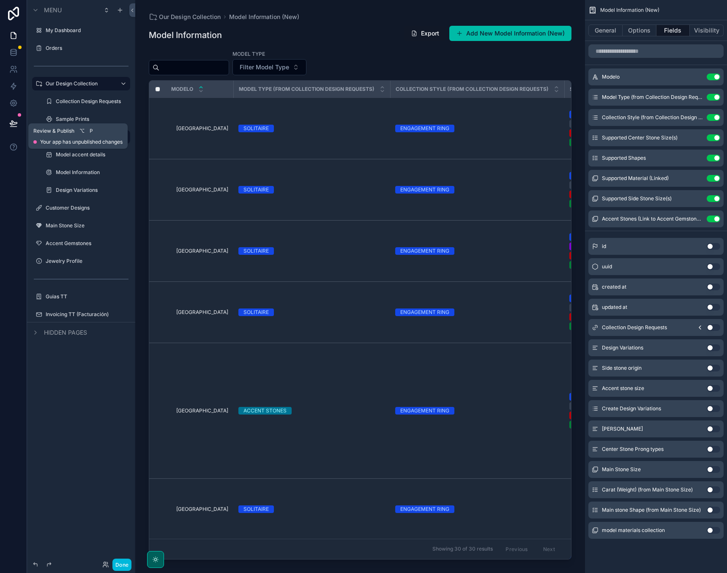
click at [15, 118] on button at bounding box center [13, 124] width 19 height 24
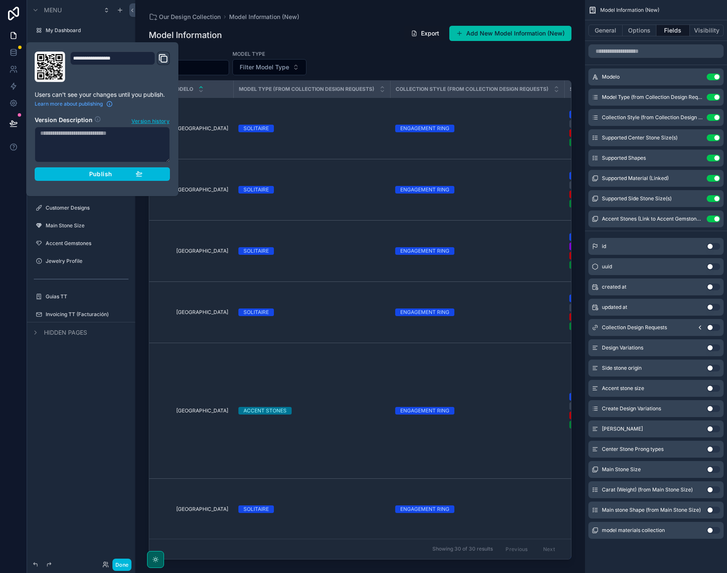
click at [104, 172] on span "Publish" at bounding box center [100, 174] width 23 height 8
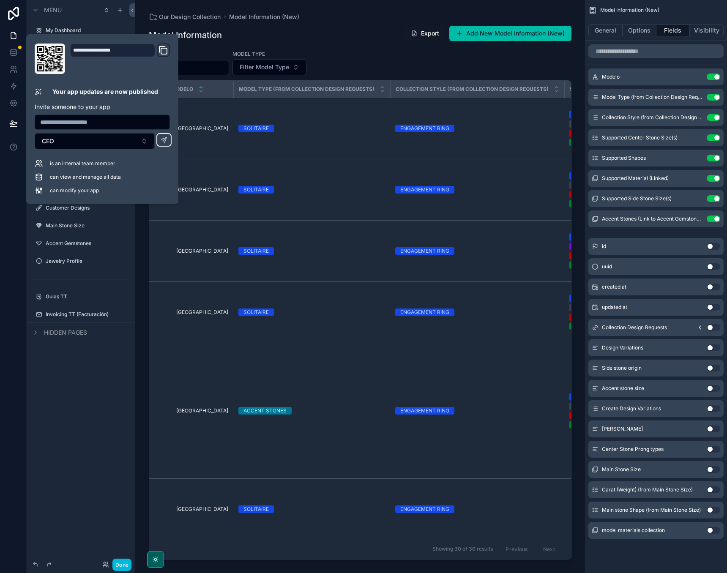
click at [125, 562] on button "Done" at bounding box center [121, 565] width 19 height 12
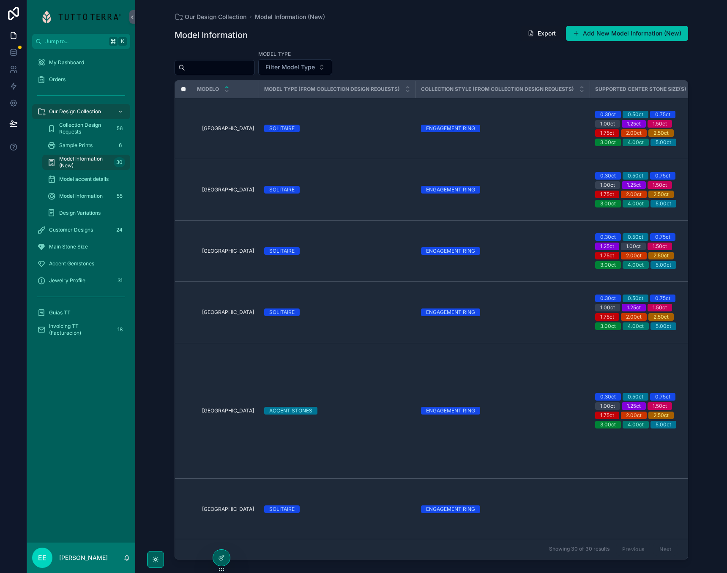
click at [537, 35] on button "Export" at bounding box center [541, 33] width 42 height 15
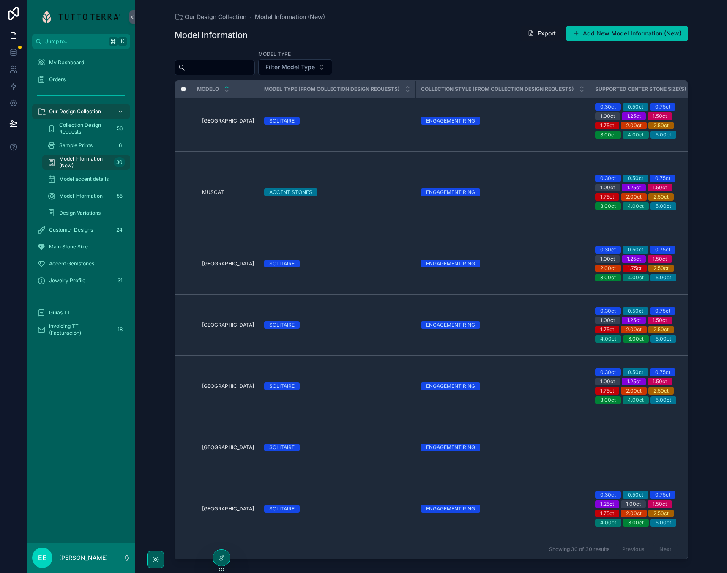
scroll to position [1714, 0]
click at [449, 53] on div "Model Type Filter Model Type" at bounding box center [430, 62] width 513 height 25
click at [98, 201] on div "Model Information 55" at bounding box center [86, 196] width 78 height 14
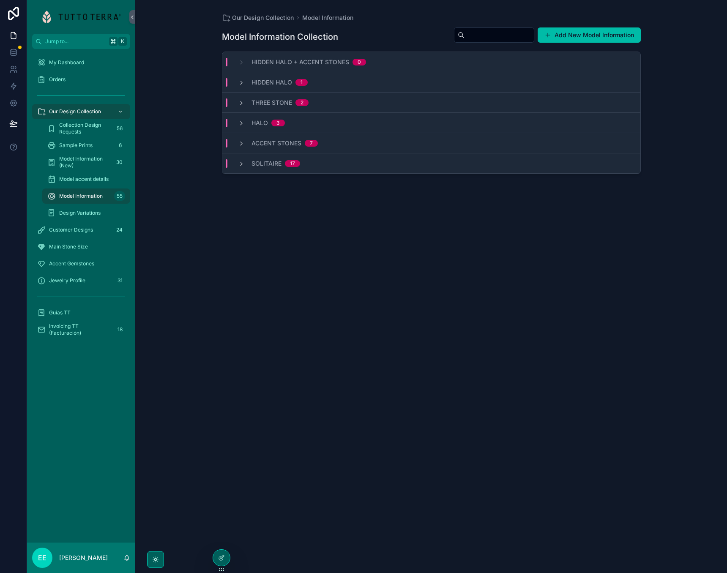
click at [237, 65] on div "scrollable content" at bounding box center [233, 62] width 10 height 8
click at [82, 182] on span "Model accent details" at bounding box center [83, 179] width 49 height 7
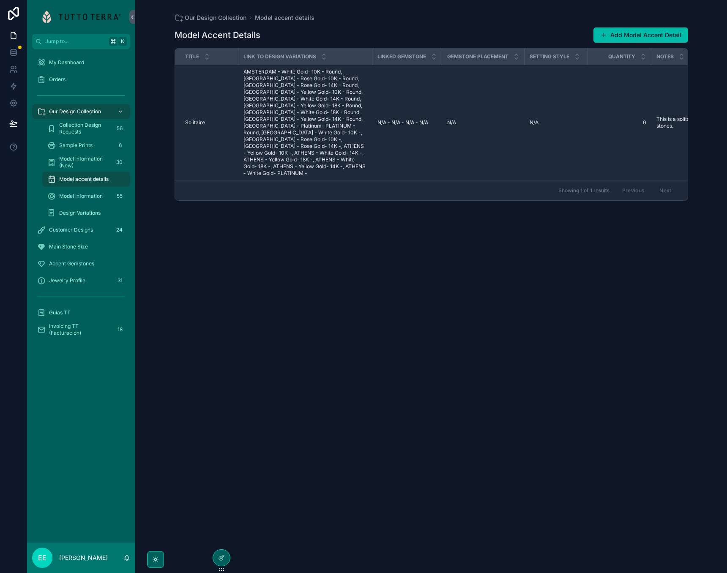
click at [77, 193] on span "Model Information" at bounding box center [81, 196] width 44 height 7
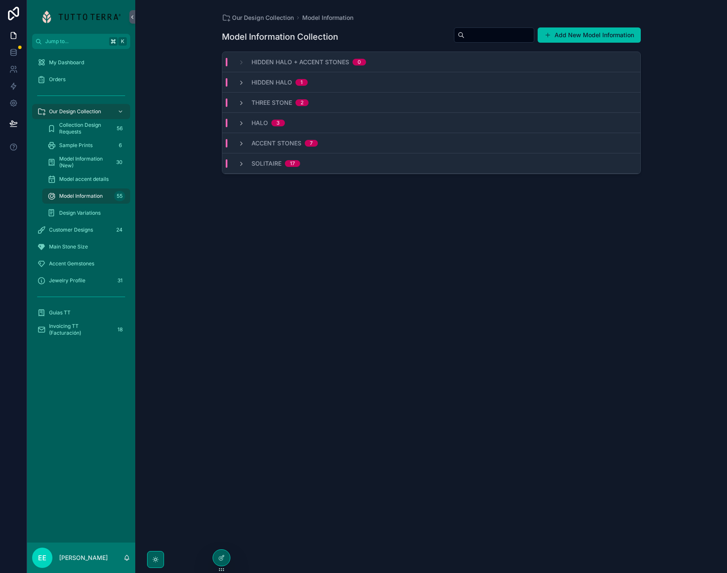
click at [223, 558] on icon at bounding box center [221, 557] width 7 height 7
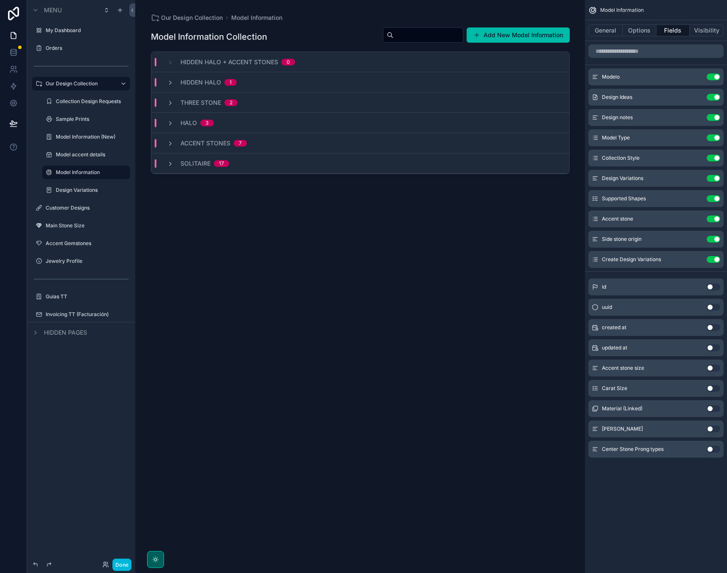
click at [82, 172] on label "Model Information" at bounding box center [90, 172] width 69 height 7
click at [0, 0] on icon "scrollable content" at bounding box center [0, 0] width 0 height 0
click at [155, 178] on span "Remove" at bounding box center [161, 178] width 22 height 8
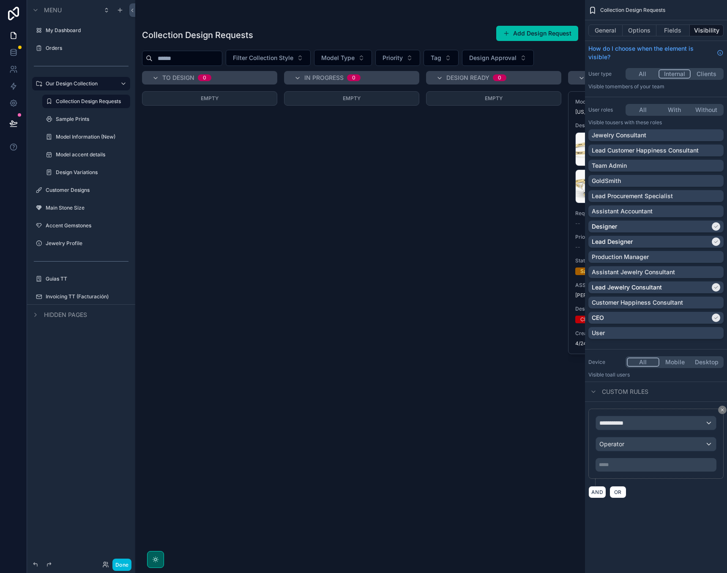
click at [94, 156] on label "Model accent details" at bounding box center [90, 154] width 69 height 7
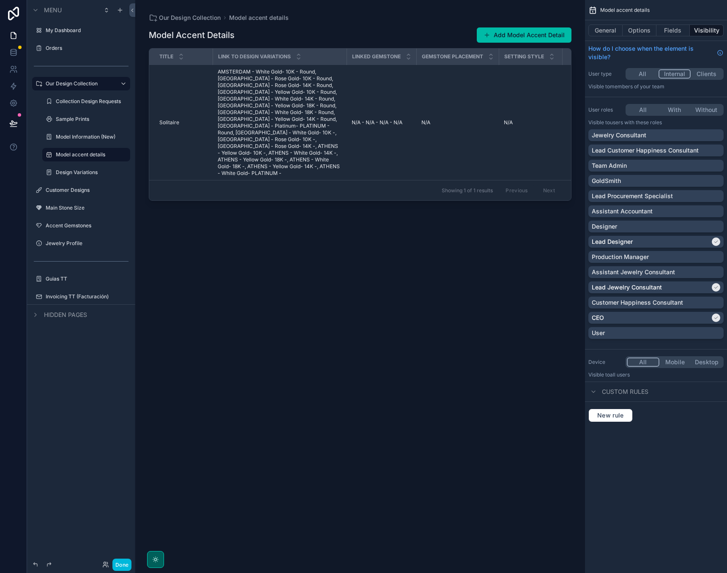
click at [0, 0] on icon "scrollable content" at bounding box center [0, 0] width 0 height 0
click at [159, 160] on span "Remove" at bounding box center [161, 160] width 22 height 8
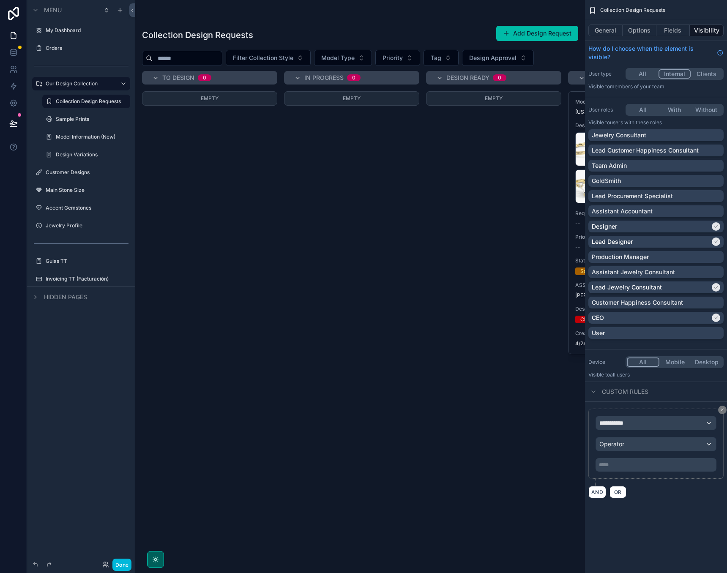
click at [90, 154] on label "Design Variations" at bounding box center [90, 154] width 69 height 7
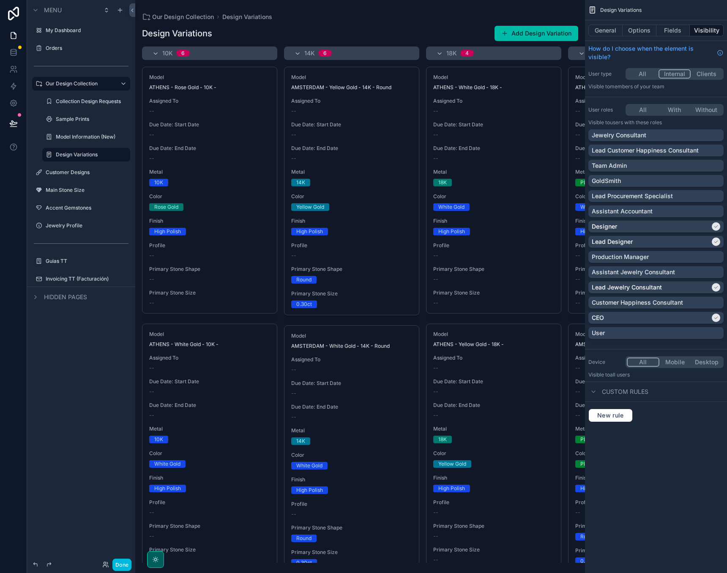
click at [0, 0] on icon "scrollable content" at bounding box center [0, 0] width 0 height 0
click at [155, 161] on span "Remove" at bounding box center [161, 160] width 22 height 8
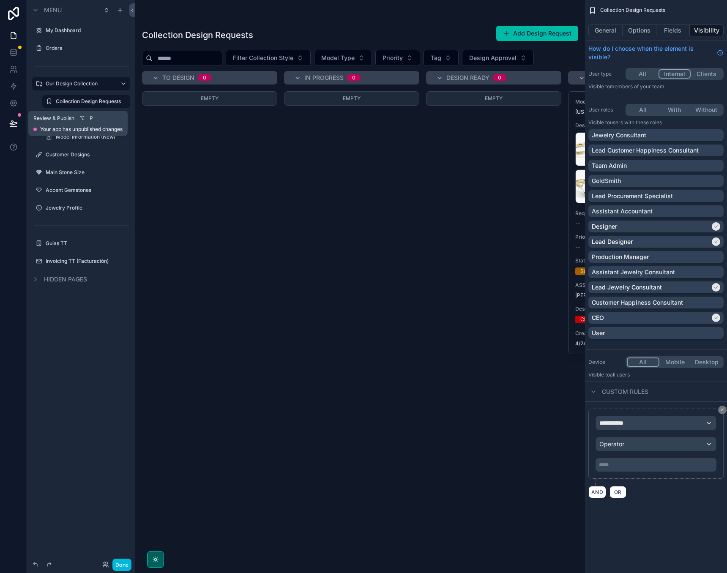
click at [14, 126] on icon at bounding box center [13, 123] width 8 height 8
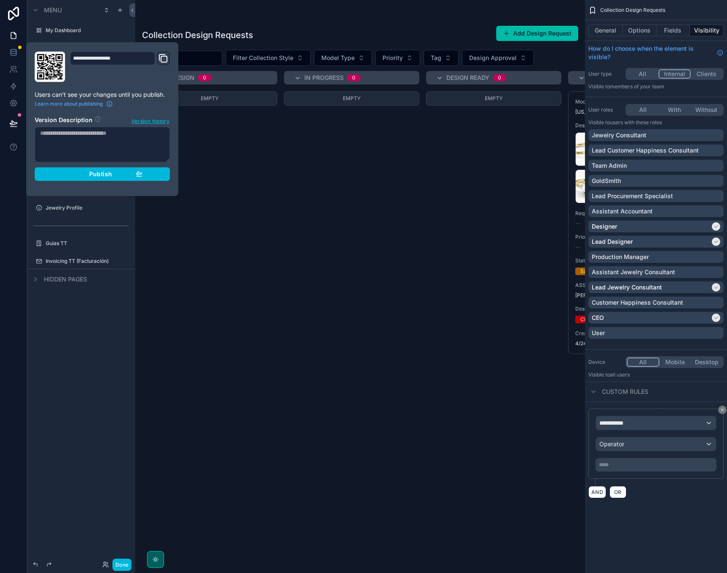
click at [107, 172] on span "Publish" at bounding box center [100, 174] width 23 height 8
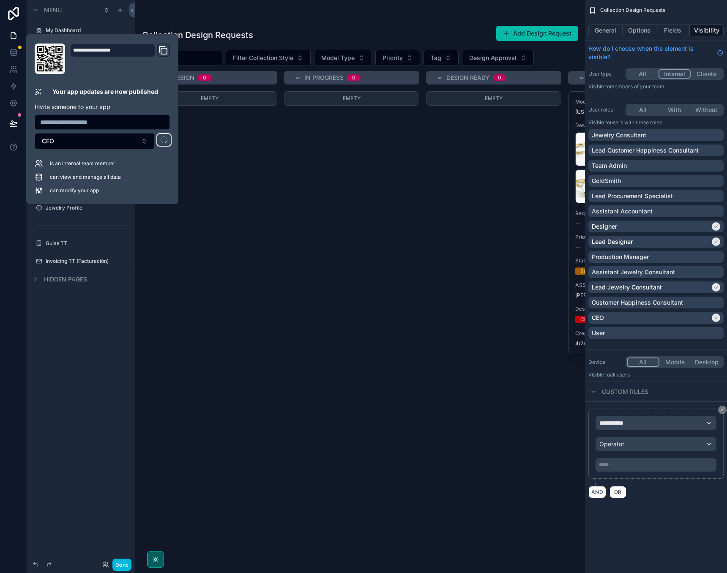
click at [98, 314] on div "Menu My Dashboard Orders Our Design Collection Collection Design Requests Sampl…" at bounding box center [81, 281] width 108 height 563
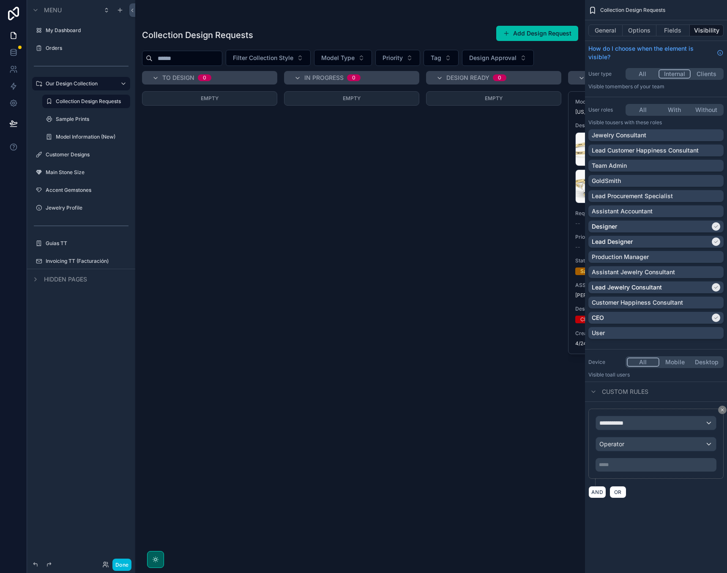
click at [126, 558] on div "Done" at bounding box center [81, 564] width 108 height 17
click at [122, 561] on button "Done" at bounding box center [121, 565] width 19 height 12
